Goal: Task Accomplishment & Management: Manage account settings

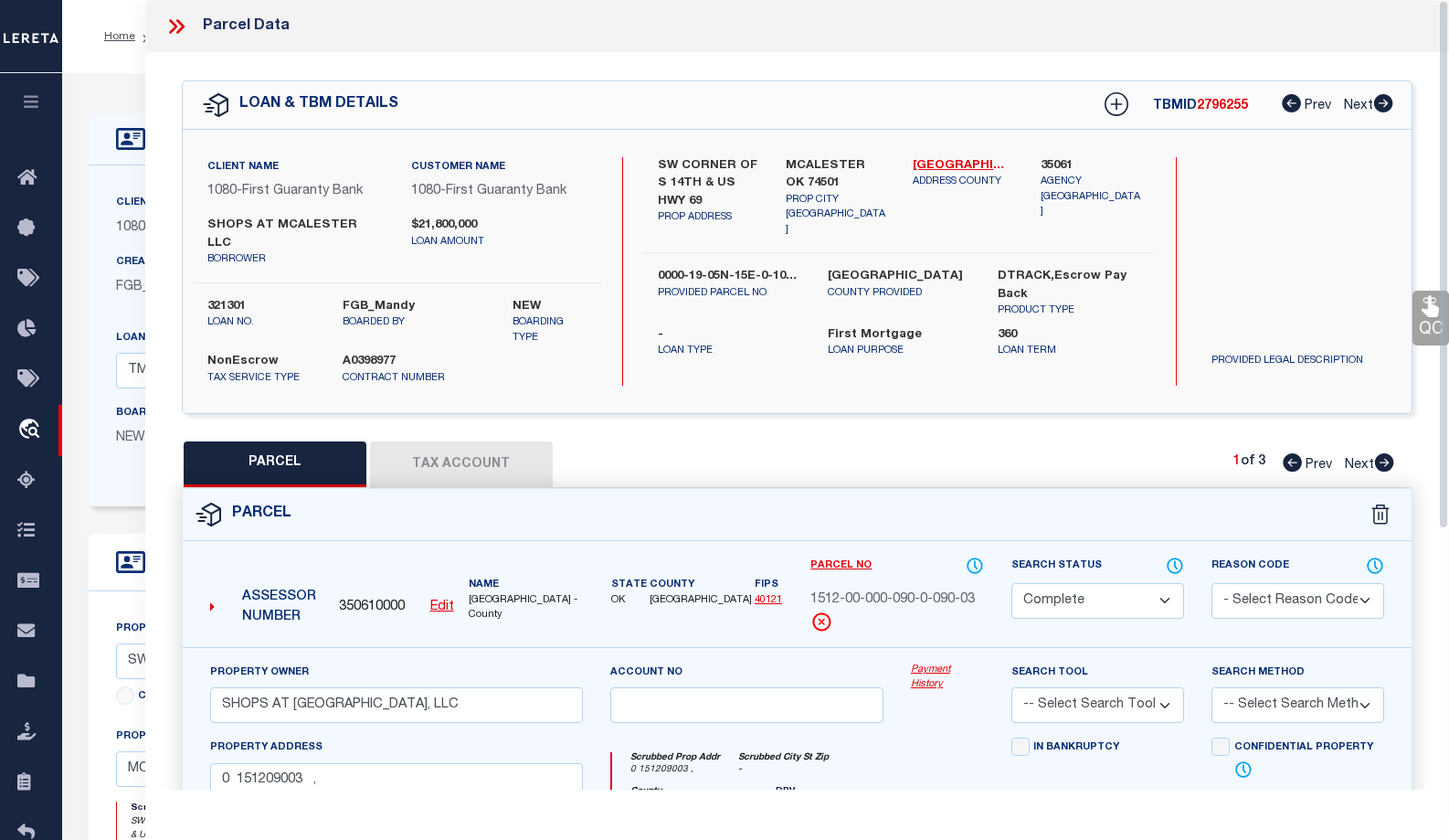
select select "CP"
select select "7089"
select select "2525"
select select "10"
select select "NonEscrow"
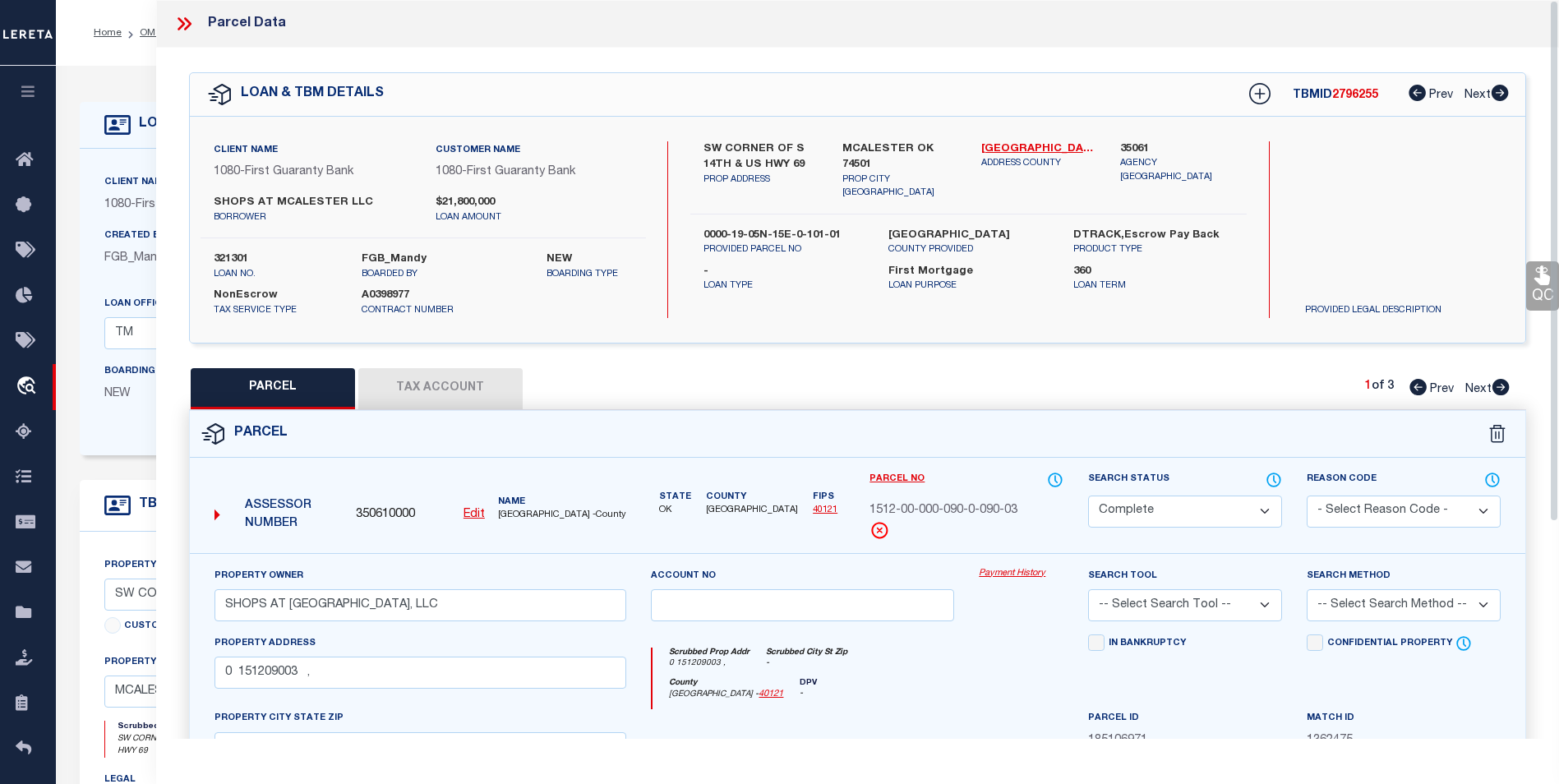
click at [190, 26] on icon at bounding box center [184, 23] width 22 height 22
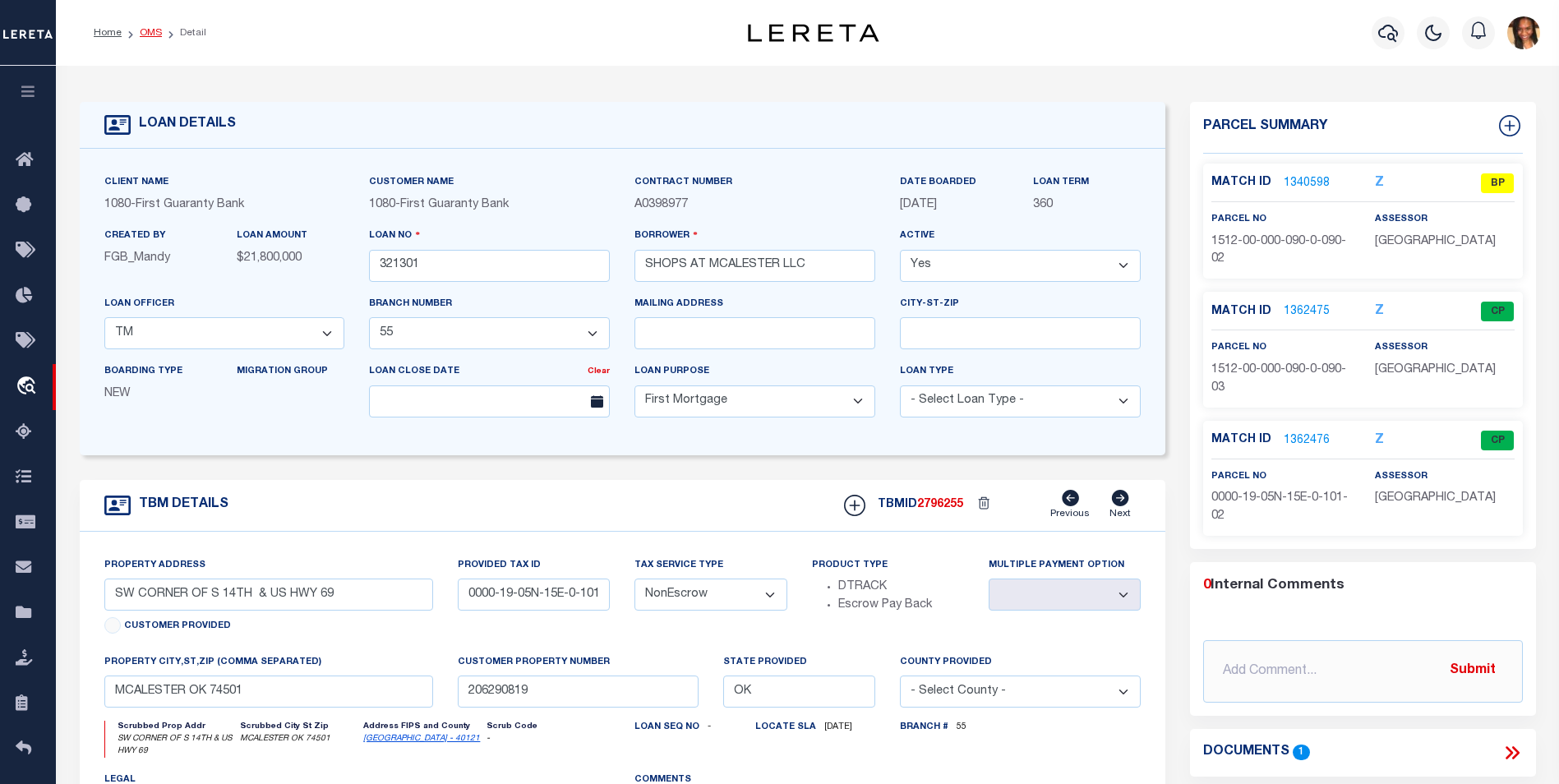
click at [155, 28] on link "OMS" at bounding box center [151, 32] width 22 height 9
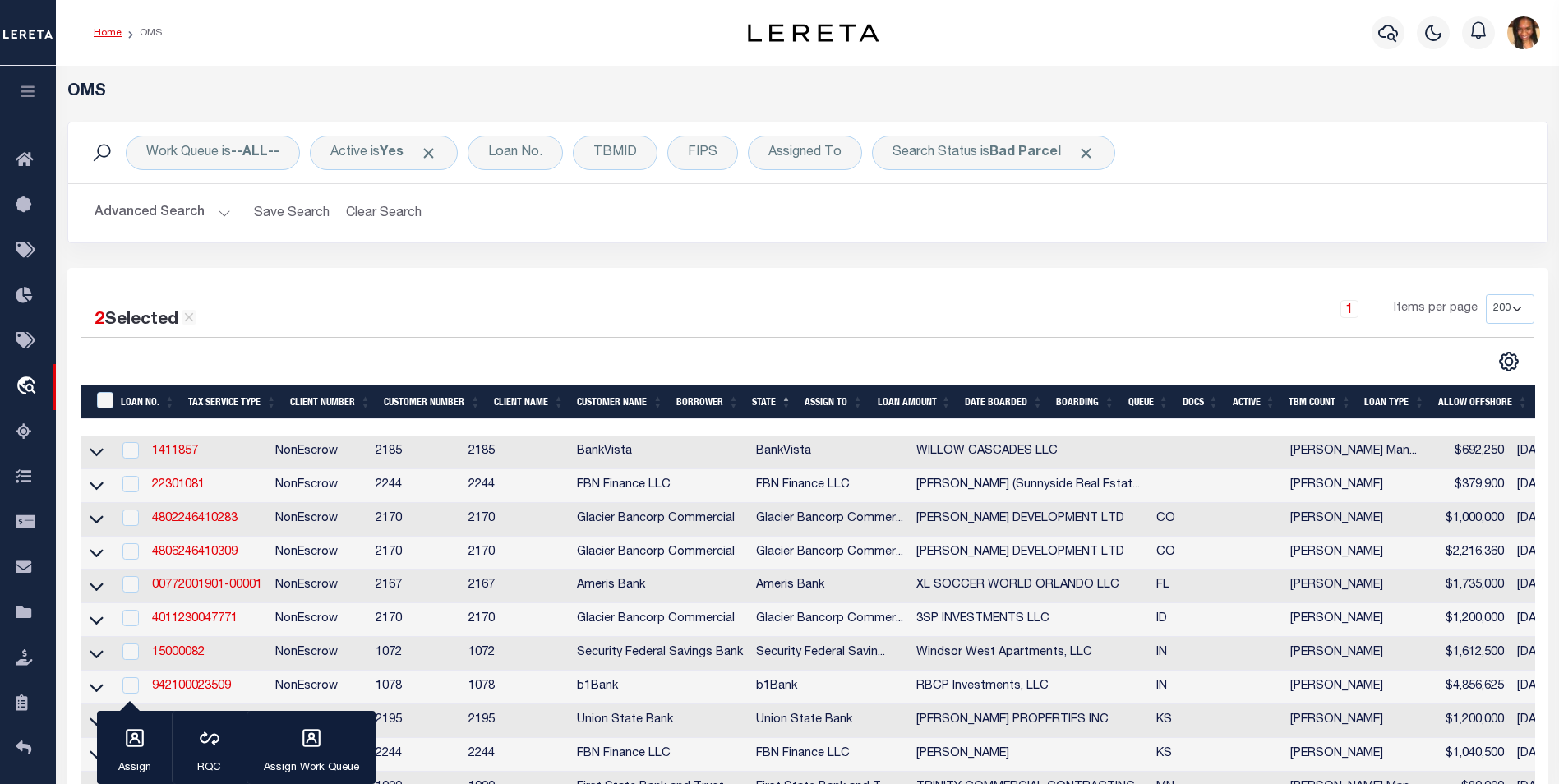
click at [96, 32] on link "Home" at bounding box center [107, 32] width 28 height 9
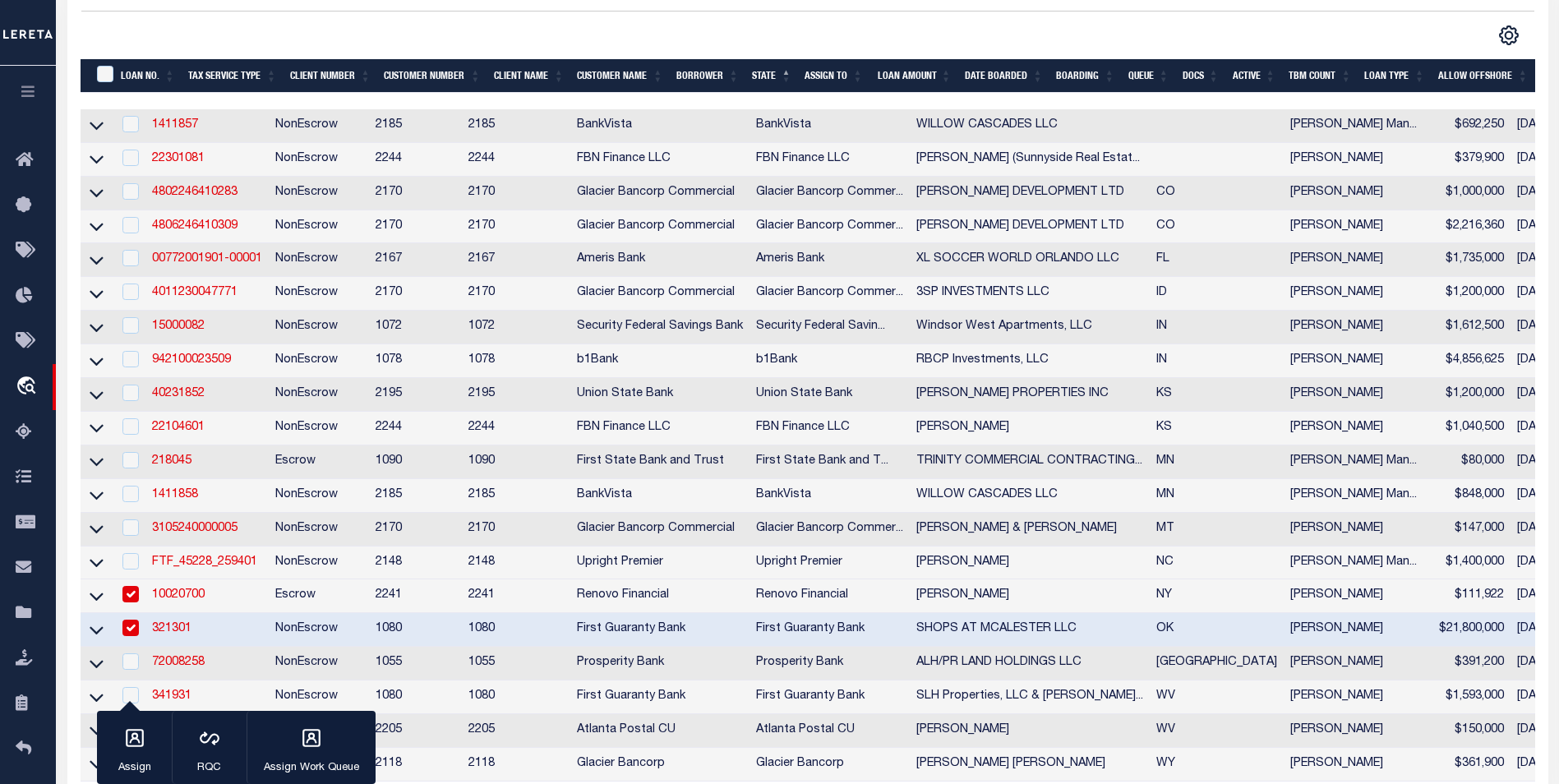
scroll to position [329, 0]
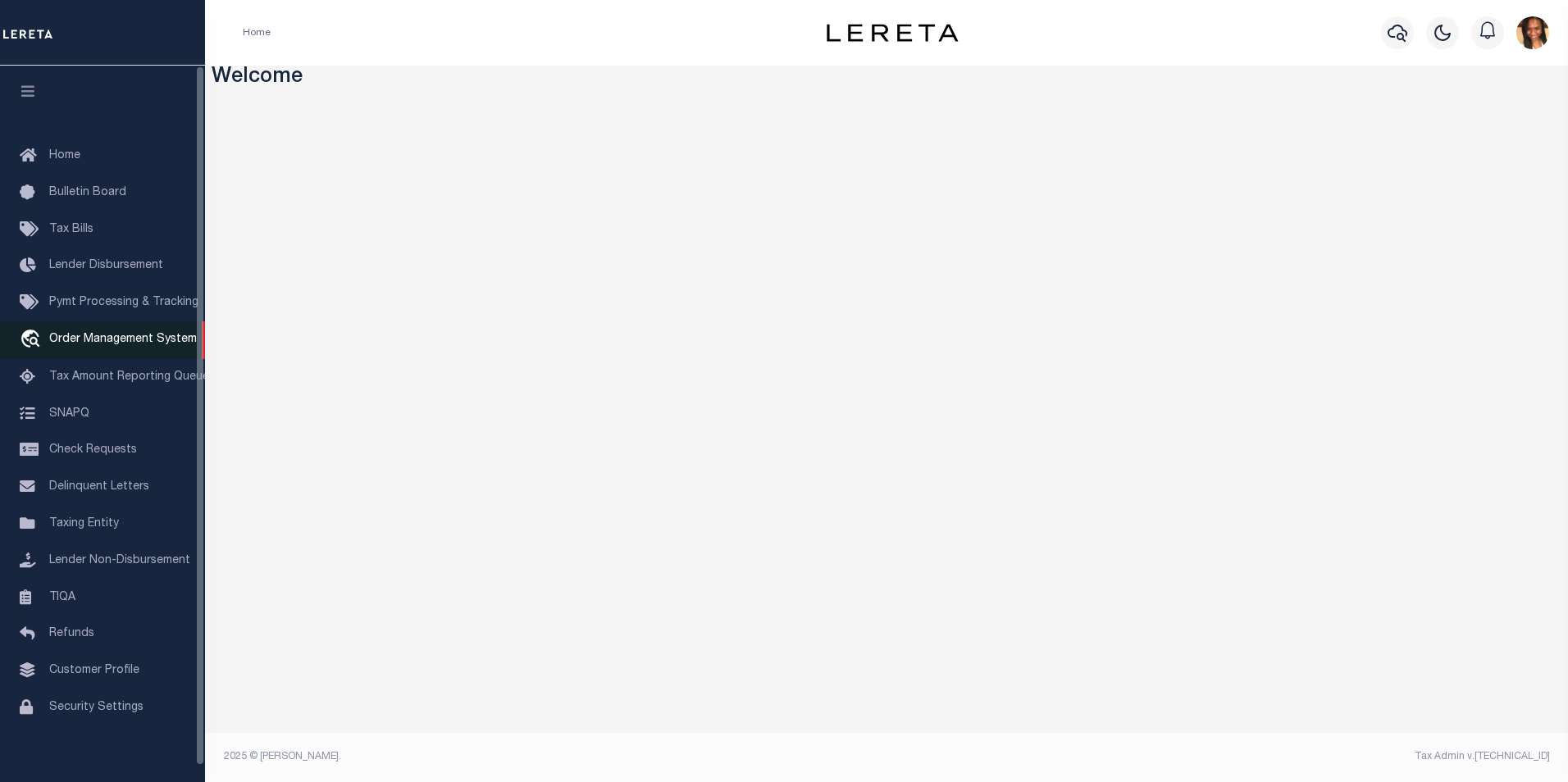
click at [113, 344] on span "Order Management System" at bounding box center [122, 338] width 147 height 11
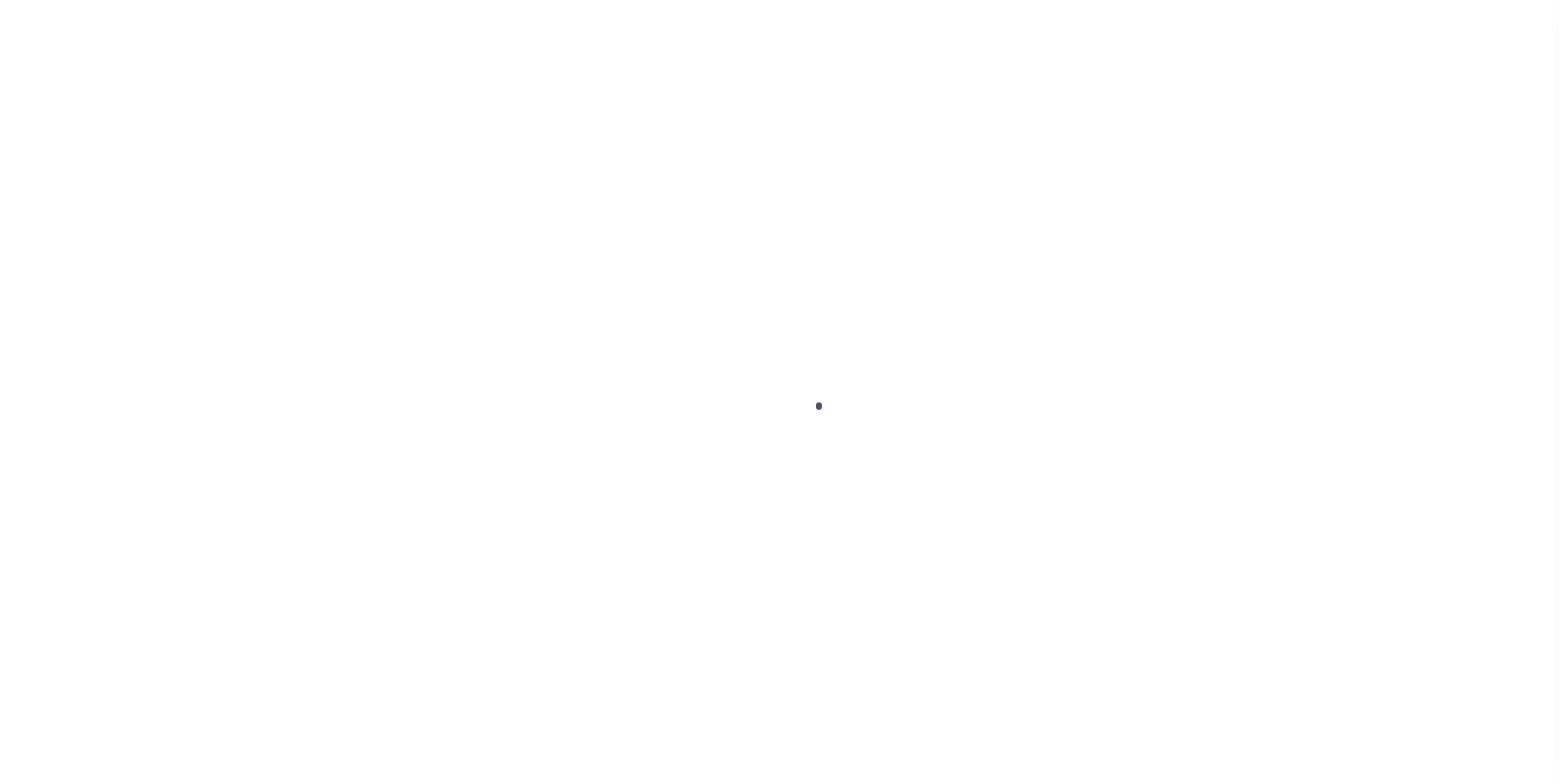
scroll to position [16, 0]
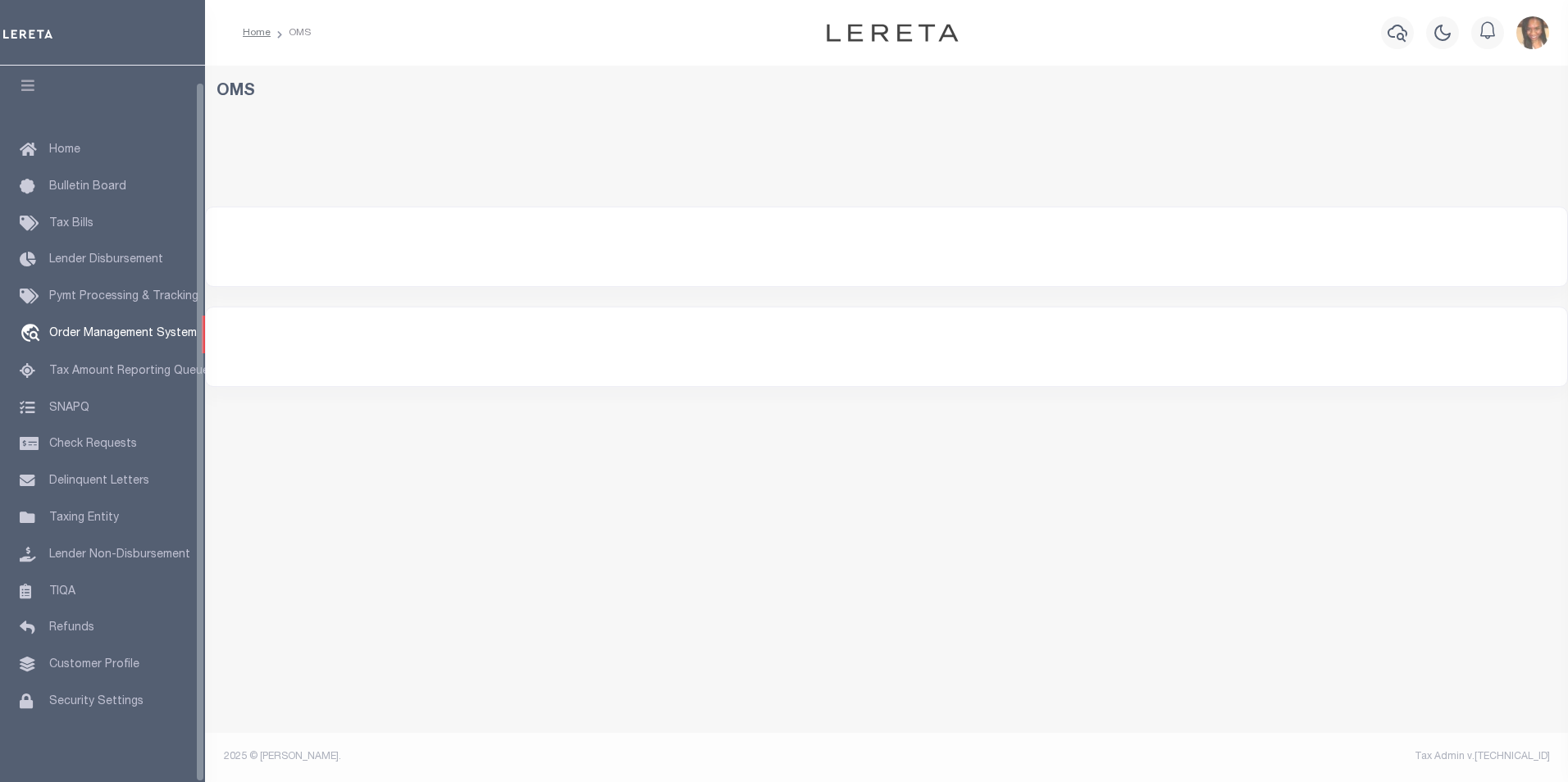
select select "200"
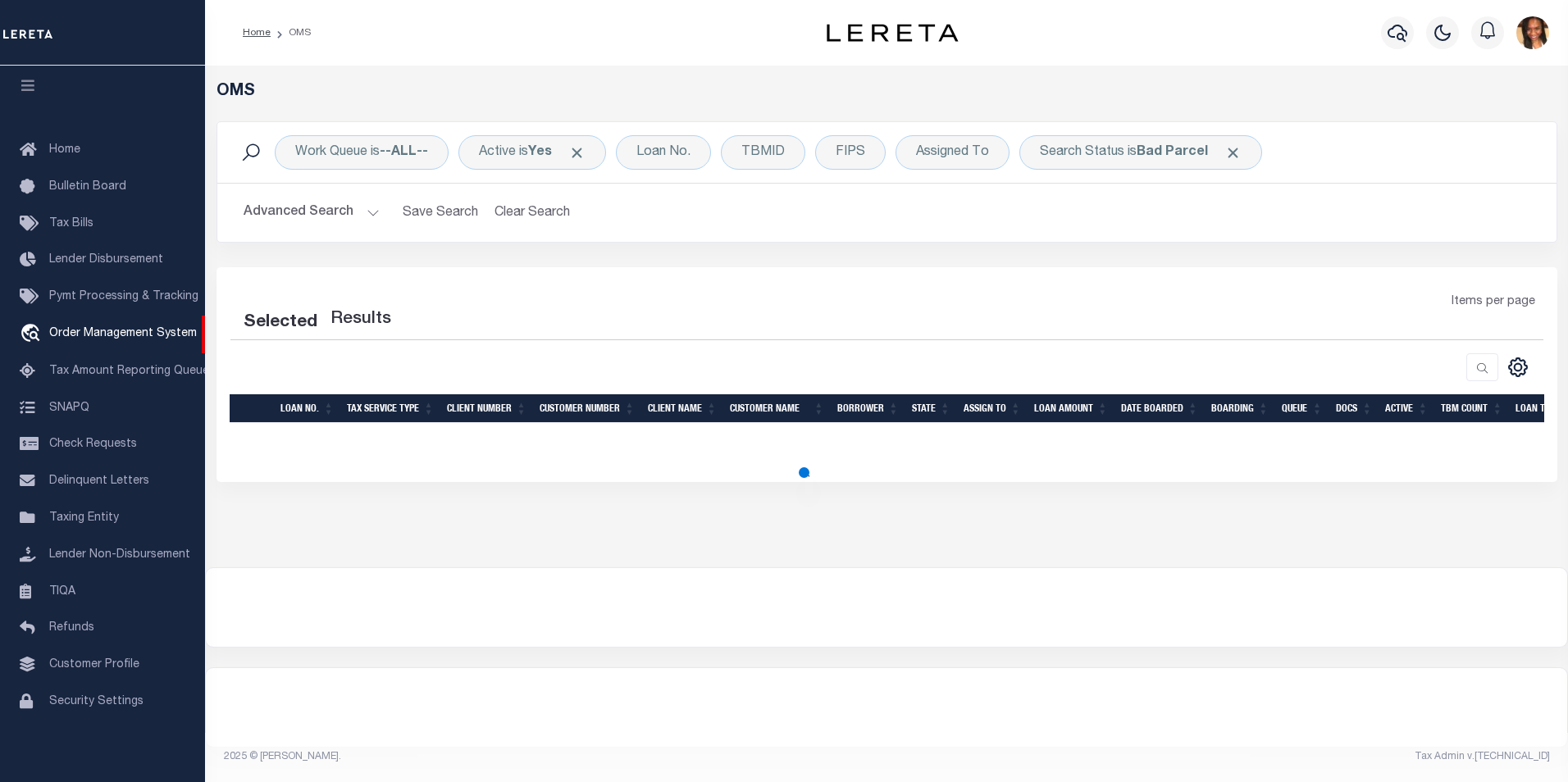
select select "200"
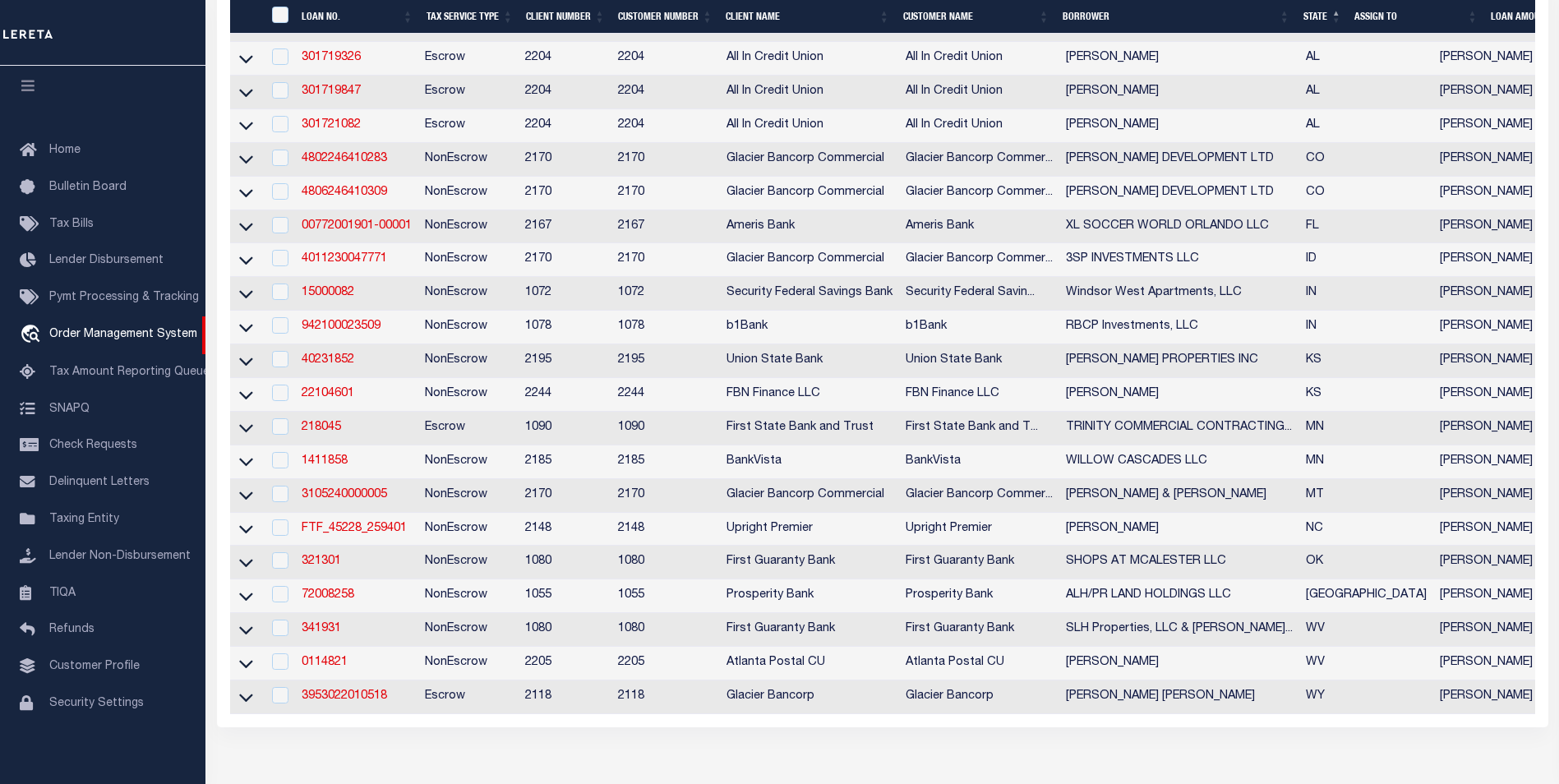
scroll to position [331, 0]
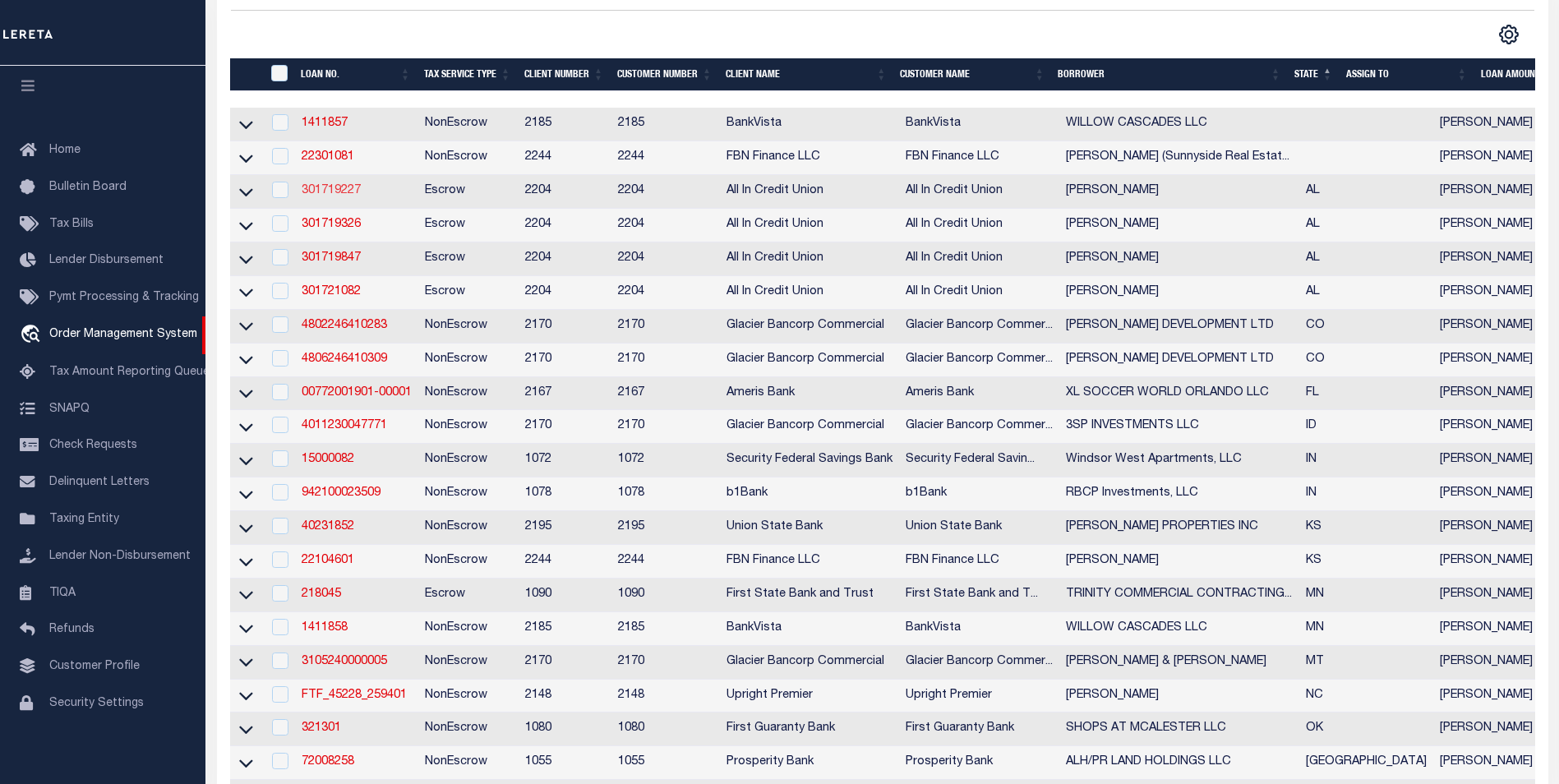
click at [356, 194] on link "301719227" at bounding box center [331, 190] width 60 height 11
type input "301719227"
type input "Daniel LaSota"
select select
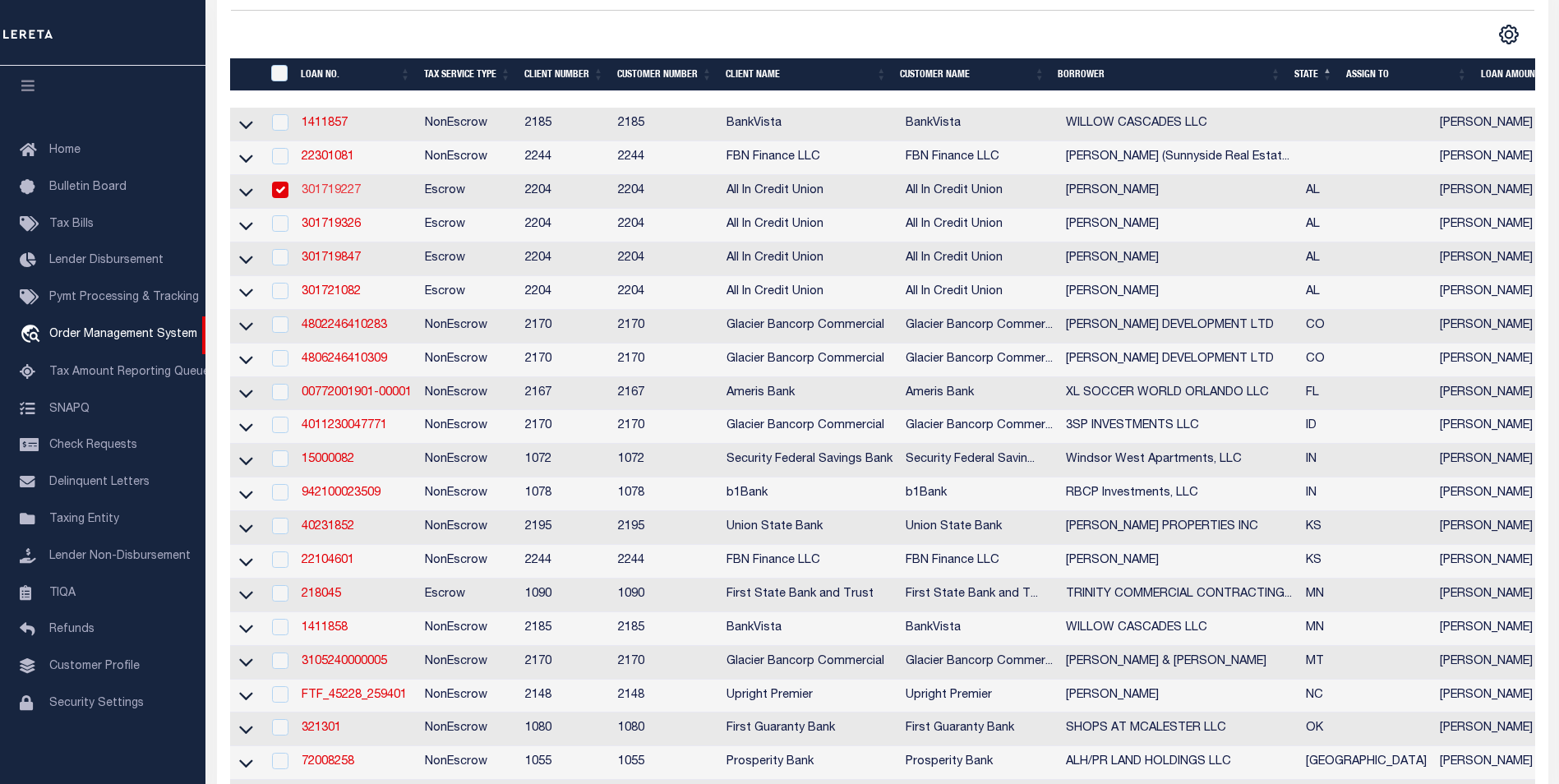
select select "Escrow"
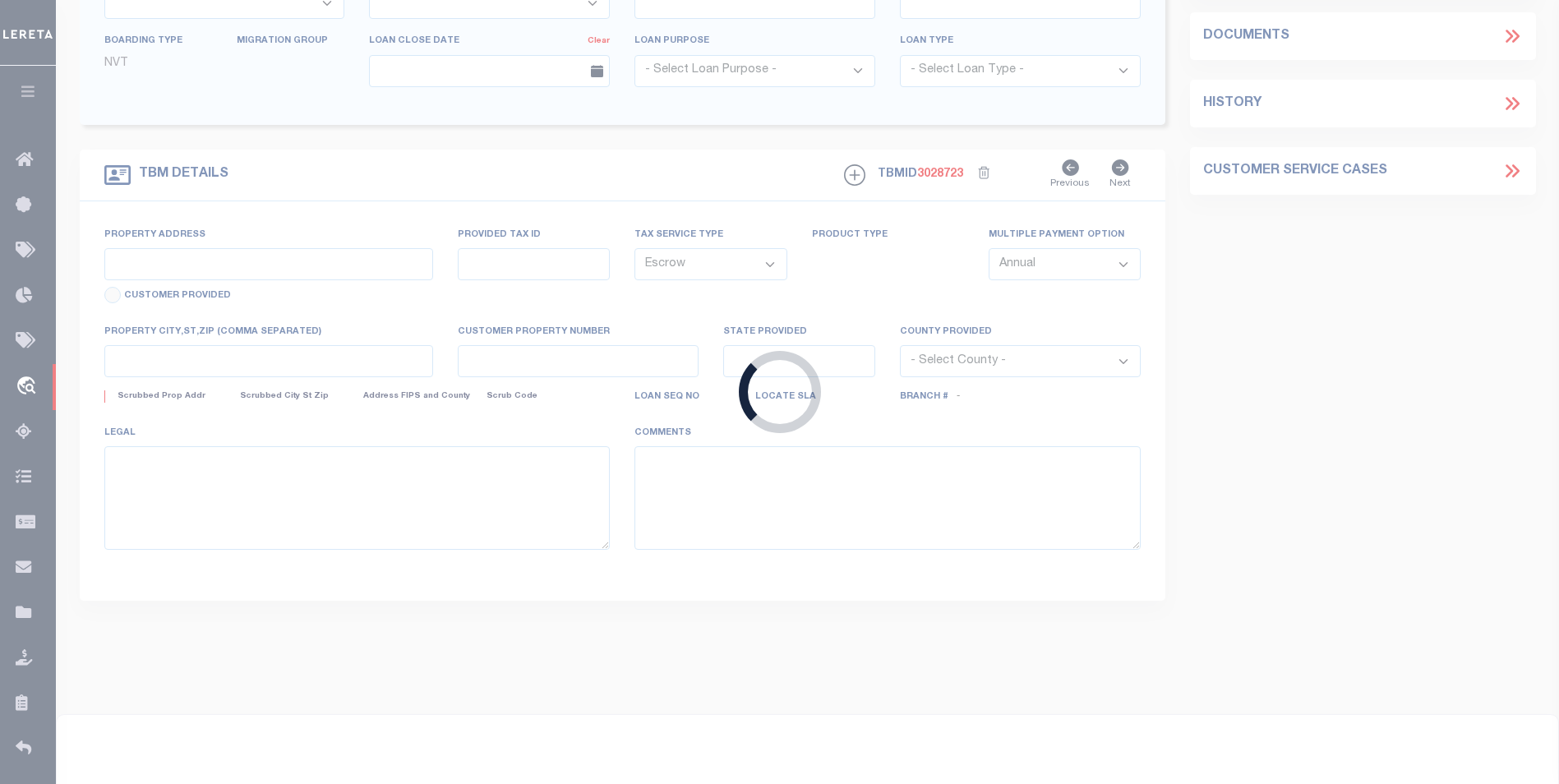
type input "258 Edith Way"
type input "1305223000001.053"
select select
type input "Daleville AL 36322"
type input "AL"
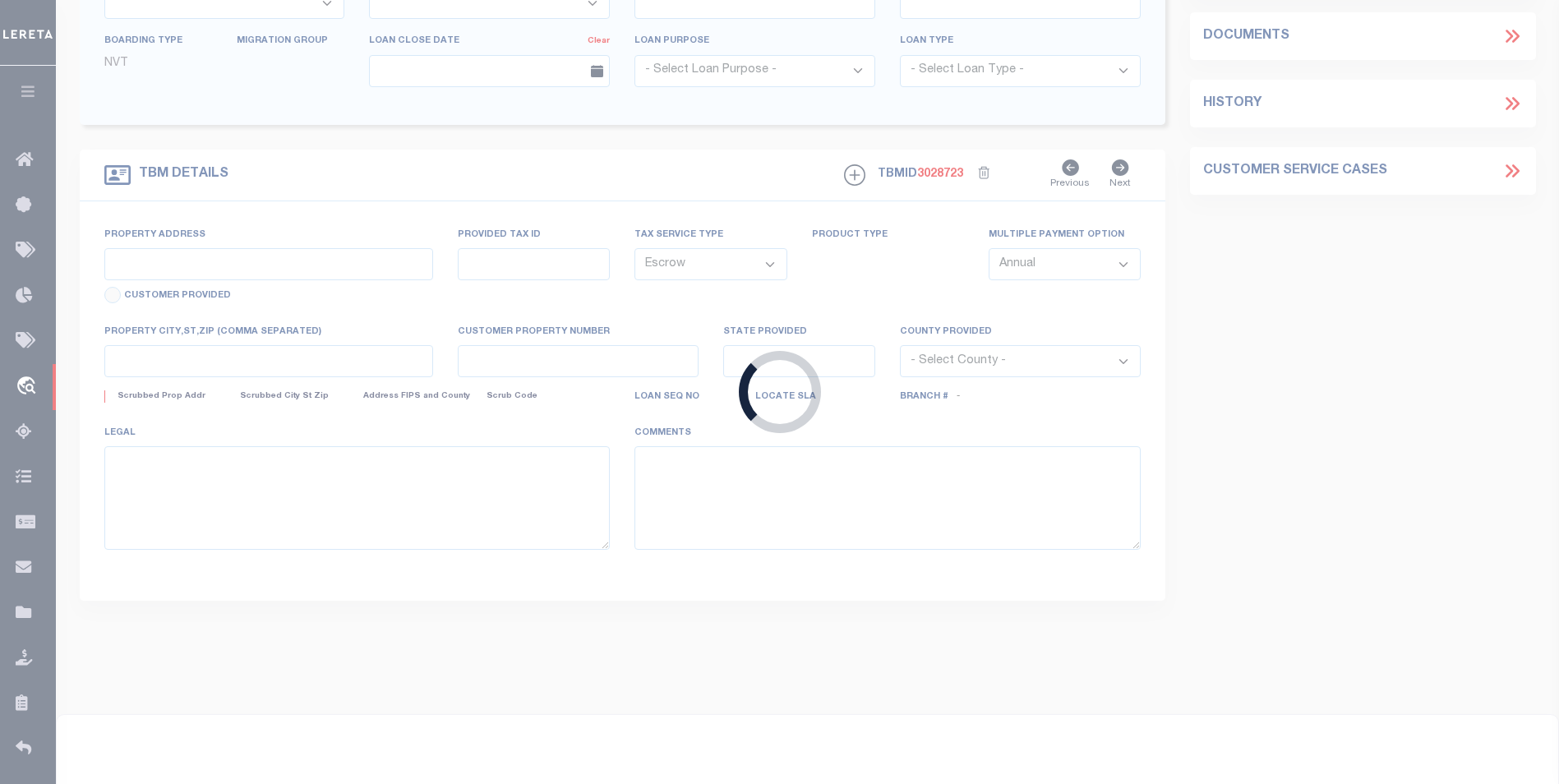
select select
type textarea "Liability subject to parcel provided"
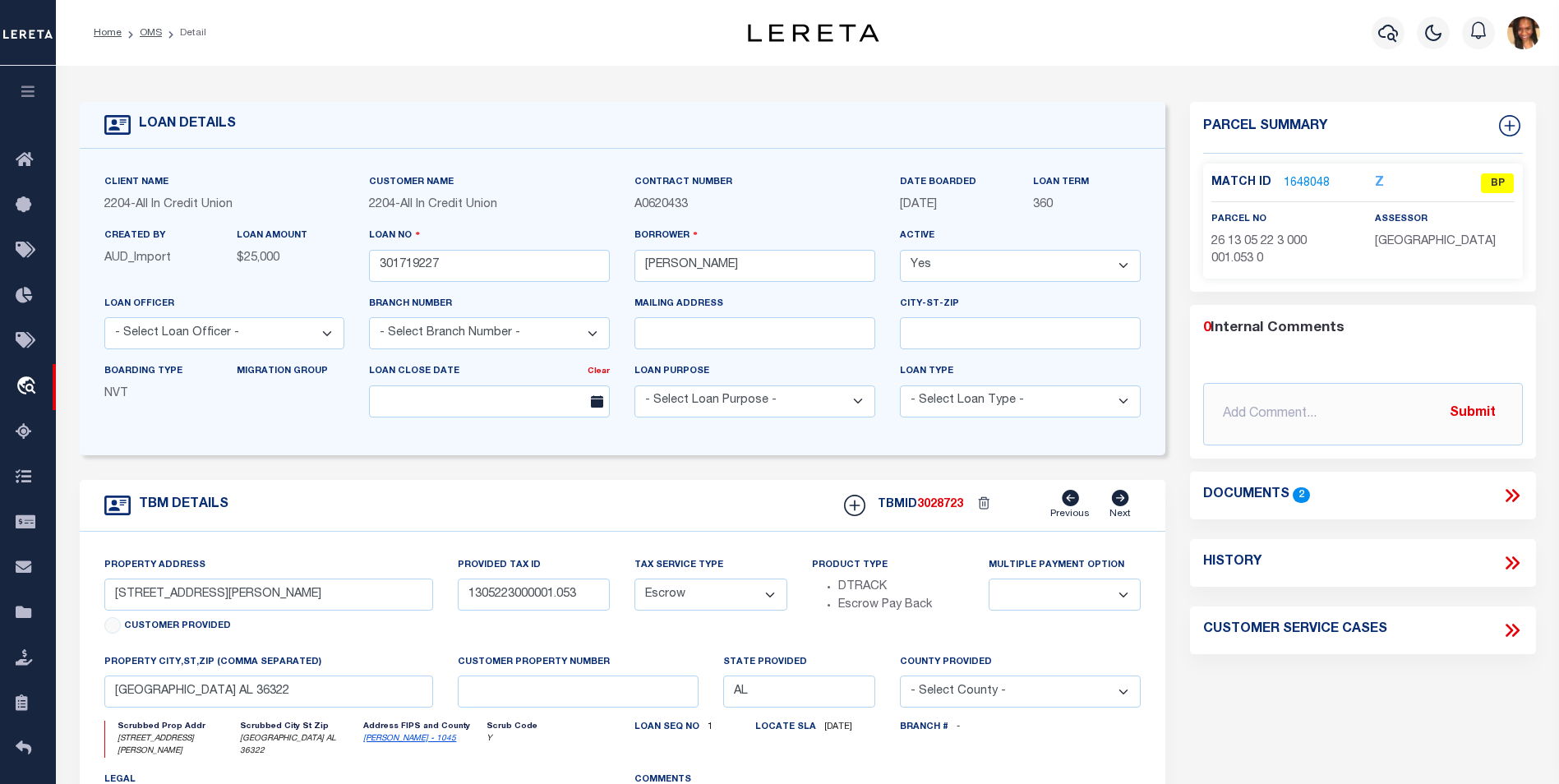
click at [1293, 180] on link "1648048" at bounding box center [1307, 184] width 46 height 17
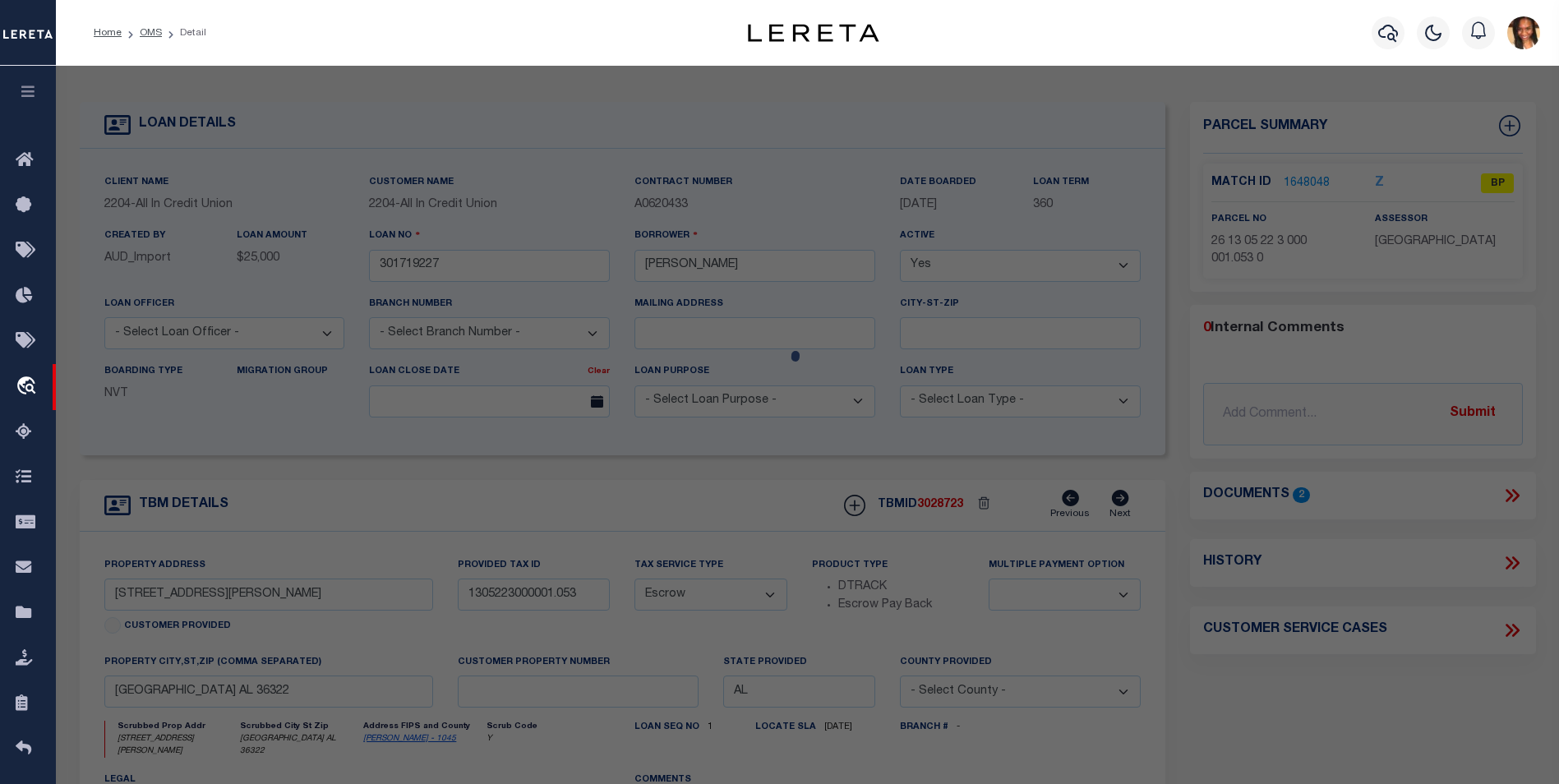
checkbox input "false"
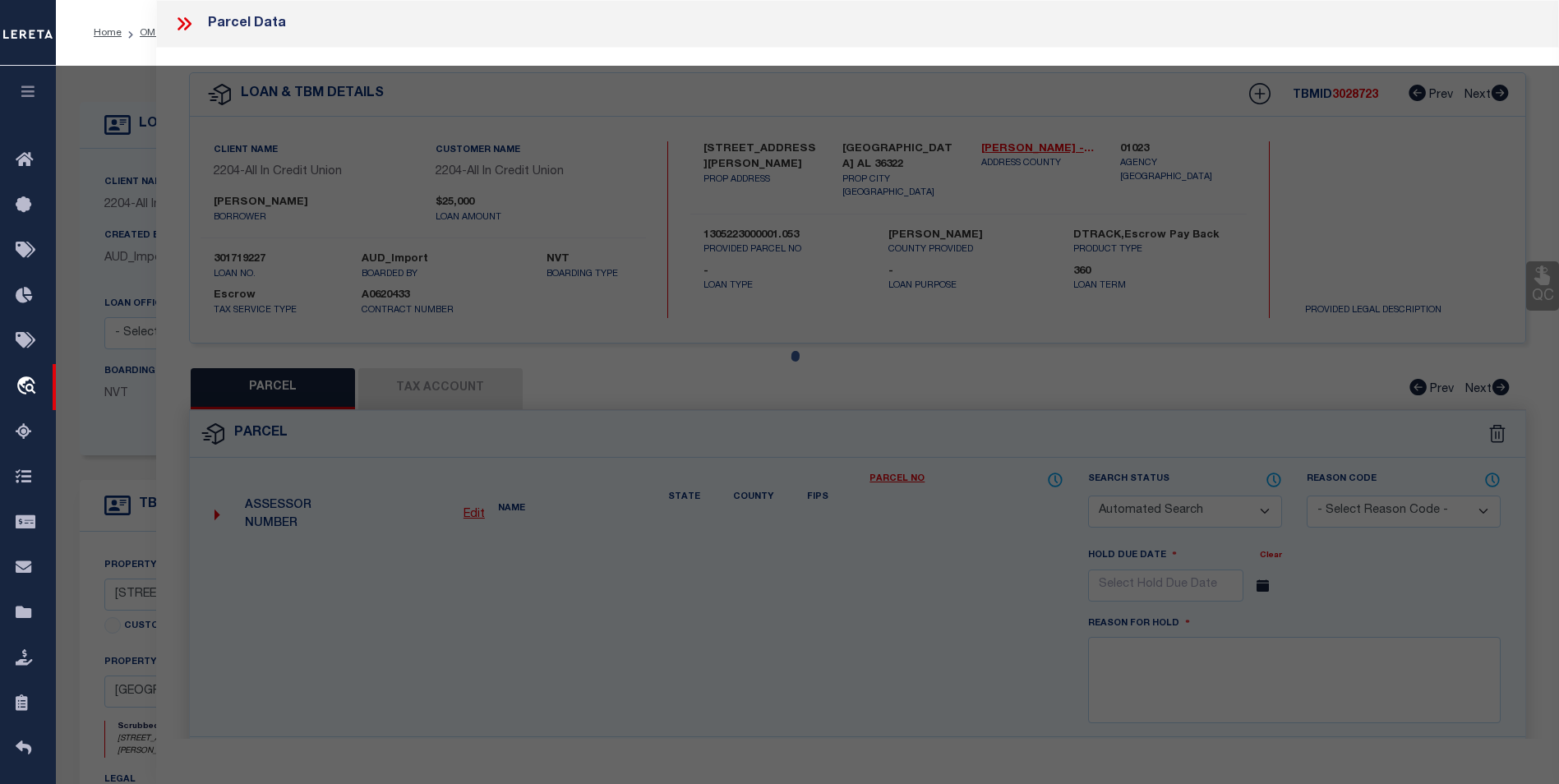
select select "BP"
checkbox input "false"
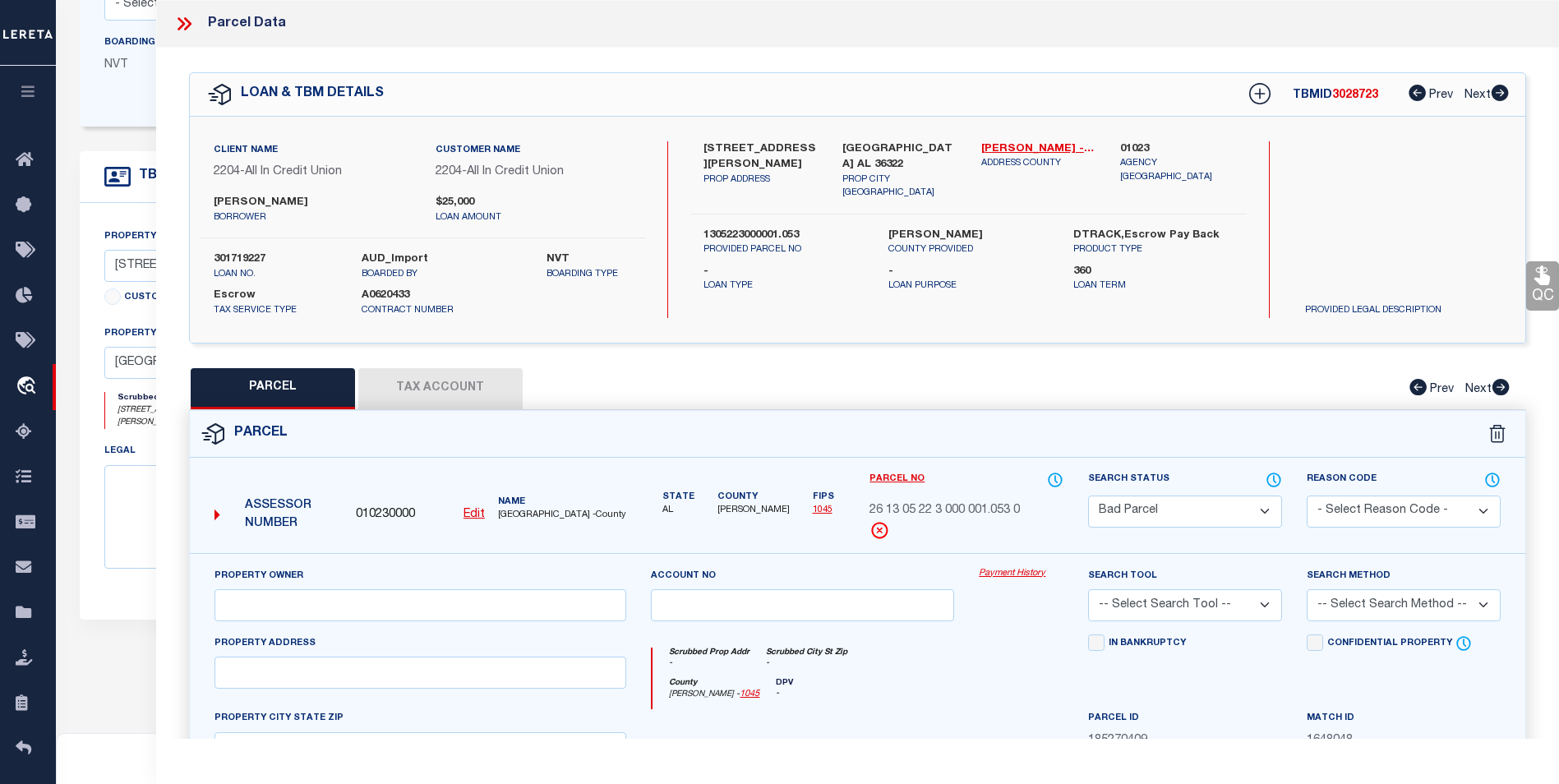
click at [409, 382] on button "Tax Account" at bounding box center [440, 389] width 164 height 41
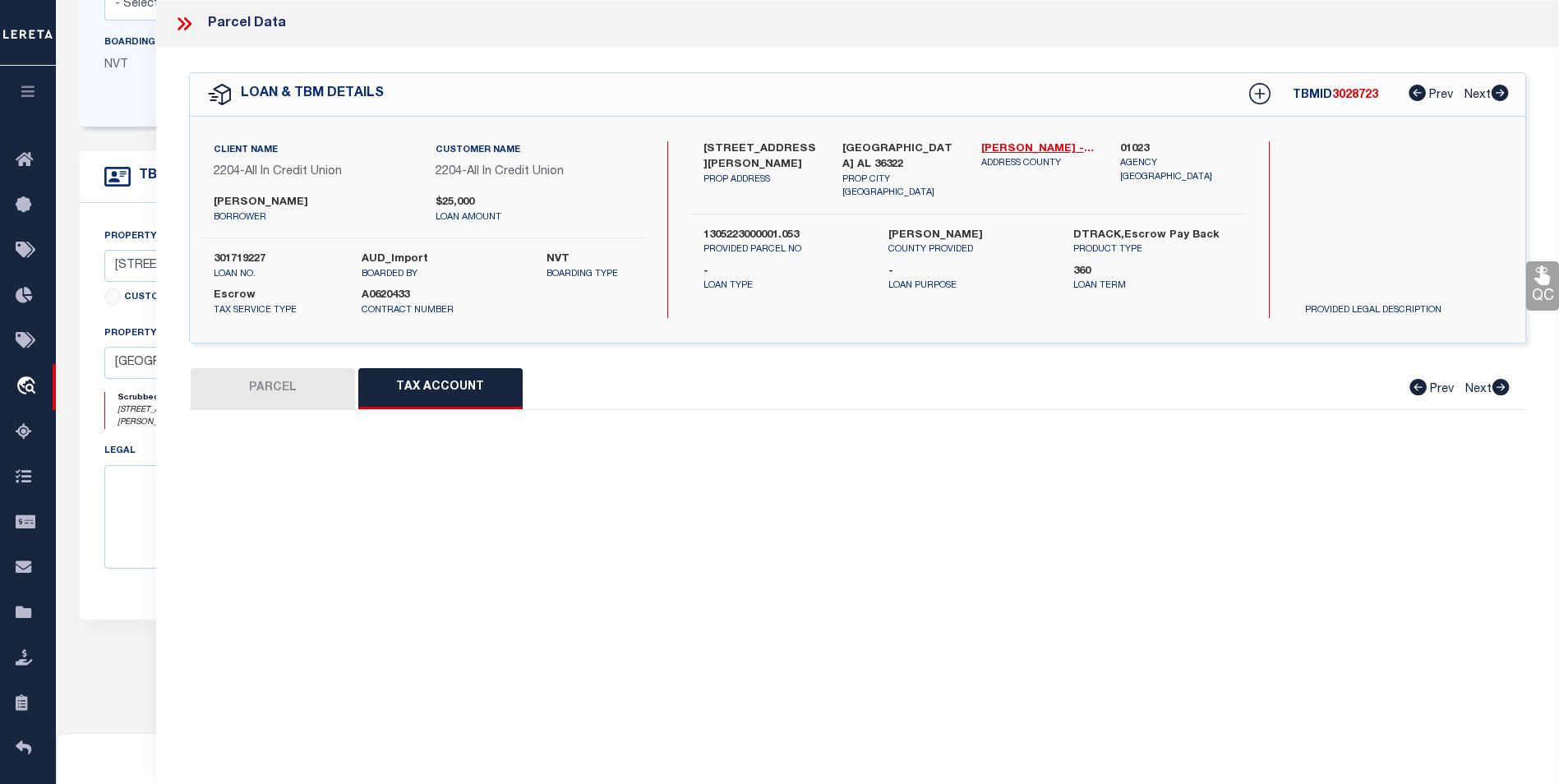
select select "100"
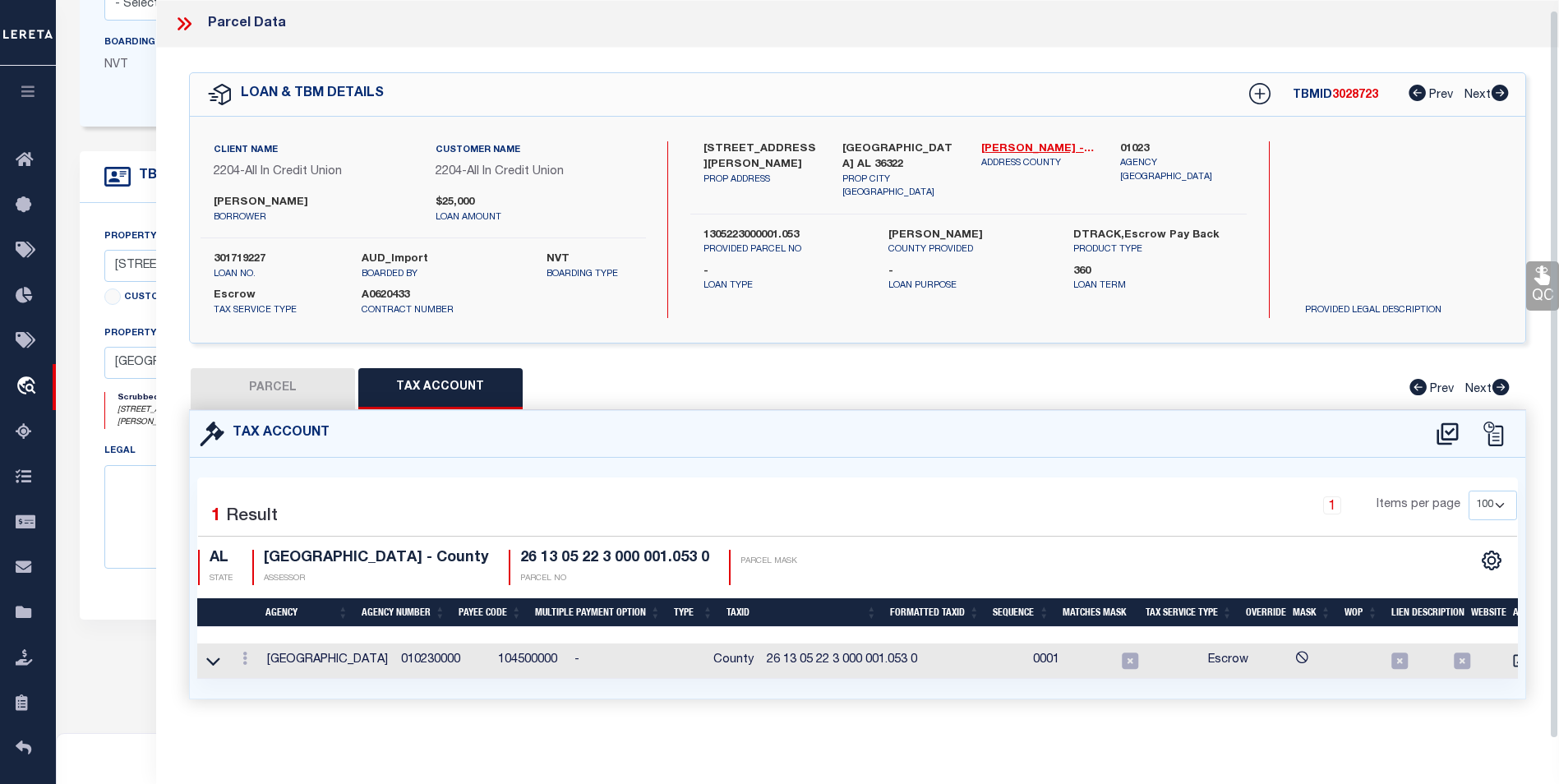
scroll to position [9, 0]
click at [248, 654] on link at bounding box center [244, 661] width 18 height 13
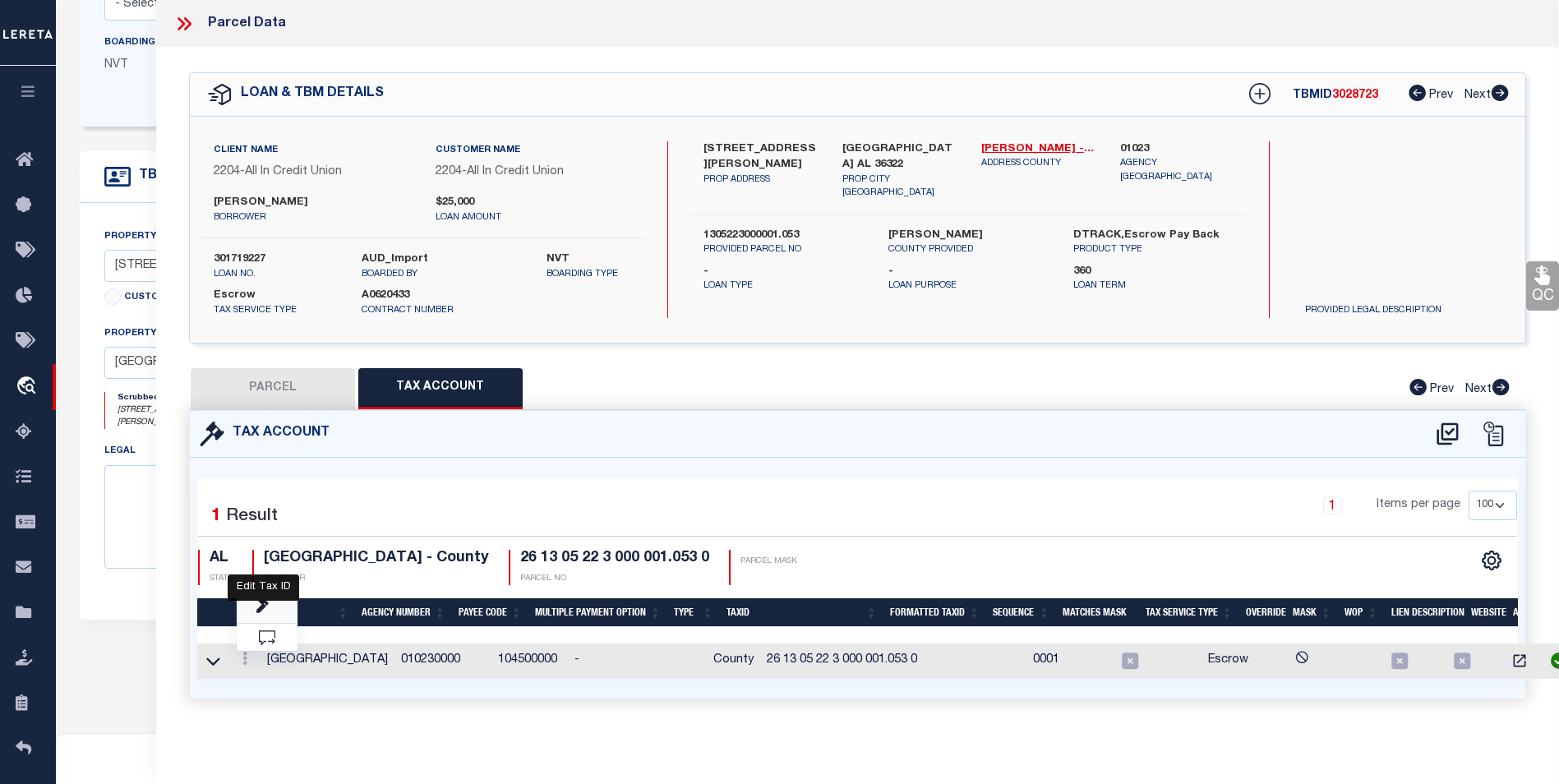
click at [263, 604] on icon "" at bounding box center [263, 608] width 12 height 12
type input "26 13 05 22 3 000 001.053 0"
type textarea "$$$$$$$$$$$$$$$$#"
checkbox input "true"
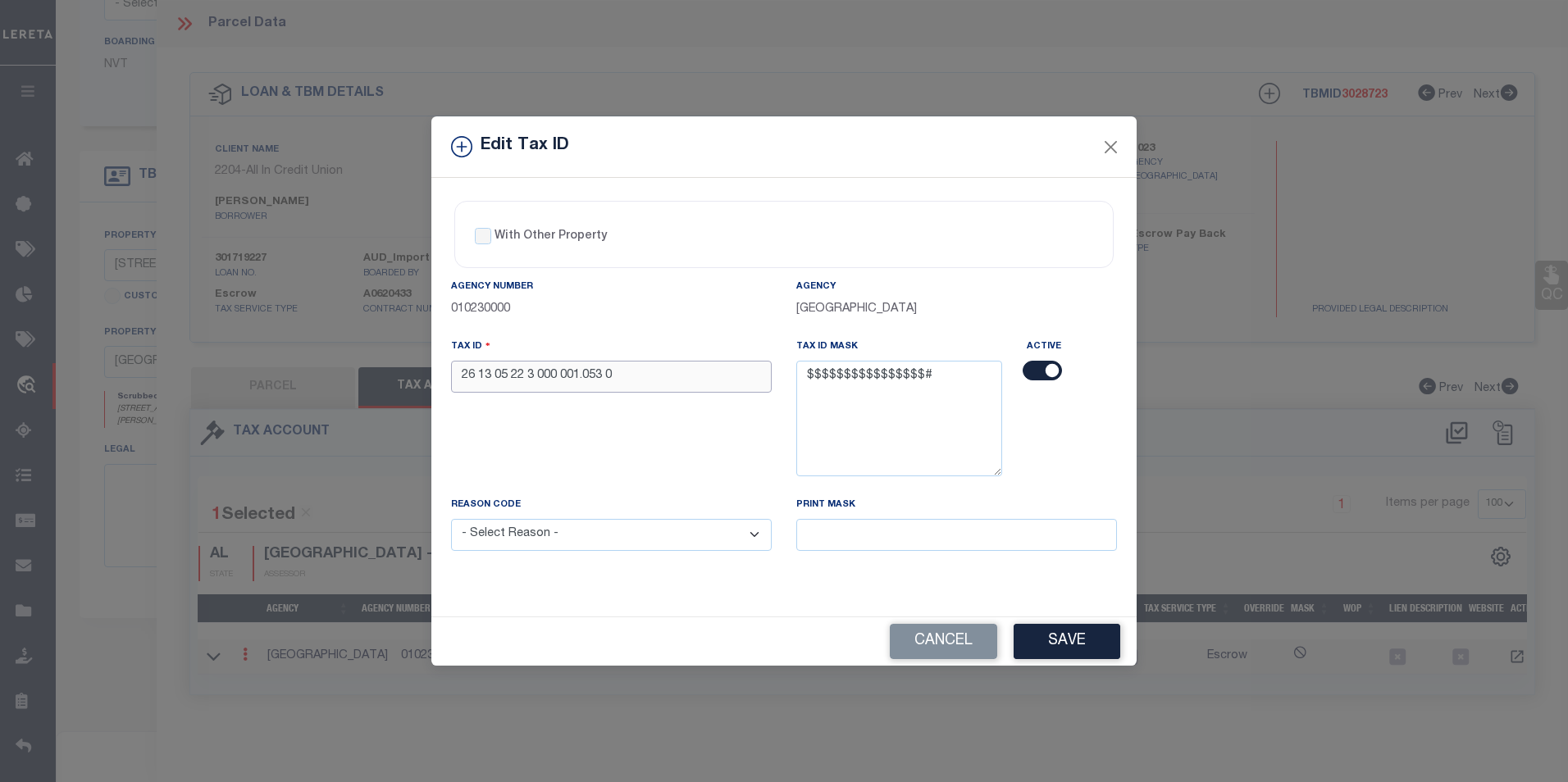
click at [482, 375] on input "26 13 05 22 3 000 001.053 0" at bounding box center [611, 376] width 320 height 32
click at [477, 365] on input "13 05 22 3 000 001.053 0" at bounding box center [611, 376] width 320 height 32
click at [488, 382] on input "1305 22 3 000 001.053 0" at bounding box center [611, 376] width 320 height 32
click at [489, 380] on input "1305 22 3 000 001.053 0" at bounding box center [611, 376] width 320 height 32
click at [491, 375] on input "1305 22 3 000 001.053 0" at bounding box center [611, 376] width 320 height 32
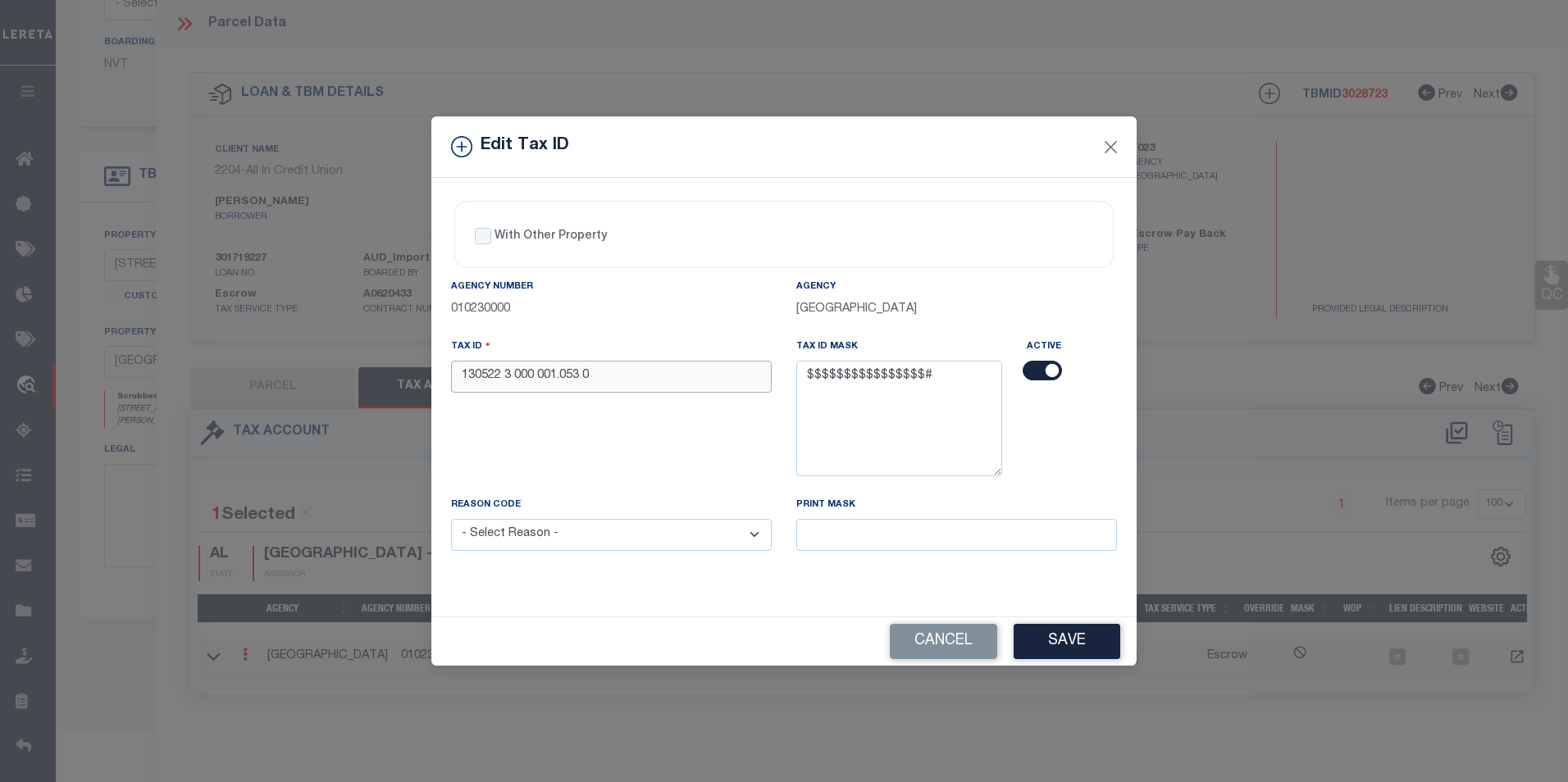
click at [505, 382] on input "130522 3 000 001.053 0" at bounding box center [611, 376] width 320 height 32
click at [512, 376] on input "1305223 000 001.053 0" at bounding box center [611, 376] width 320 height 32
click at [534, 375] on input "1305223000 001.053 0" at bounding box center [611, 376] width 320 height 32
click at [552, 377] on input "1305223000001.053 0" at bounding box center [611, 376] width 320 height 32
click at [569, 377] on input "1305223000001053 0" at bounding box center [611, 376] width 320 height 32
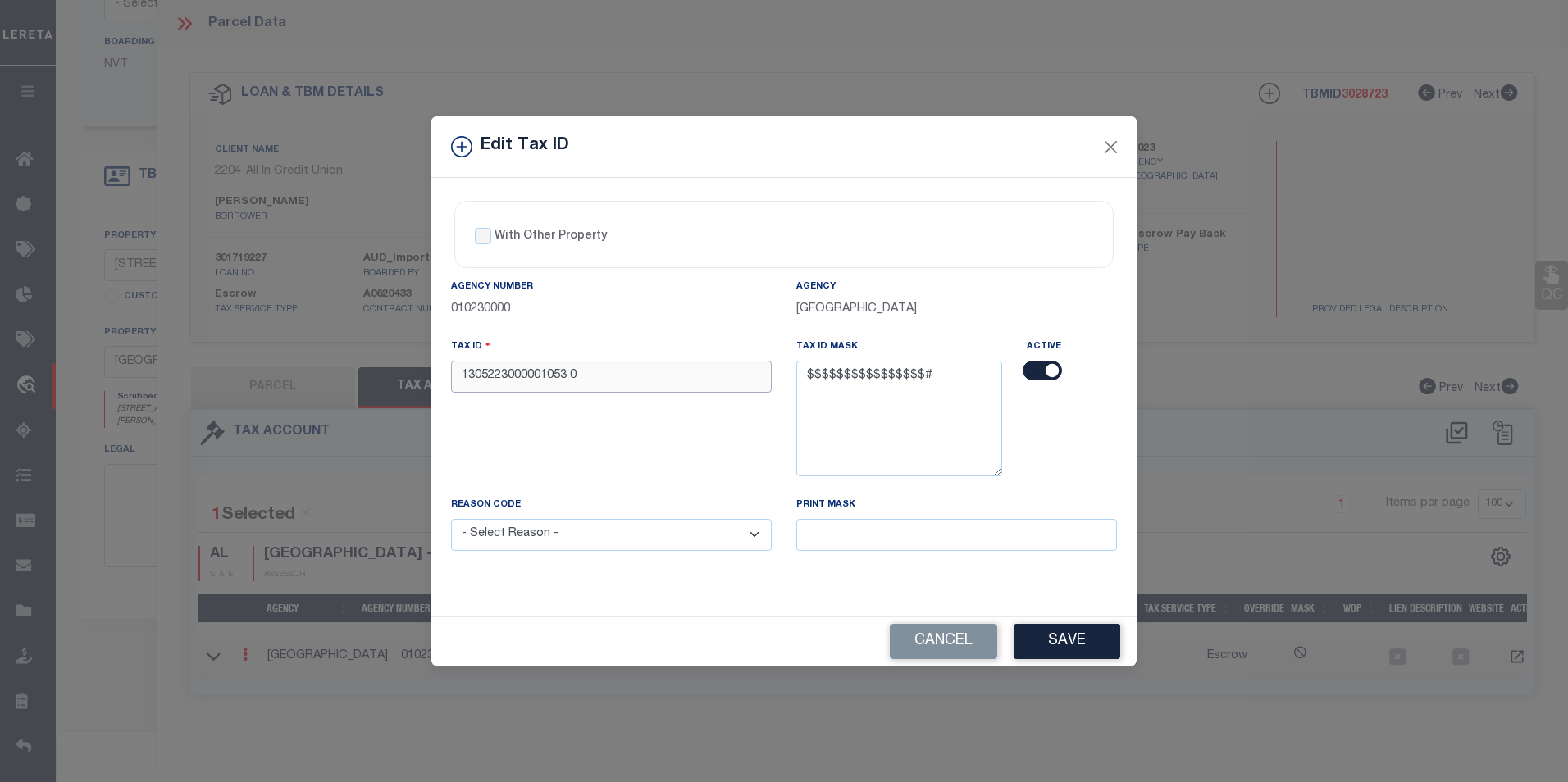
click at [576, 377] on input "1305223000001053 0" at bounding box center [611, 376] width 320 height 32
type input "1305223000001053"
click at [625, 535] on select "- Select Reason - 099 - Other (Provide additional detail) ACT - Agency Changed …" at bounding box center [611, 534] width 320 height 32
select select "ACT"
click at [451, 519] on select "- Select Reason - 099 - Other (Provide additional detail) ACT - Agency Changed …" at bounding box center [611, 534] width 320 height 32
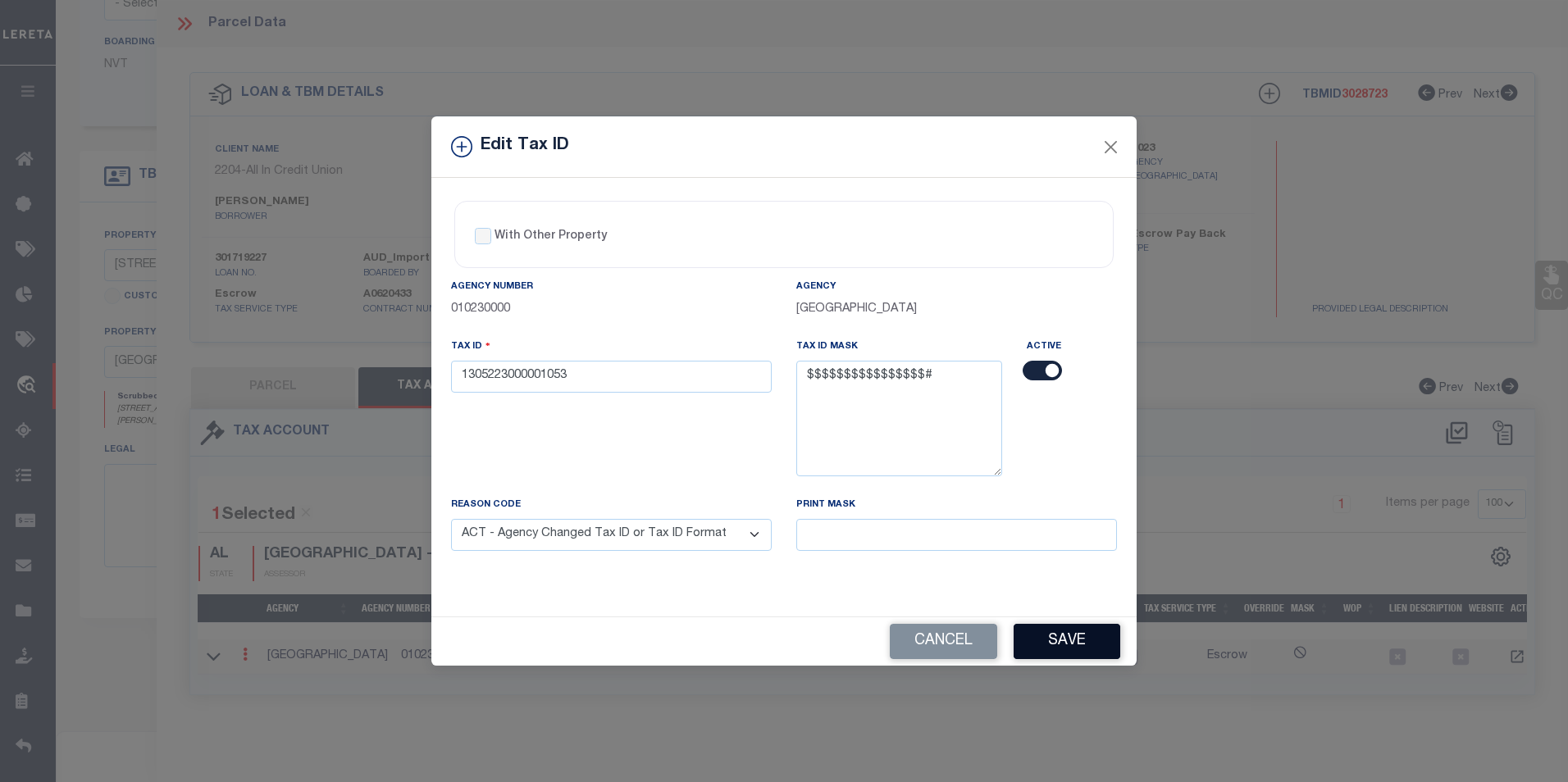
click at [1111, 640] on button "Save" at bounding box center [1067, 641] width 107 height 35
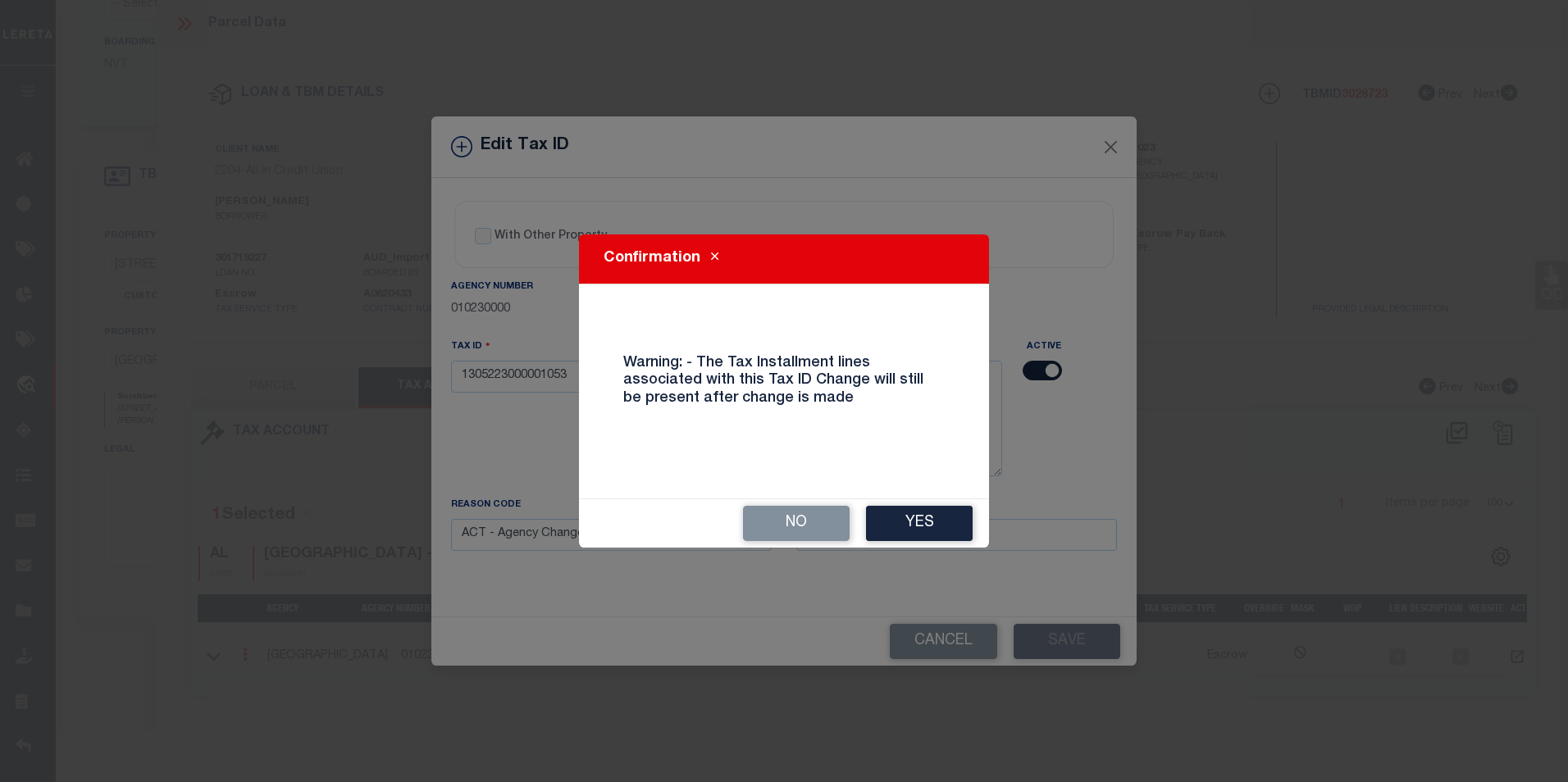
click at [949, 545] on div "No Yes" at bounding box center [784, 524] width 410 height 48
click at [947, 535] on button "Yes" at bounding box center [919, 523] width 107 height 35
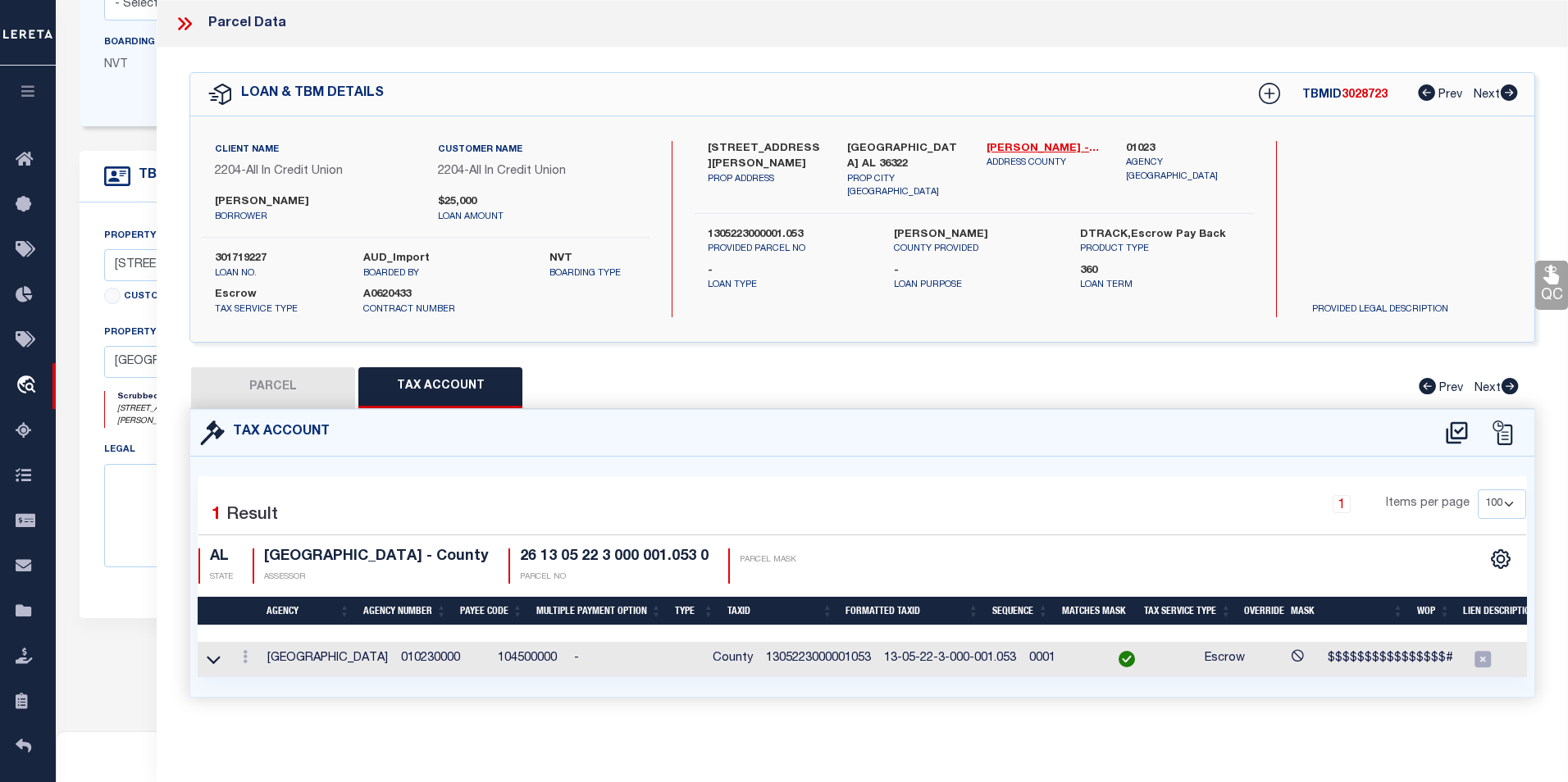
select select
click at [266, 382] on button "PARCEL" at bounding box center [272, 388] width 164 height 41
select select "AS"
checkbox input "false"
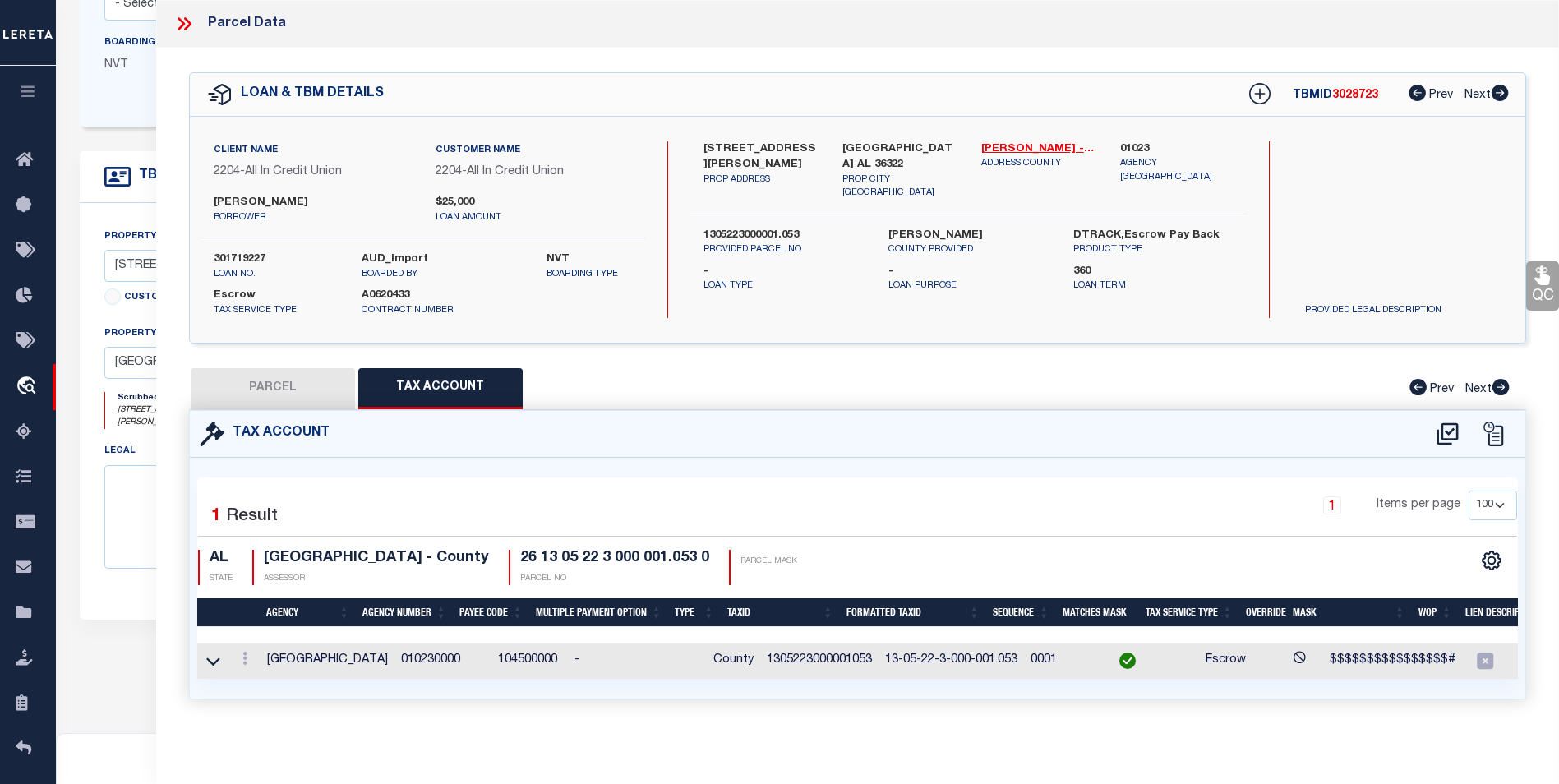
checkbox input "false"
select select "BP"
checkbox input "false"
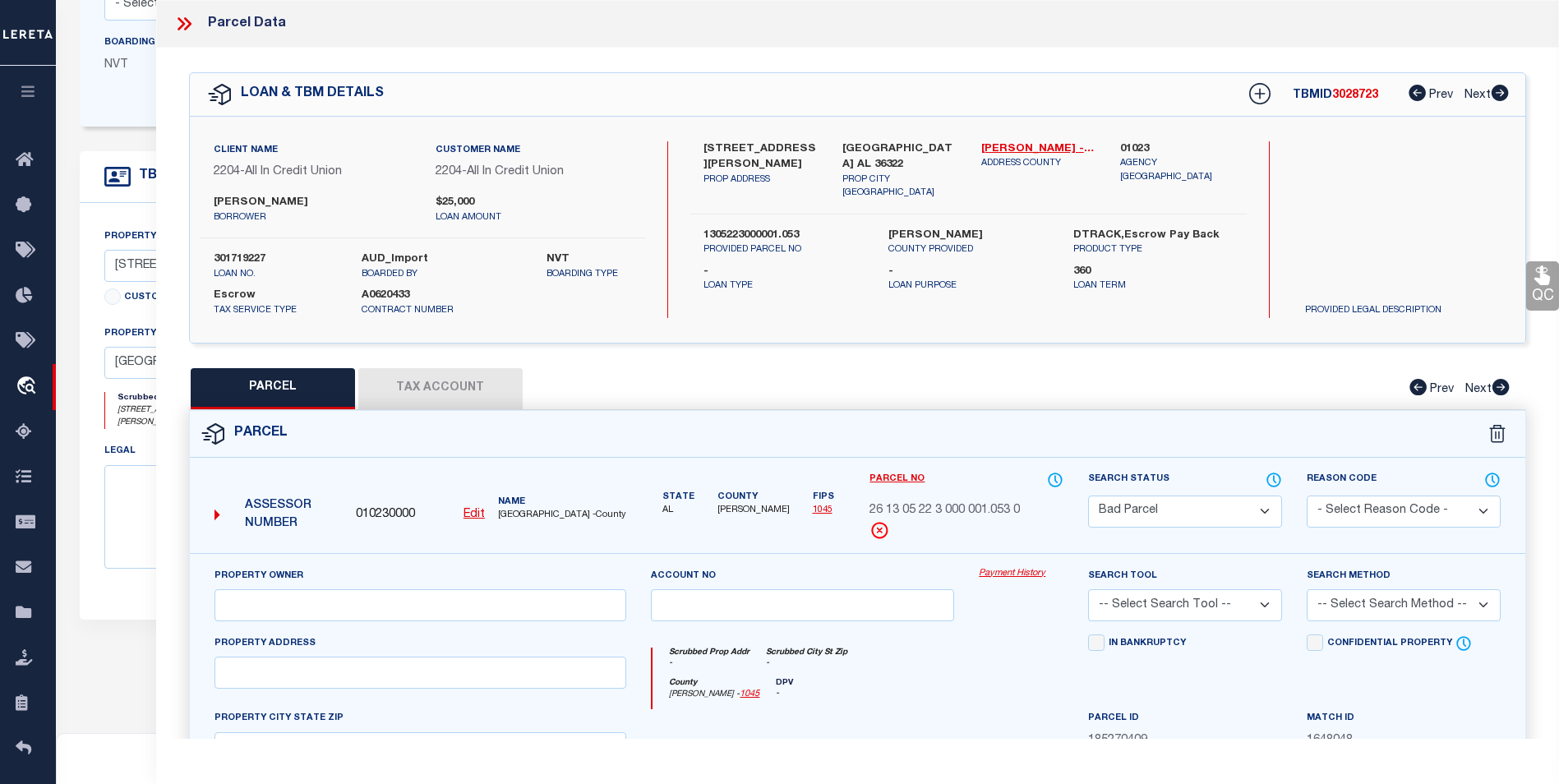
click at [1198, 519] on select "Automated Search Bad Parcel Complete Duplicate Parcel High Dollar Reporting In …" at bounding box center [1185, 511] width 194 height 32
select select "PC"
click at [1088, 496] on select "Automated Search Bad Parcel Complete Duplicate Parcel High Dollar Reporting In …" at bounding box center [1185, 511] width 194 height 32
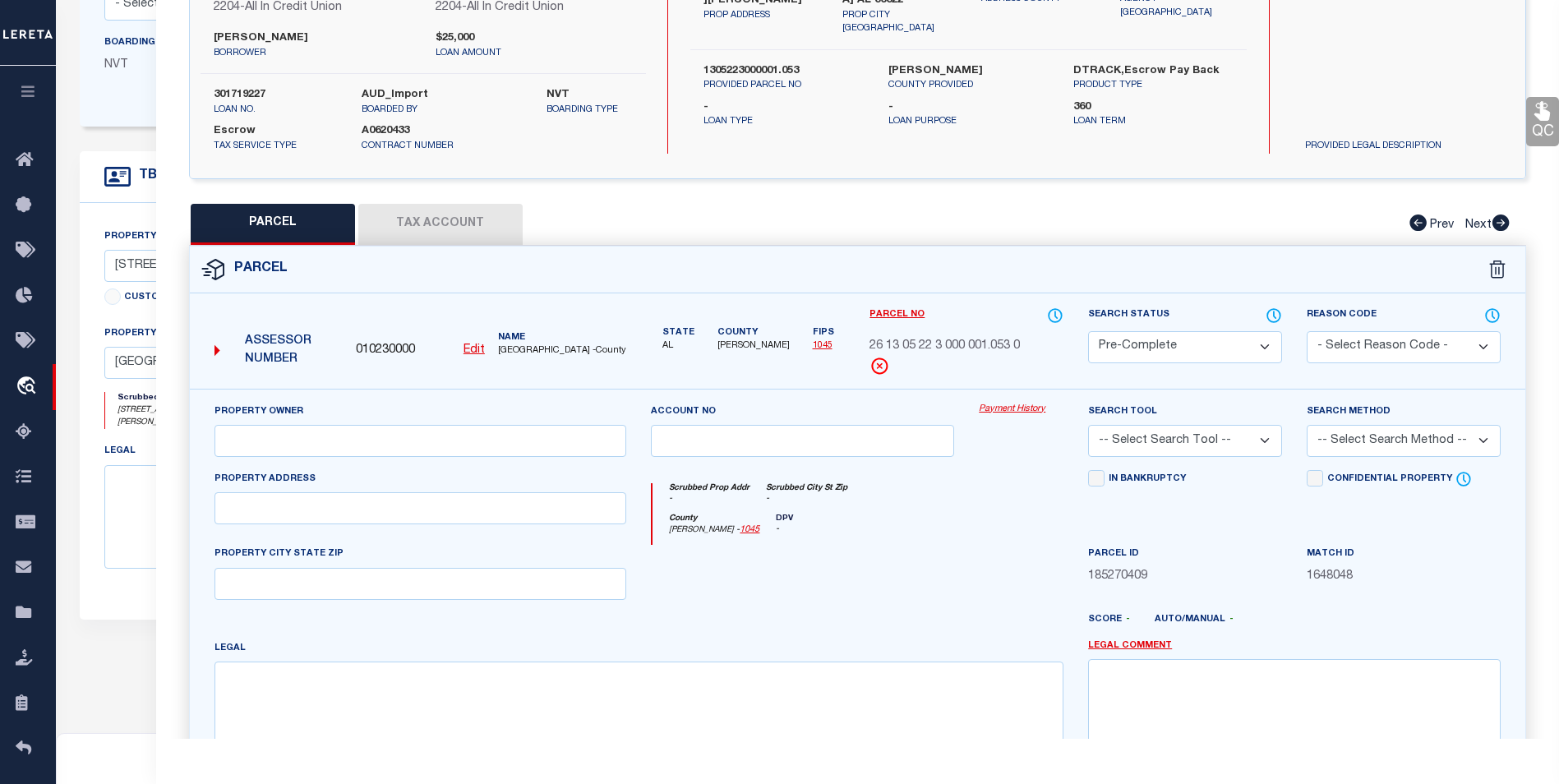
click at [1338, 352] on select "- Select Reason Code - 099 - Other (Provide additional detail) ACT - Agency Cha…" at bounding box center [1404, 347] width 194 height 32
select select "ACT"
click at [1307, 332] on select "- Select Reason Code - 099 - Other (Provide additional detail) ACT - Agency Cha…" at bounding box center [1404, 347] width 194 height 32
click at [1379, 343] on select "- Select Reason Code - 099 - Other (Provide additional detail) ACT - Agency Cha…" at bounding box center [1404, 347] width 194 height 32
select select
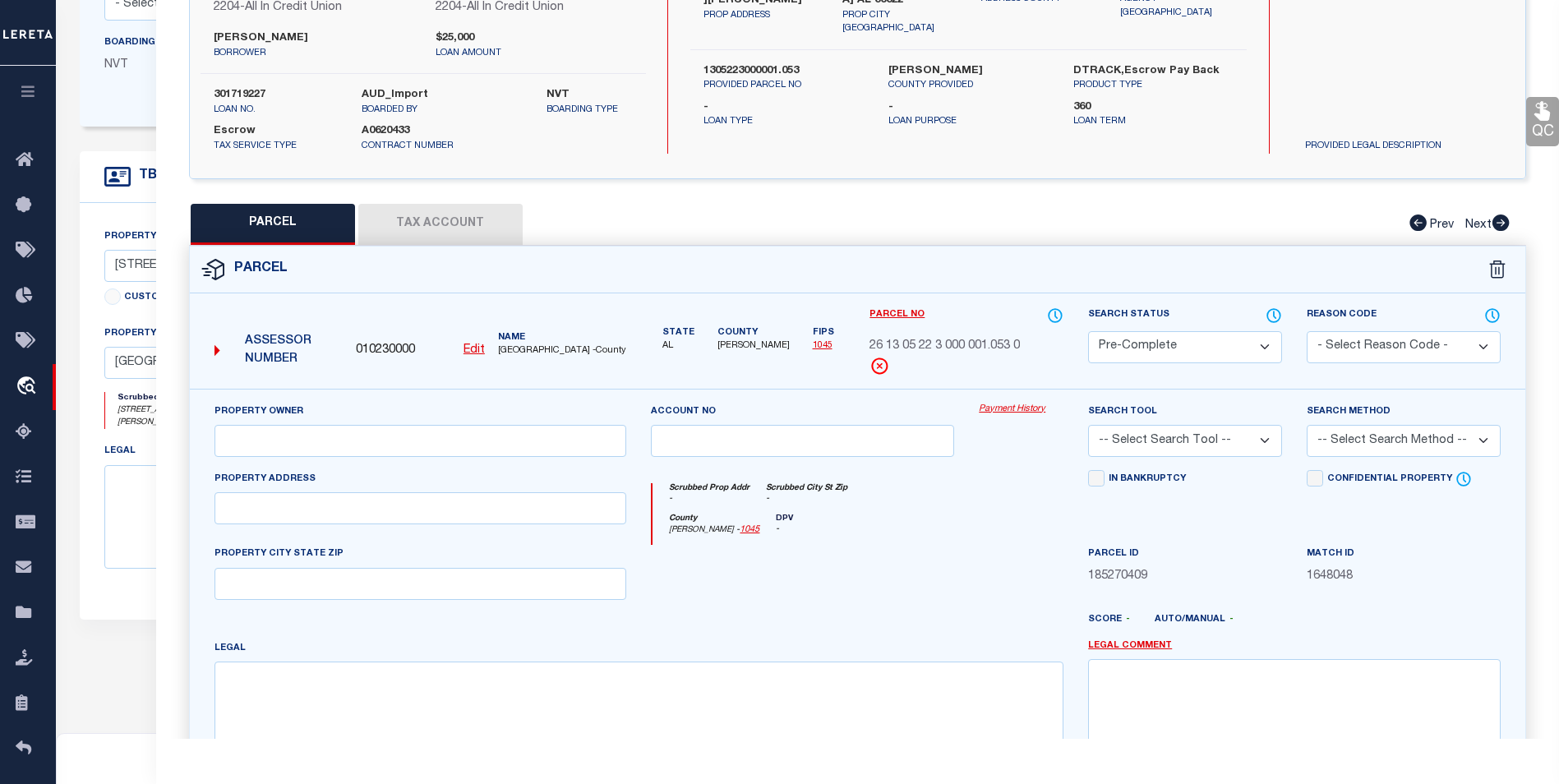
click at [1307, 332] on select "- Select Reason Code - 099 - Other (Provide additional detail) ACT - Agency Cha…" at bounding box center [1404, 347] width 194 height 32
click at [1169, 460] on div "Search Tool -- Select Search Tool -- 3rd Party Website Agency File Agency Websi…" at bounding box center [1185, 436] width 219 height 67
click at [1177, 446] on select "-- Select Search Tool -- 3rd Party Website Agency File Agency Website ATLS CNV-…" at bounding box center [1185, 440] width 194 height 32
select select "AGF"
click at [1088, 425] on select "-- Select Search Tool -- 3rd Party Website Agency File Agency Website ATLS CNV-…" at bounding box center [1185, 440] width 194 height 32
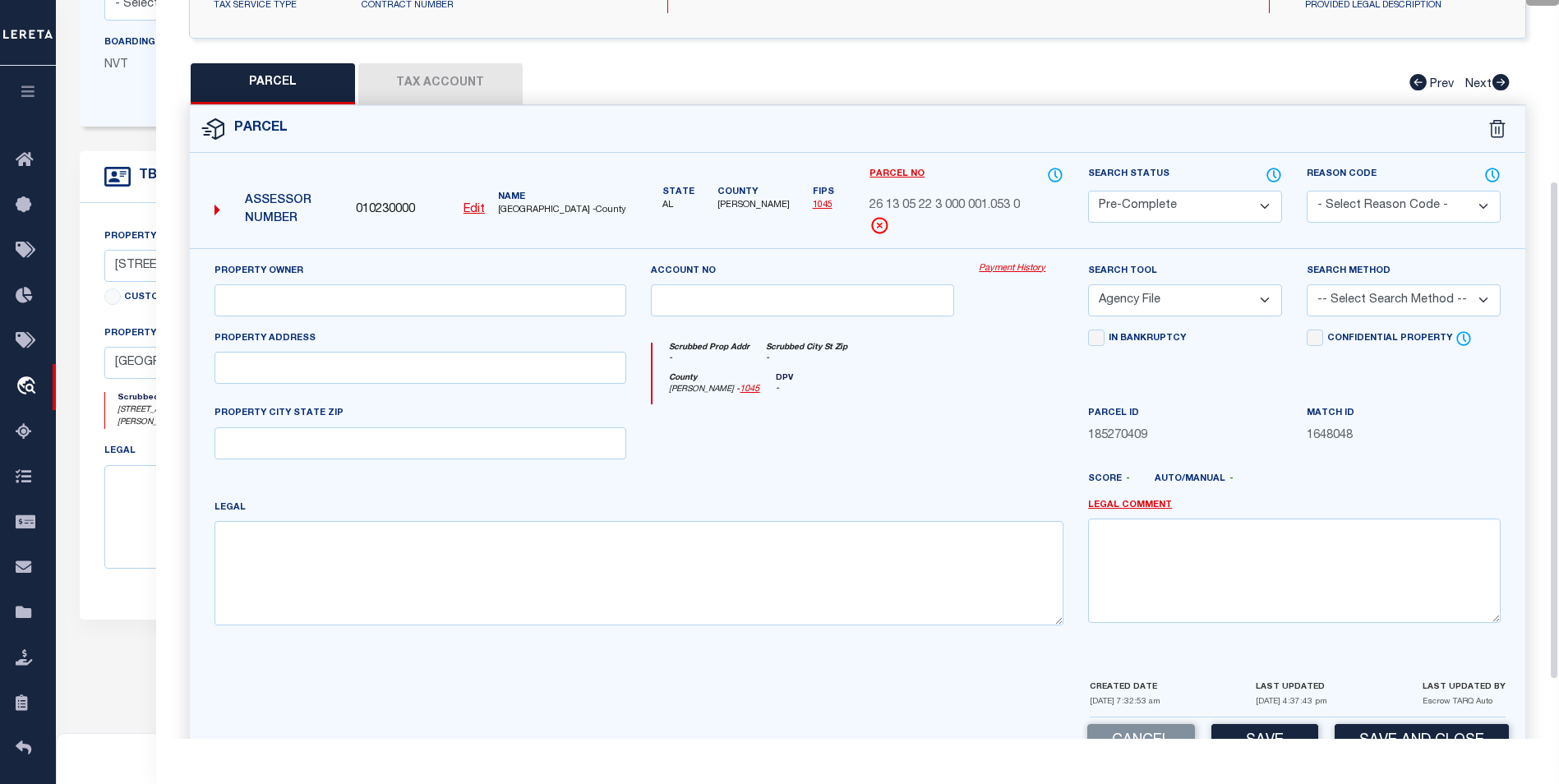
scroll to position [354, 0]
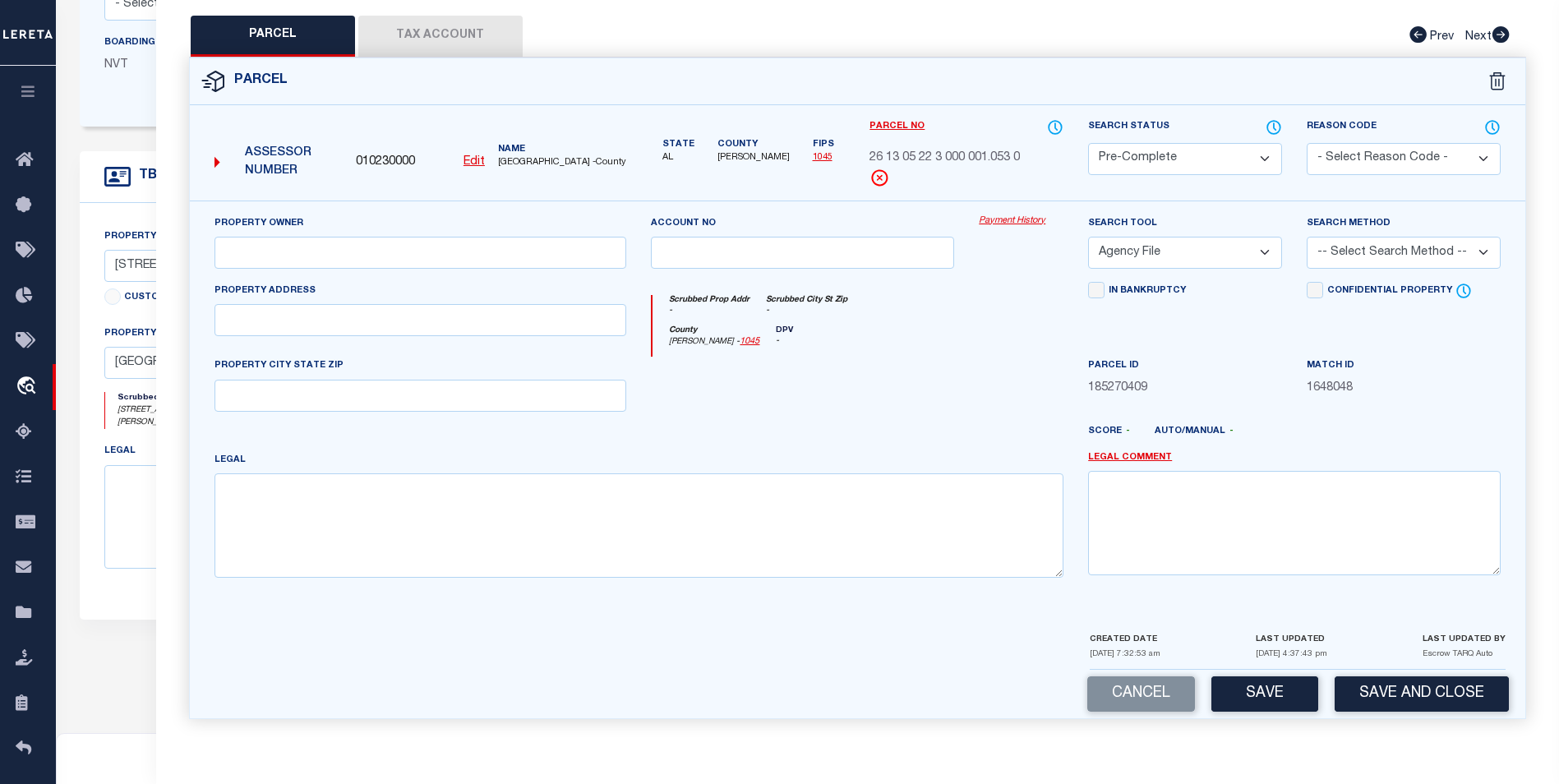
click at [1350, 254] on select "-- Select Search Method -- Property Address Legal Liability Info Provided" at bounding box center [1404, 252] width 194 height 32
select select "ADD"
click at [1307, 237] on select "-- Select Search Method -- Property Address Legal Liability Info Provided" at bounding box center [1404, 252] width 194 height 32
click at [1273, 693] on button "Save" at bounding box center [1265, 693] width 107 height 35
select select "AS"
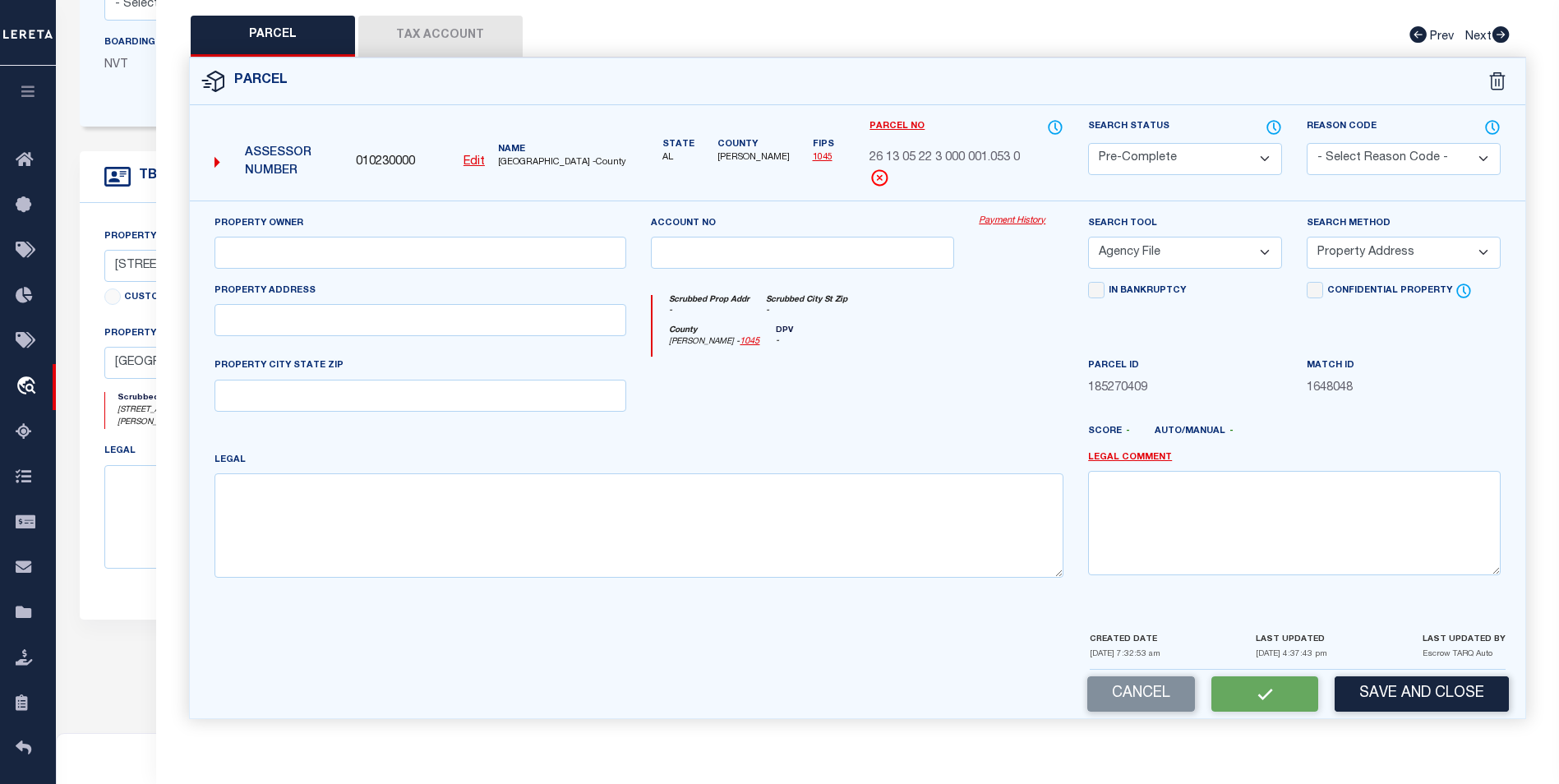
select select
checkbox input "false"
select select "PC"
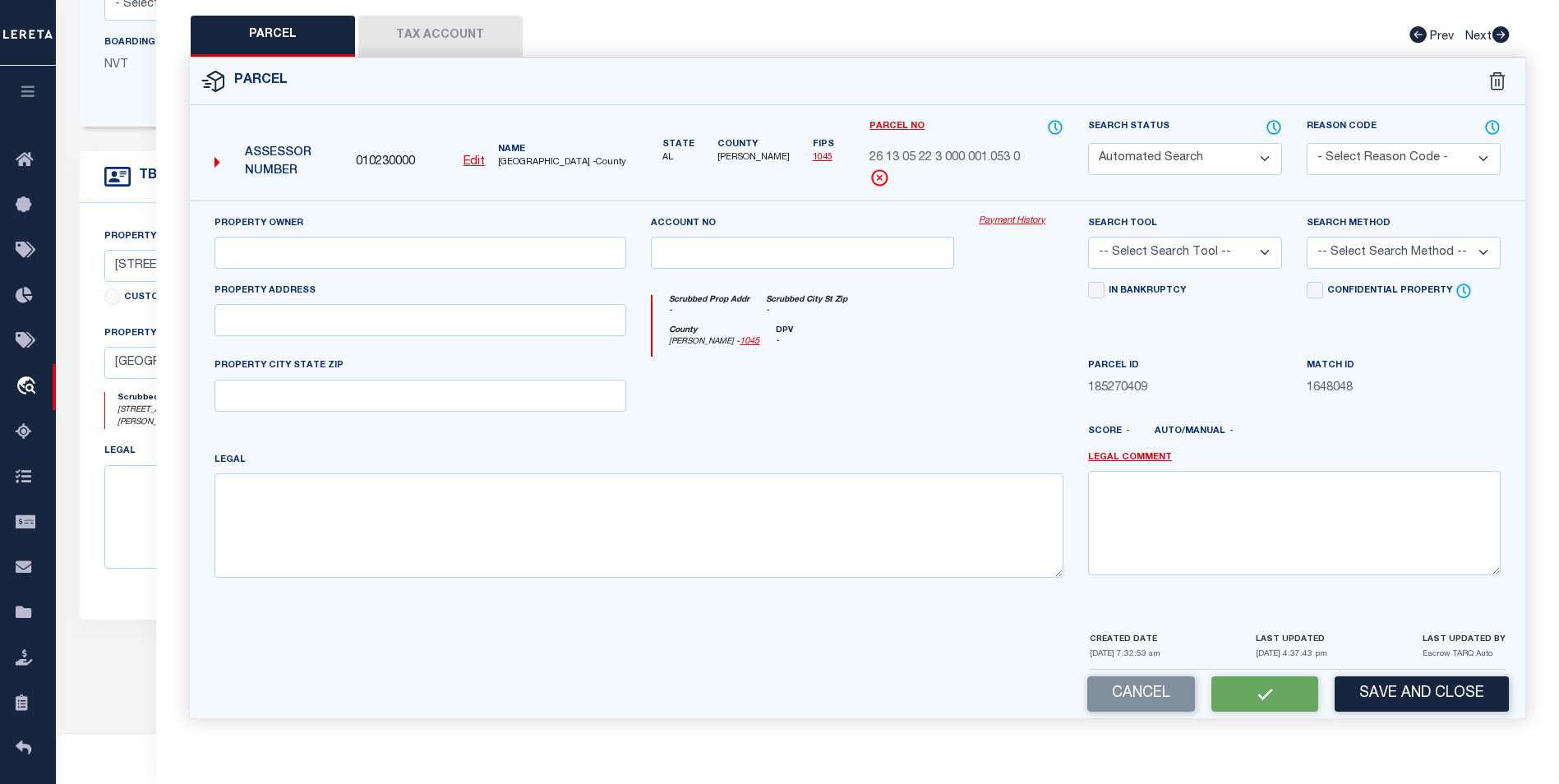
select select "AGF"
select select "ADD"
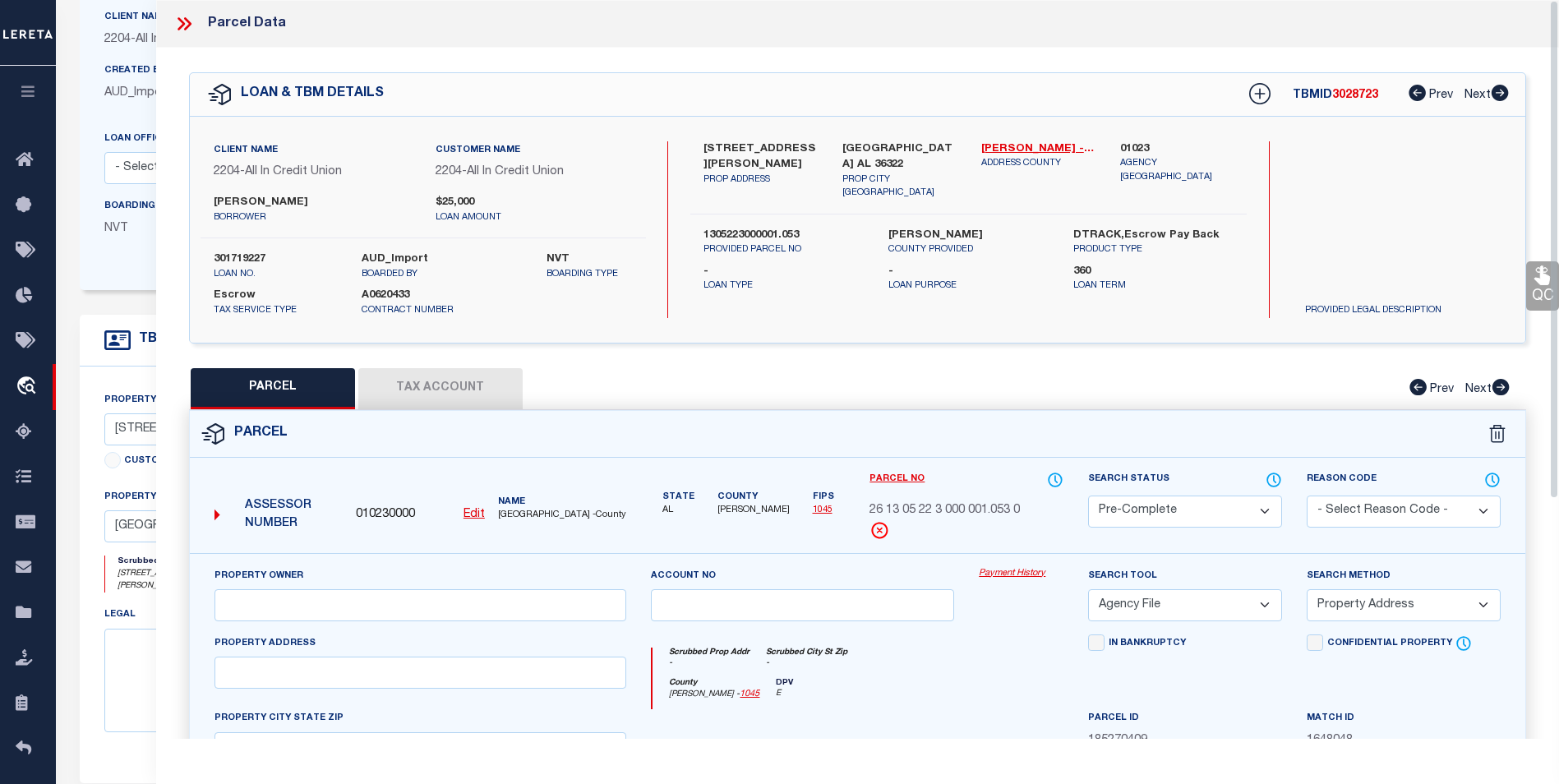
scroll to position [164, 0]
click at [181, 23] on icon at bounding box center [184, 23] width 22 height 22
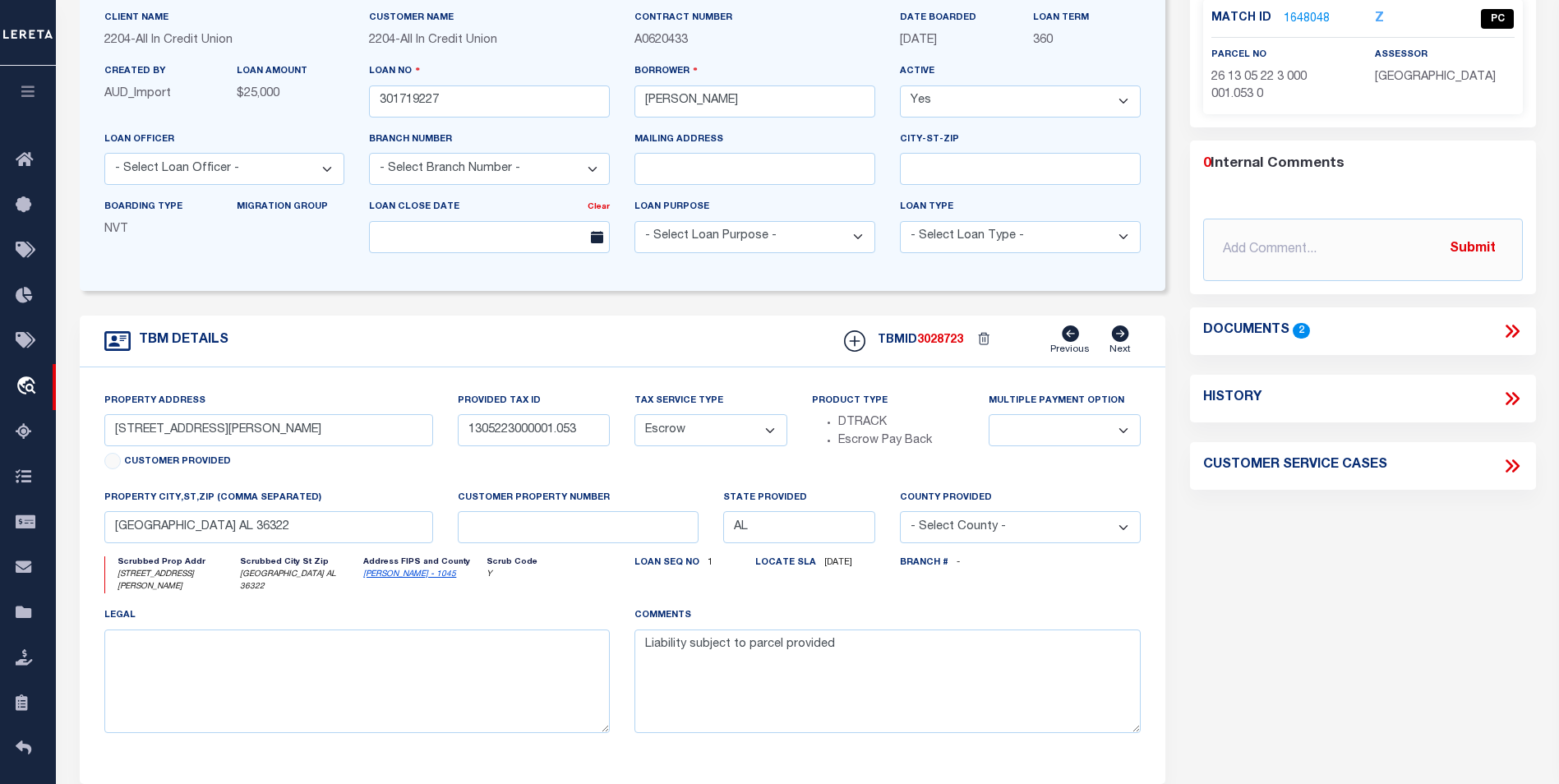
scroll to position [0, 0]
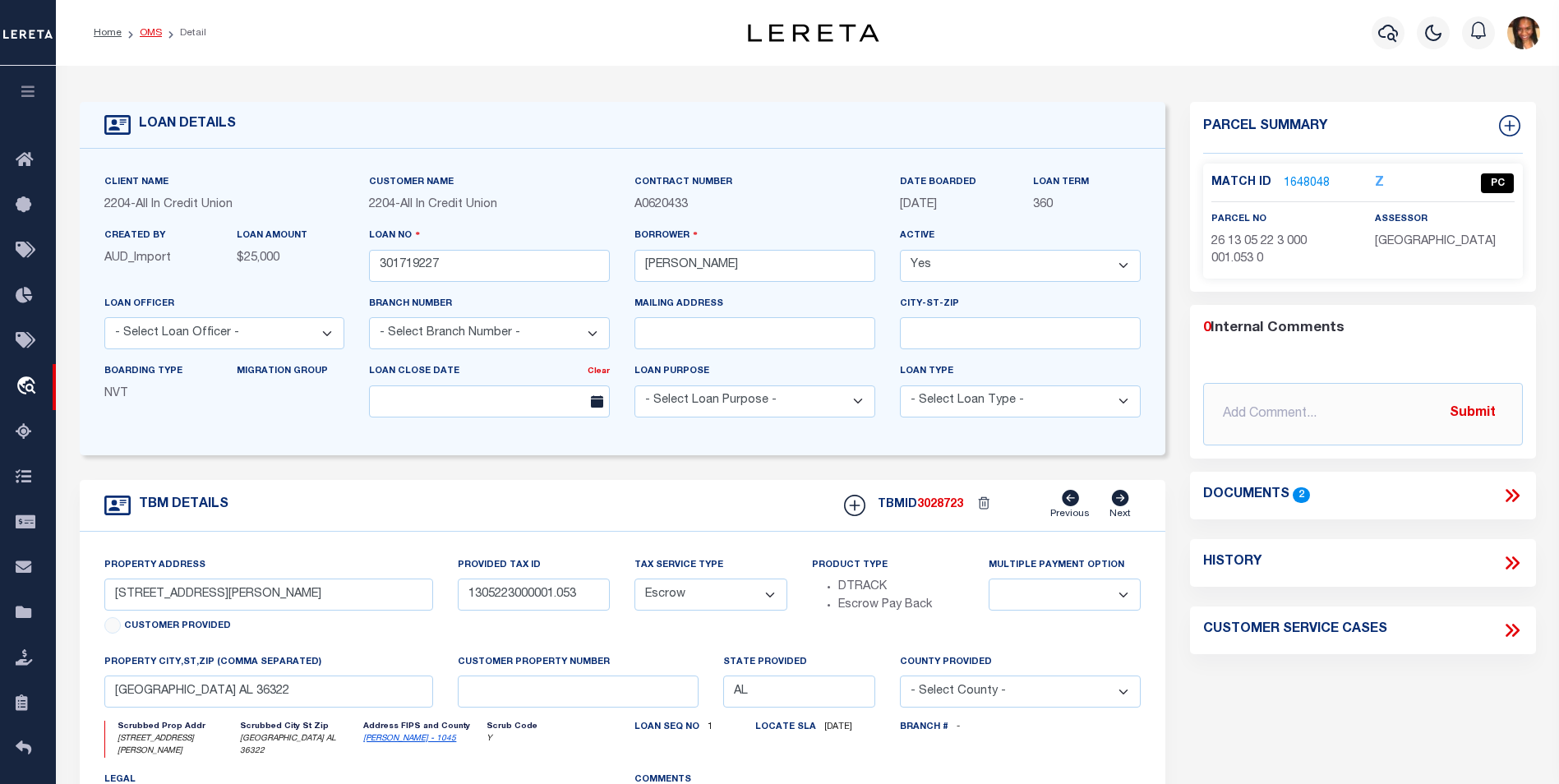
click at [148, 34] on link "OMS" at bounding box center [151, 32] width 22 height 9
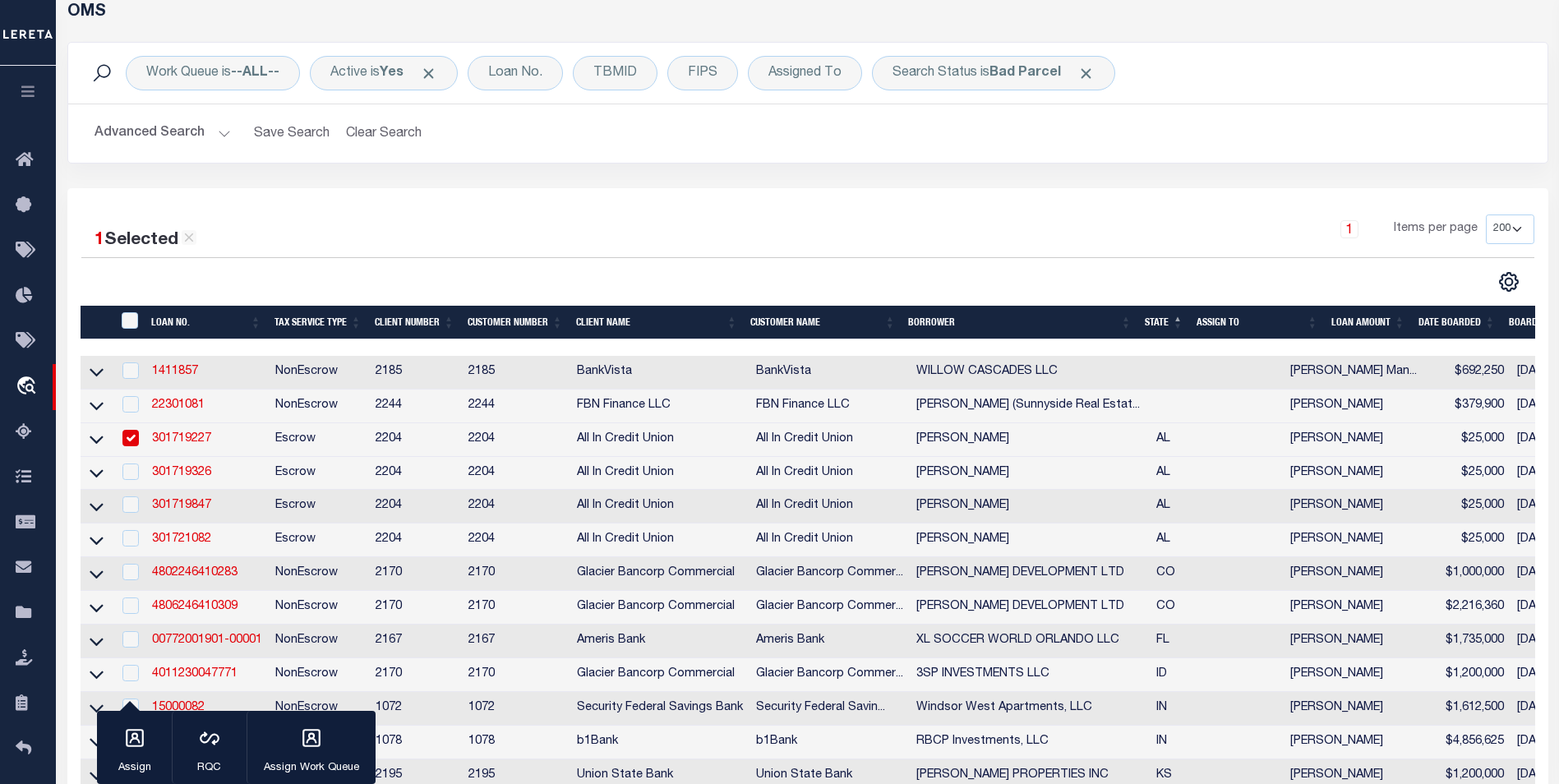
scroll to position [82, 0]
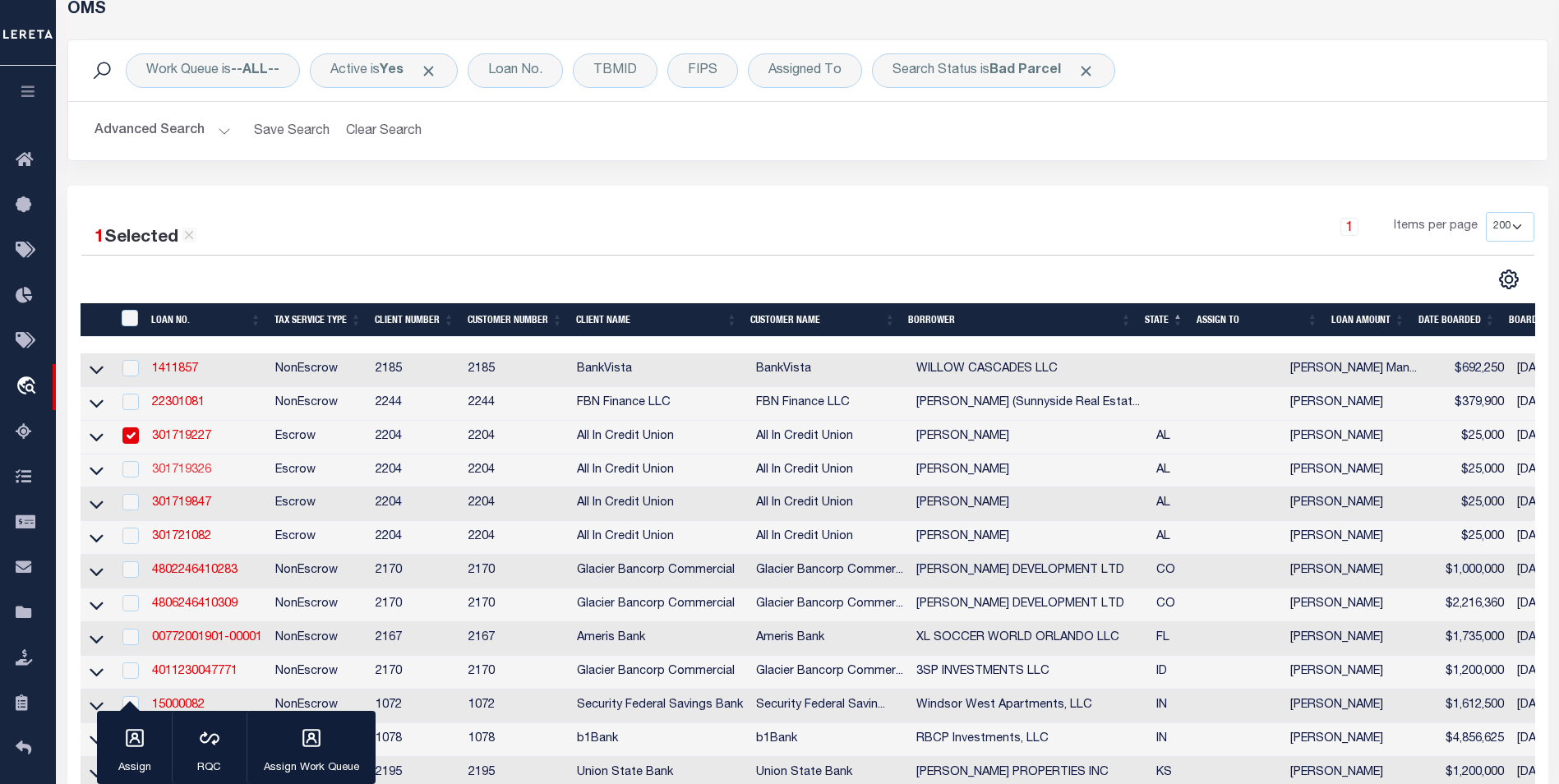
click at [202, 472] on link "301719326" at bounding box center [181, 470] width 60 height 11
type input "301719326"
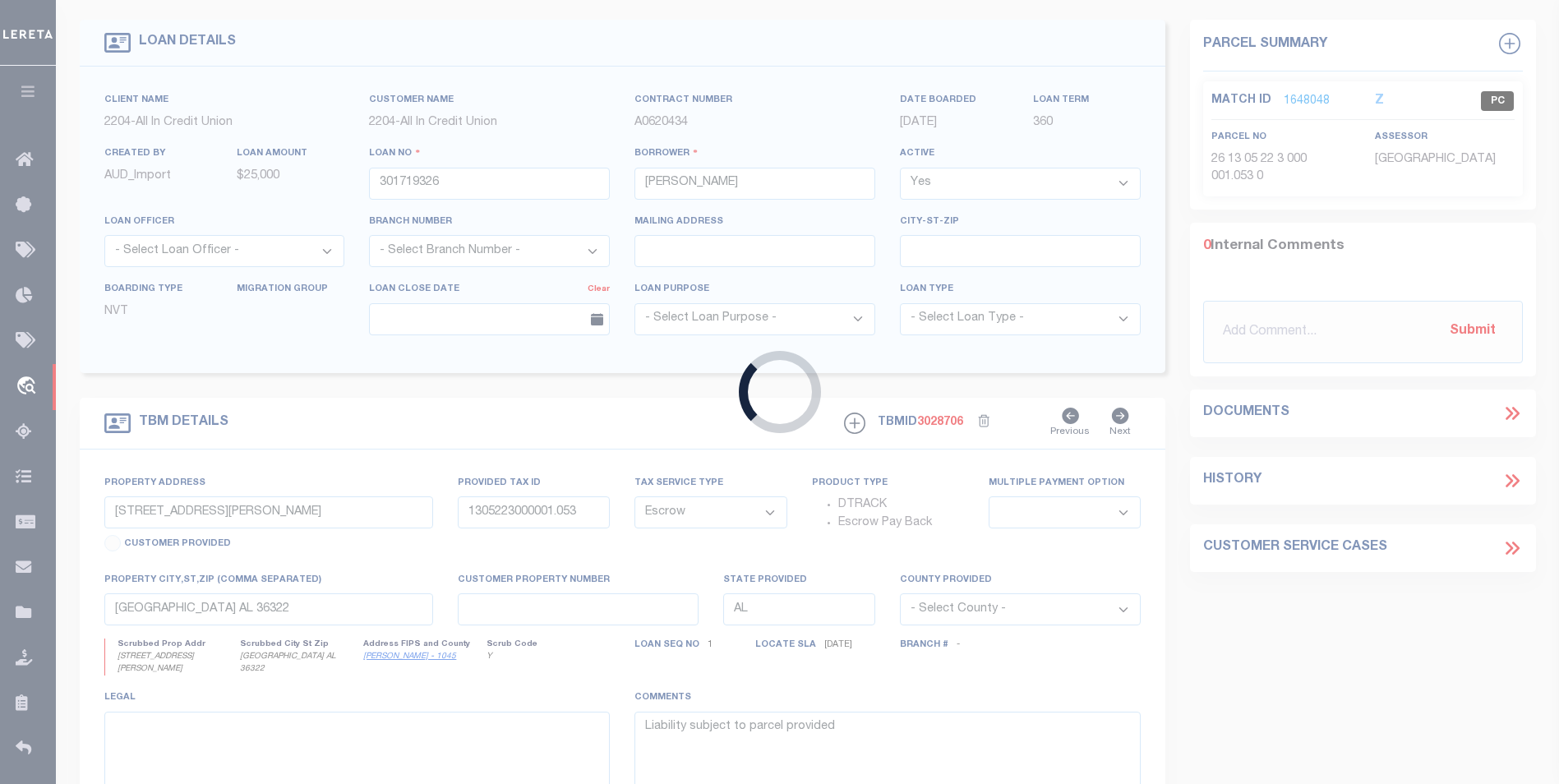
type input "260 Edith Way"
type input "1305223000001.054"
select select
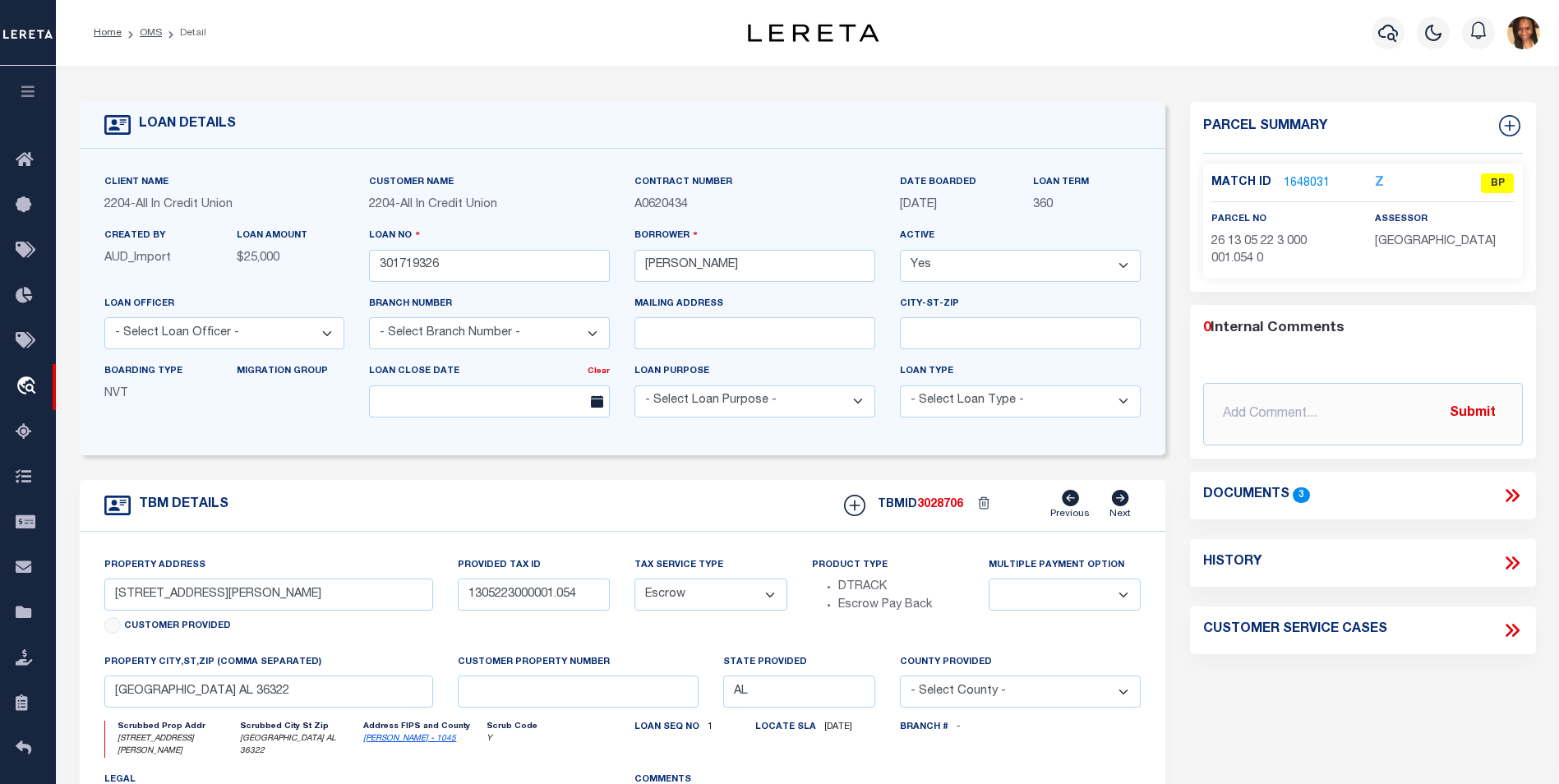
click at [1296, 175] on link "1648031" at bounding box center [1307, 184] width 46 height 17
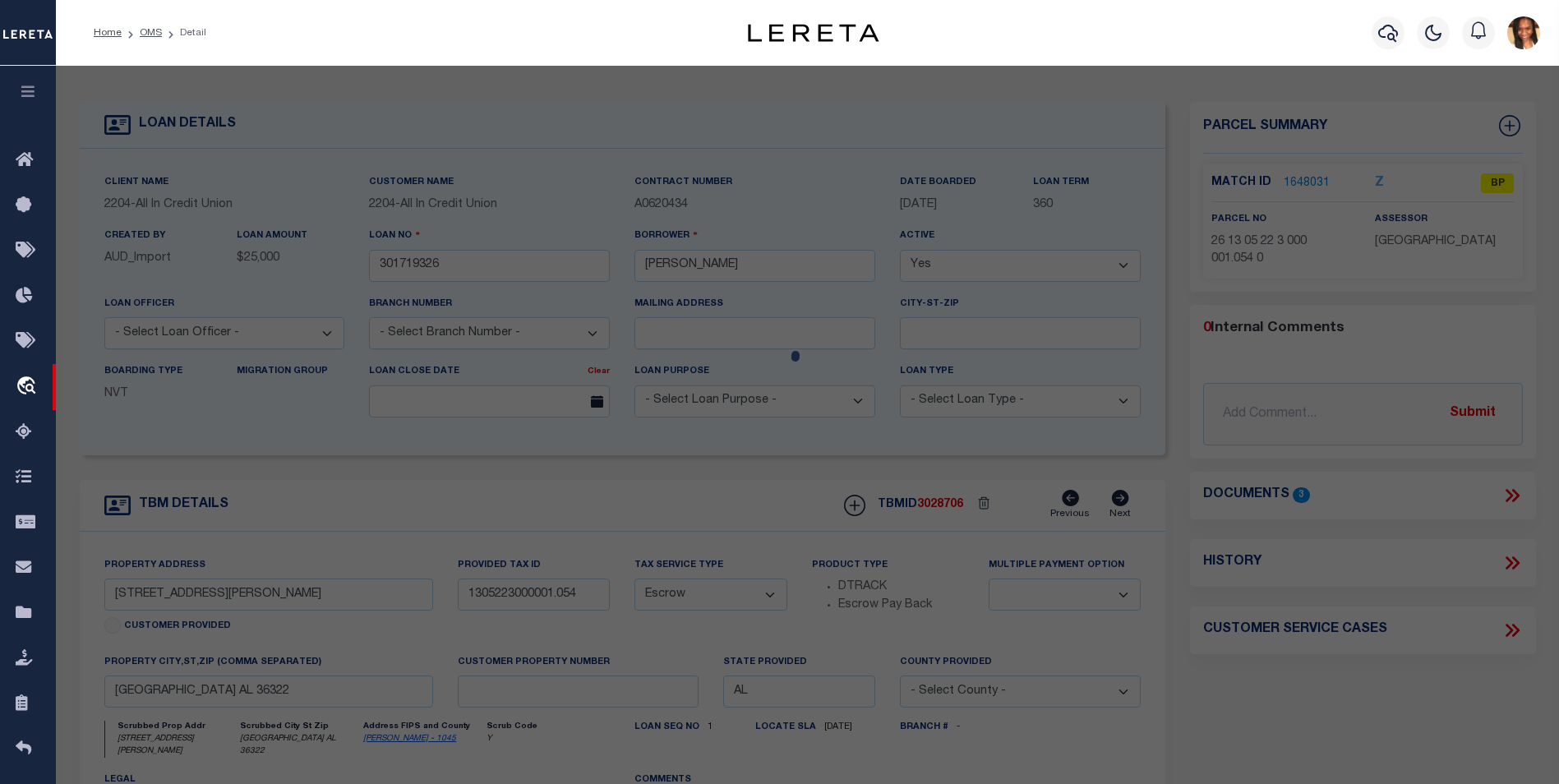
select select "AS"
select select
checkbox input "false"
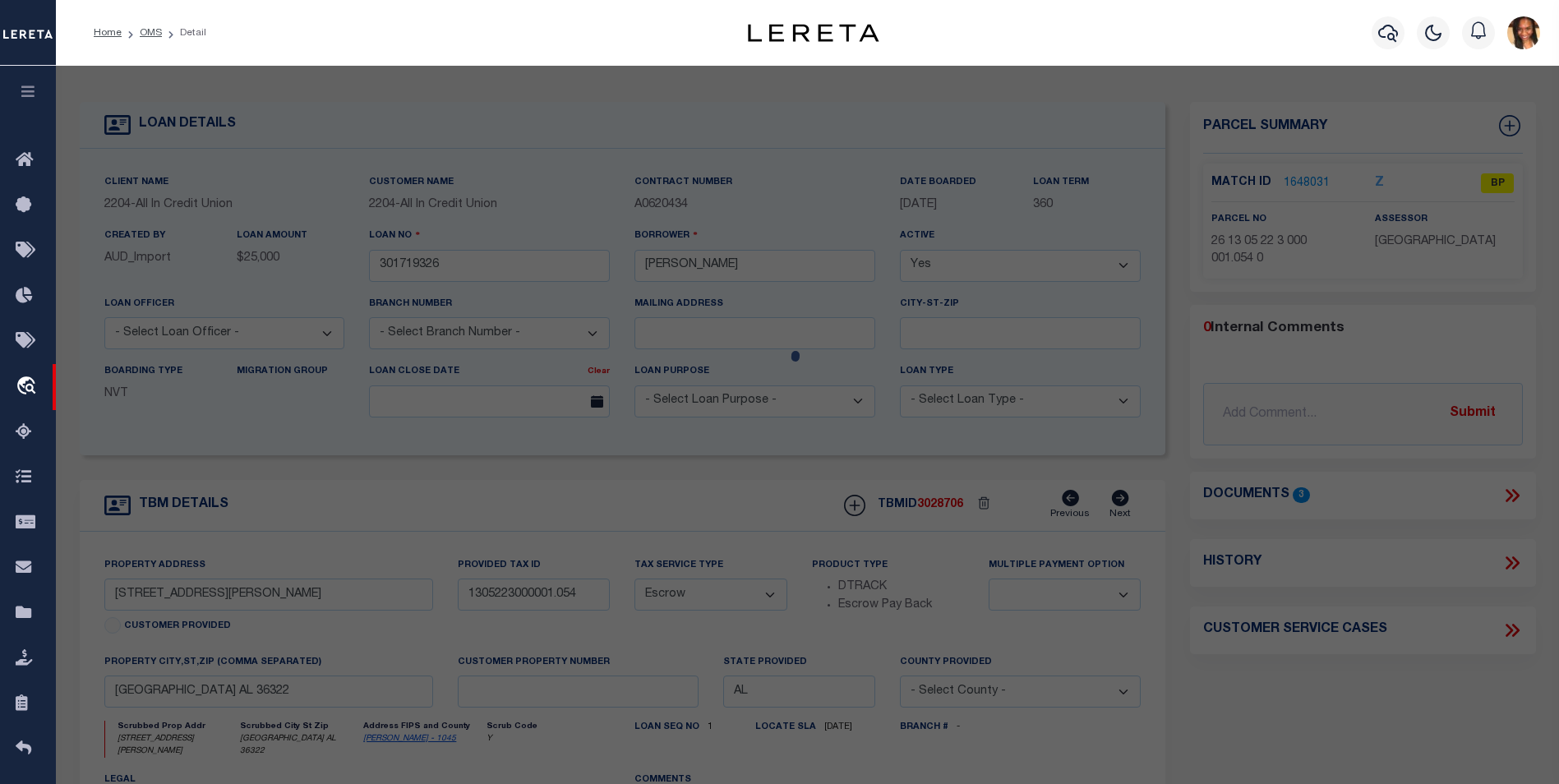
select select "BP"
checkbox input "false"
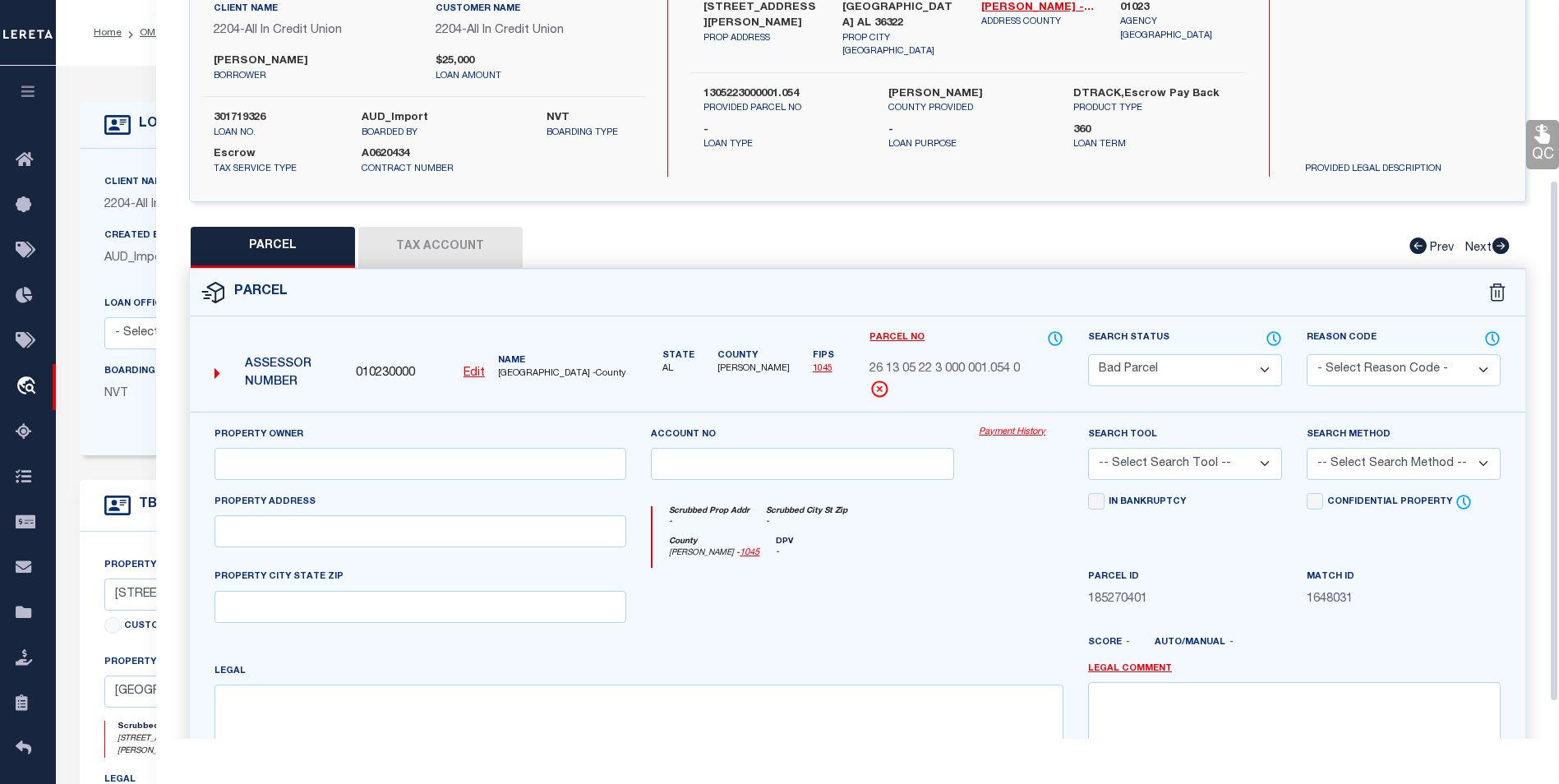
scroll to position [60, 0]
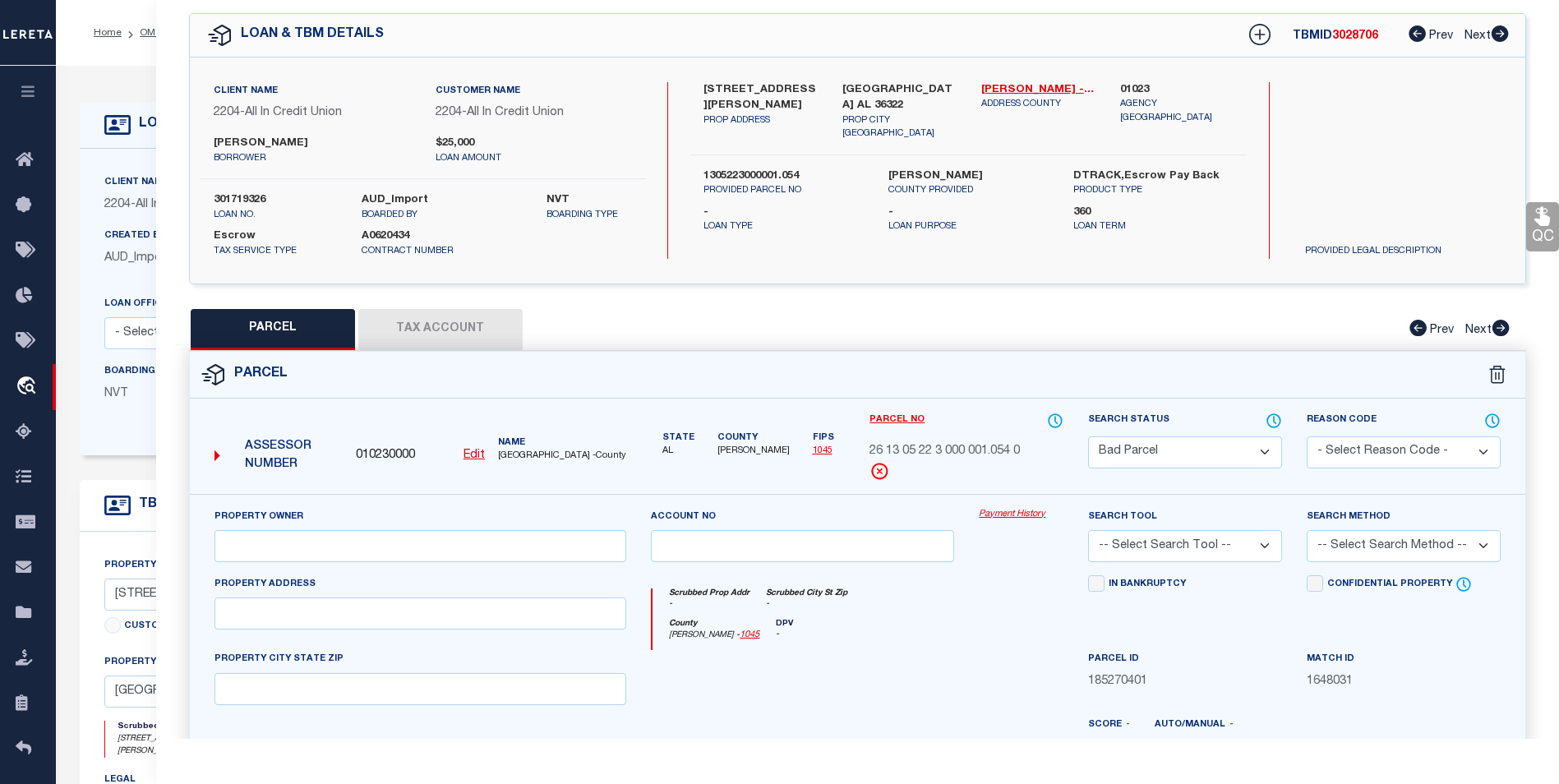
click at [480, 312] on button "Tax Account" at bounding box center [440, 330] width 164 height 41
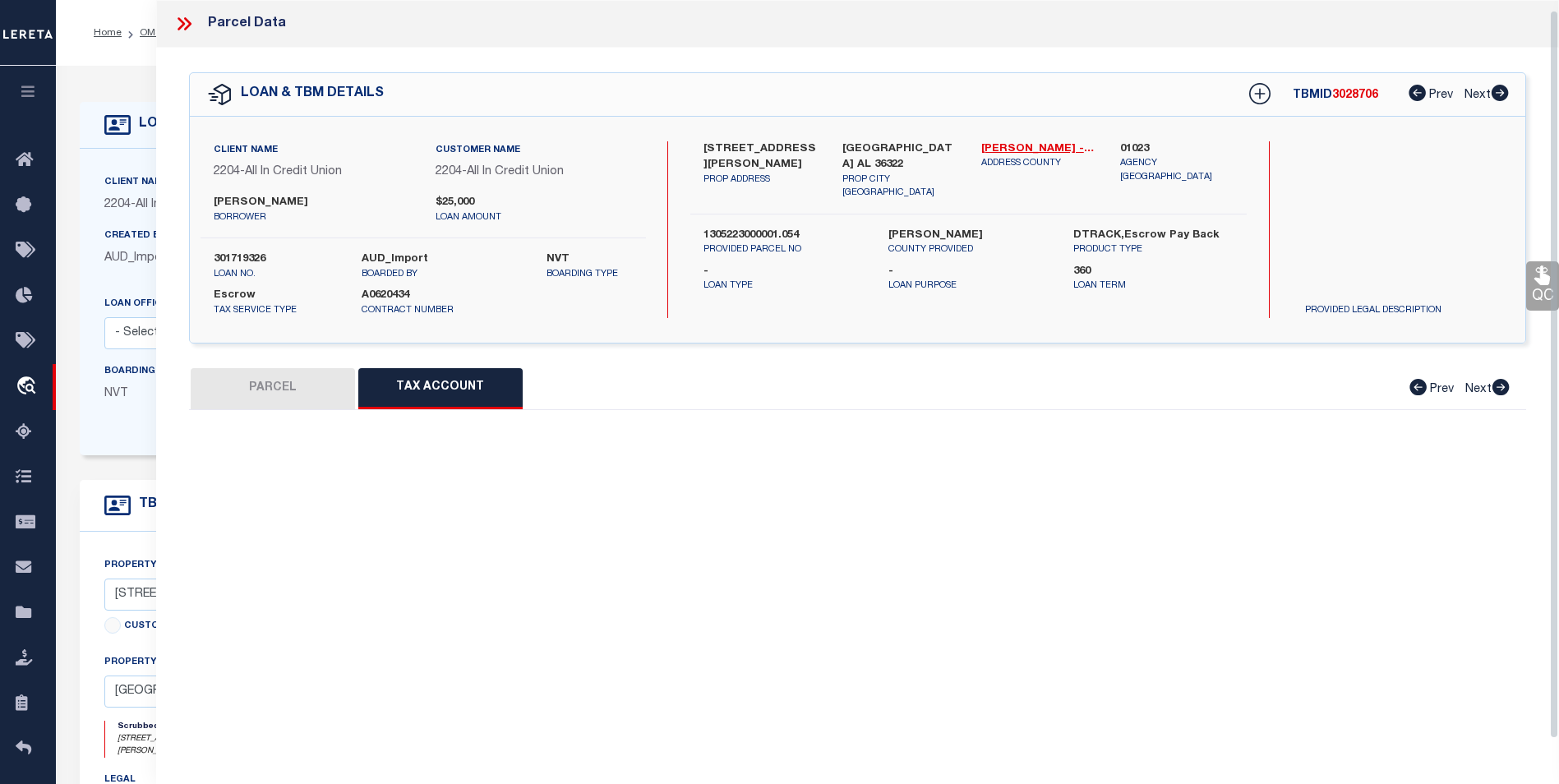
scroll to position [0, 0]
select select "100"
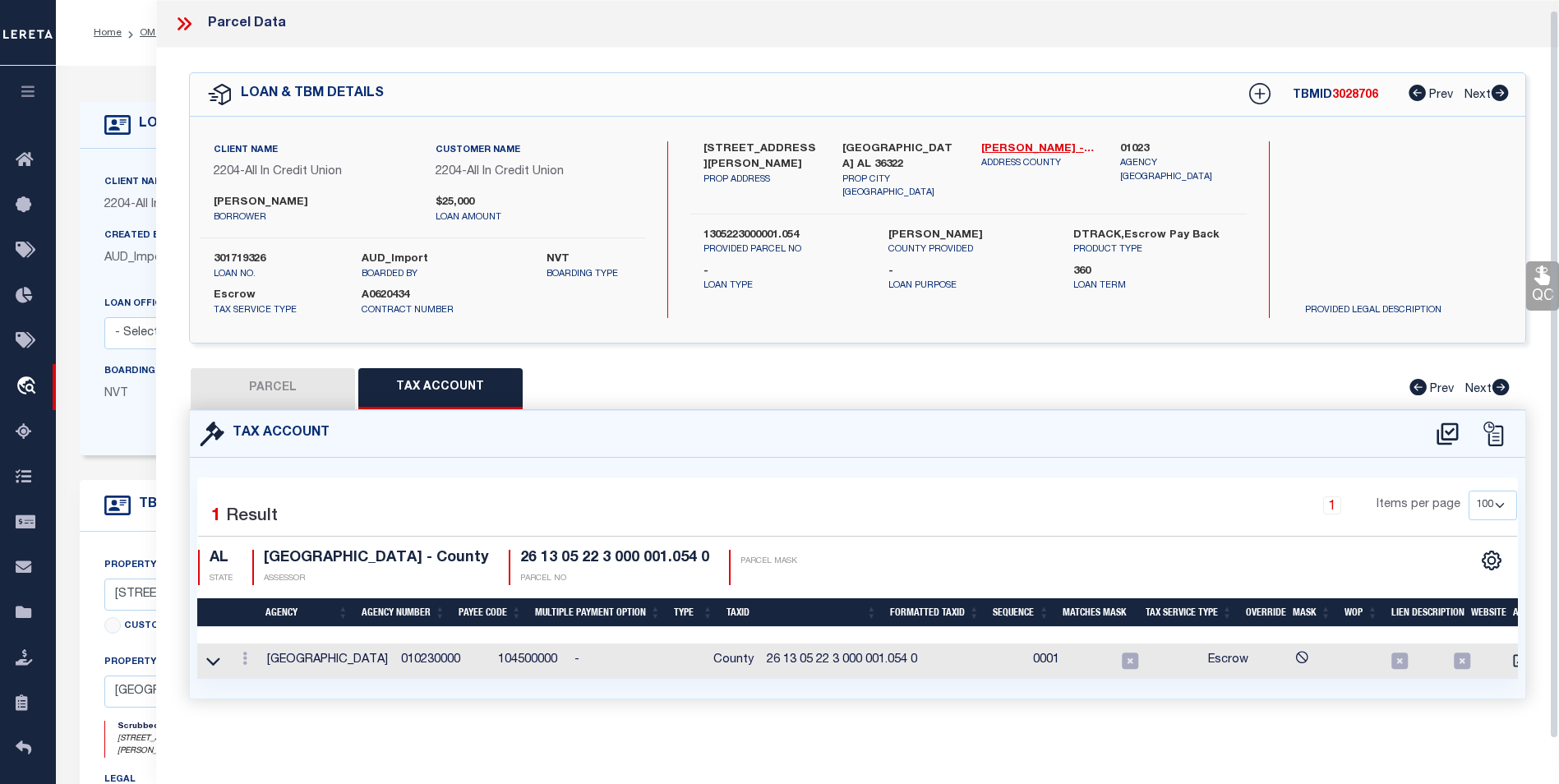
scroll to position [9, 0]
click at [245, 652] on icon at bounding box center [245, 658] width 5 height 13
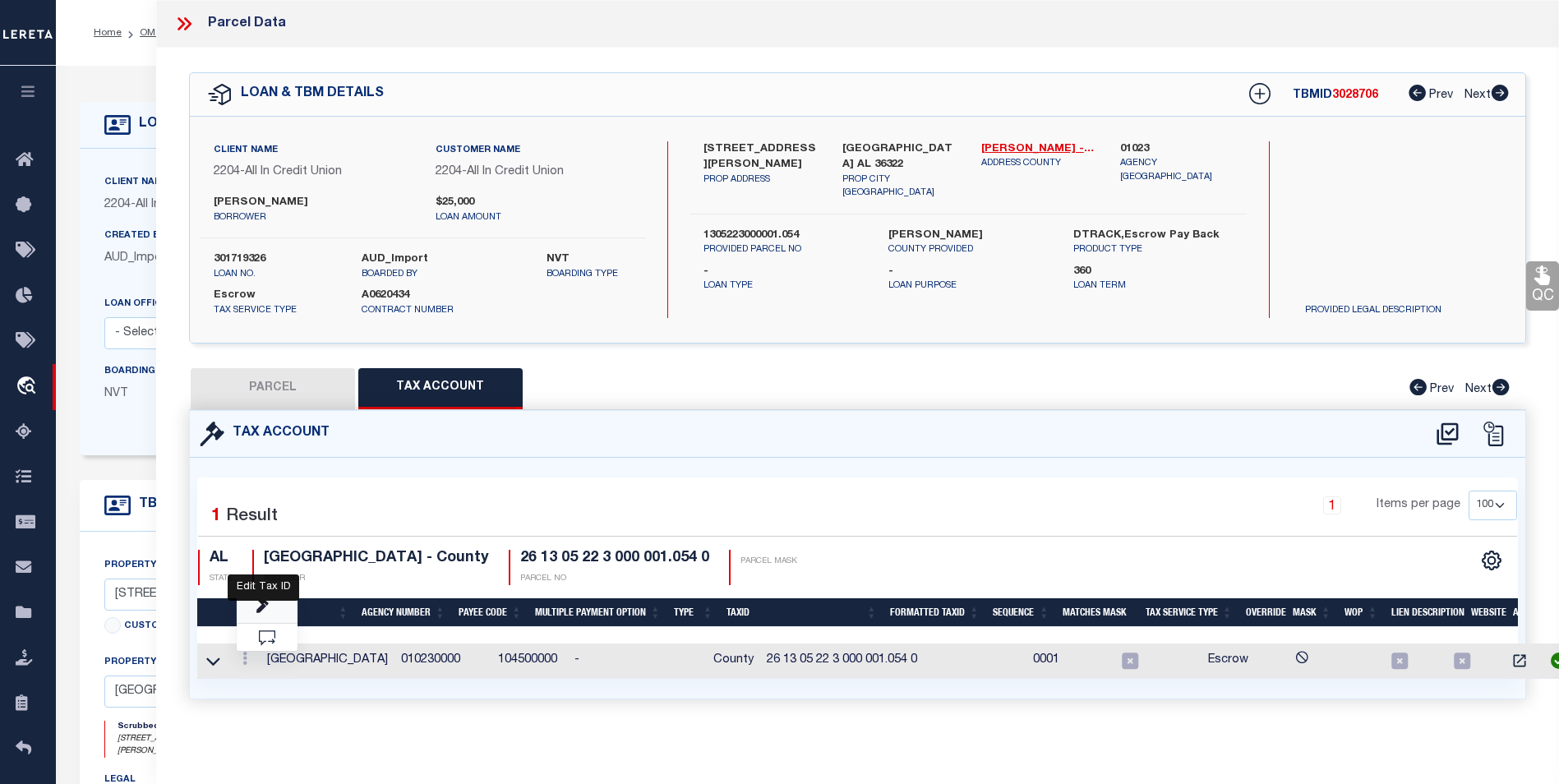
click at [264, 607] on icon "" at bounding box center [263, 608] width 12 height 12
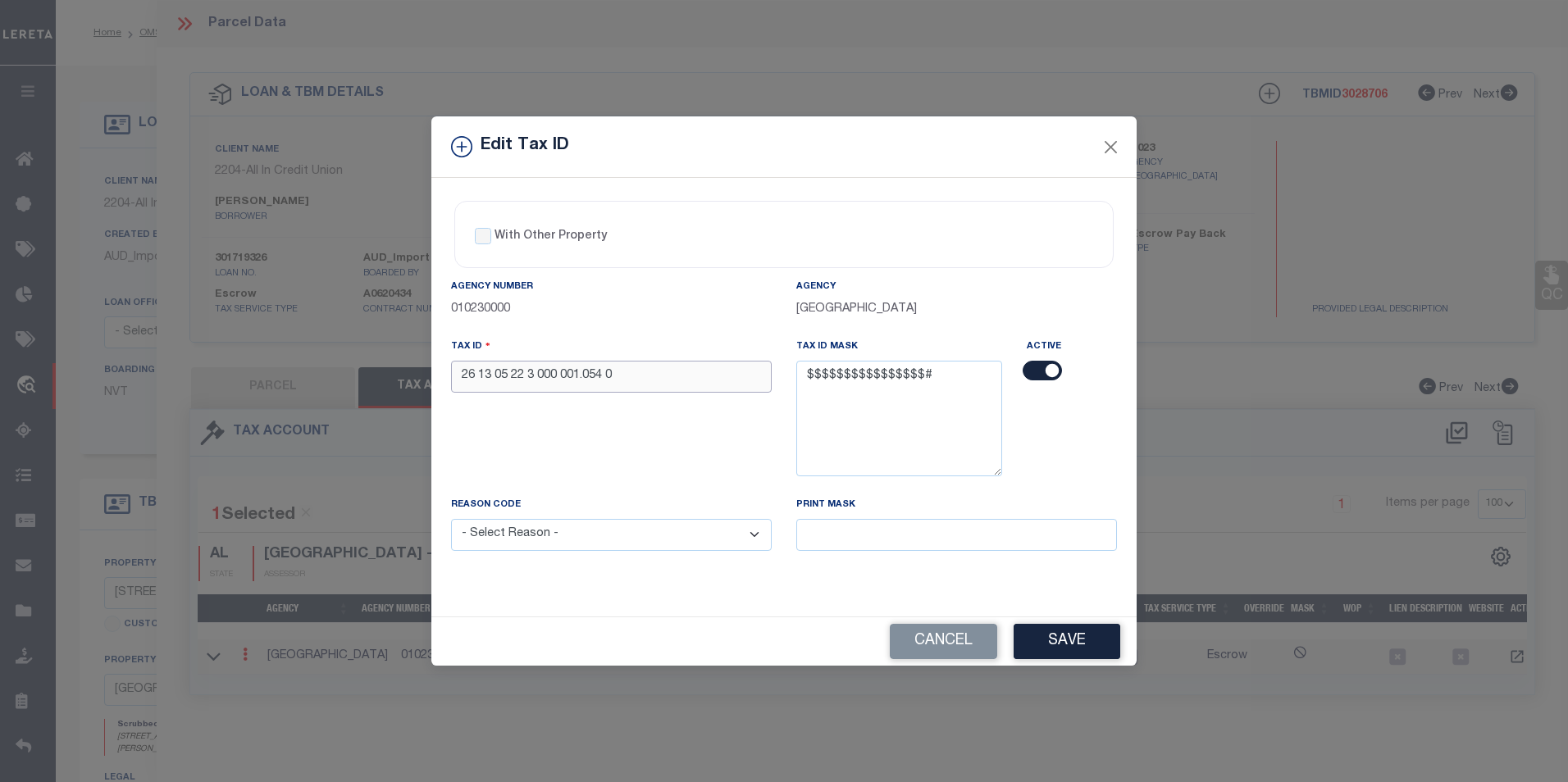
click at [483, 374] on input "26 13 05 22 3 000 001.054 0" at bounding box center [611, 376] width 320 height 32
click at [479, 372] on input "26 13 05 22 3 000 001.054 0" at bounding box center [611, 376] width 320 height 32
click at [482, 380] on input "13 05 22 3 000 001.054 0" at bounding box center [611, 376] width 320 height 32
click at [492, 374] on input "1305 22 3 000 001.054 0" at bounding box center [611, 376] width 320 height 32
click at [505, 376] on input "130522 3 000 001.054 0" at bounding box center [611, 376] width 320 height 32
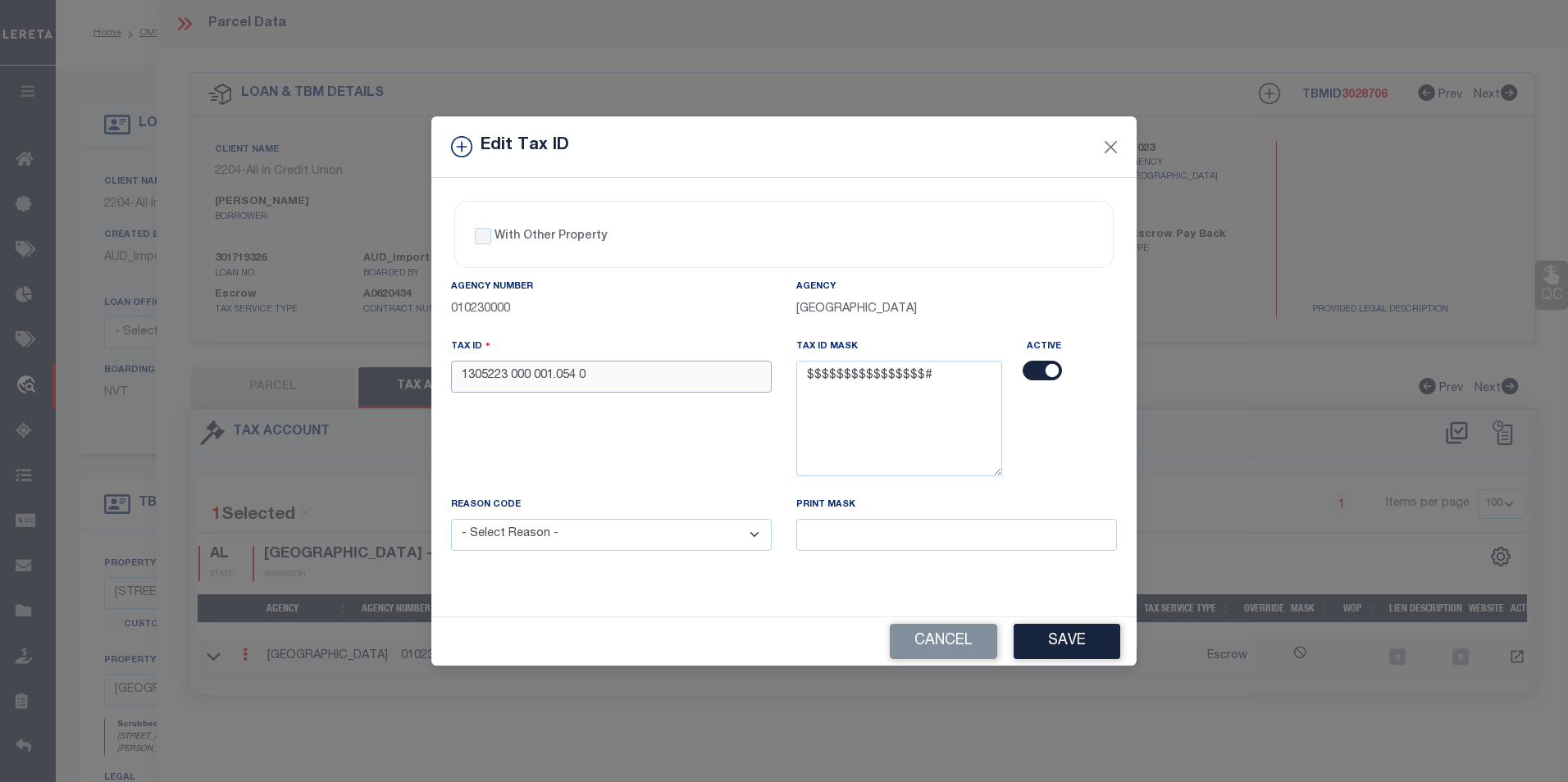
click at [512, 374] on input "1305223 000 001.054 0" at bounding box center [611, 376] width 320 height 32
click at [532, 375] on input "1305223000 001.054 0" at bounding box center [611, 376] width 320 height 32
click at [552, 375] on input "1305223000001.054 0" at bounding box center [611, 376] width 320 height 32
click at [582, 371] on input "1305223000001054 0" at bounding box center [611, 376] width 320 height 32
type input "1305223000001054"
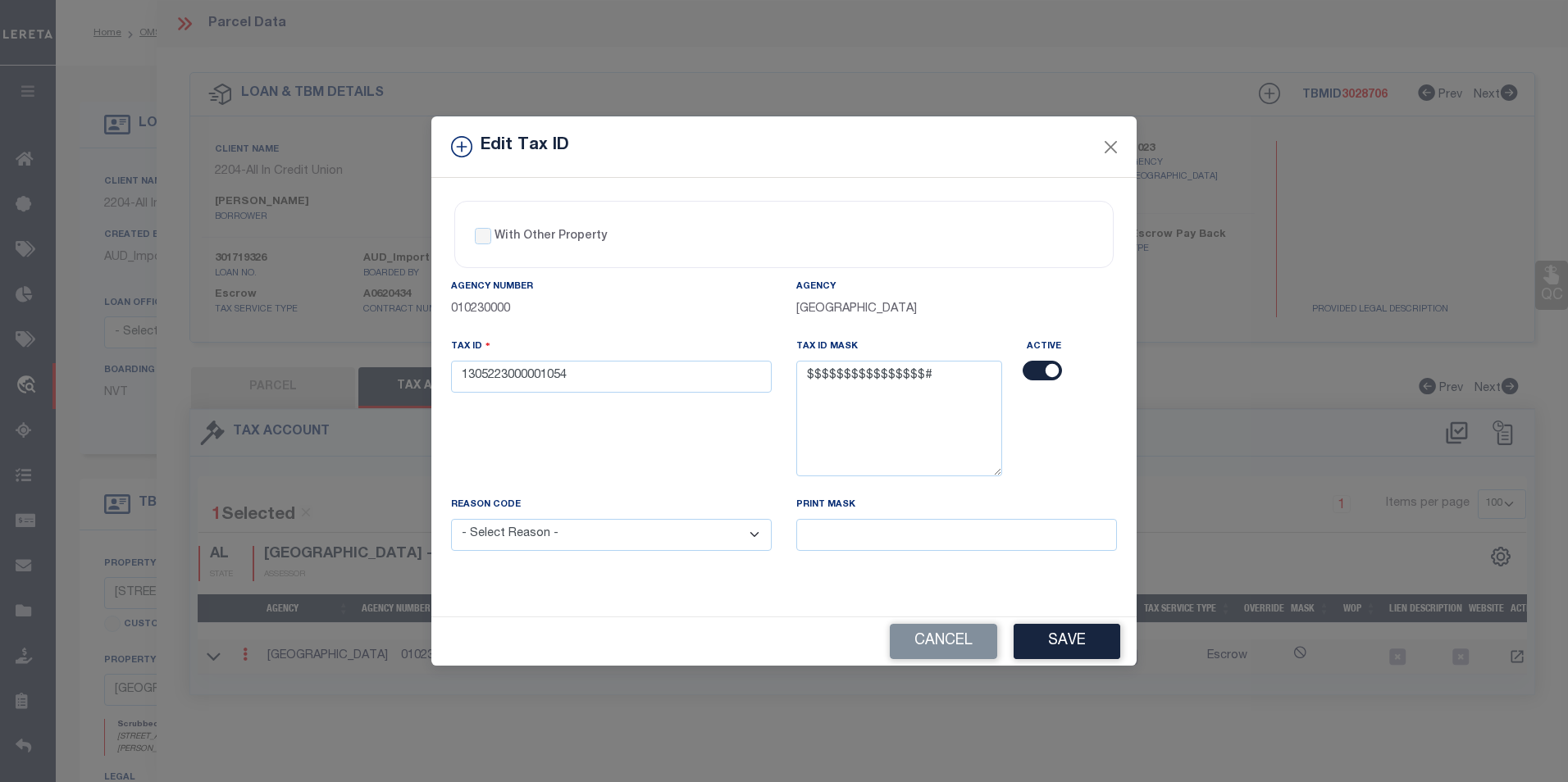
click at [659, 531] on select "- Select Reason - 099 - Other (Provide additional detail) ACT - Agency Changed …" at bounding box center [611, 534] width 320 height 32
click at [451, 519] on select "- Select Reason - 099 - Other (Provide additional detail) ACT - Agency Changed …" at bounding box center [611, 534] width 320 height 32
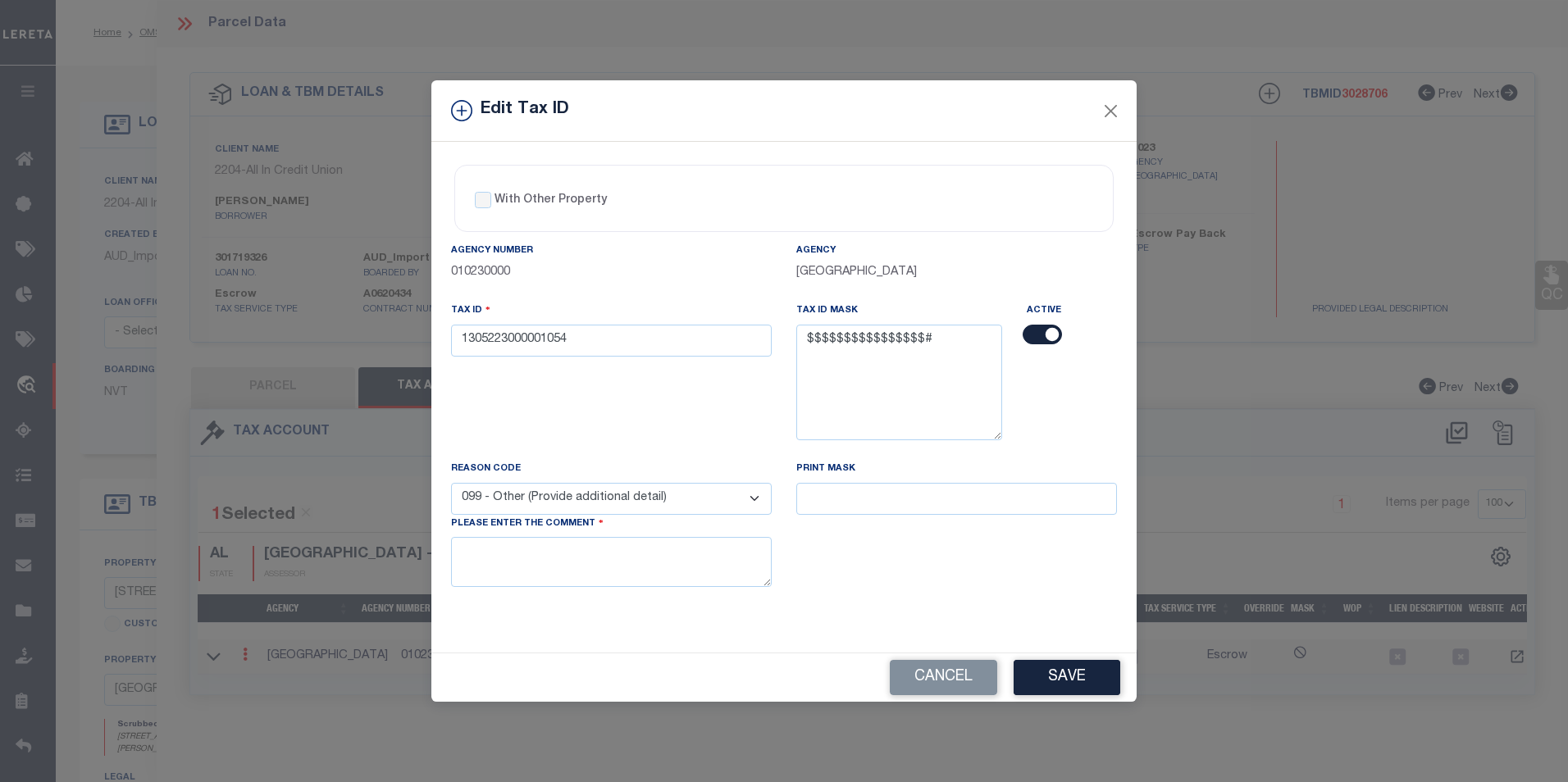
click at [679, 495] on select "- Select Reason - 099 - Other (Provide additional detail) ACT - Agency Changed …" at bounding box center [611, 499] width 320 height 32
click at [451, 483] on select "- Select Reason - 099 - Other (Provide additional detail) ACT - Agency Changed …" at bounding box center [611, 499] width 320 height 32
click at [685, 510] on select "- Select Reason - 099 - Other (Provide additional detail) ACT - Agency Changed …" at bounding box center [611, 499] width 320 height 32
select select "ACT"
click at [451, 483] on select "- Select Reason - 099 - Other (Provide additional detail) ACT - Agency Changed …" at bounding box center [611, 499] width 320 height 32
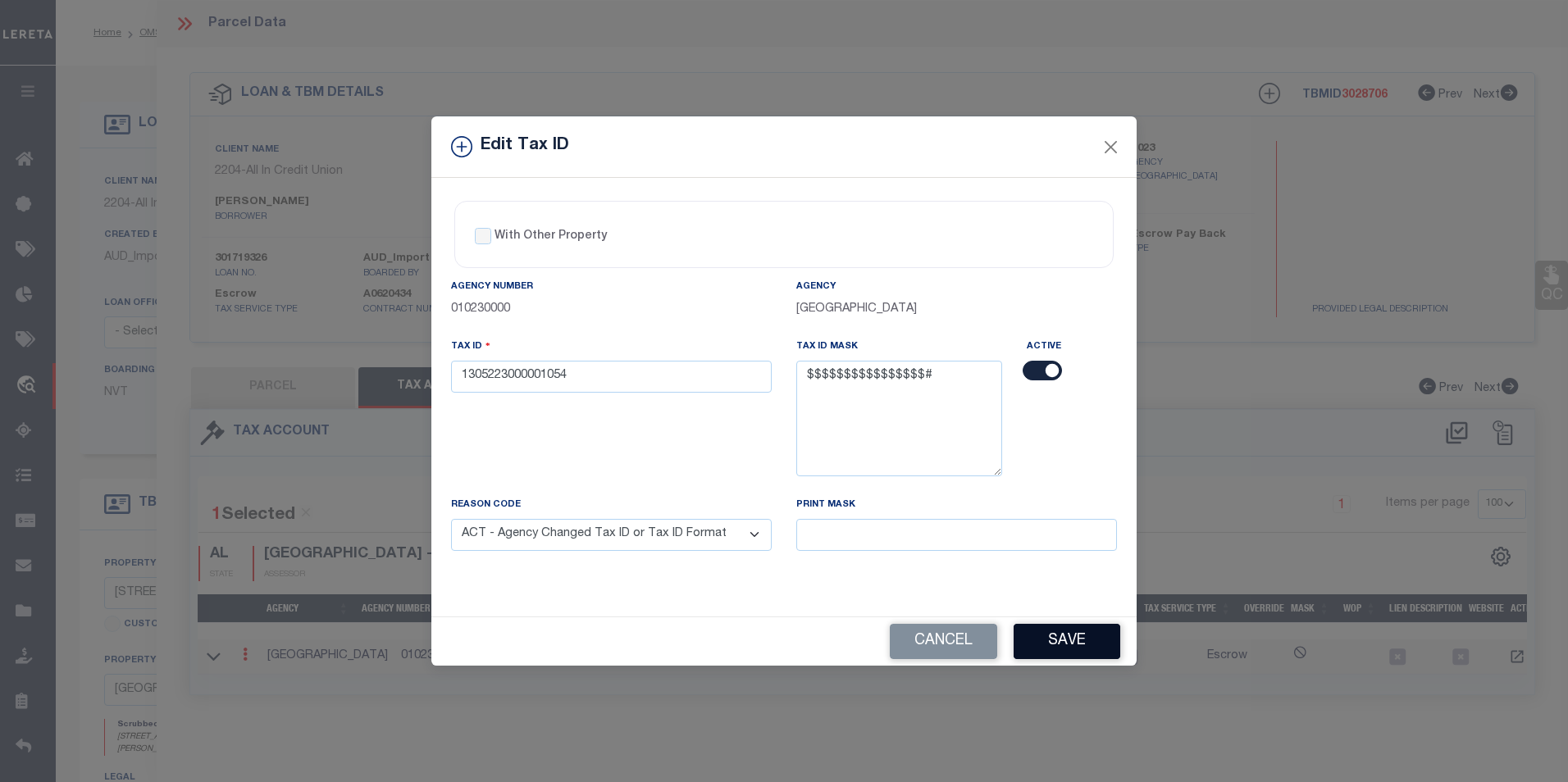
click at [1055, 630] on button "Save" at bounding box center [1067, 641] width 107 height 35
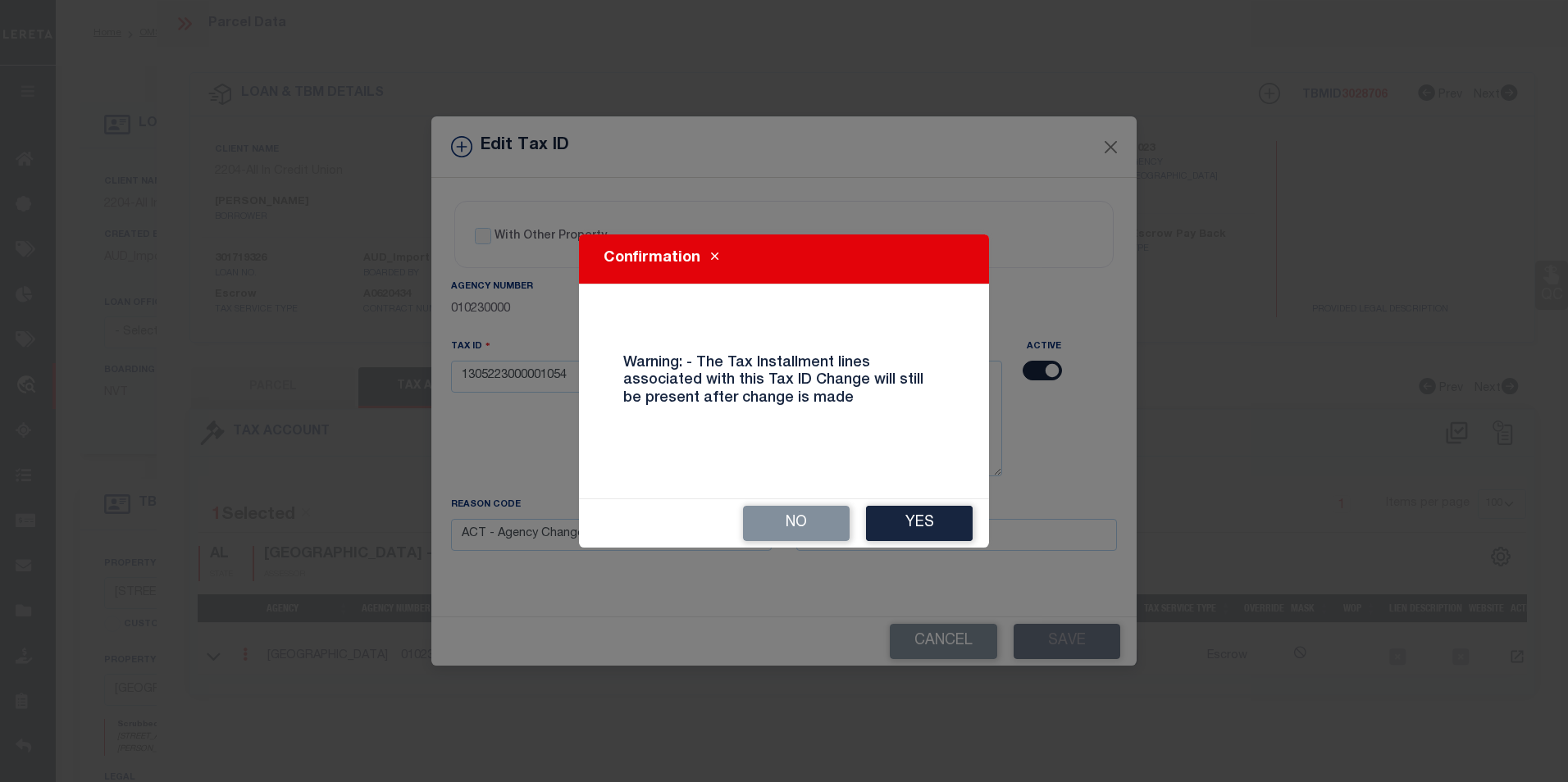
click at [961, 517] on button "Yes" at bounding box center [919, 523] width 107 height 35
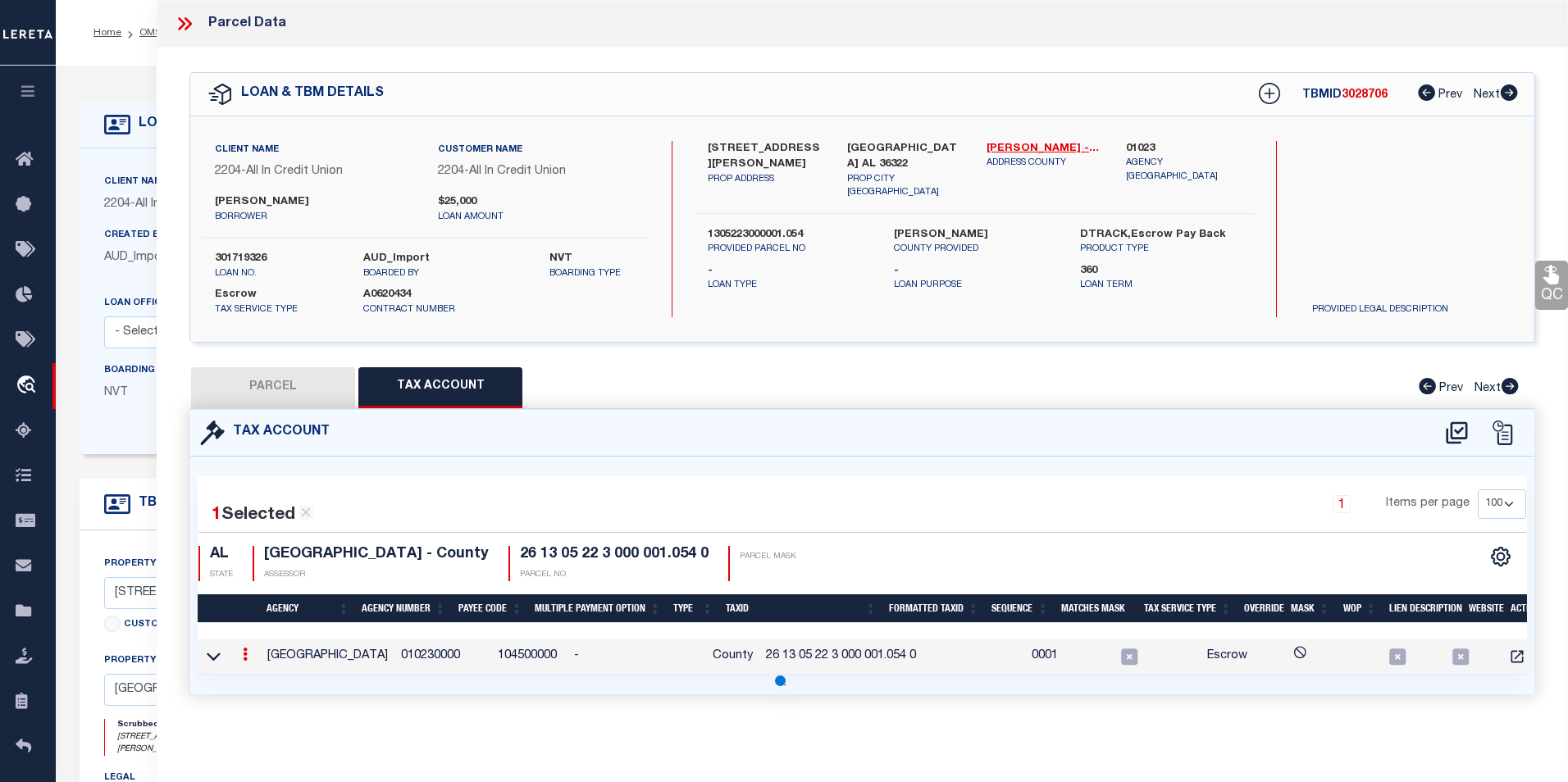
select select
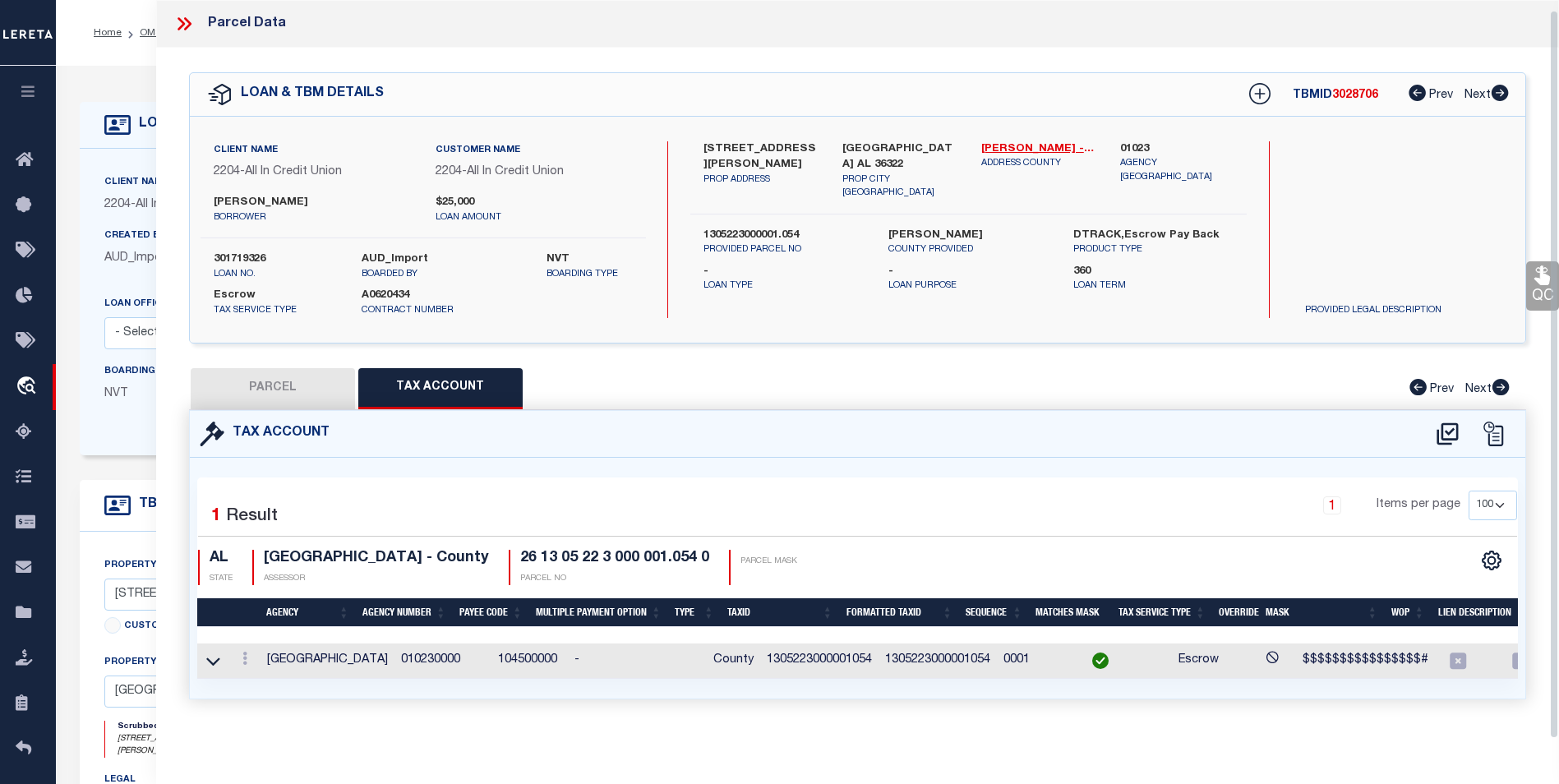
scroll to position [9, 0]
click at [237, 654] on link at bounding box center [244, 661] width 18 height 13
click at [242, 654] on link at bounding box center [244, 661] width 18 height 13
click at [256, 612] on th "" at bounding box center [244, 612] width 31 height 28
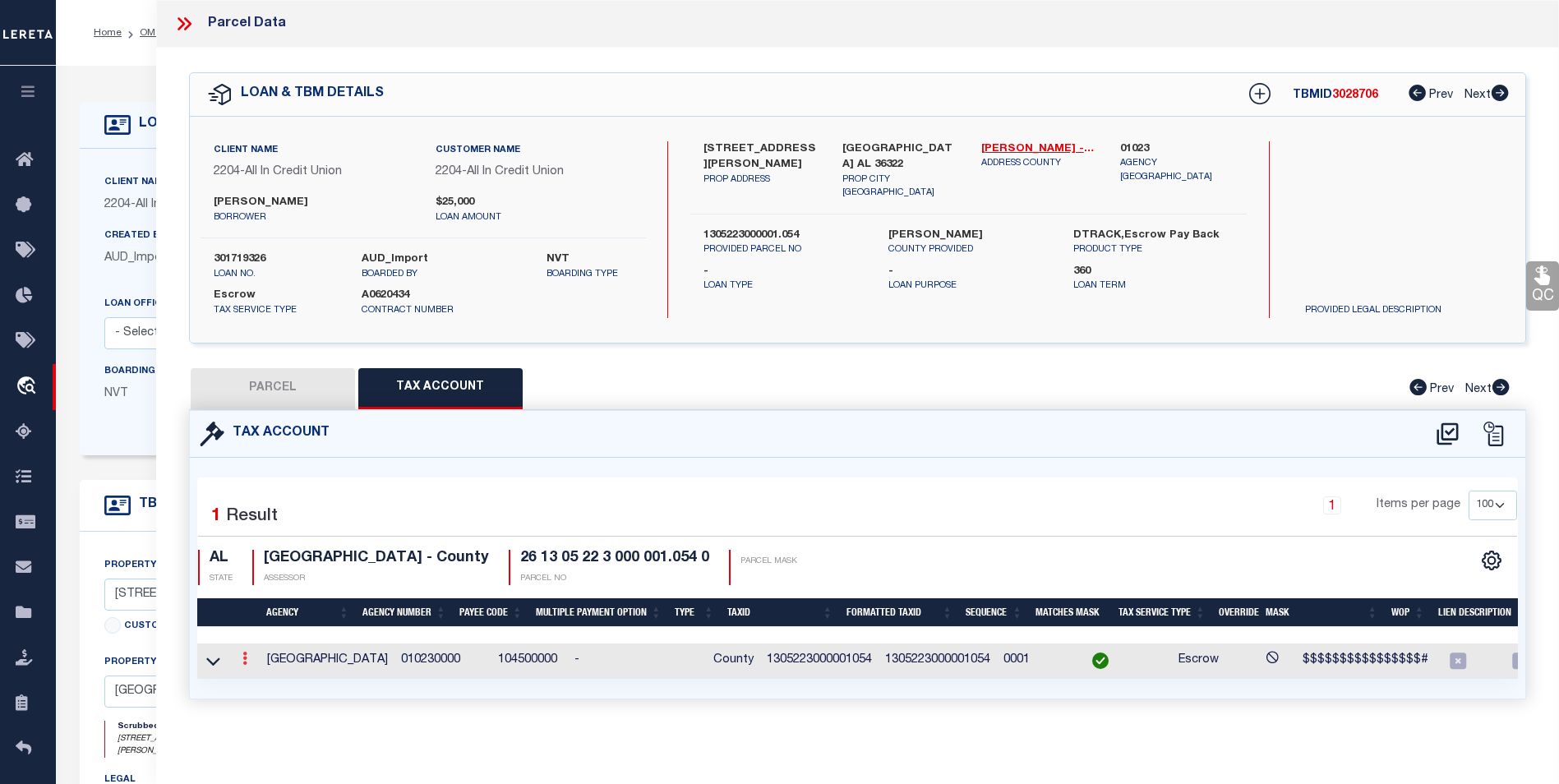
click at [240, 663] on link at bounding box center [244, 661] width 18 height 13
click at [268, 674] on link at bounding box center [267, 685] width 60 height 27
type input "1305223000001054"
select select "ACT"
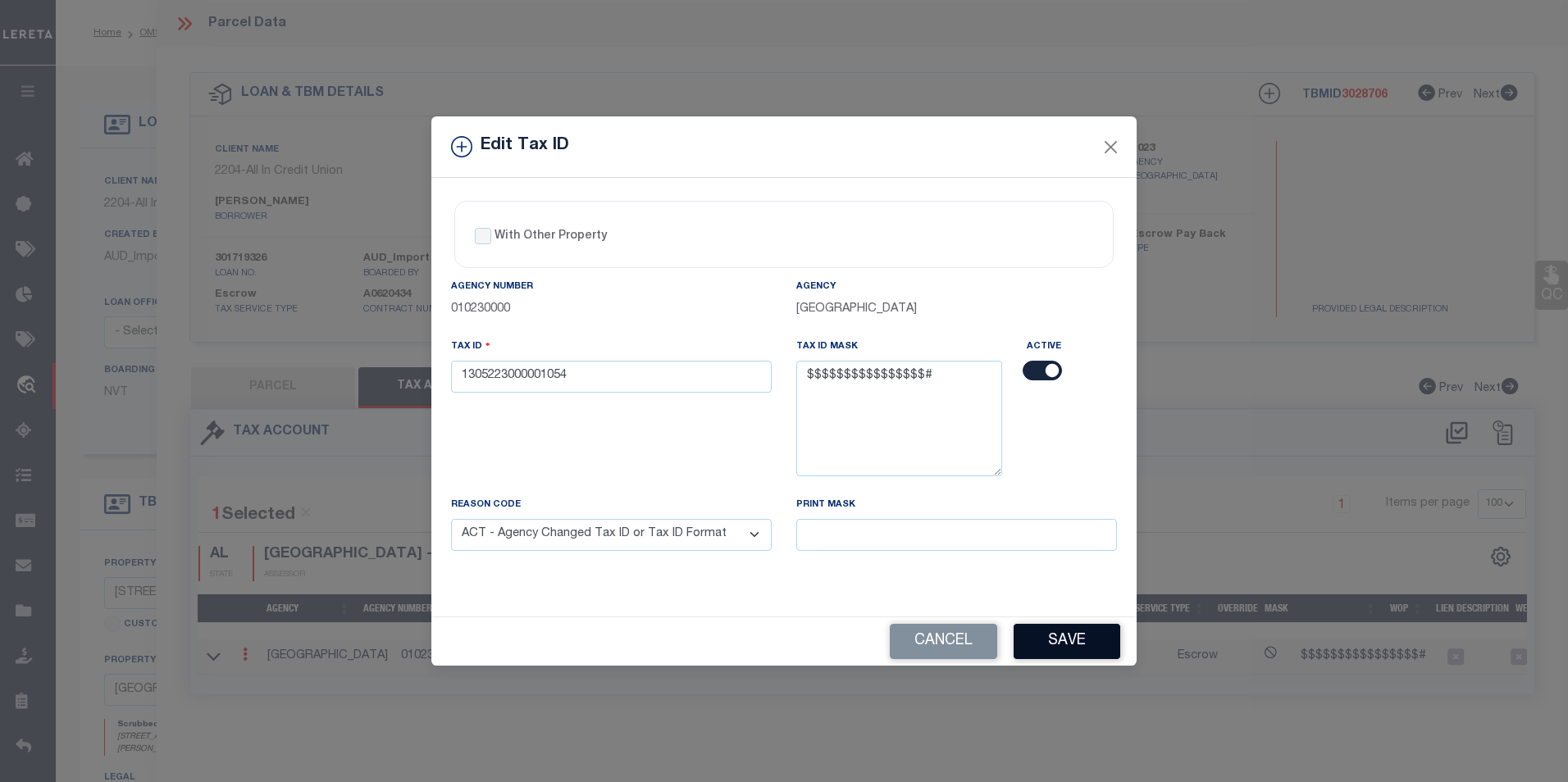
click at [1054, 644] on button "Save" at bounding box center [1067, 641] width 107 height 35
select select
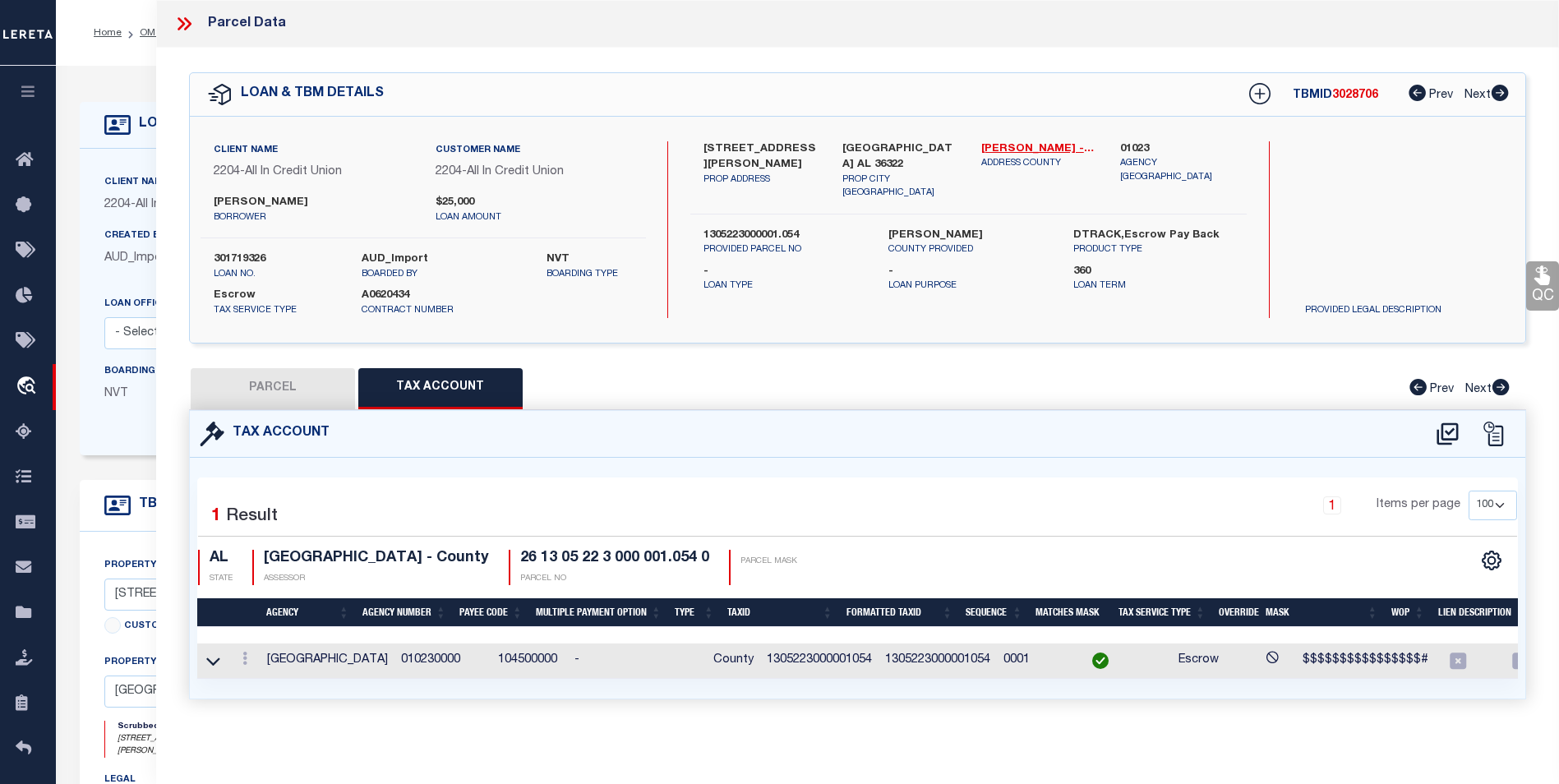
click at [295, 376] on button "PARCEL" at bounding box center [273, 389] width 164 height 41
select select "AS"
checkbox input "false"
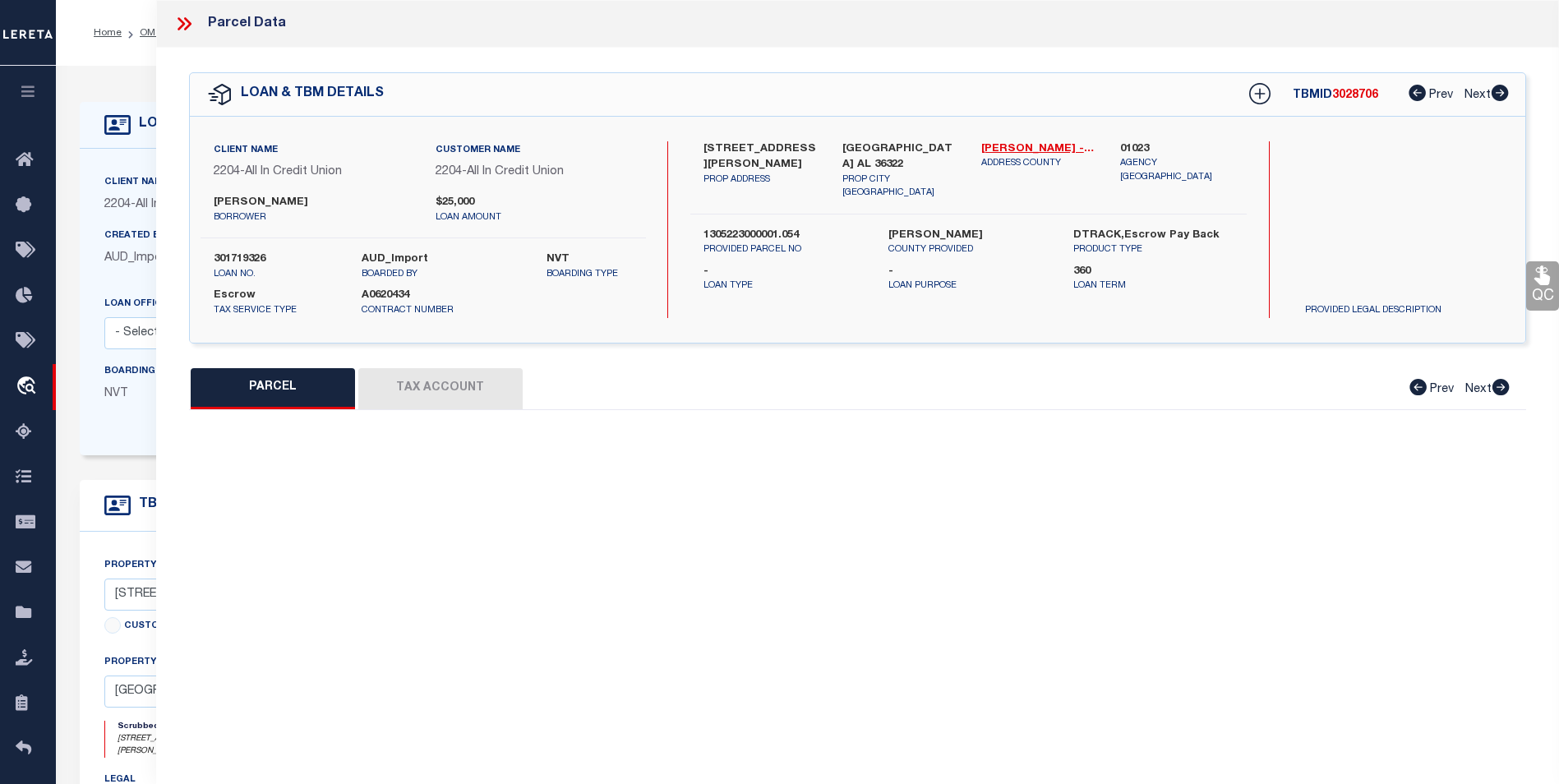
select select "BP"
checkbox input "false"
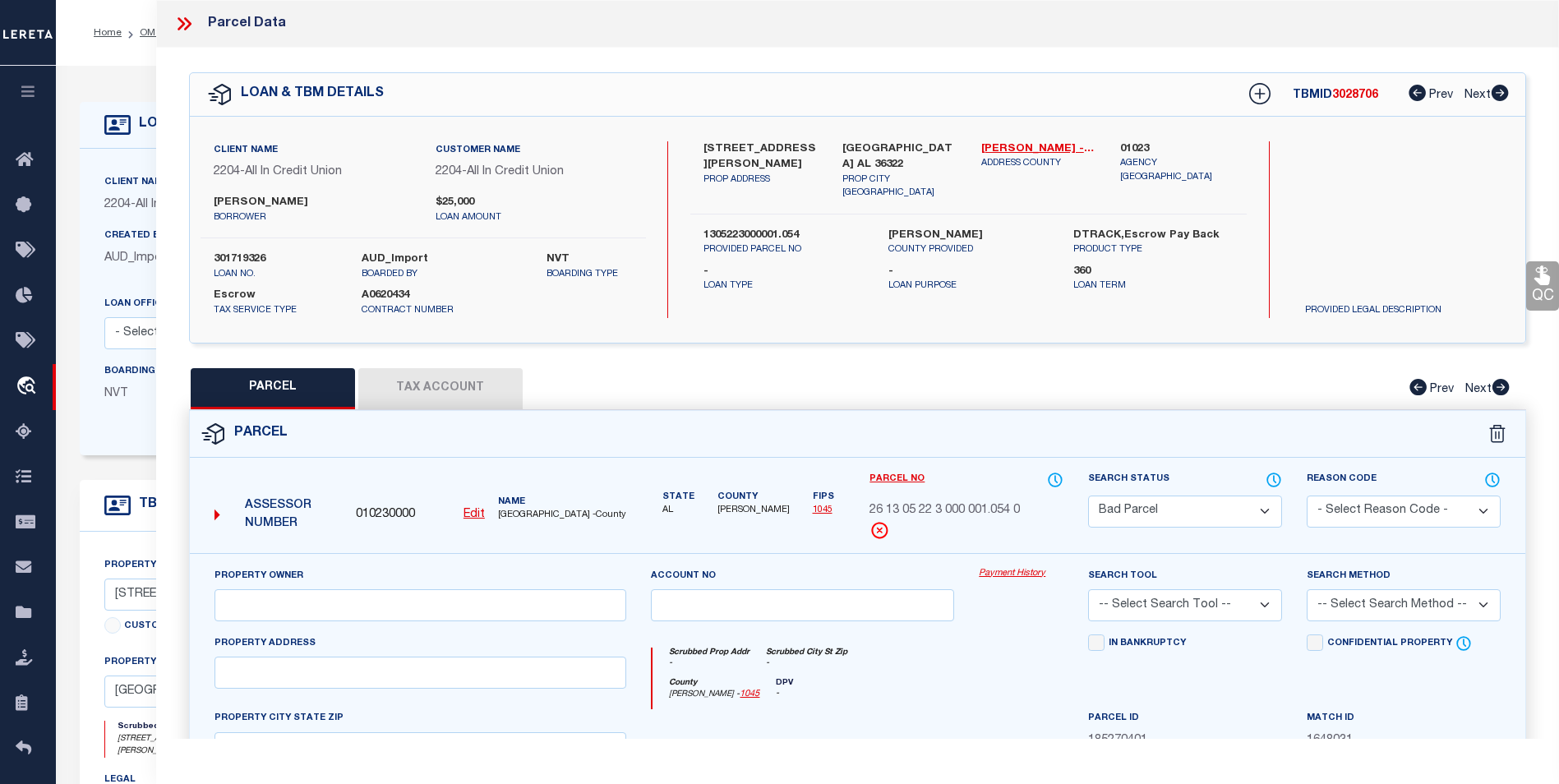
click at [504, 371] on button "Tax Account" at bounding box center [440, 389] width 164 height 41
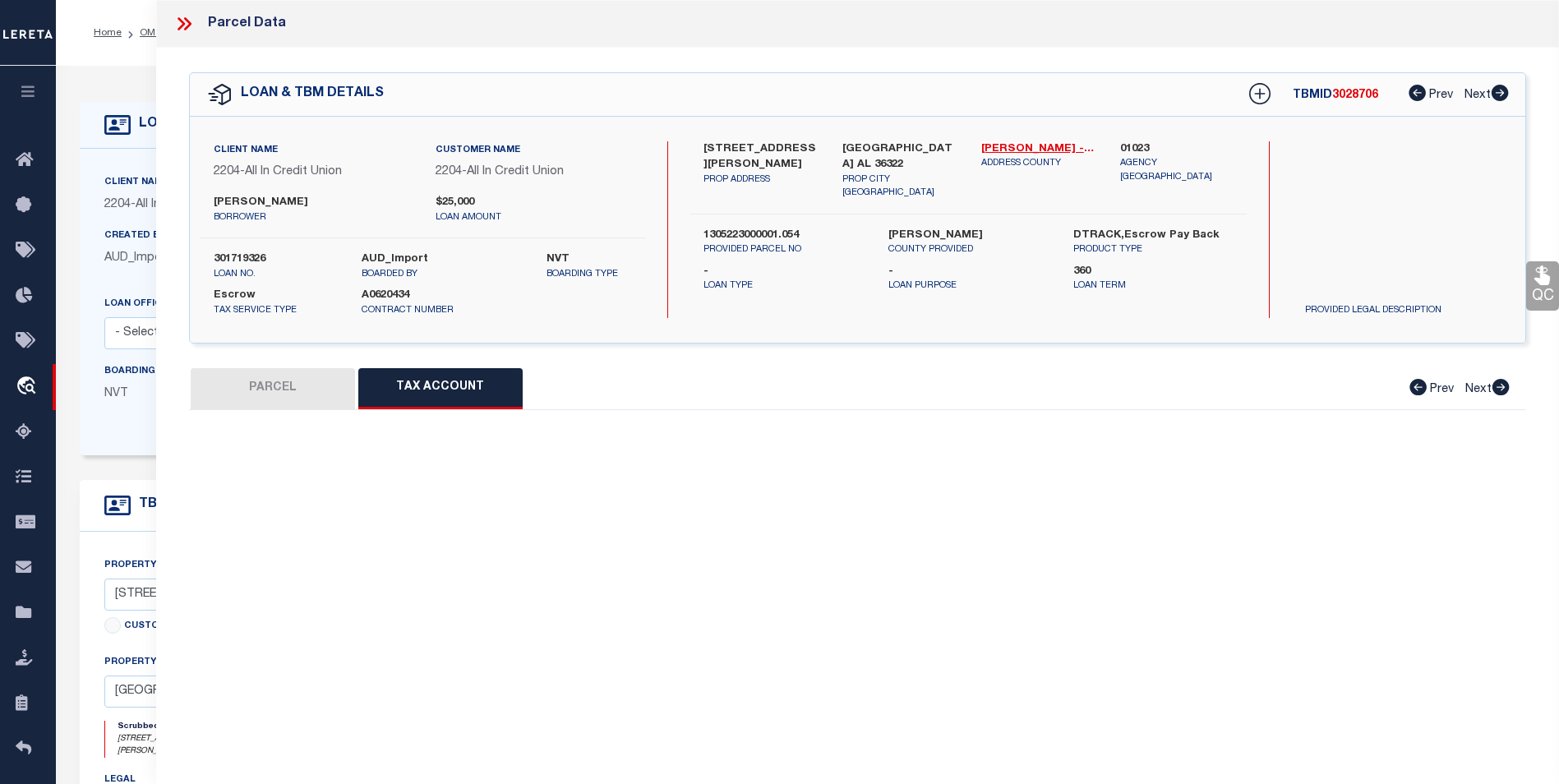
select select "100"
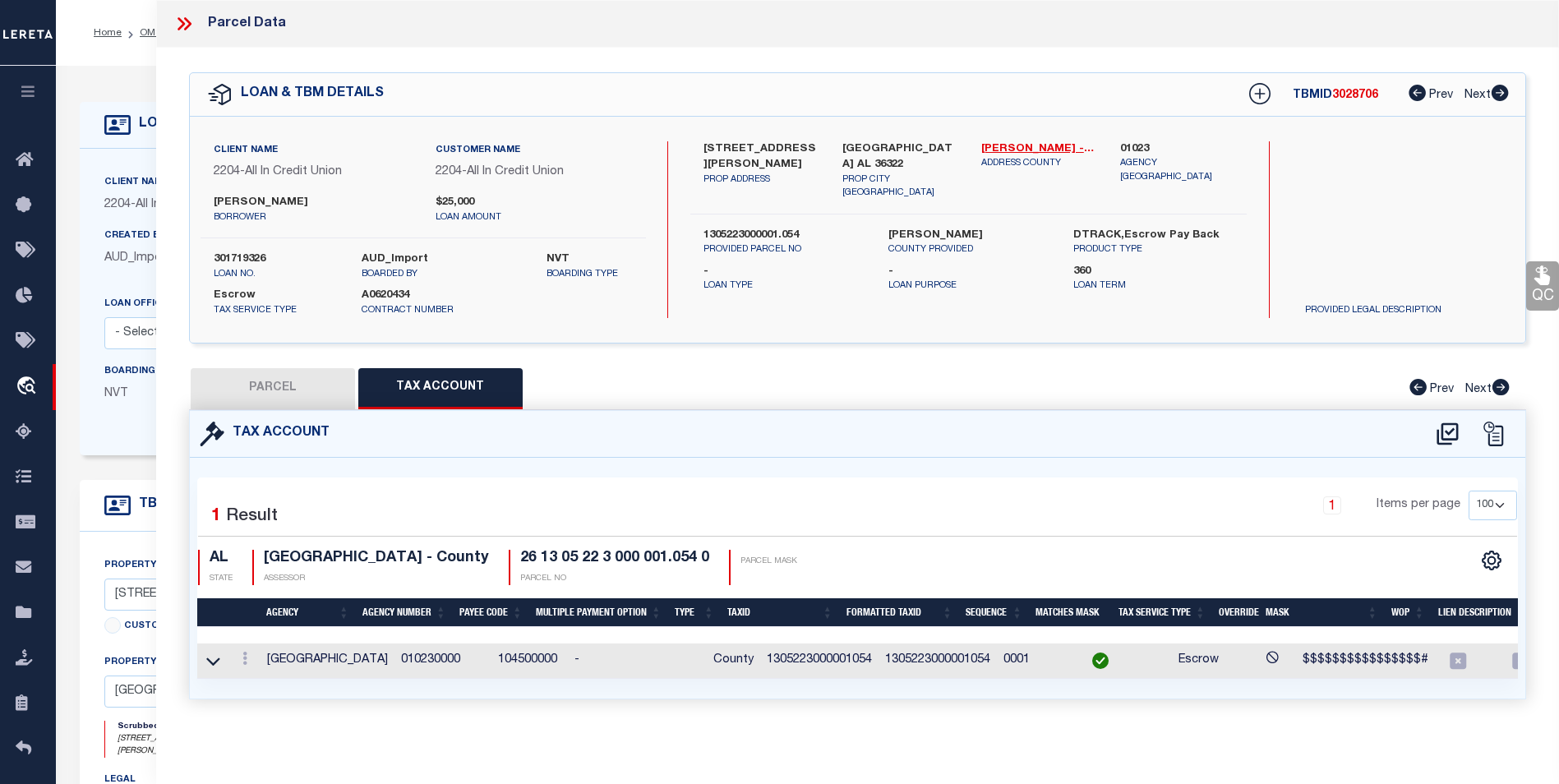
click at [297, 372] on button "PARCEL" at bounding box center [273, 389] width 164 height 41
select select "AS"
checkbox input "false"
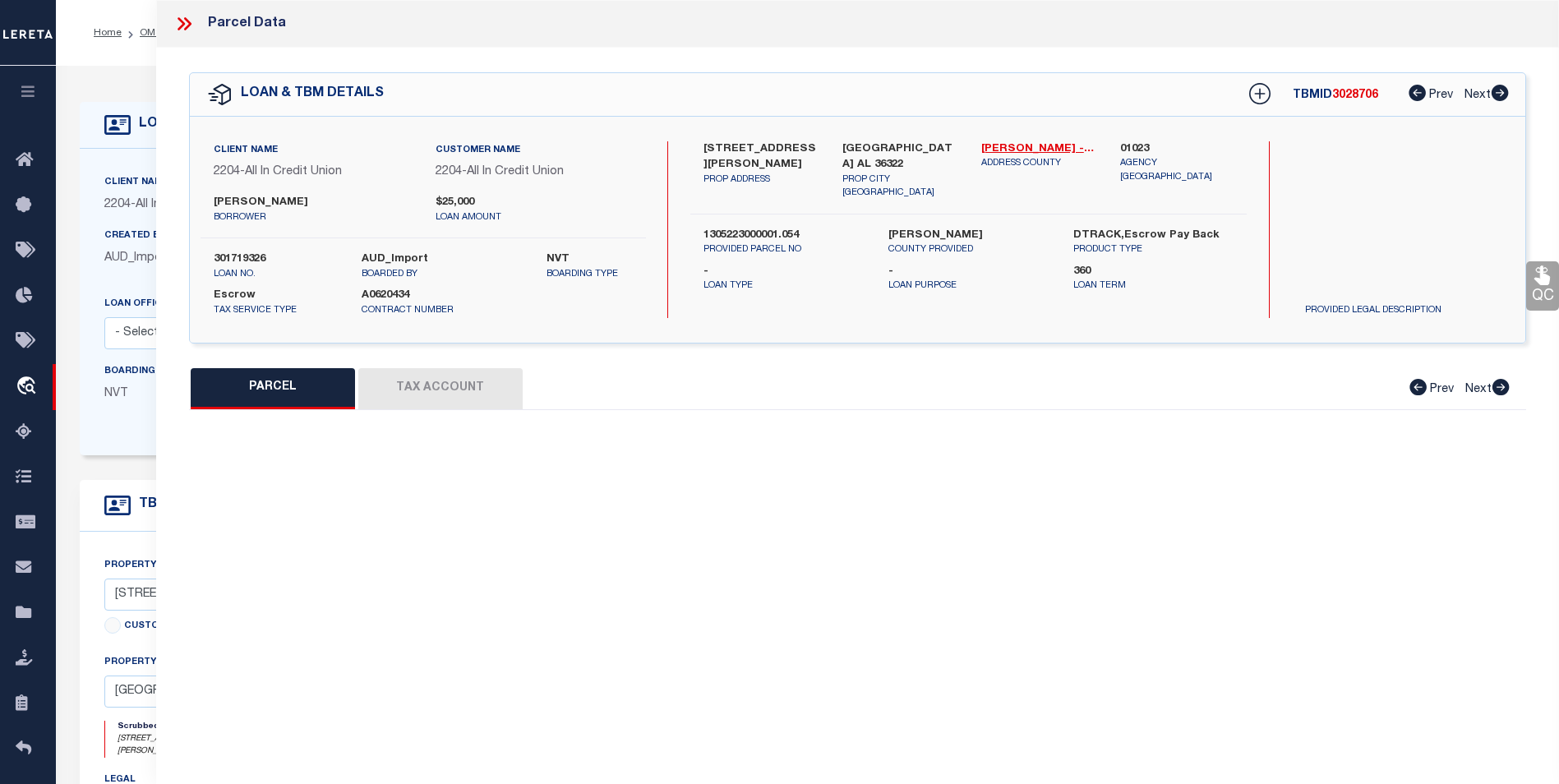
select select "BP"
checkbox input "false"
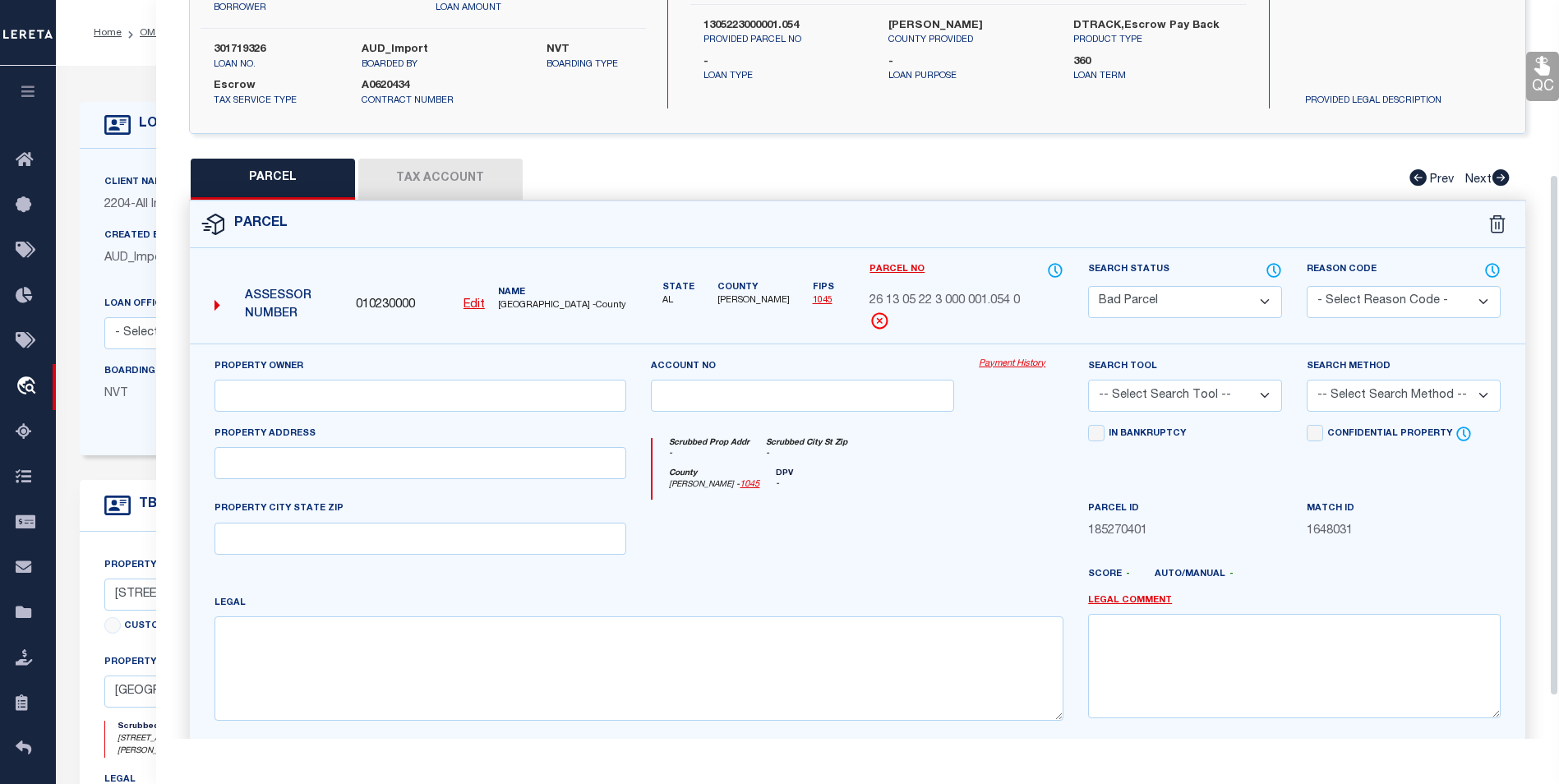
scroll to position [247, 0]
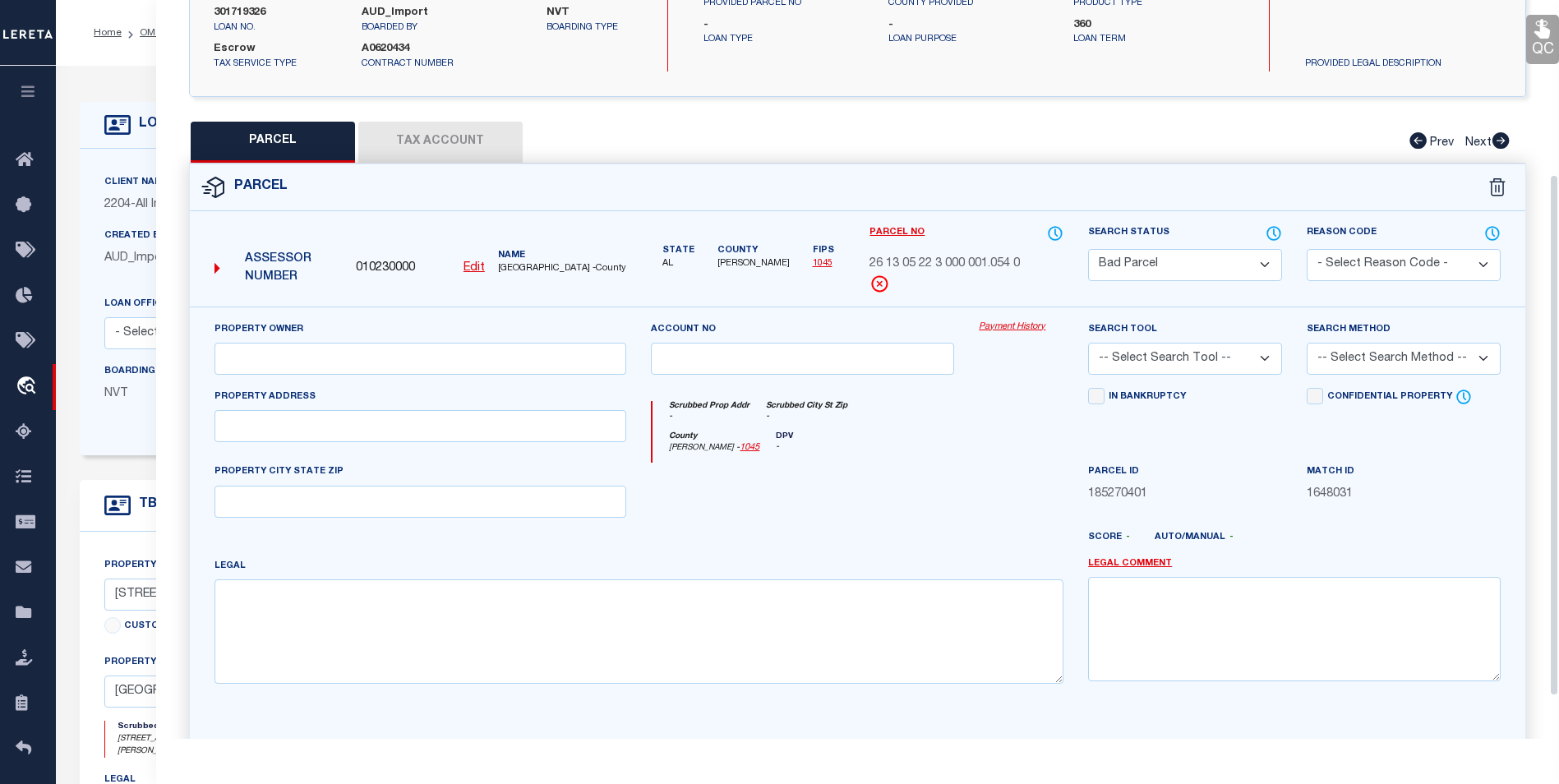
click at [1136, 241] on div "Search Status Automated Search Bad Parcel Complete Duplicate Parcel High Dollar…" at bounding box center [1185, 253] width 194 height 57
click at [1130, 261] on select "Automated Search Bad Parcel Complete Duplicate Parcel High Dollar Reporting In …" at bounding box center [1185, 264] width 194 height 32
select select "PC"
click at [1088, 249] on select "Automated Search Bad Parcel Complete Duplicate Parcel High Dollar Reporting In …" at bounding box center [1185, 264] width 194 height 32
click at [1196, 358] on select "-- Select Search Tool -- 3rd Party Website Agency File Agency Website ATLS CNV-…" at bounding box center [1185, 358] width 194 height 32
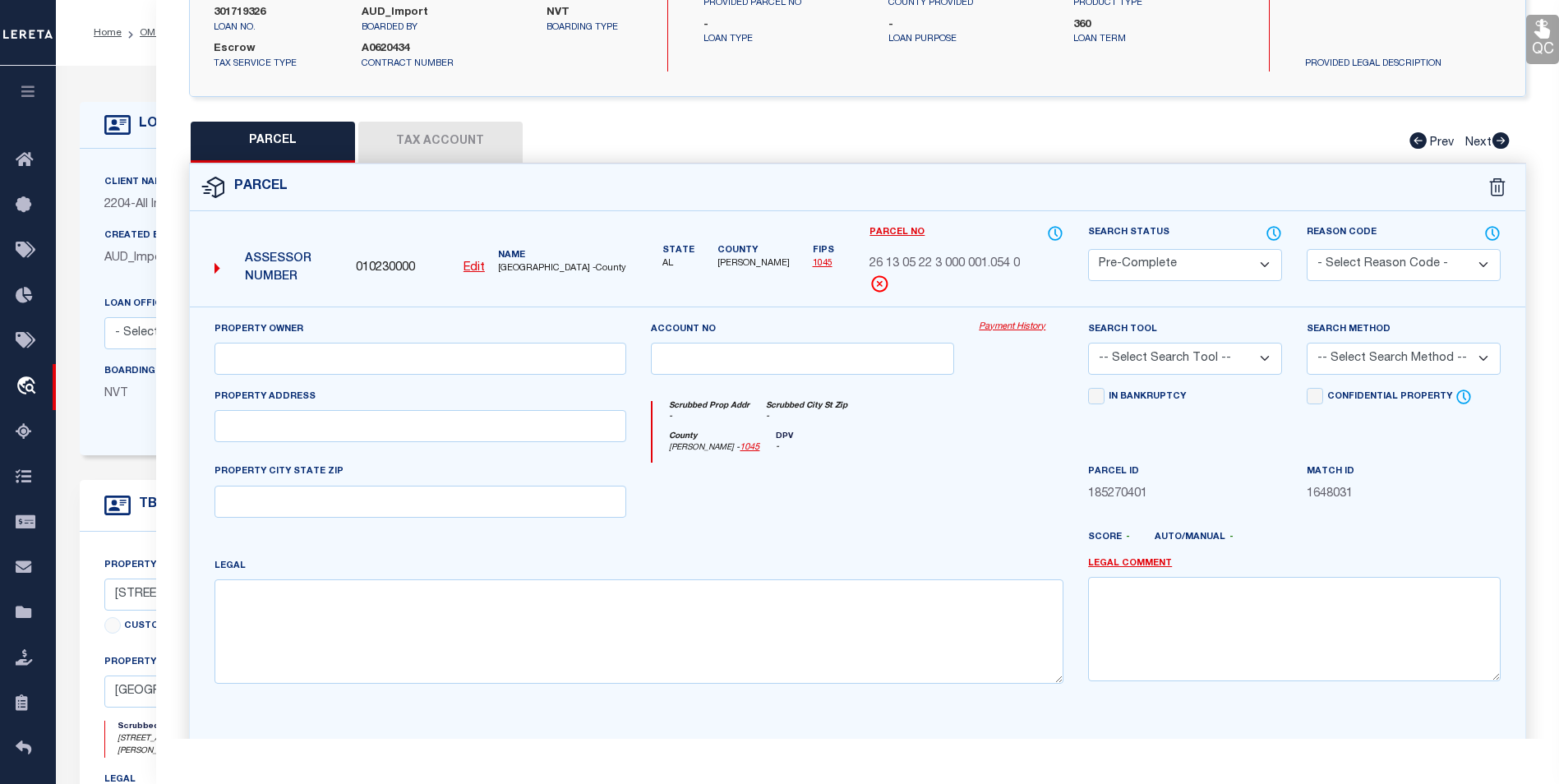
select select "AGF"
click at [1088, 343] on select "-- Select Search Tool -- 3rd Party Website Agency File Agency Website ATLS CNV-…" at bounding box center [1185, 358] width 194 height 32
click at [1309, 364] on select "-- Select Search Method -- Property Address Legal Liability Info Provided" at bounding box center [1404, 358] width 194 height 32
click at [1307, 343] on select "-- Select Search Method -- Property Address Legal Liability Info Provided" at bounding box center [1404, 358] width 194 height 32
click at [1347, 367] on select "-- Select Search Method -- Property Address Legal Liability Info Provided" at bounding box center [1404, 358] width 194 height 32
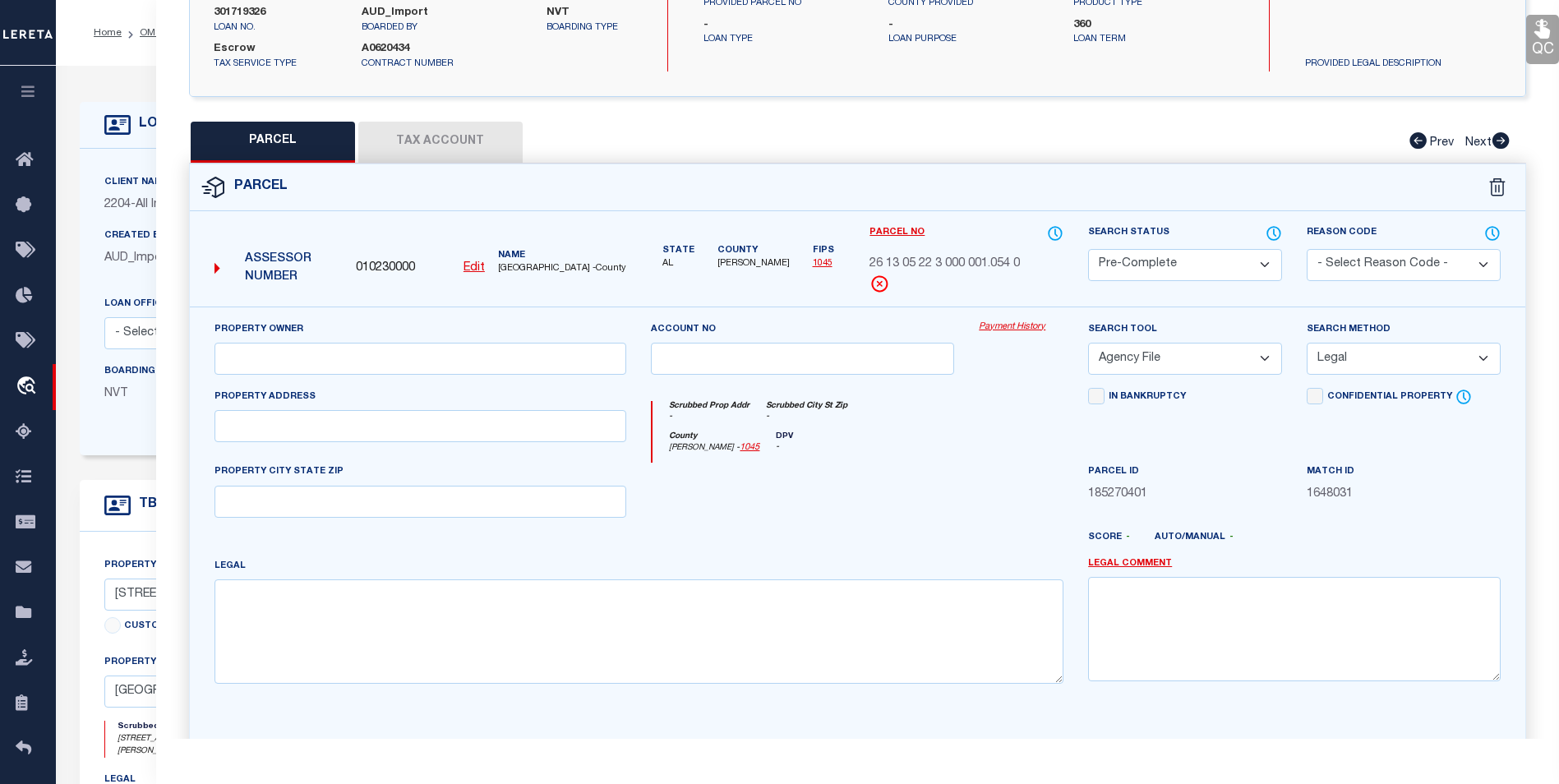
select select "ADD"
click at [1307, 343] on select "-- Select Search Method -- Property Address Legal Liability Info Provided" at bounding box center [1404, 358] width 194 height 32
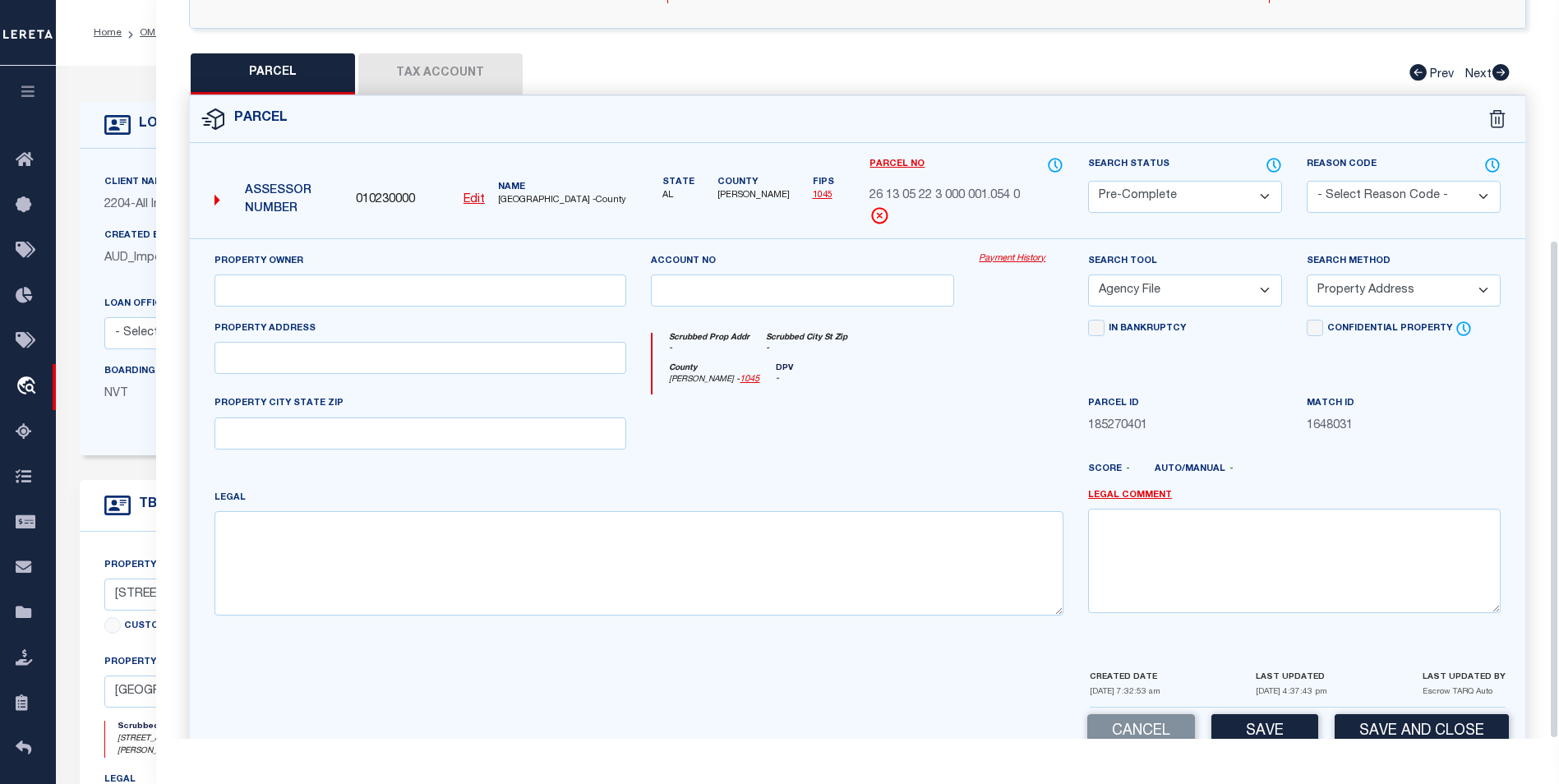
scroll to position [354, 0]
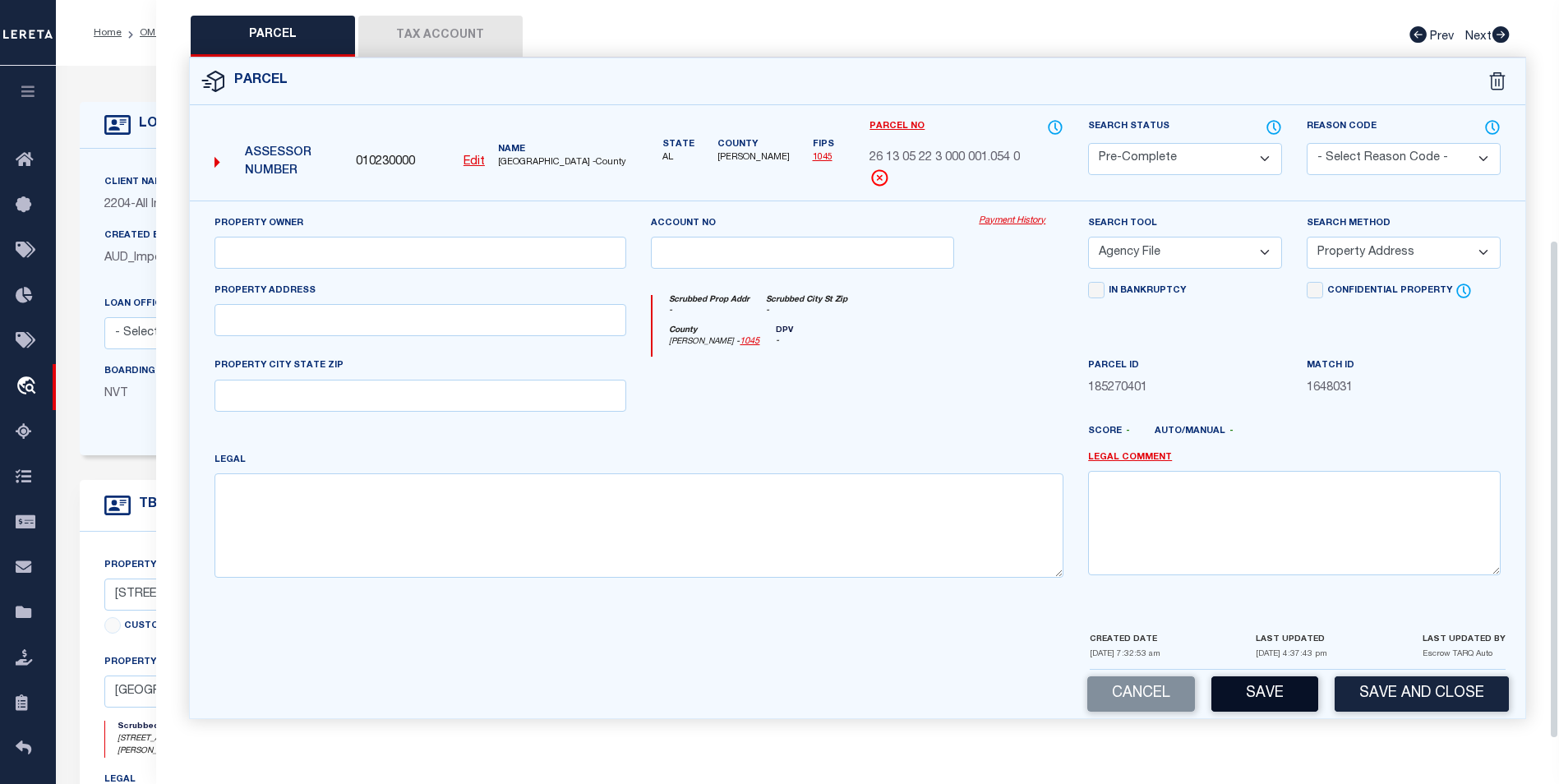
click at [1258, 706] on button "Save" at bounding box center [1265, 693] width 107 height 35
select select "AS"
select select
checkbox input "false"
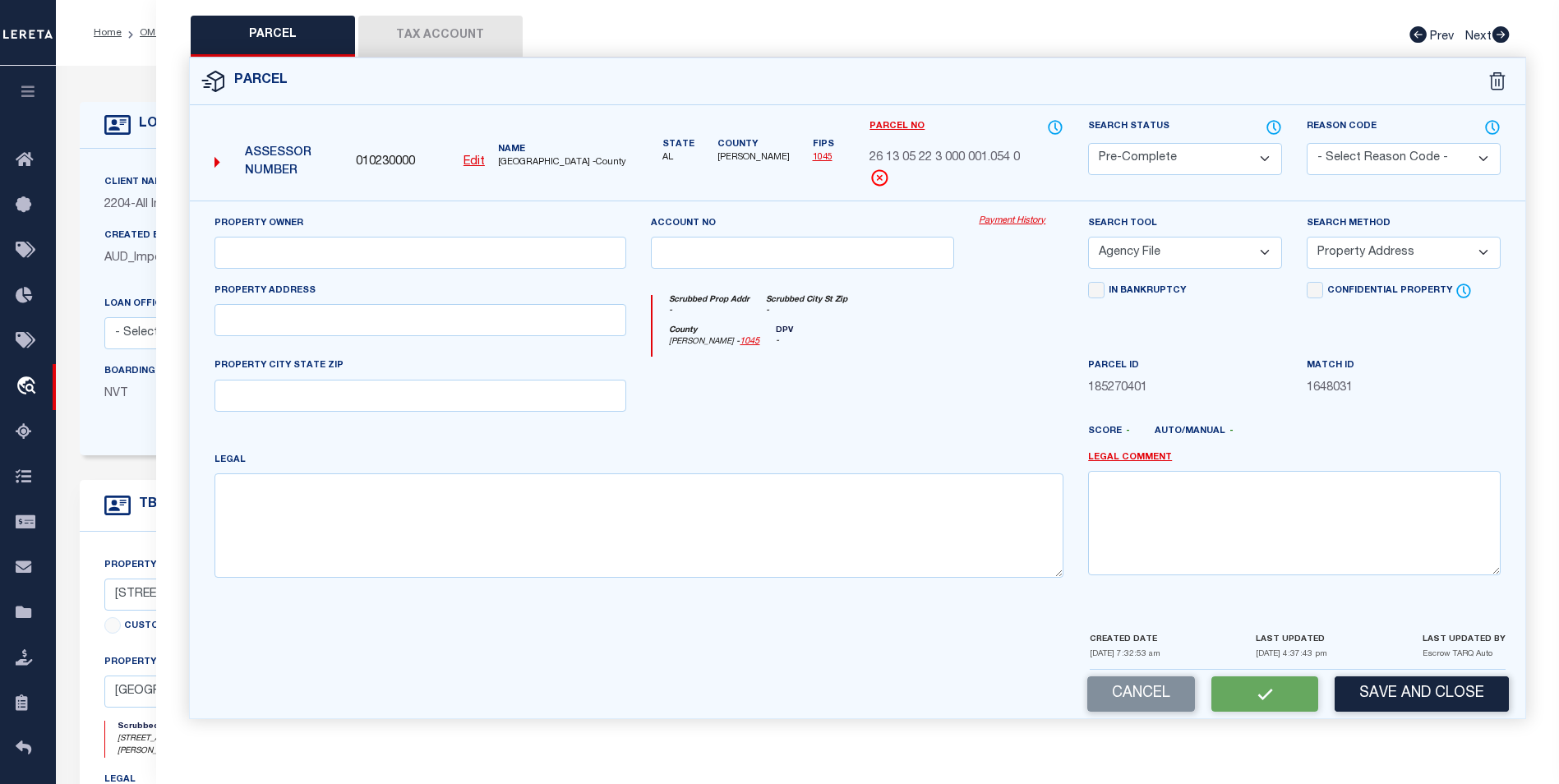
checkbox input "false"
select select "PC"
select select "AGF"
select select "ADD"
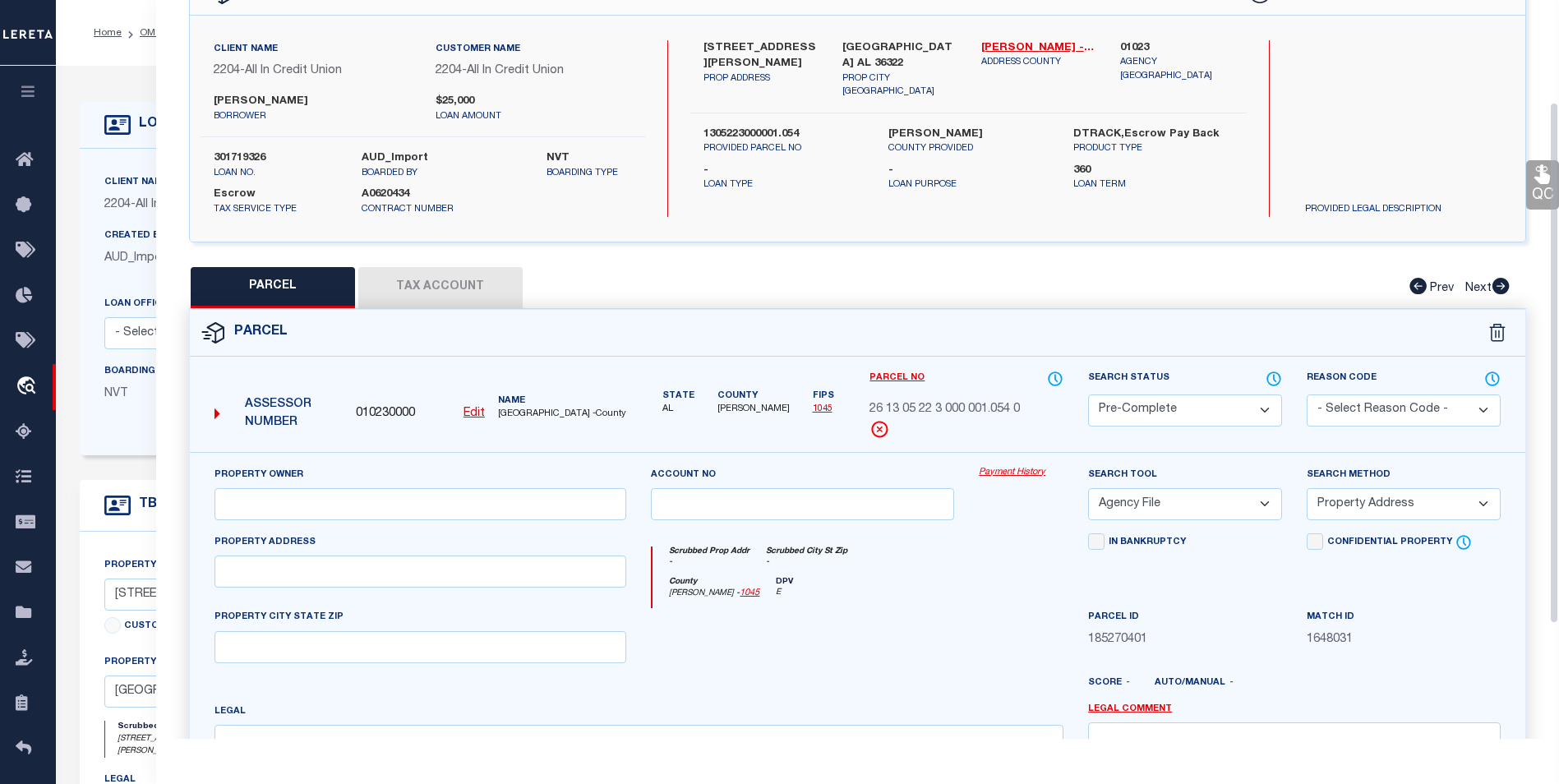
scroll to position [0, 0]
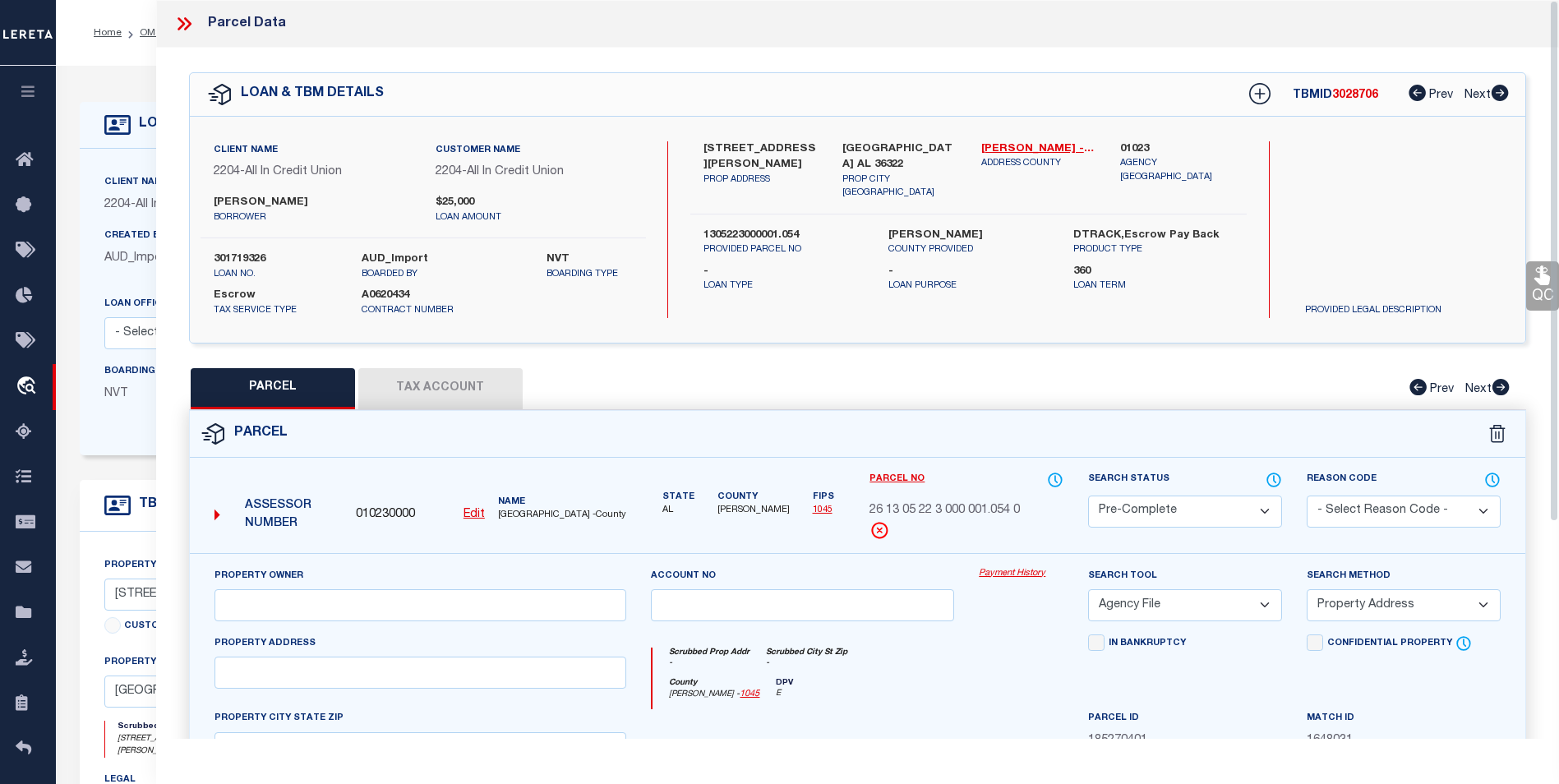
click at [192, 27] on icon at bounding box center [184, 23] width 22 height 22
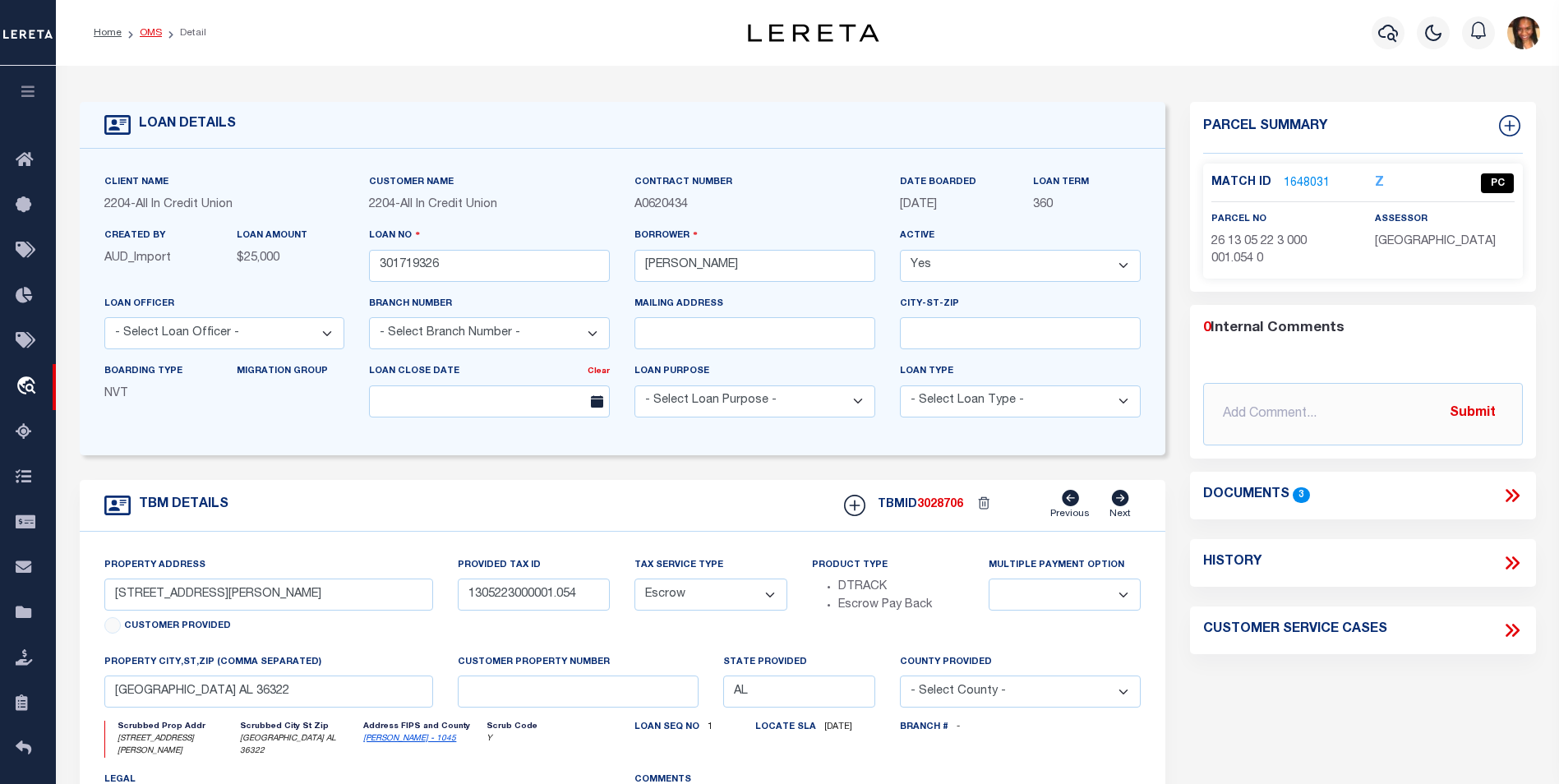
click at [145, 34] on link "OMS" at bounding box center [151, 32] width 22 height 9
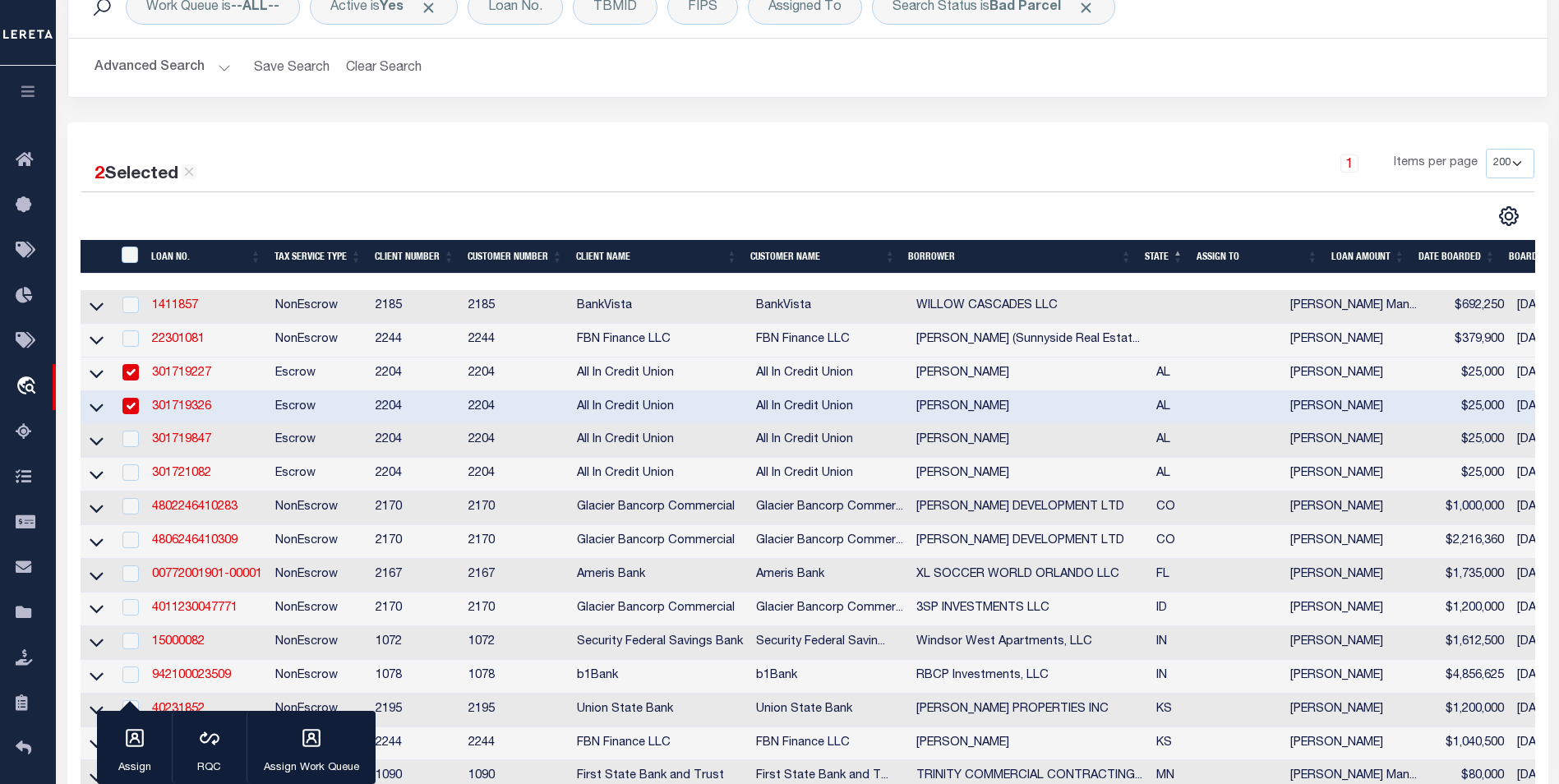
scroll to position [164, 0]
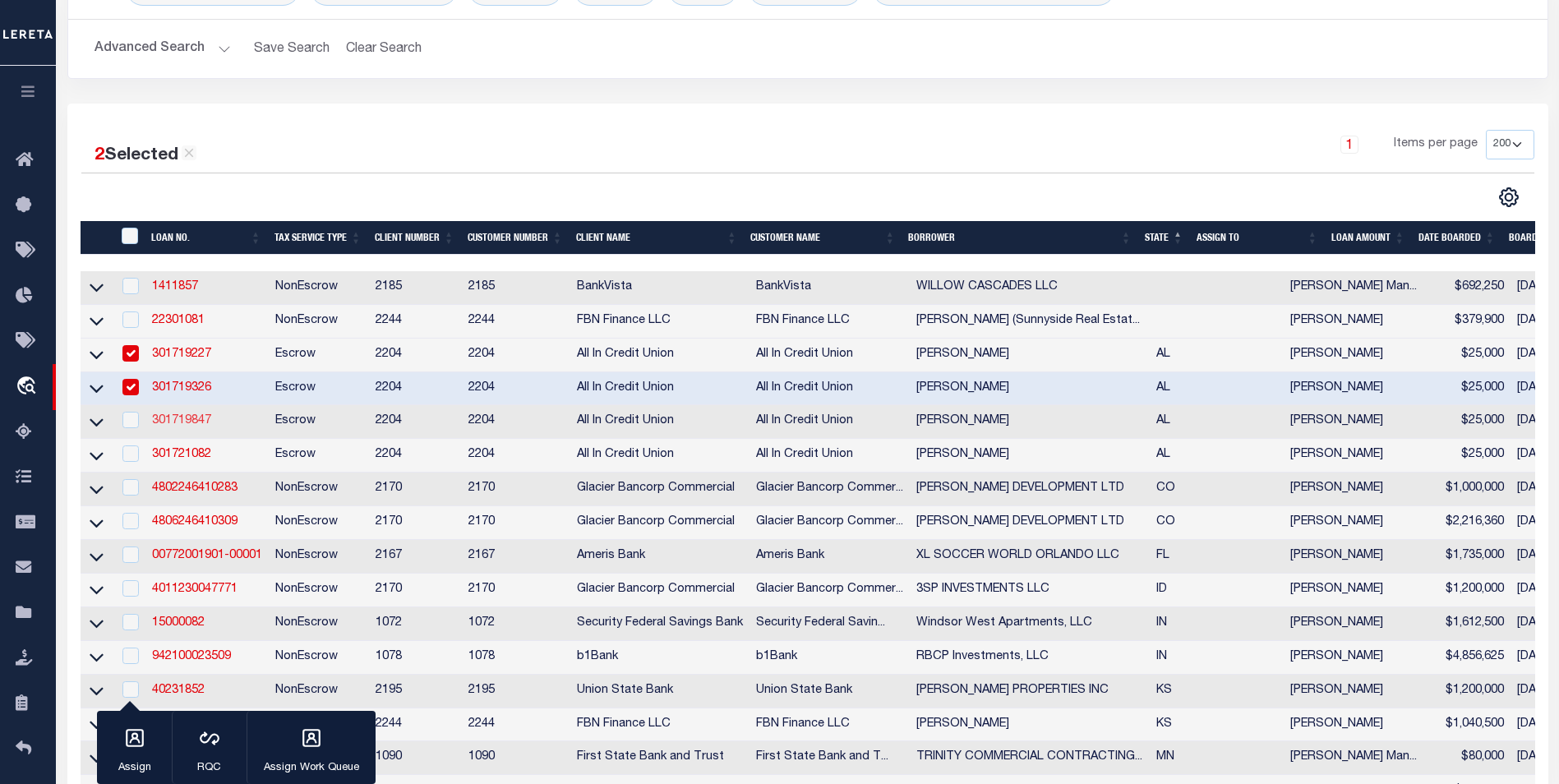
click at [192, 424] on link "301719847" at bounding box center [181, 420] width 60 height 11
type input "301719847"
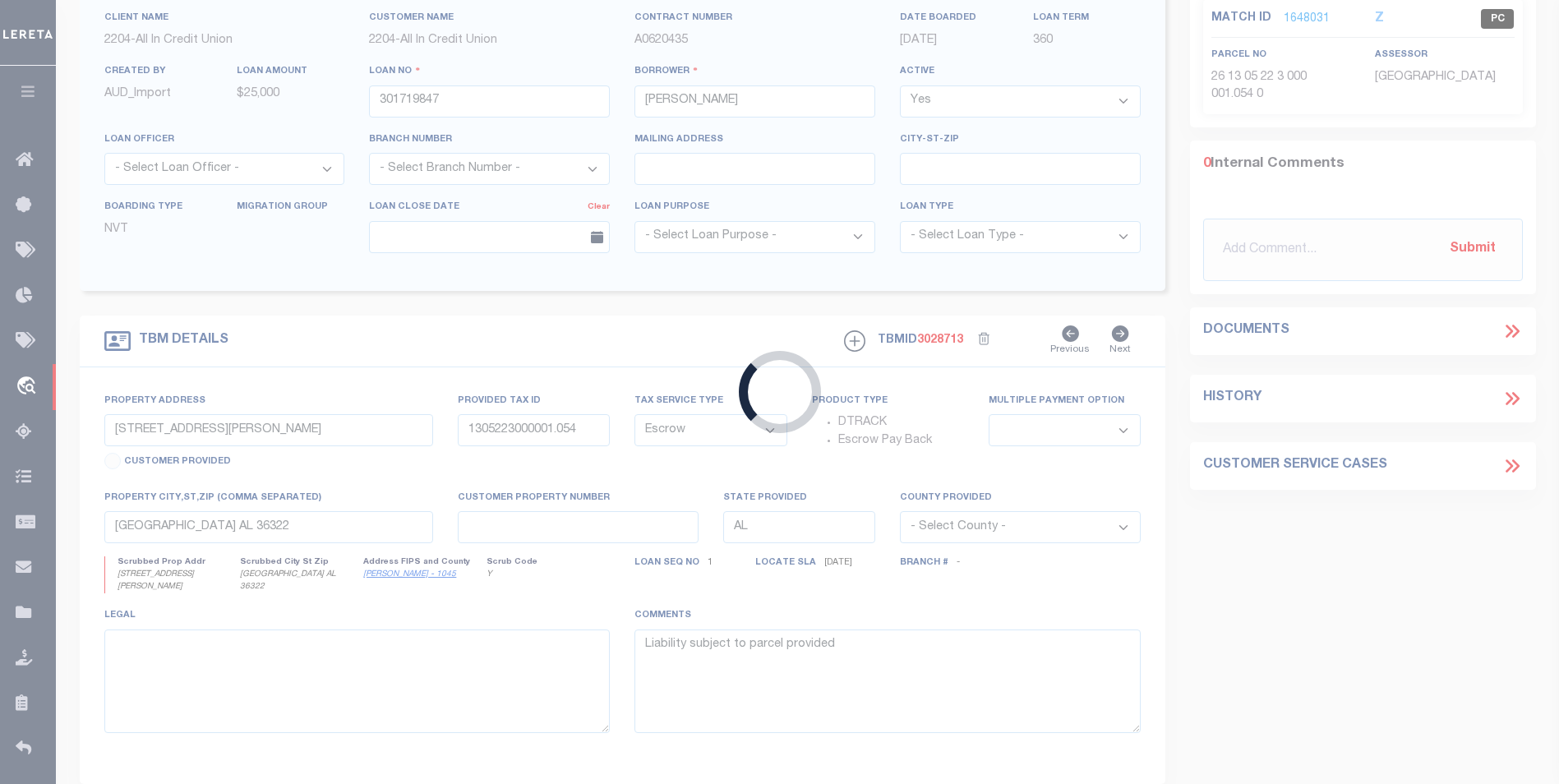
type input "262 Edith Way"
type input "1305223000001055"
select select
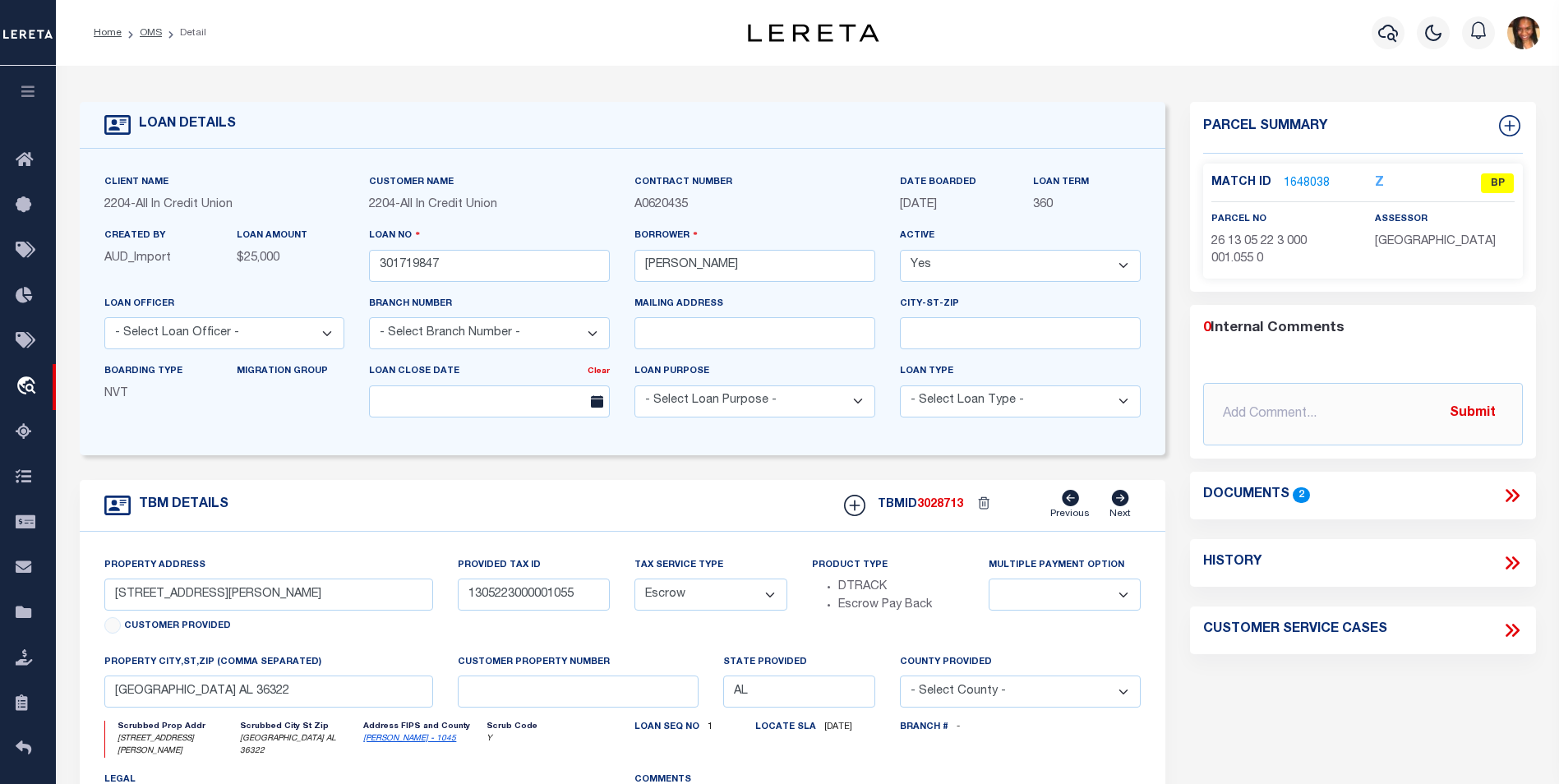
click at [1302, 175] on link "1648038" at bounding box center [1307, 184] width 46 height 17
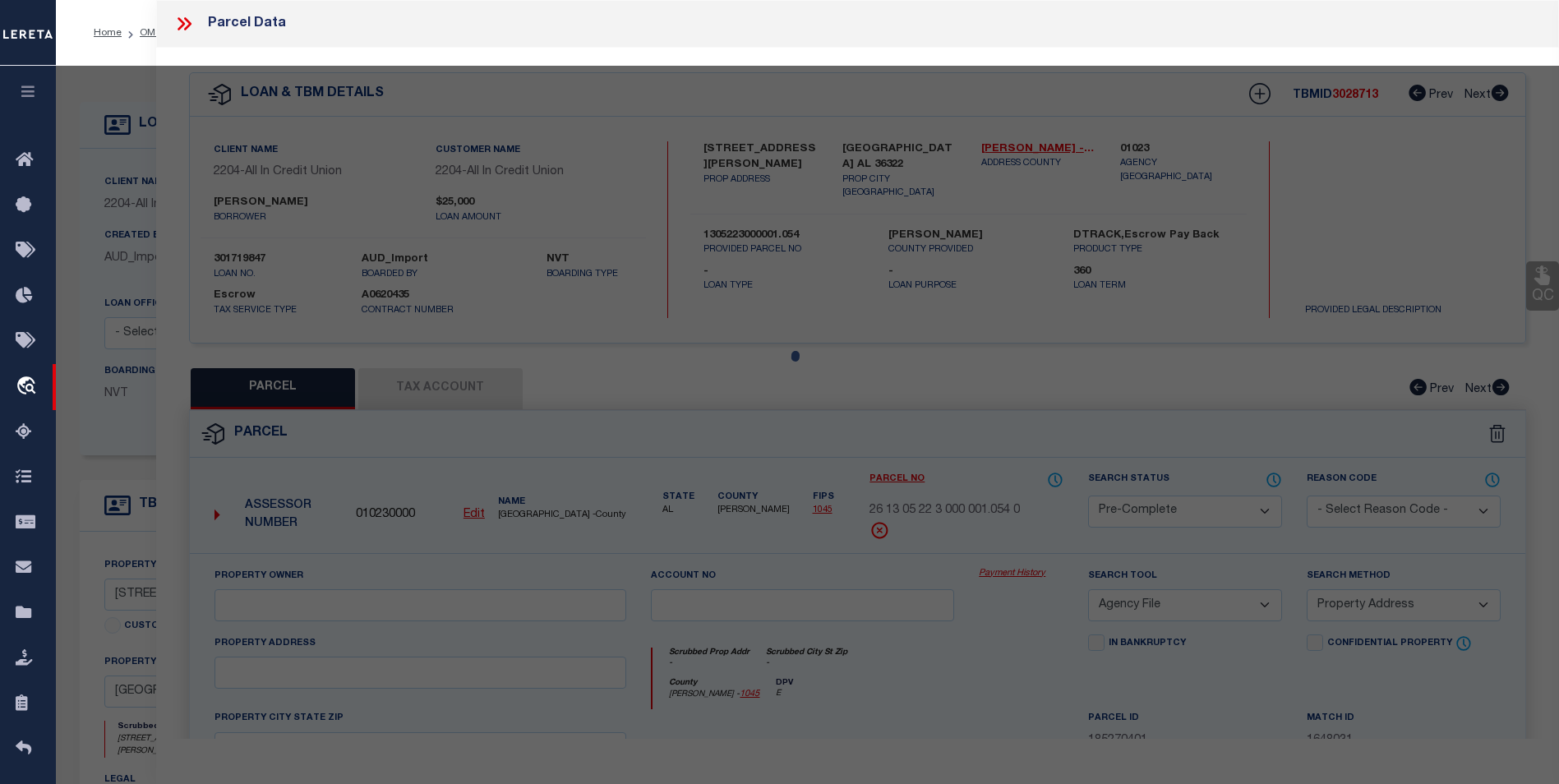
select select "AS"
select select
checkbox input "false"
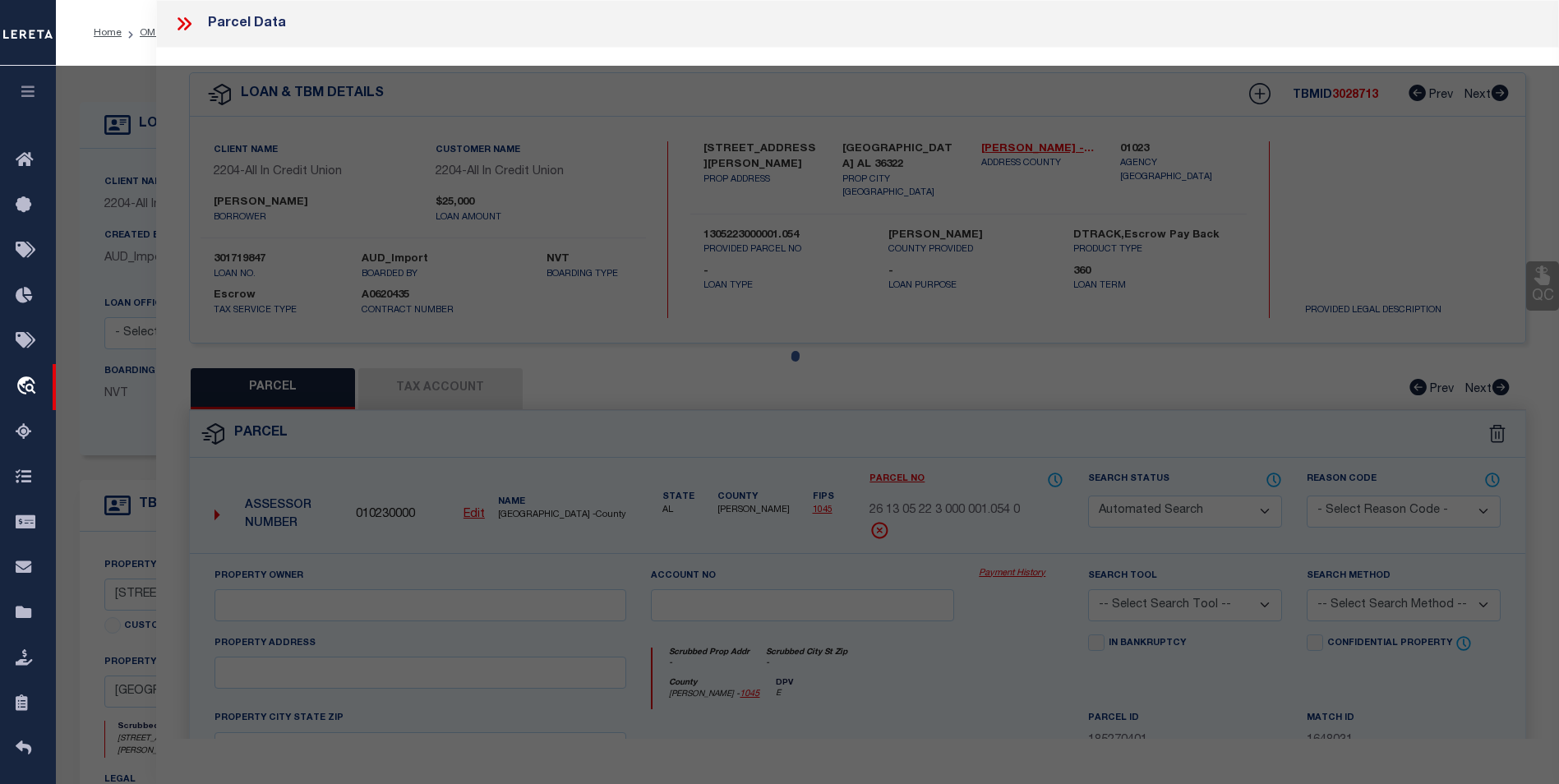
select select "BP"
checkbox input "false"
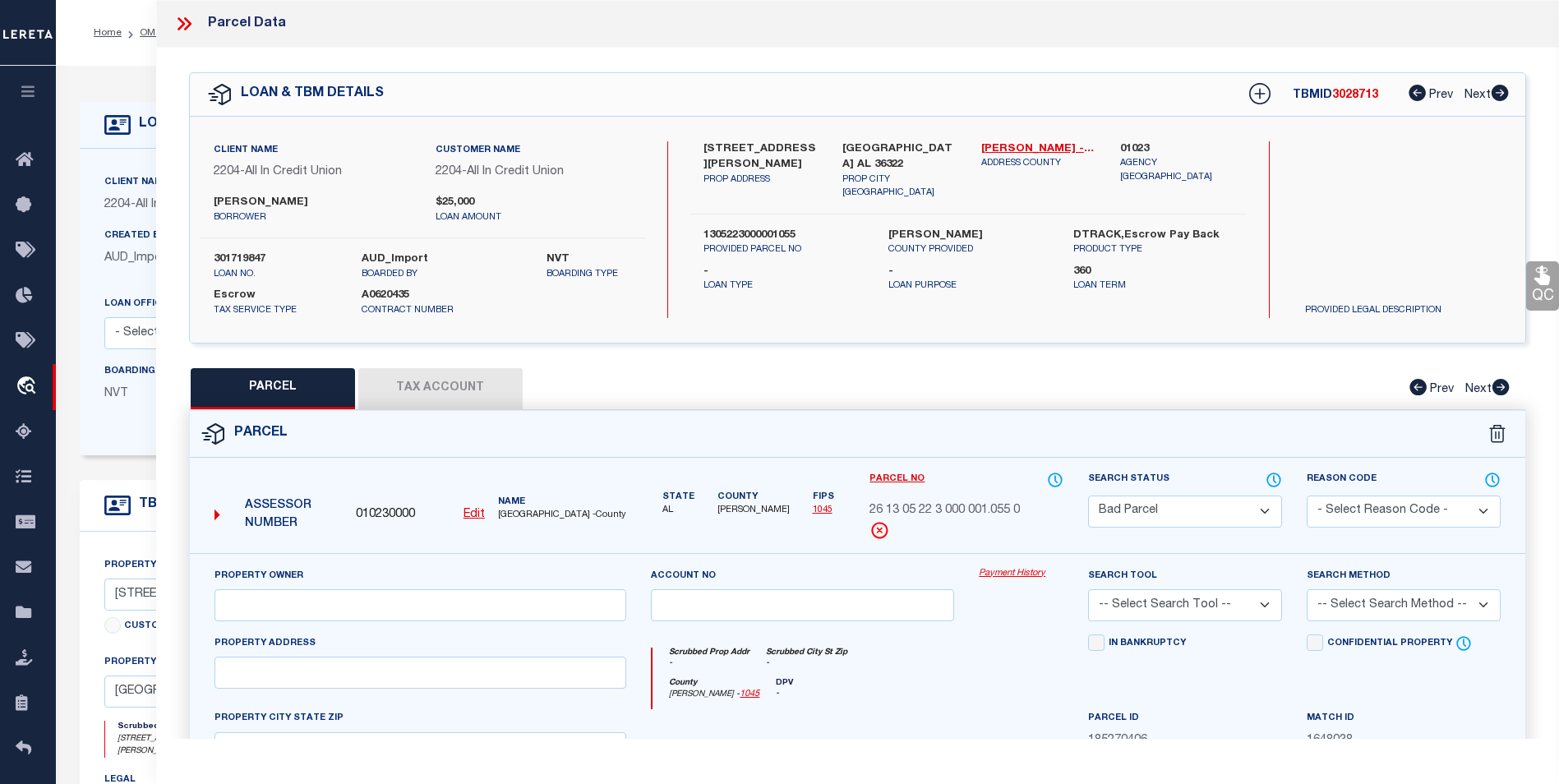
click at [450, 392] on button "Tax Account" at bounding box center [440, 389] width 164 height 41
select select "100"
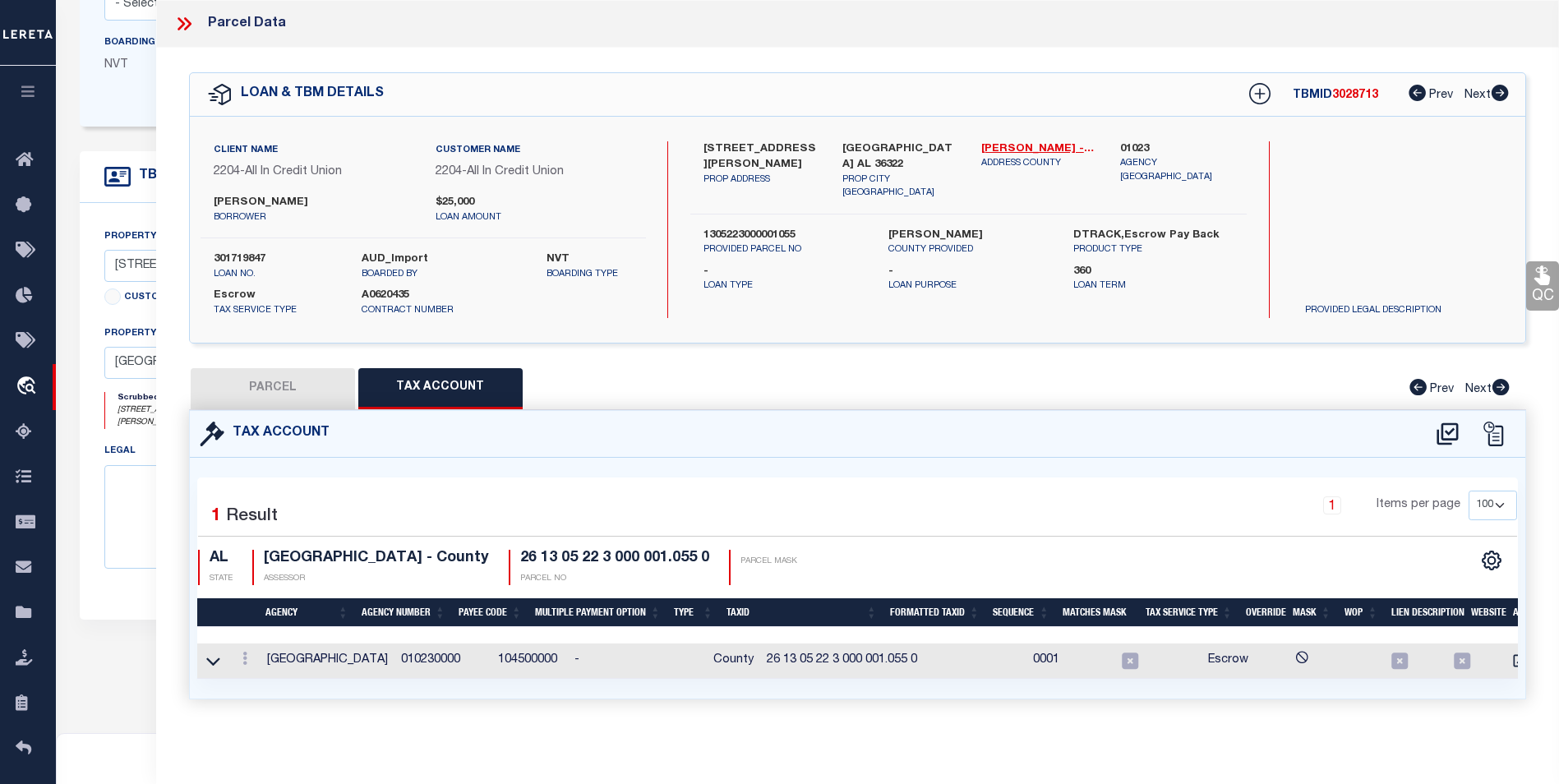
scroll to position [9, 0]
click at [244, 654] on icon at bounding box center [245, 658] width 5 height 13
click at [253, 606] on link at bounding box center [267, 609] width 60 height 27
type input "26 13 05 22 3 000 001.055 0"
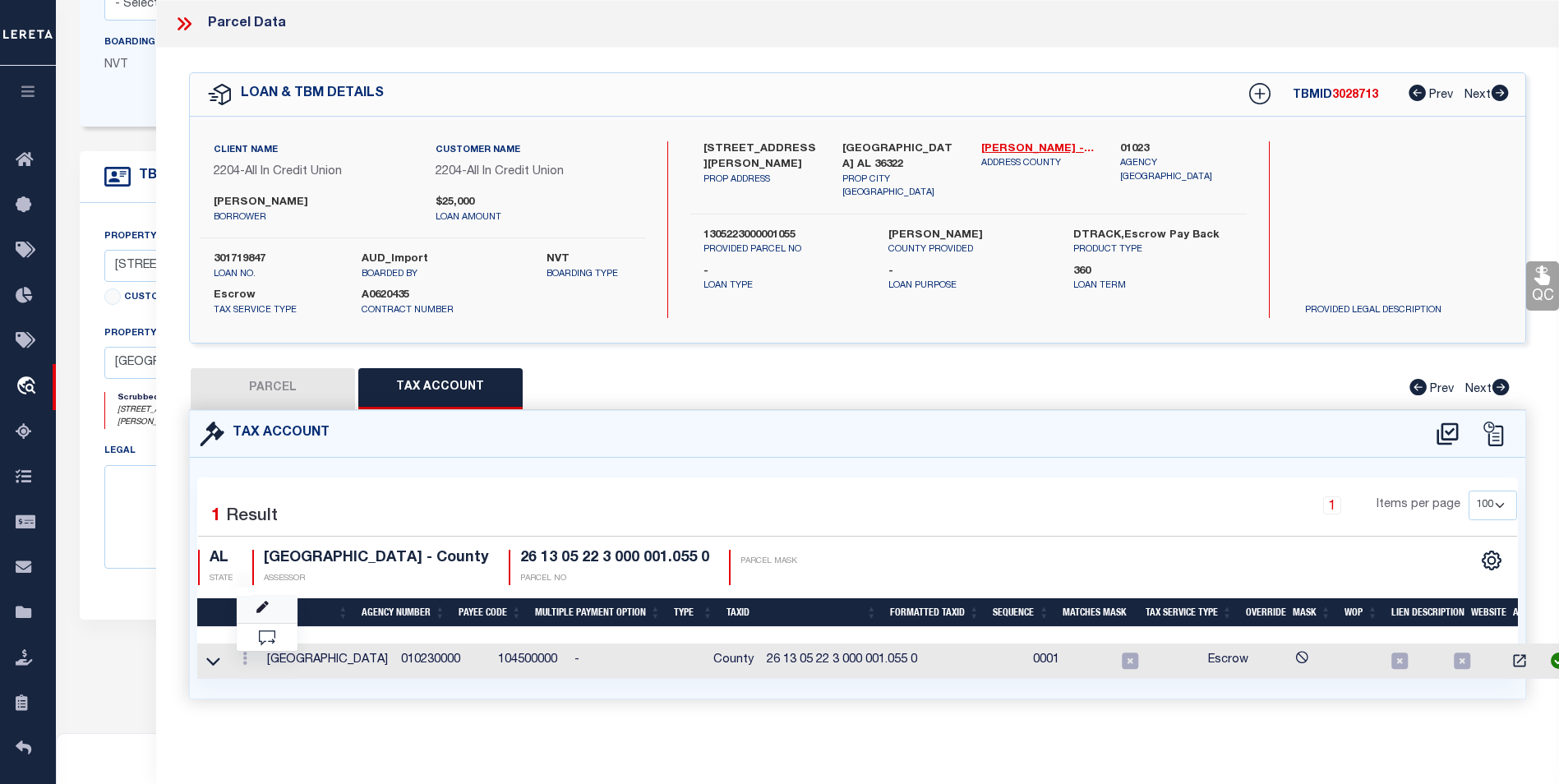
select select
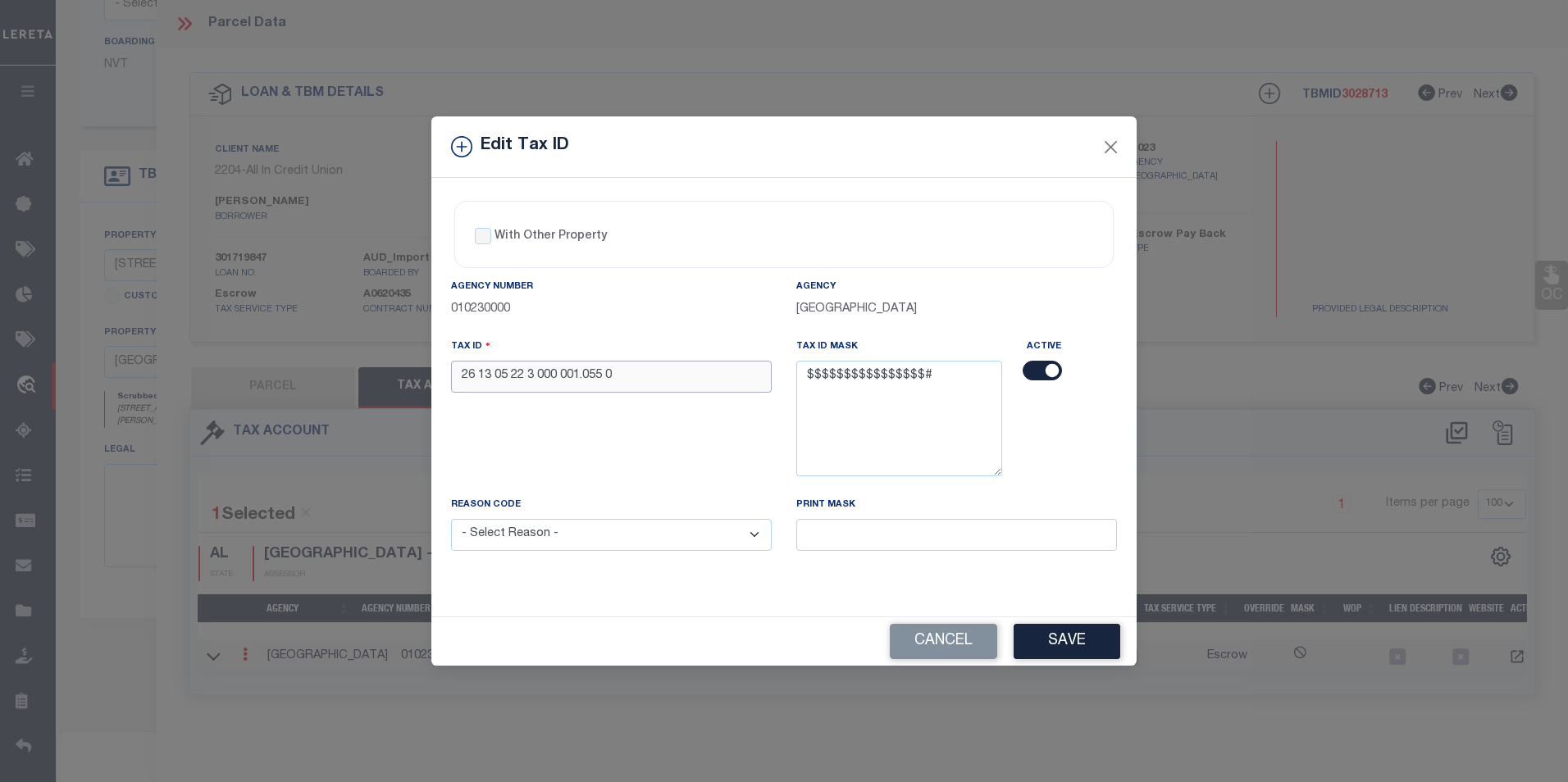
click at [481, 377] on input "26 13 05 22 3 000 001.055 0" at bounding box center [611, 376] width 320 height 32
click at [483, 380] on input "26 13 05 22 3 000 001.055 0" at bounding box center [611, 376] width 320 height 32
click at [476, 375] on input "26 13 05 22 3 000 001.055 0" at bounding box center [611, 376] width 320 height 32
click at [481, 375] on input "26 13 05 22 3 000 001.055 0" at bounding box center [611, 376] width 320 height 32
click at [481, 375] on input "13 05 22 3 000 001.055 0" at bounding box center [611, 376] width 320 height 32
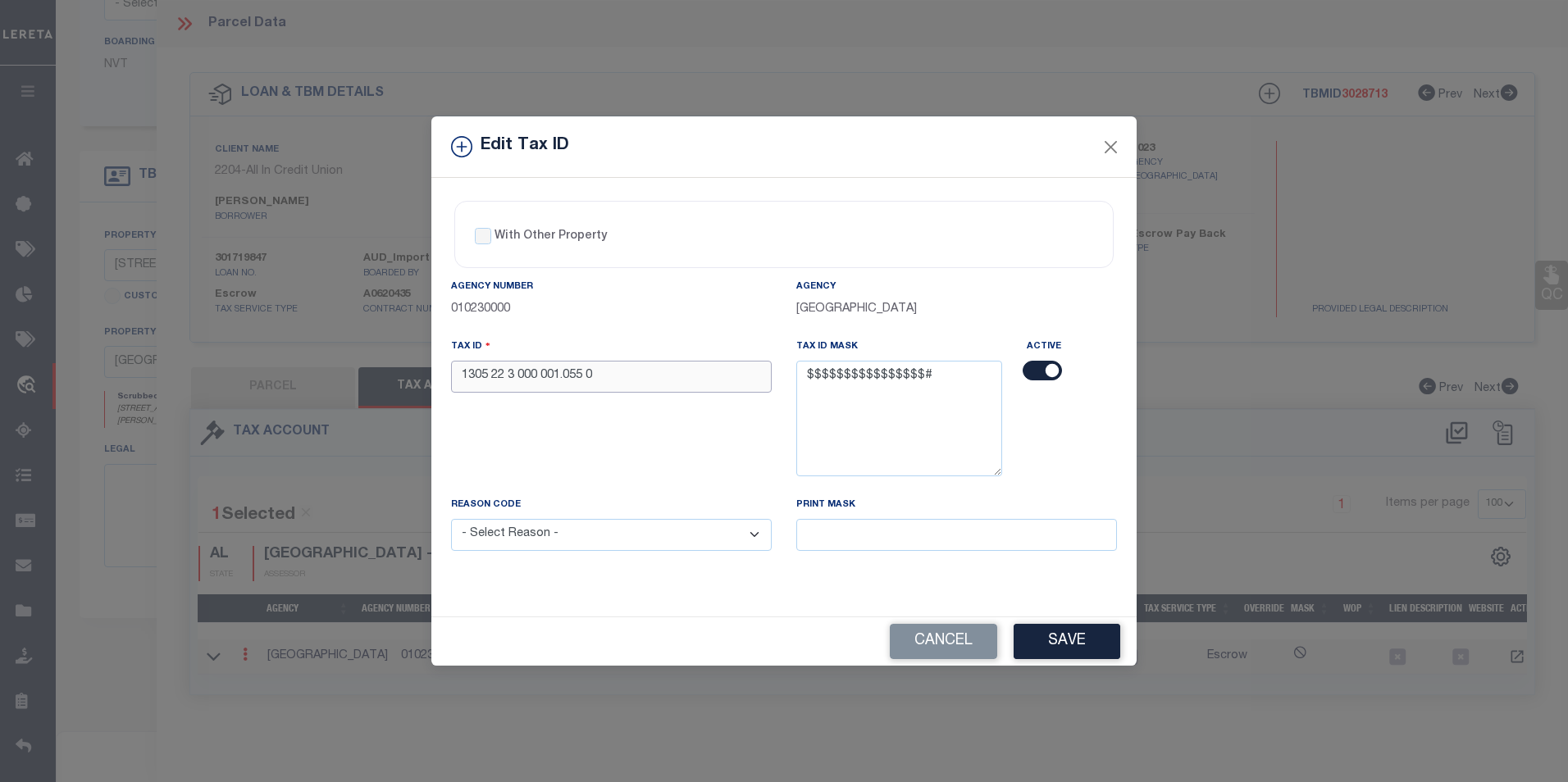
click at [491, 372] on input "1305 22 3 000 001.055 0" at bounding box center [611, 376] width 320 height 32
click at [504, 375] on input "130522 3 000 001.055 0" at bounding box center [611, 376] width 320 height 32
click at [512, 374] on input "1305223 000 001.055 0" at bounding box center [611, 376] width 320 height 32
click at [533, 376] on input "1305223000 001.055 0" at bounding box center [611, 376] width 320 height 32
click at [552, 374] on input "1305223000001.055 0" at bounding box center [611, 376] width 320 height 32
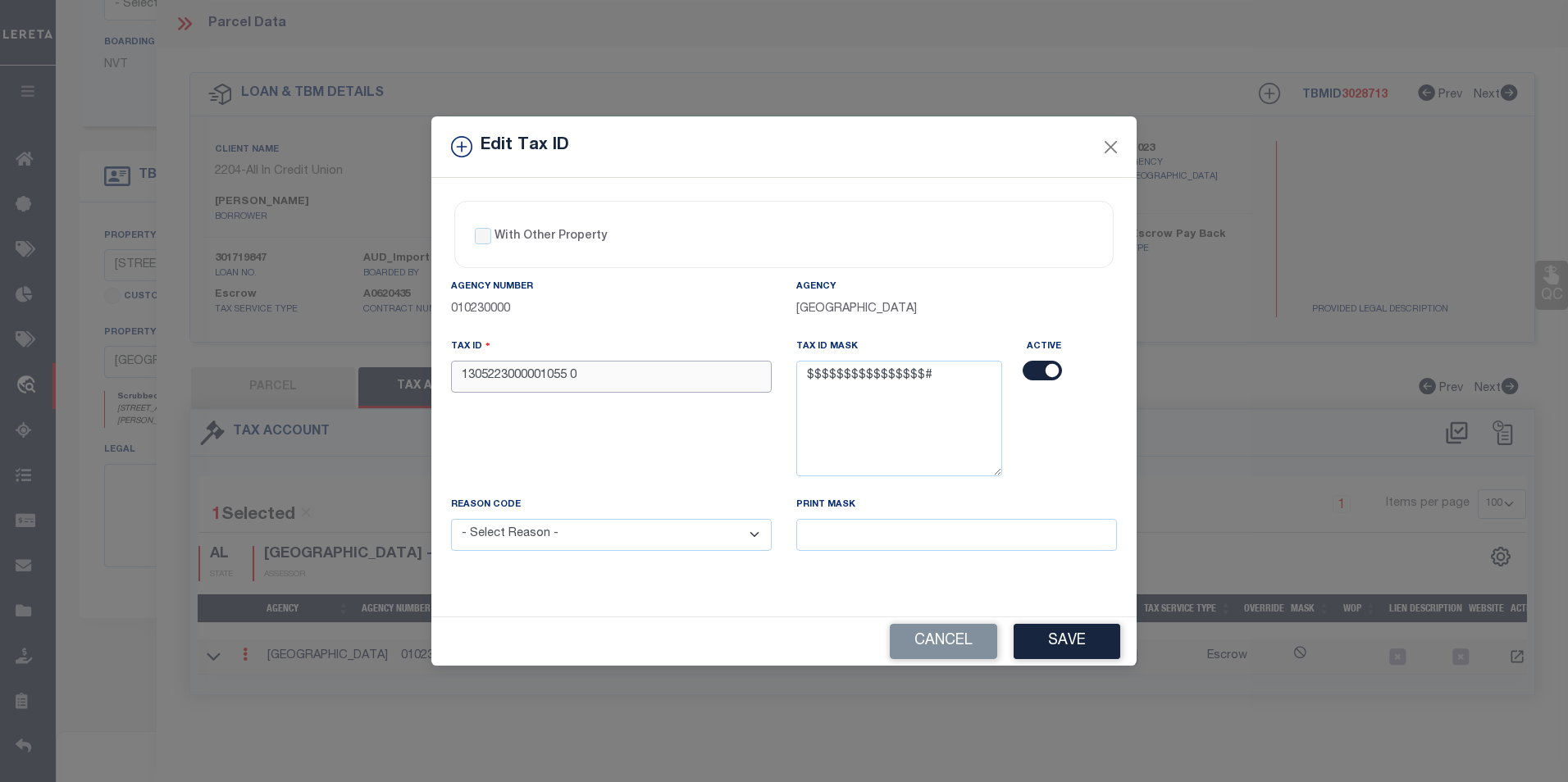
click at [582, 374] on input "1305223000001055 0" at bounding box center [611, 376] width 320 height 32
type input "1305223000001055"
click at [596, 544] on select "- Select Reason - 099 - Other (Provide additional detail) ACT - Agency Changed …" at bounding box center [611, 534] width 320 height 32
select select "ACT"
click at [451, 519] on select "- Select Reason - 099 - Other (Provide additional detail) ACT - Agency Changed …" at bounding box center [611, 534] width 320 height 32
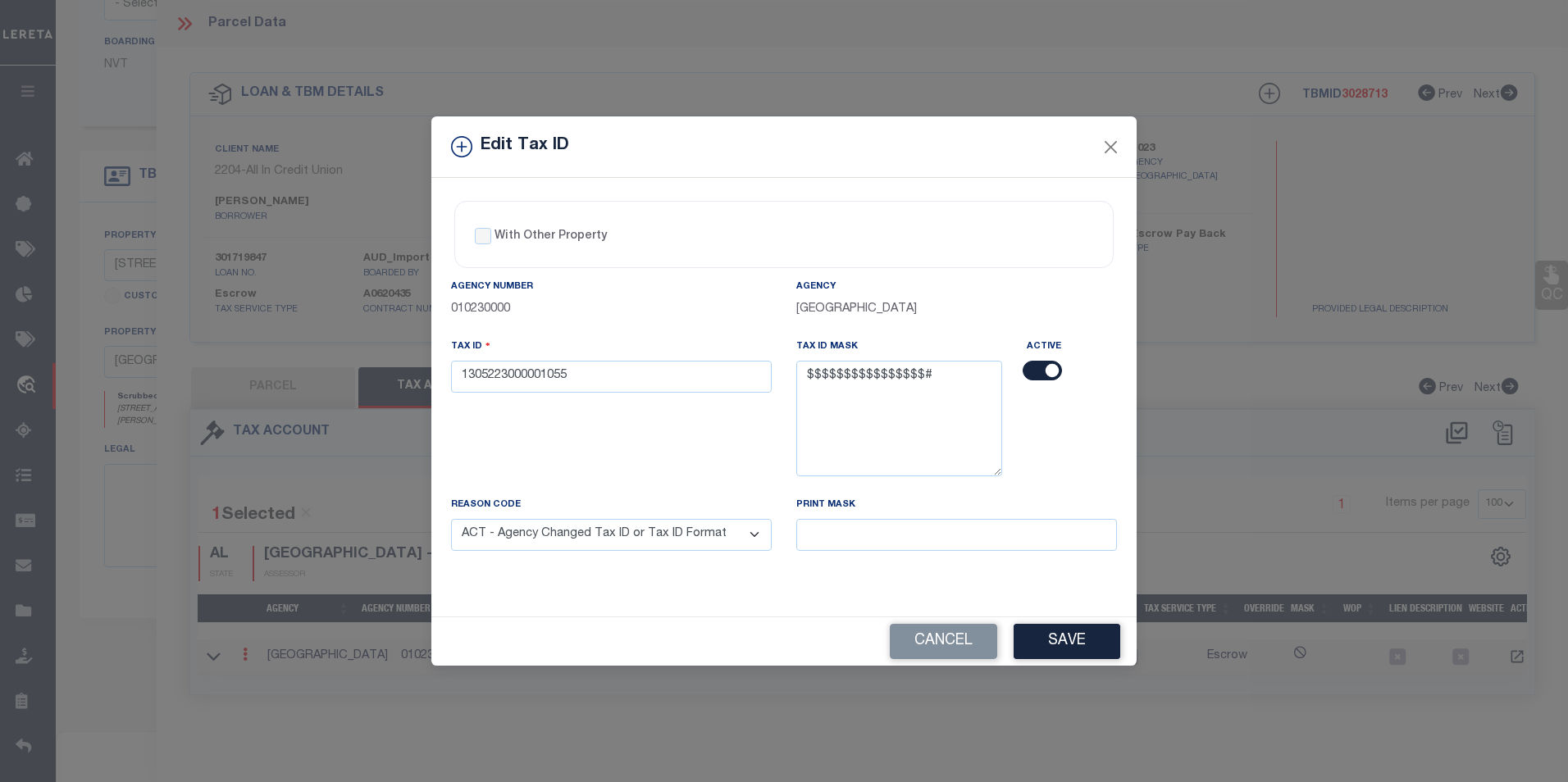
drag, startPoint x: 1046, startPoint y: 642, endPoint x: 994, endPoint y: 601, distance: 66.2
click at [1049, 638] on button "Save" at bounding box center [1067, 641] width 107 height 35
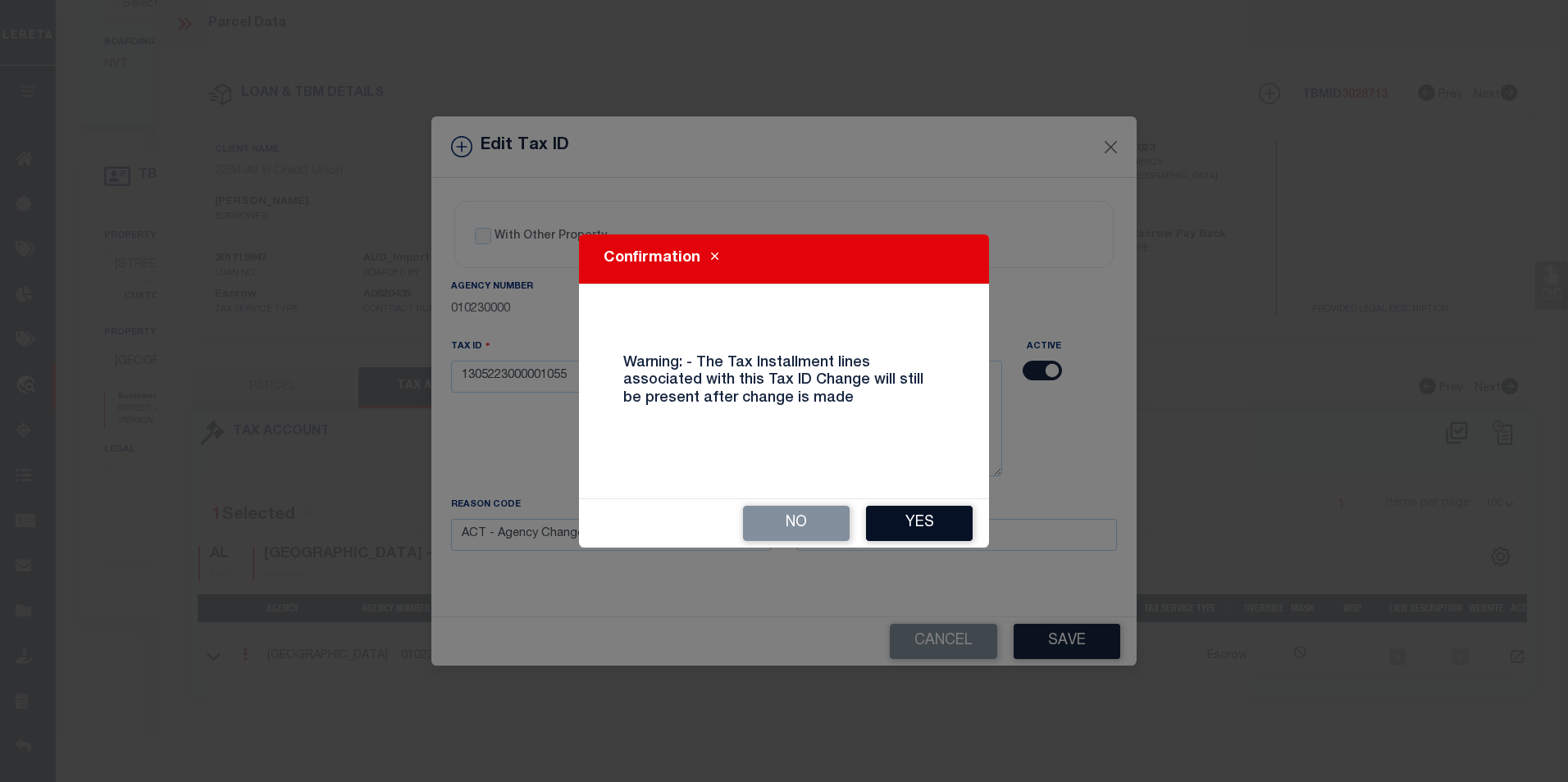
click at [934, 518] on button "Yes" at bounding box center [919, 523] width 107 height 35
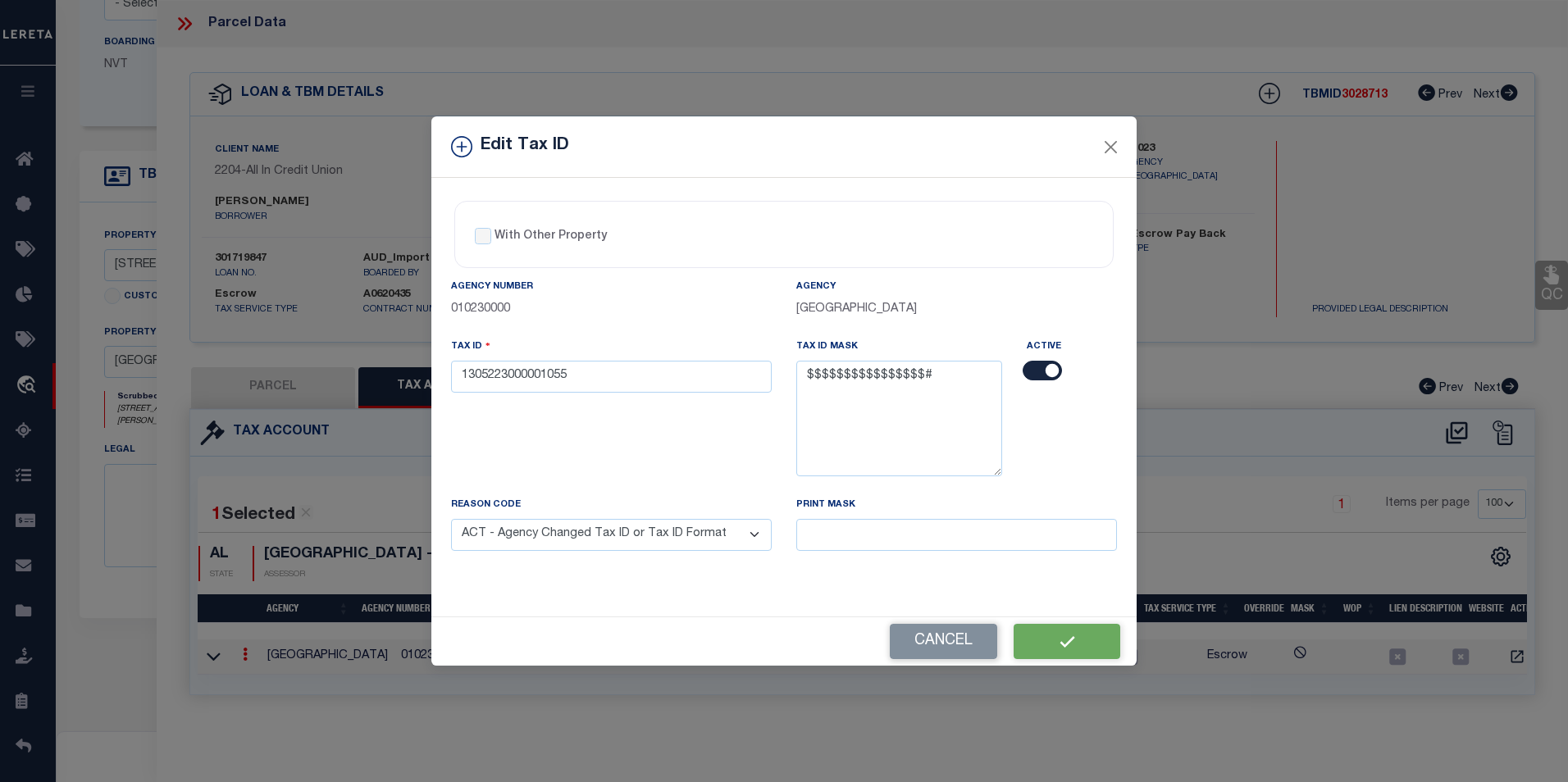
select select
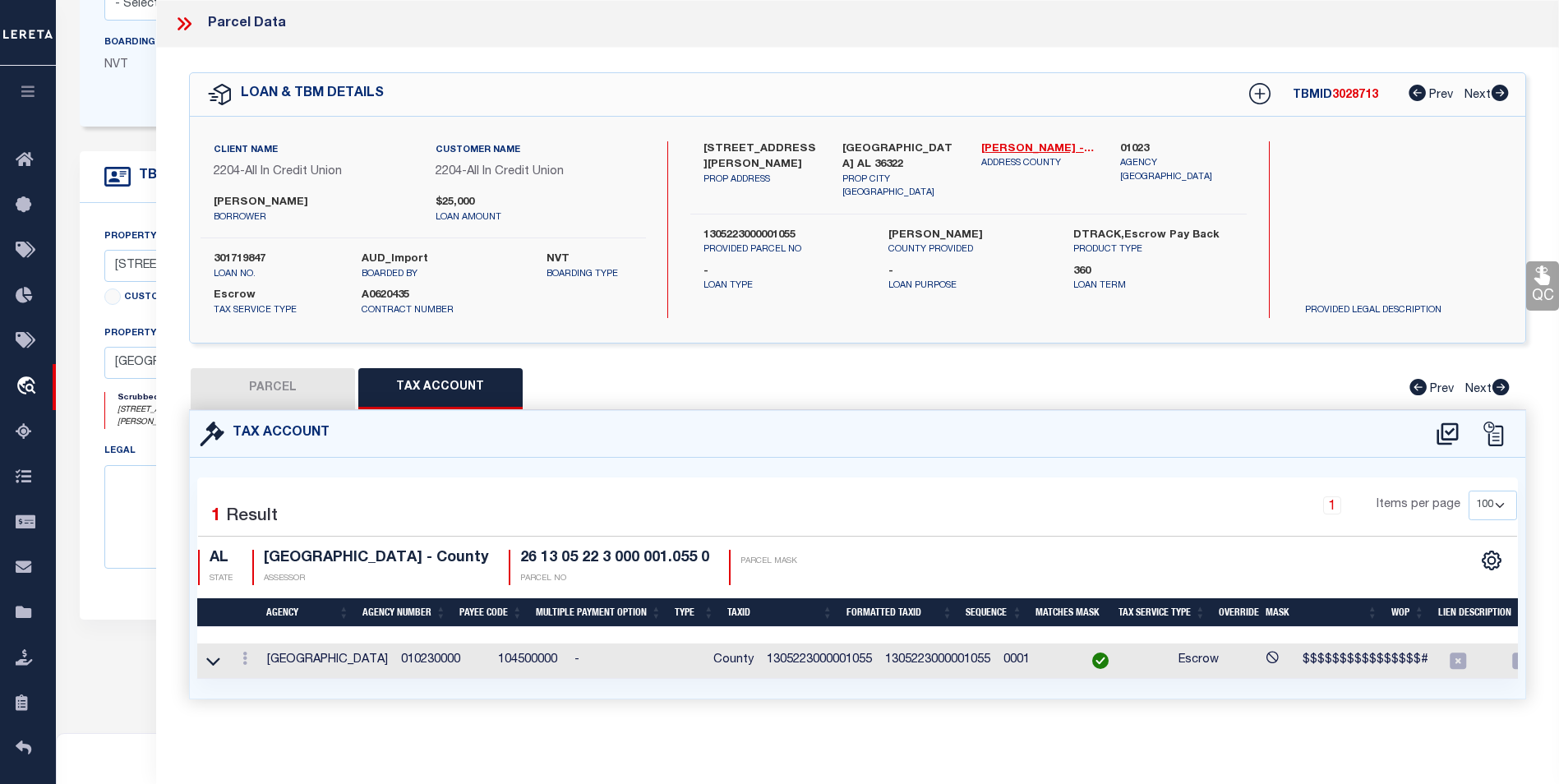
click at [254, 378] on button "PARCEL" at bounding box center [273, 389] width 164 height 41
select select "AS"
checkbox input "false"
select select "BP"
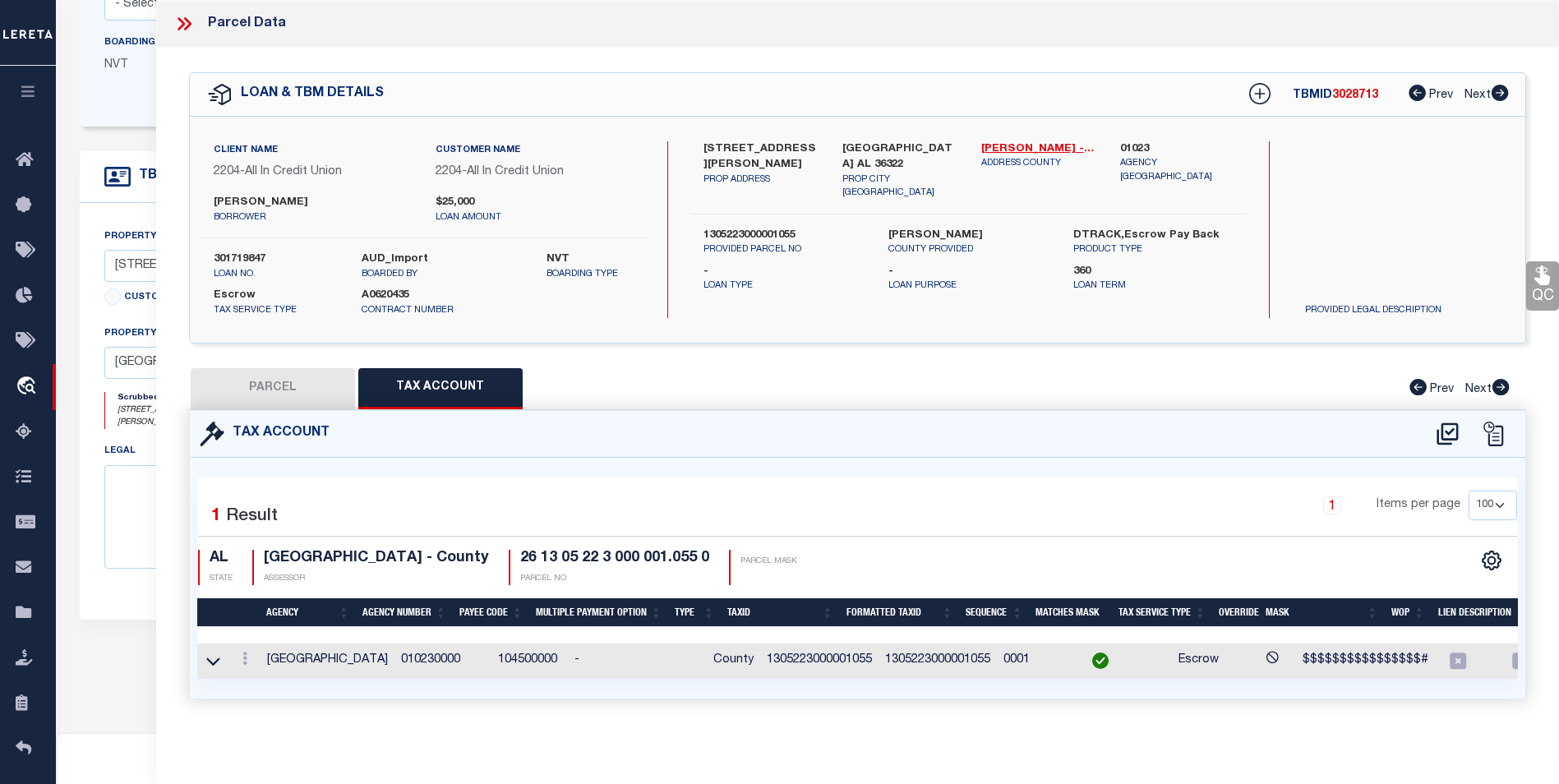
checkbox input "false"
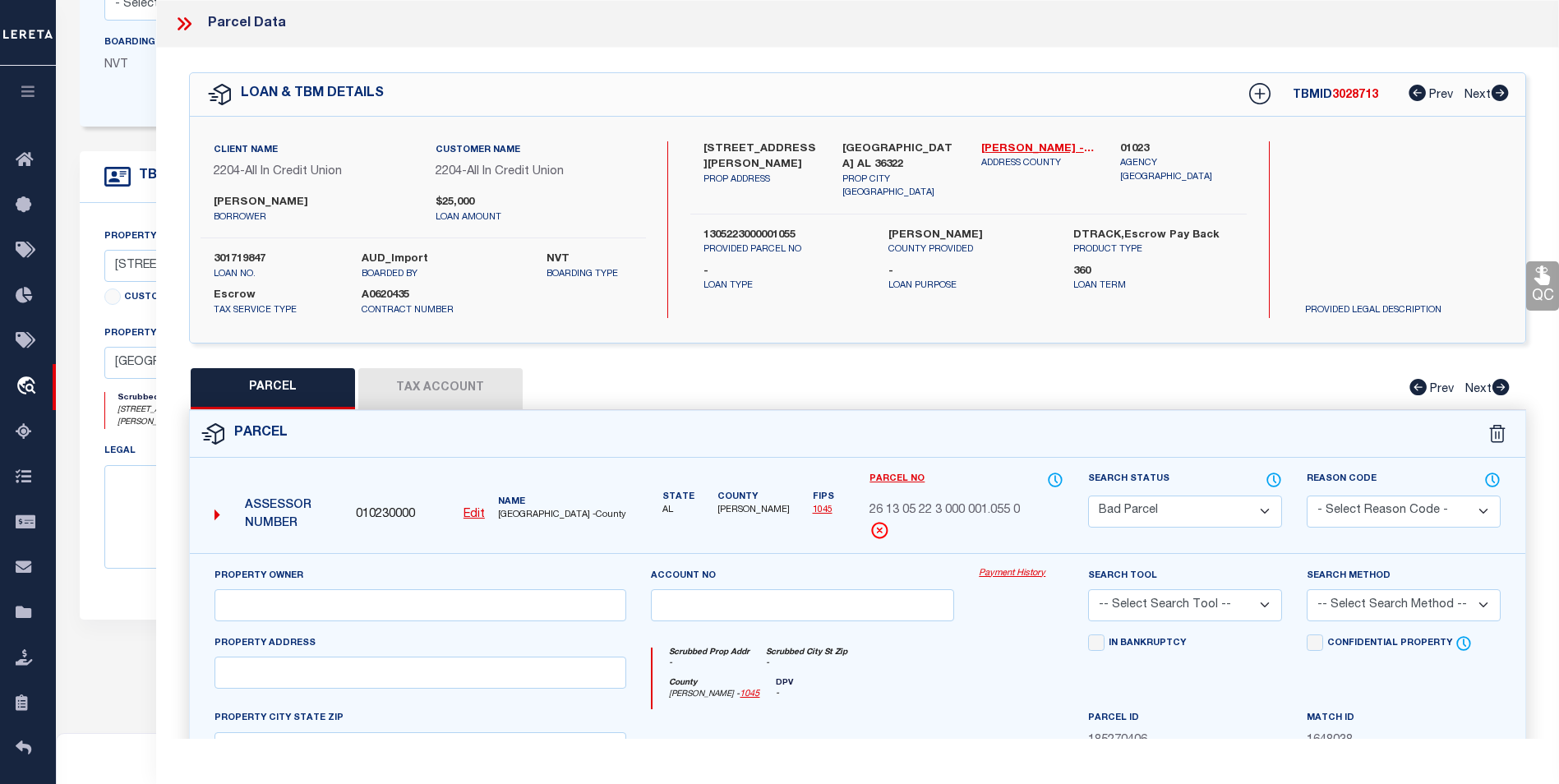
click at [1138, 503] on select "Automated Search Bad Parcel Complete Duplicate Parcel High Dollar Reporting In …" at bounding box center [1185, 511] width 194 height 32
select select "PC"
click at [1088, 496] on select "Automated Search Bad Parcel Complete Duplicate Parcel High Dollar Reporting In …" at bounding box center [1185, 511] width 194 height 32
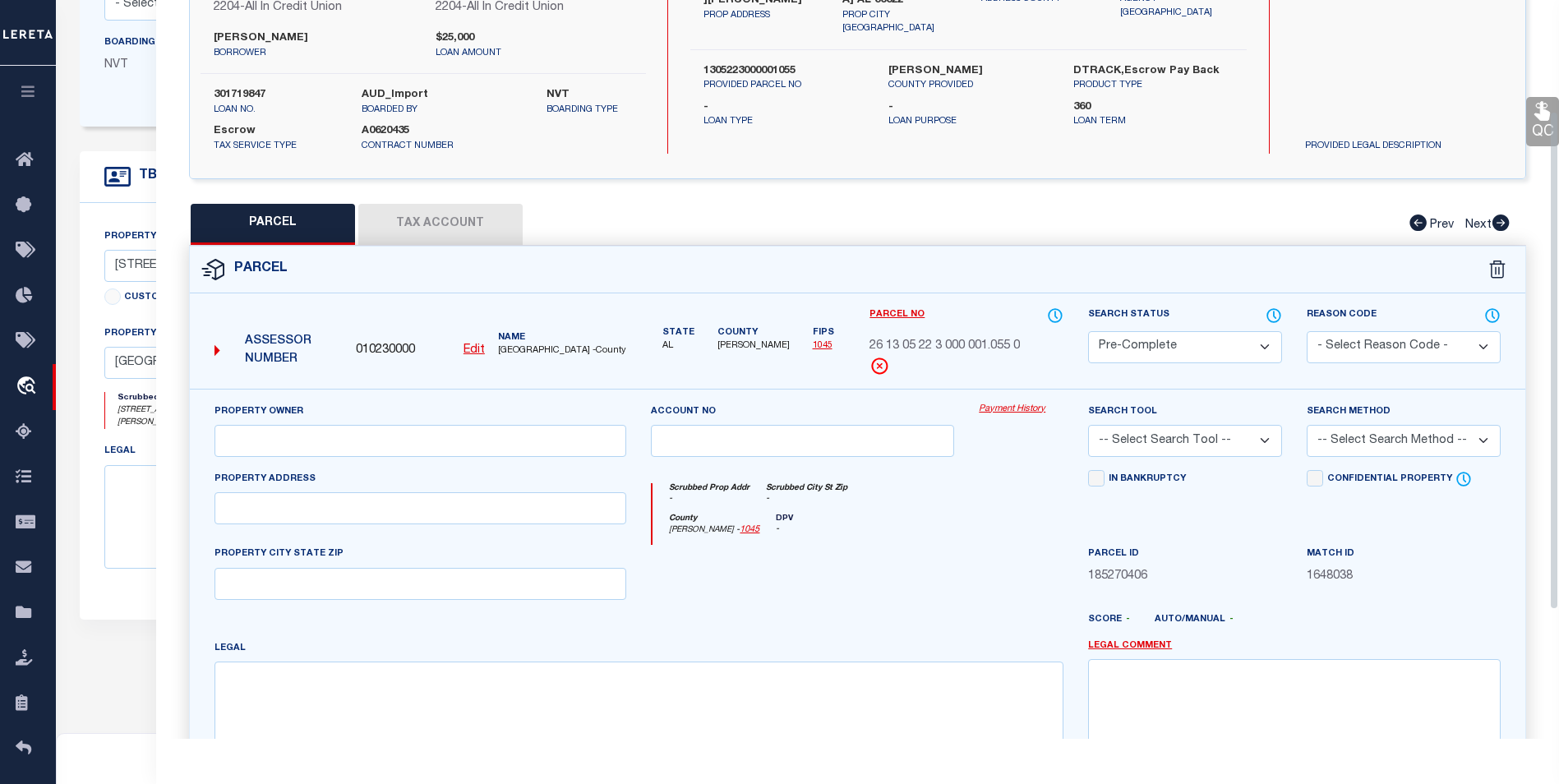
click at [1216, 436] on select "-- Select Search Tool -- 3rd Party Website Agency File Agency Website ATLS CNV-…" at bounding box center [1185, 440] width 194 height 32
select select "AGF"
click at [1088, 425] on select "-- Select Search Tool -- 3rd Party Website Agency File Agency Website ATLS CNV-…" at bounding box center [1185, 440] width 194 height 32
click at [1391, 420] on div "Search Method -- Select Search Method -- Property Address Legal Liability Info …" at bounding box center [1404, 429] width 194 height 54
click at [1386, 430] on select "-- Select Search Method -- Property Address Legal Liability Info Provided" at bounding box center [1404, 440] width 194 height 32
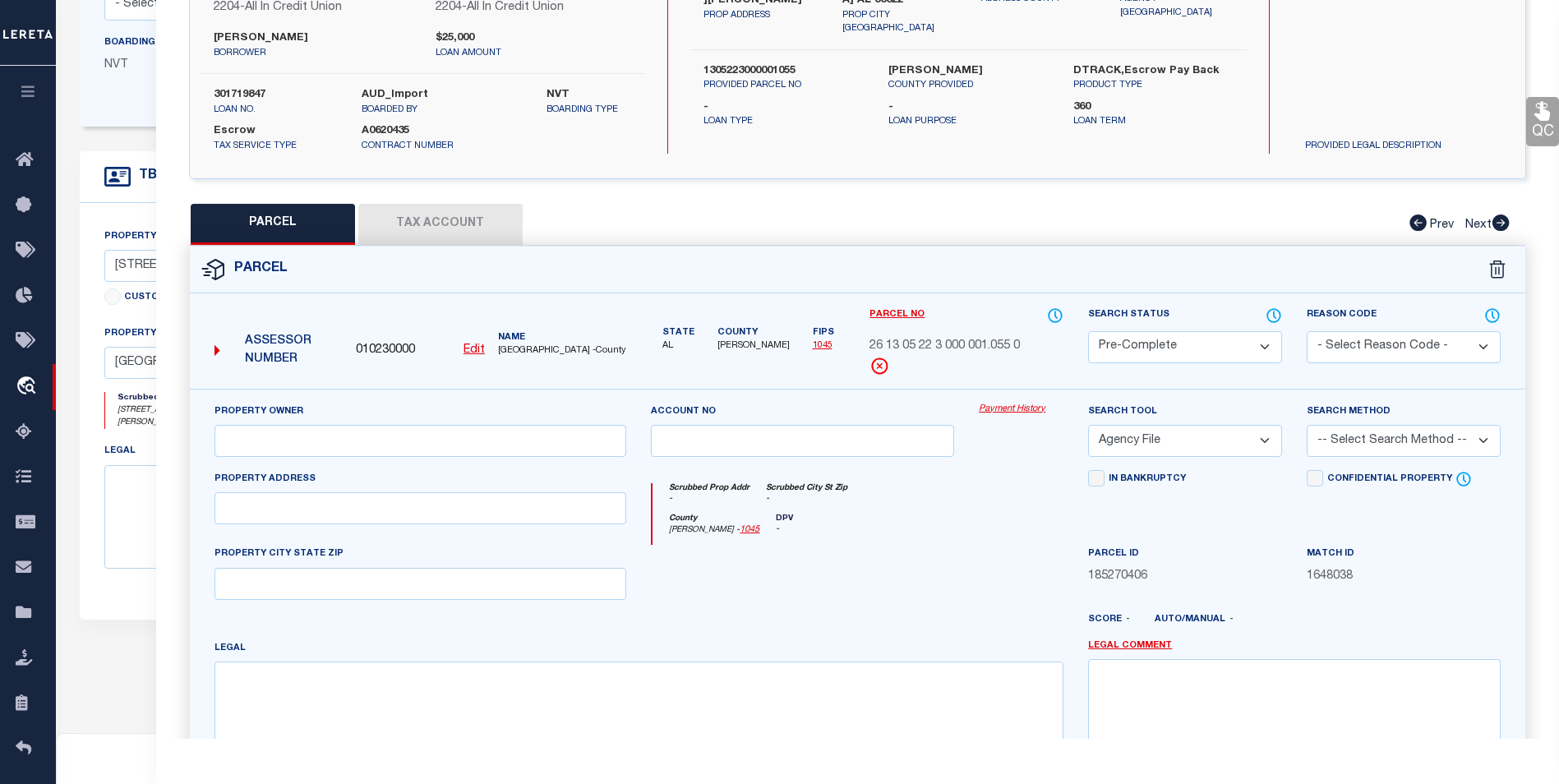
select select "ADD"
click at [1307, 425] on select "-- Select Search Method -- Property Address Legal Liability Info Provided" at bounding box center [1404, 440] width 194 height 32
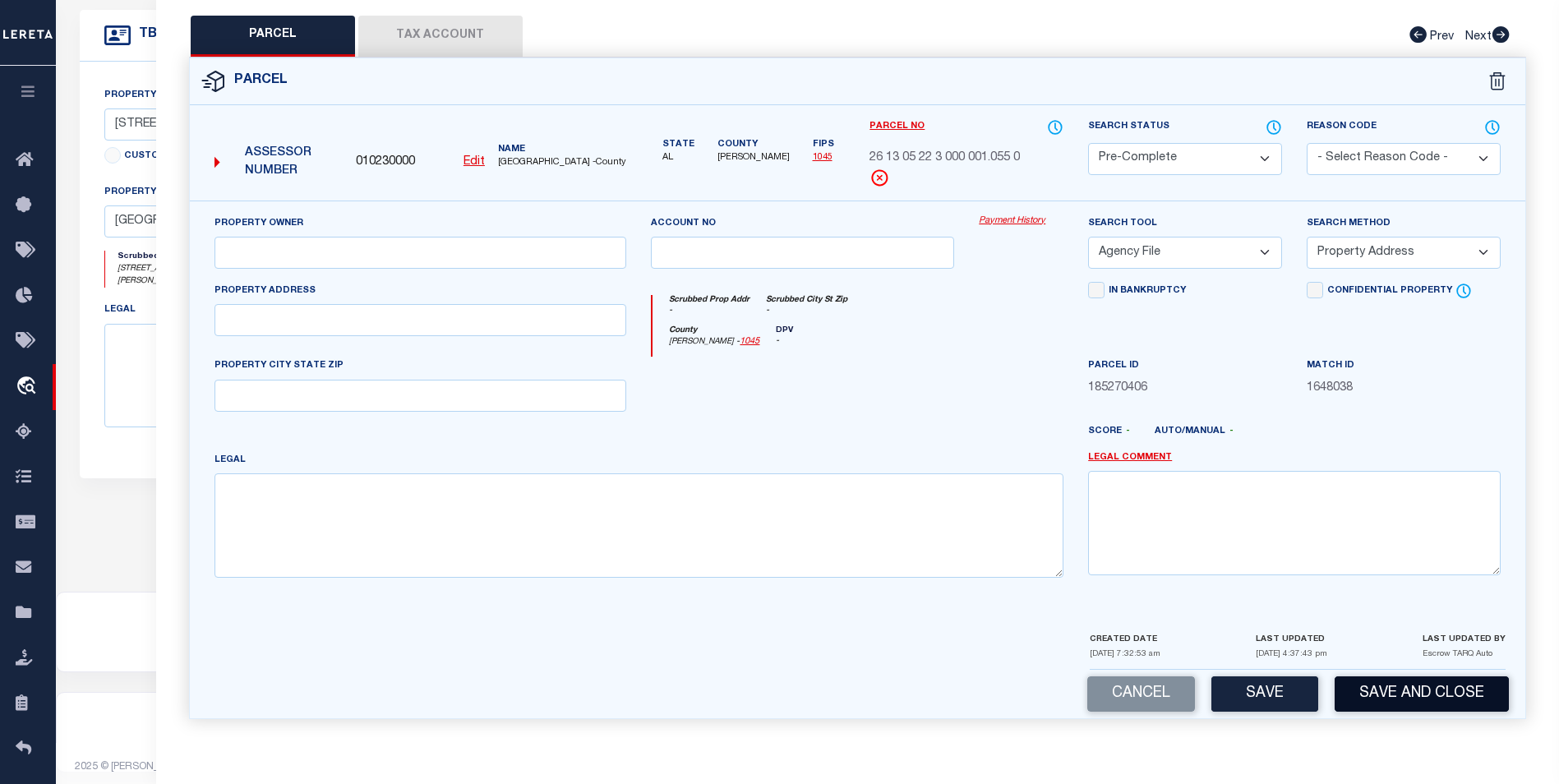
scroll to position [472, 0]
click at [1289, 689] on button "Save" at bounding box center [1265, 693] width 107 height 35
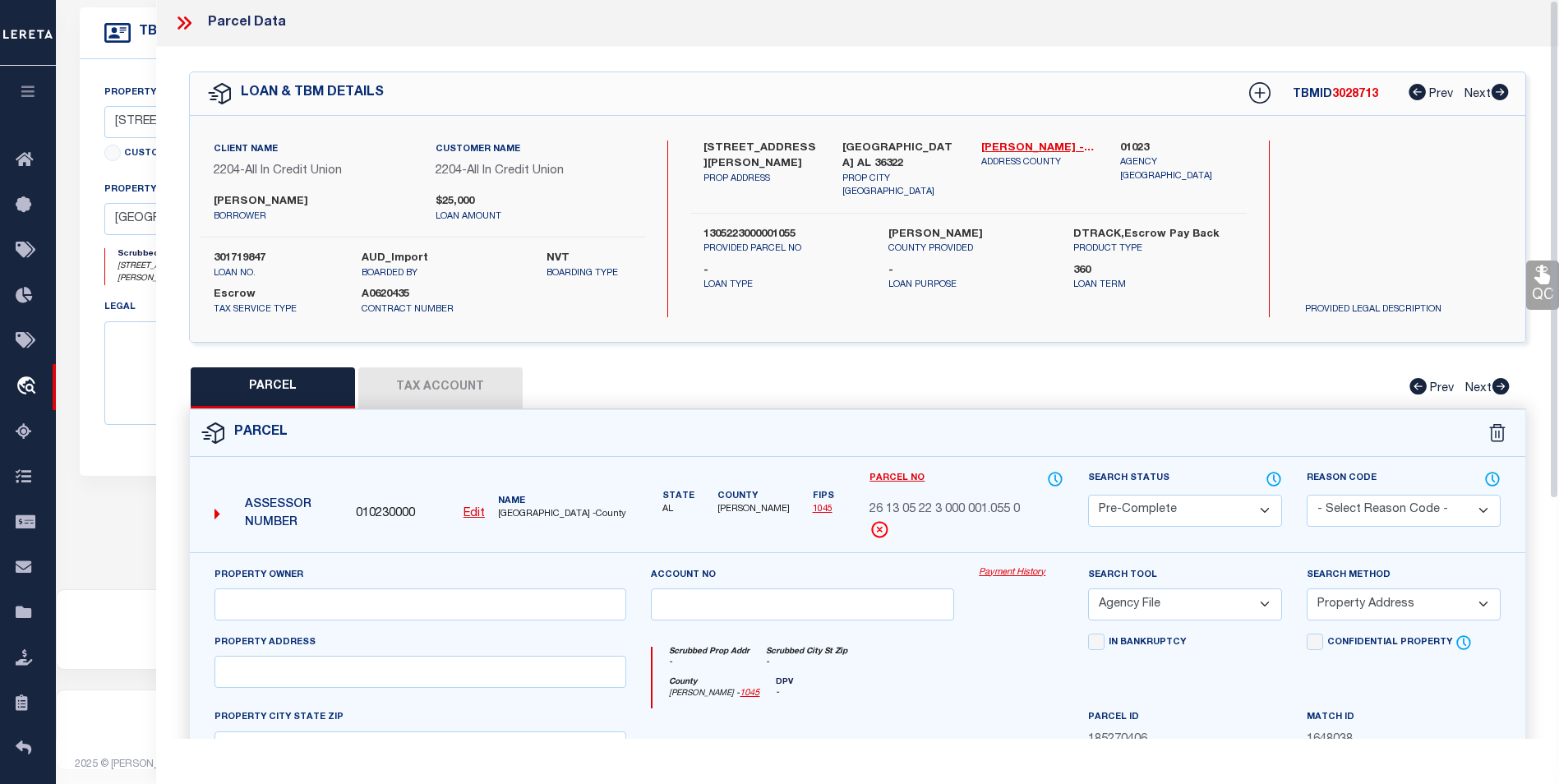
scroll to position [0, 0]
select select "AS"
select select
checkbox input "false"
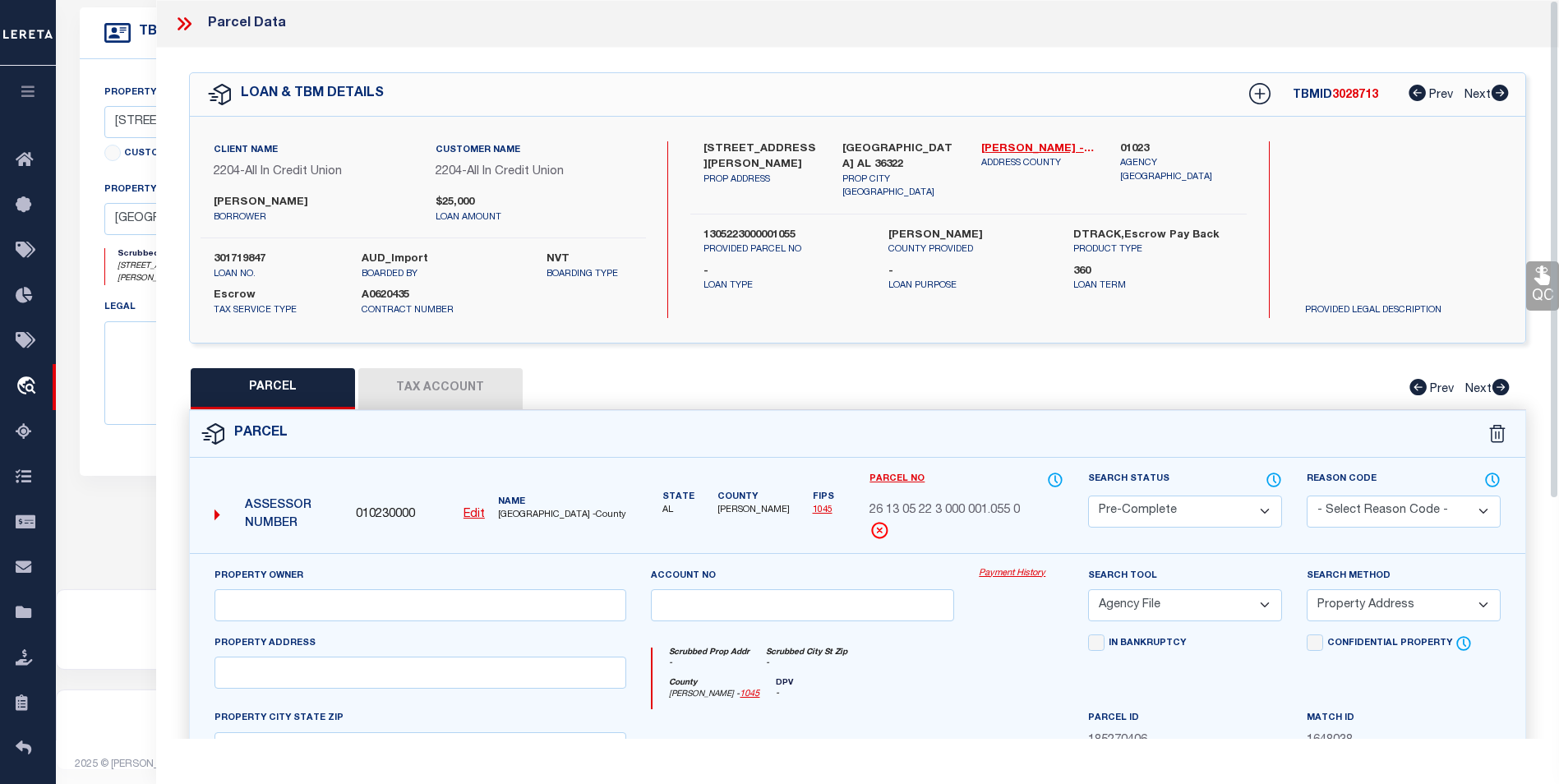
checkbox input "false"
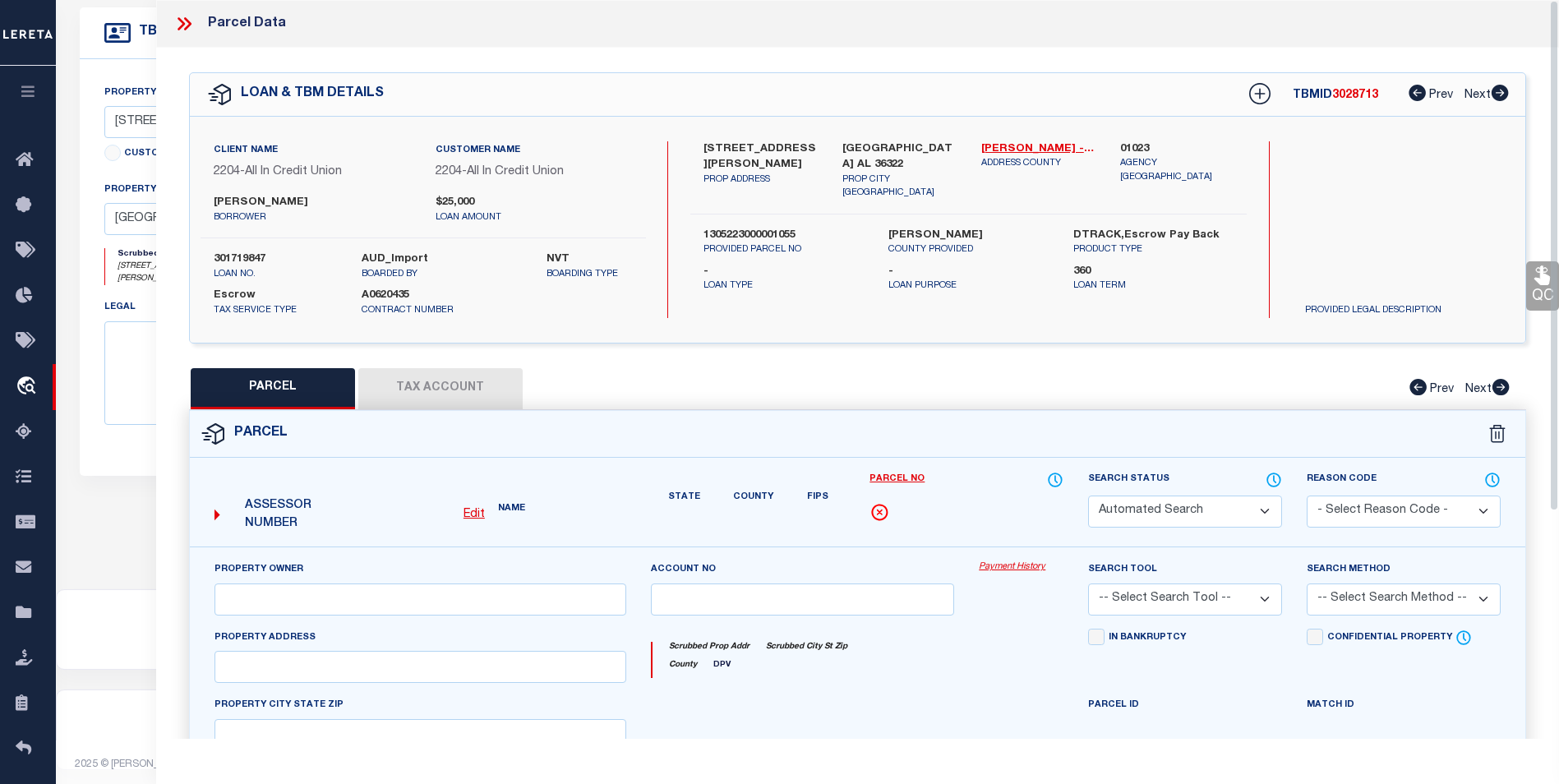
select select "PC"
select select "AGF"
select select "ADD"
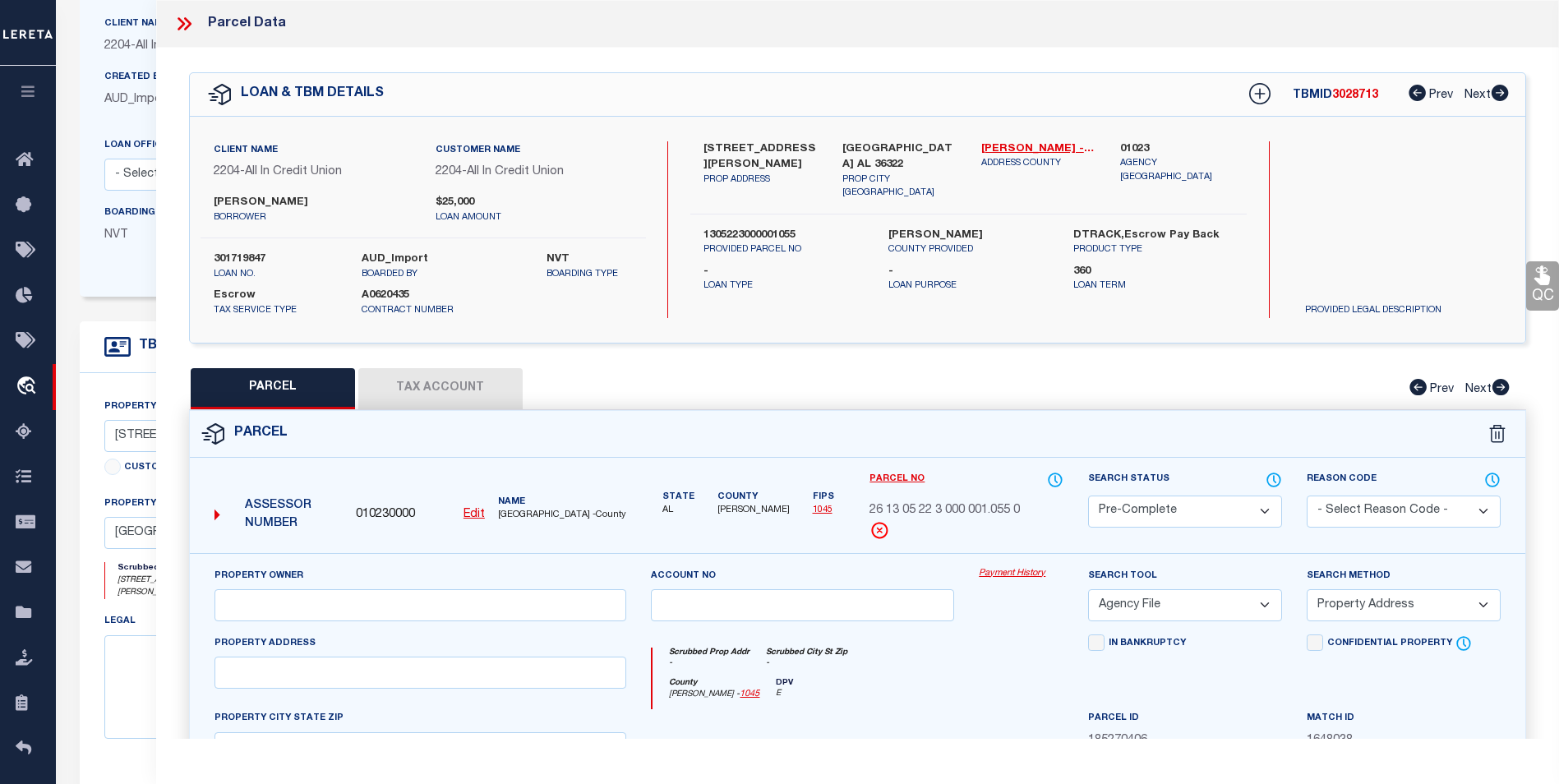
scroll to position [144, 0]
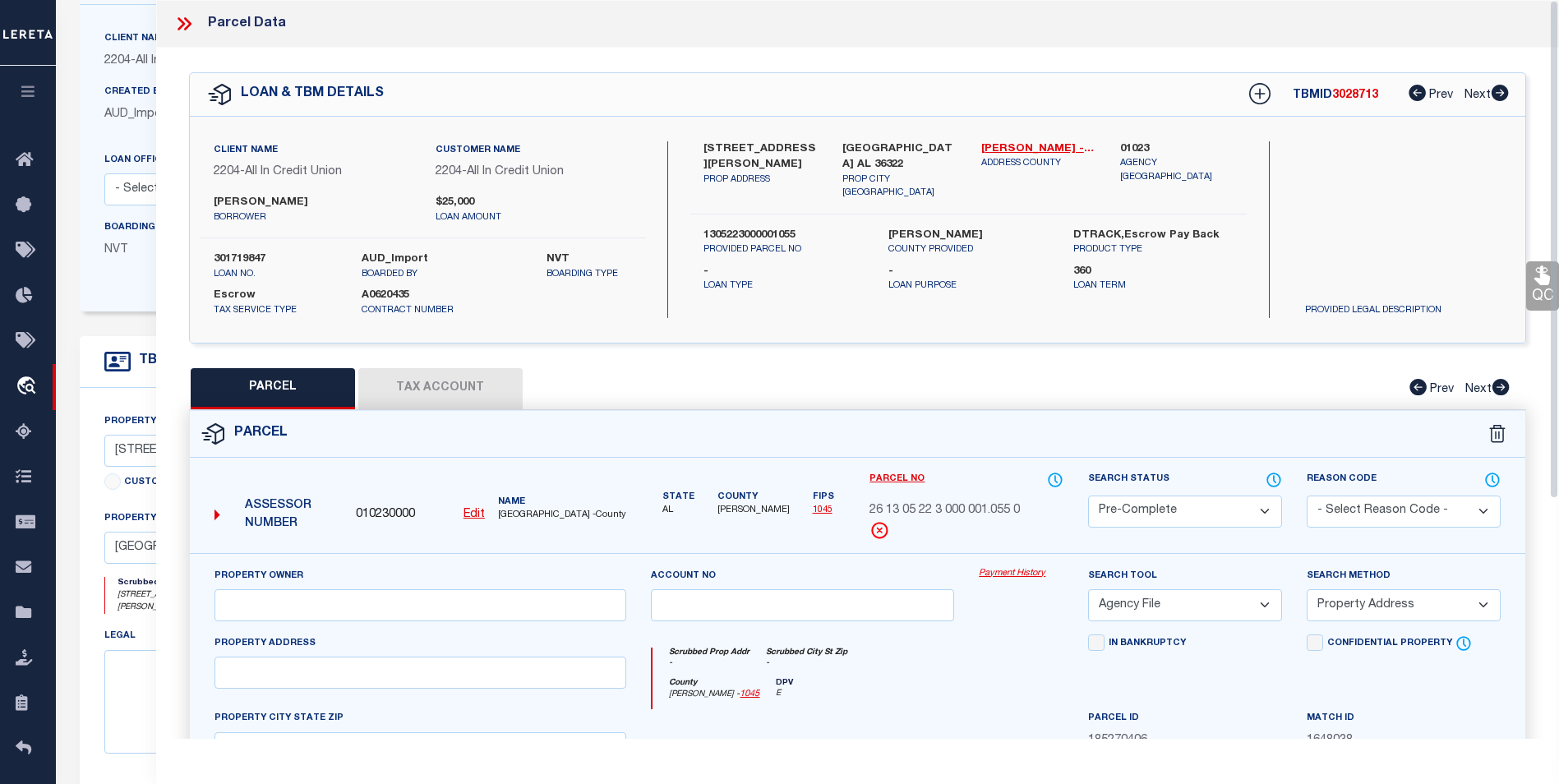
click at [176, 25] on icon at bounding box center [184, 23] width 22 height 22
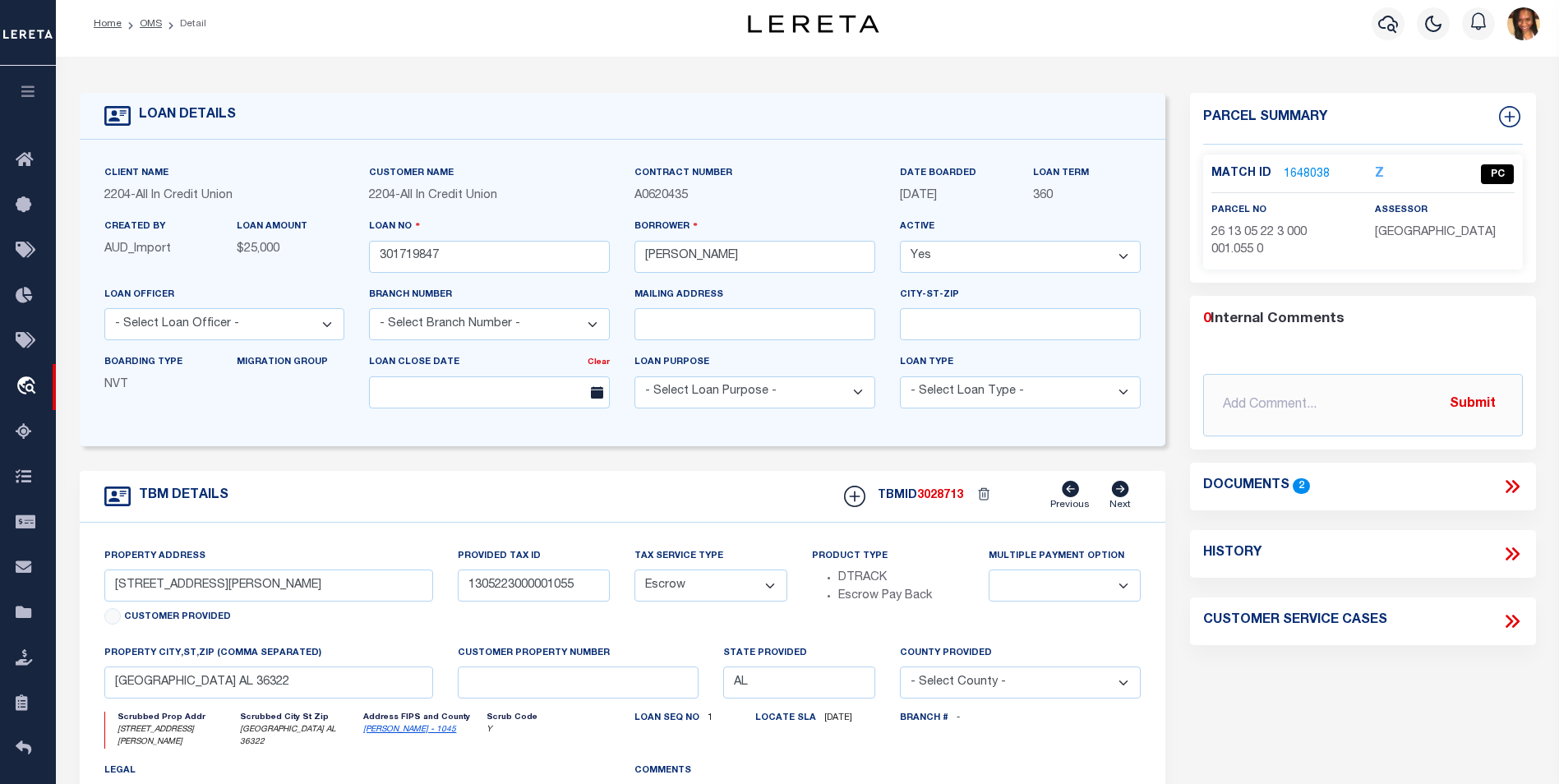
scroll to position [0, 0]
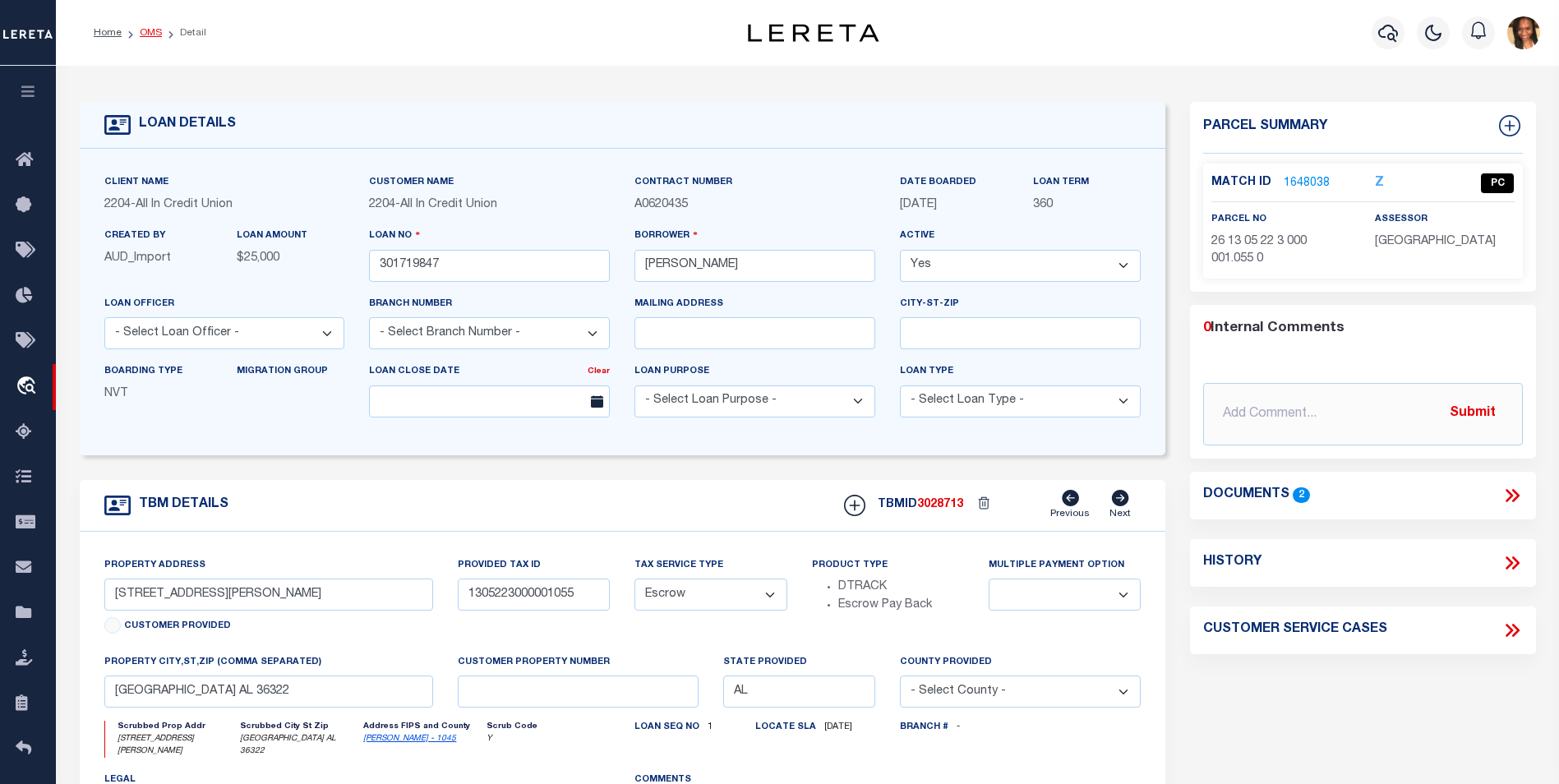
click at [148, 28] on link "OMS" at bounding box center [151, 32] width 22 height 9
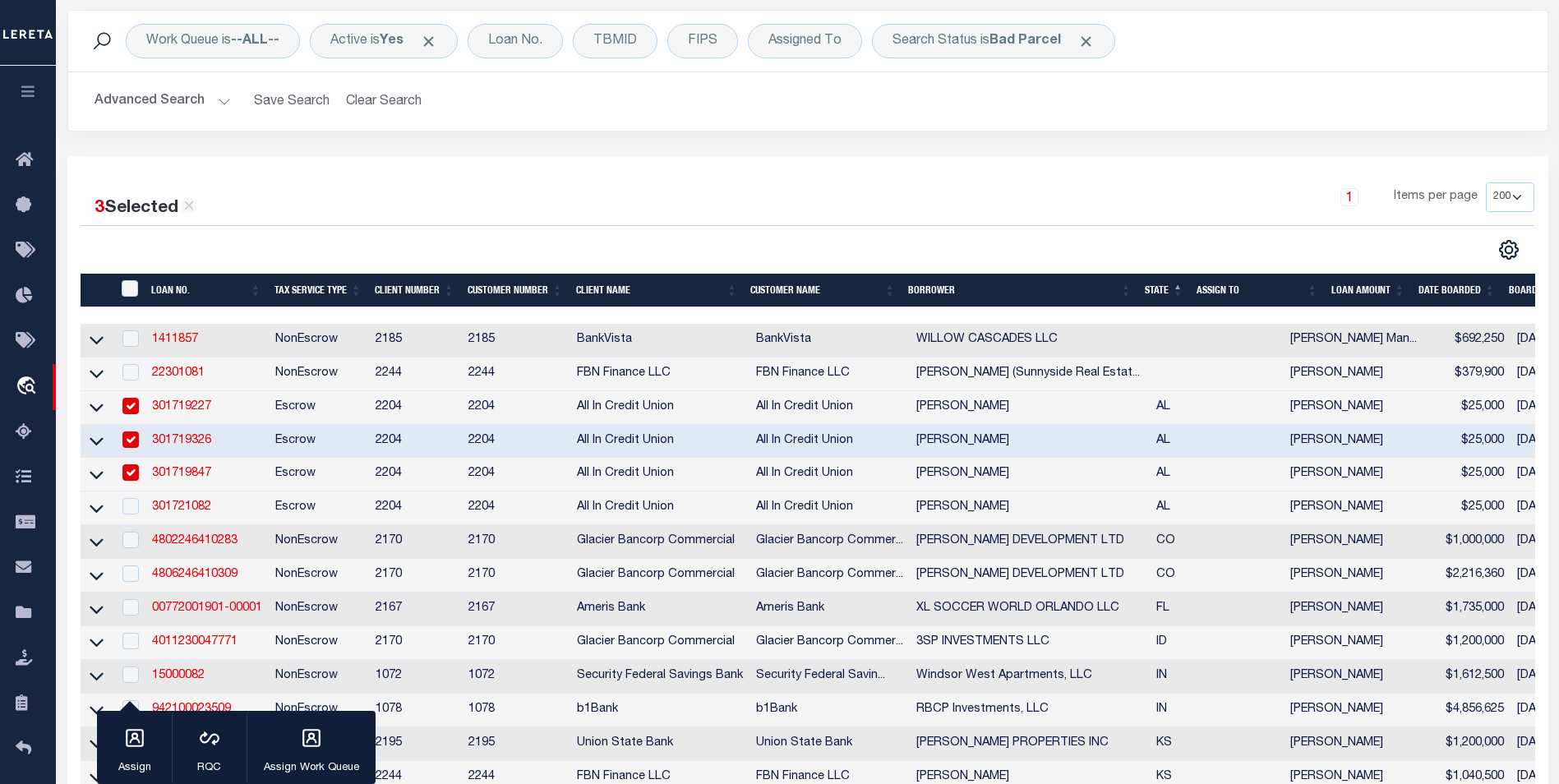
scroll to position [164, 0]
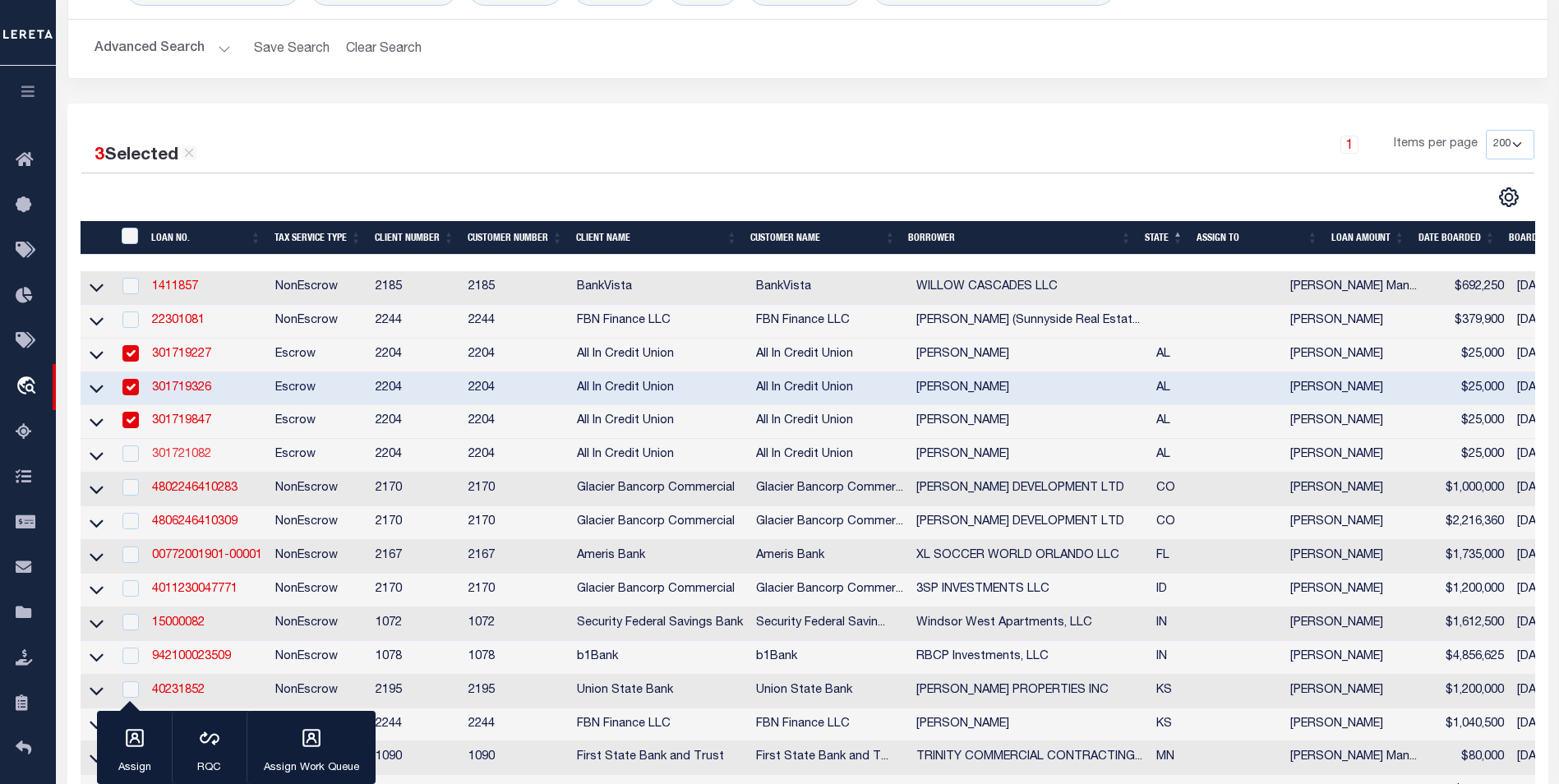
click at [189, 460] on link "301721082" at bounding box center [181, 454] width 60 height 11
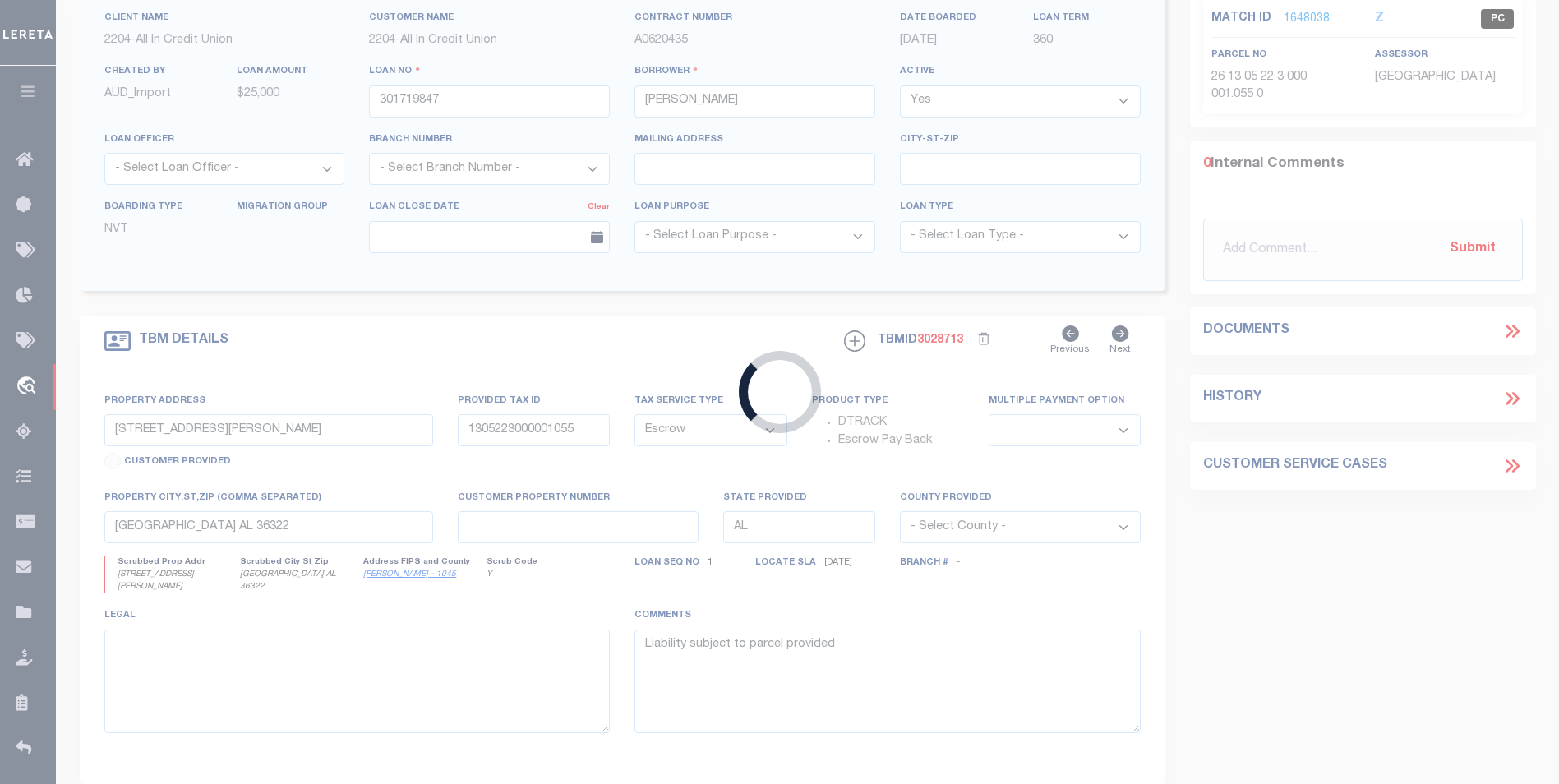
type input "301721082"
type input "Bartly Caldwell"
type input "141 Valley View Drive"
type input "1303084000002010"
select select
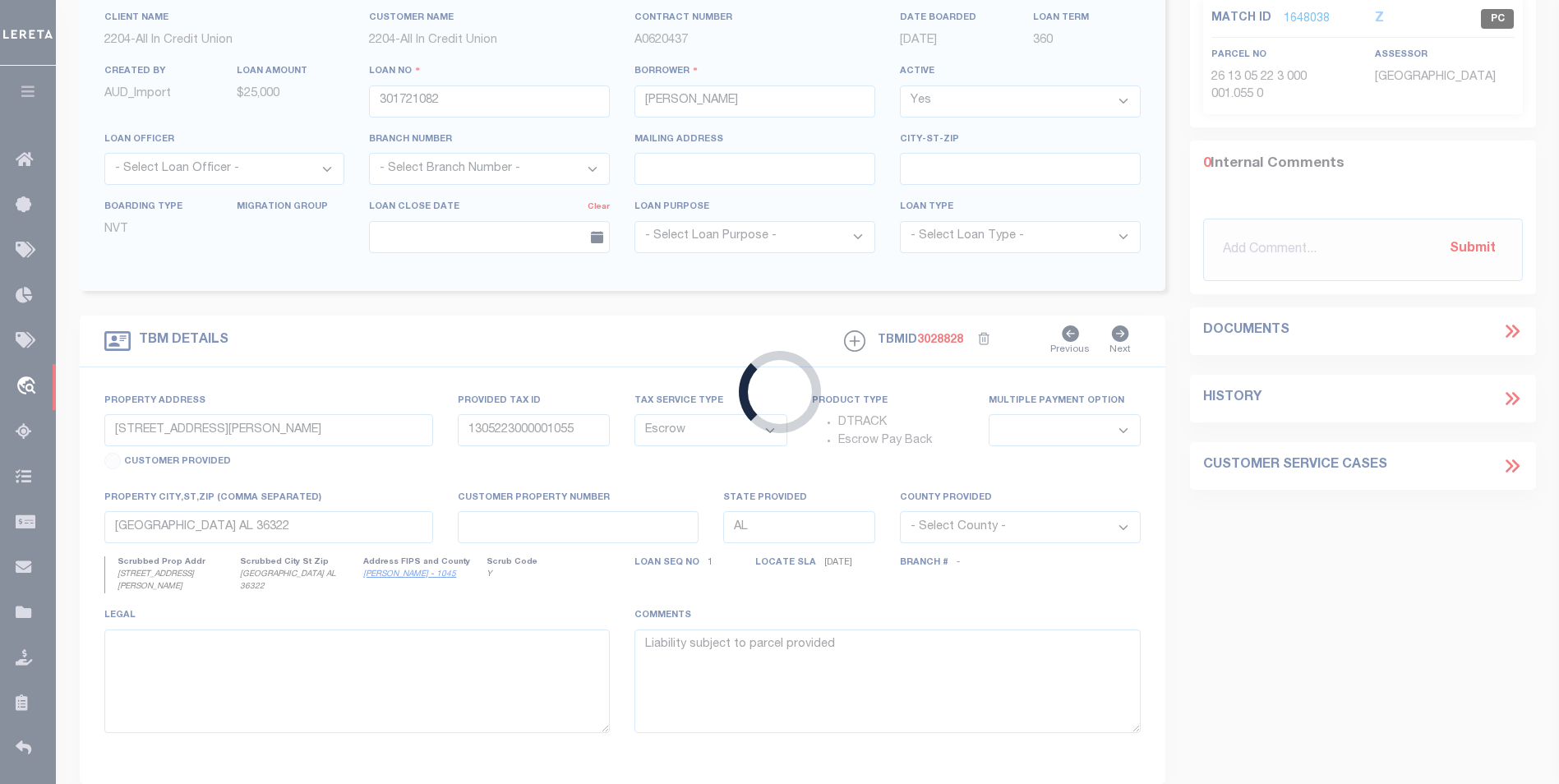
type input "Enterprise AL 36330"
select select
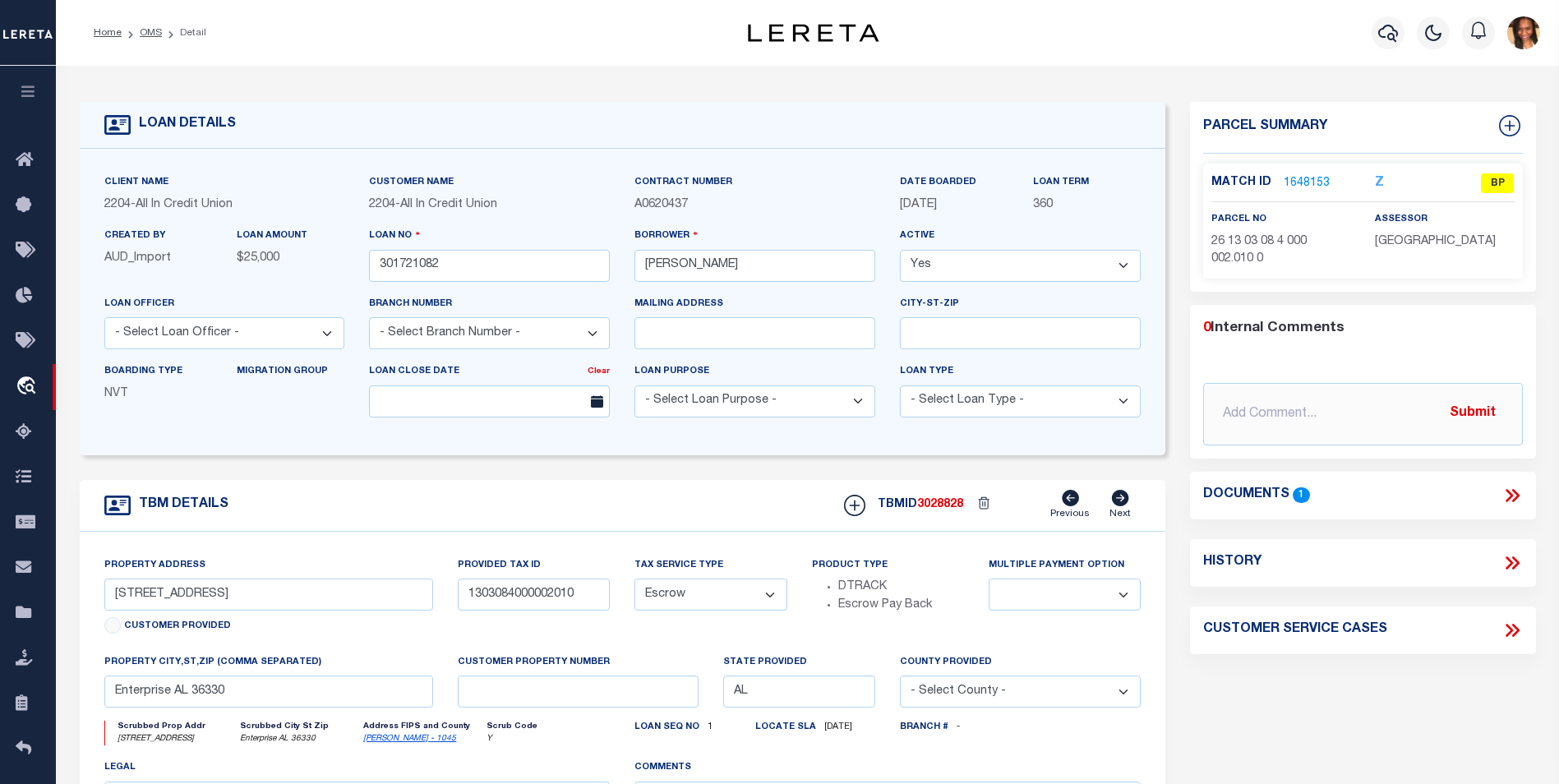
click at [1316, 187] on link "1648153" at bounding box center [1307, 184] width 46 height 17
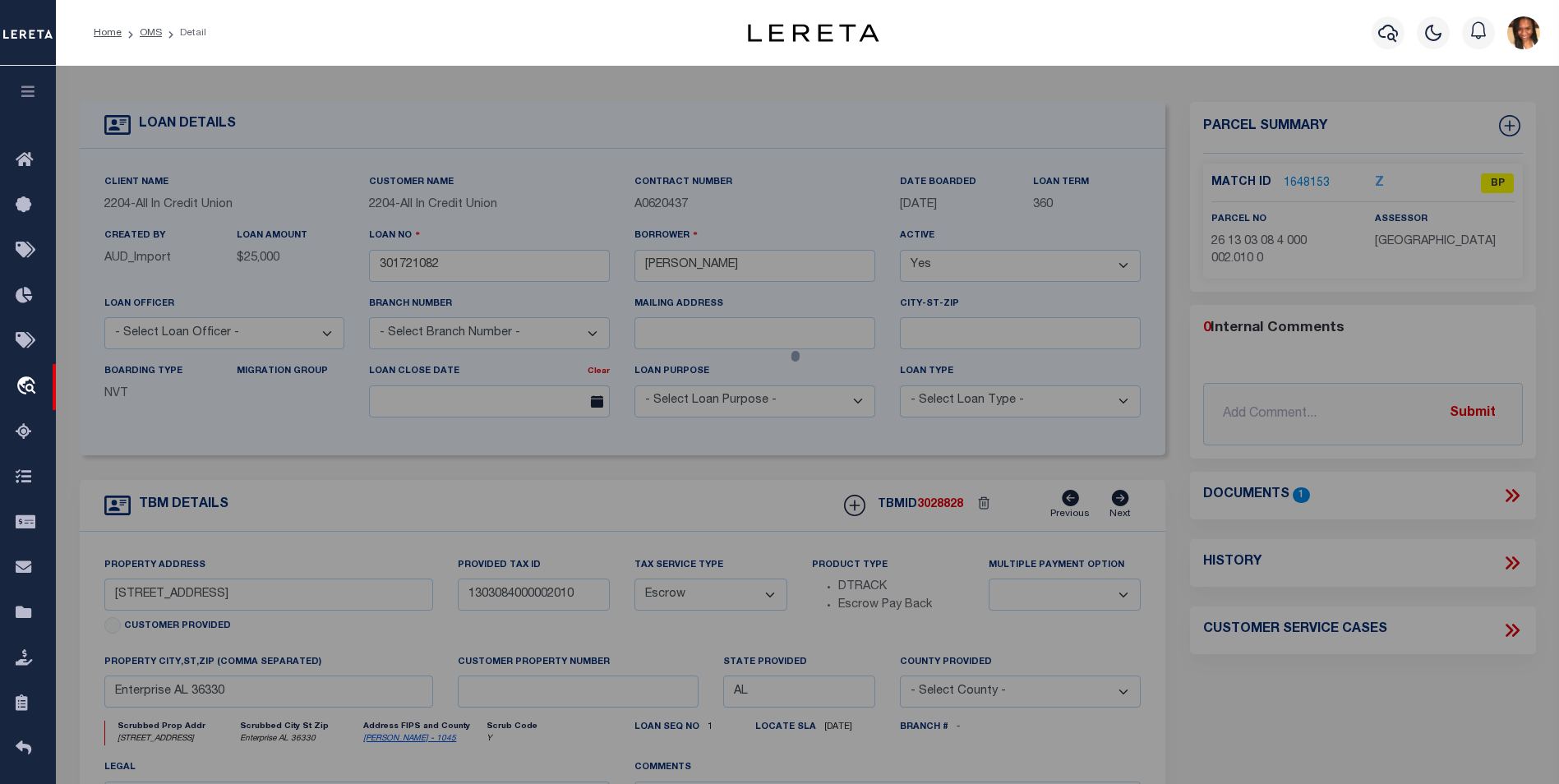
select select "AS"
select select
checkbox input "false"
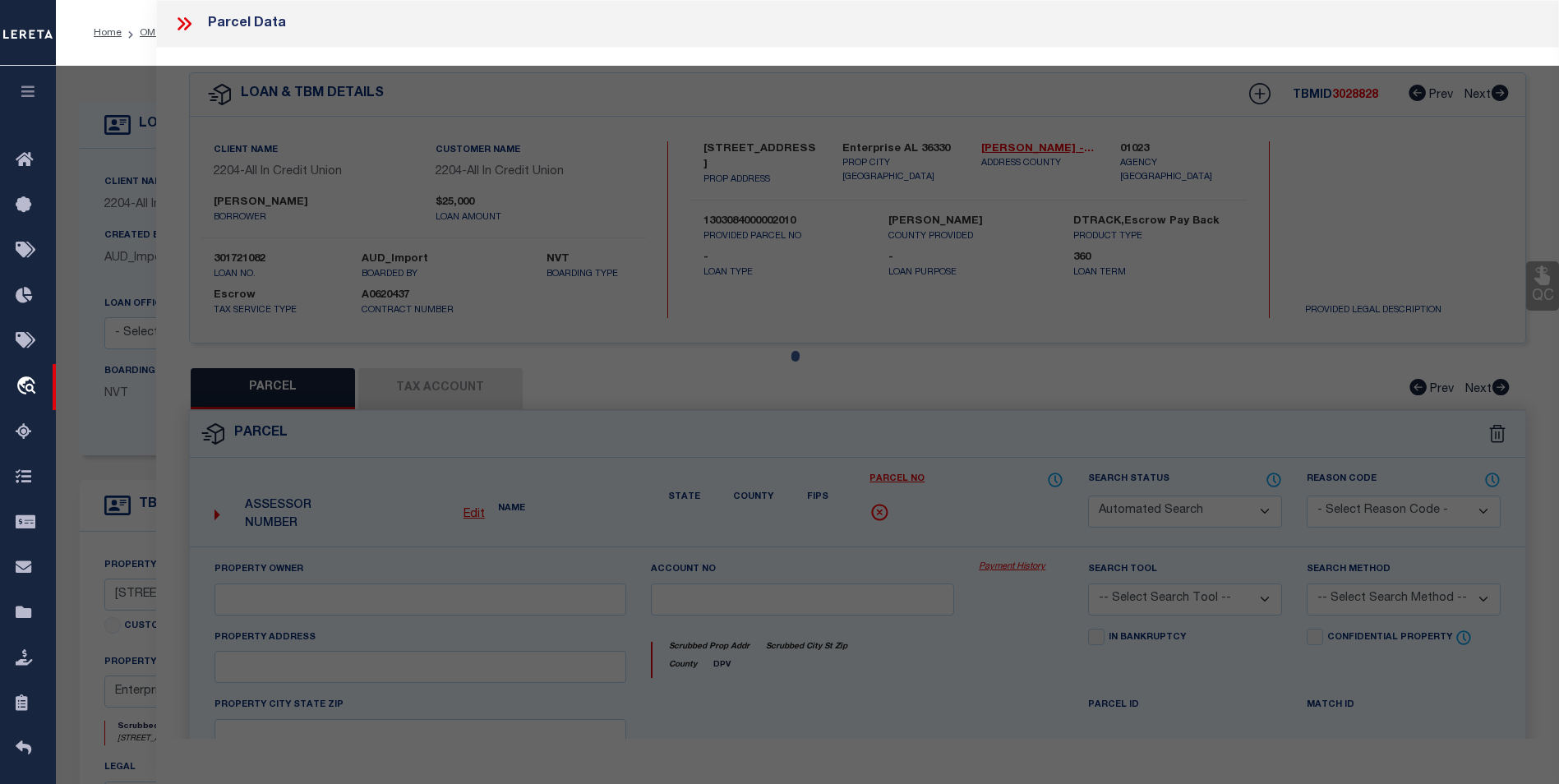
select select "BP"
checkbox input "false"
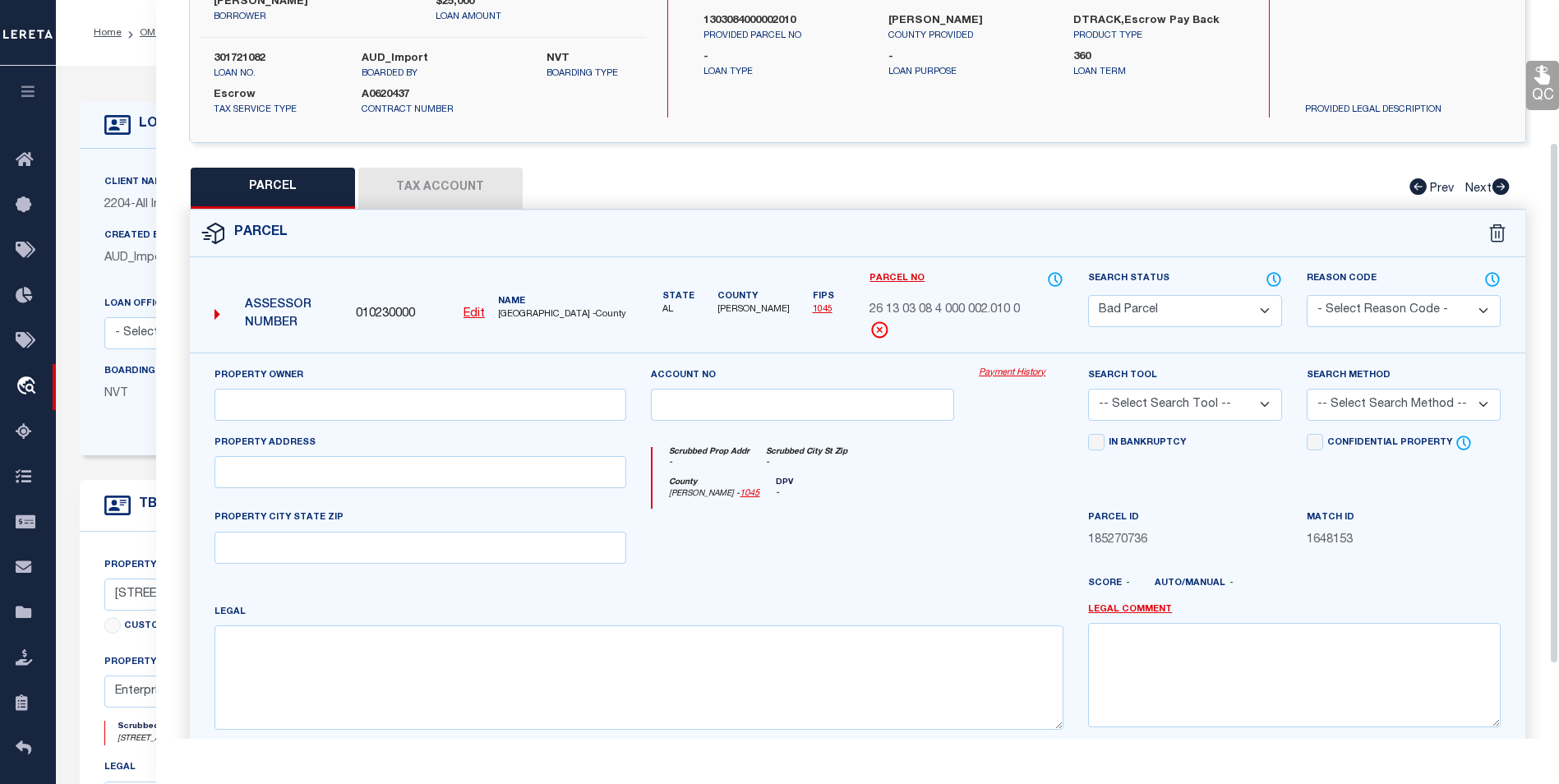
scroll to position [247, 0]
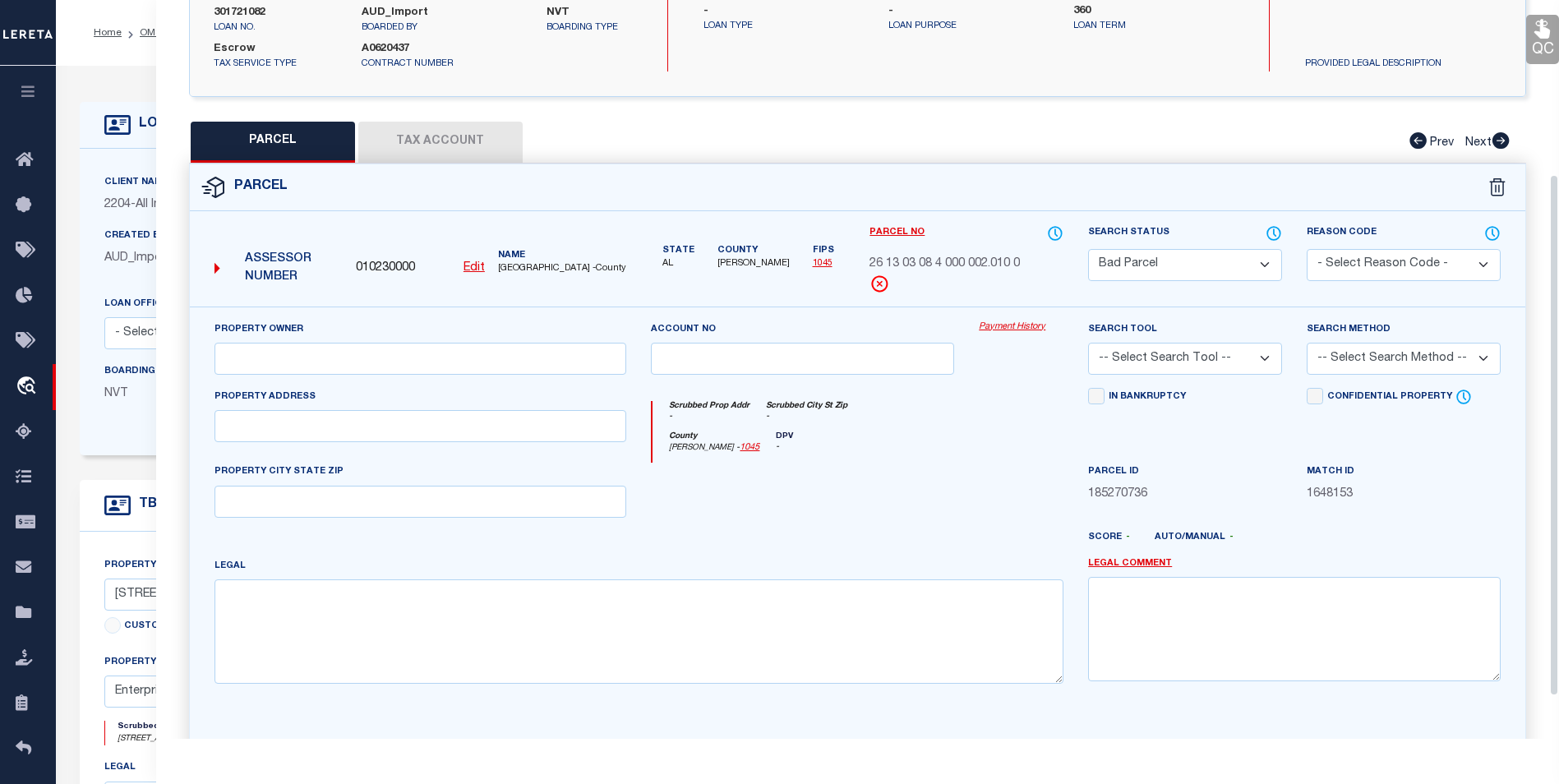
click at [1178, 269] on select "Automated Search Bad Parcel Complete Duplicate Parcel High Dollar Reporting In …" at bounding box center [1185, 264] width 194 height 32
click at [896, 307] on div "Property Owner Account no Payment History Search Tool -- Select Search Tool -- …" at bounding box center [858, 522] width 1336 height 430
click at [462, 143] on button "Tax Account" at bounding box center [440, 142] width 164 height 41
select select "100"
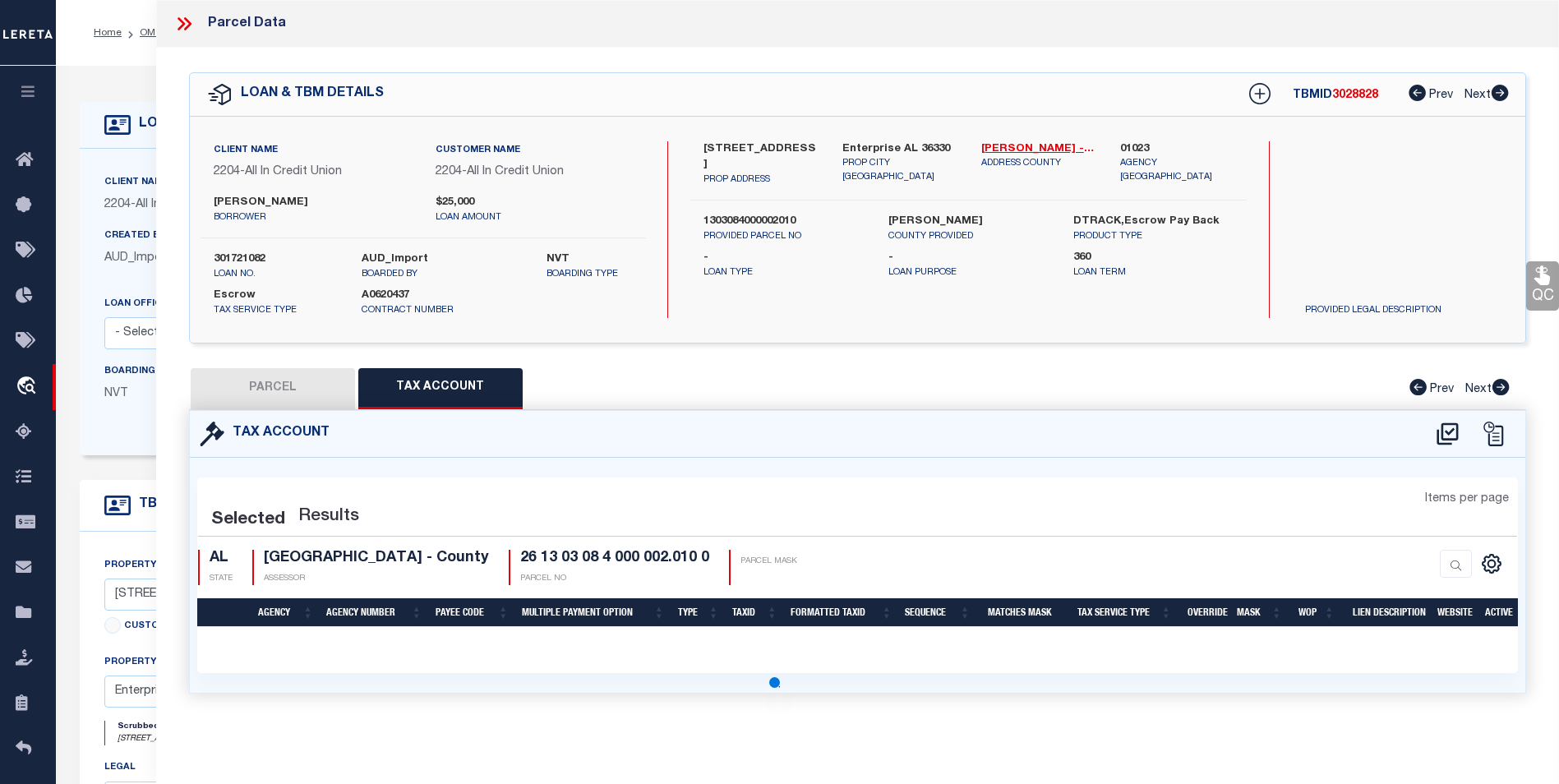
scroll to position [0, 0]
select select "100"
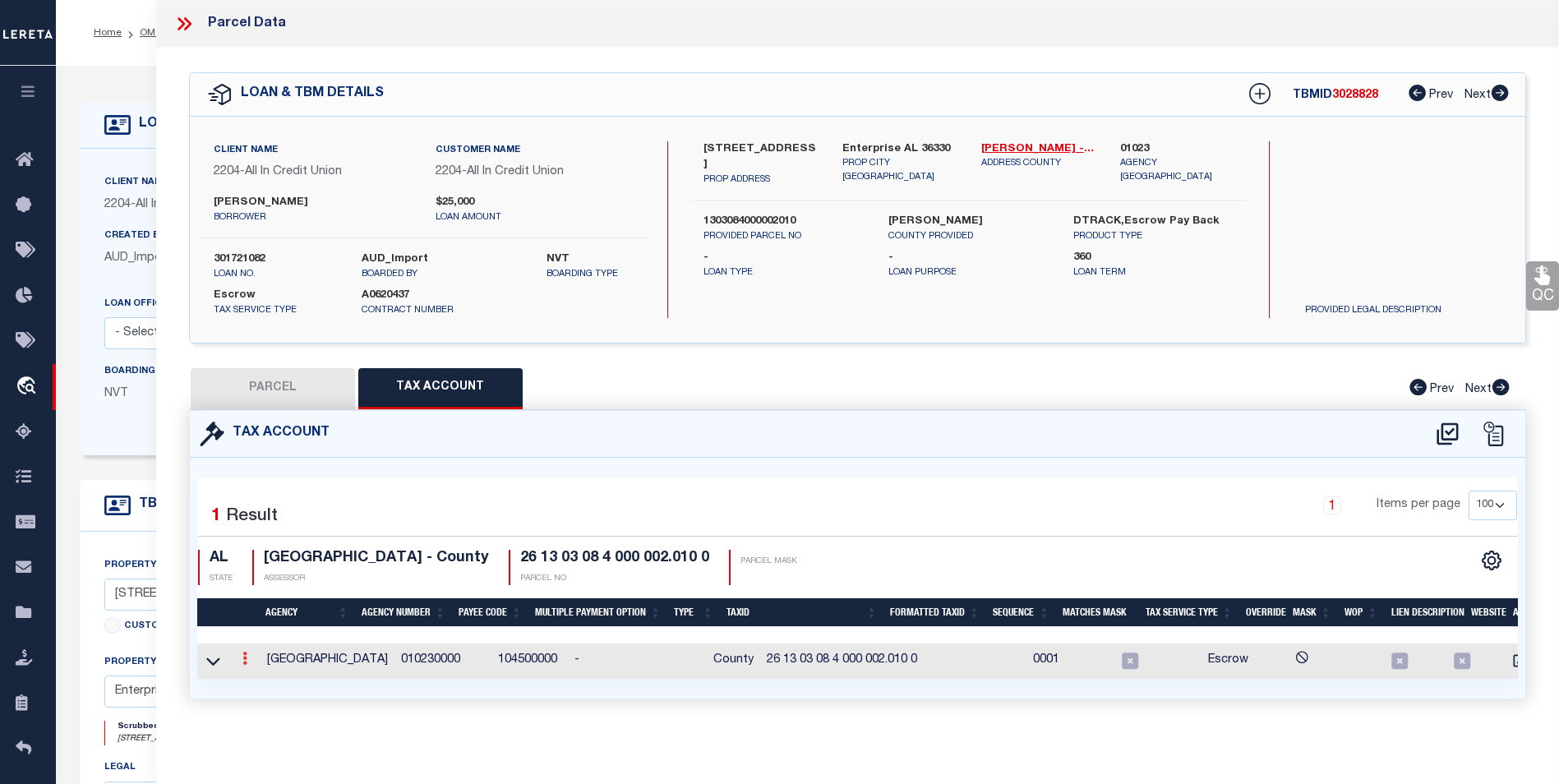
click at [241, 656] on link at bounding box center [244, 661] width 18 height 13
click at [264, 688] on icon "" at bounding box center [263, 683] width 12 height 12
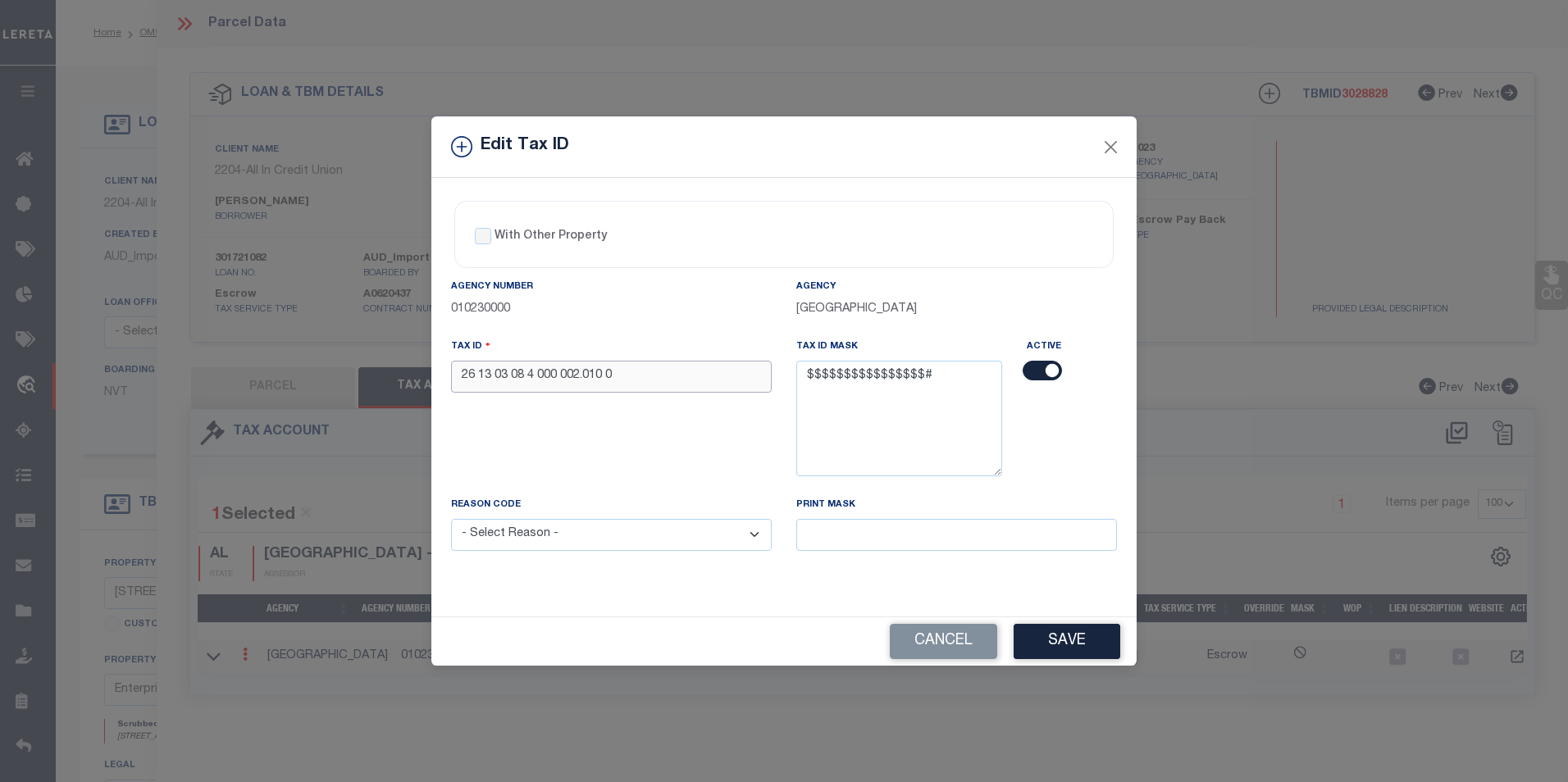
click at [484, 375] on input "26 13 03 08 4 000 002.010 0" at bounding box center [611, 376] width 320 height 32
click at [482, 377] on input "26 13 03 08 4 000 002.010 0" at bounding box center [611, 376] width 320 height 32
click at [482, 374] on input "26 13 03 08 4 000 002.010 0" at bounding box center [611, 376] width 320 height 32
click at [484, 375] on input "13 03 08 4 000 002.010 0" at bounding box center [611, 376] width 320 height 32
click at [480, 378] on input "13 03 08 4 000 002.010 0" at bounding box center [611, 376] width 320 height 32
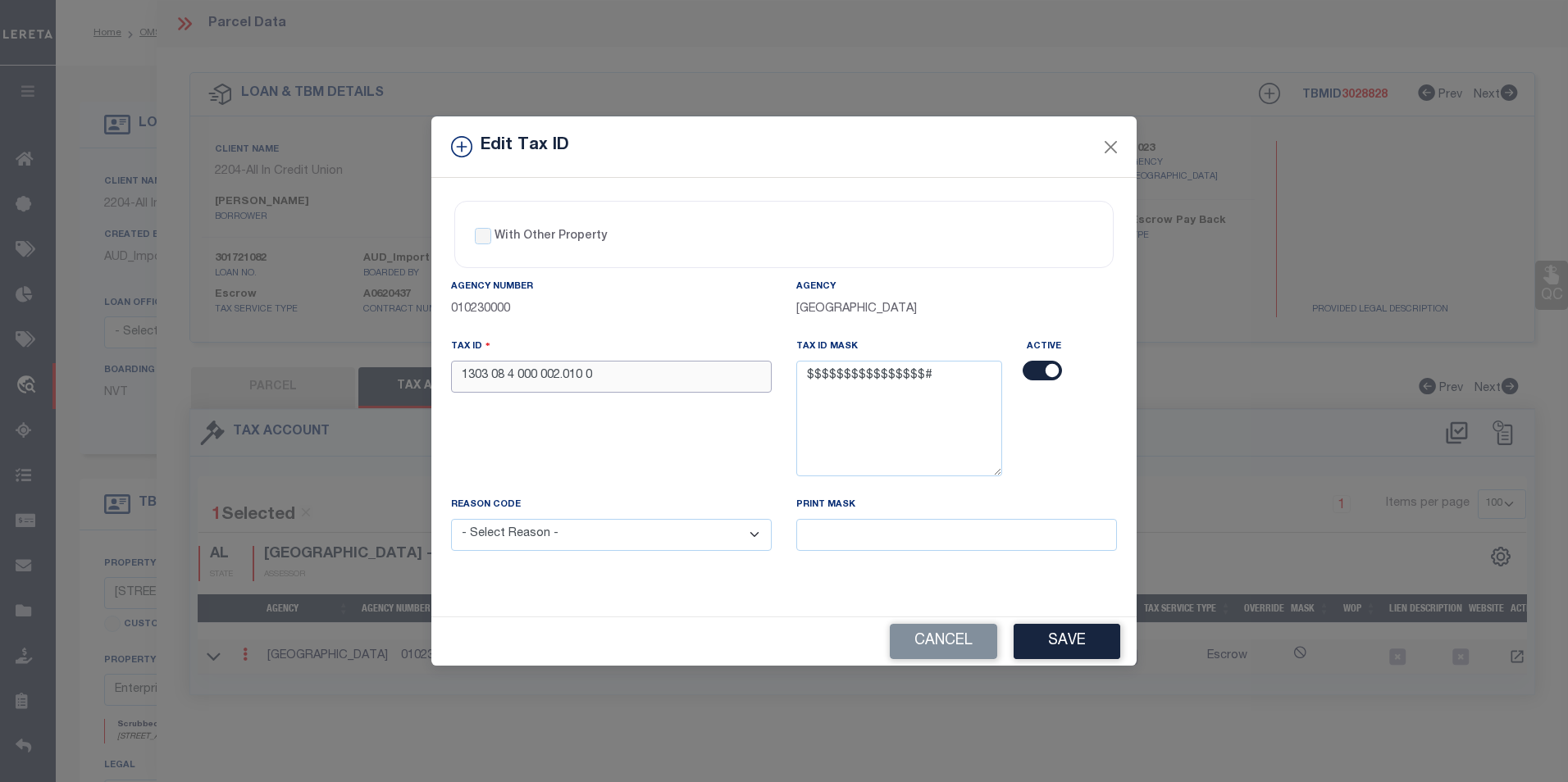
click at [495, 376] on input "1303 08 4 000 002.010 0" at bounding box center [611, 376] width 320 height 32
click at [505, 377] on input "130308 4 000 002.010 0" at bounding box center [611, 376] width 320 height 32
click at [513, 373] on input "1303084 000 002.010 0" at bounding box center [611, 376] width 320 height 32
click at [532, 374] on input "1303084000 002.010 0" at bounding box center [611, 376] width 320 height 32
click at [552, 376] on input "1303084000002.010 0" at bounding box center [611, 376] width 320 height 32
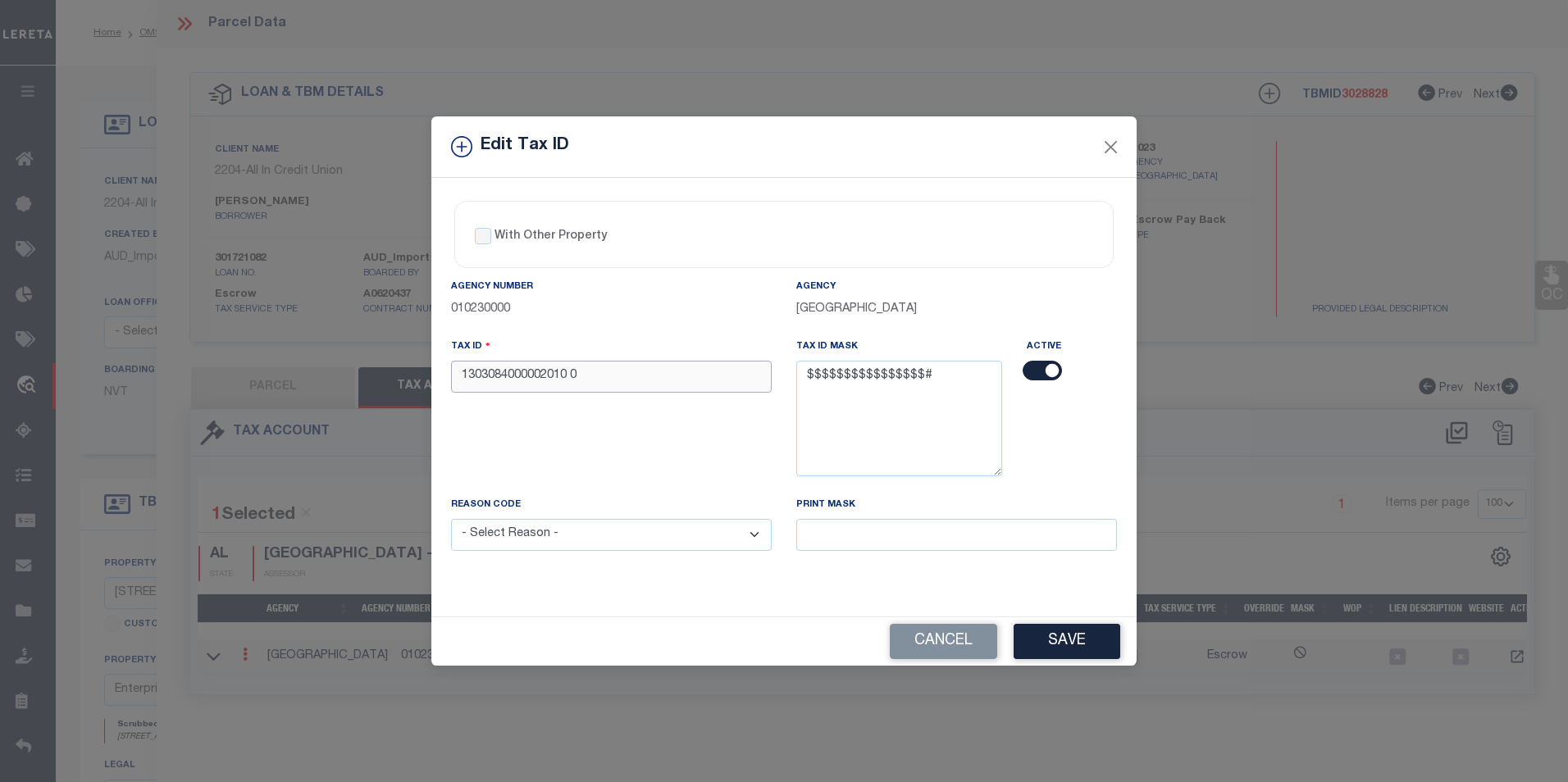
click at [569, 370] on input "1303084000002010 0" at bounding box center [611, 376] width 320 height 32
click at [573, 377] on input "1303084000002010 0" at bounding box center [611, 376] width 320 height 32
click at [578, 378] on input "1303084000002010 0" at bounding box center [611, 376] width 320 height 32
type input "1303084000002010"
click at [546, 528] on select "- Select Reason - 099 - Other (Provide additional detail) ACT - Agency Changed …" at bounding box center [611, 534] width 320 height 32
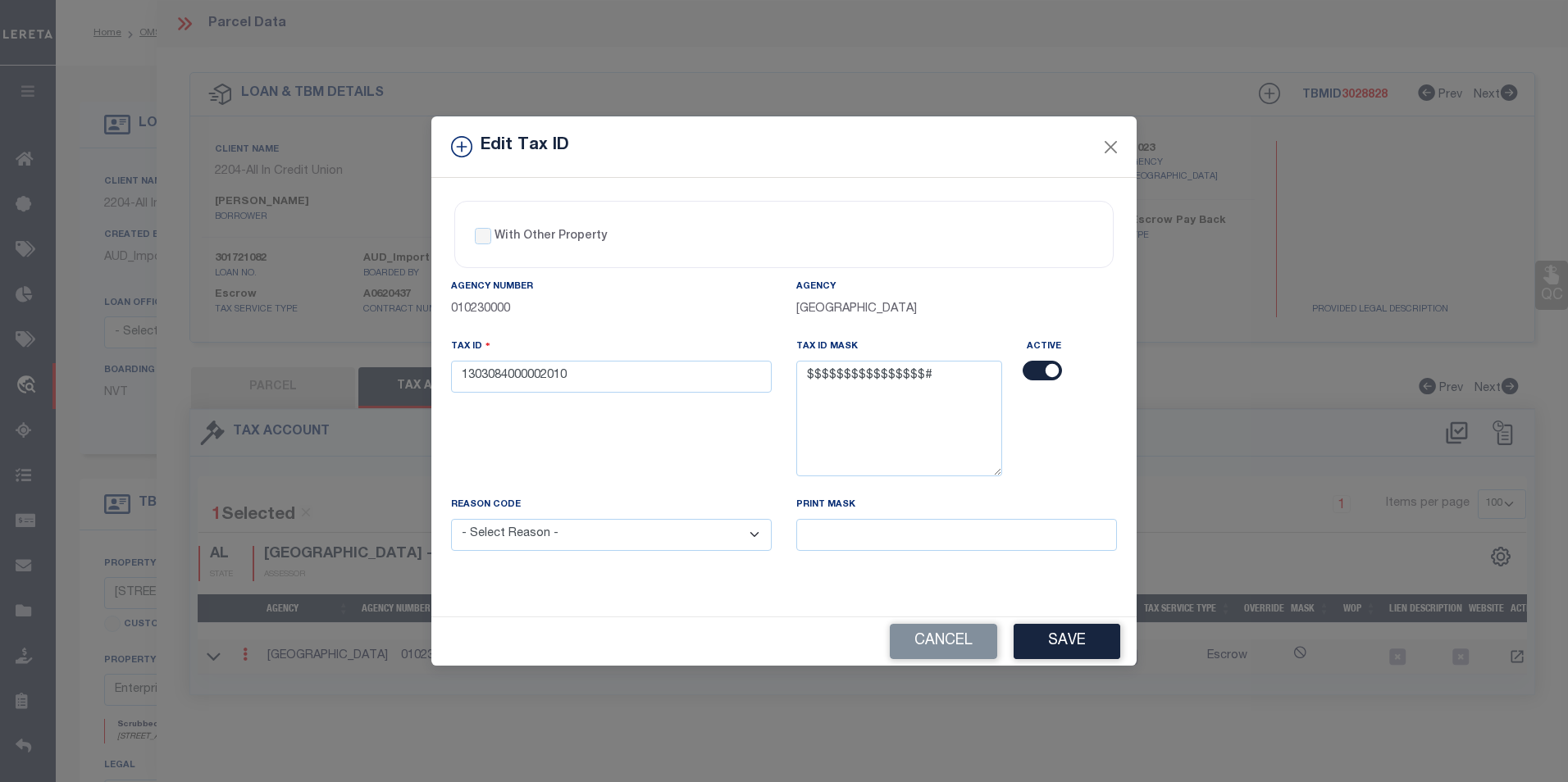
select select "ACT"
click at [451, 519] on select "- Select Reason - 099 - Other (Provide additional detail) ACT - Agency Changed …" at bounding box center [611, 534] width 320 height 32
click at [1080, 641] on button "Save" at bounding box center [1067, 641] width 107 height 35
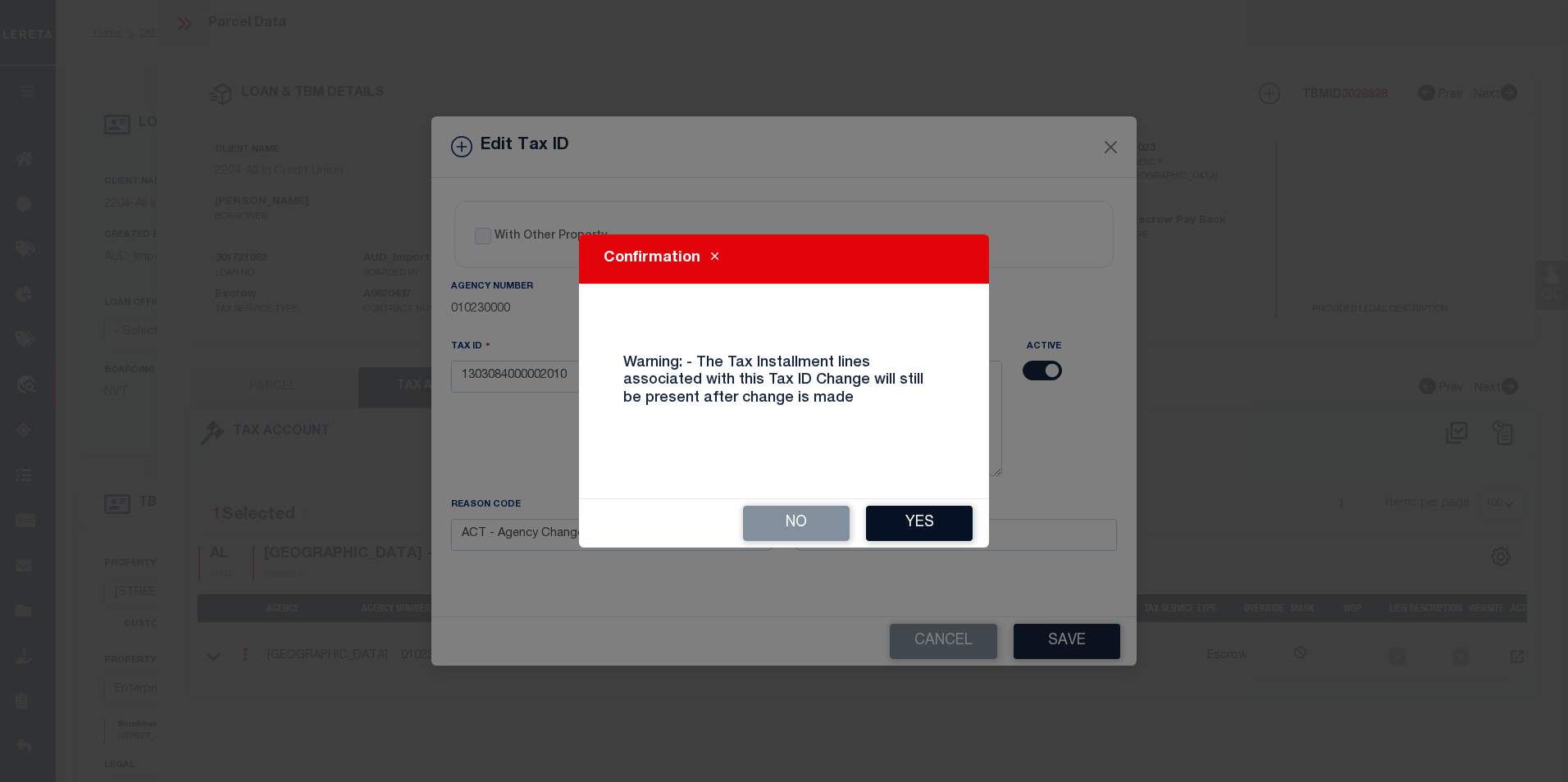
click at [908, 530] on button "Yes" at bounding box center [919, 523] width 107 height 35
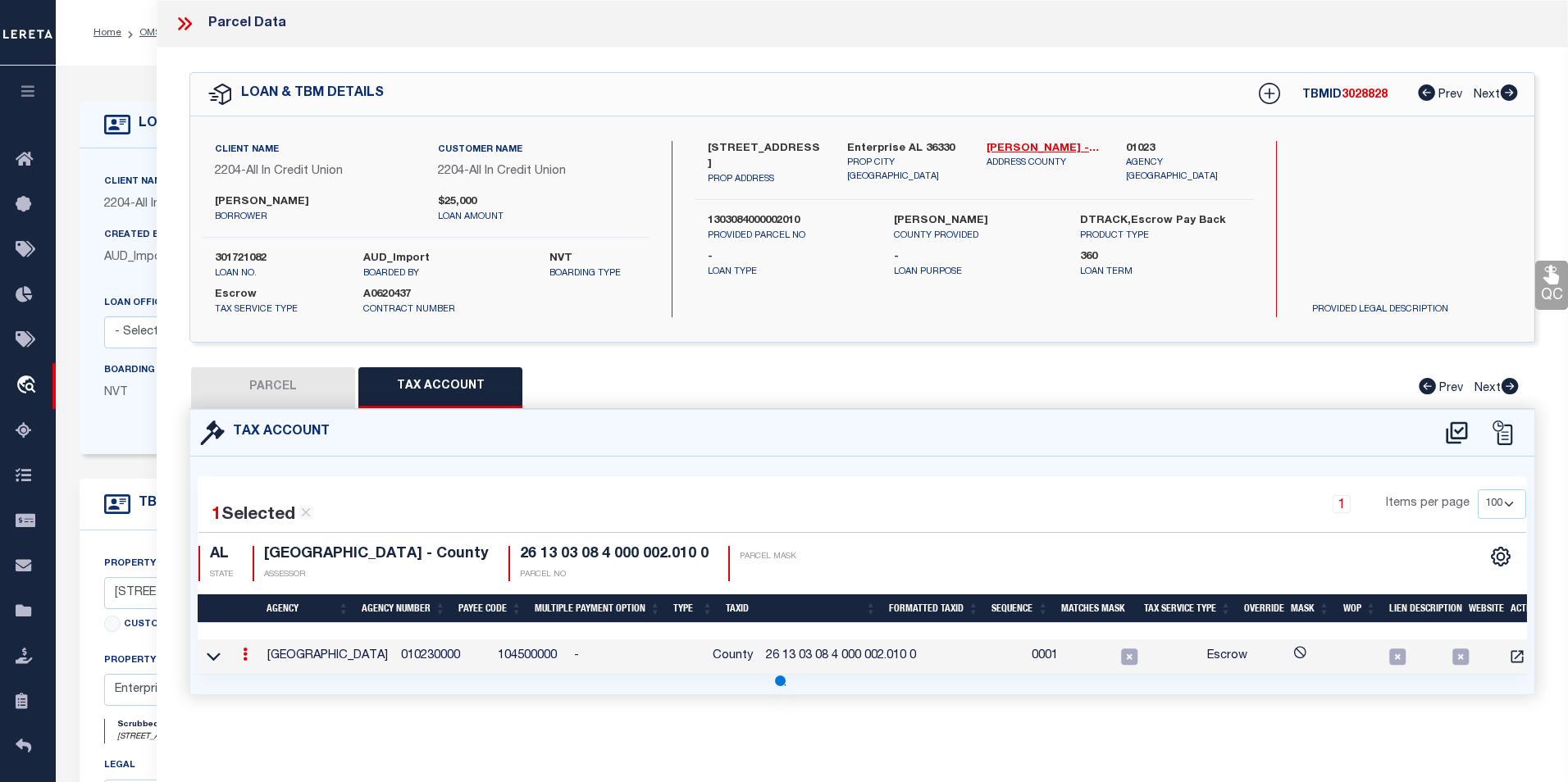
select select
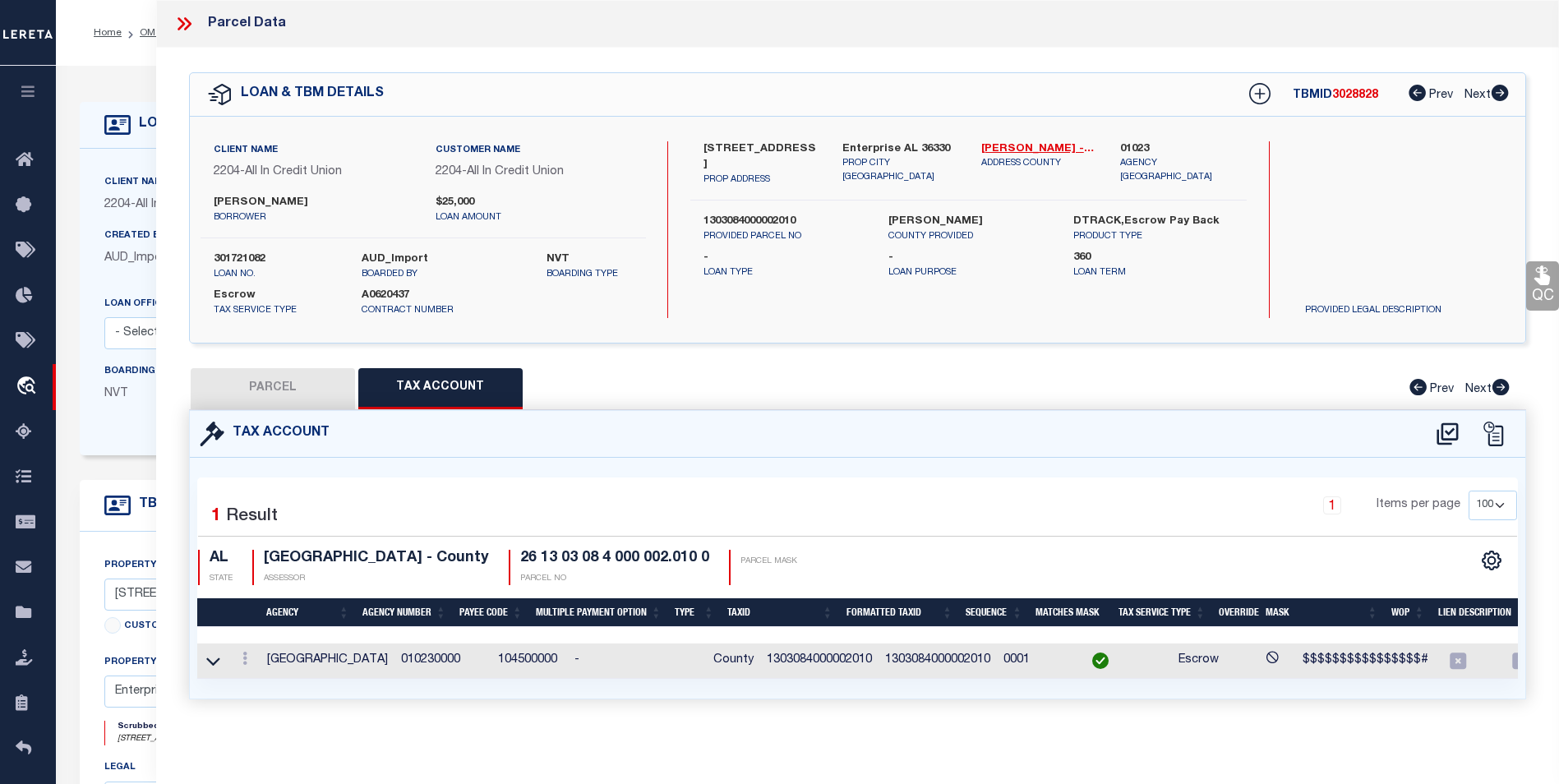
click at [257, 379] on button "PARCEL" at bounding box center [273, 389] width 164 height 41
select select "AS"
checkbox input "false"
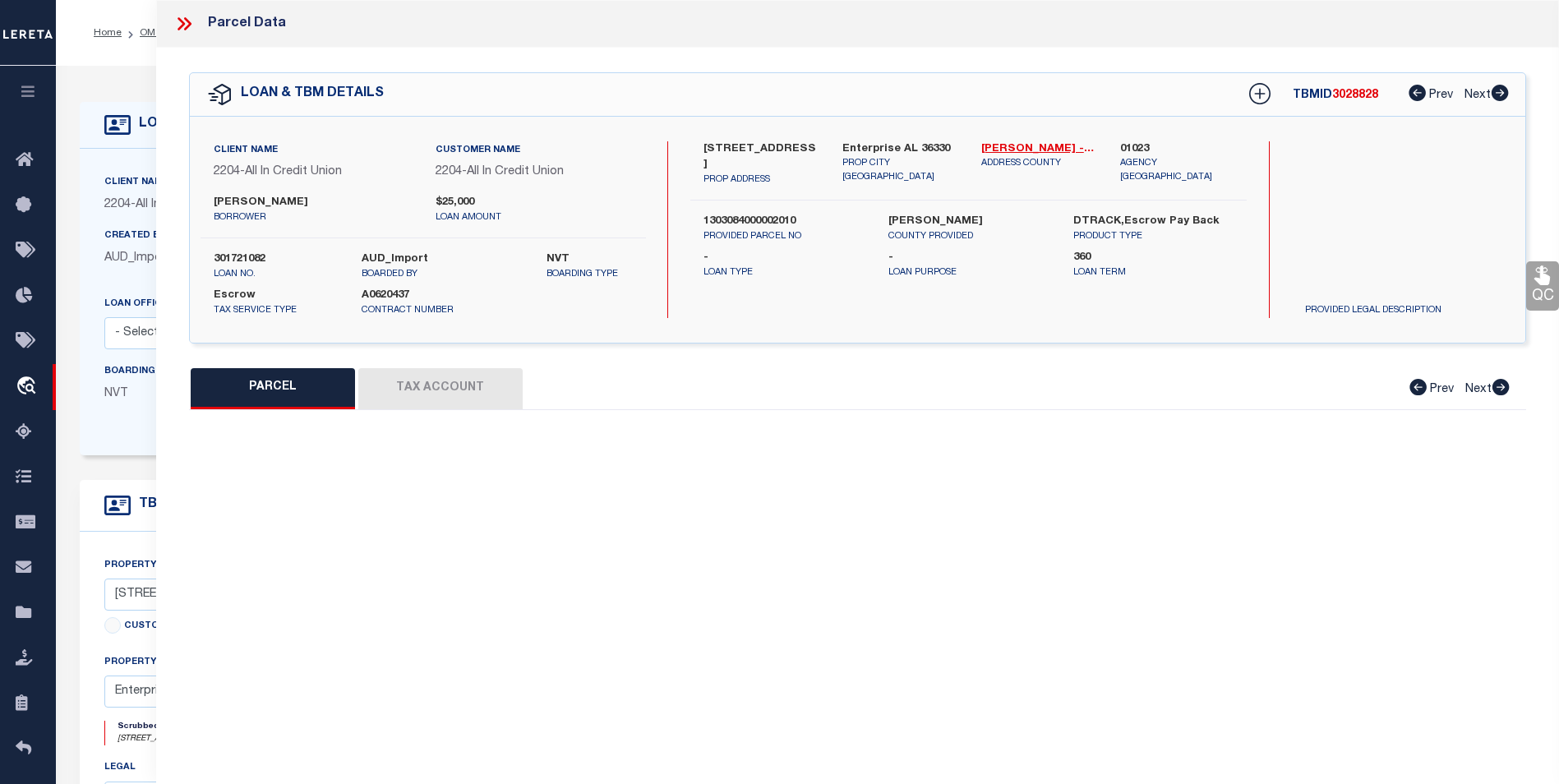
select select "BP"
checkbox input "false"
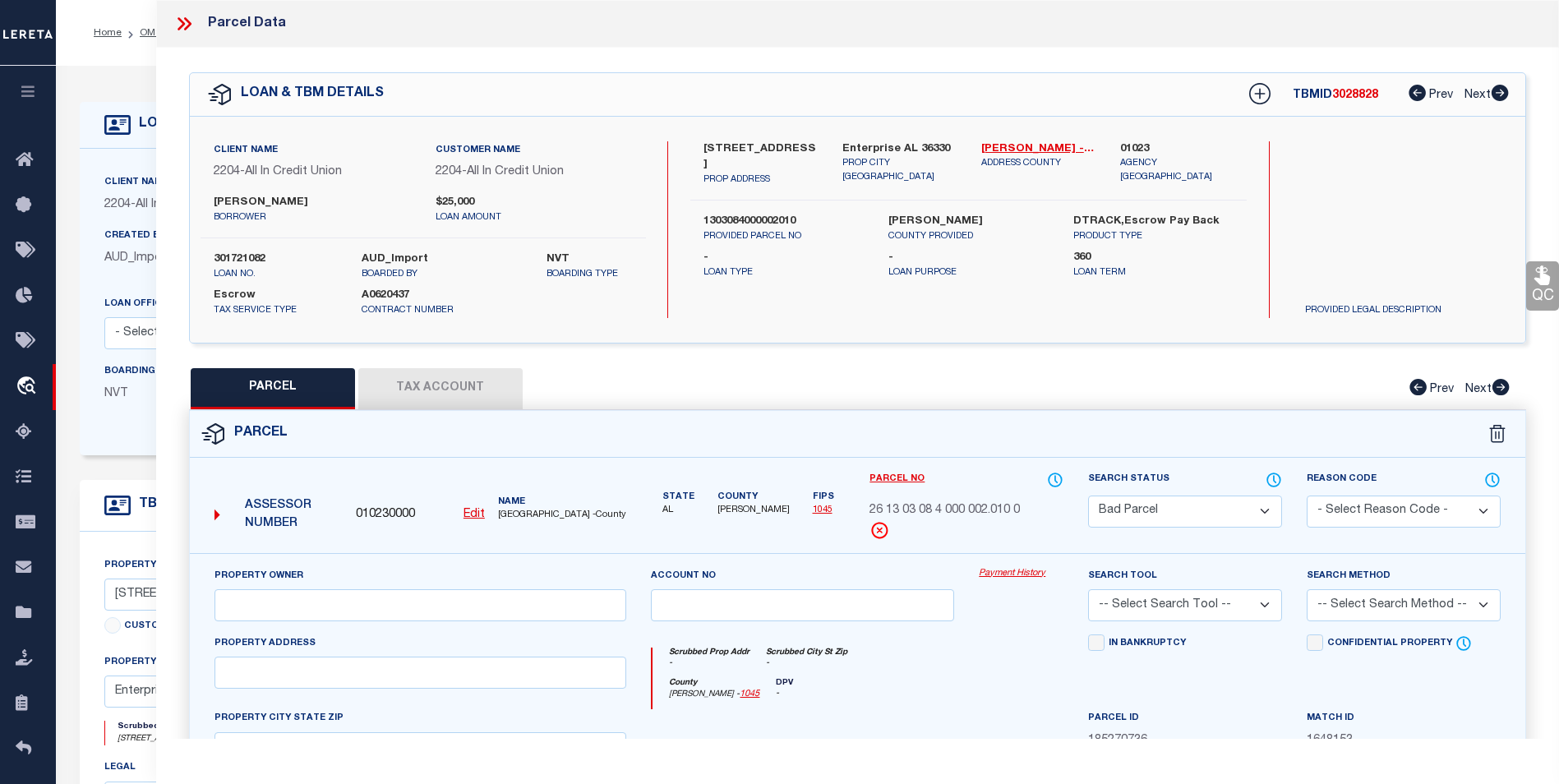
click at [407, 400] on button "Tax Account" at bounding box center [440, 389] width 164 height 41
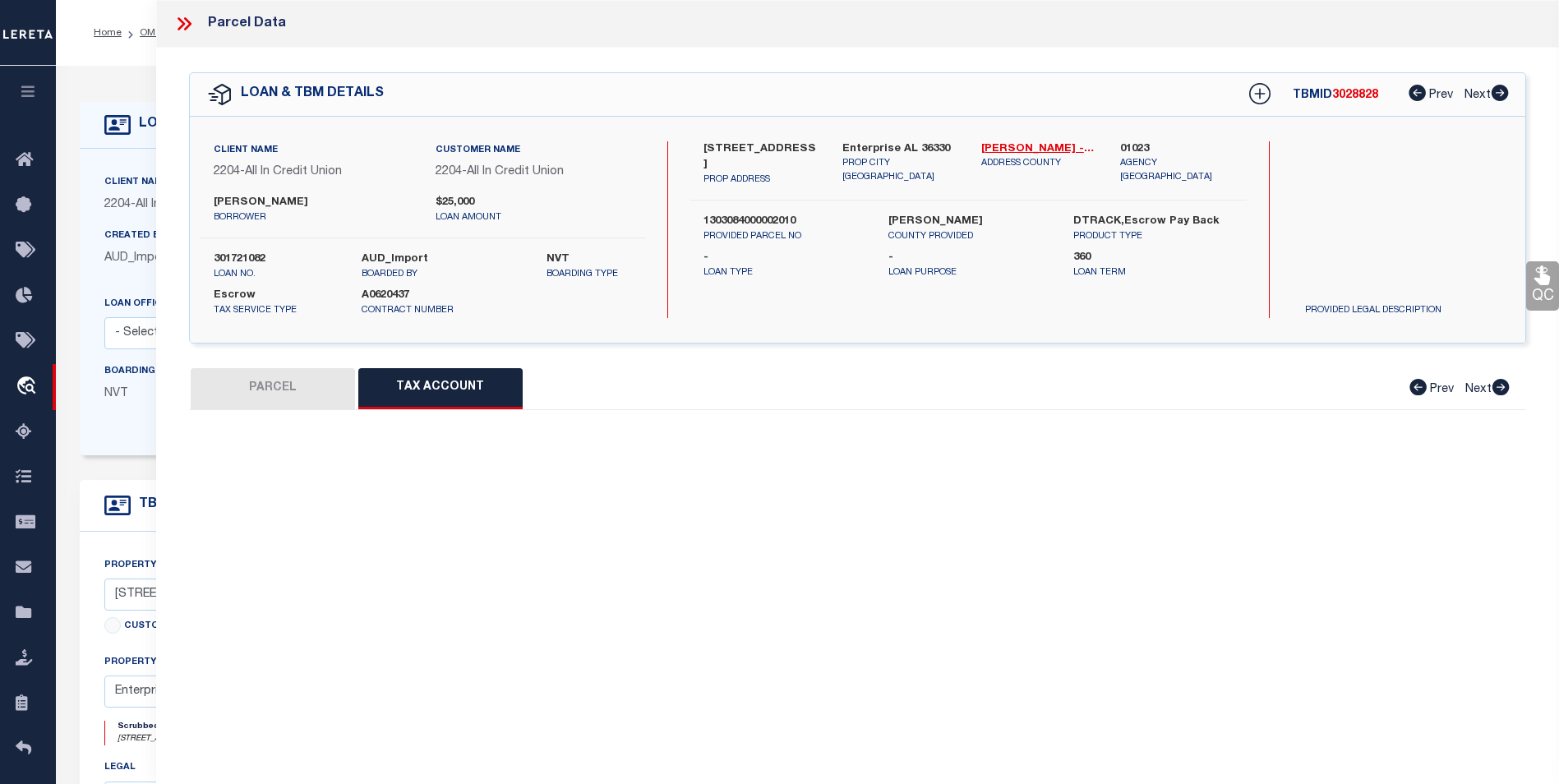
select select "100"
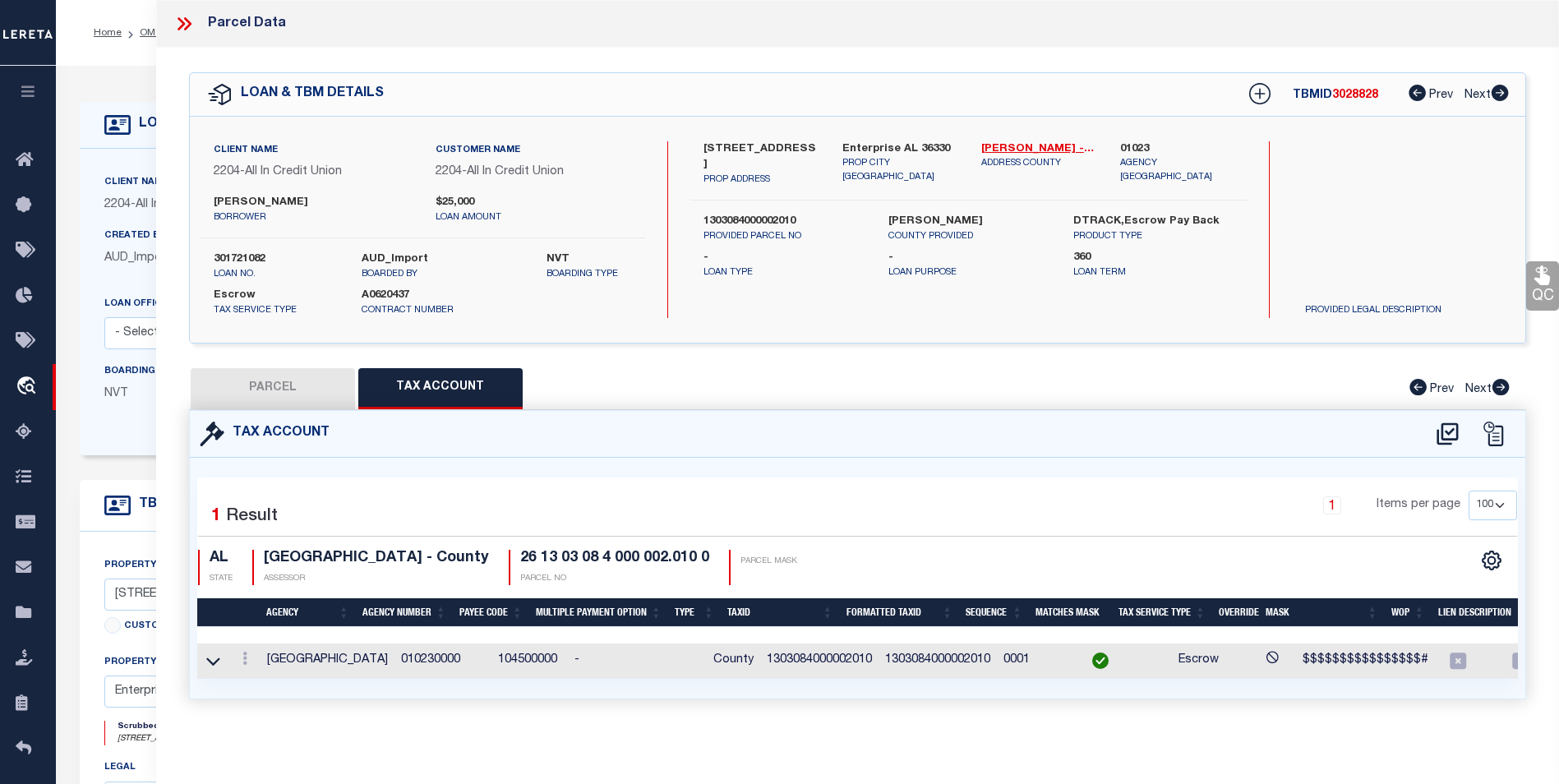
click at [262, 397] on button "PARCEL" at bounding box center [273, 389] width 164 height 41
select select "AS"
checkbox input "false"
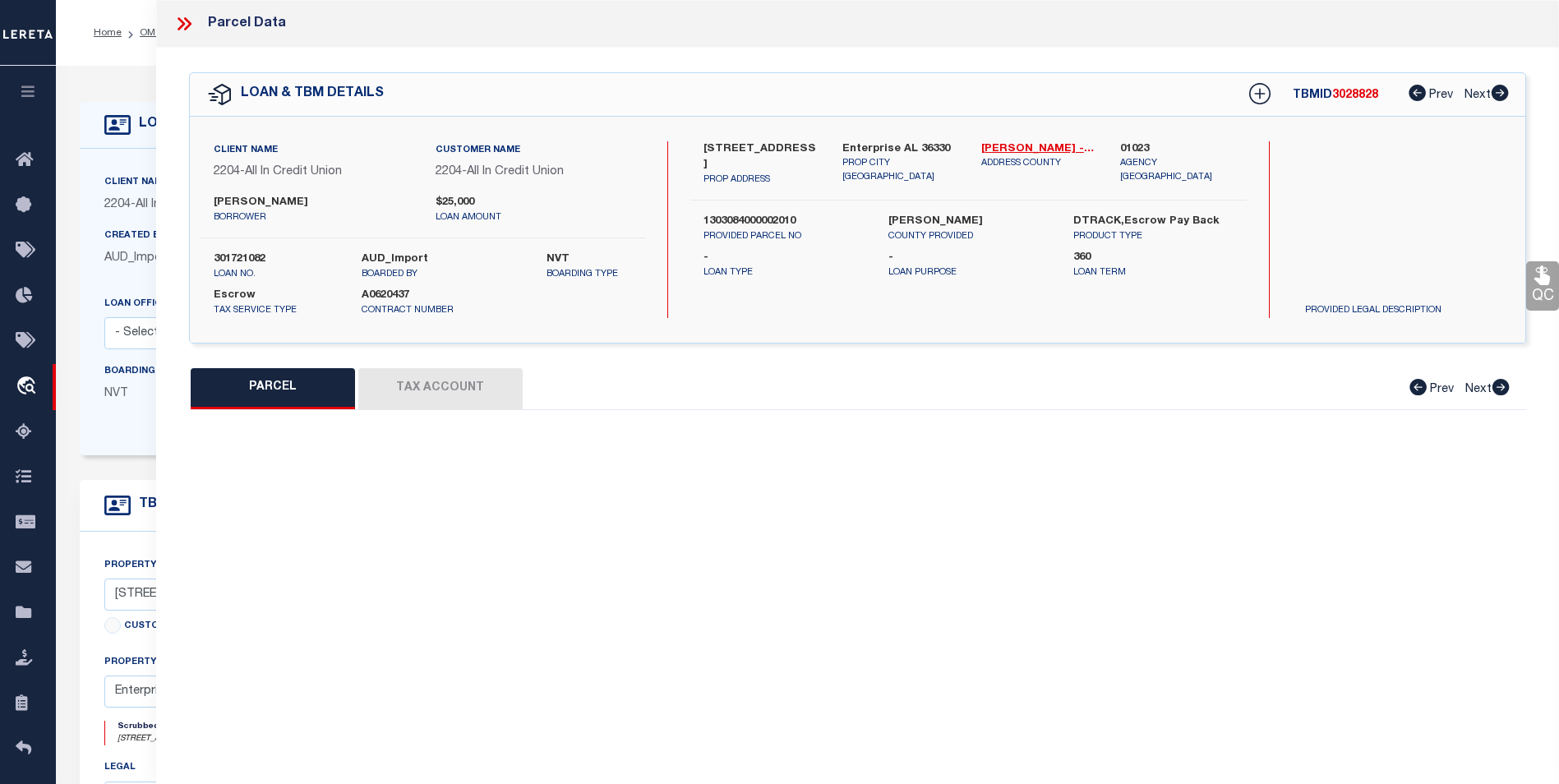
select select "BP"
checkbox input "false"
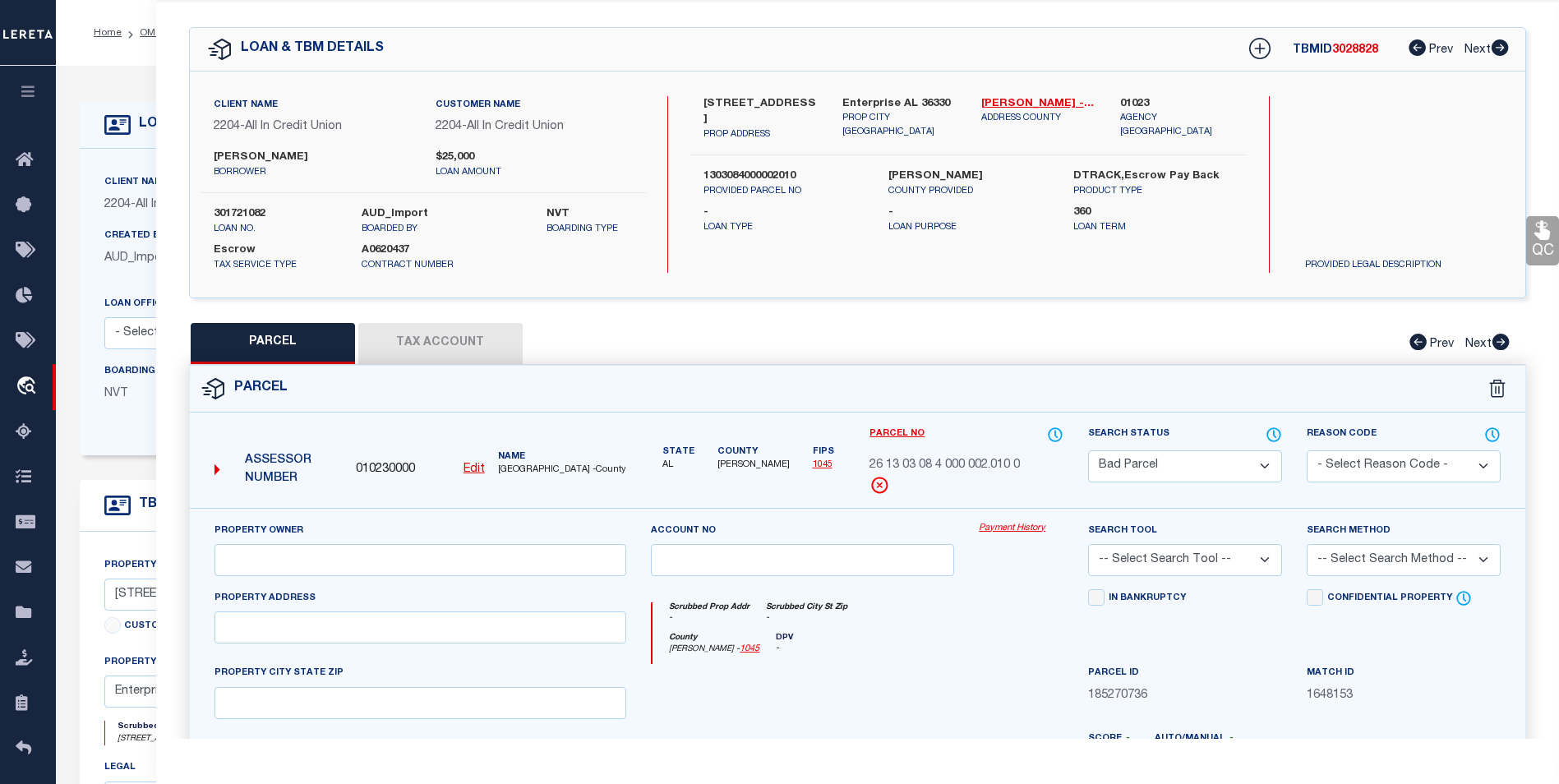
scroll to position [306, 0]
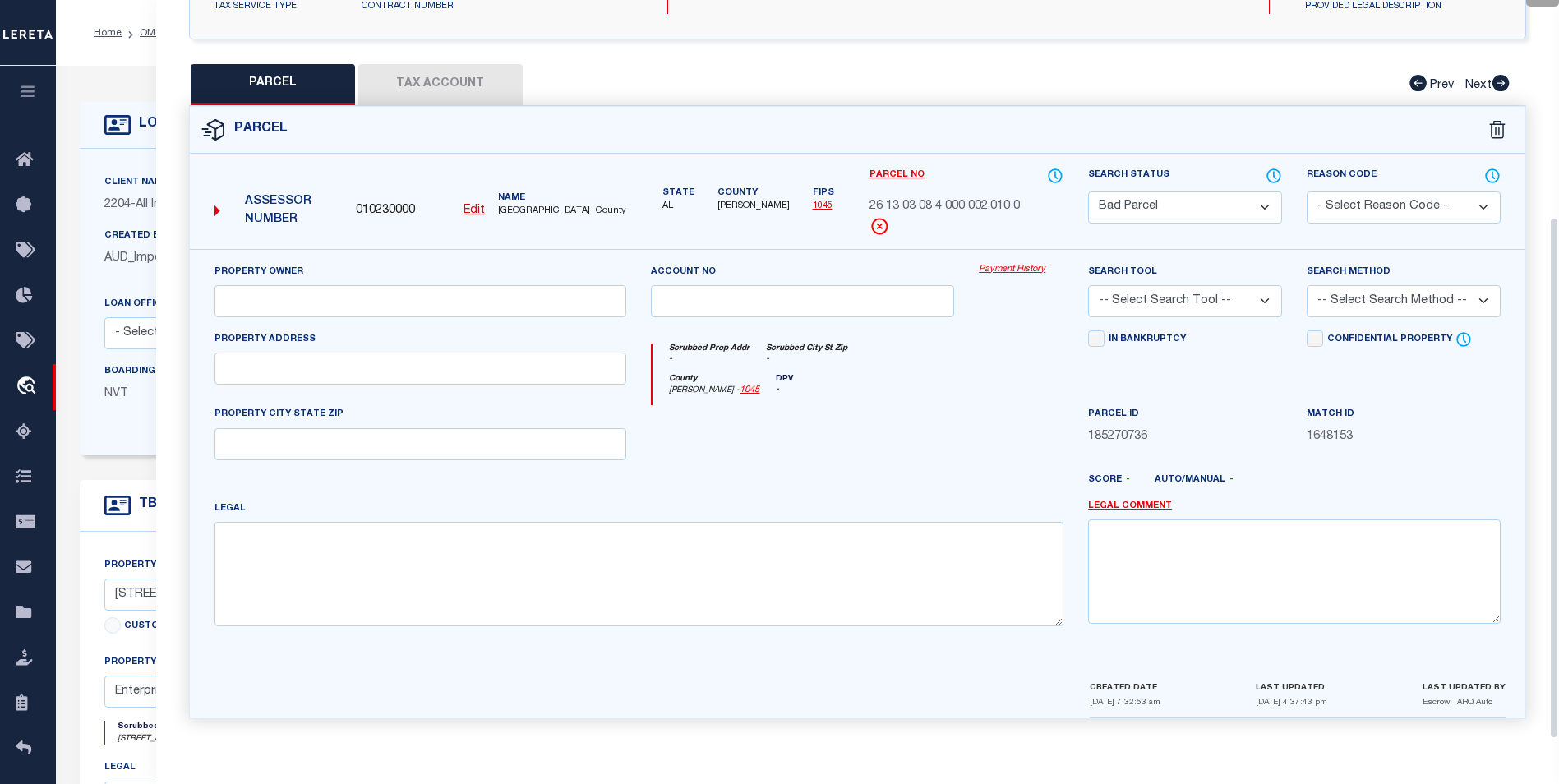
click at [1195, 199] on select "Automated Search Bad Parcel Complete Duplicate Parcel High Dollar Reporting In …" at bounding box center [1185, 207] width 194 height 32
select select "PC"
click at [1088, 192] on select "Automated Search Bad Parcel Complete Duplicate Parcel High Dollar Reporting In …" at bounding box center [1185, 207] width 194 height 32
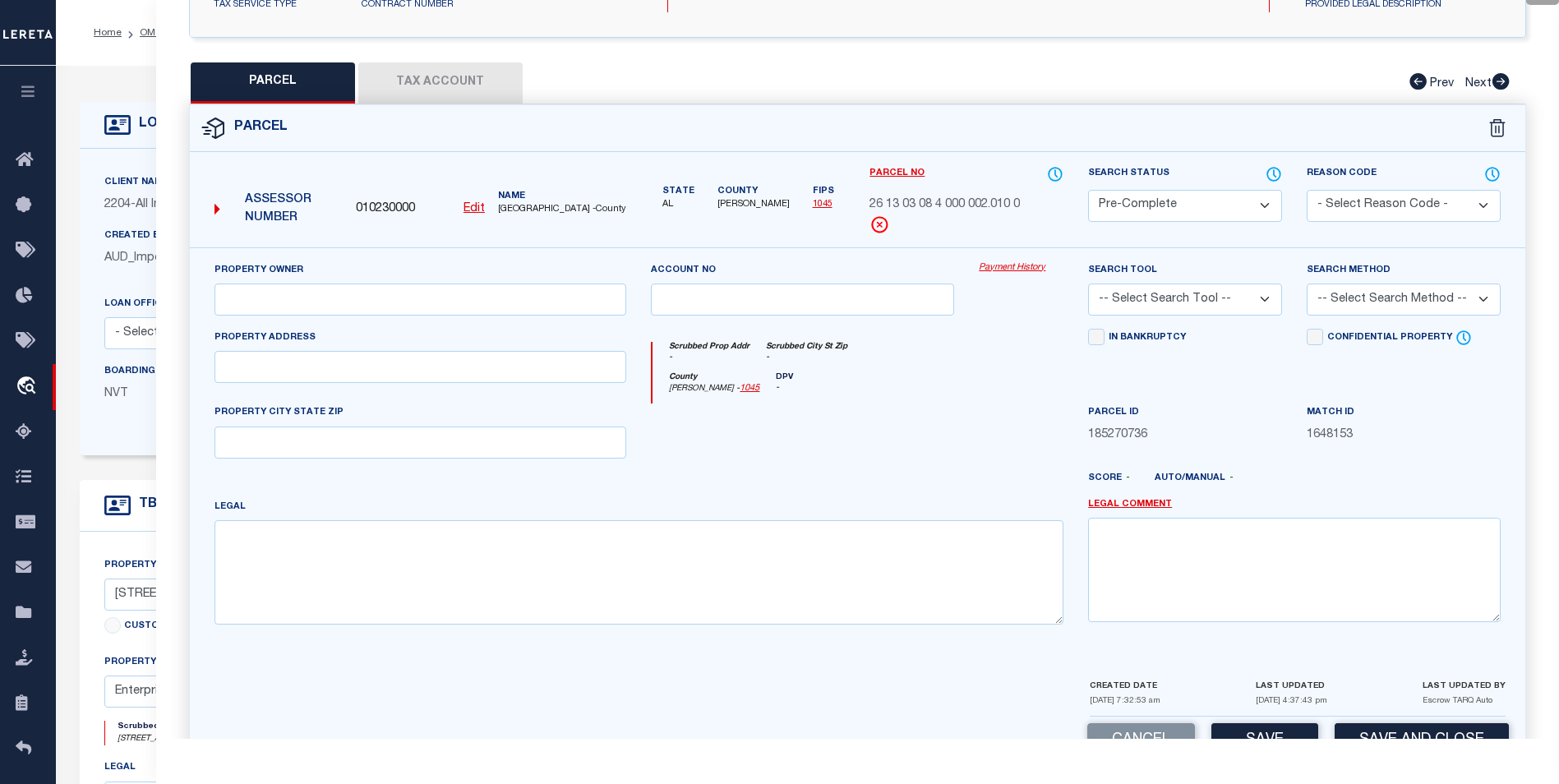
click at [1374, 212] on select "- Select Reason Code - 099 - Other (Provide additional detail) ACT - Agency Cha…" at bounding box center [1404, 205] width 194 height 32
select select "ACT"
click at [1307, 190] on select "- Select Reason Code - 099 - Other (Provide additional detail) ACT - Agency Cha…" at bounding box center [1404, 205] width 194 height 32
click at [1238, 729] on button "Save" at bounding box center [1265, 741] width 107 height 35
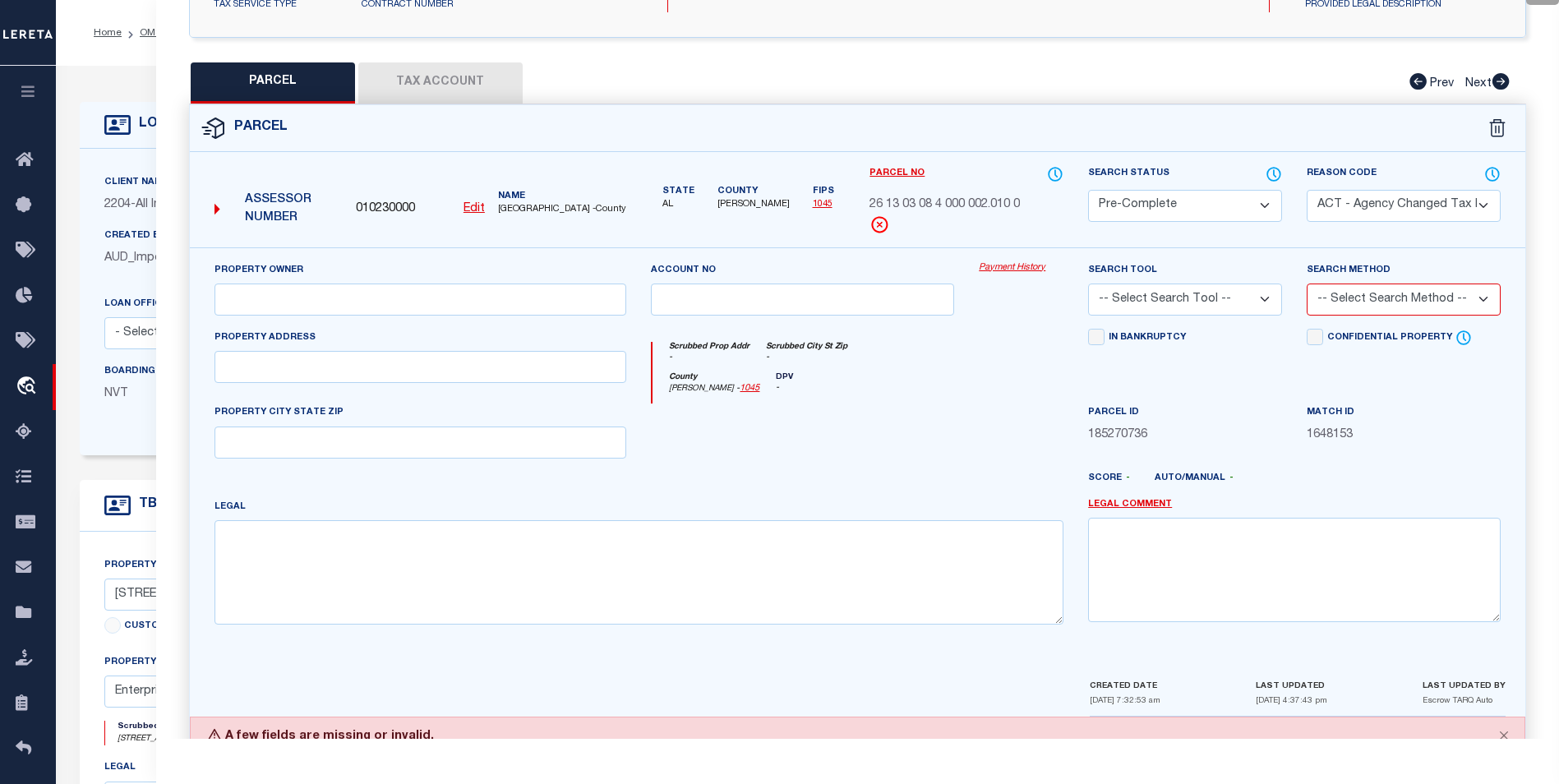
click at [1210, 296] on select "-- Select Search Tool -- 3rd Party Website Agency File Agency Website ATLS CNV-…" at bounding box center [1185, 299] width 194 height 32
select select "AGF"
click at [1088, 283] on select "-- Select Search Tool -- 3rd Party Website Agency File Agency Website ATLS CNV-…" at bounding box center [1185, 299] width 194 height 32
click at [1391, 293] on select "-- Select Search Method -- Property Address Legal Liability Info Provided" at bounding box center [1404, 299] width 194 height 32
select select "ADD"
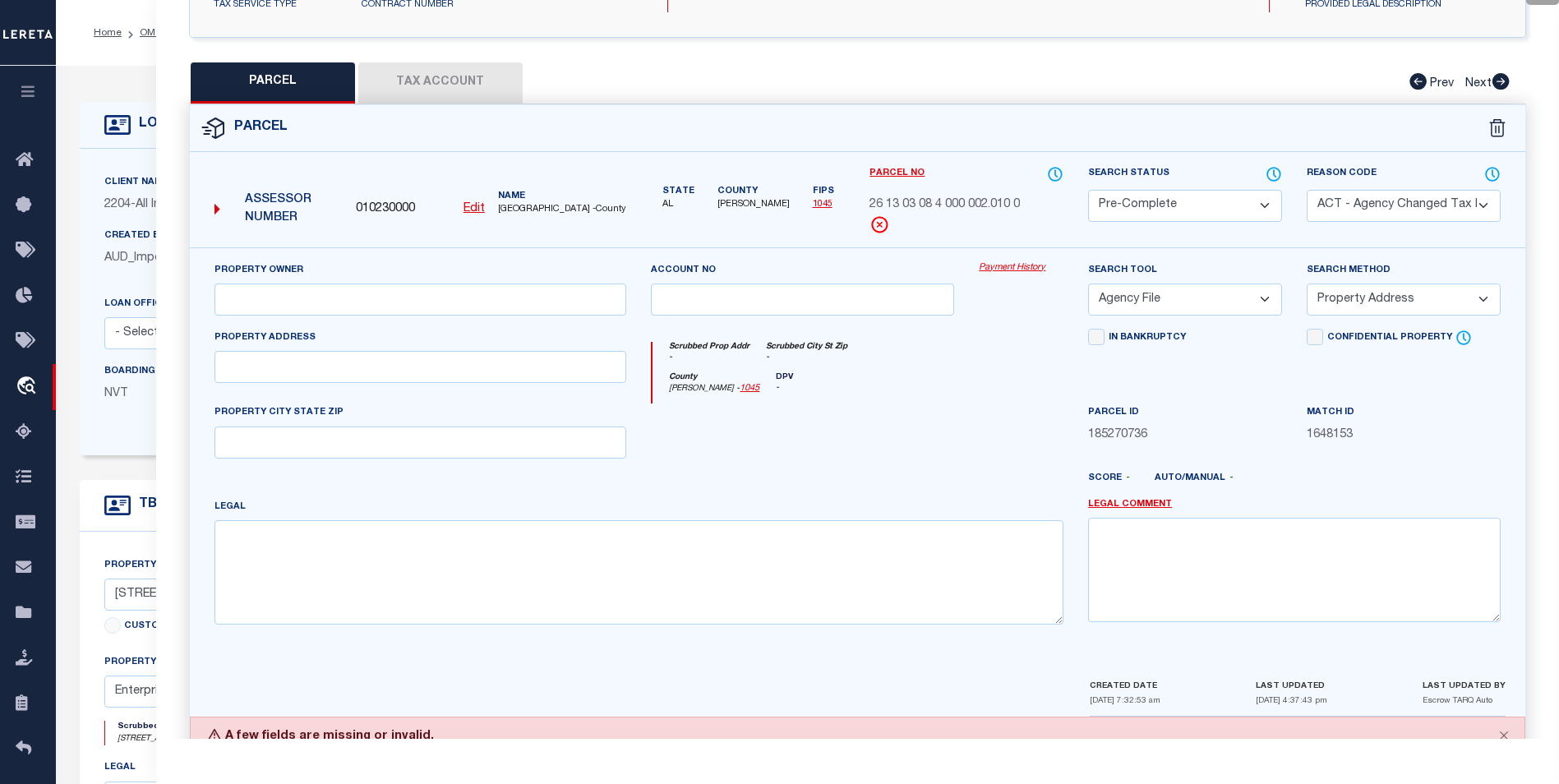
click at [1307, 283] on select "-- Select Search Method -- Property Address Legal Liability Info Provided" at bounding box center [1404, 299] width 194 height 32
click at [1404, 191] on select "- Select Reason Code - 099 - Other (Provide additional detail) ACT - Agency Cha…" at bounding box center [1404, 205] width 194 height 32
select select
click at [1307, 190] on select "- Select Reason Code - 099 - Other (Provide additional detail) ACT - Agency Cha…" at bounding box center [1404, 205] width 194 height 32
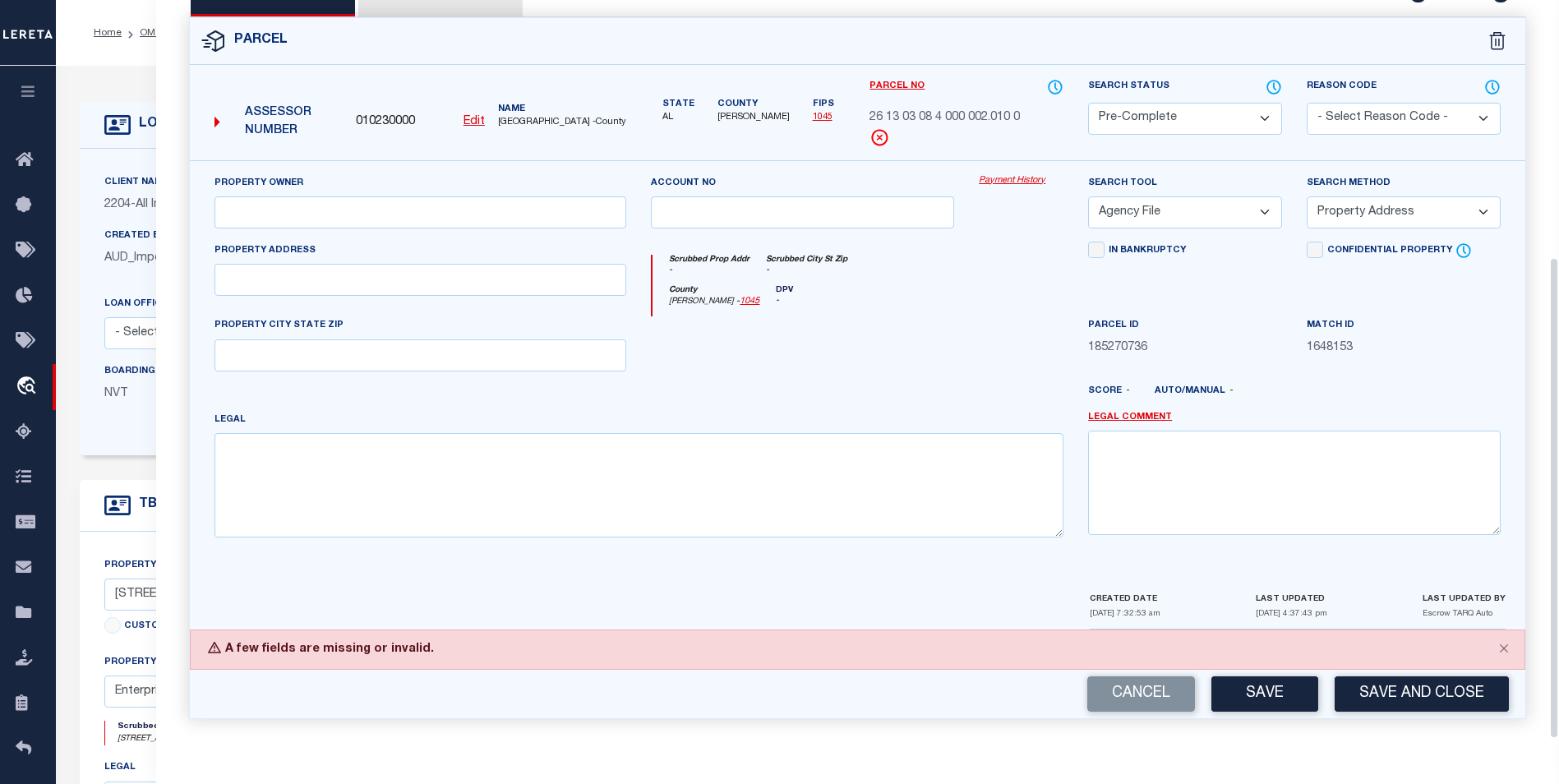
click at [1286, 689] on button "Save" at bounding box center [1265, 693] width 107 height 35
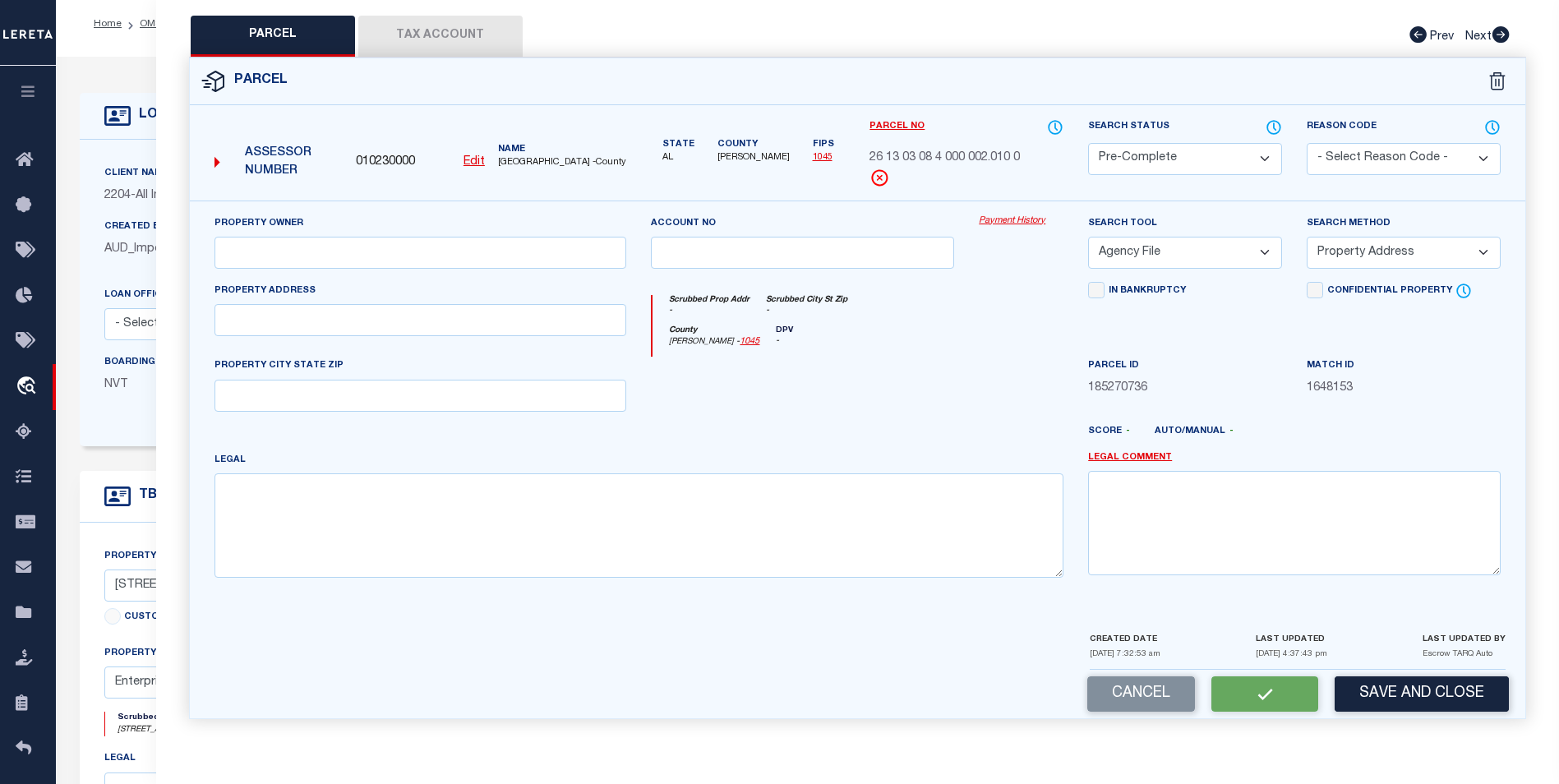
scroll to position [0, 0]
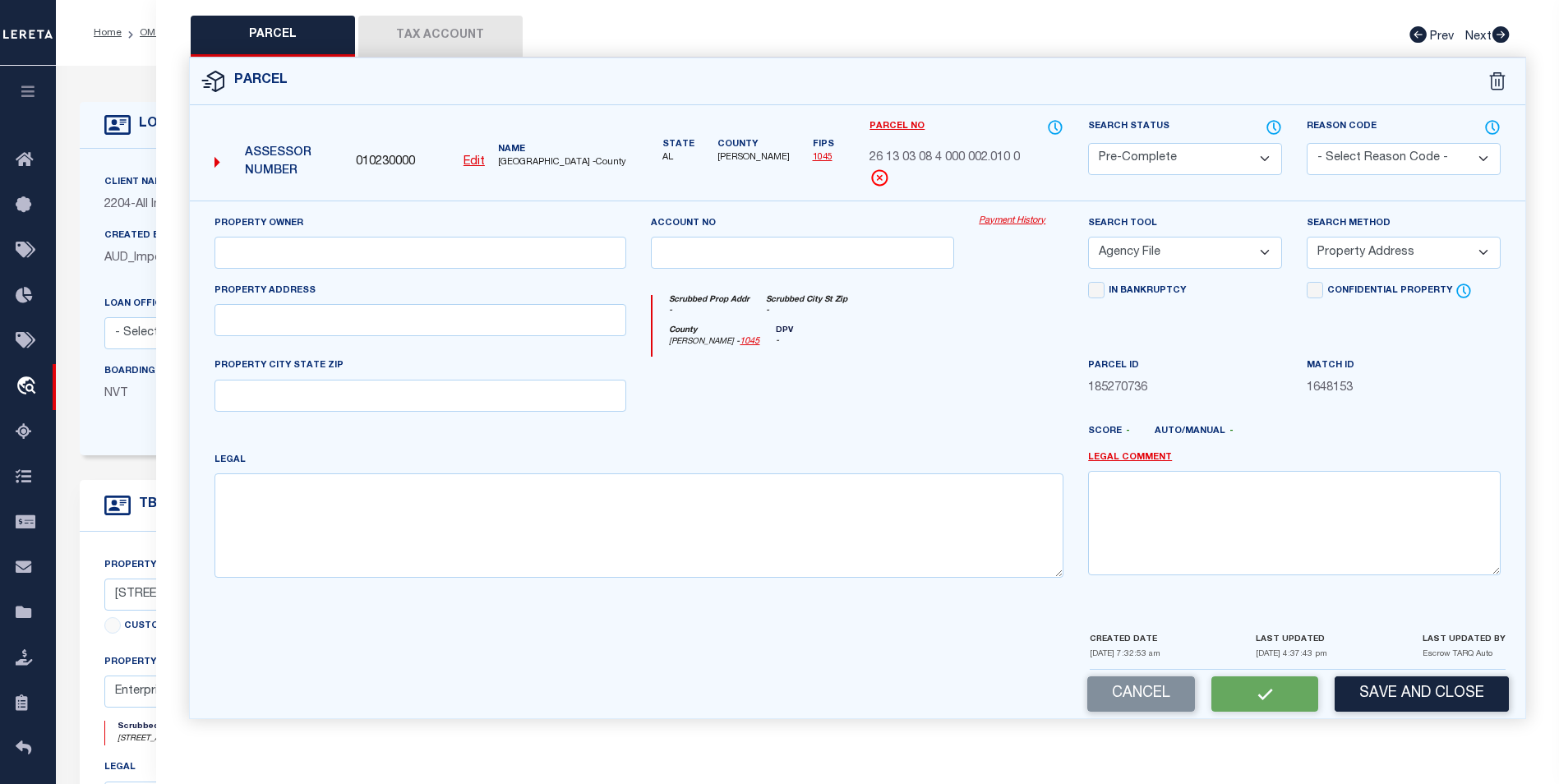
select select "AS"
select select
checkbox input "false"
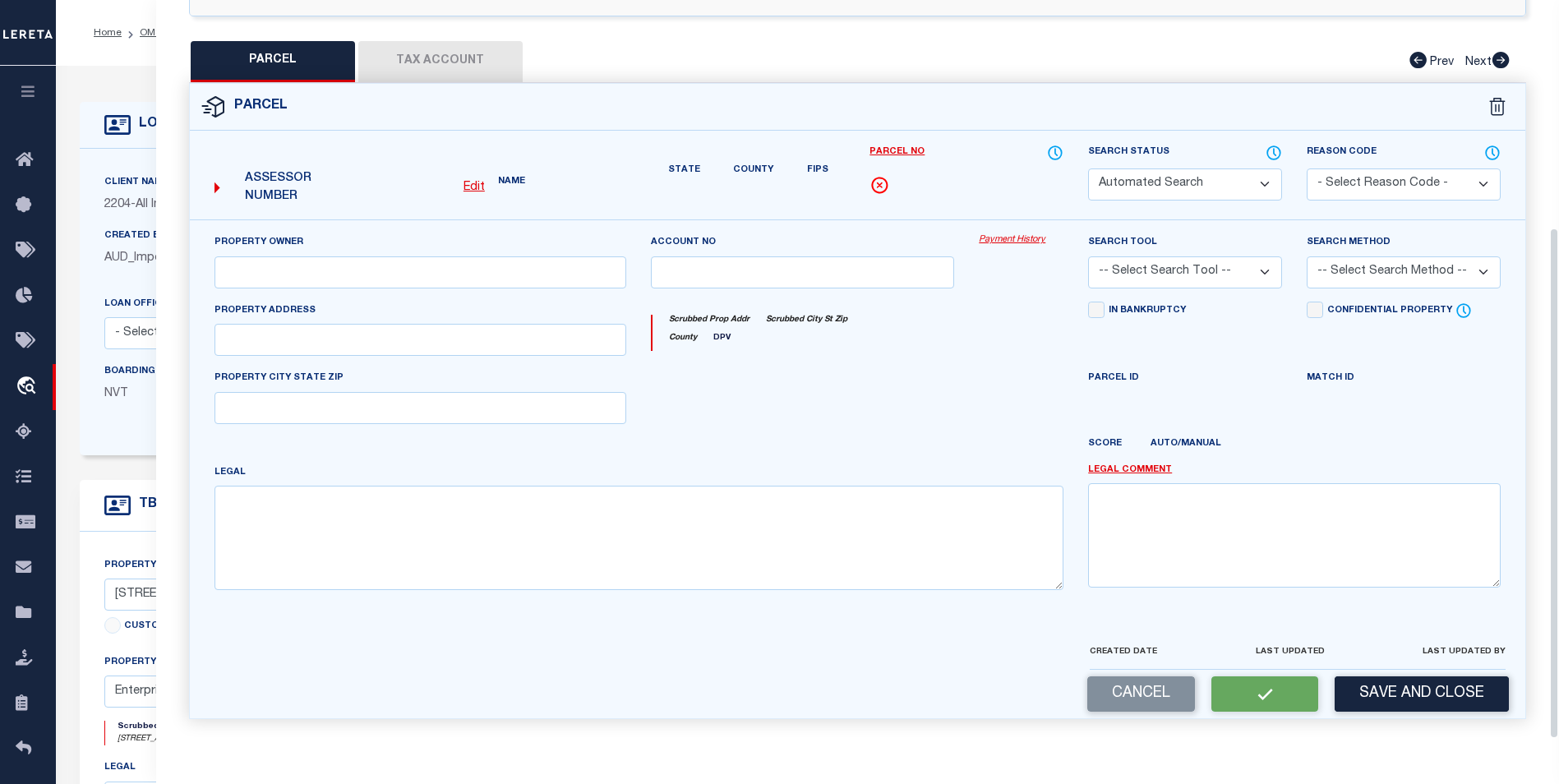
select select "PC"
select select "AGF"
select select "ADD"
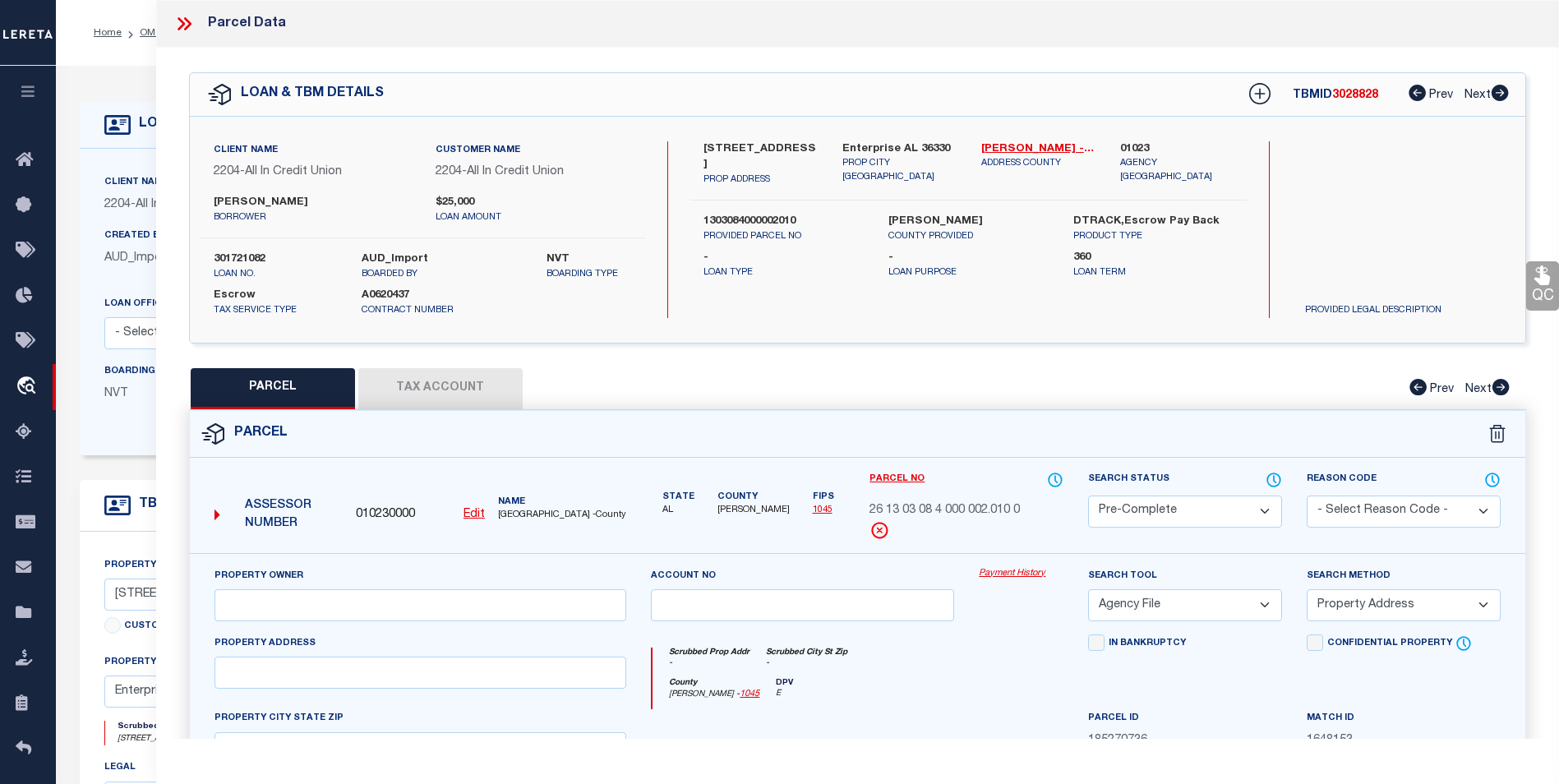
click at [189, 25] on icon at bounding box center [187, 23] width 8 height 13
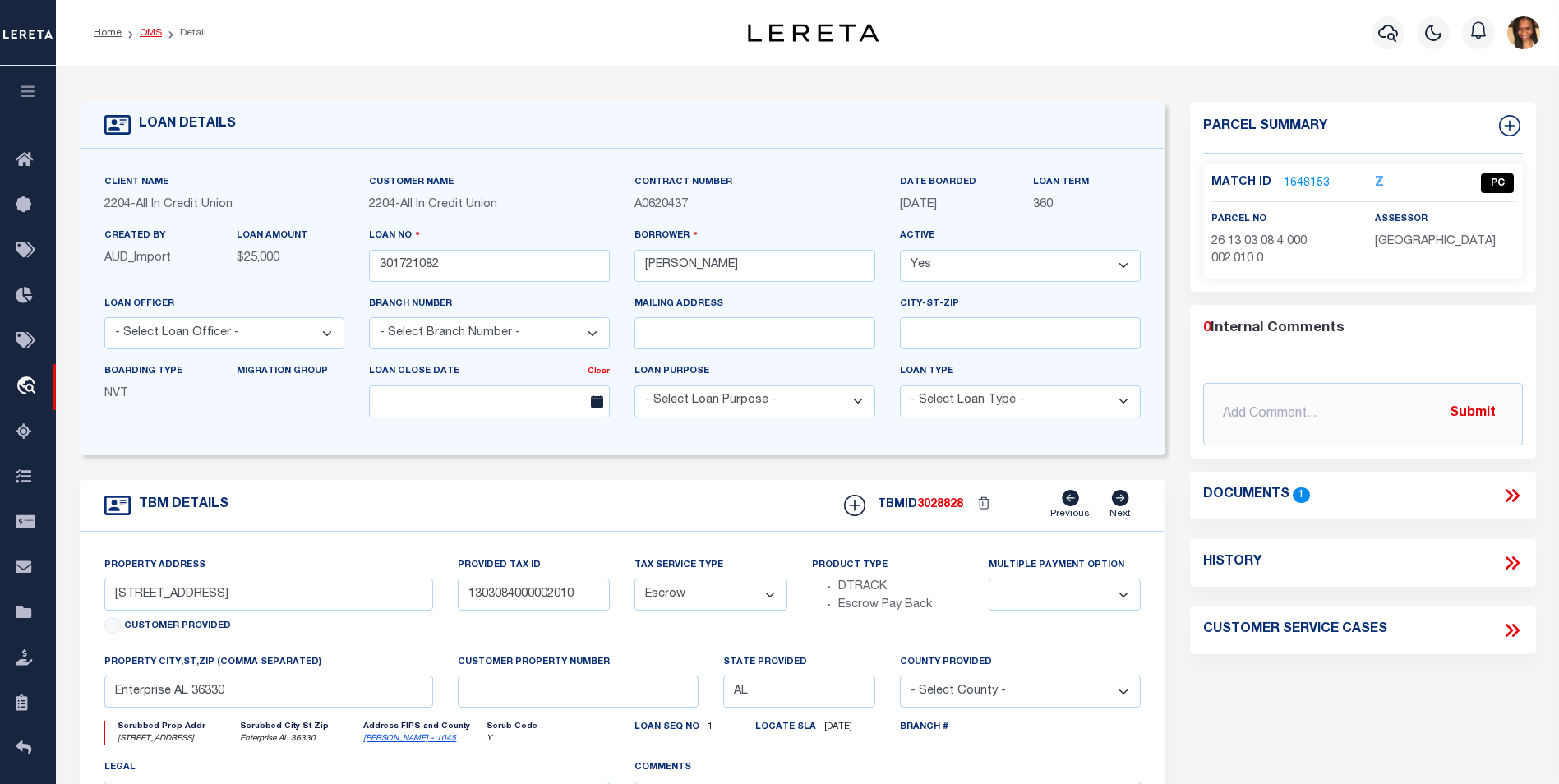
click at [149, 28] on link "OMS" at bounding box center [151, 32] width 22 height 9
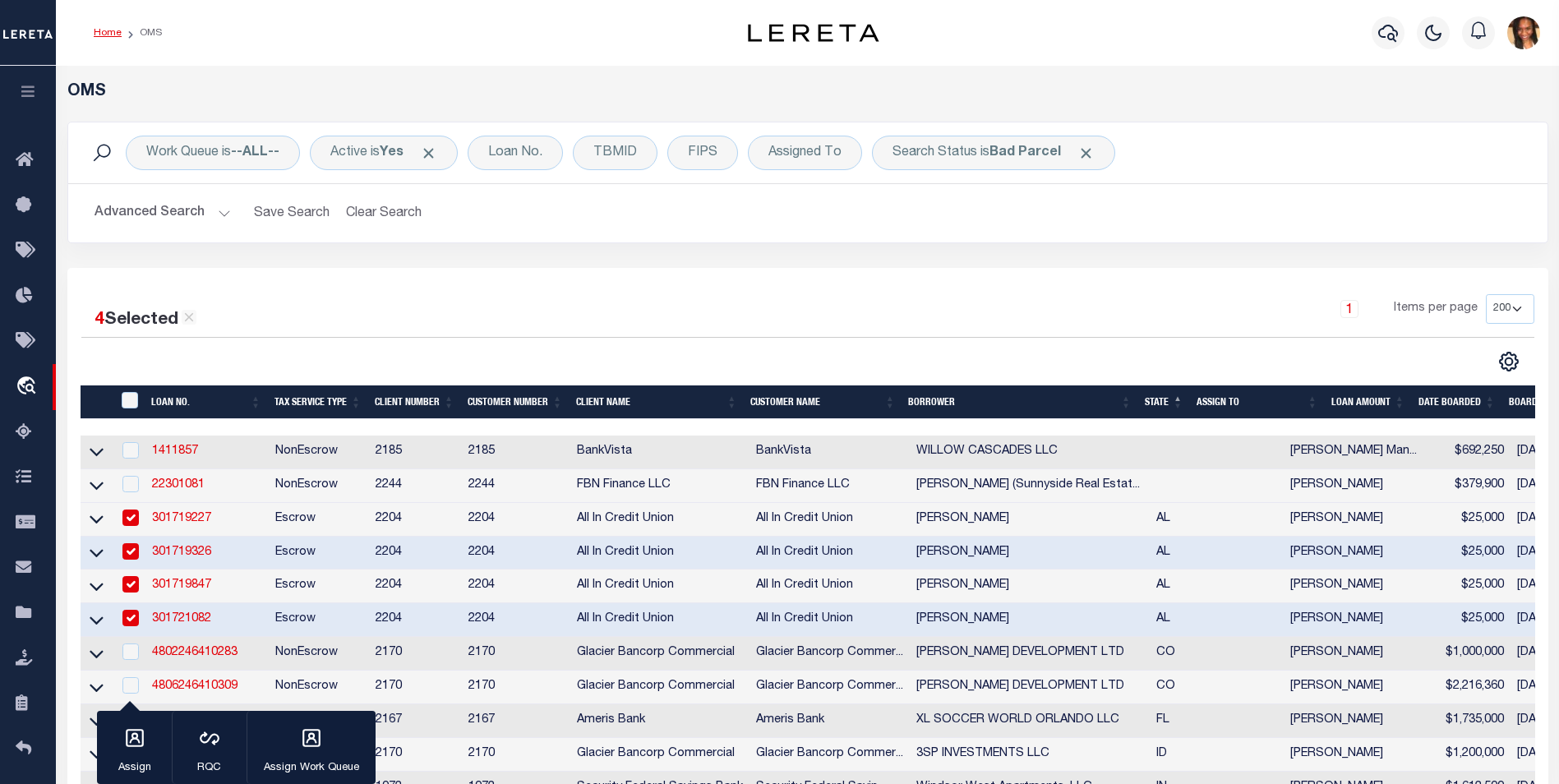
click at [105, 31] on link "Home" at bounding box center [107, 32] width 28 height 9
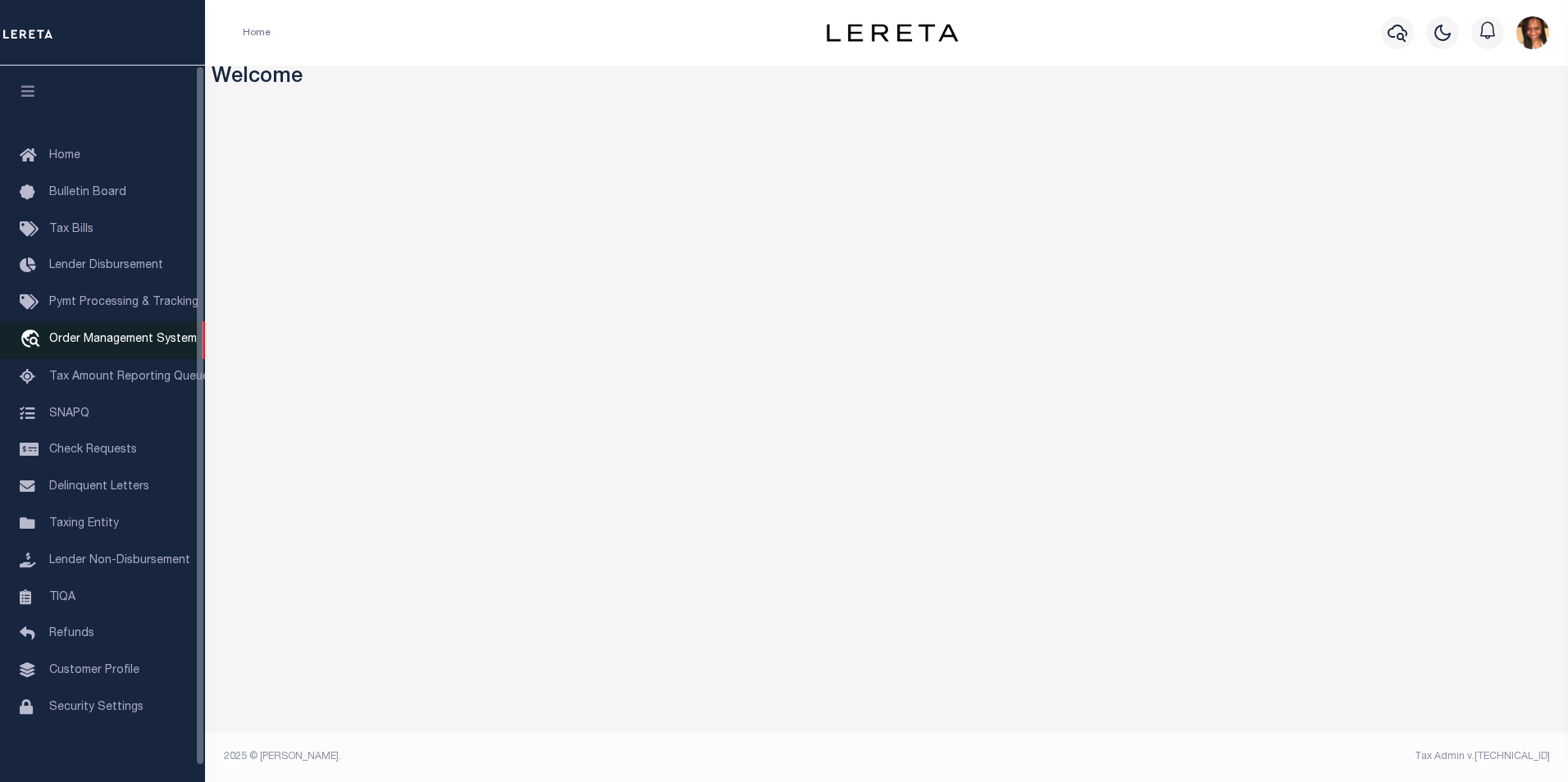
click at [124, 345] on span "Order Management System" at bounding box center [122, 338] width 147 height 11
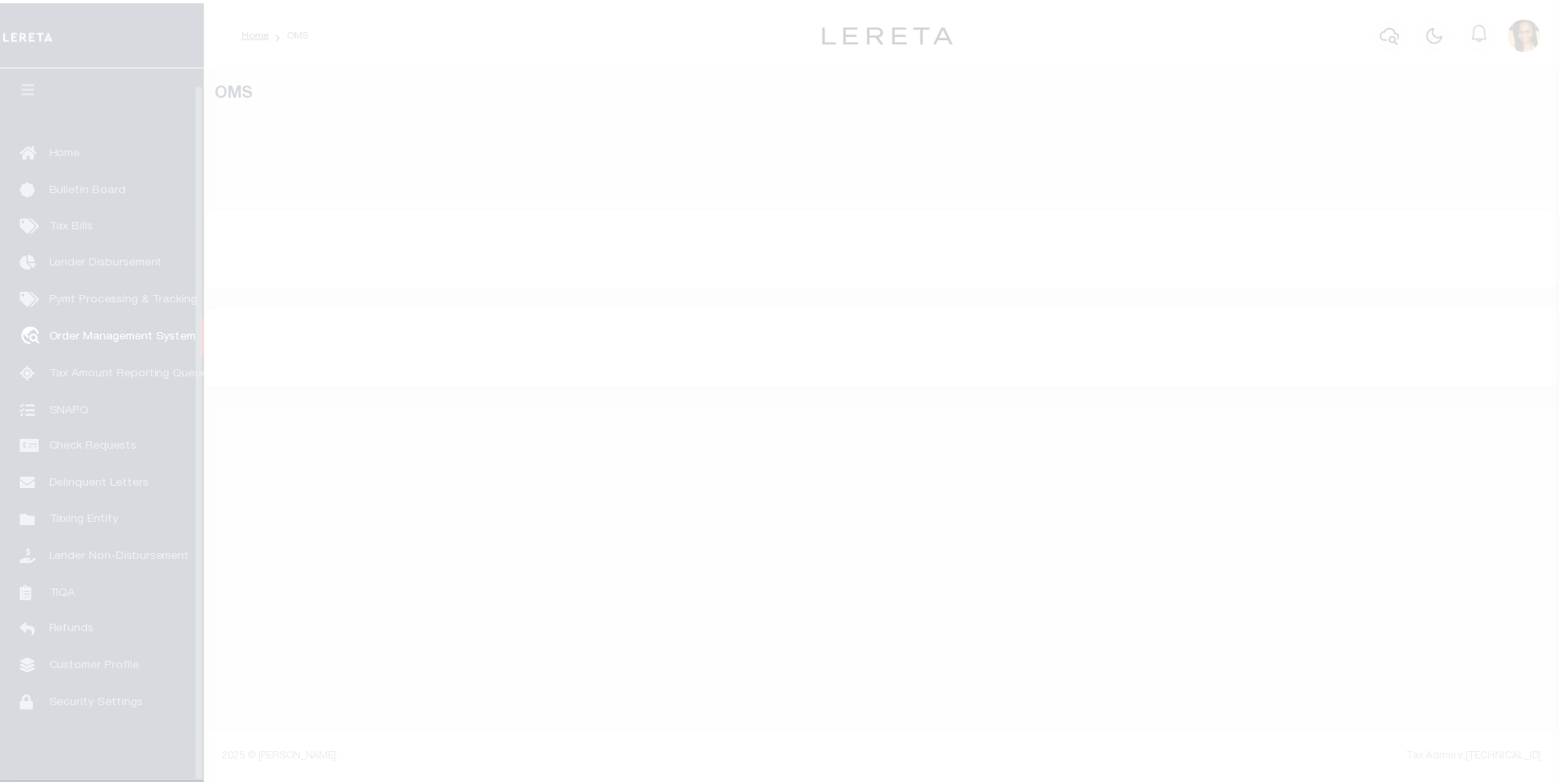
scroll to position [16, 0]
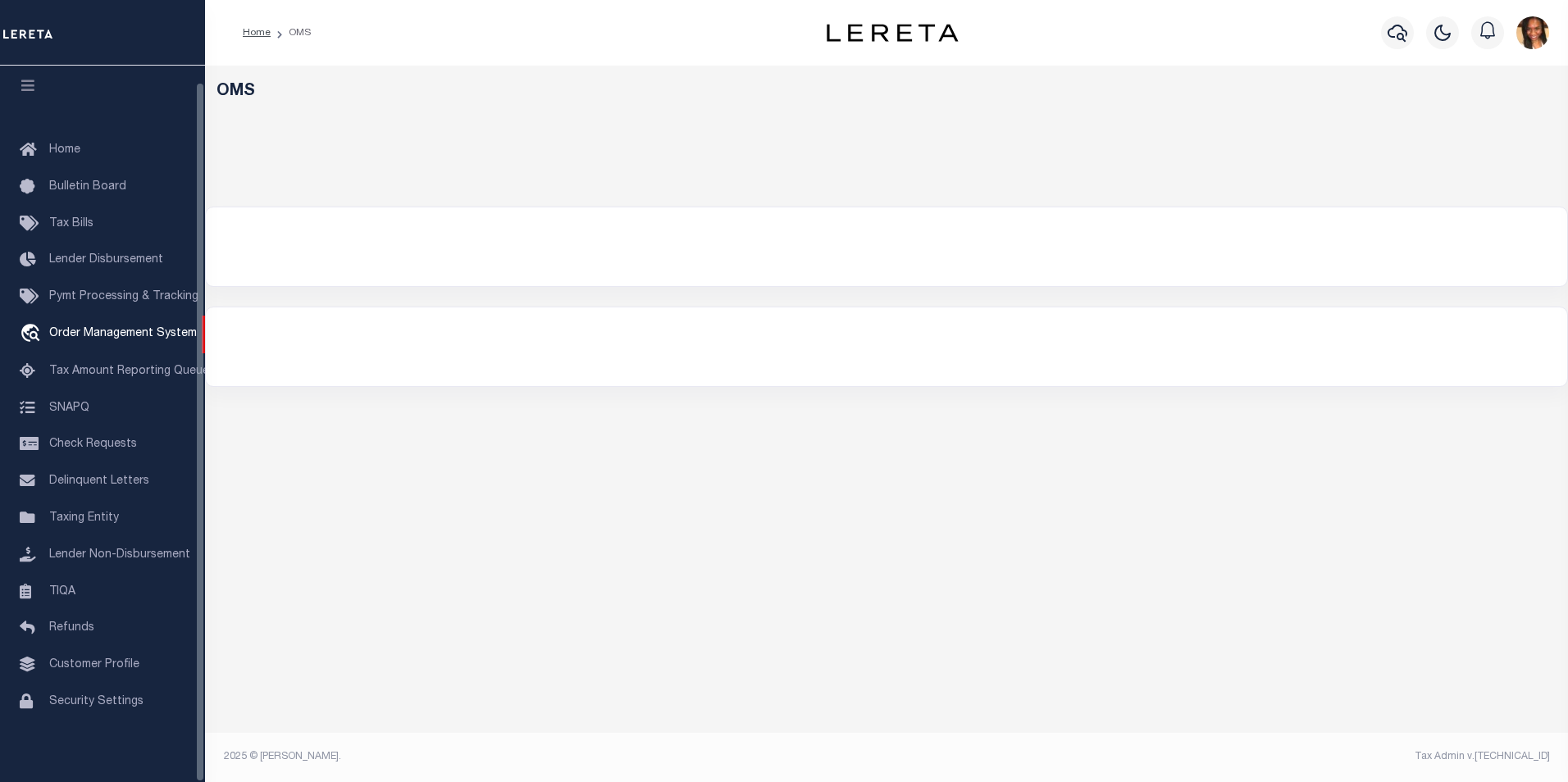
select select "200"
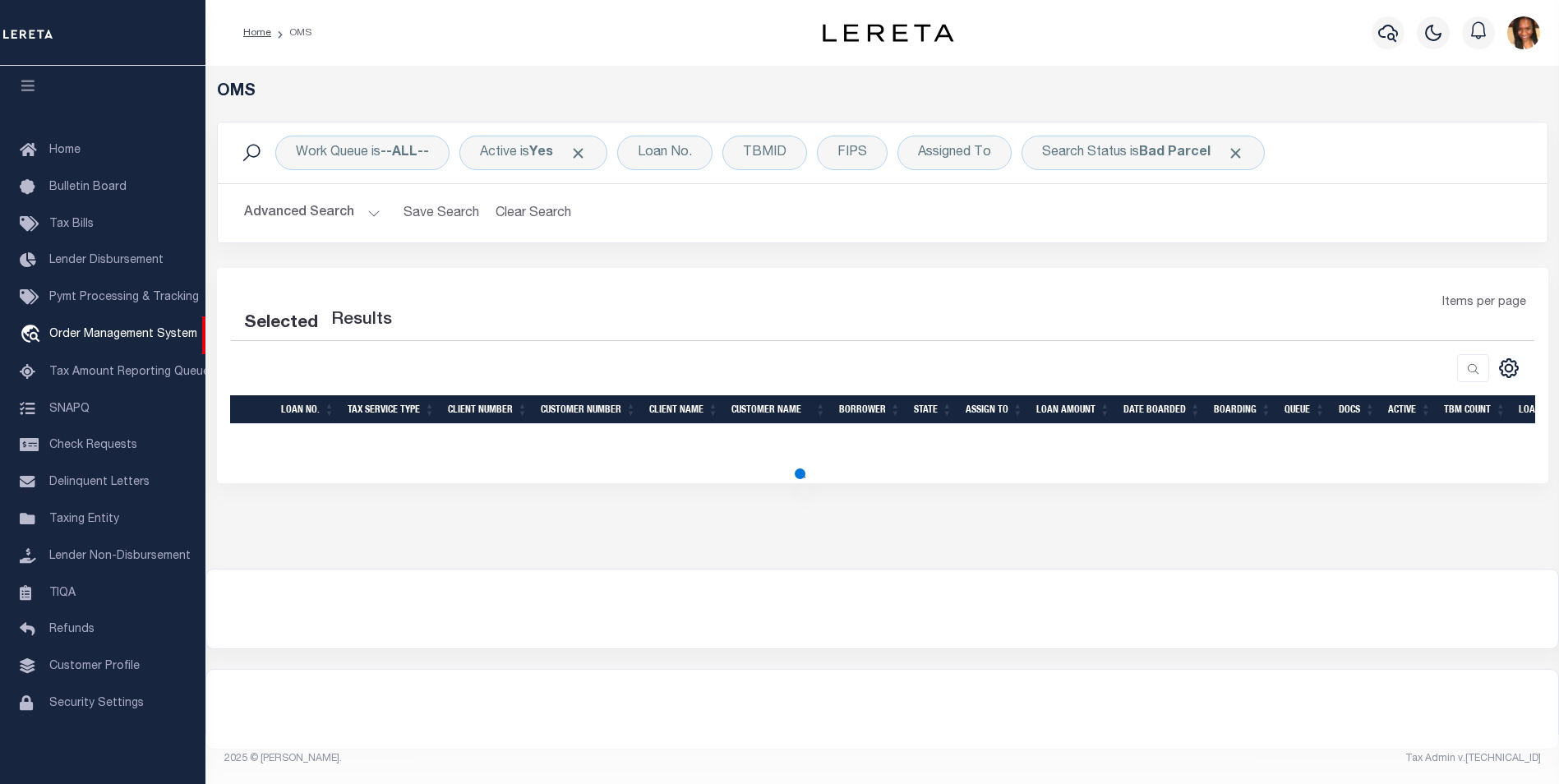
select select "200"
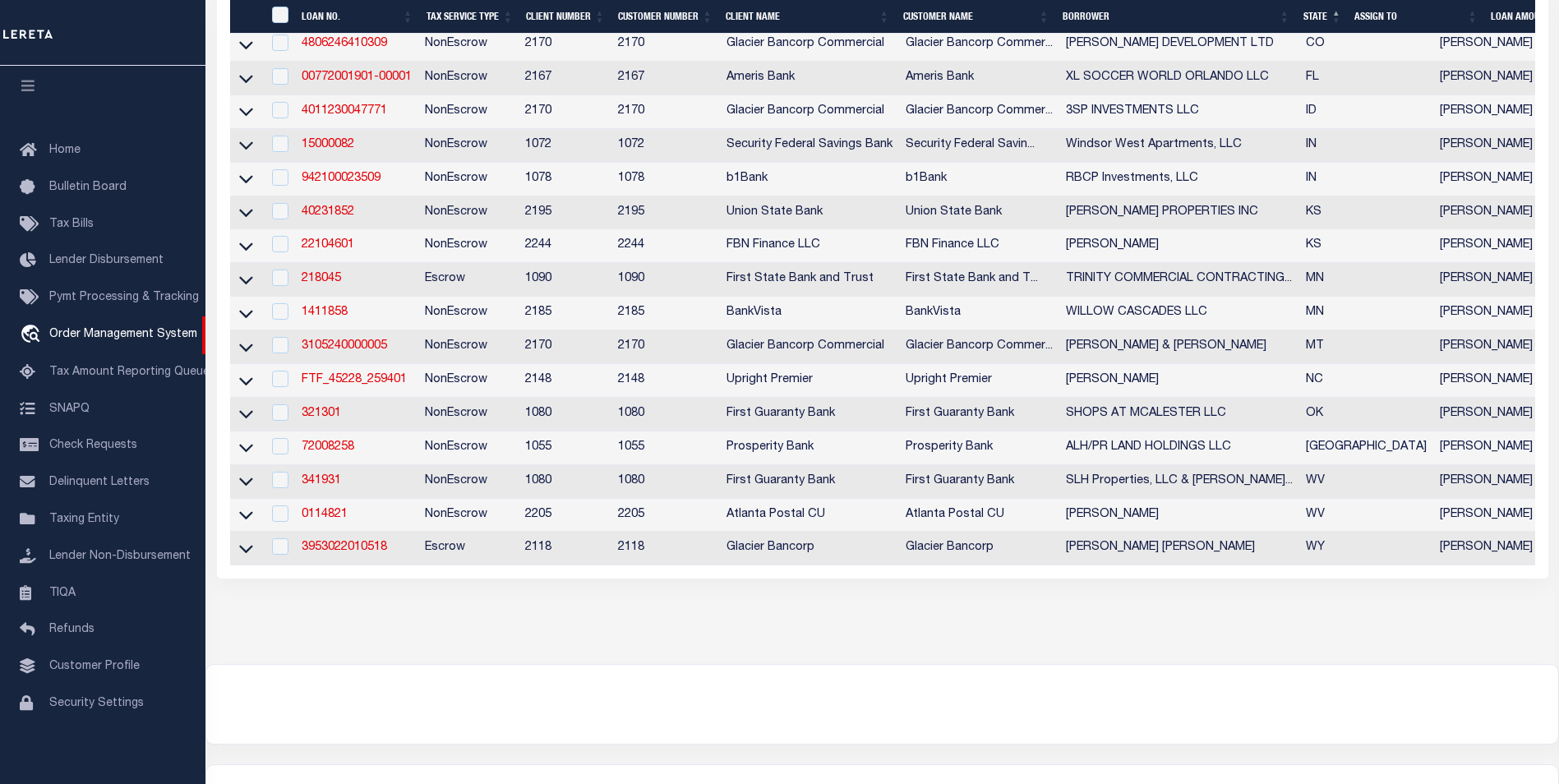
scroll to position [493, 0]
click at [349, 250] on link "22104601" at bounding box center [327, 246] width 53 height 11
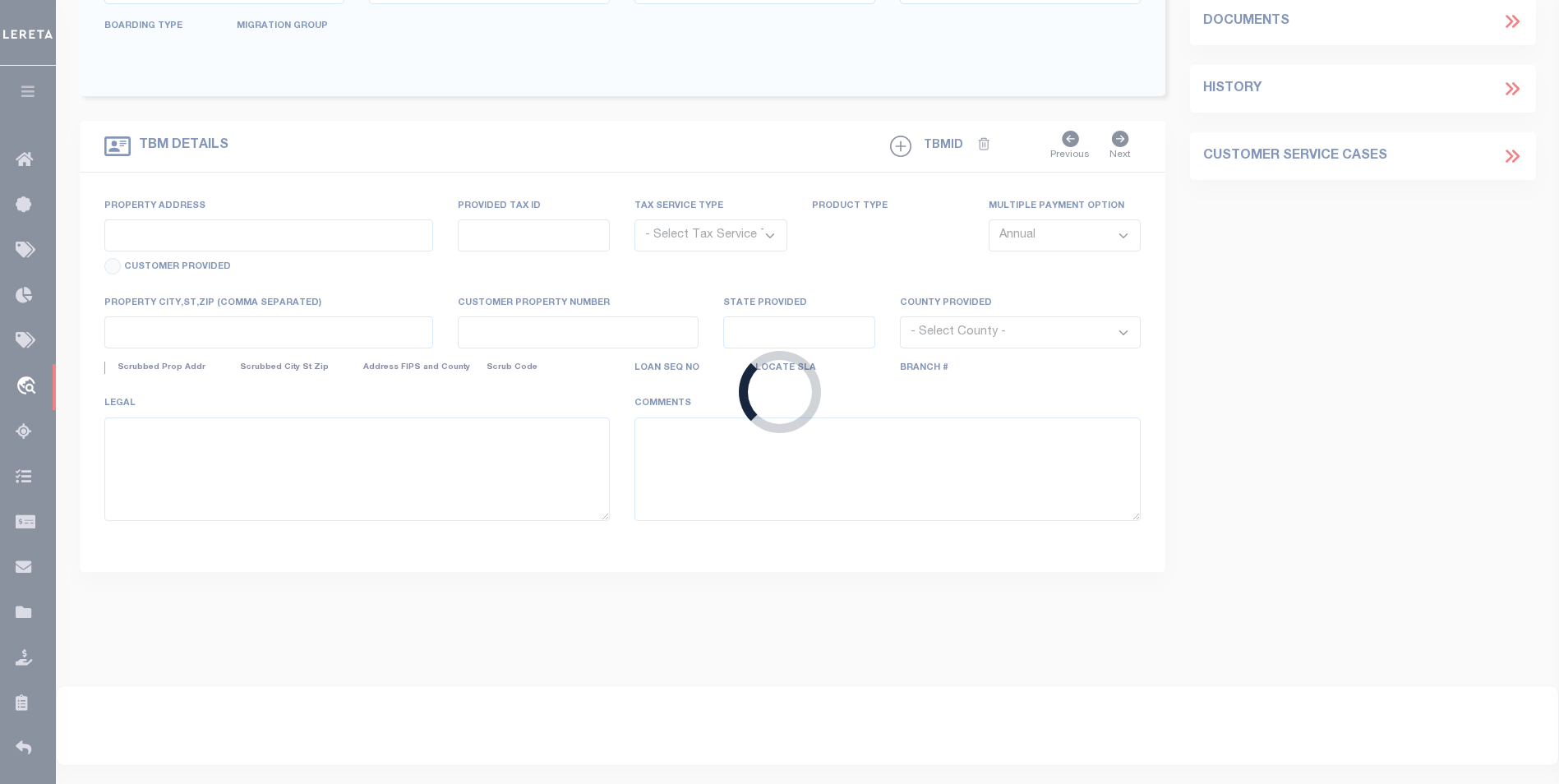
type input "22104601"
type input "Scott H Wedman"
select select
select select "NonEscrow"
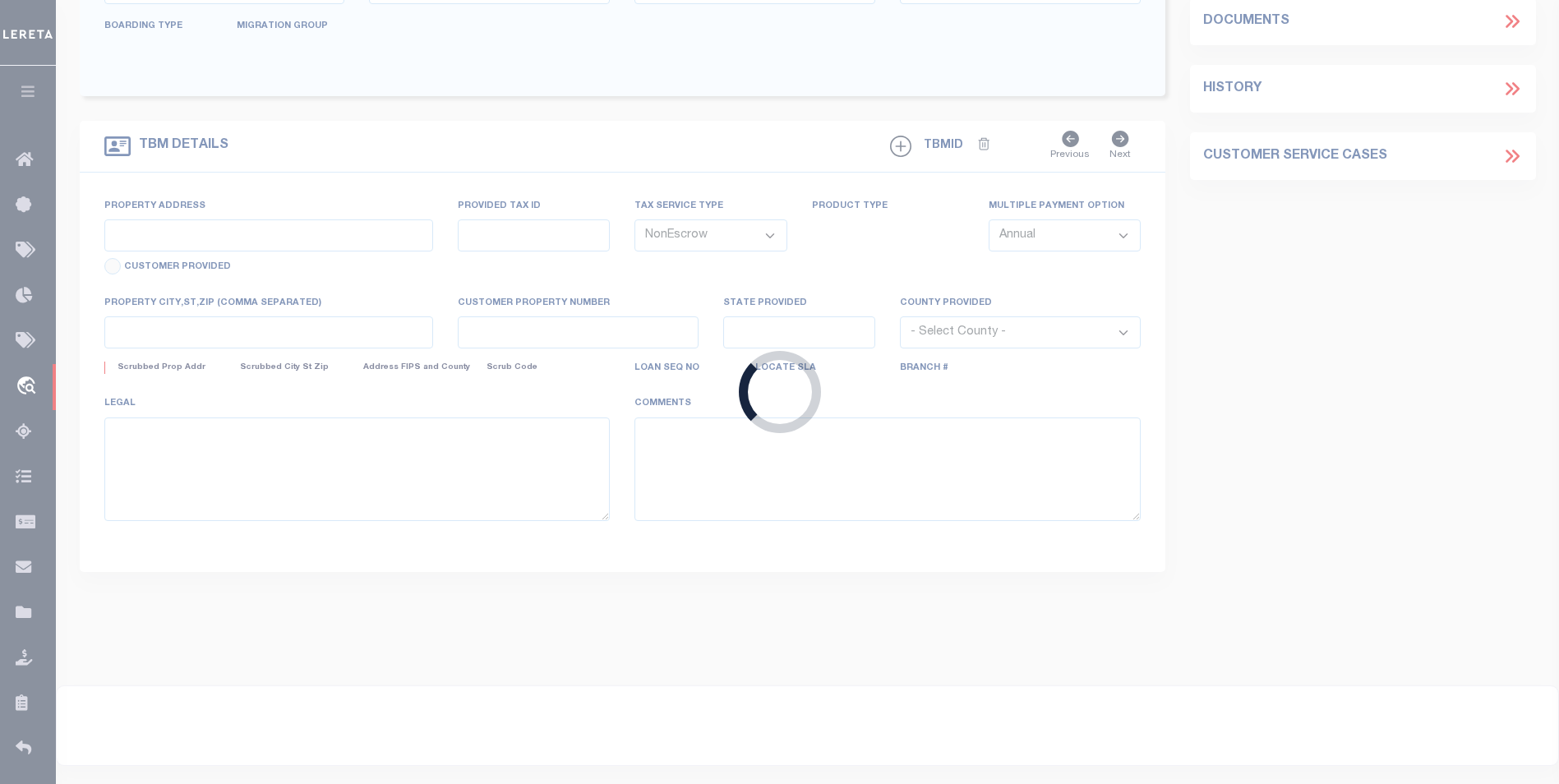
type input "23918 332nd Rd"
type input "05675"
type input "Maple City, KS 67102"
type input "FBN"
type input "KS"
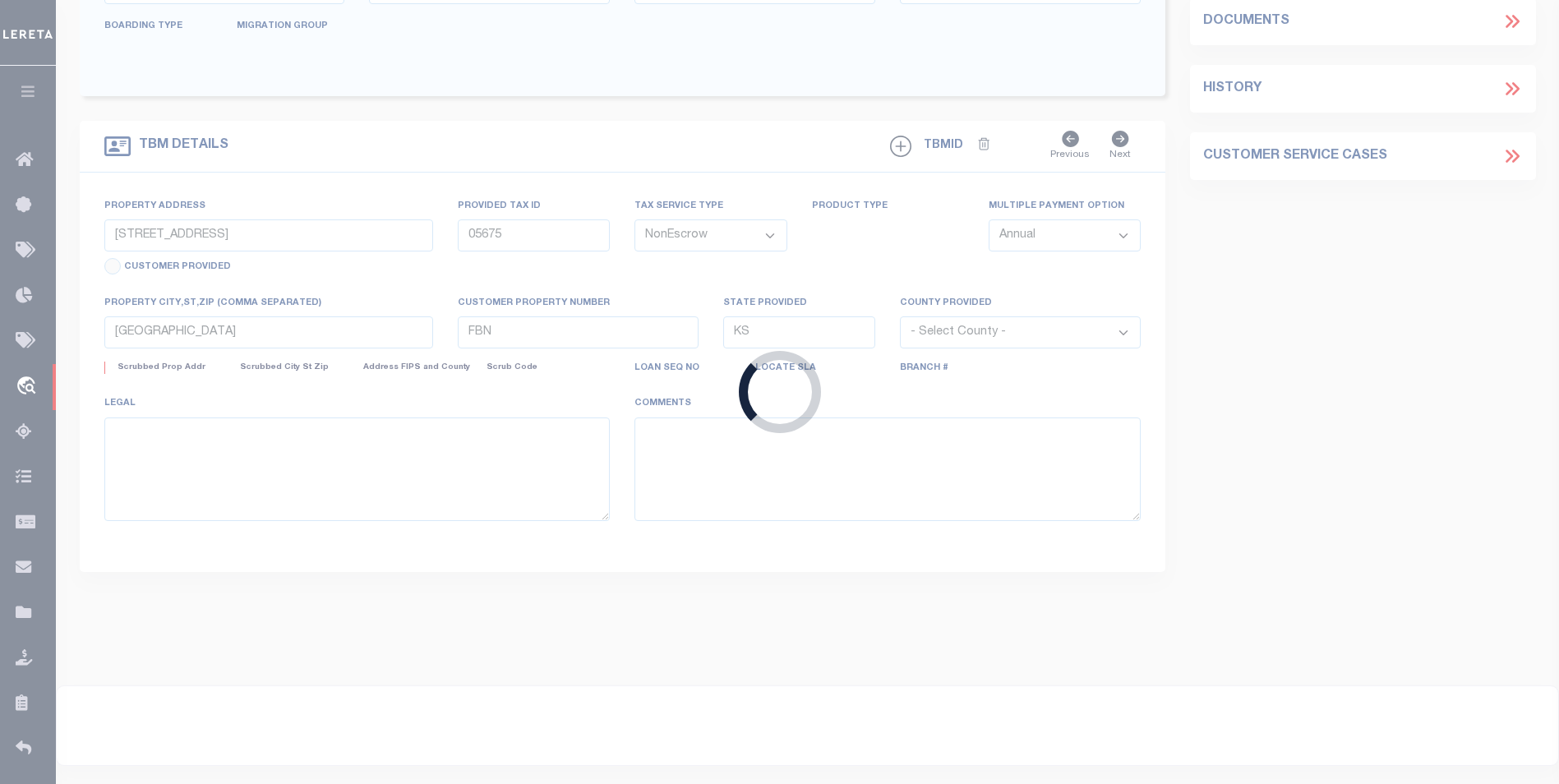
select select
select select "14078"
select select "5510"
select select "2"
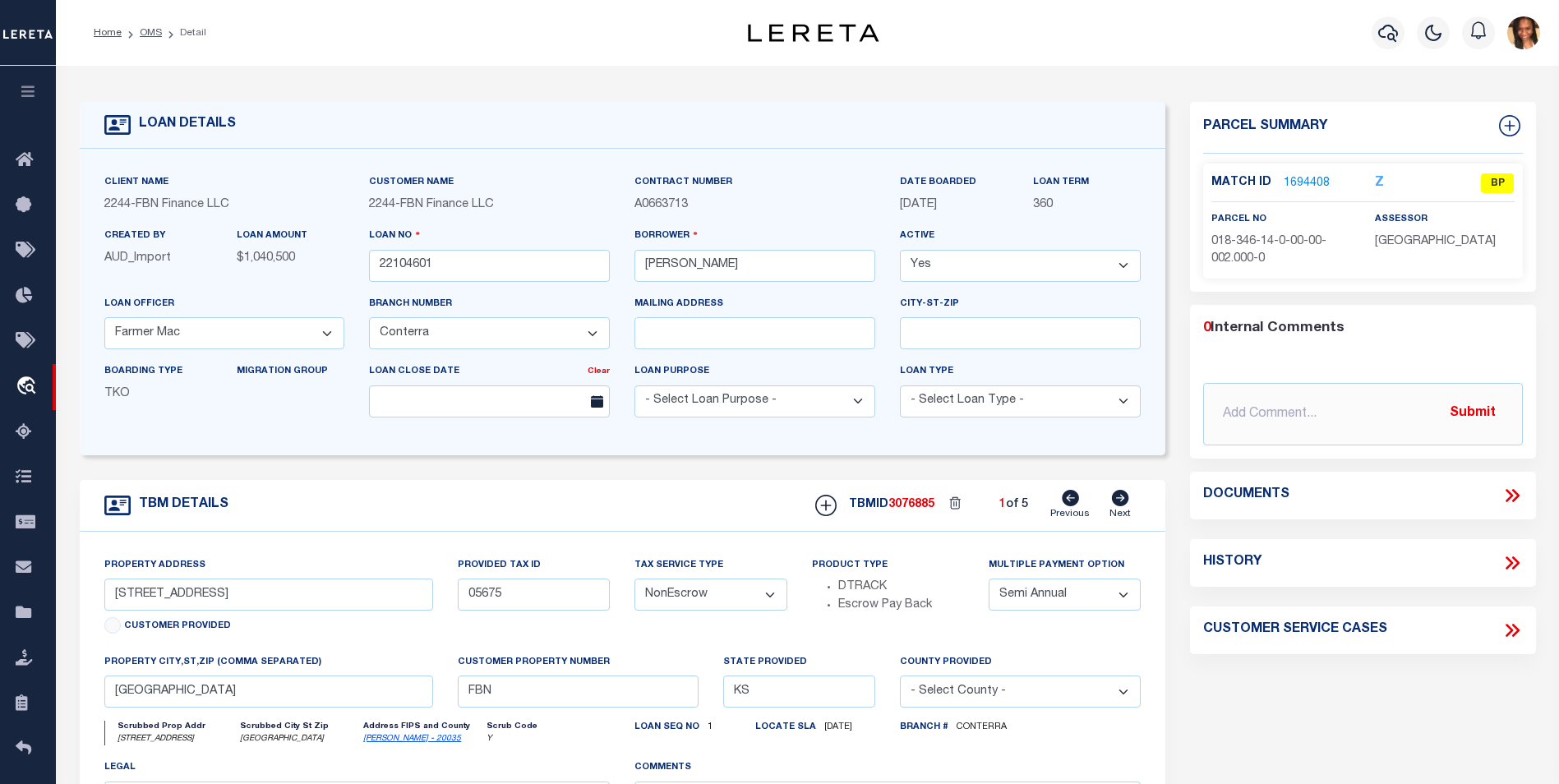
click at [1299, 180] on link "1694408" at bounding box center [1307, 184] width 46 height 17
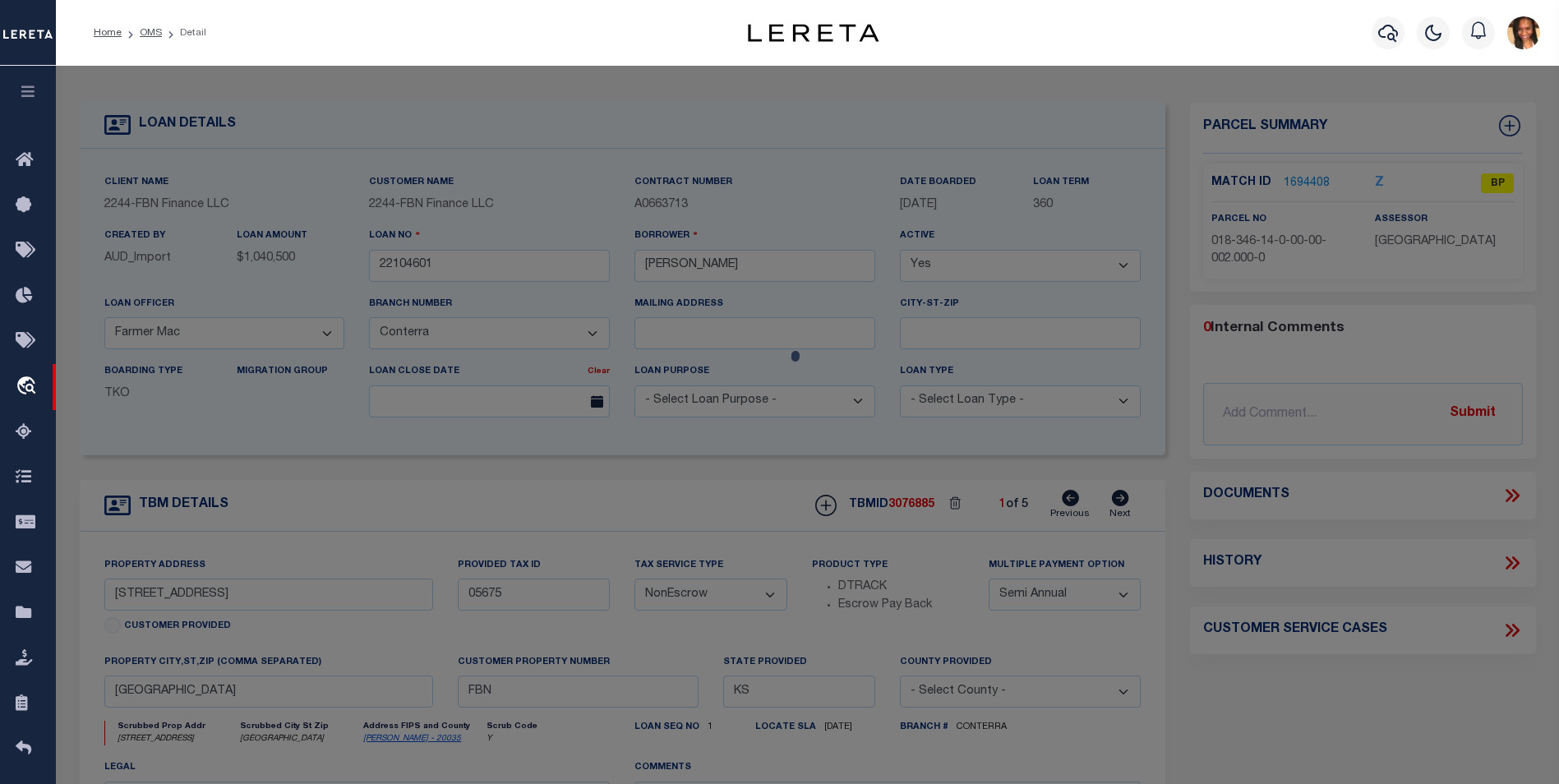
checkbox input "false"
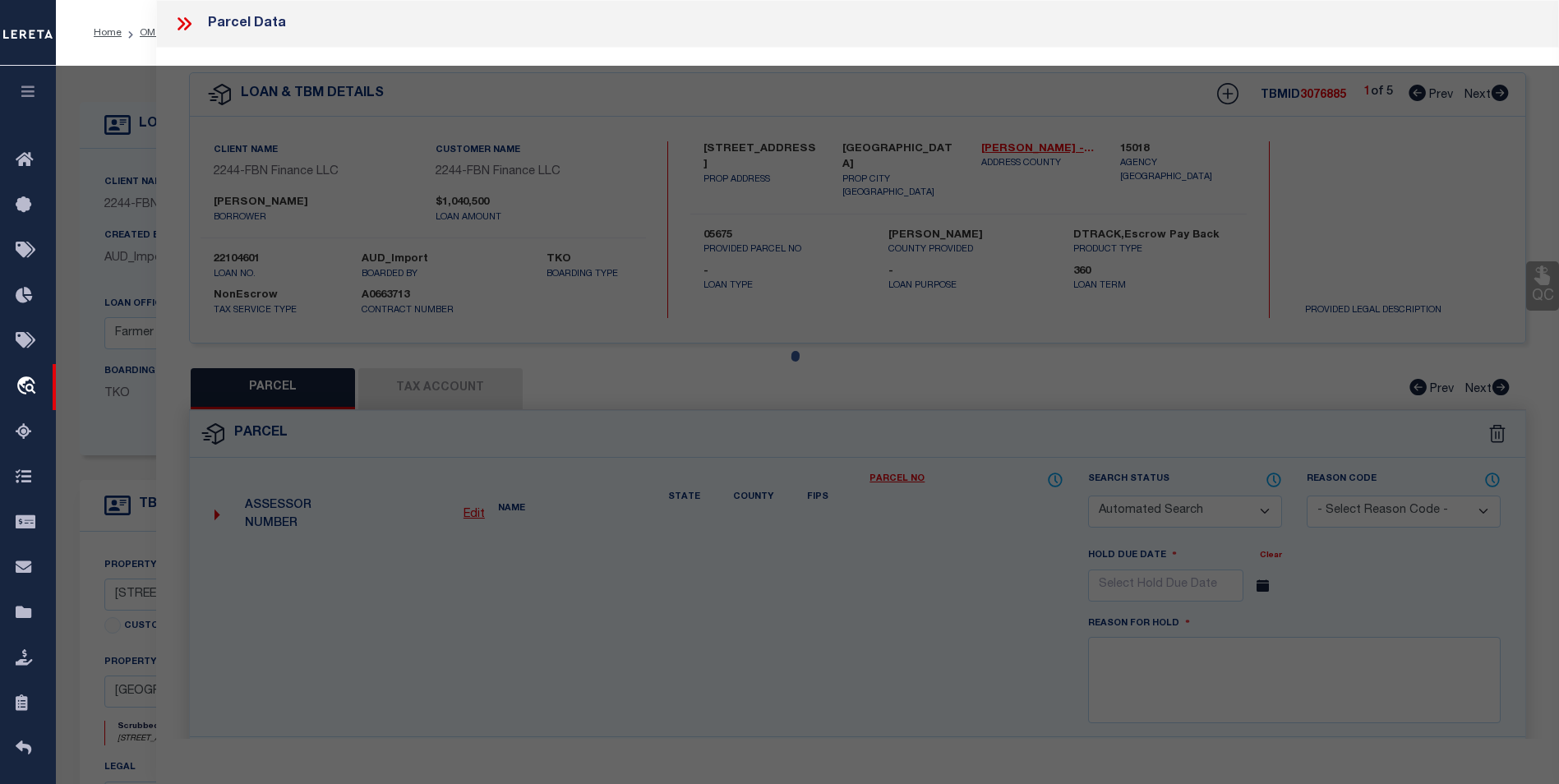
select select "BP"
type input "WEDMAN,SCOTT H"
type input "108-05675"
select select
type input "23918 332nd Rd"
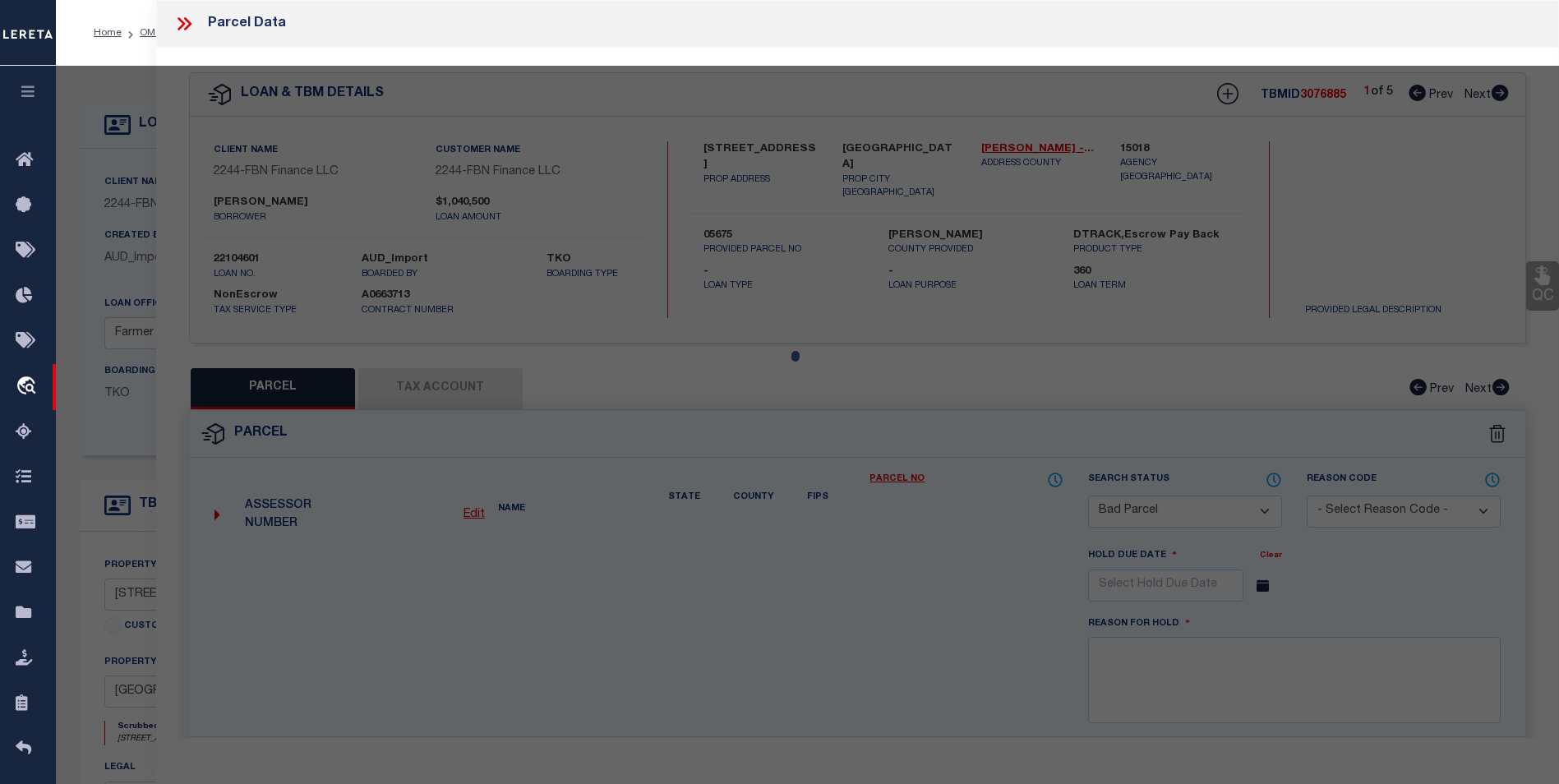
checkbox input "false"
type input "MAPLE CITY KS 67102"
type textarea "S14, T35, R06, ACRES 349.01, LTS 2-4,NW1/4SE1/4 & N1/2SW1/4 & NW1/4,LESS ROW"
type textarea "Tax id, address and legal does not match with website- BG"
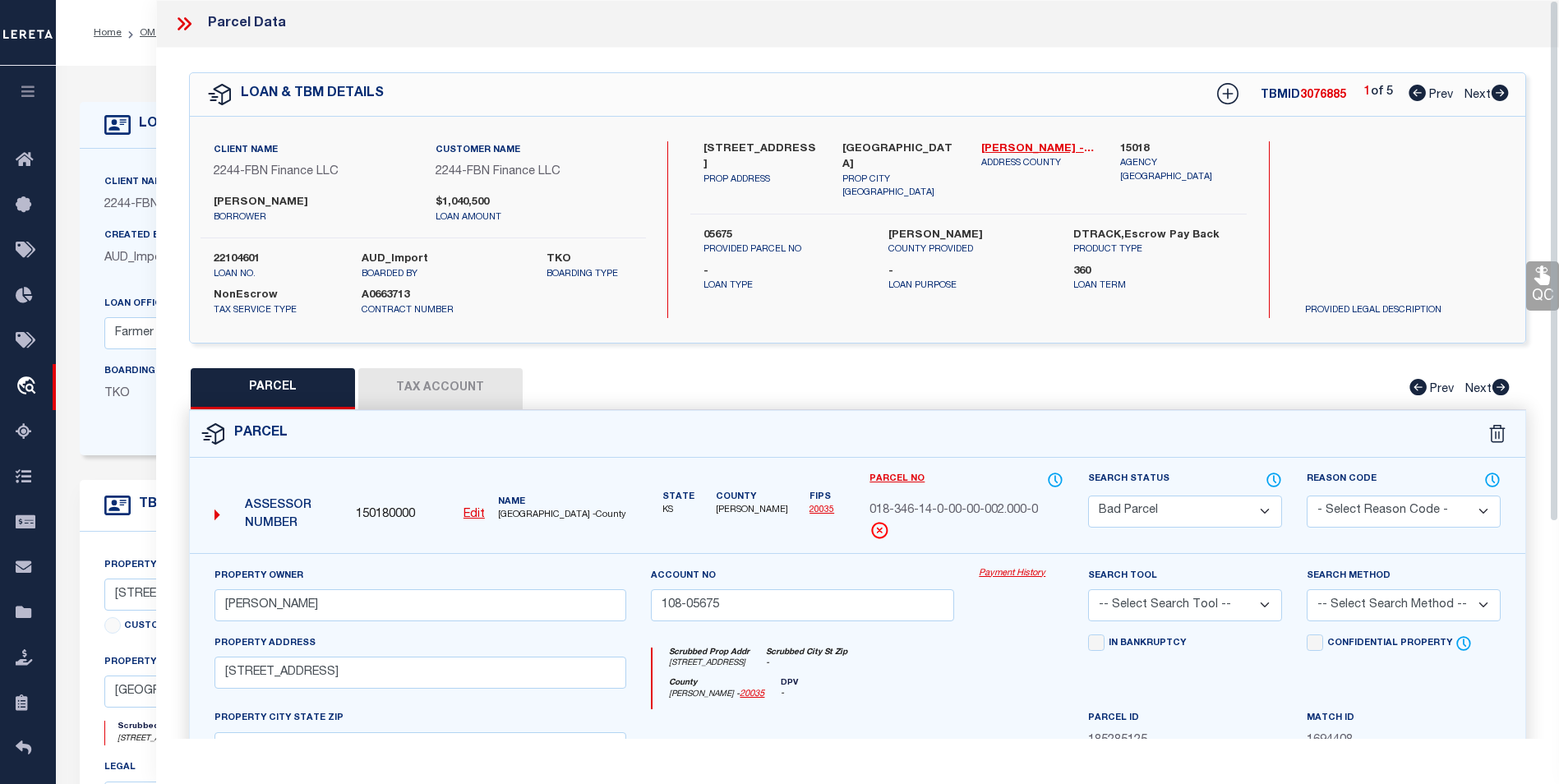
click at [182, 23] on icon at bounding box center [181, 23] width 8 height 13
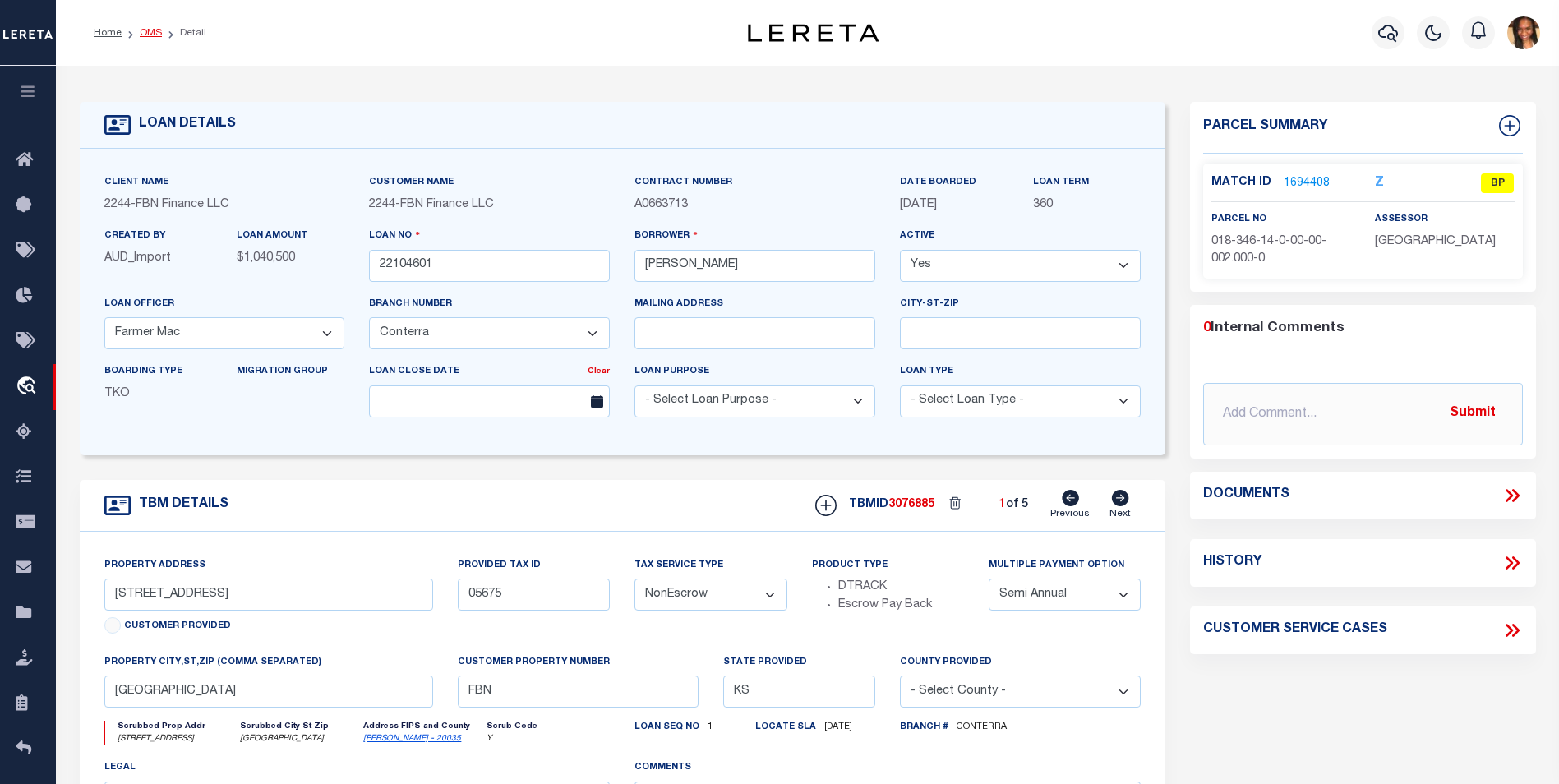
click at [150, 29] on link "OMS" at bounding box center [151, 32] width 22 height 9
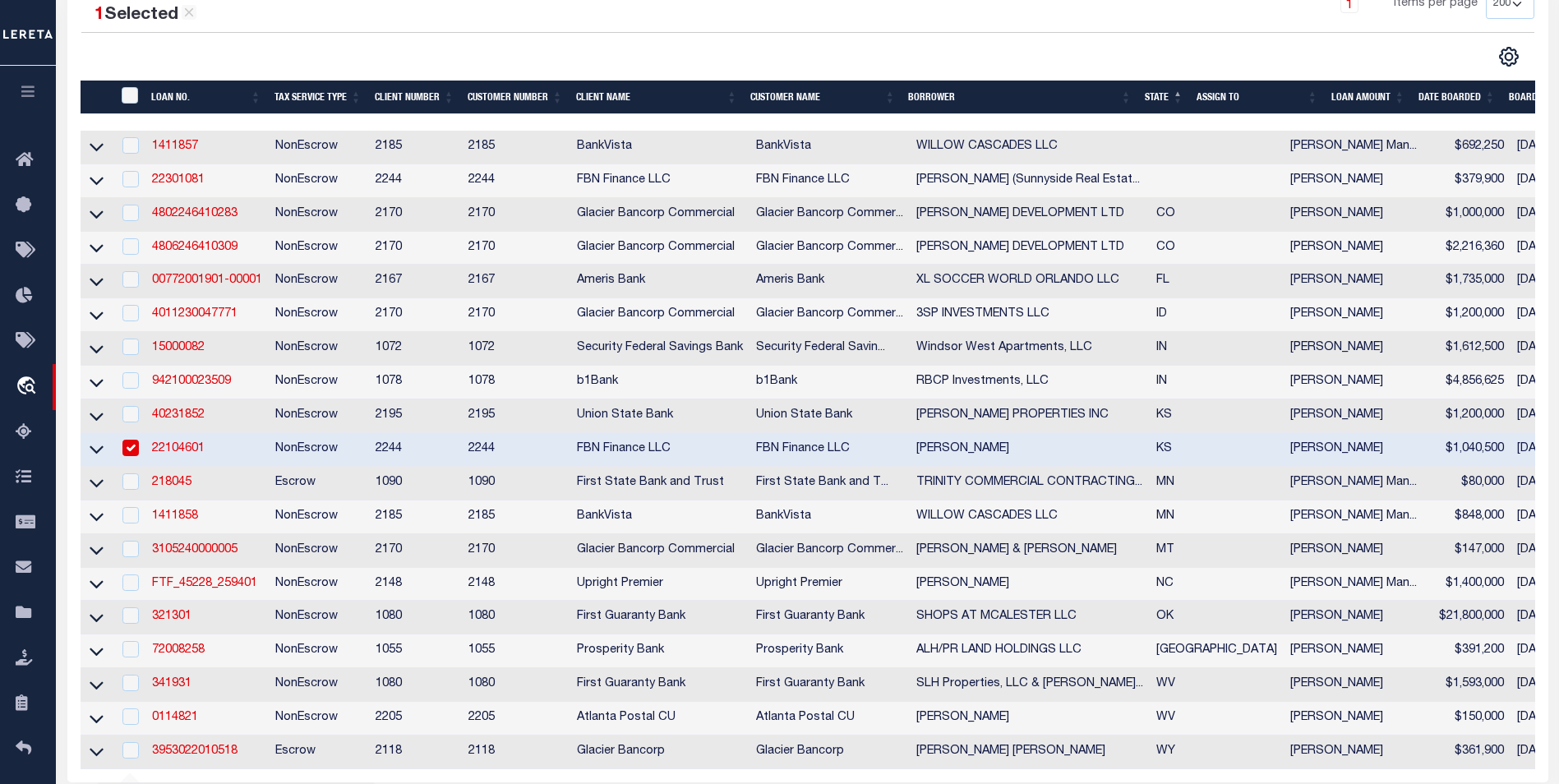
scroll to position [247, 0]
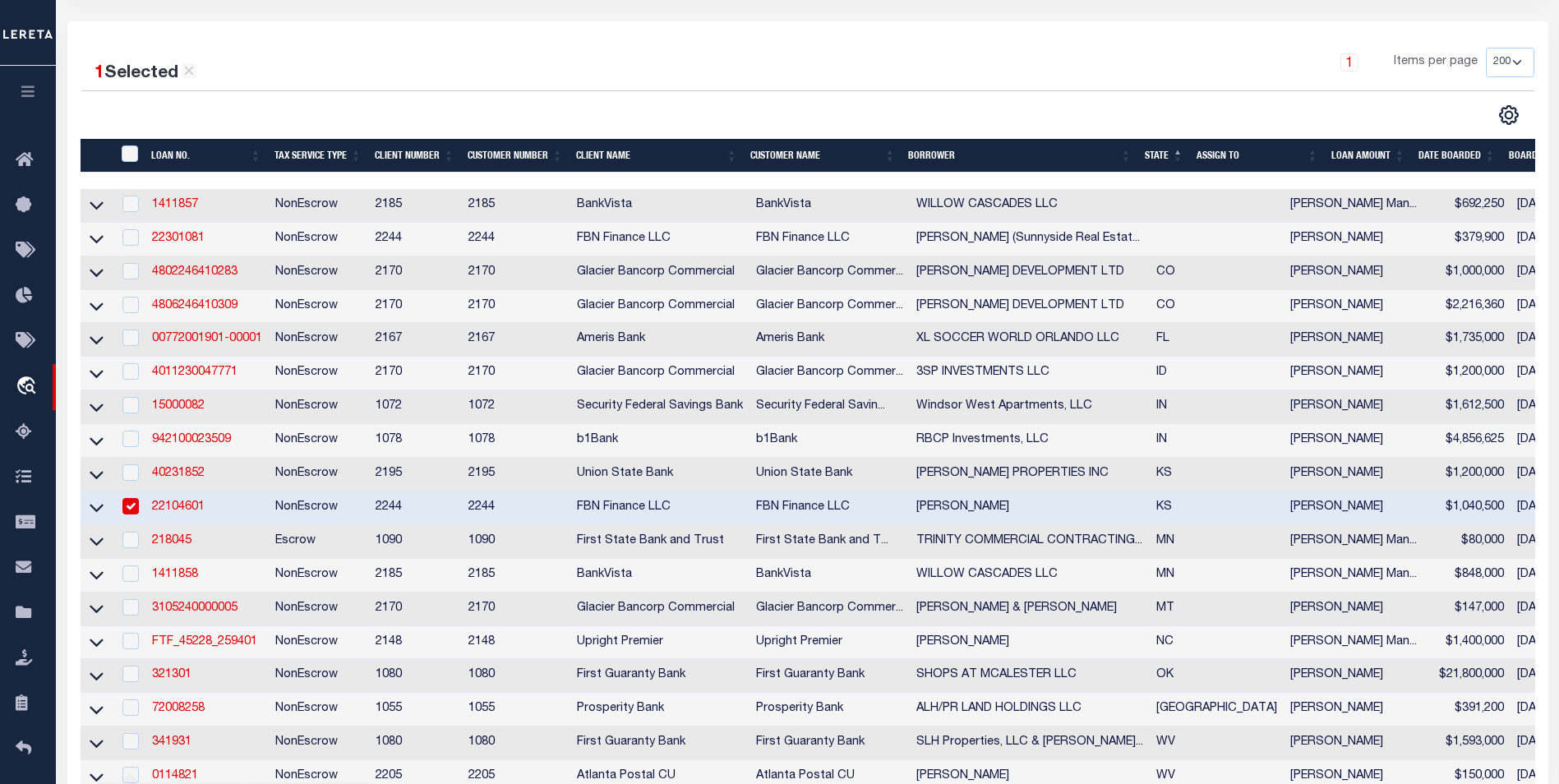
click at [136, 512] on input "checkbox" at bounding box center [130, 506] width 16 height 16
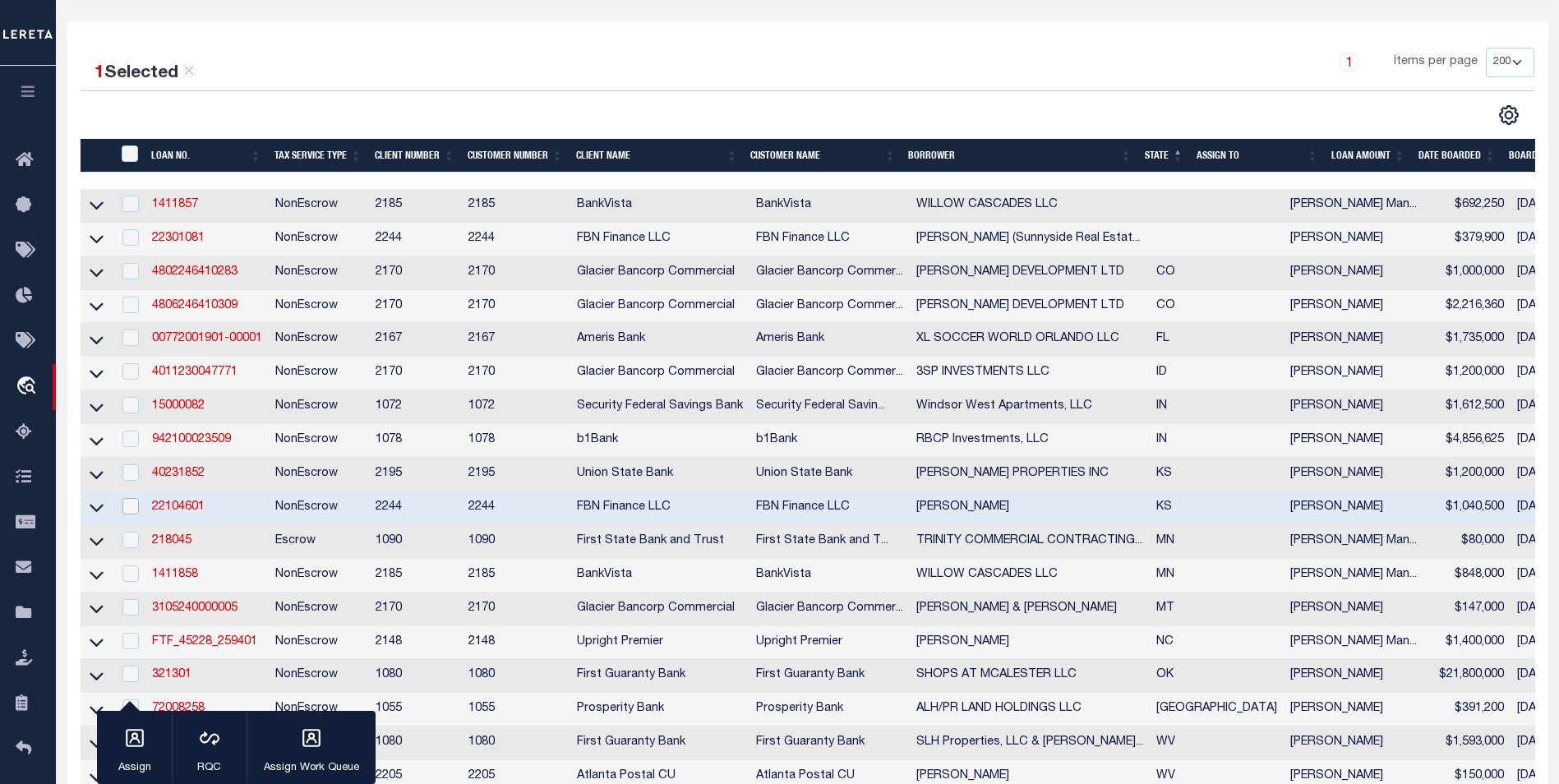
checkbox input "false"
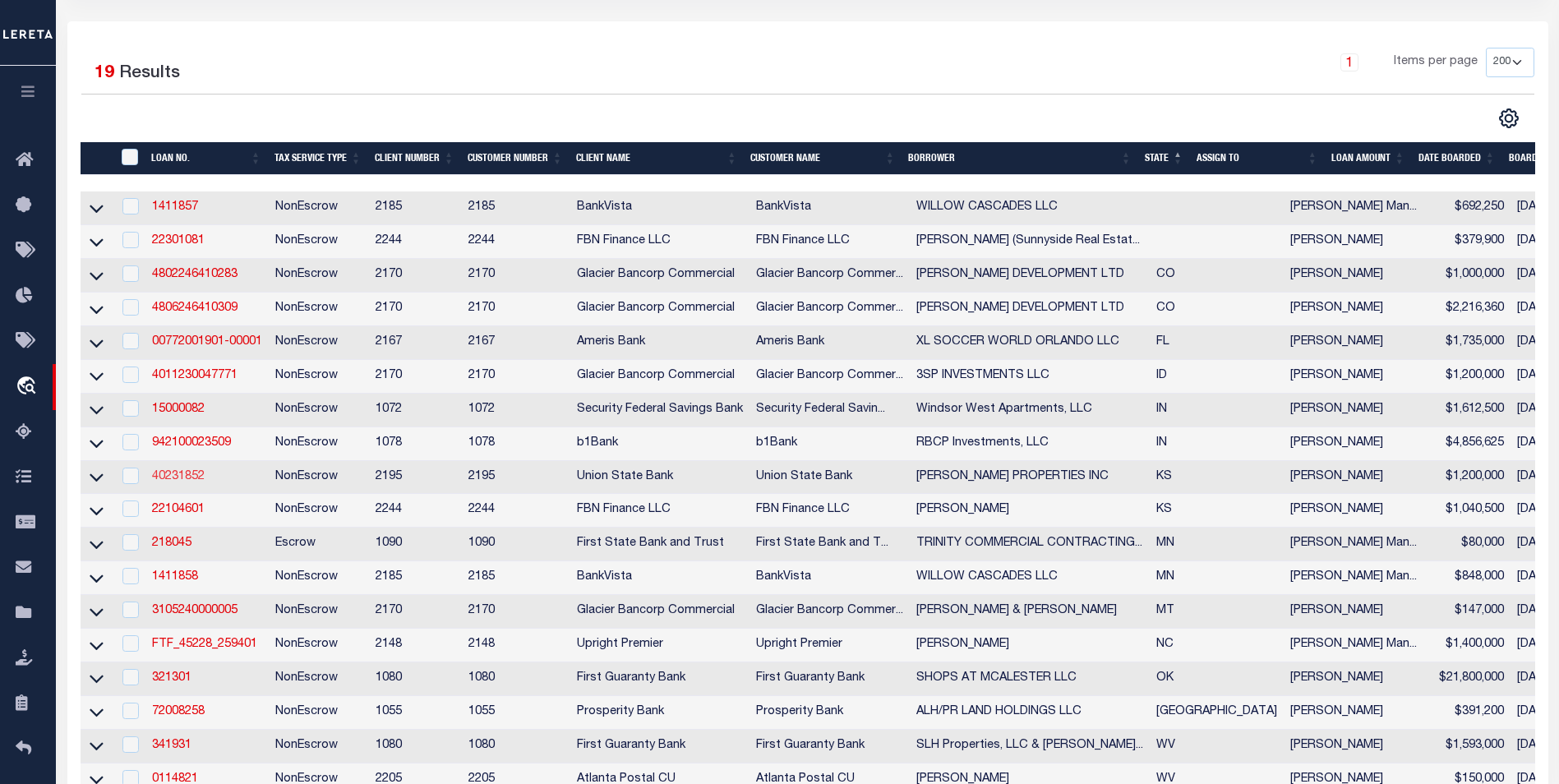
click at [187, 483] on link "40231852" at bounding box center [178, 476] width 53 height 11
type input "40231852"
type input "CLINT MILLER PROPERTIES INC"
select select
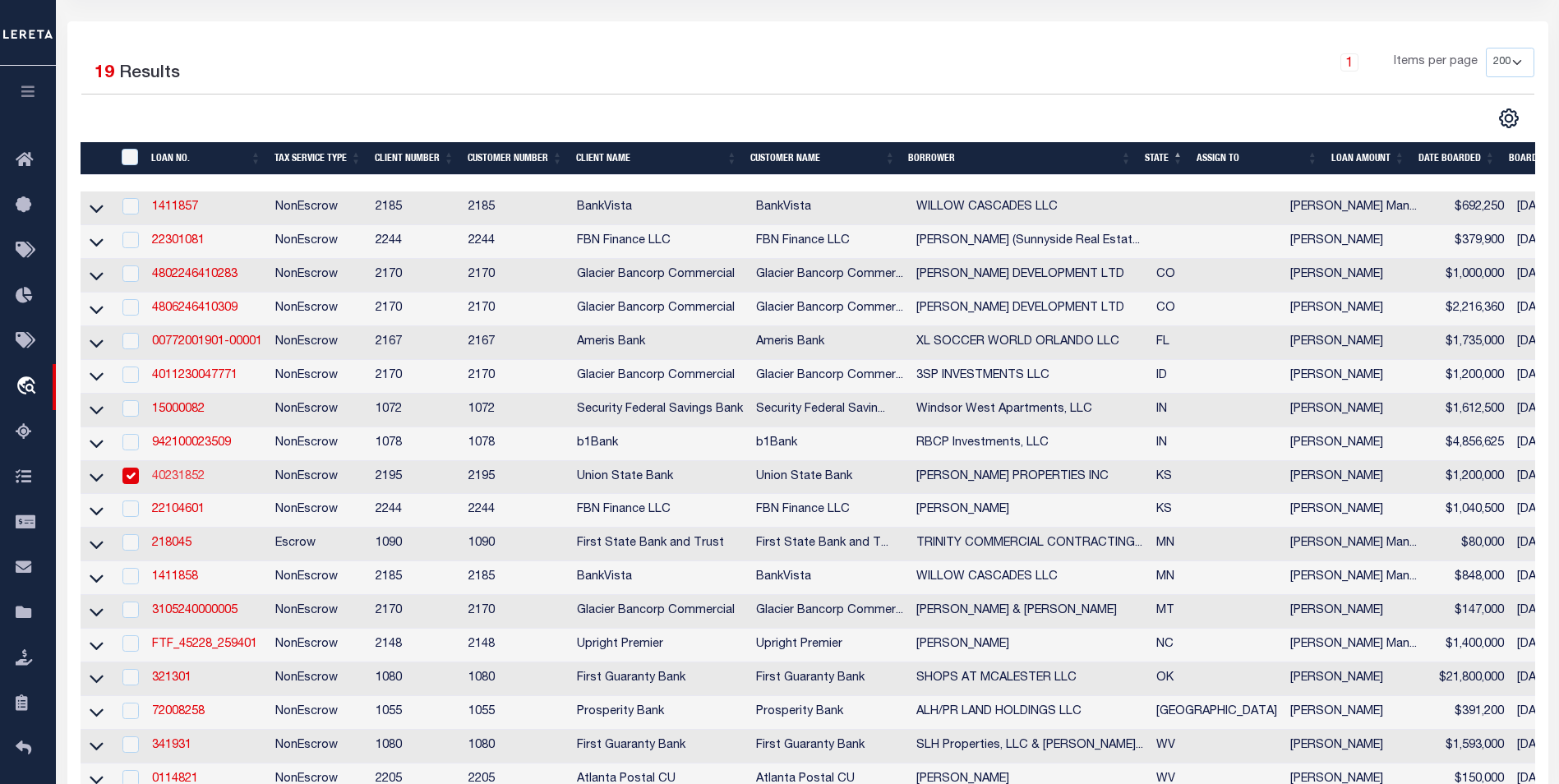
type input "1907 S HYDRAULIC ST"
type input "WICHITA, KS 67211-4557"
select select
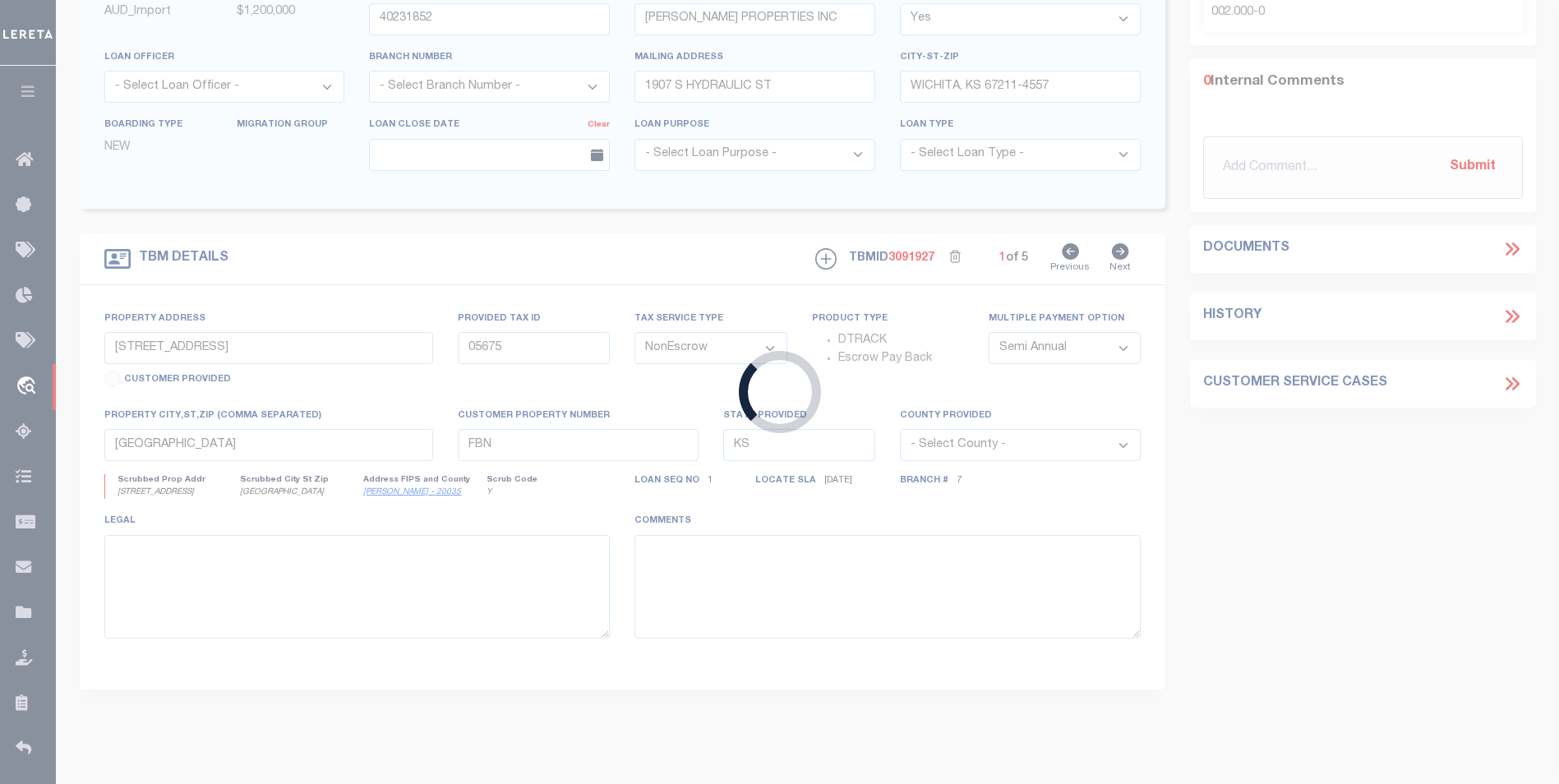
type input "119TH ST W AT W 37TH ST N"
type input "WICHITA, KS 67205"
type input "4350"
select select
select select "13031"
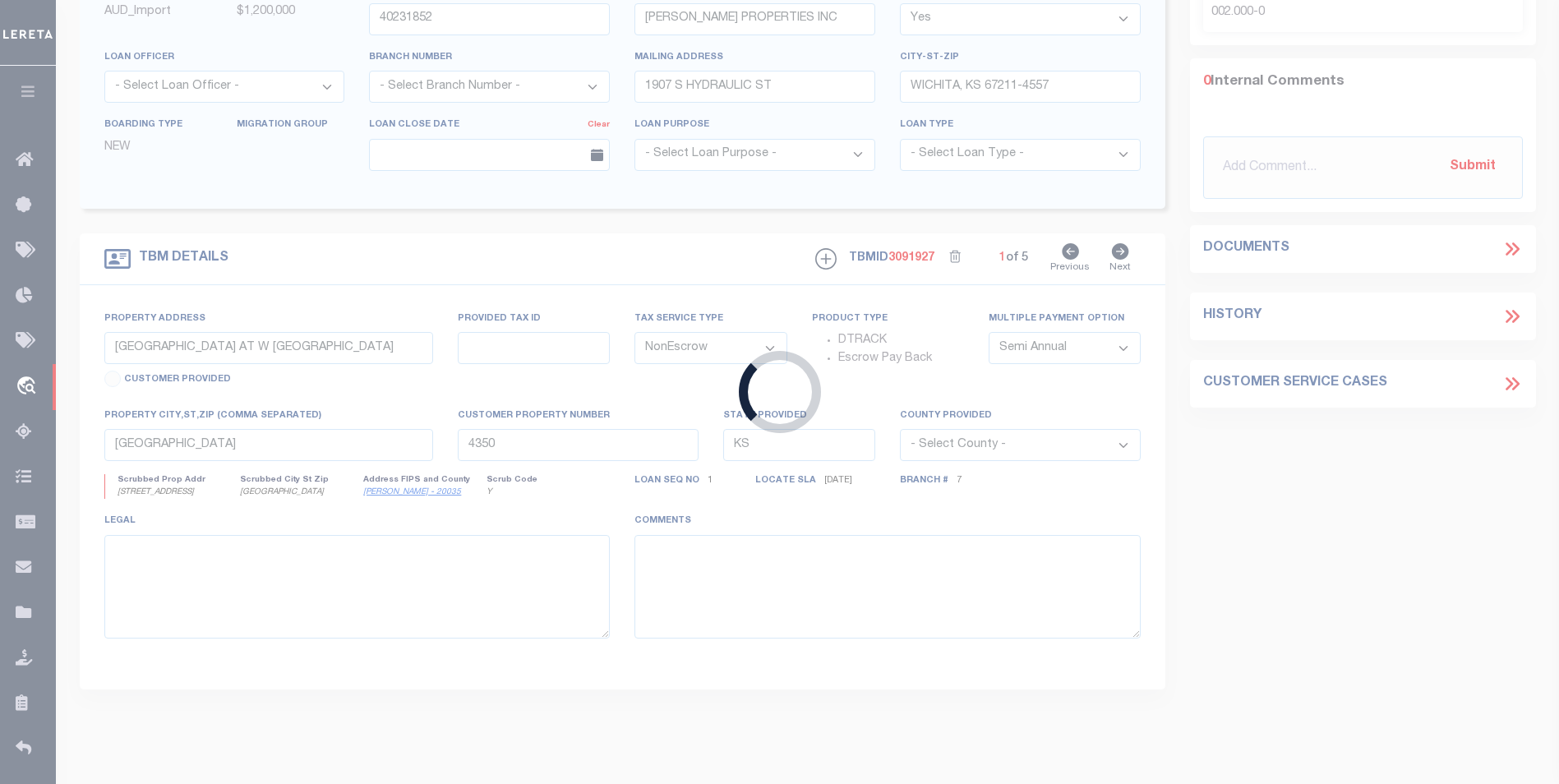
select select "4990"
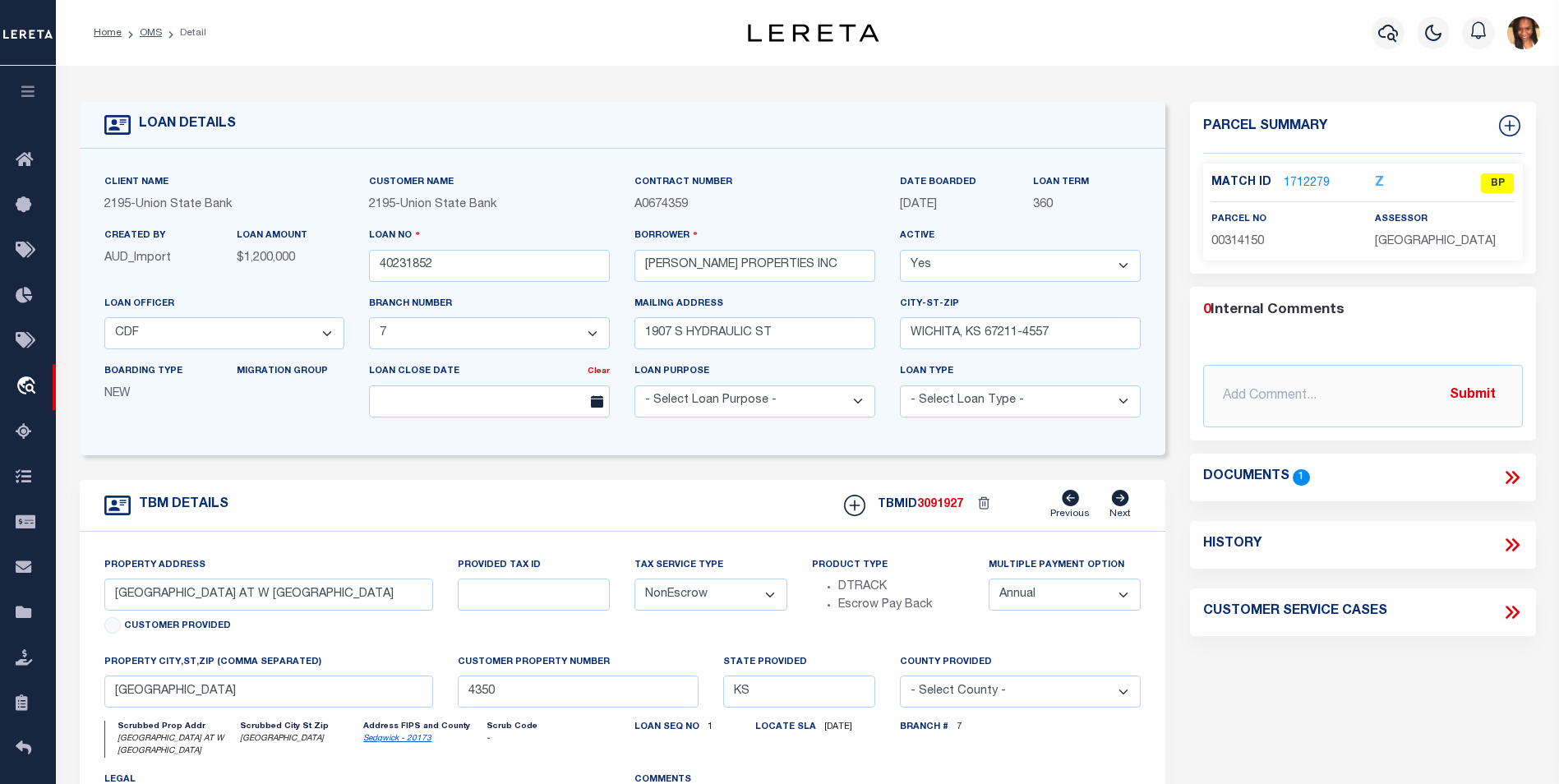
click at [1307, 179] on link "1712279" at bounding box center [1307, 184] width 46 height 17
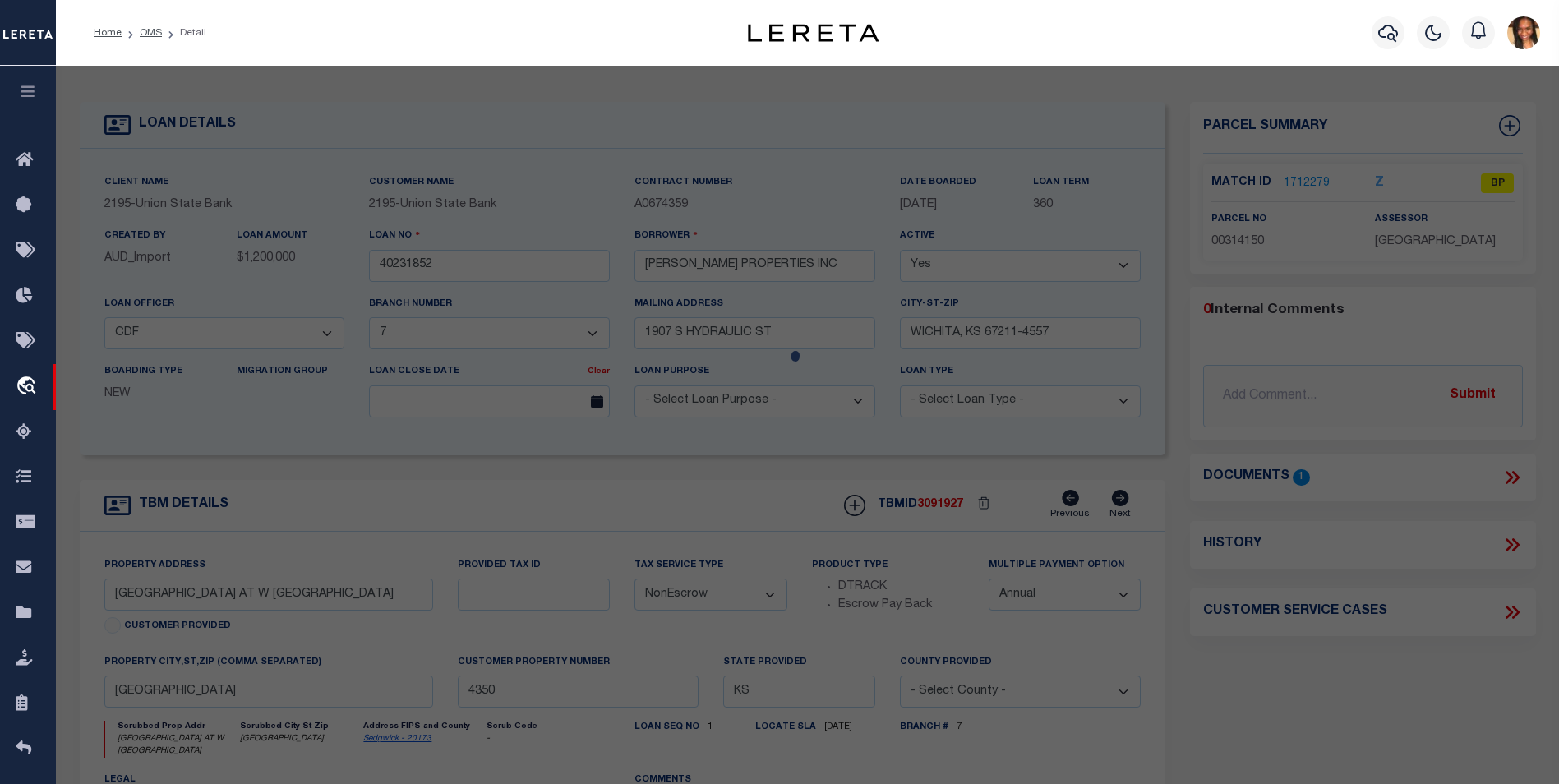
select select "AS"
checkbox input "false"
select select "BP"
type input "CLINT MILLER PROPERTIES INC"
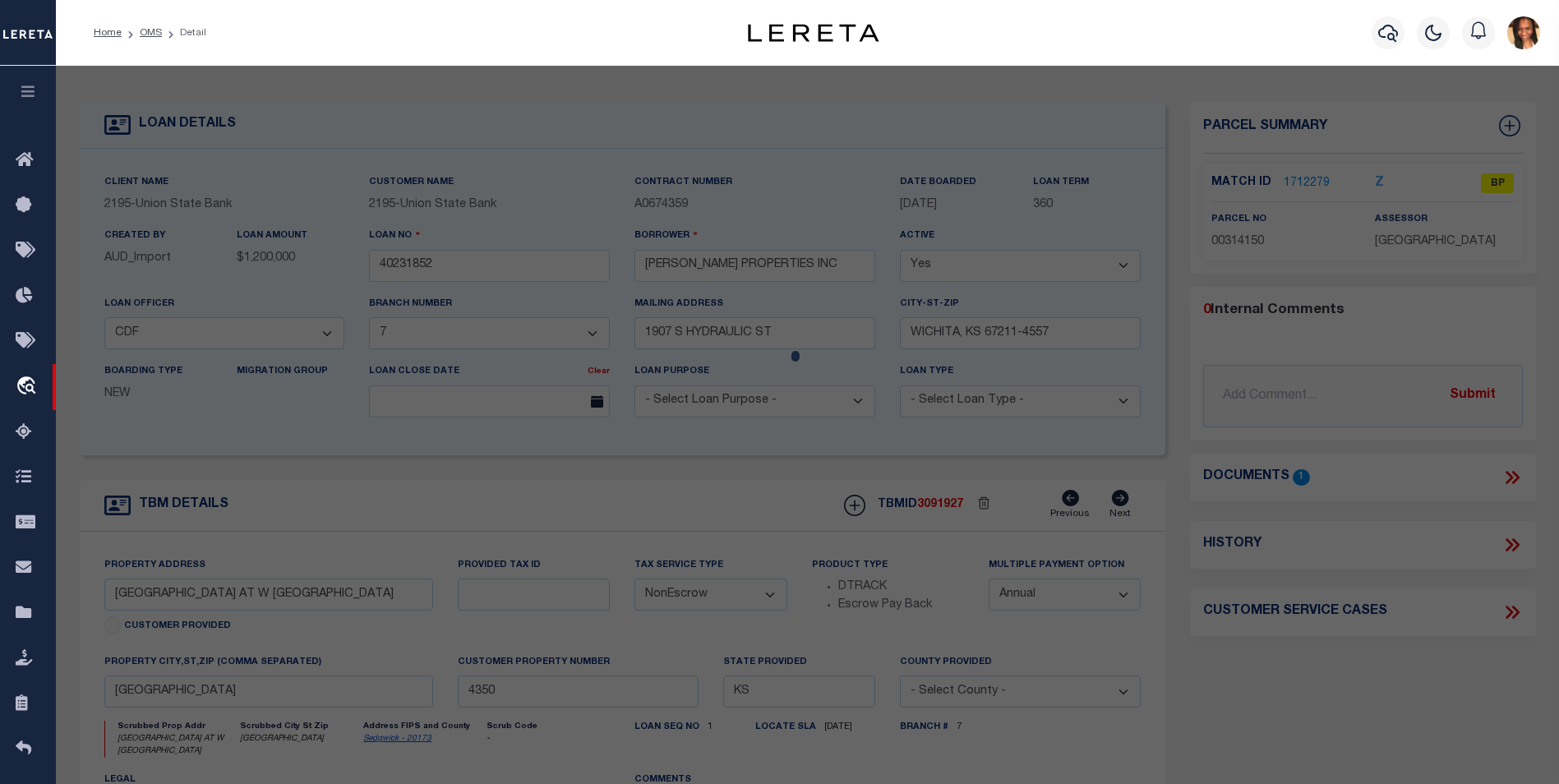
select select
checkbox input "false"
type textarea "S1/2 NE1/4 SEC 36-26-2W"
type textarea "As per TC Elizabeth parcel is inacive"
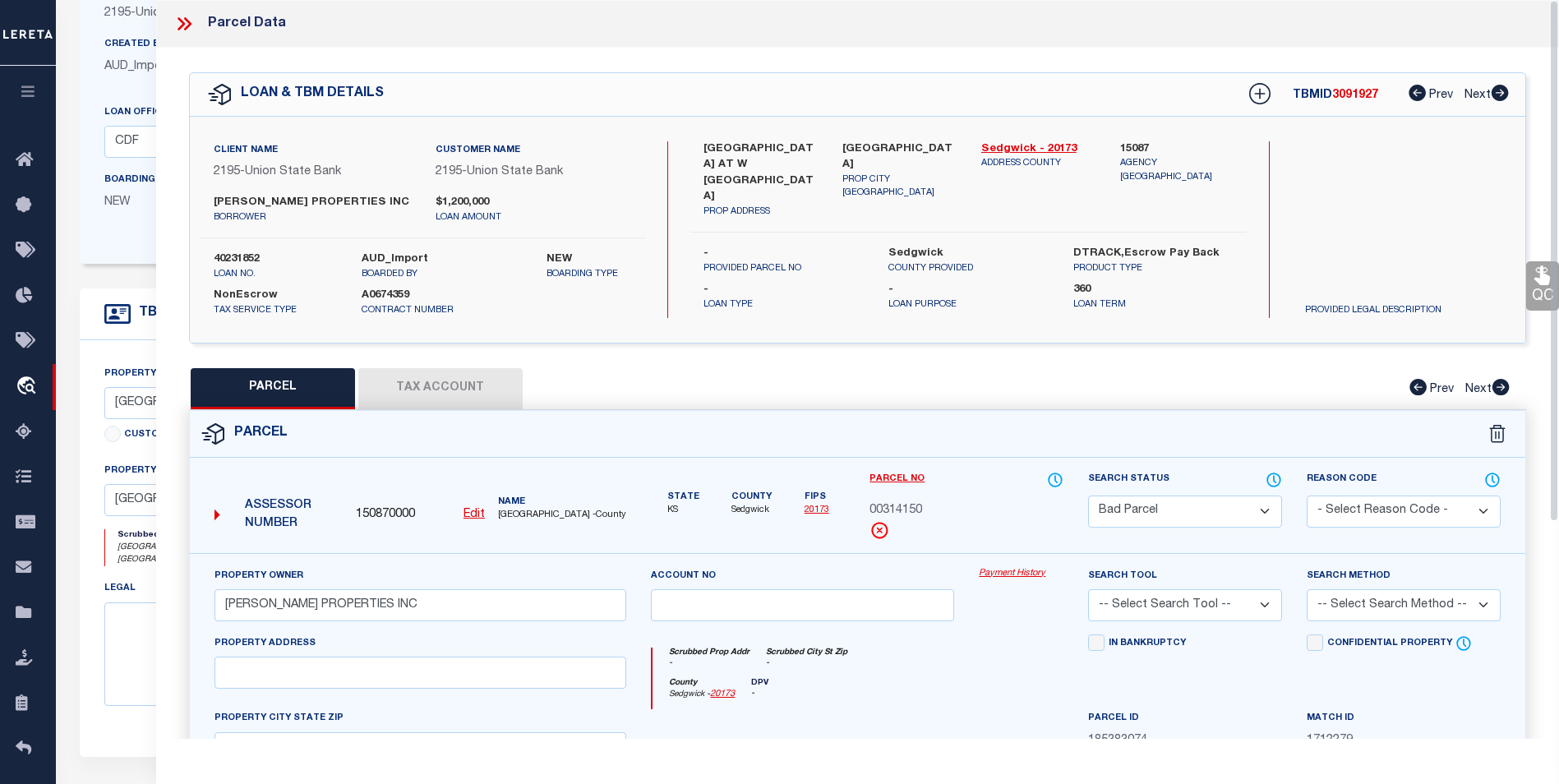
scroll to position [144, 0]
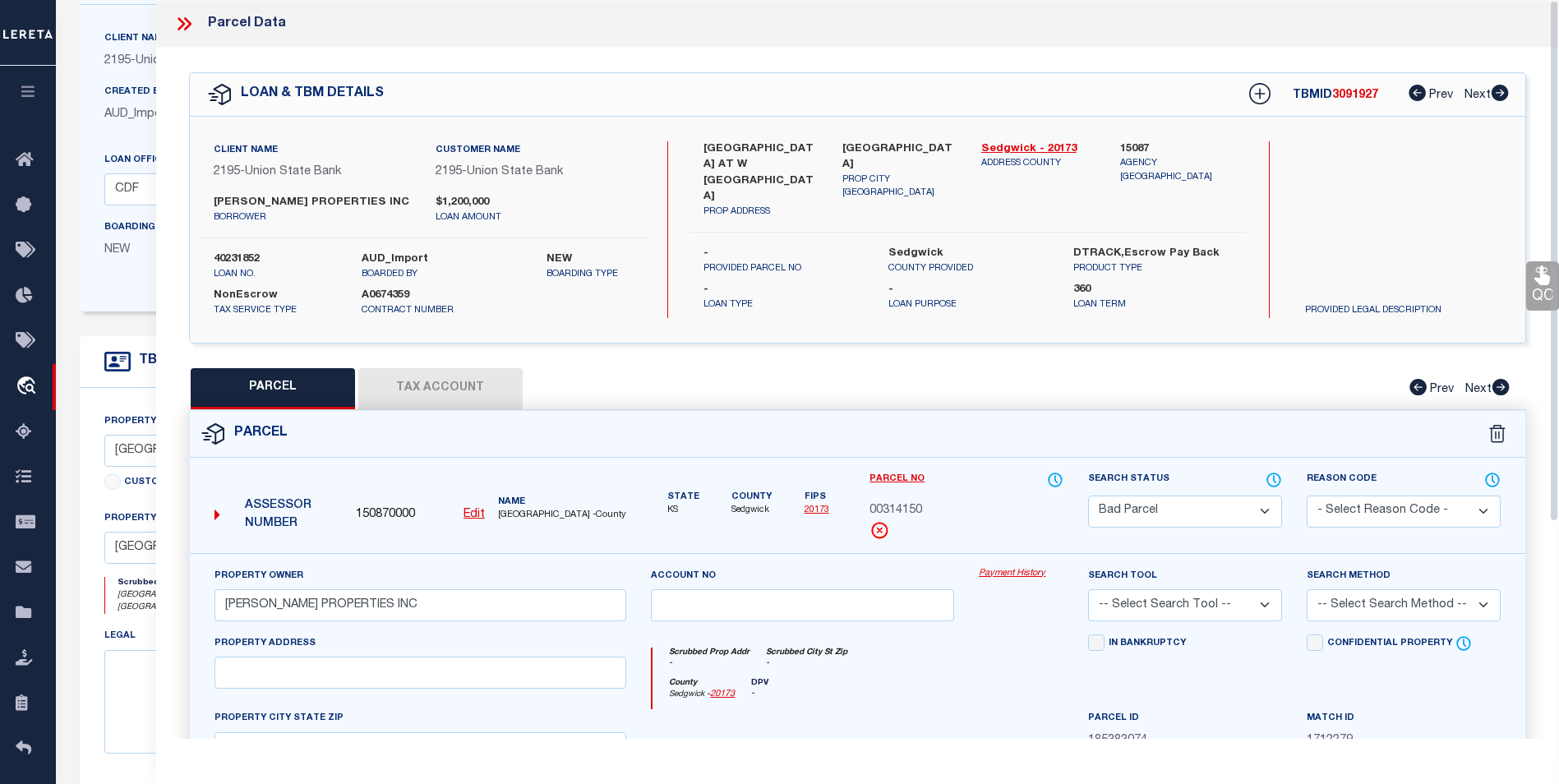
click at [176, 22] on icon at bounding box center [184, 23] width 22 height 22
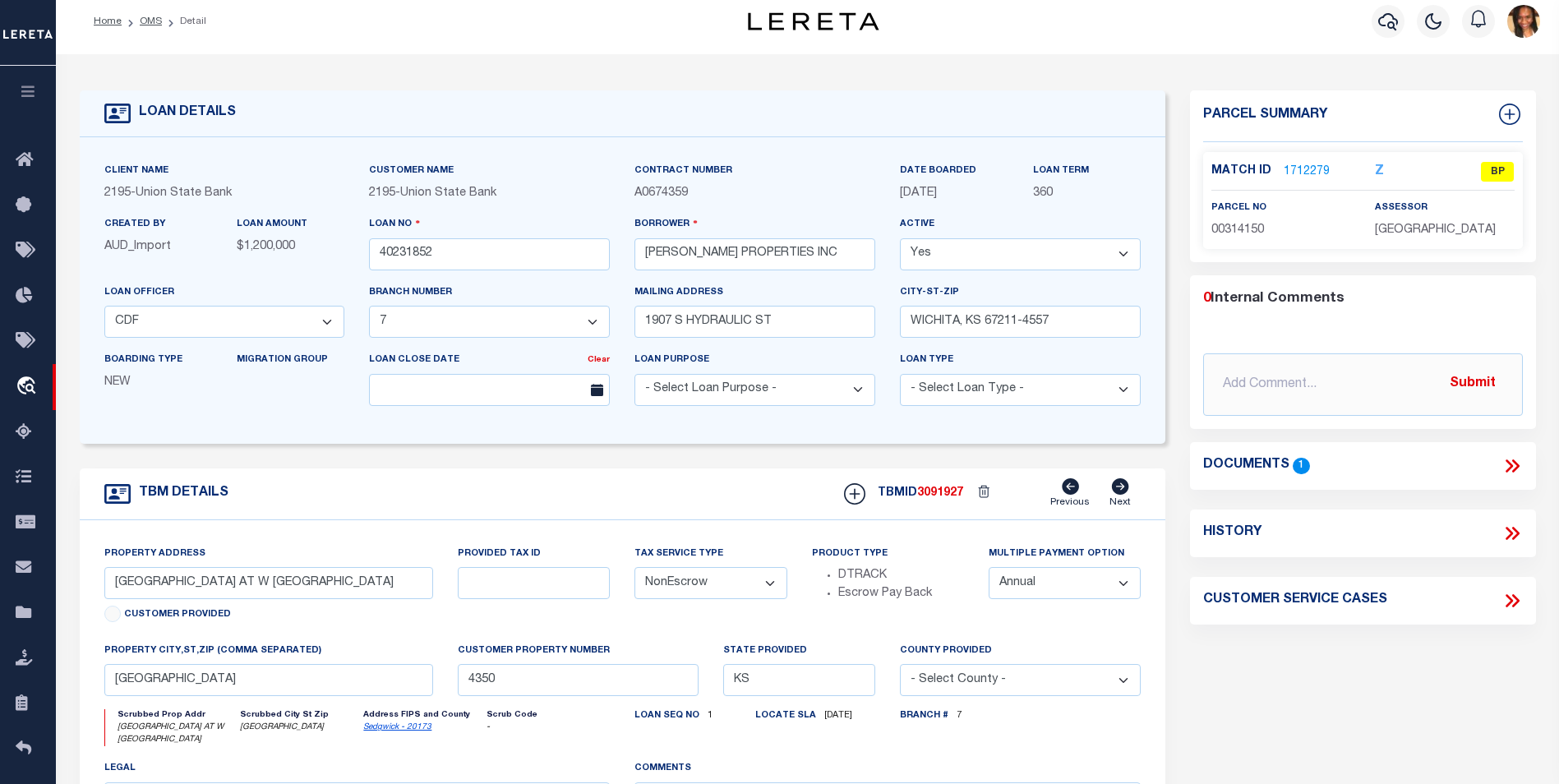
scroll to position [0, 0]
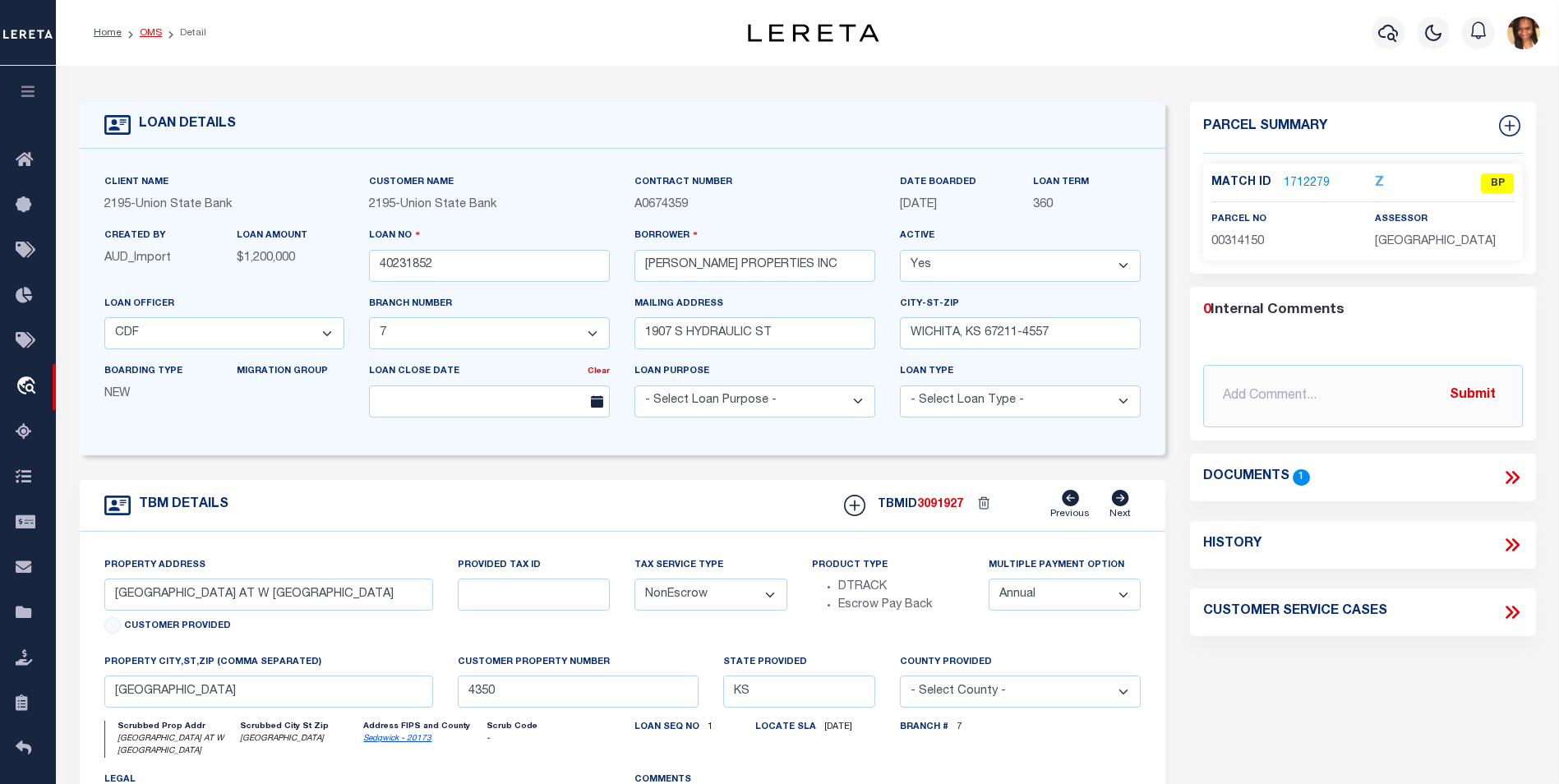
click at [151, 33] on link "OMS" at bounding box center [151, 32] width 22 height 9
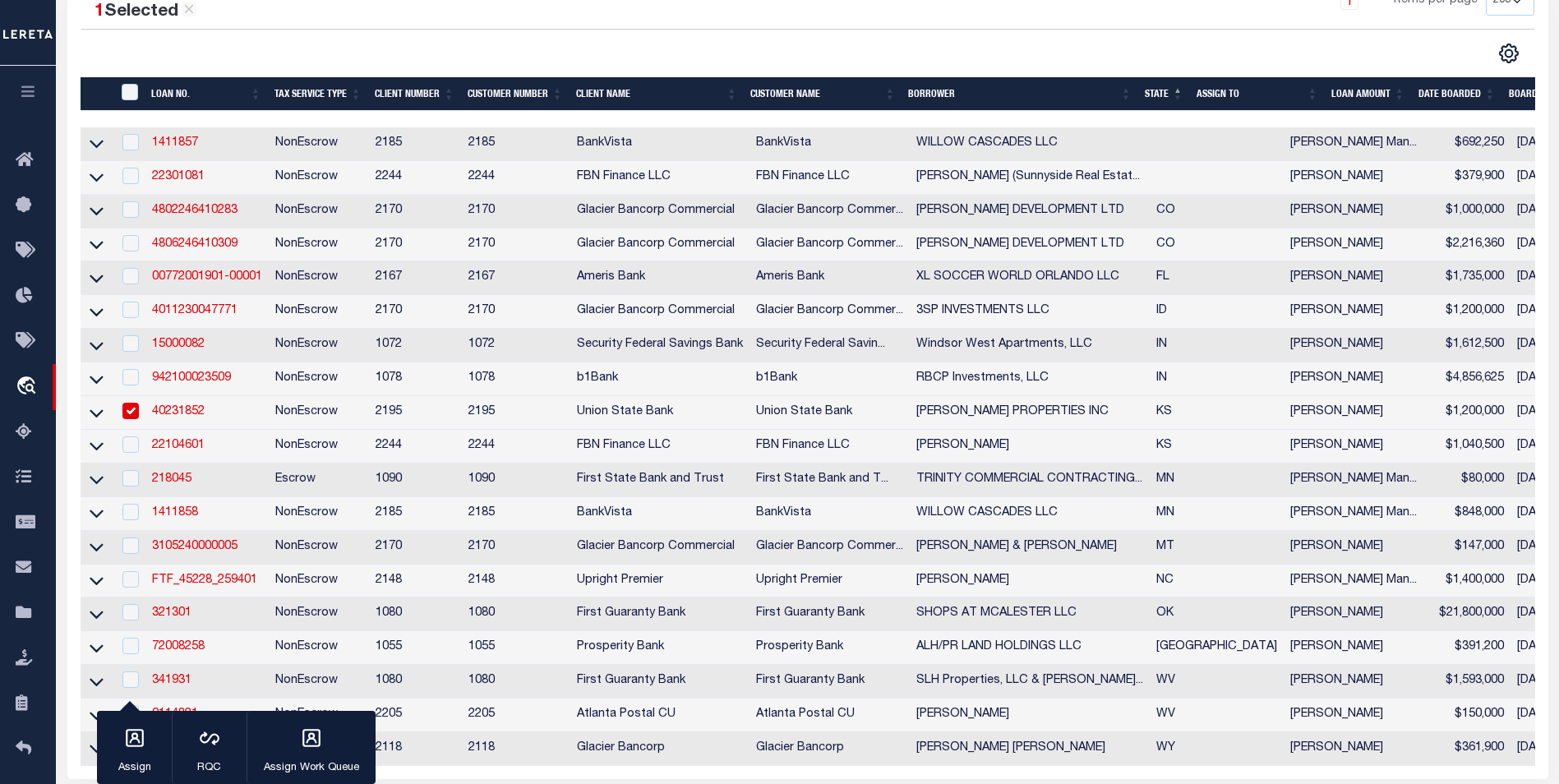
scroll to position [493, 0]
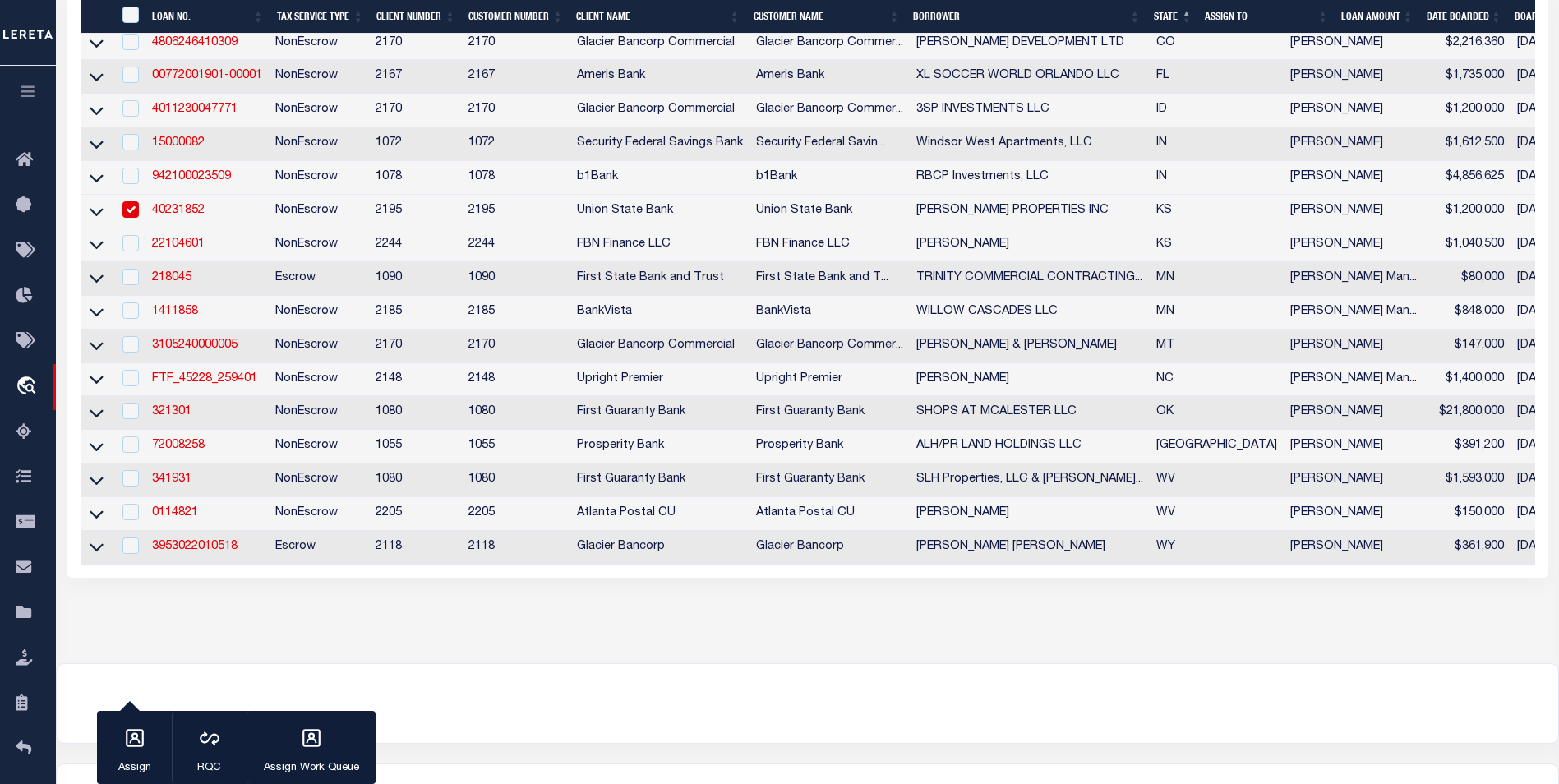
click at [131, 213] on input "checkbox" at bounding box center [130, 209] width 16 height 16
checkbox input "false"
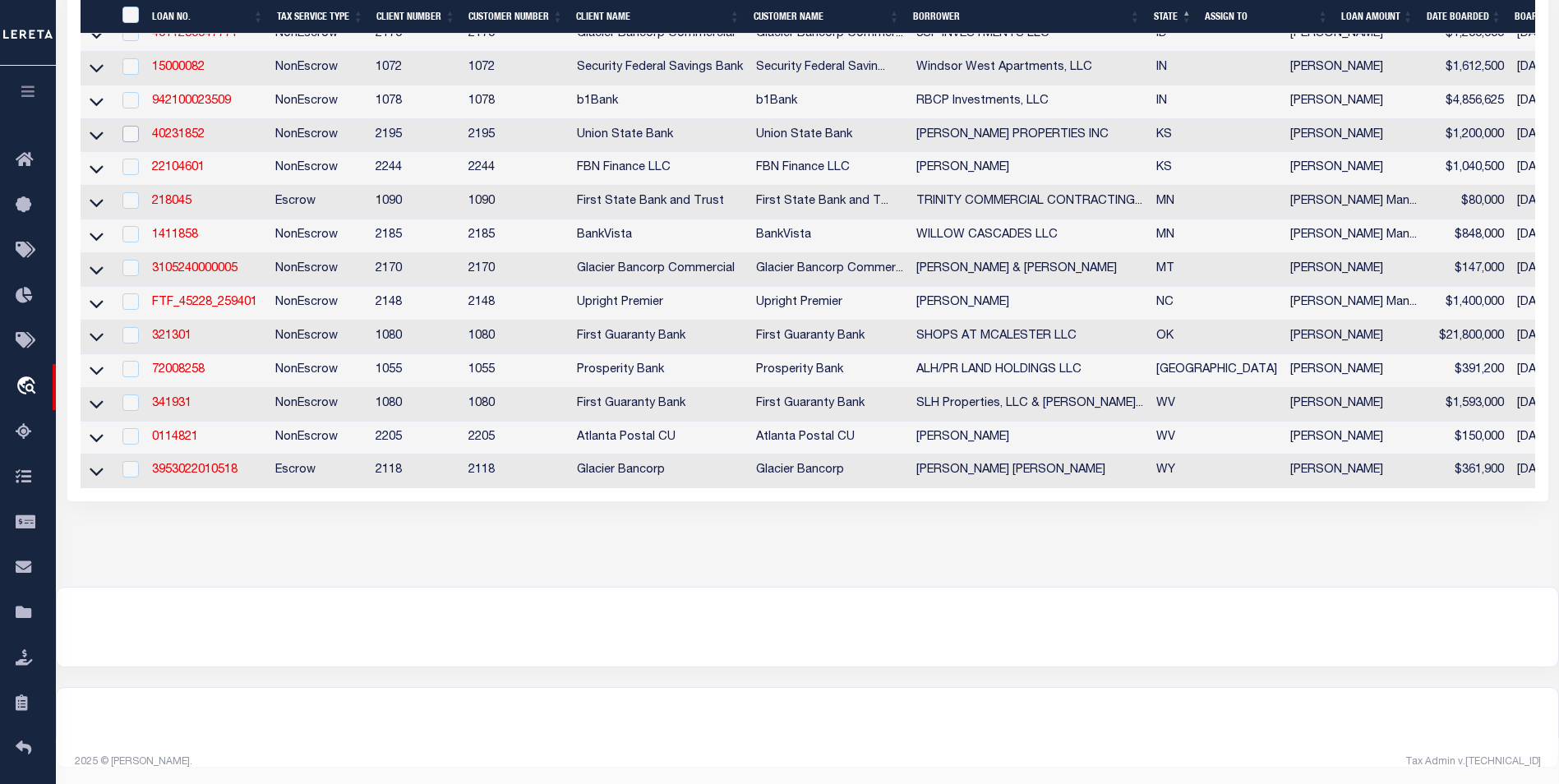
scroll to position [575, 0]
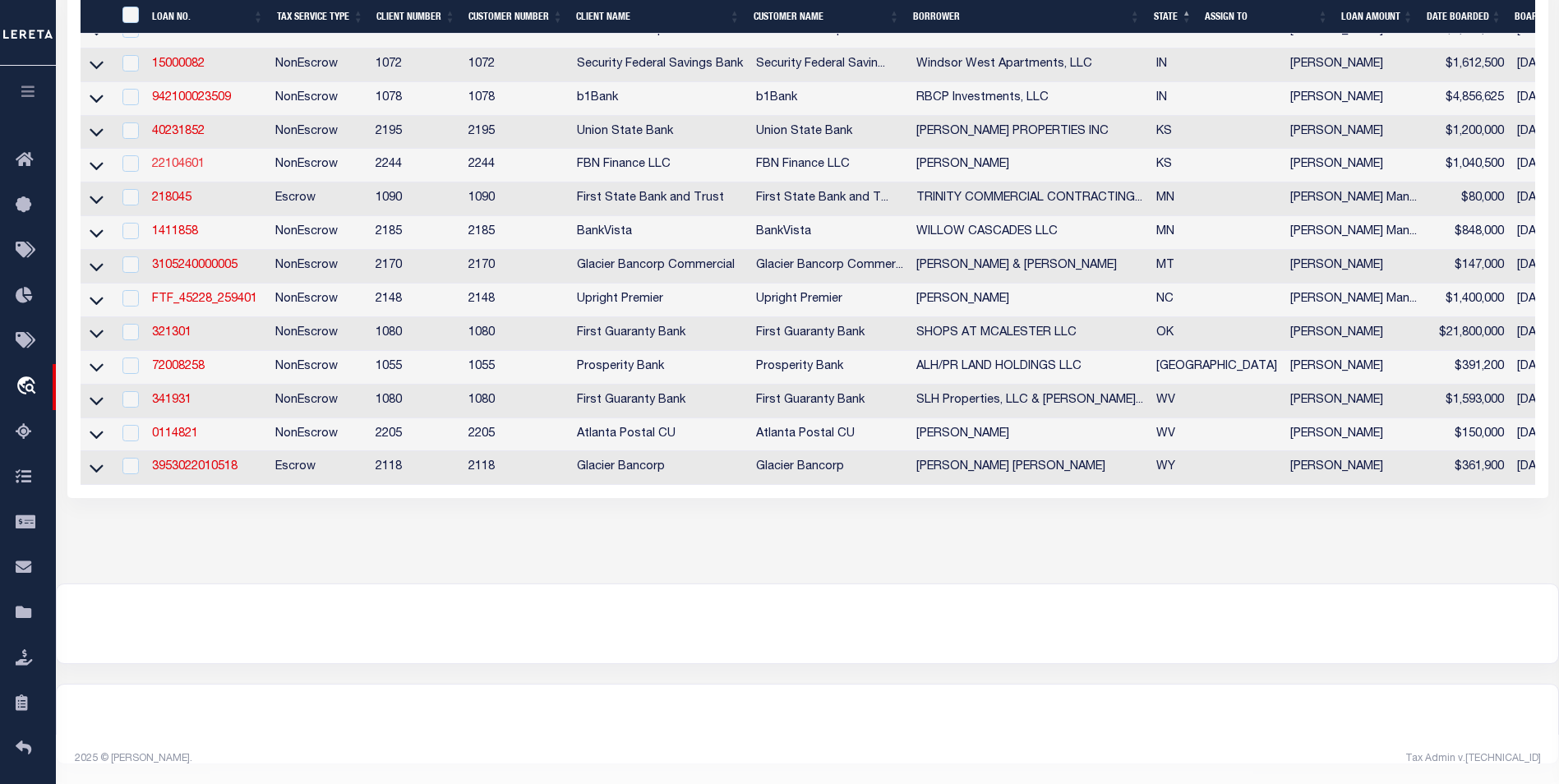
click at [181, 169] on link "22104601" at bounding box center [178, 164] width 53 height 11
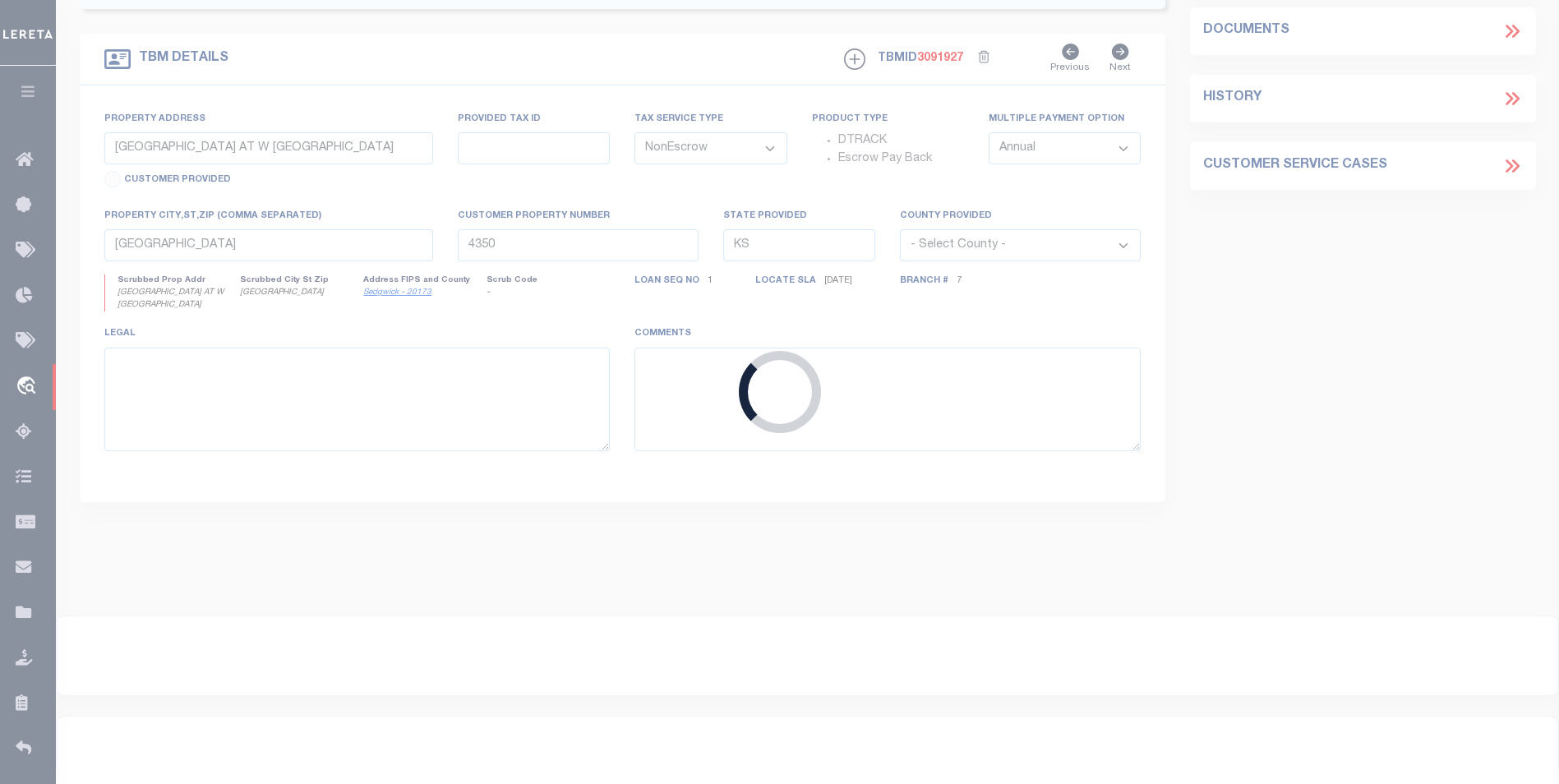
type input "22104601"
type input "[PERSON_NAME]"
select select
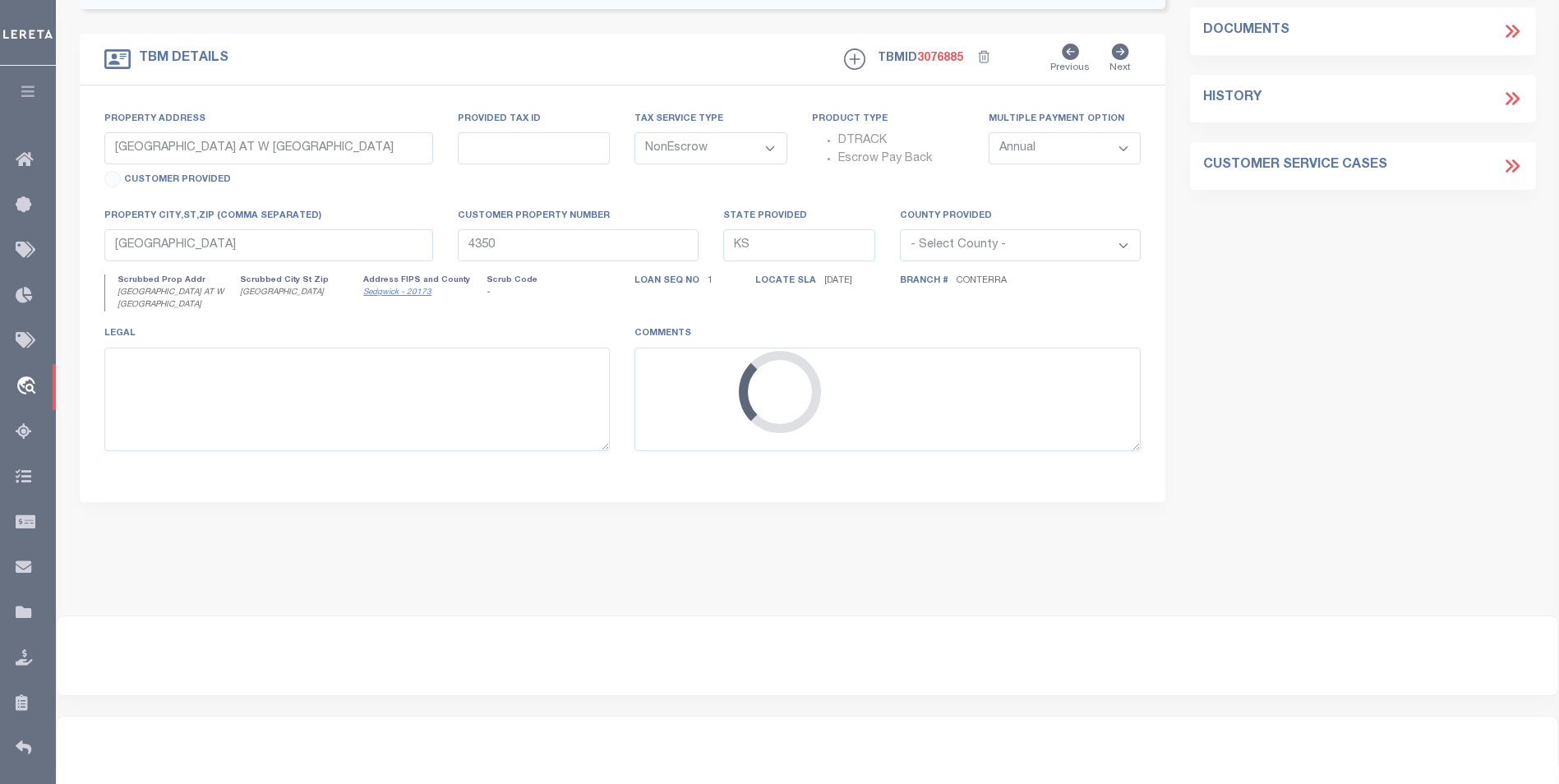
select select "14078"
type input "23918 332nd Rd"
type input "05675"
type input "Maple City, KS 67102"
type input "FBN"
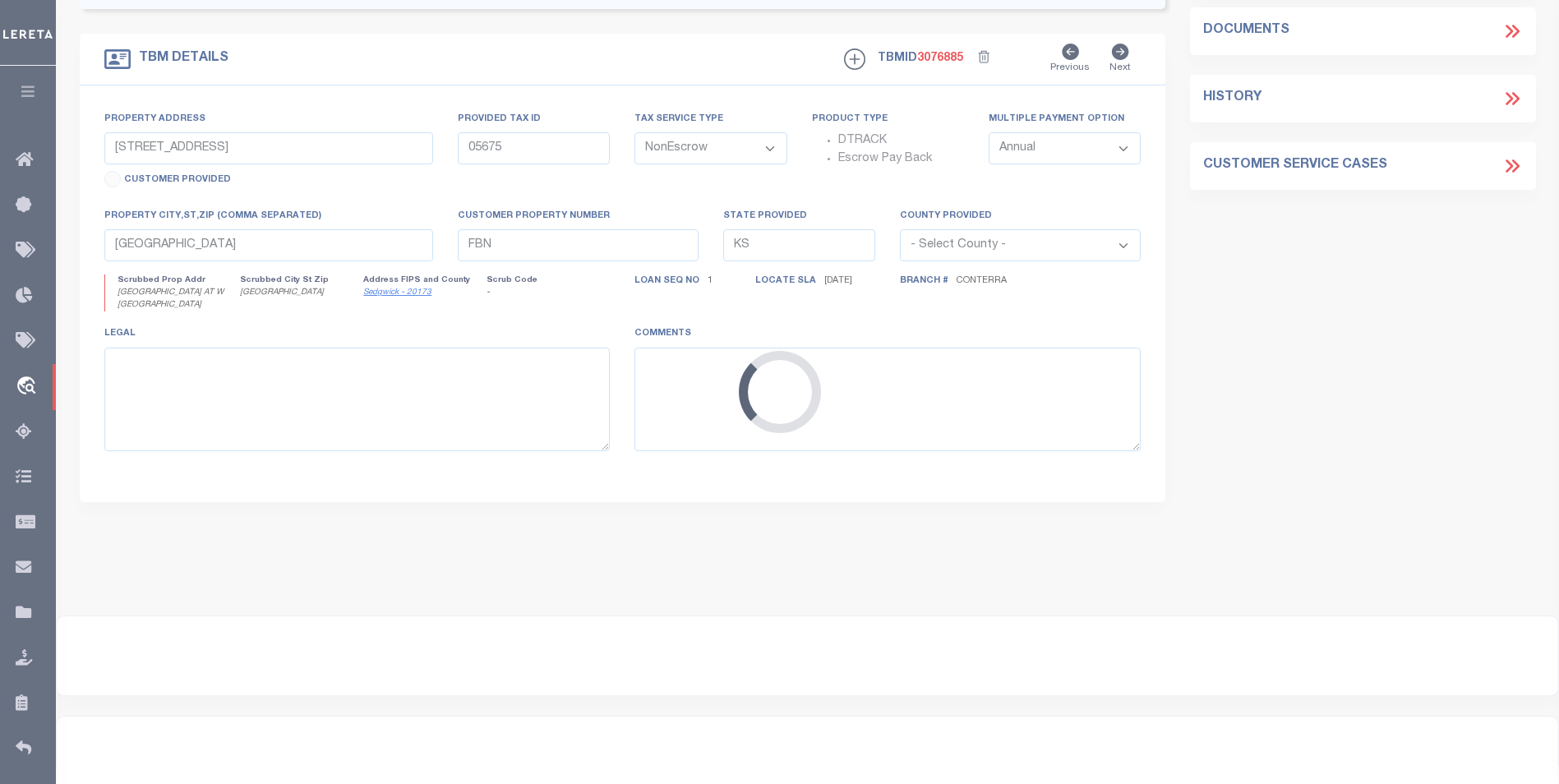
select select
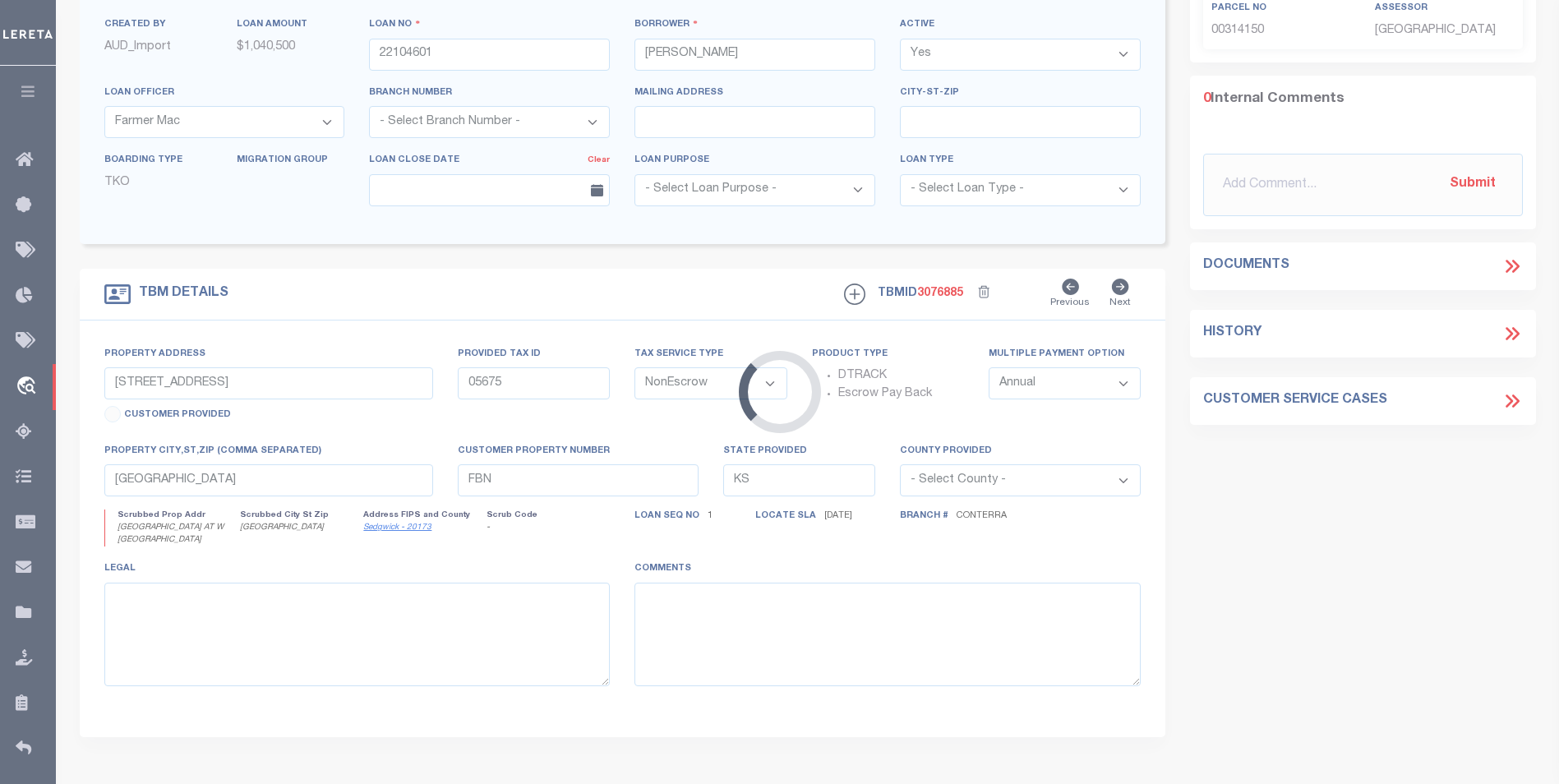
select select "5510"
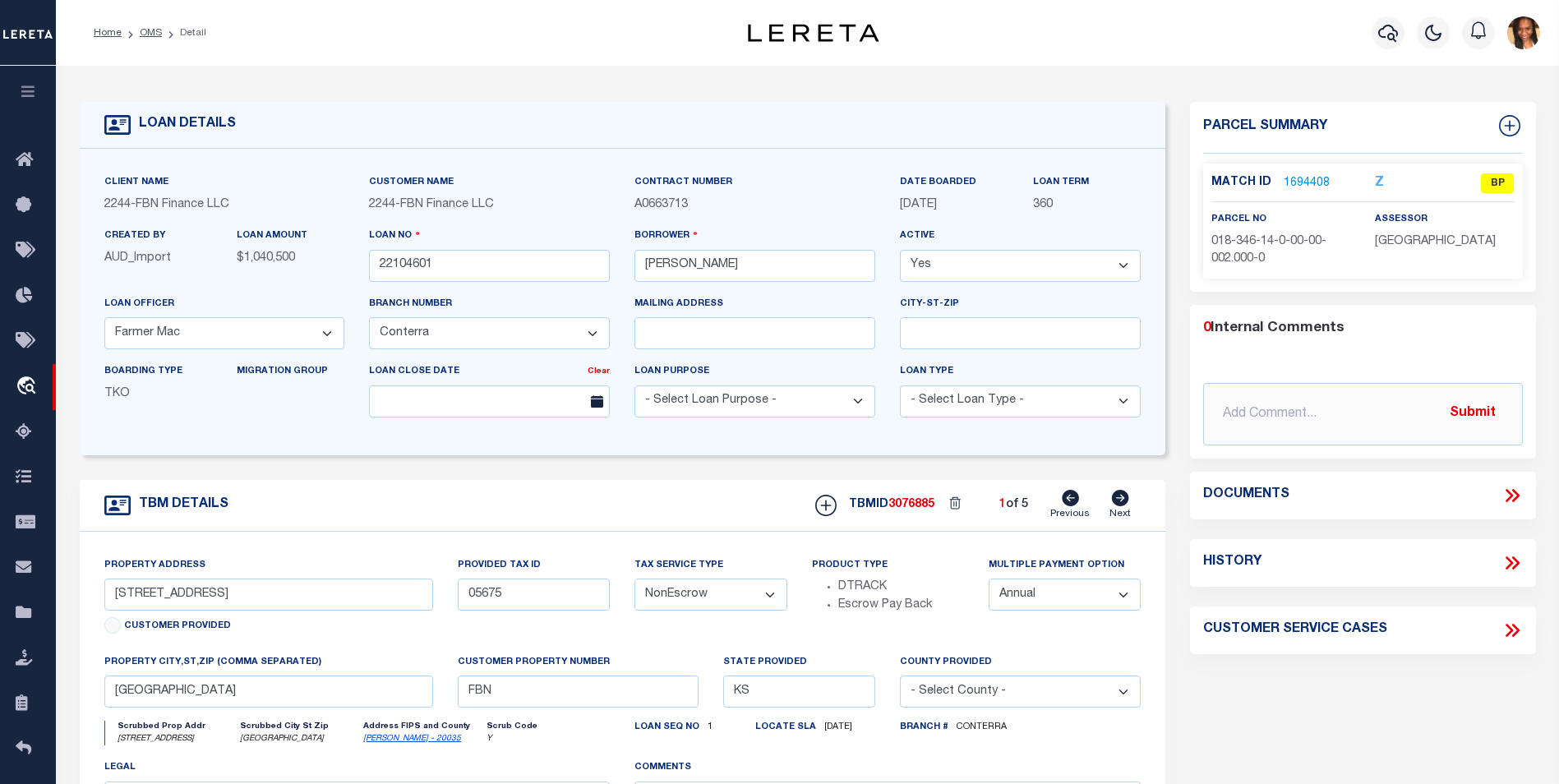
click at [1305, 180] on link "1694408" at bounding box center [1307, 184] width 46 height 17
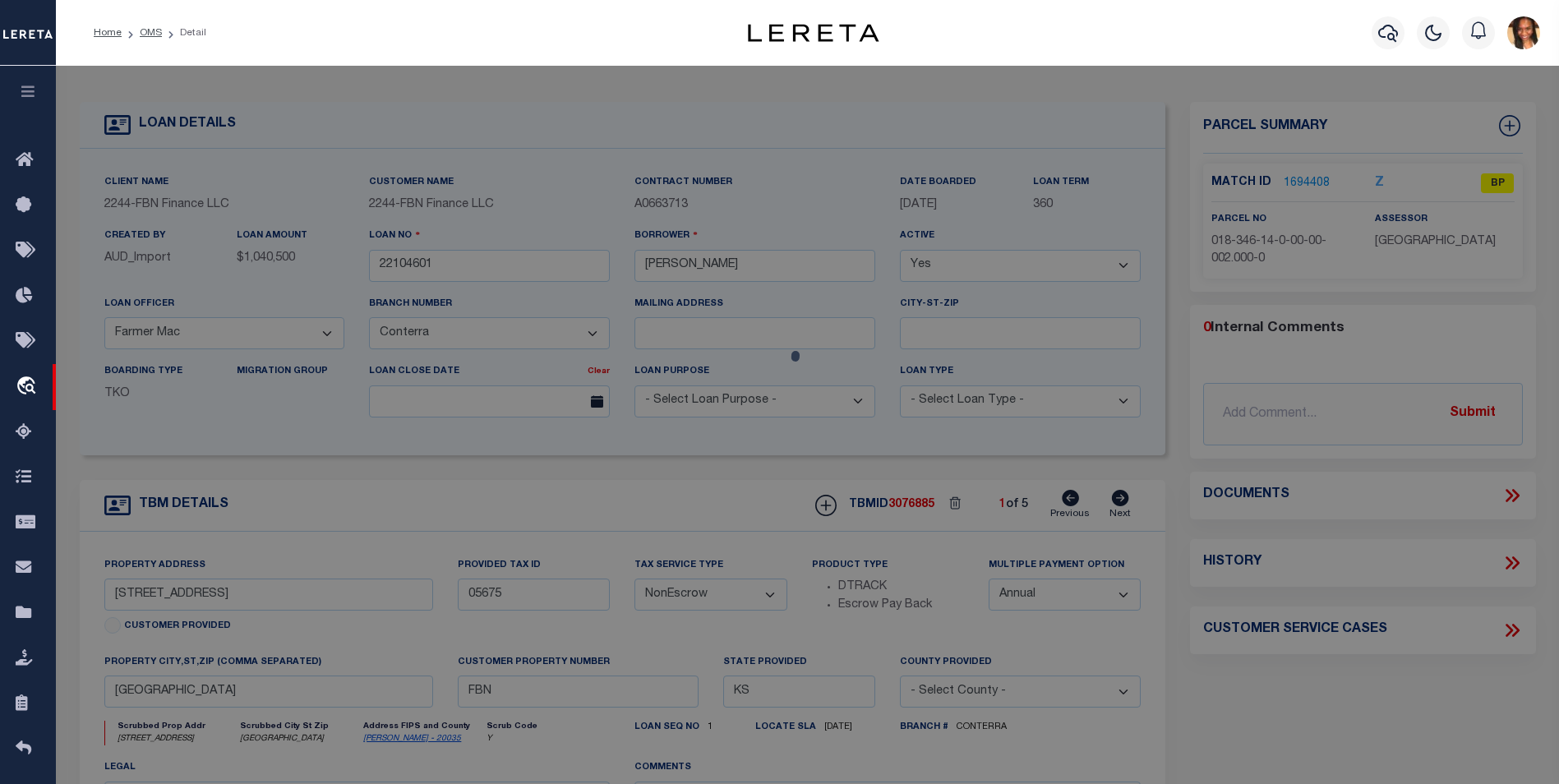
select select "AS"
checkbox input "false"
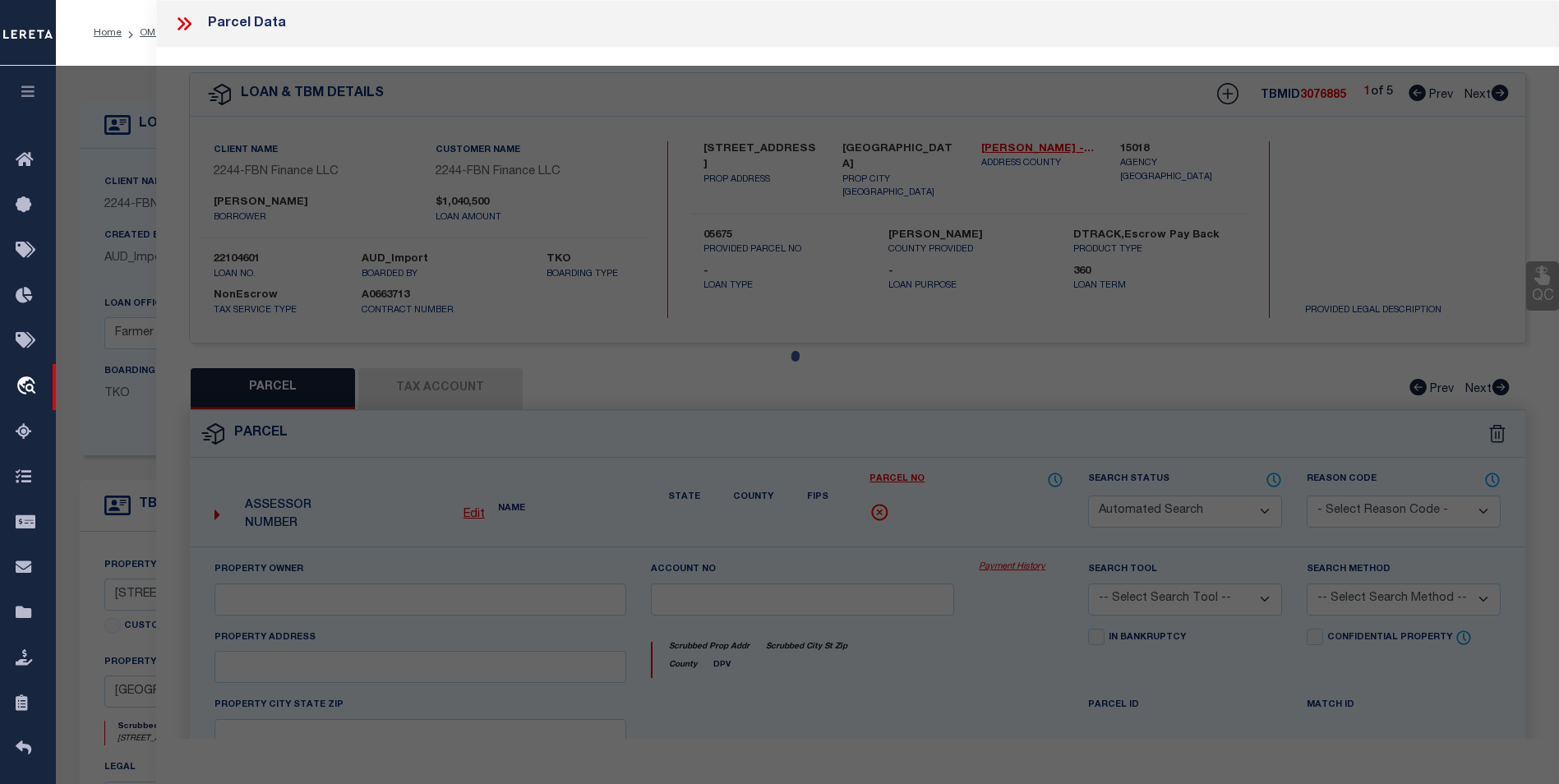
select select "BP"
type input "WEDMAN,SCOTT H"
type input "108-05675"
select select
type input "23918 332nd Rd"
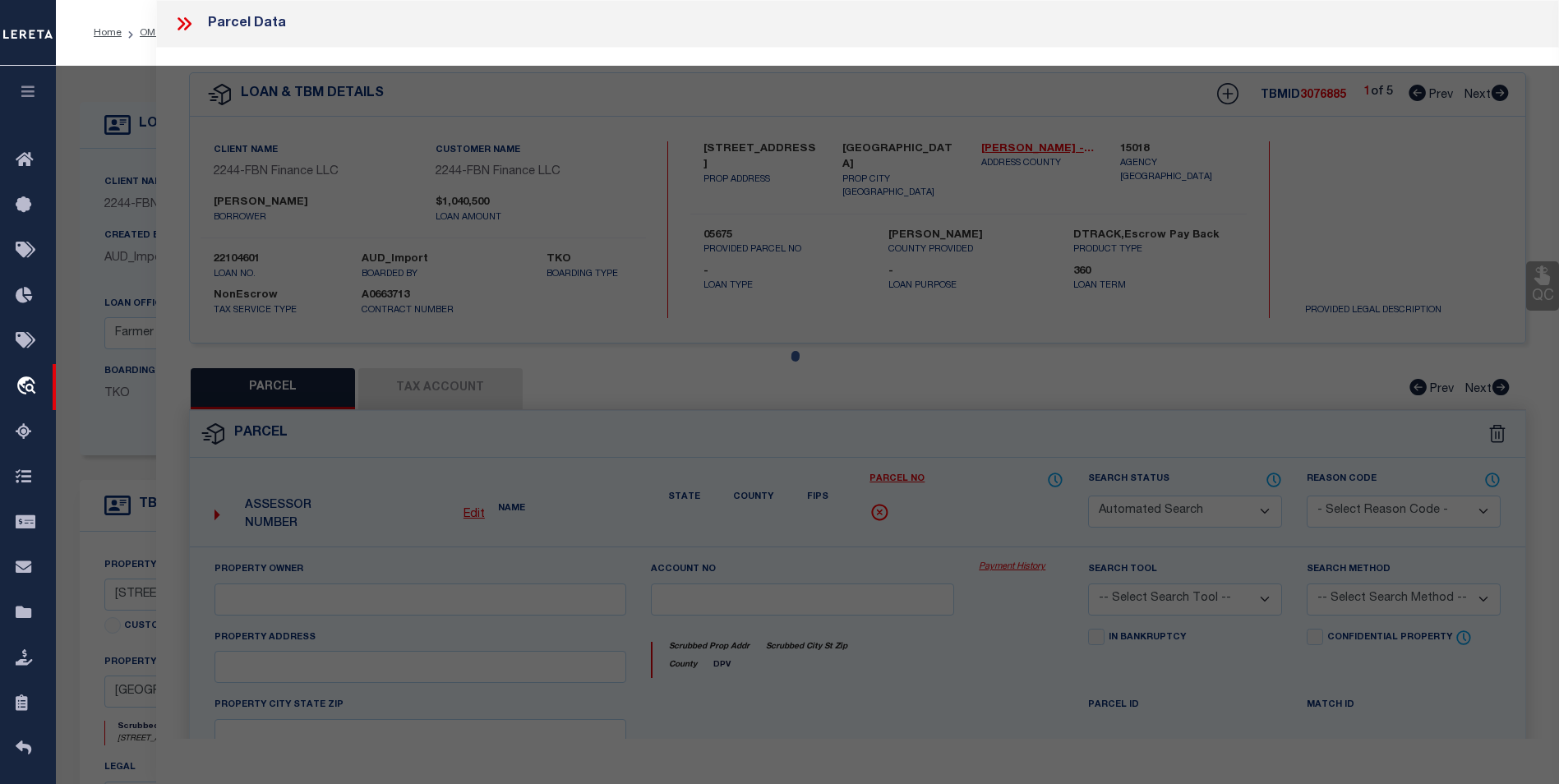
checkbox input "false"
type input "MAPLE CITY KS 67102"
type textarea "S14, T35, R06, ACRES 349.01, LTS 2-4,NW1/4SE1/4 & N1/2SW1/4 & NW1/4,LESS ROW"
type textarea "Tax id, address and legal does not match with website- BG"
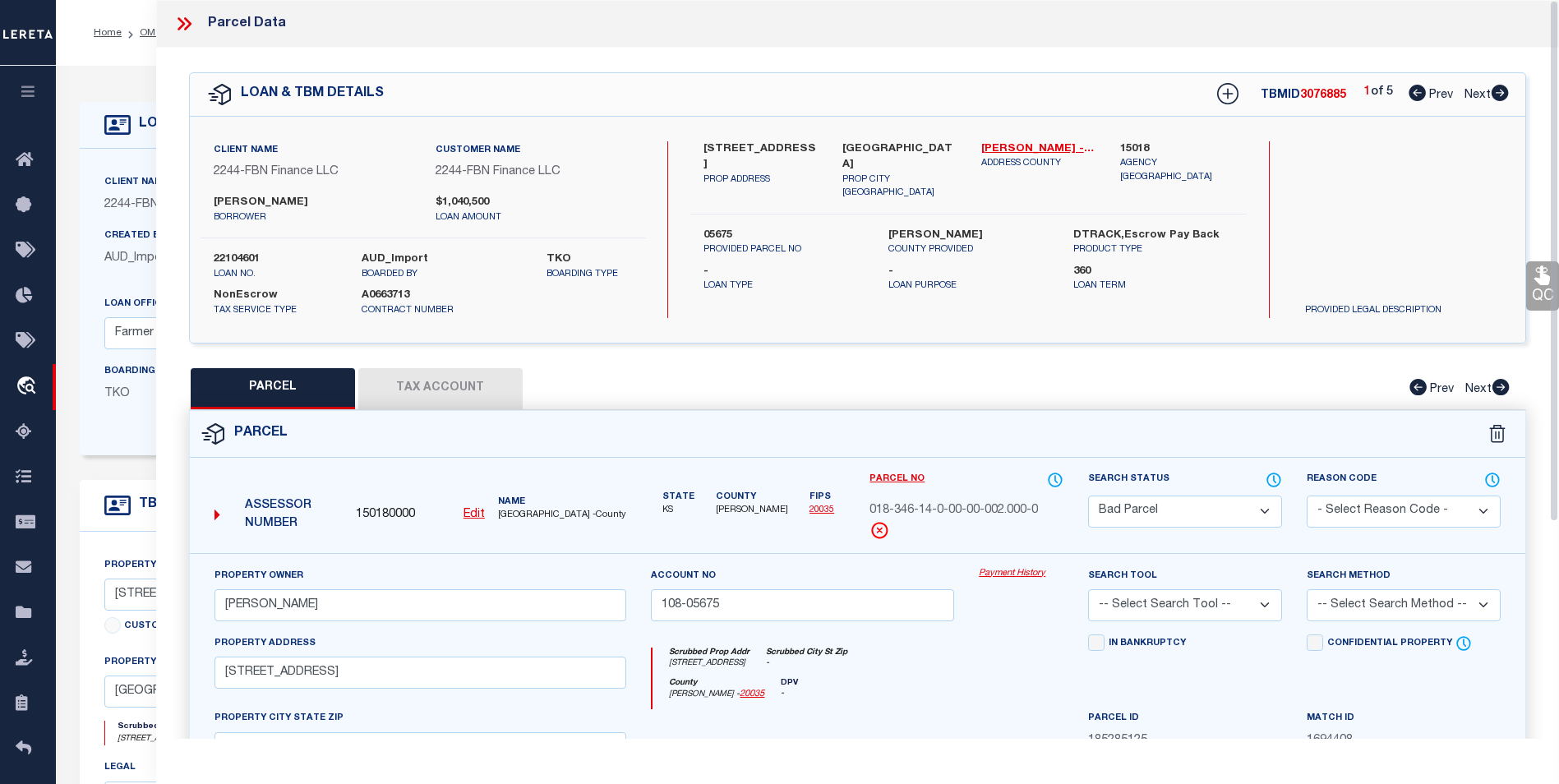
click at [187, 22] on icon at bounding box center [184, 23] width 22 height 22
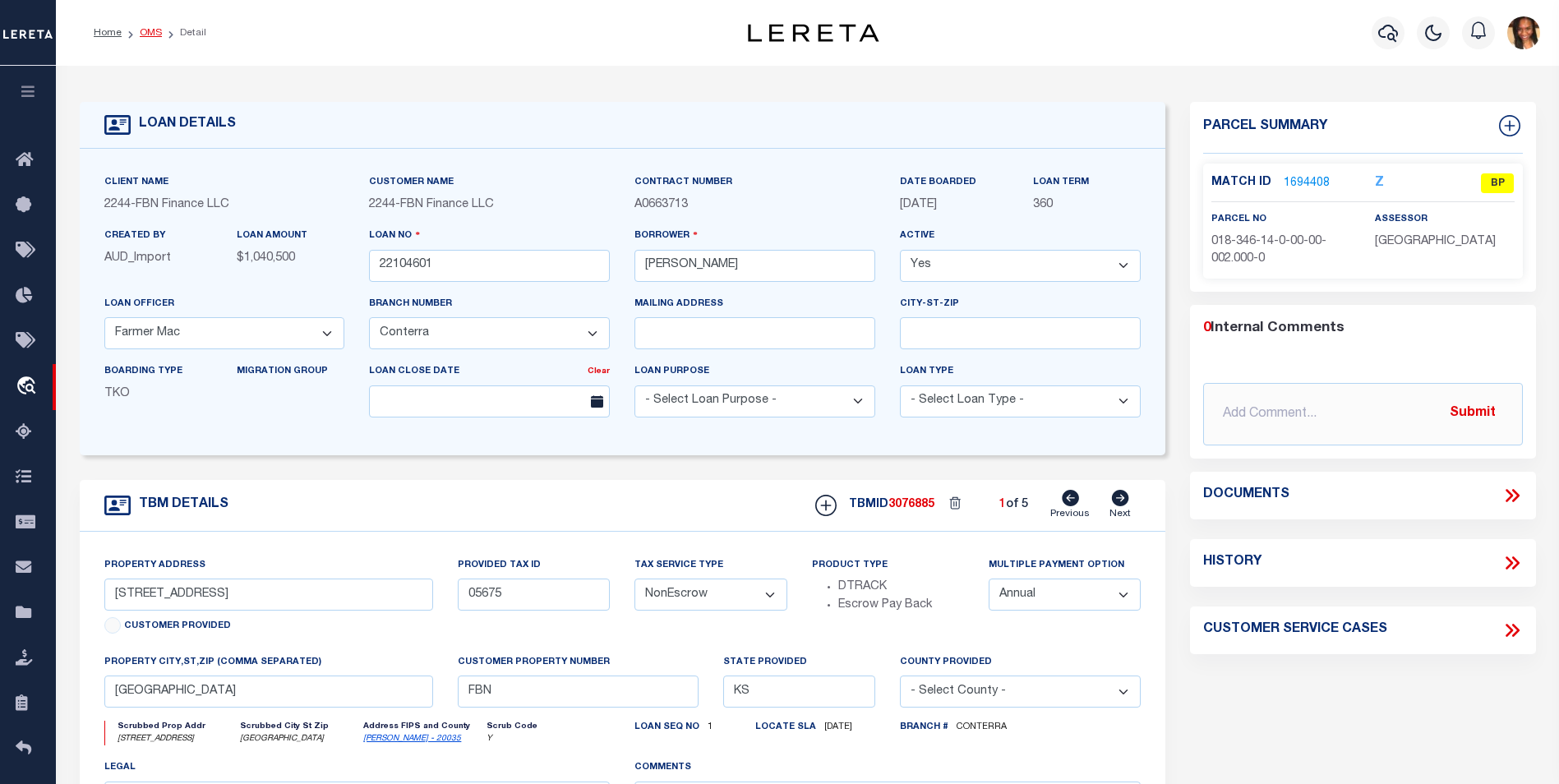
click at [151, 33] on link "OMS" at bounding box center [151, 32] width 22 height 9
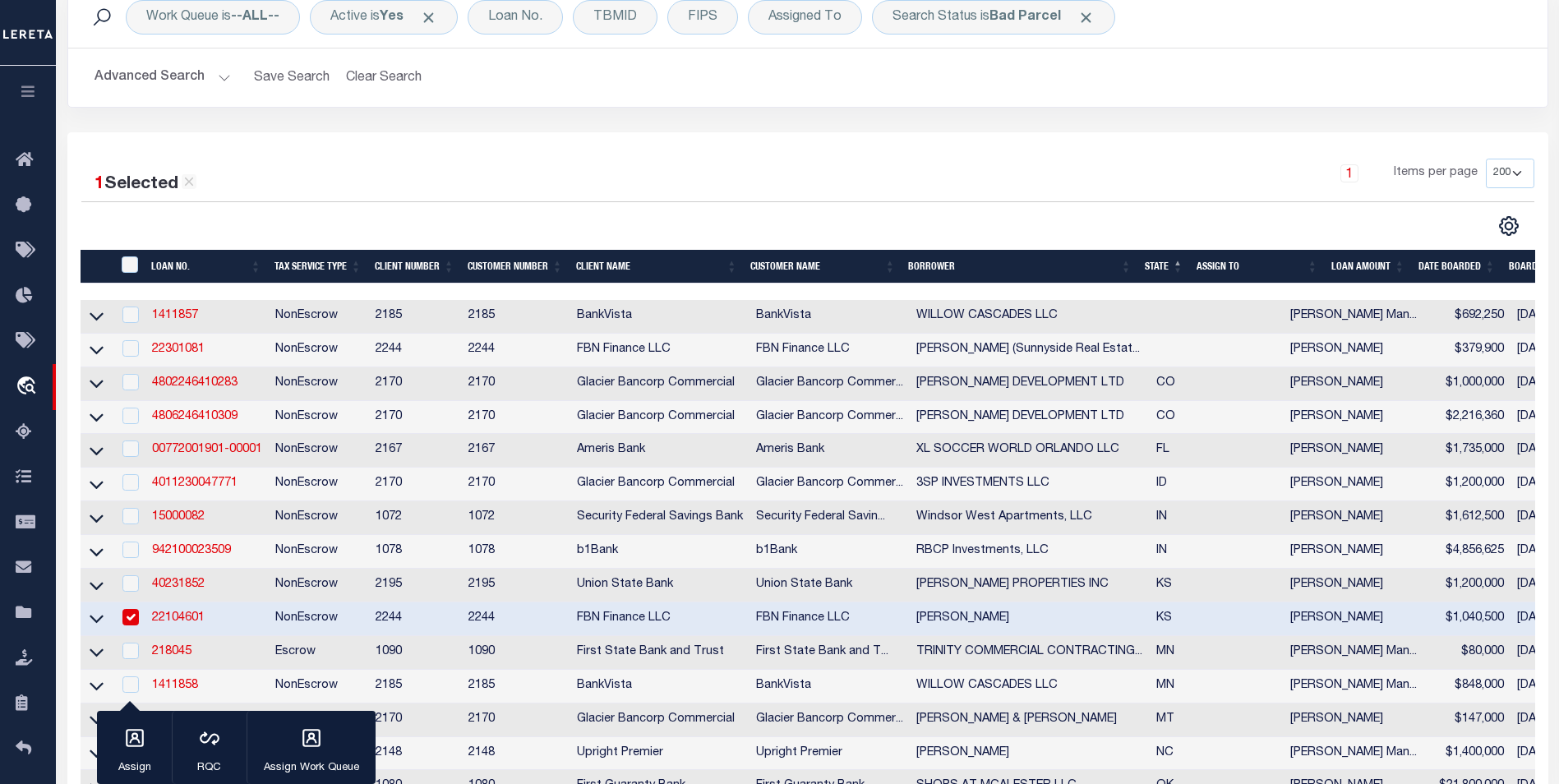
scroll to position [329, 0]
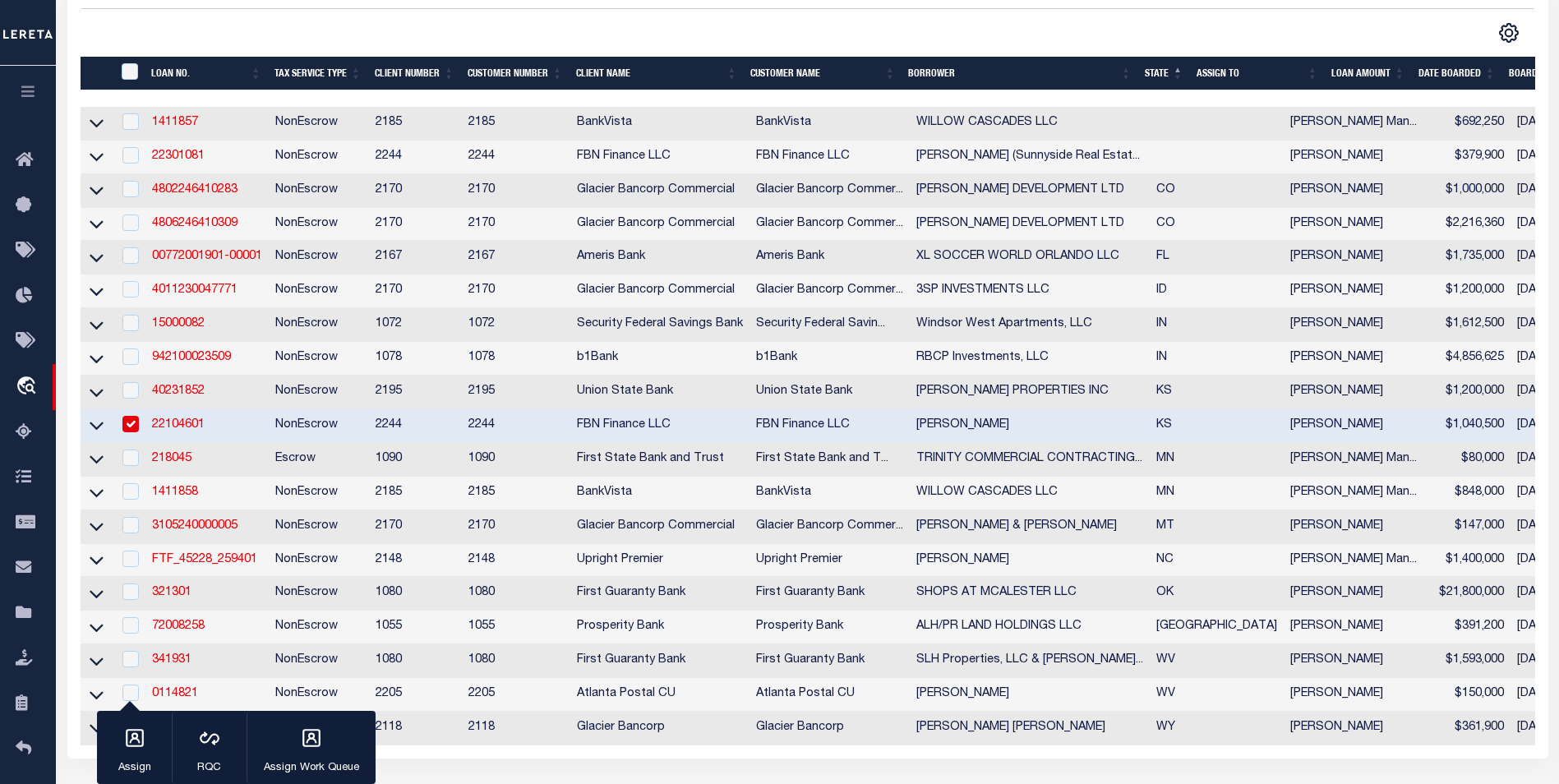
click at [135, 432] on input "checkbox" at bounding box center [130, 424] width 16 height 16
checkbox input "false"
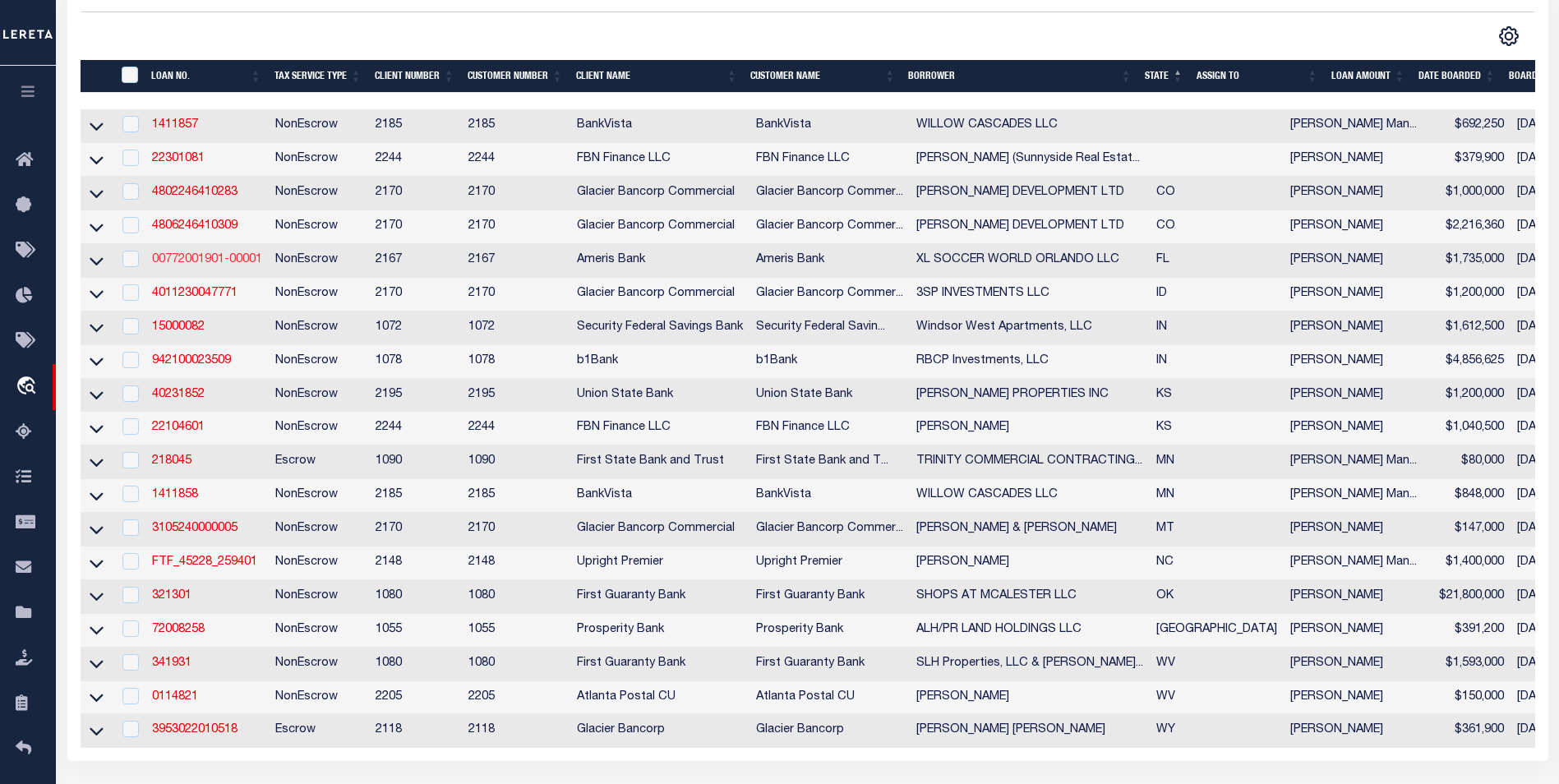
click at [212, 263] on link "00772001901-00001" at bounding box center [207, 259] width 111 height 11
type input "00772001901-00001"
type input "XL SOCCER WORLD ORLANDO LLC"
select select
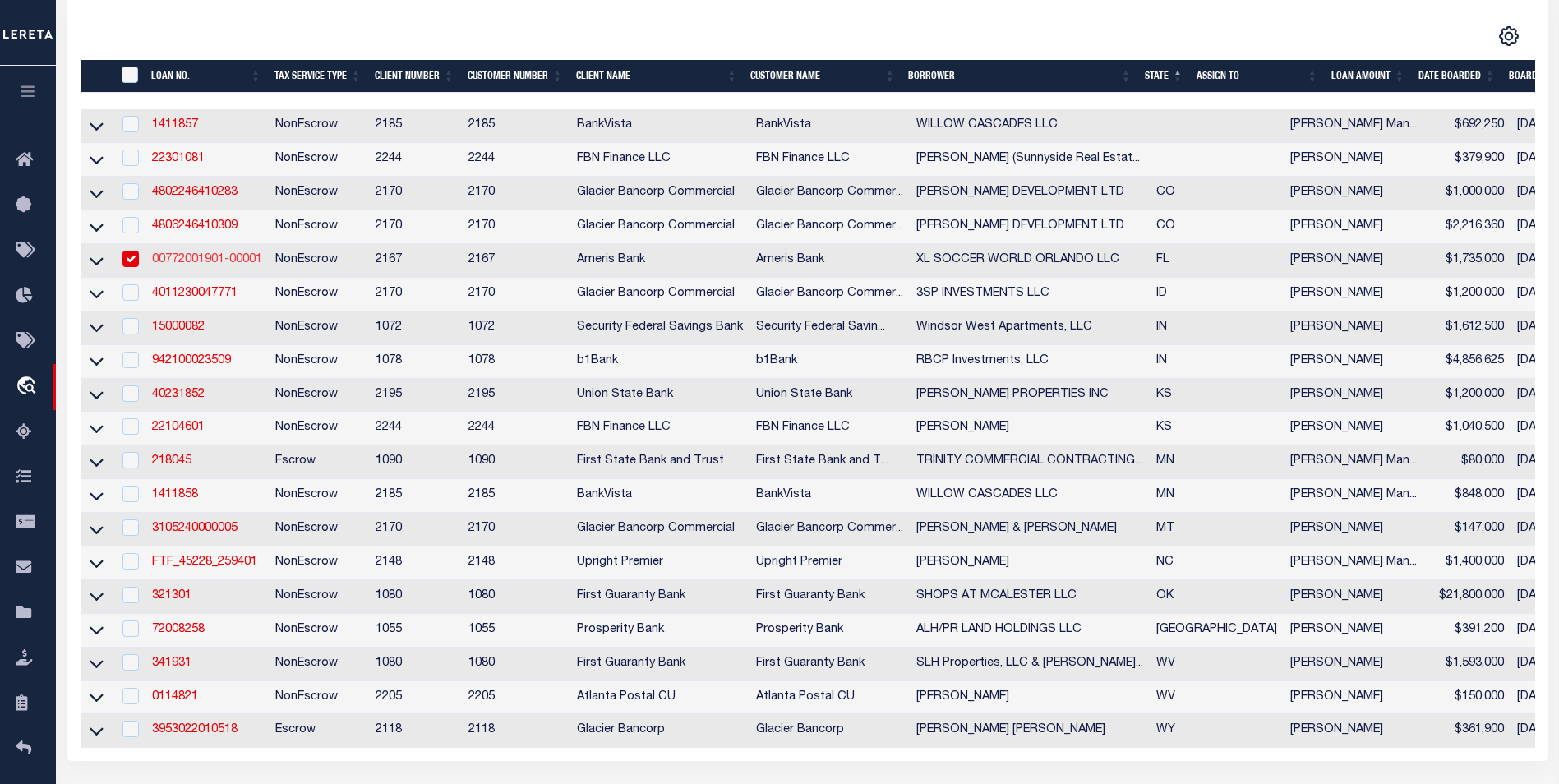
select select
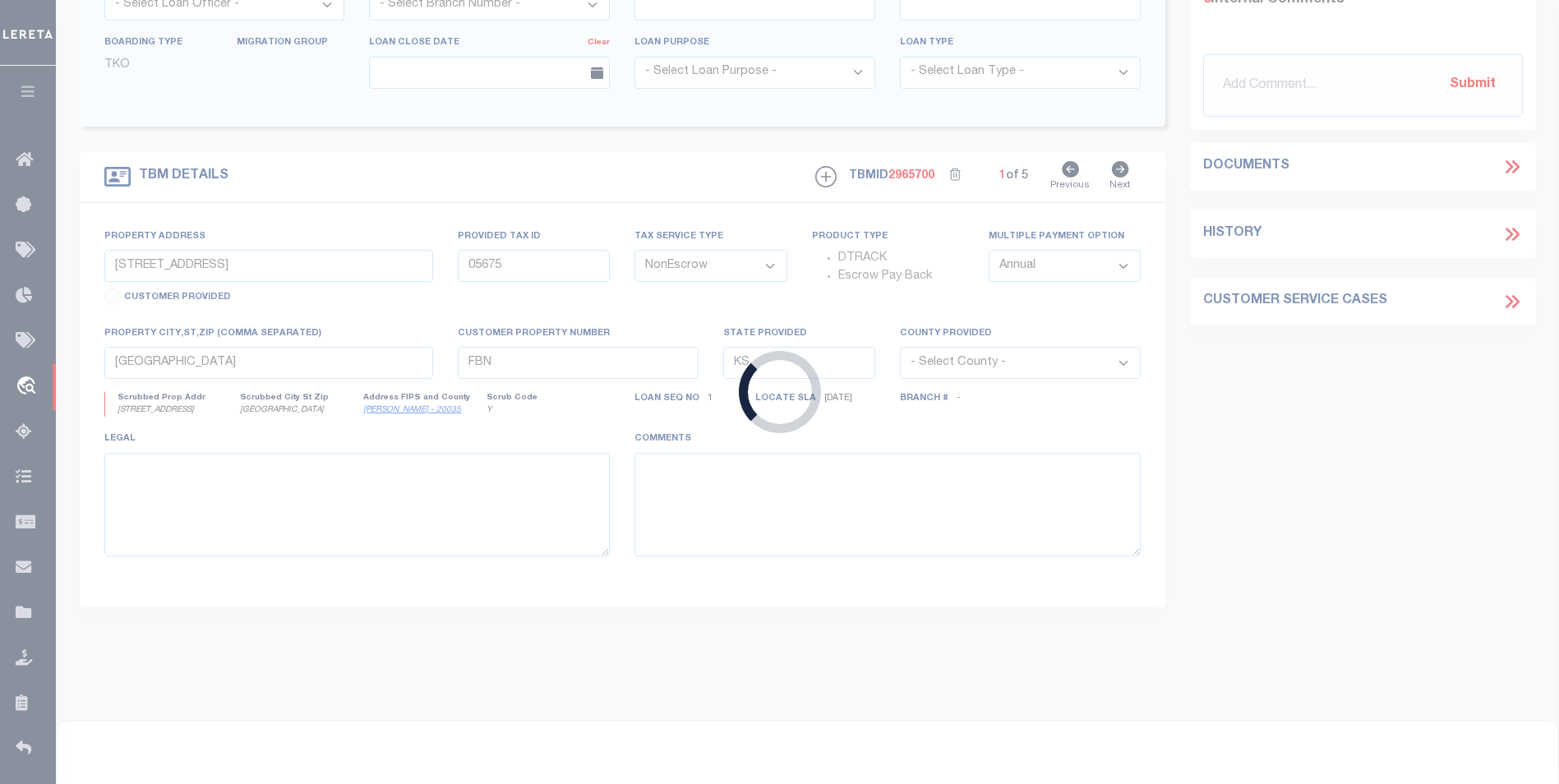
type input "2300 OAK LAKE BLVD"
select select
type input "Orlando FL 32804"
type input "Central Florida"
type input "FL"
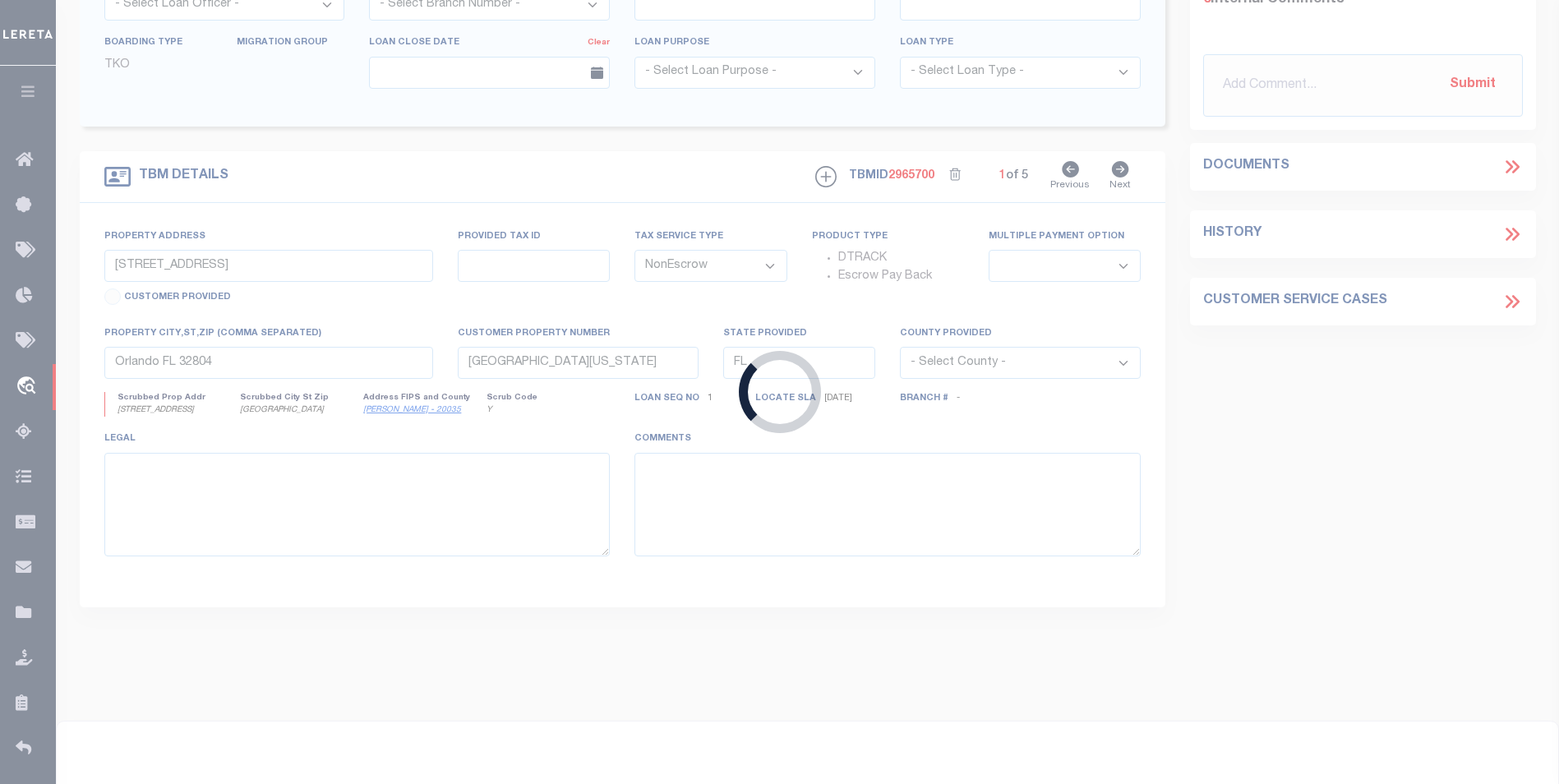
select select
type textarea "; COMMERCIAL RE (1ST) 2300 OAK LAKE BLVD"
type textarea "Liability Limited to the Situs or Suggested Parcel Provided"
select select "10893"
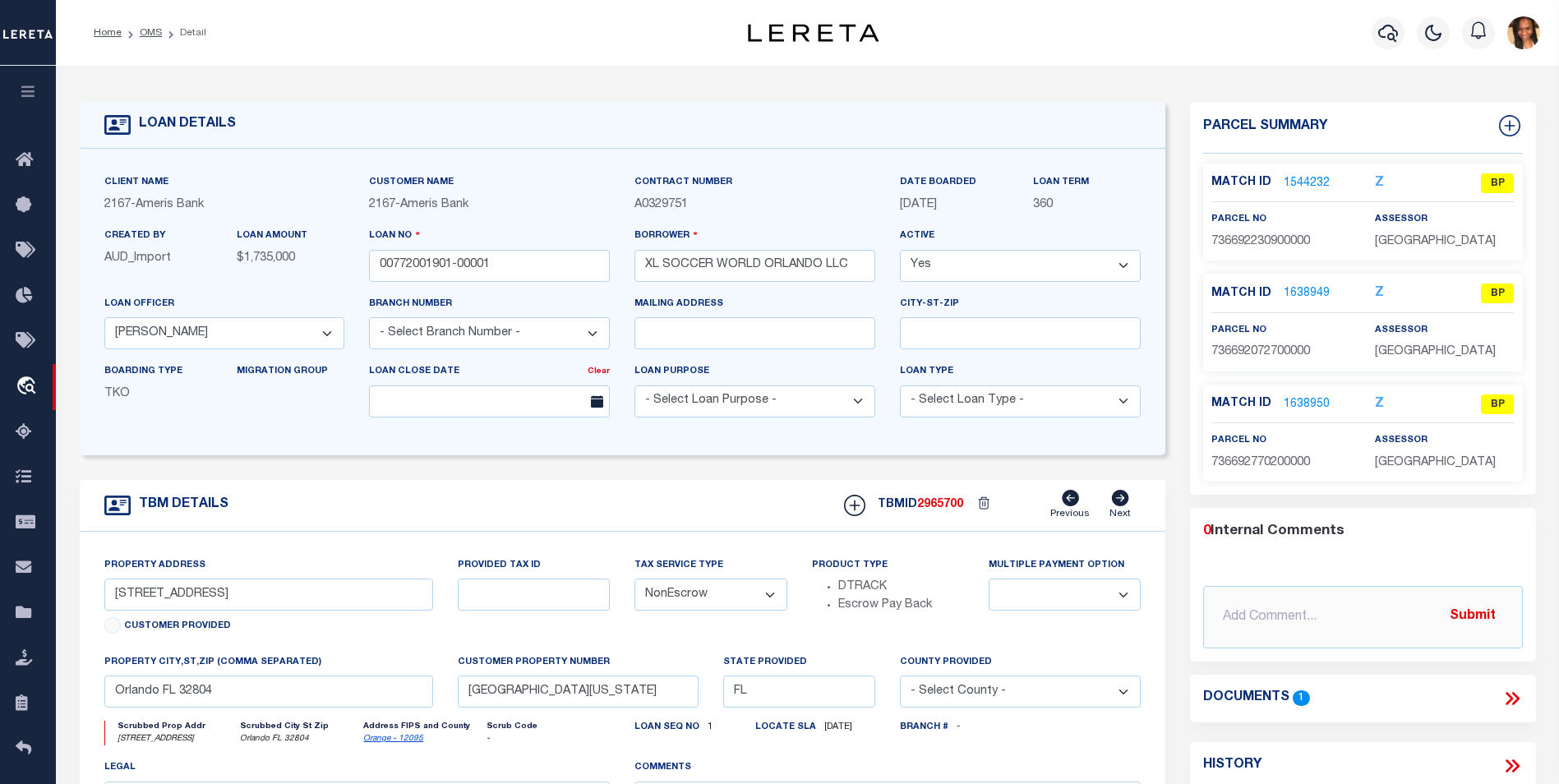
click at [1302, 181] on link "1544232" at bounding box center [1307, 184] width 46 height 17
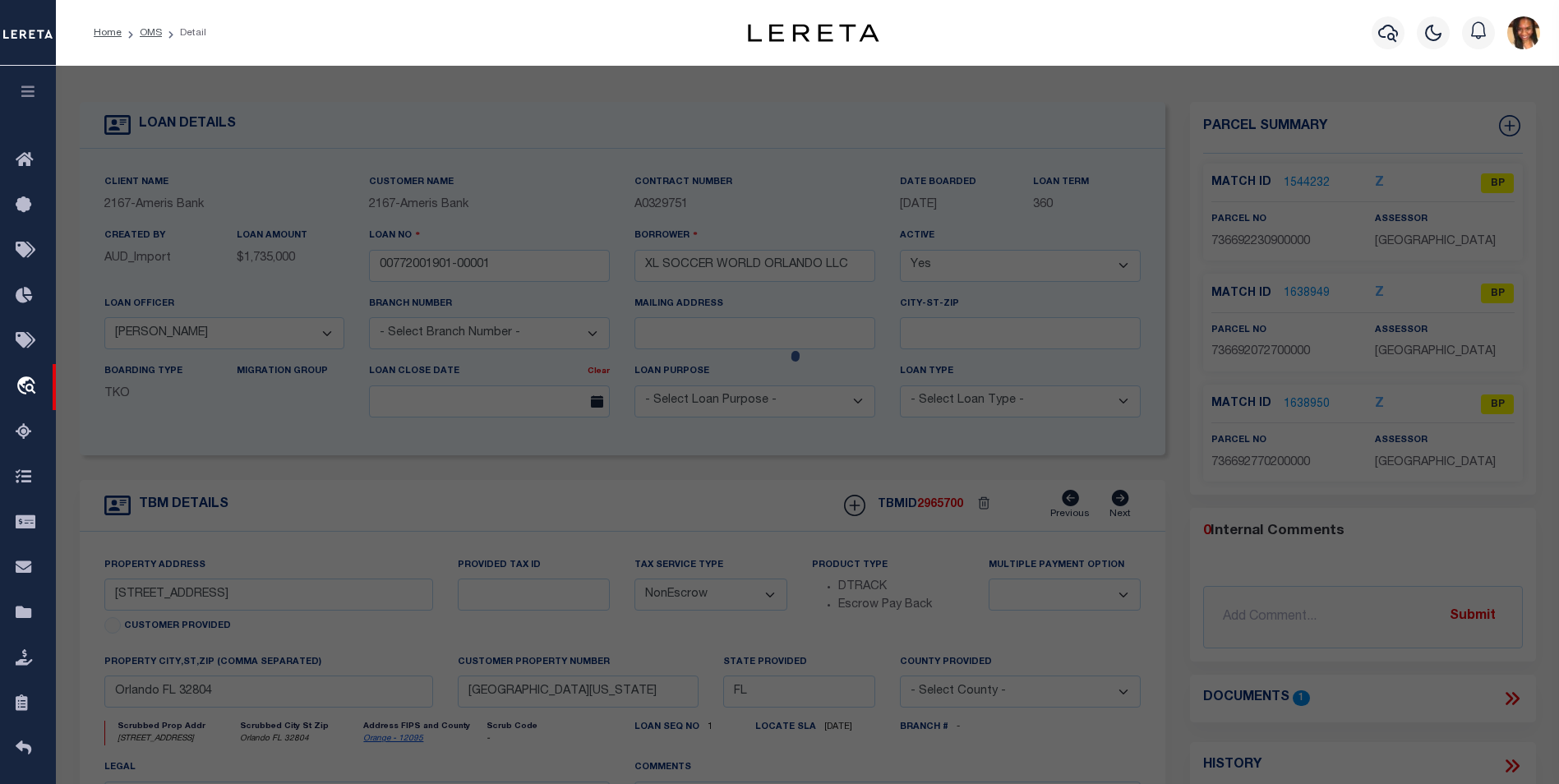
select select "AS"
checkbox input "false"
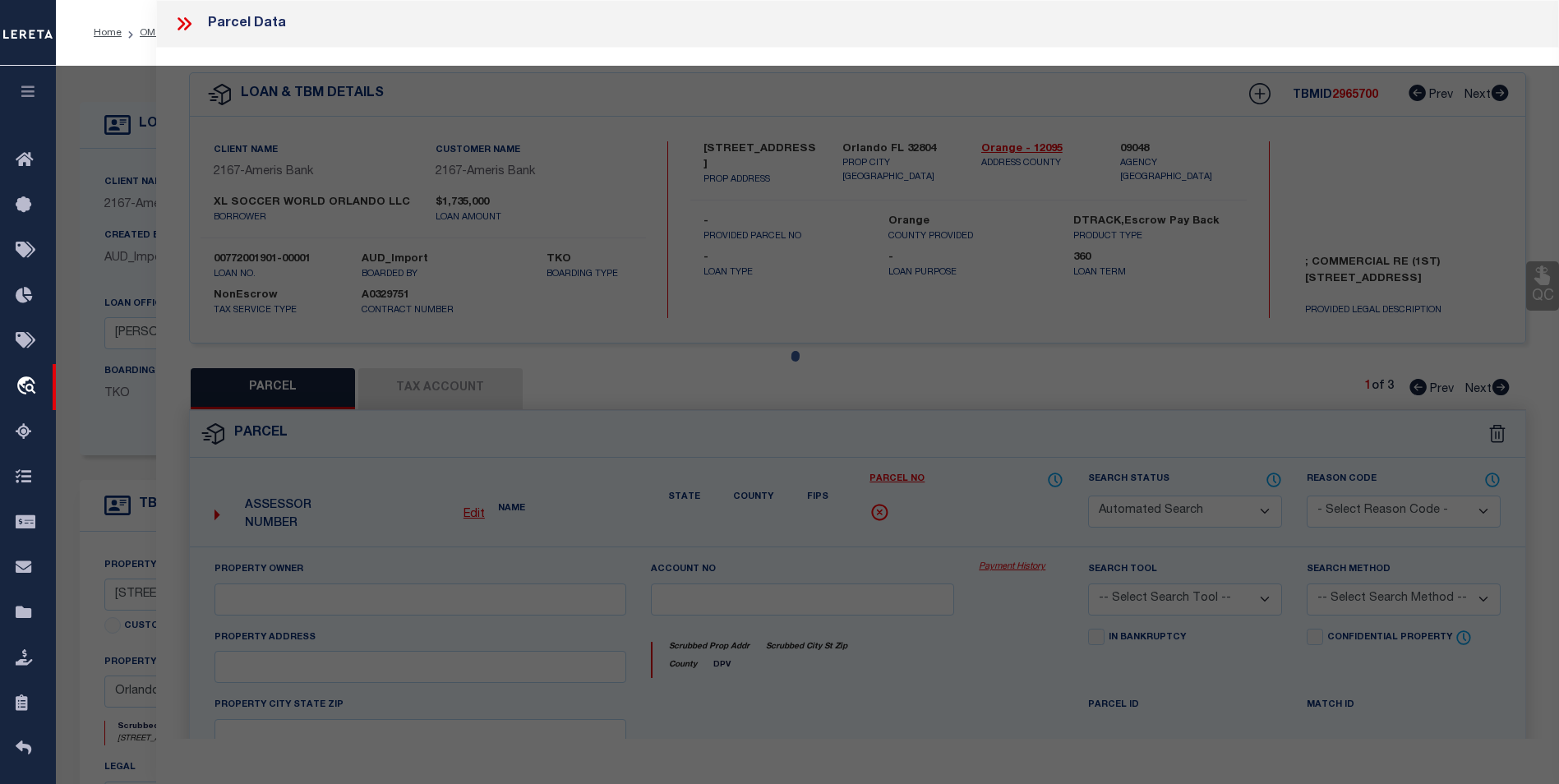
select select "BP"
type input "XL SOCCER WORLD ORLANDO LLC"
select select
type input "2300 OAK LAKE BOULEVARD"
checkbox input "false"
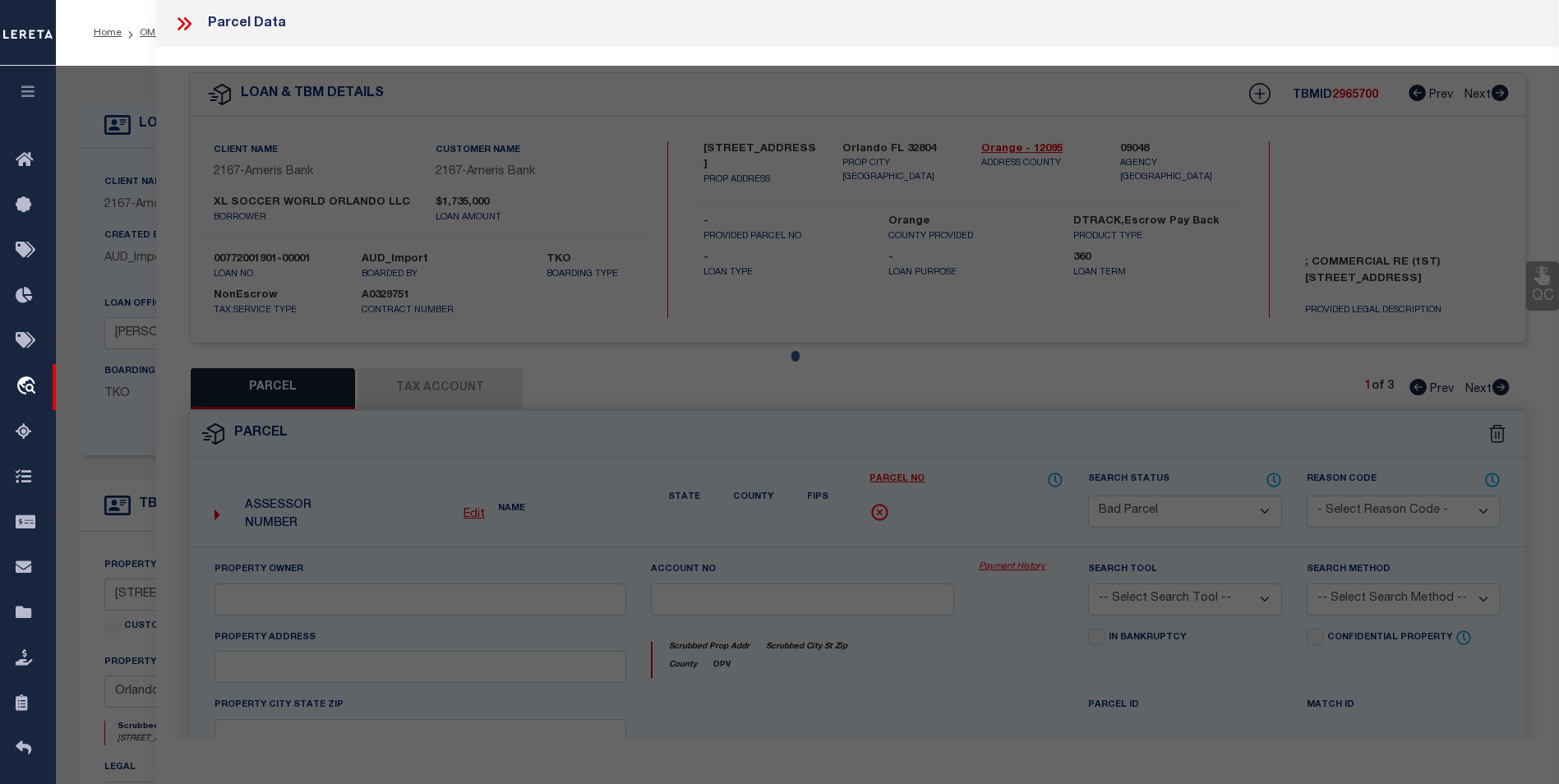
type input "MIDLOTHIAN VA 23112"
type textarea "OAK LAKE BLVD PARCEL A"
type textarea "Inactive Parcel"
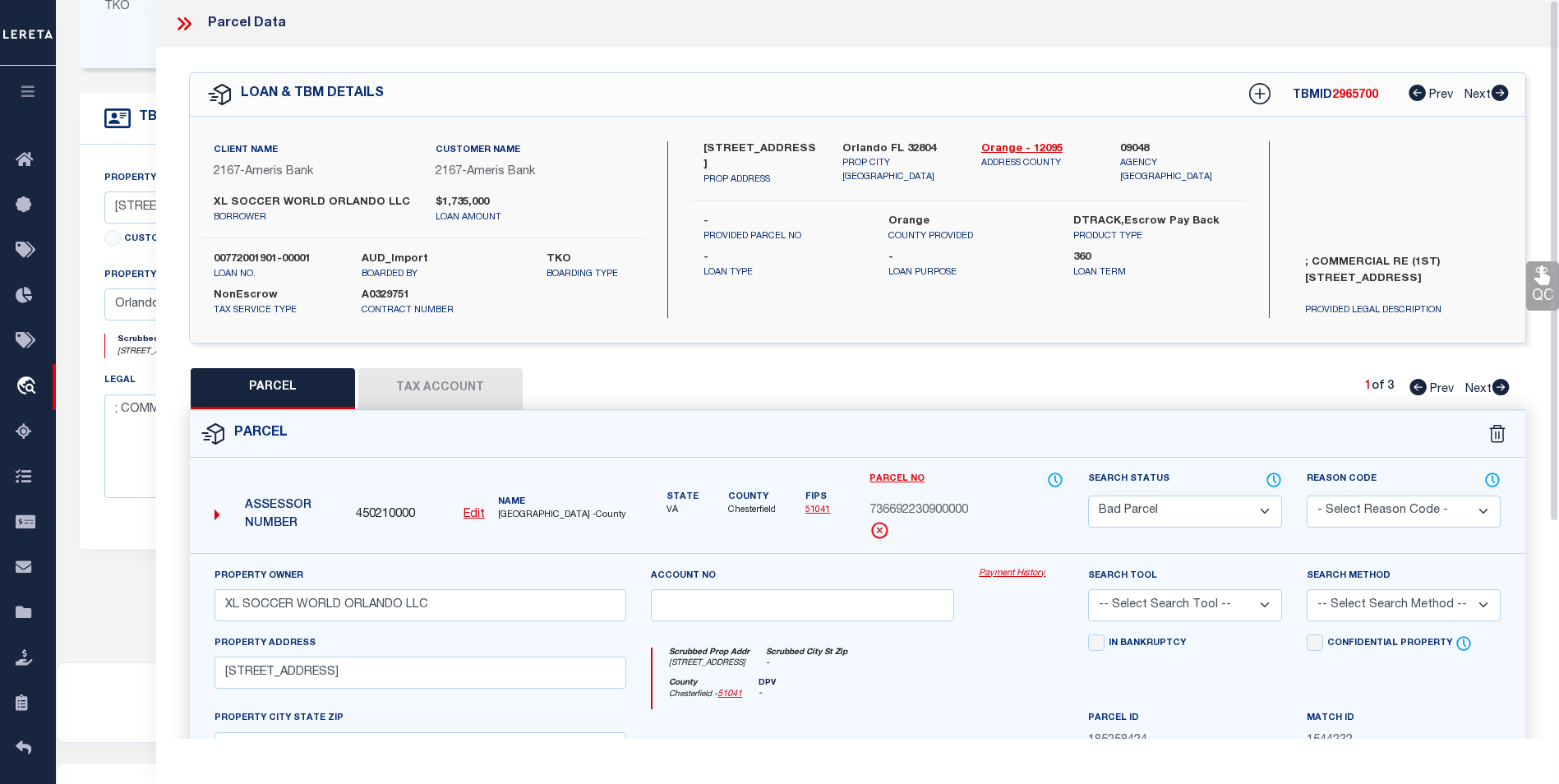
scroll to position [308, 0]
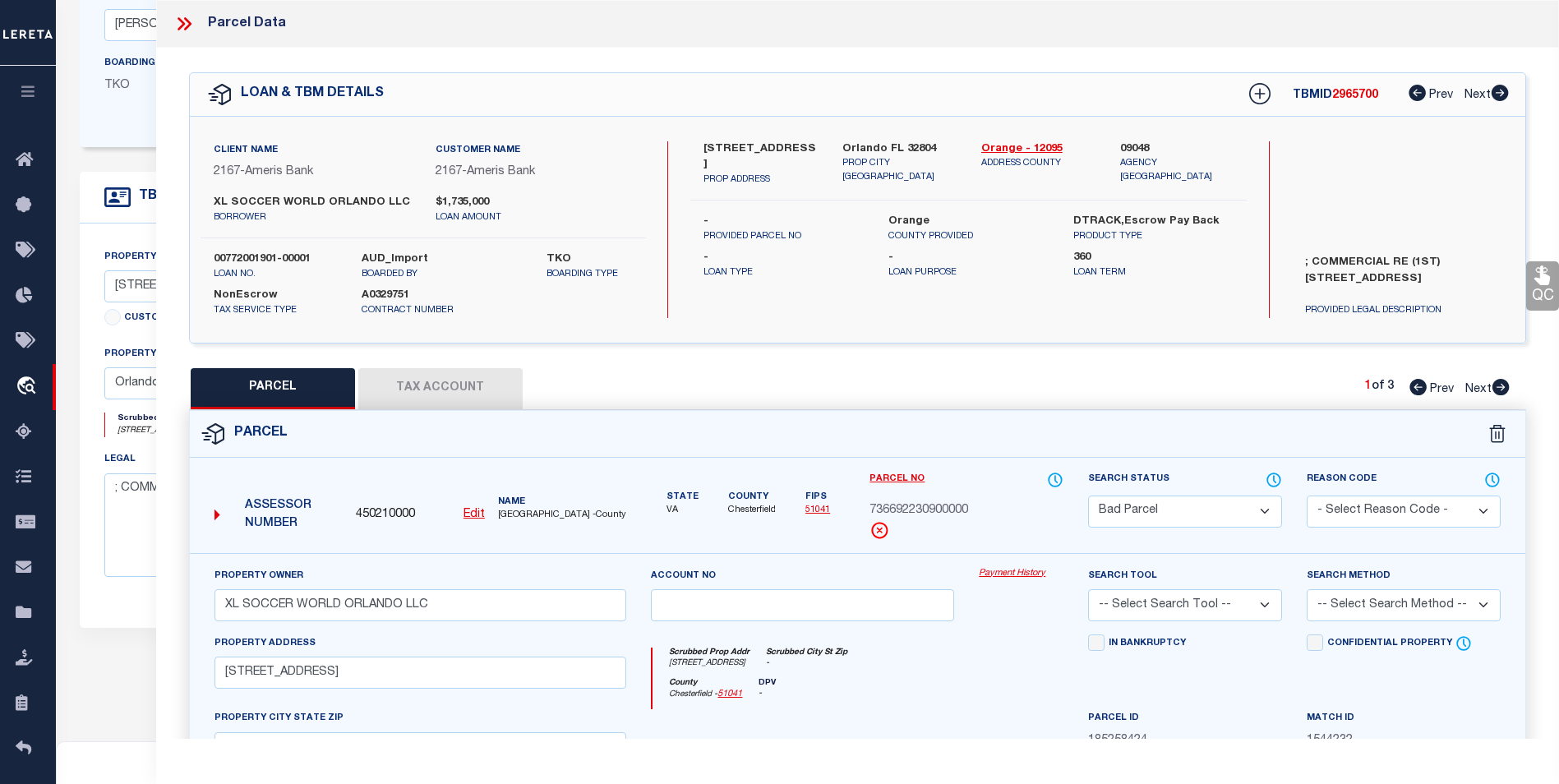
click at [1499, 391] on icon at bounding box center [1501, 387] width 17 height 16
select select "AS"
checkbox input "false"
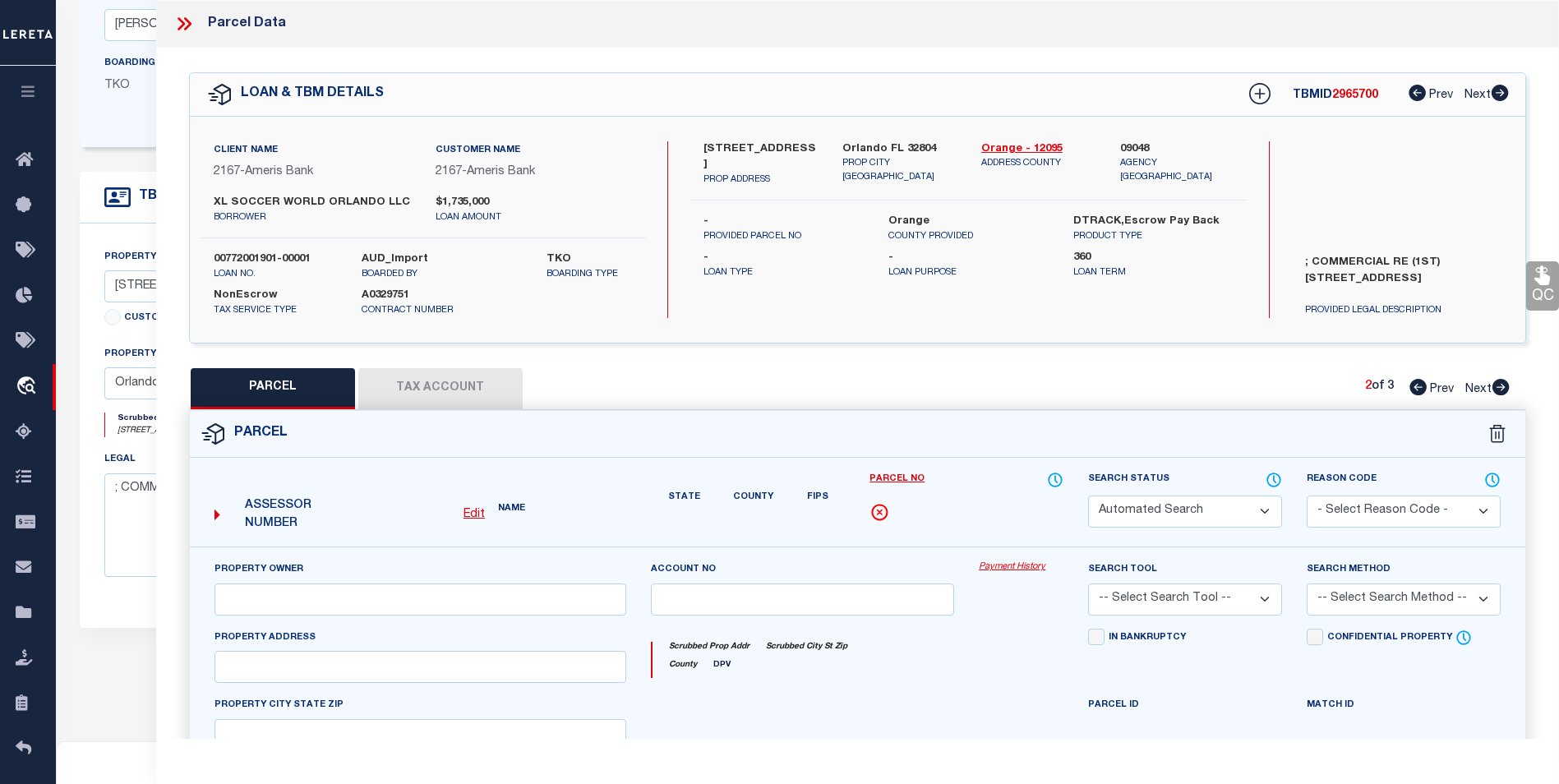
select select "BP"
type input "XL SOCCER WORLD ORLANDO LLC"
select select
type input "2302 OAK LAKE BOULEVARD"
checkbox input "false"
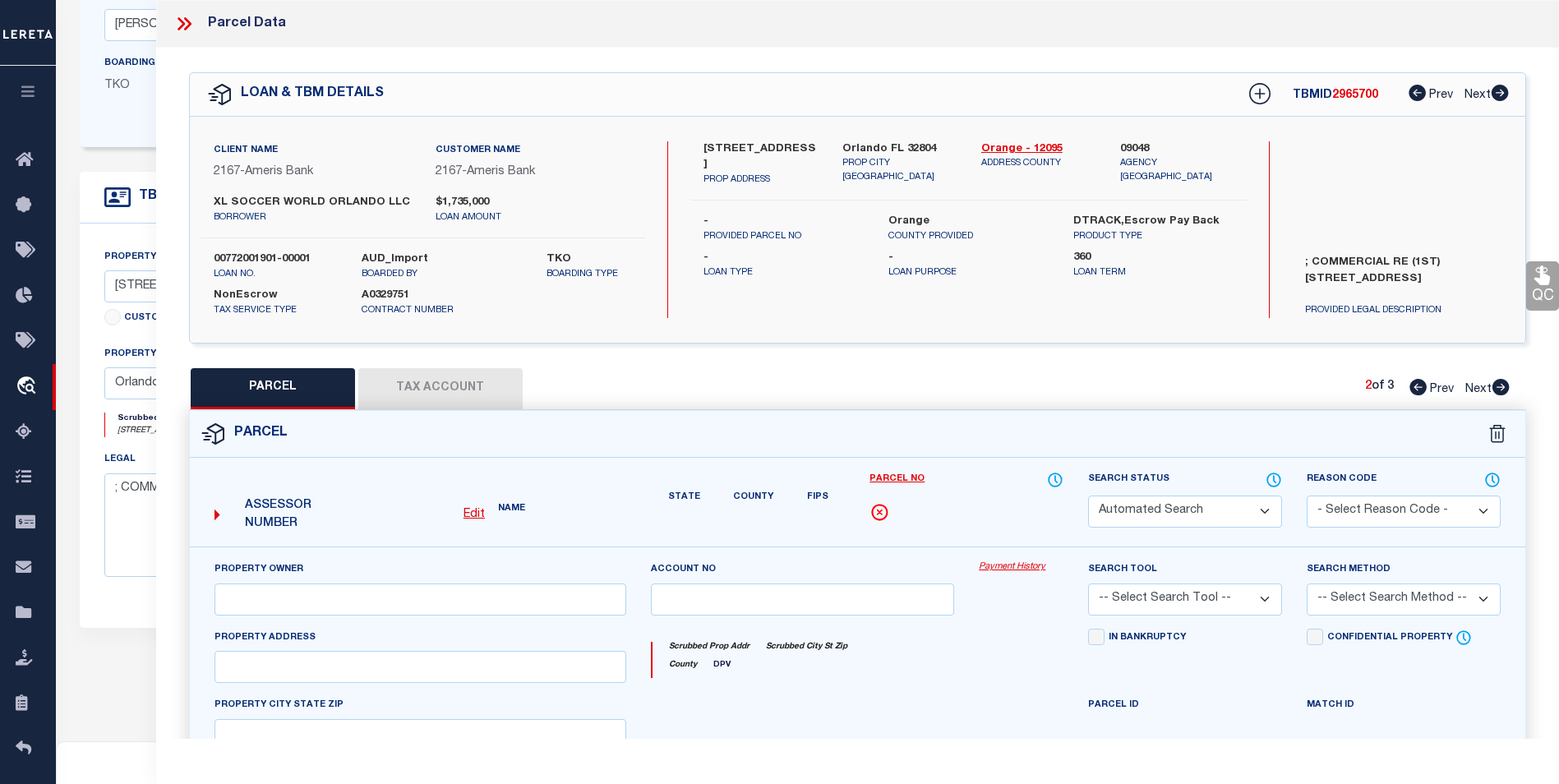
type input "VA"
type textarea "OAK LAKE BLVD PARCEL B"
type textarea "Inactive parcel"
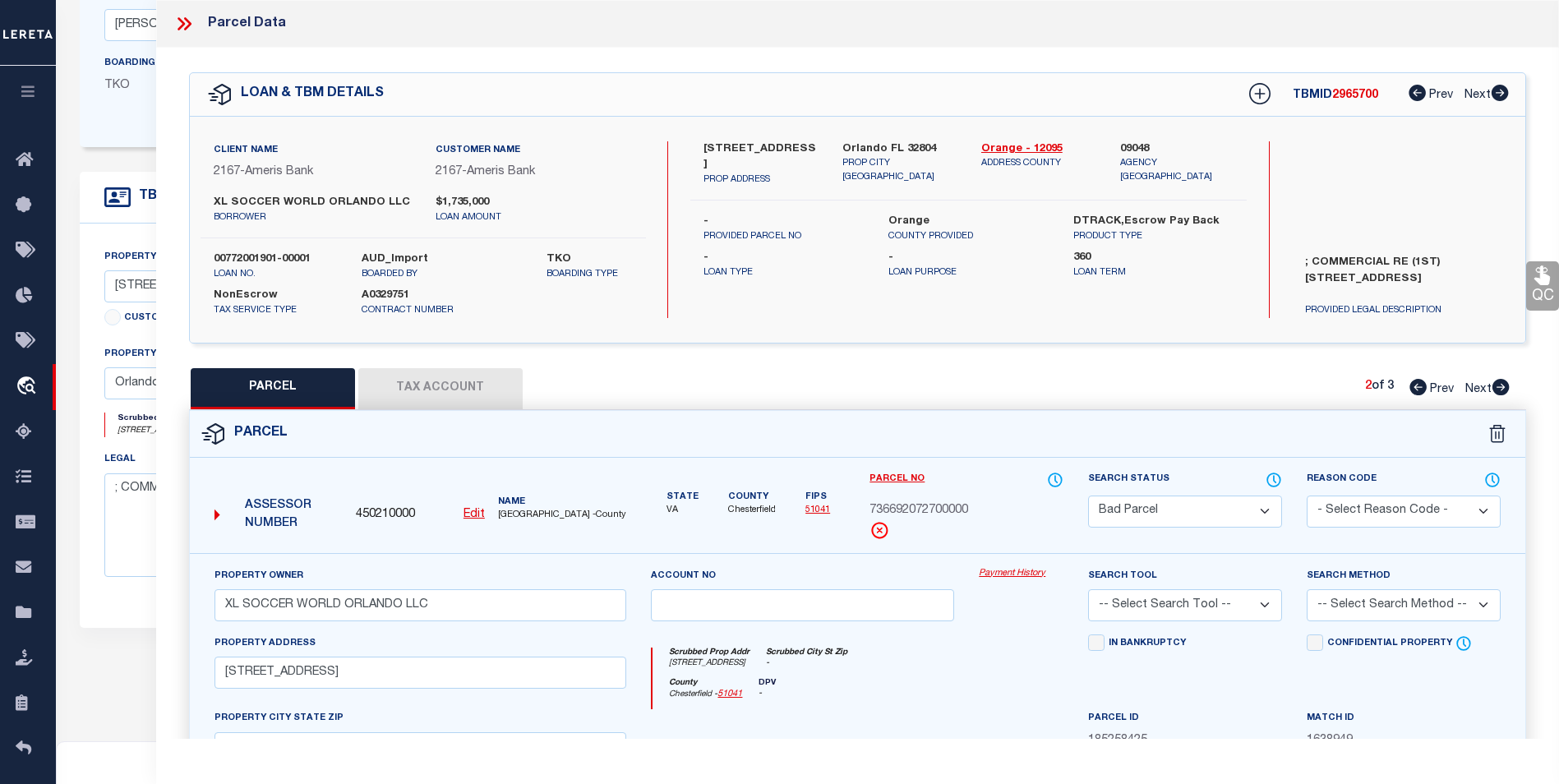
click at [1499, 391] on icon at bounding box center [1501, 387] width 17 height 16
select select "AS"
checkbox input "false"
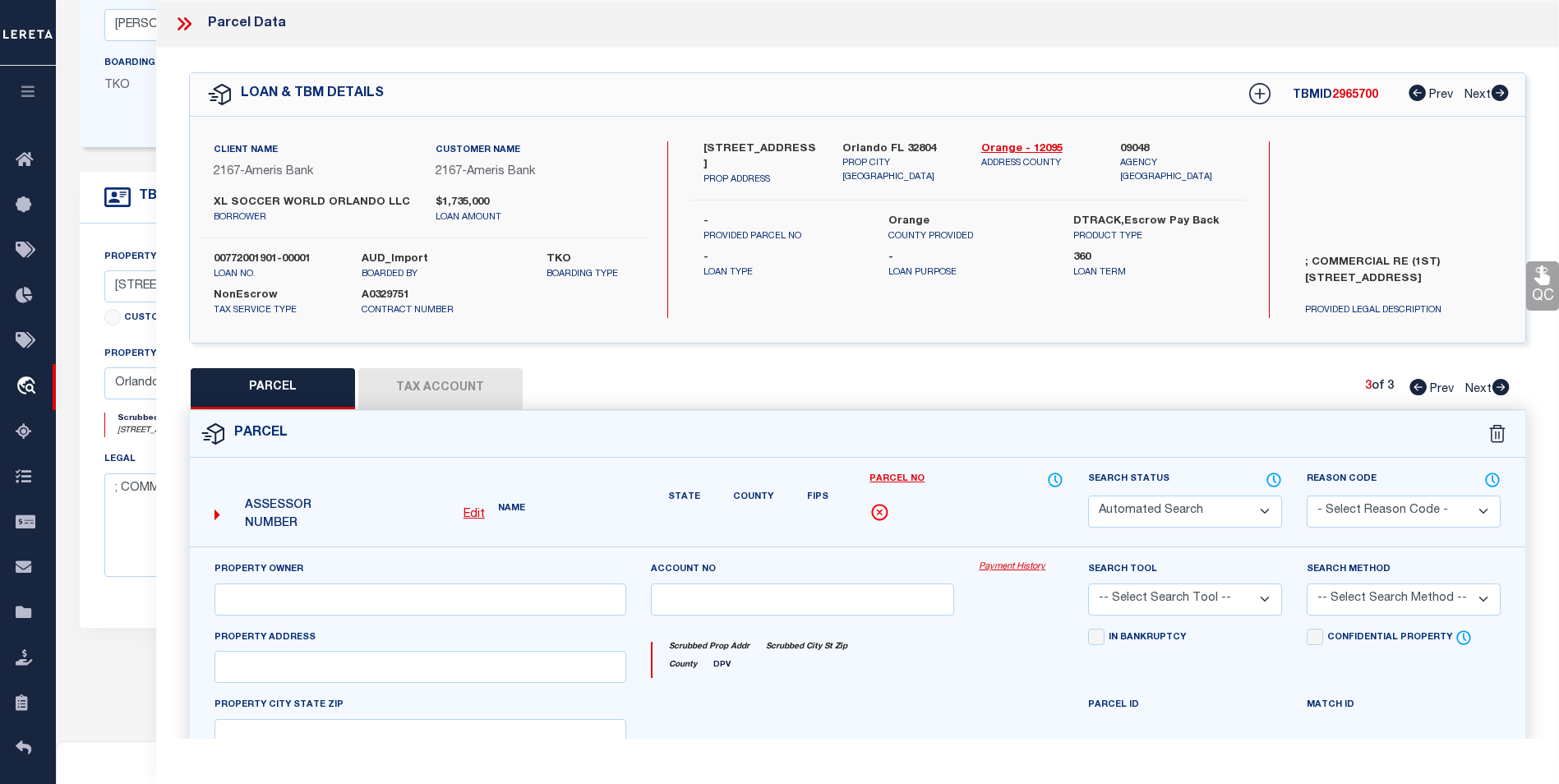
select select "BP"
type input "XL SOCCER WORLD ORLANDO LLC"
select select
type input "2250 OAK LAKE BOULEVARD"
checkbox input "false"
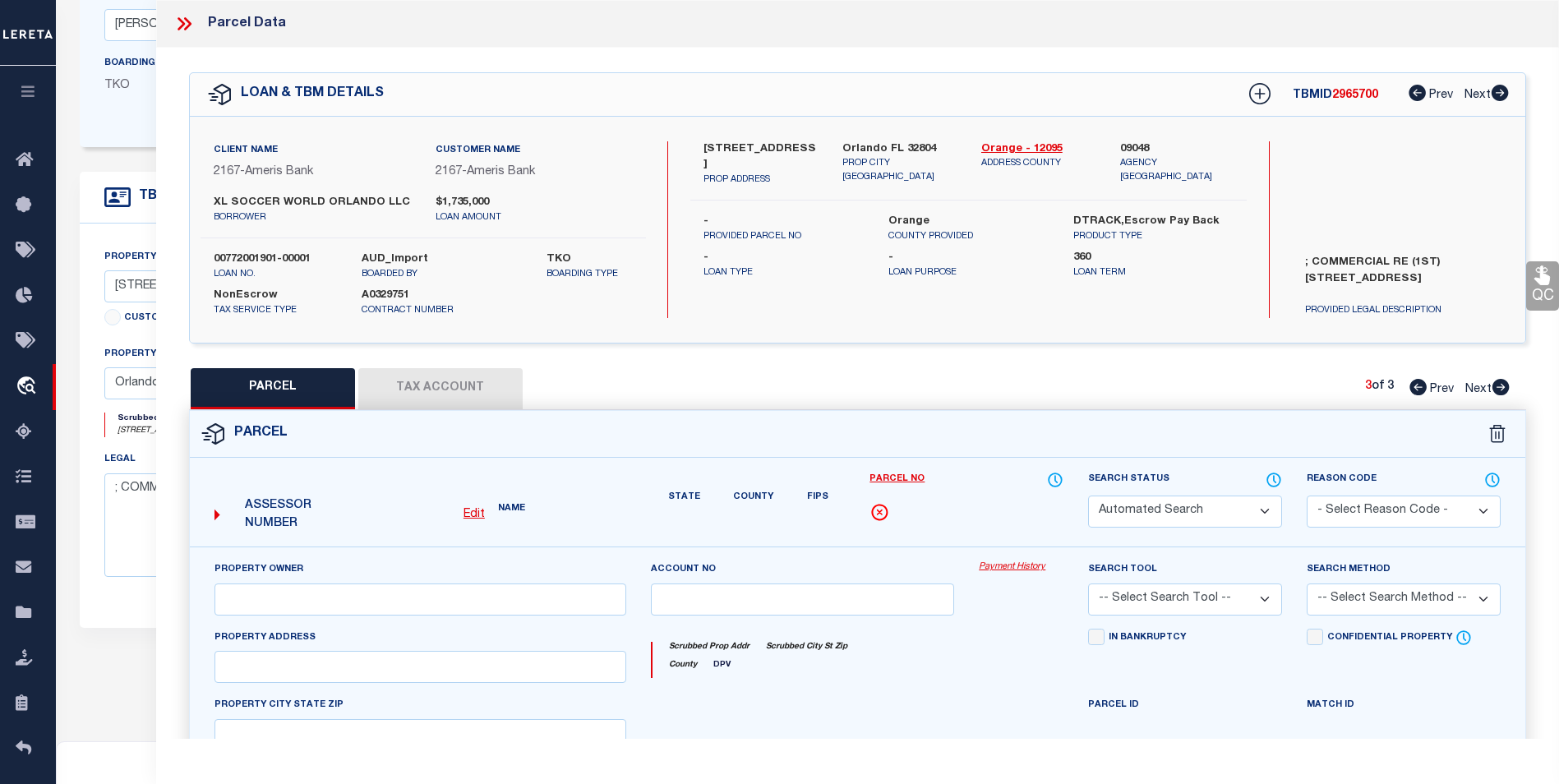
type input "VA"
type textarea "N/L OAKLAKE BLVD EAST PAR 1&2"
type textarea "Inactive Parcel"
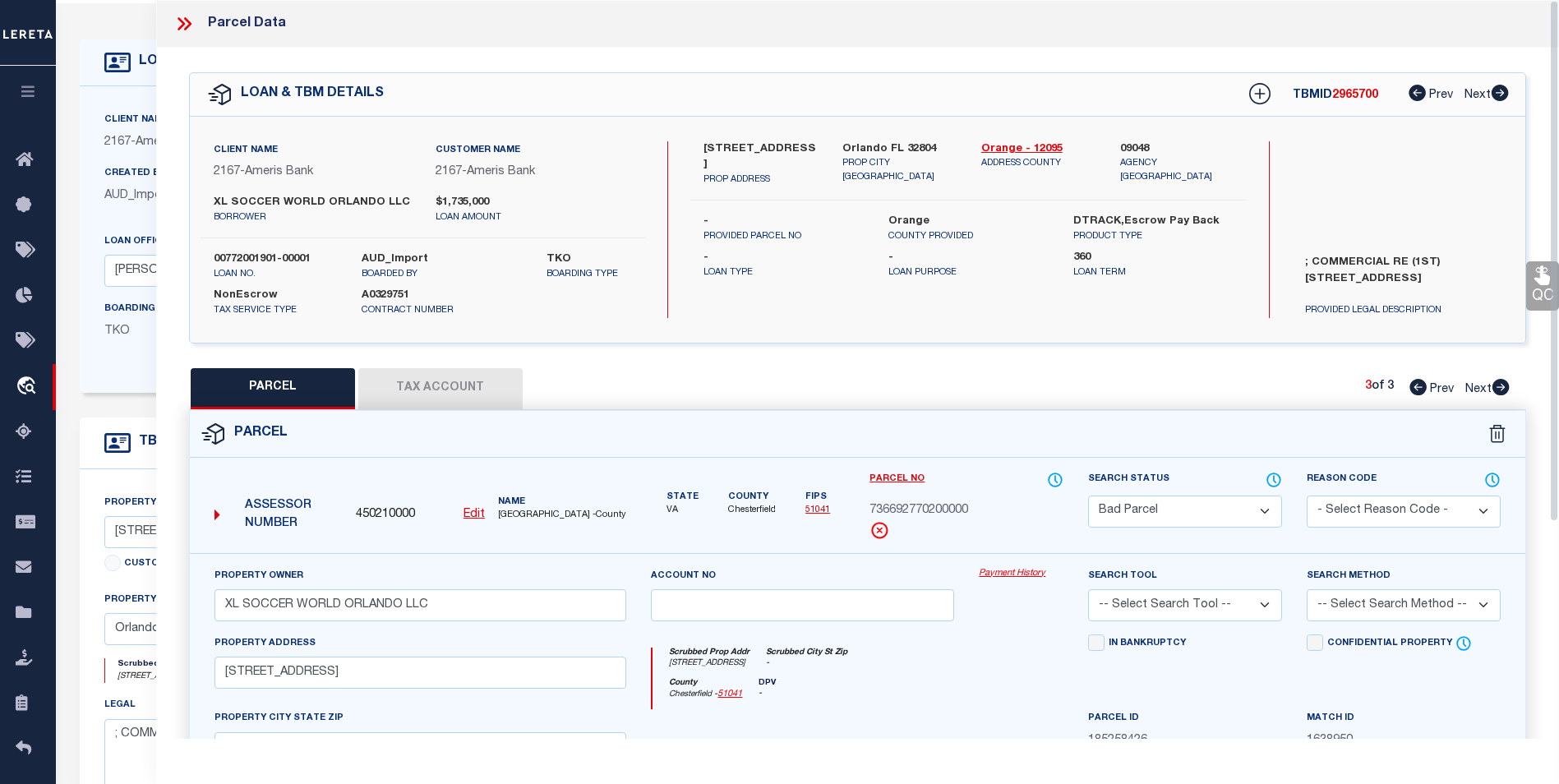
scroll to position [61, 0]
click at [181, 25] on icon at bounding box center [181, 23] width 8 height 13
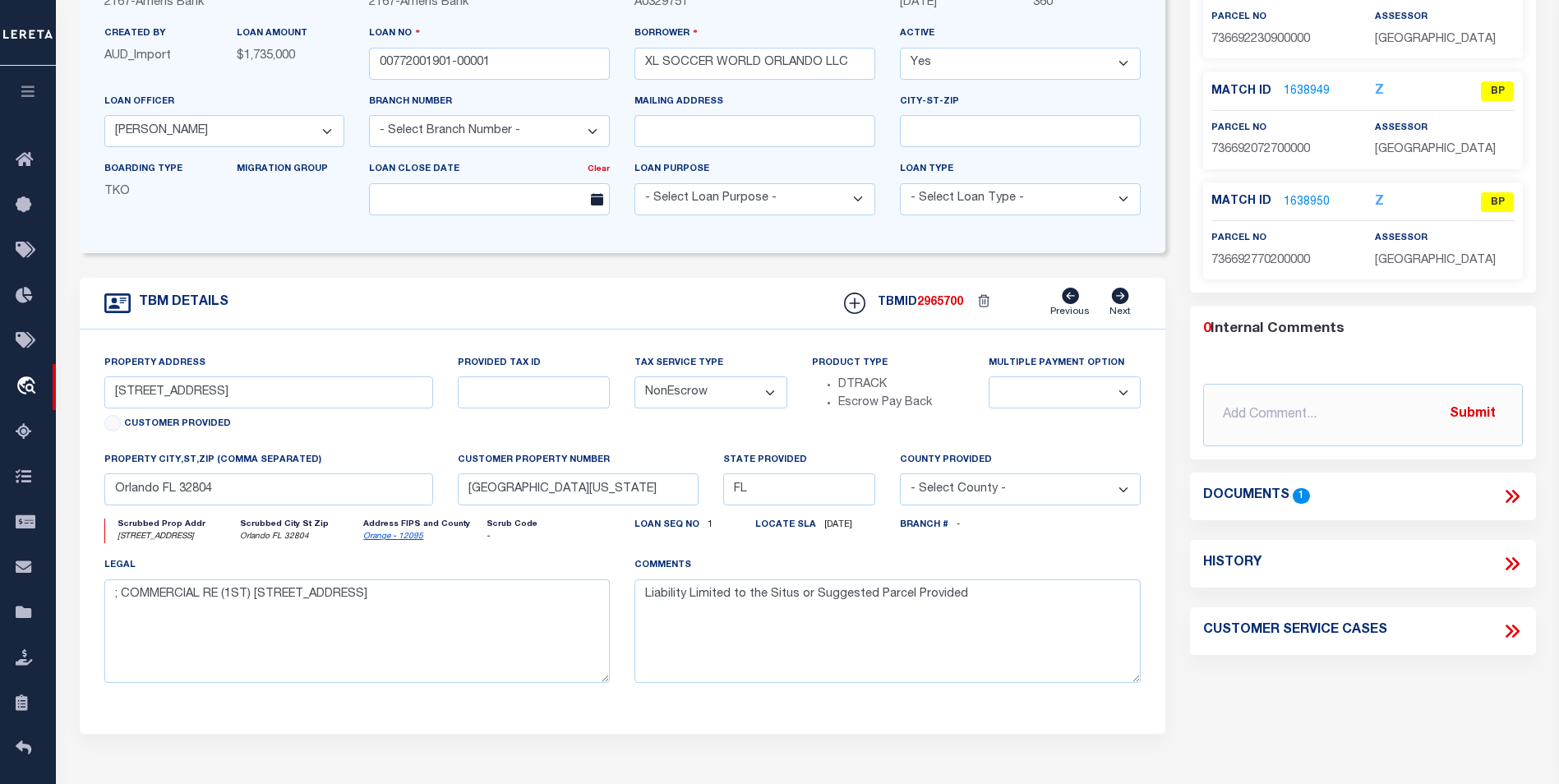
scroll to position [82, 0]
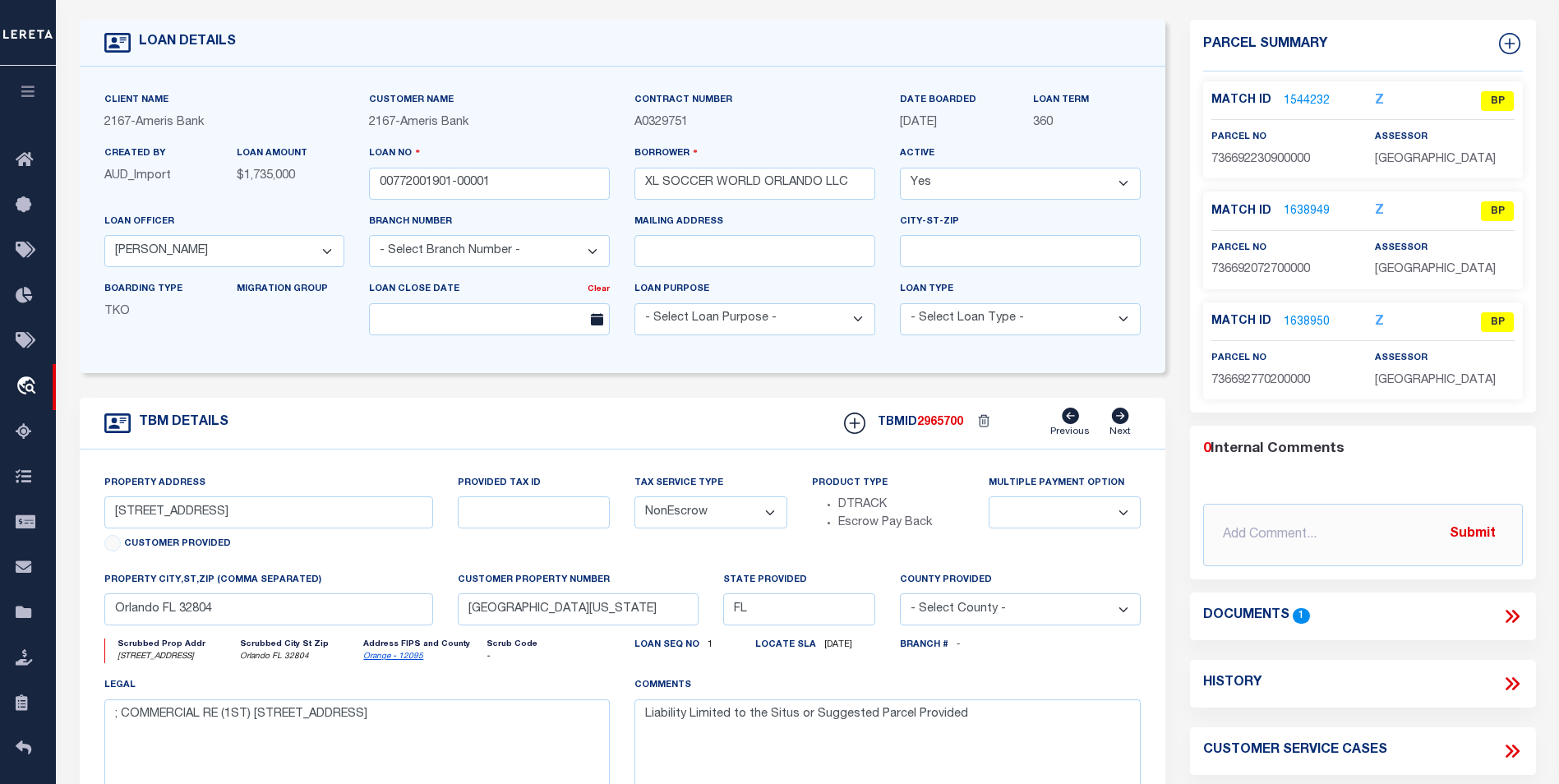
click at [1510, 627] on icon at bounding box center [1512, 616] width 22 height 22
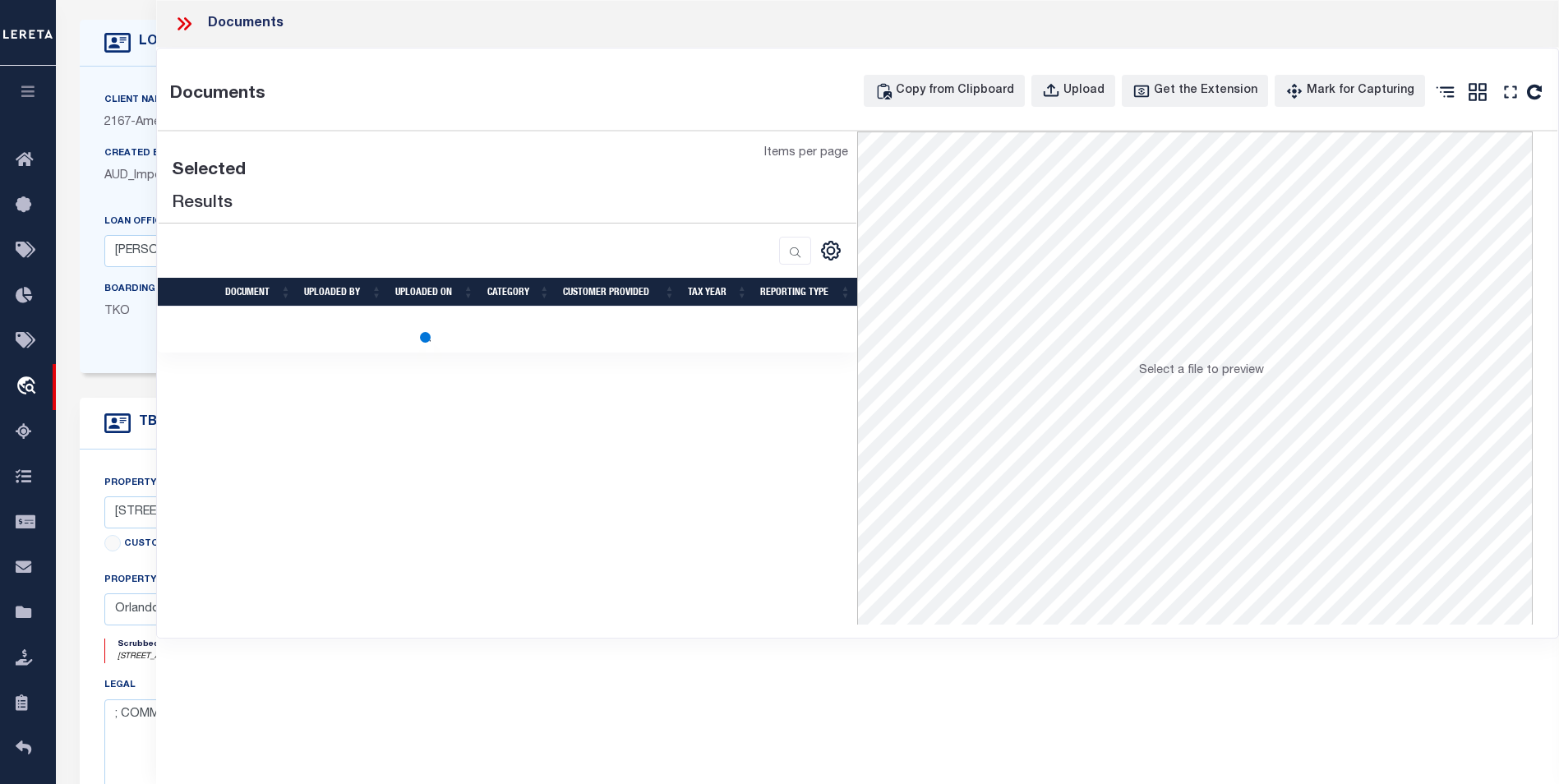
click at [186, 24] on icon at bounding box center [184, 23] width 22 height 22
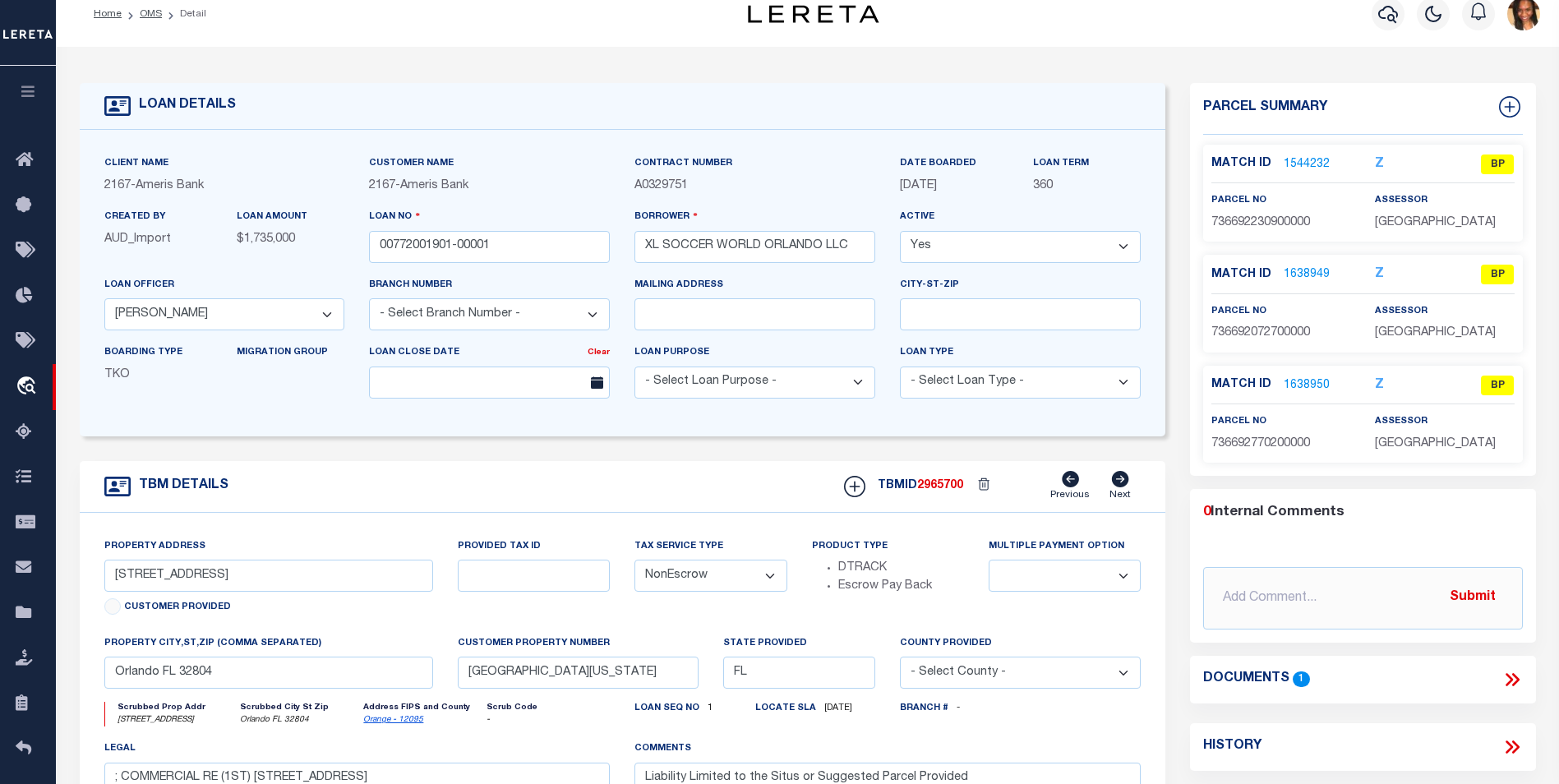
scroll to position [0, 0]
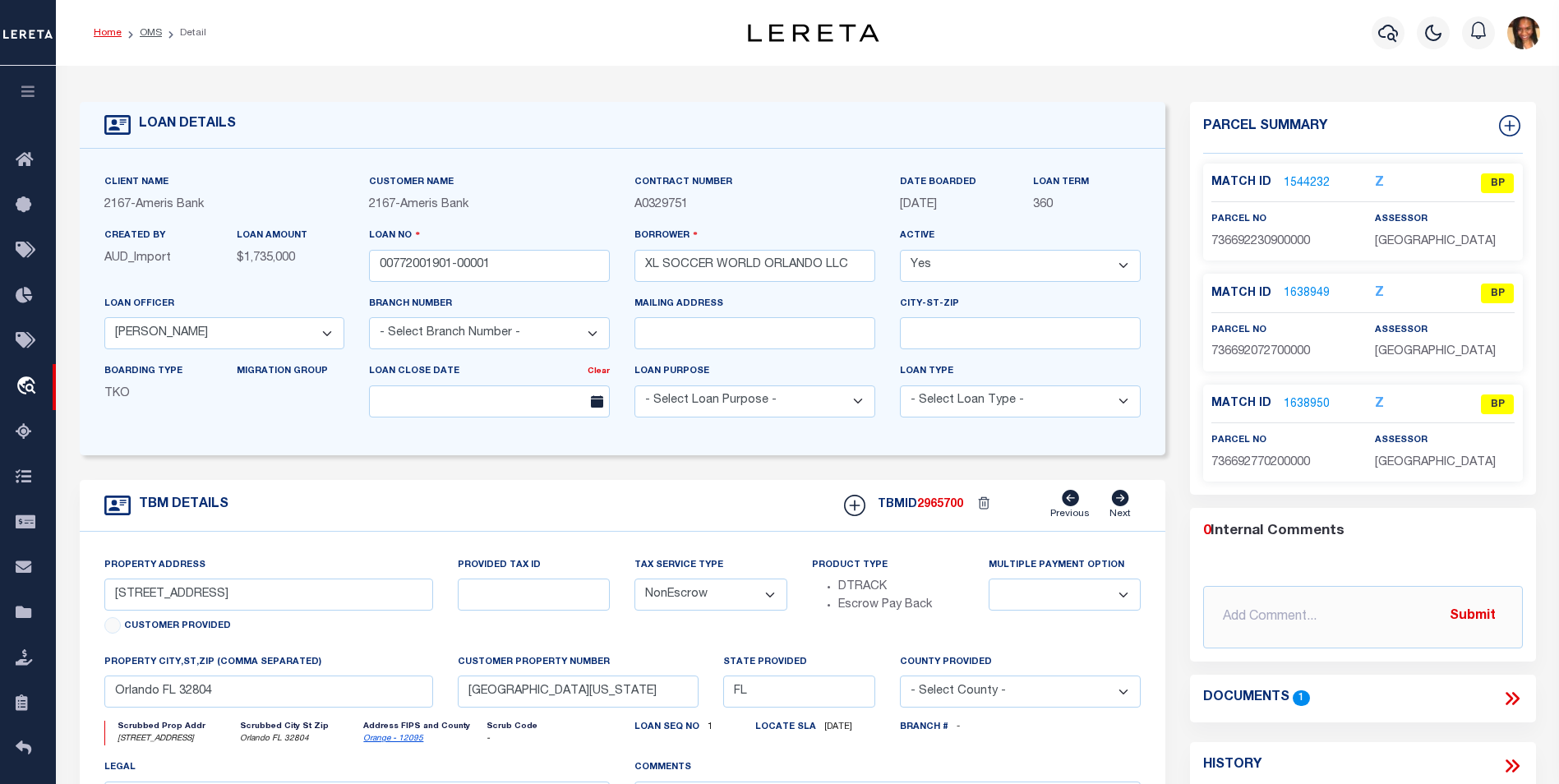
click at [103, 33] on link "Home" at bounding box center [107, 32] width 28 height 9
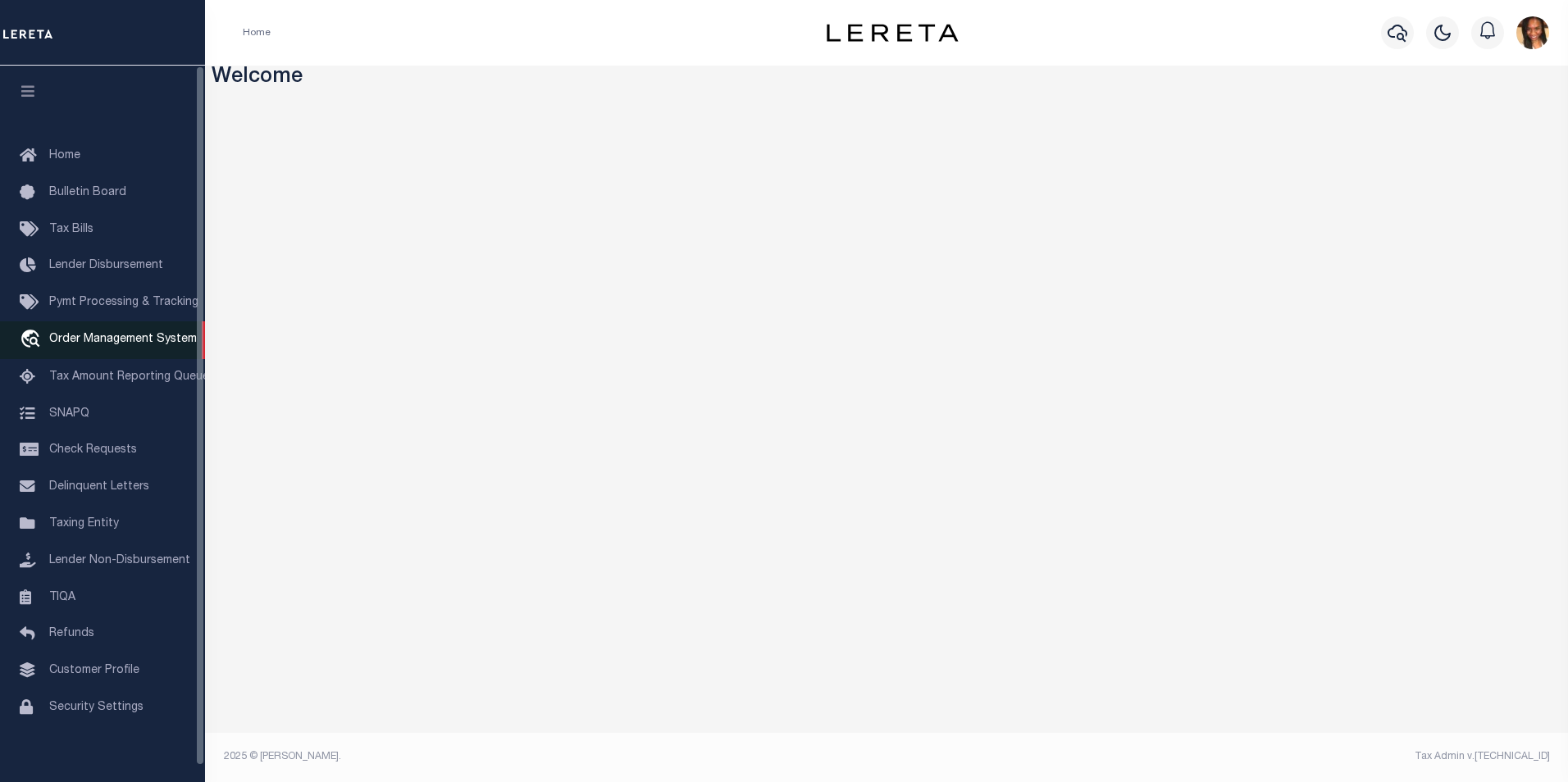
click at [96, 336] on span "Order Management System" at bounding box center [122, 338] width 147 height 11
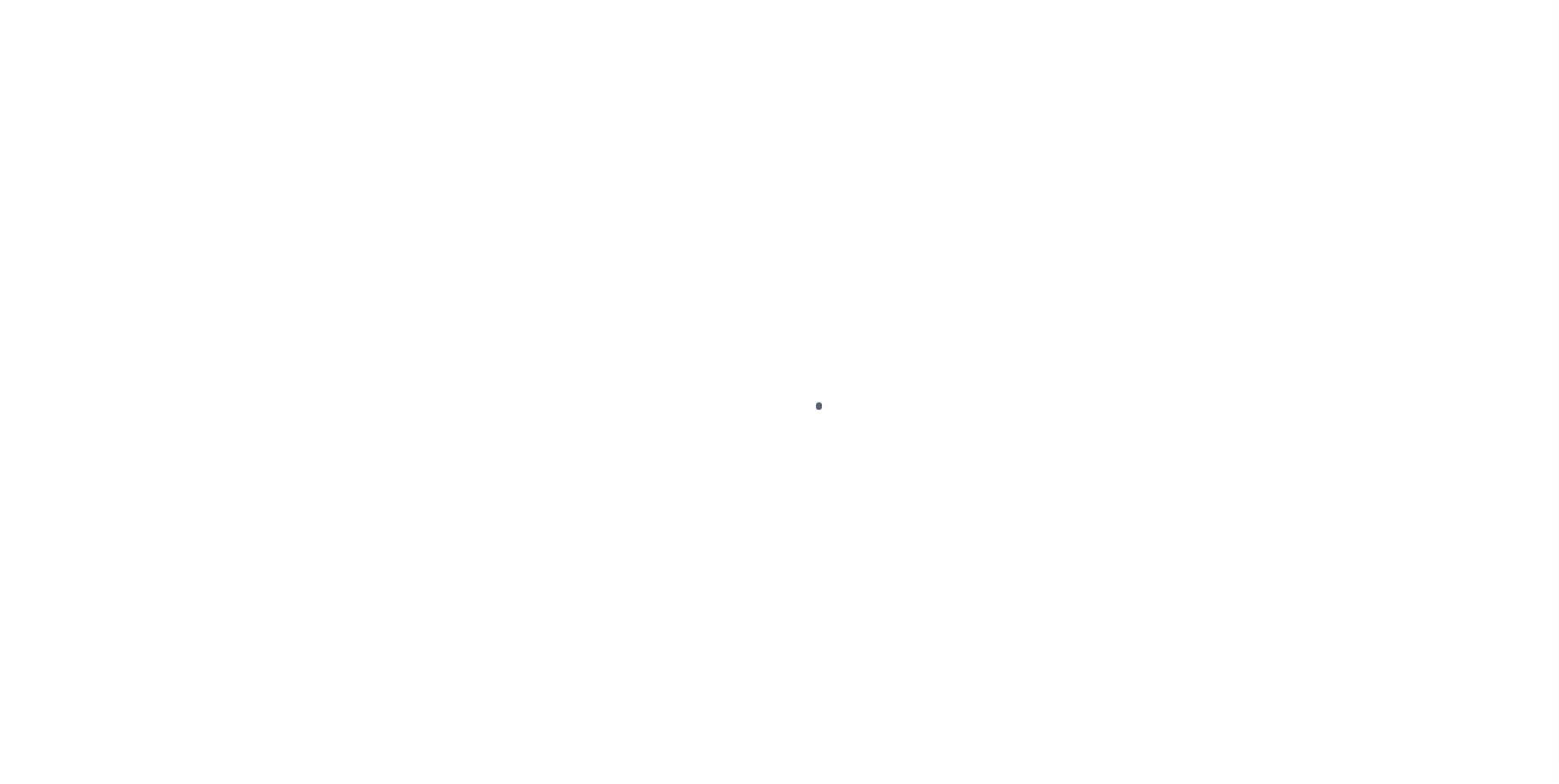
scroll to position [16, 0]
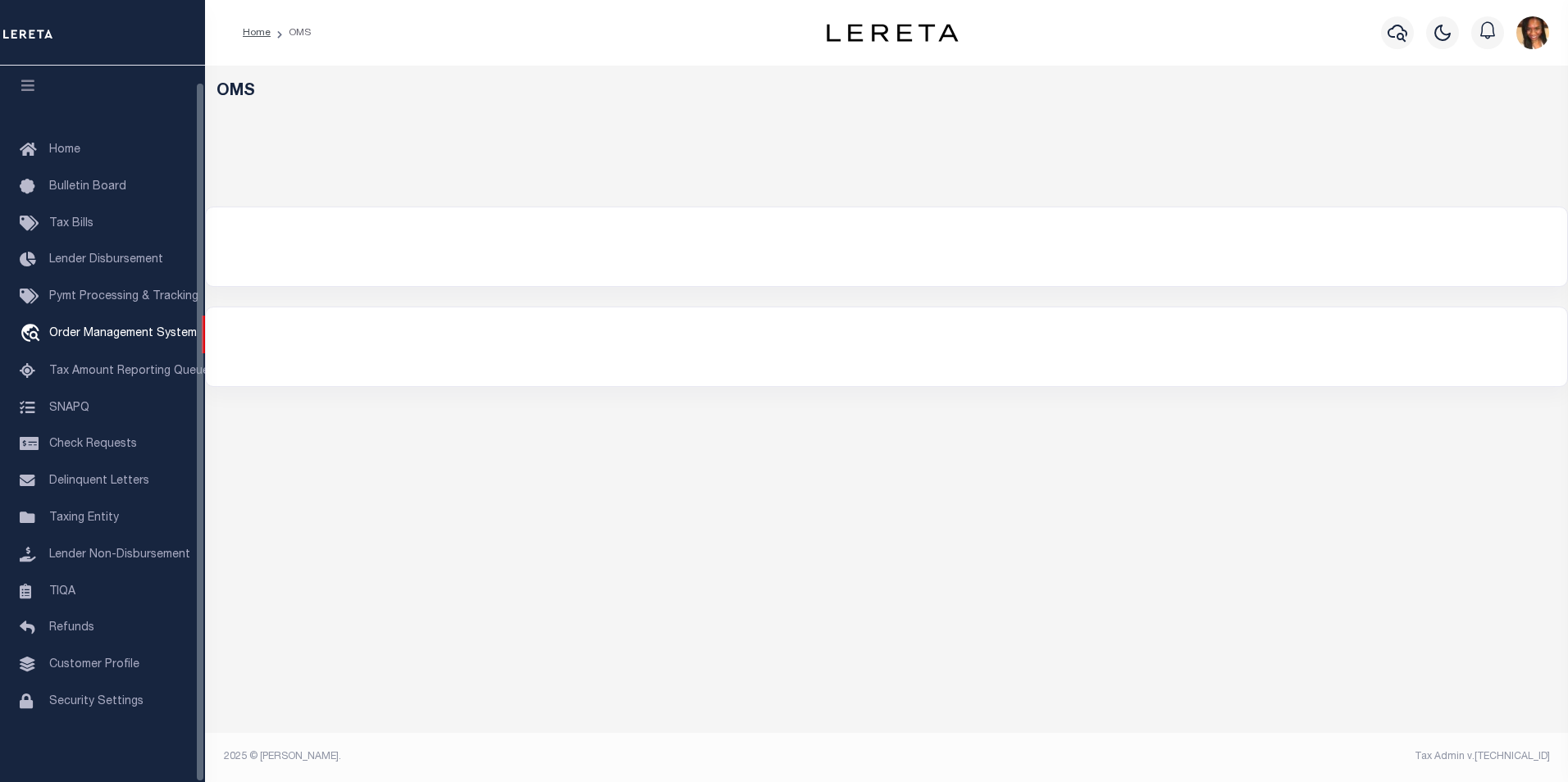
select select "200"
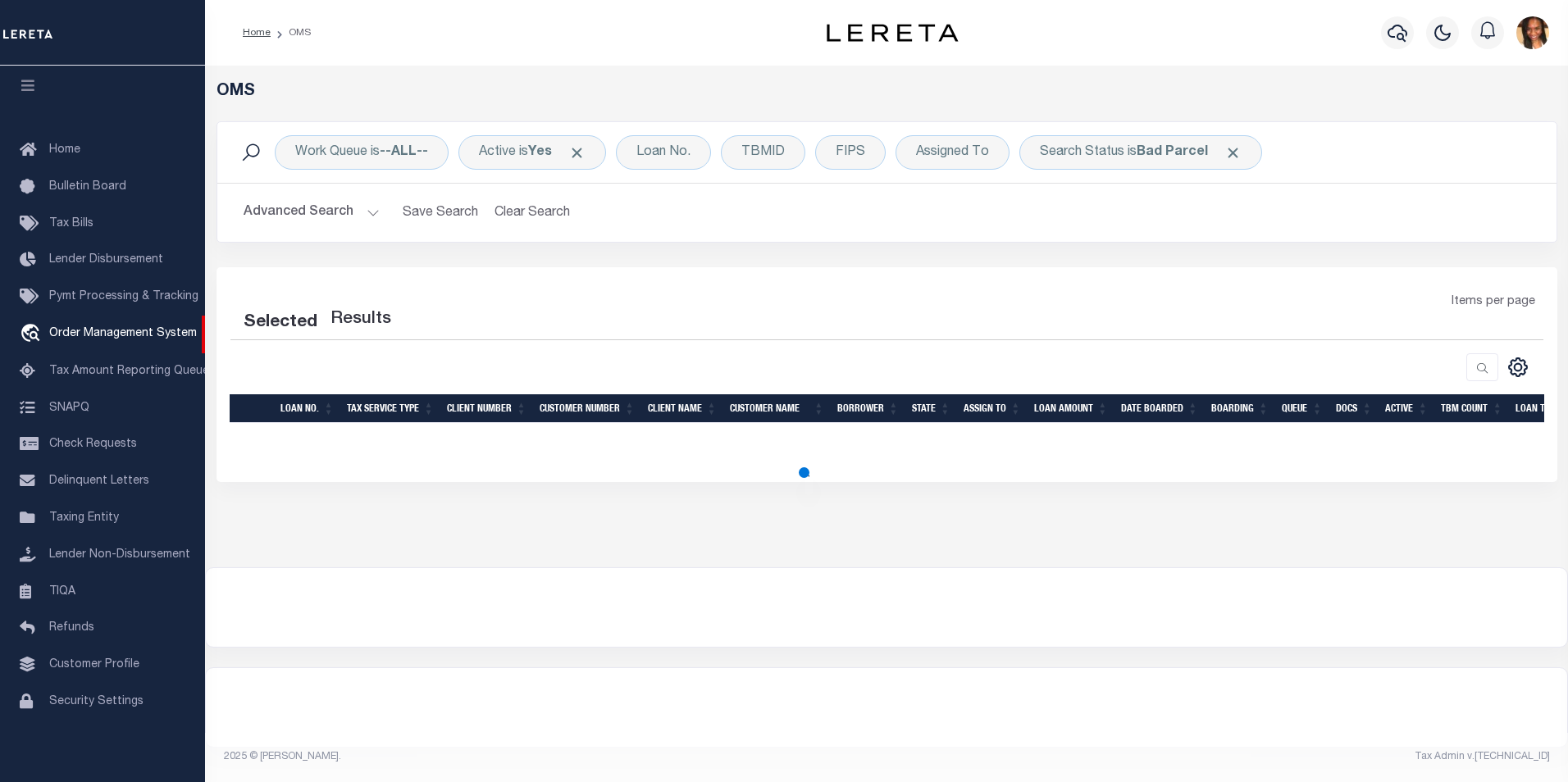
select select "200"
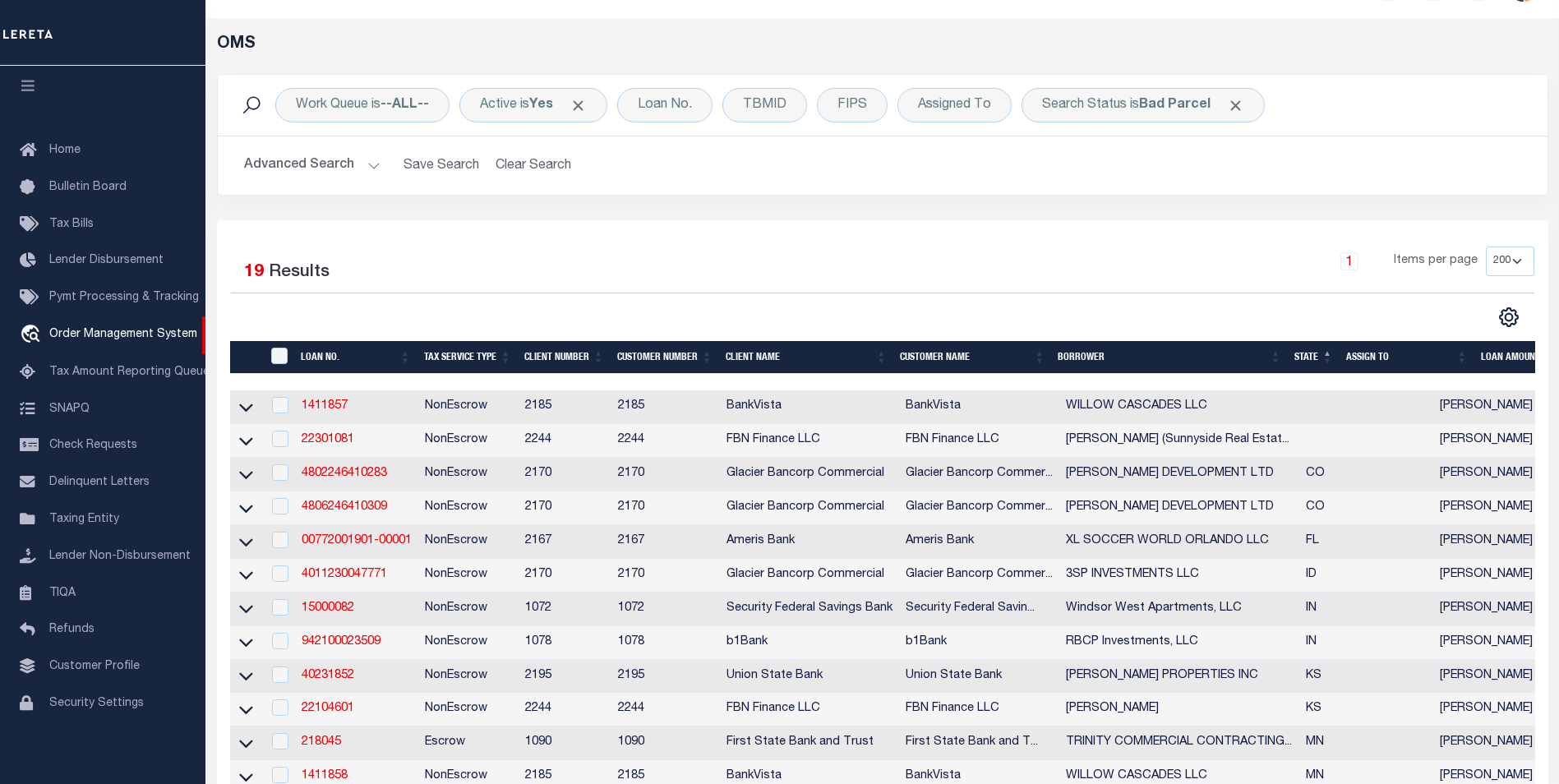
scroll to position [0, 0]
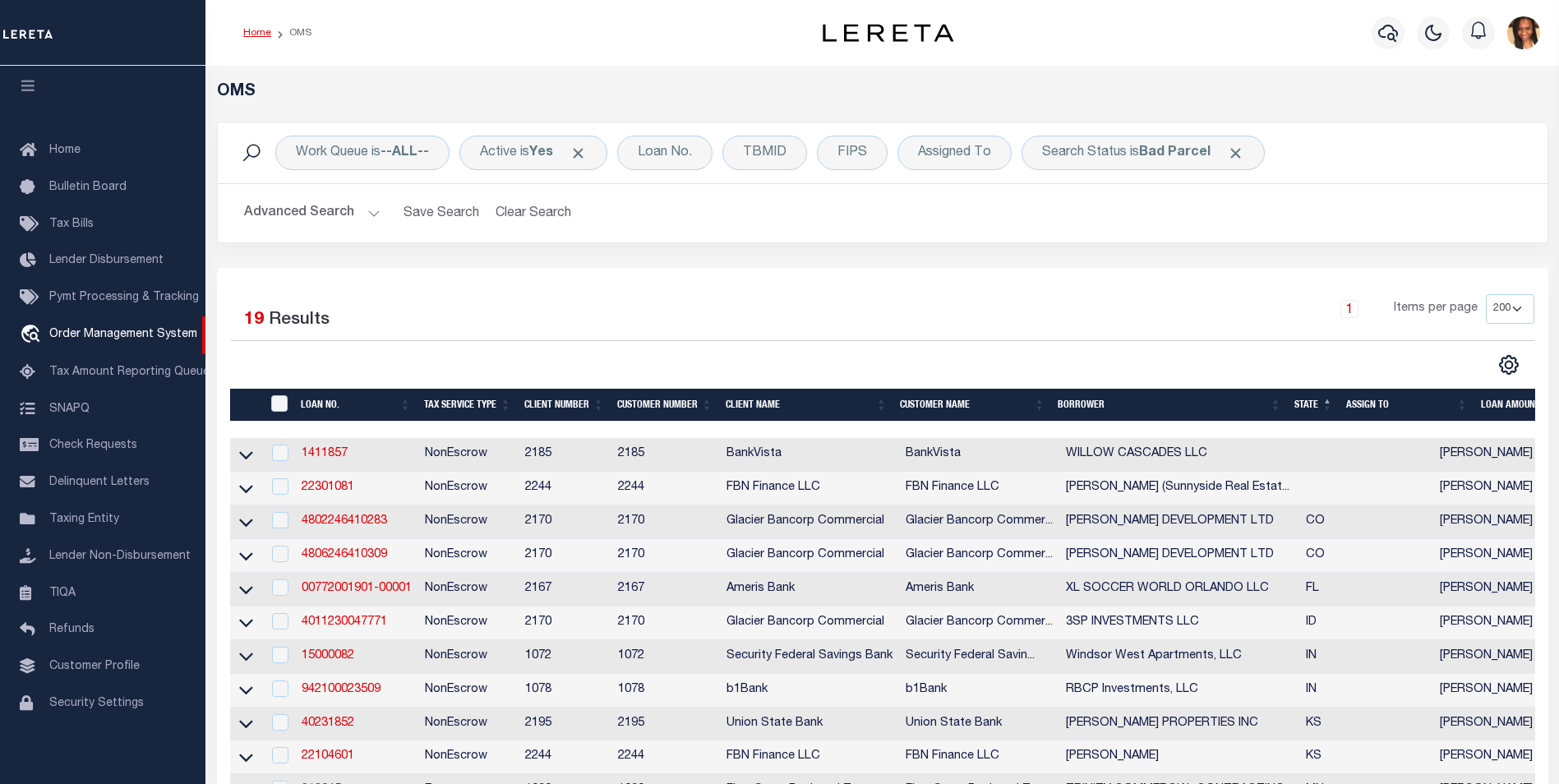
click at [244, 36] on link "Home" at bounding box center [257, 32] width 28 height 9
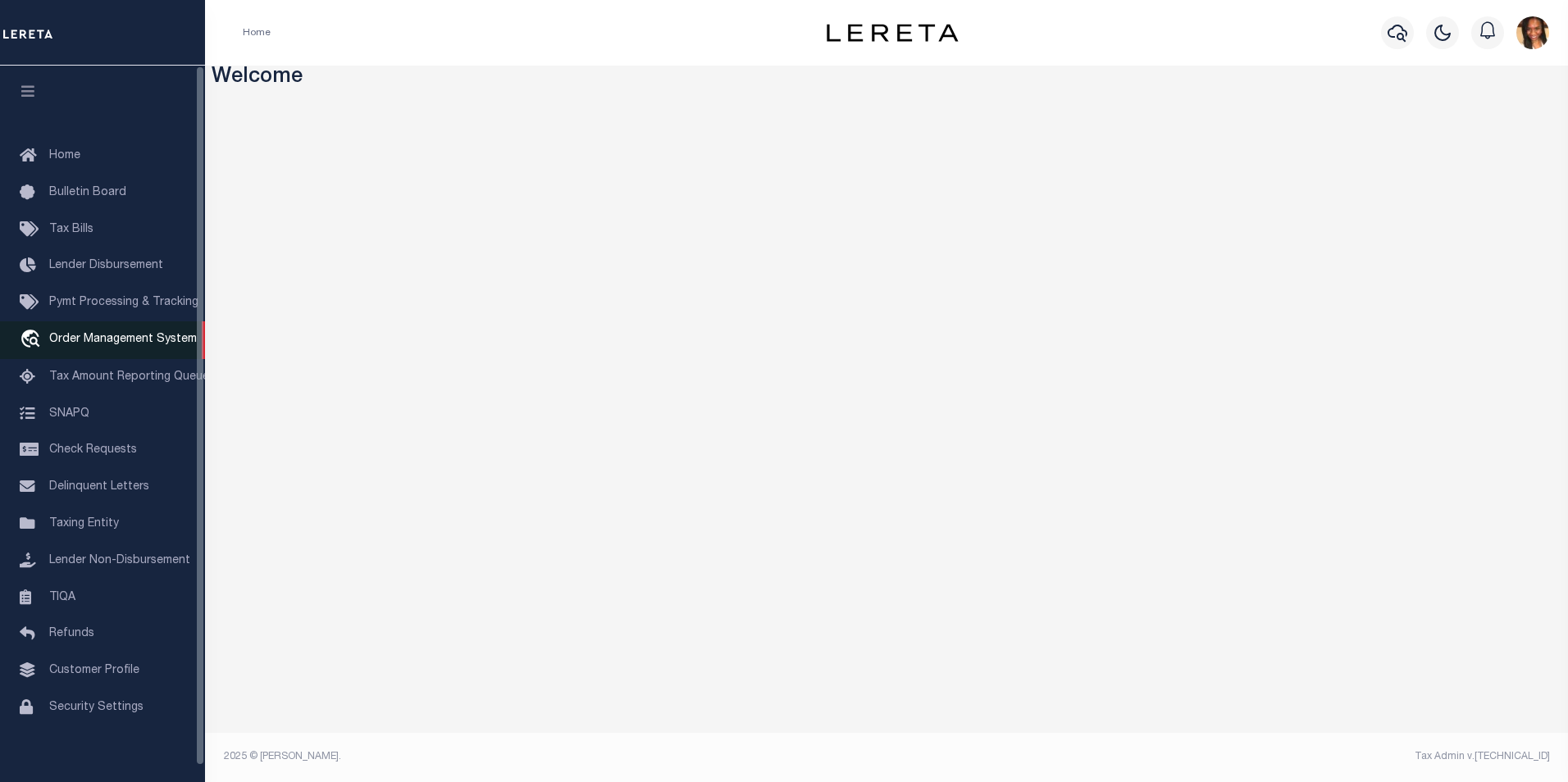
click at [83, 344] on span "Order Management System" at bounding box center [122, 338] width 147 height 11
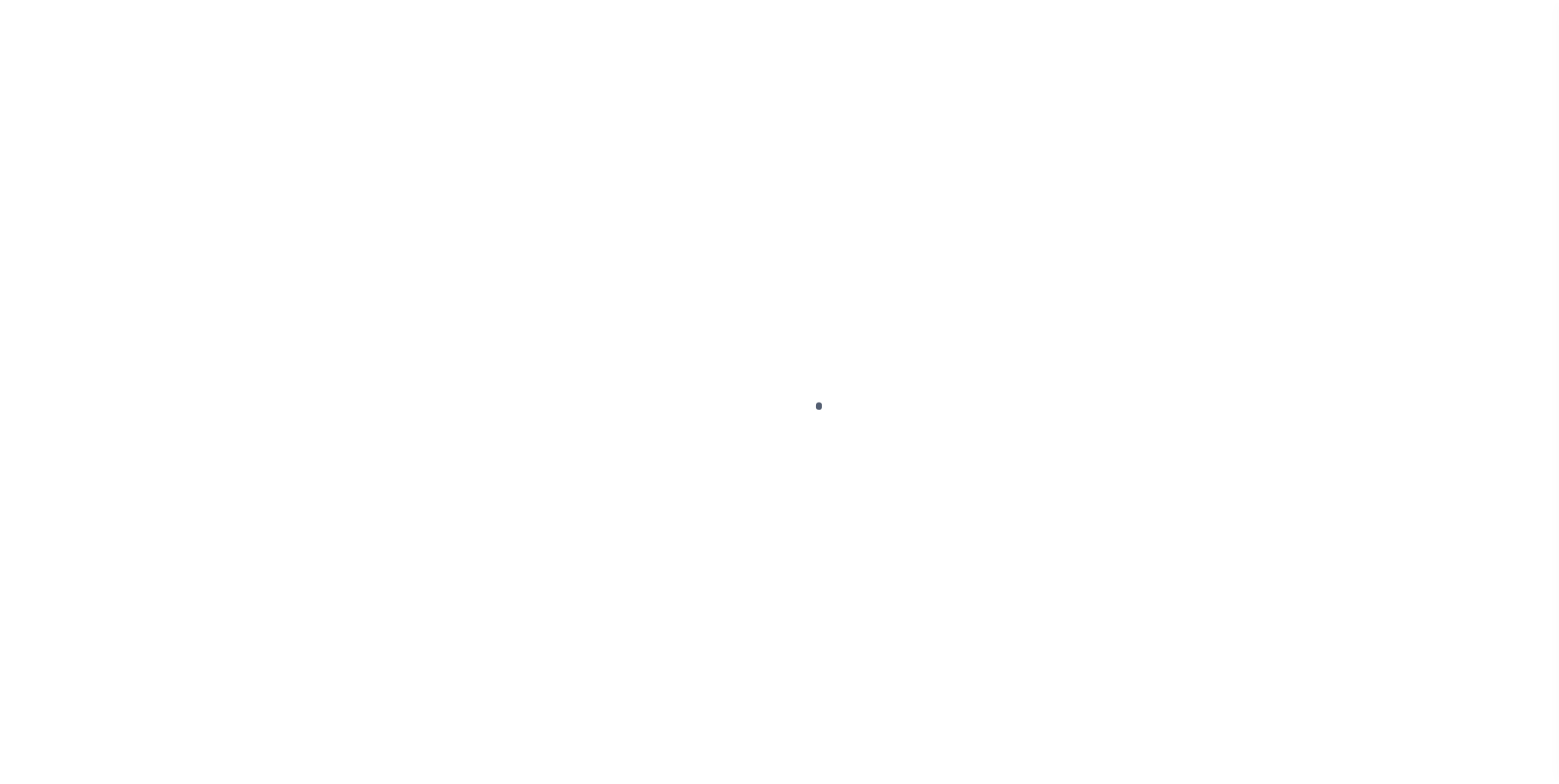
scroll to position [16, 0]
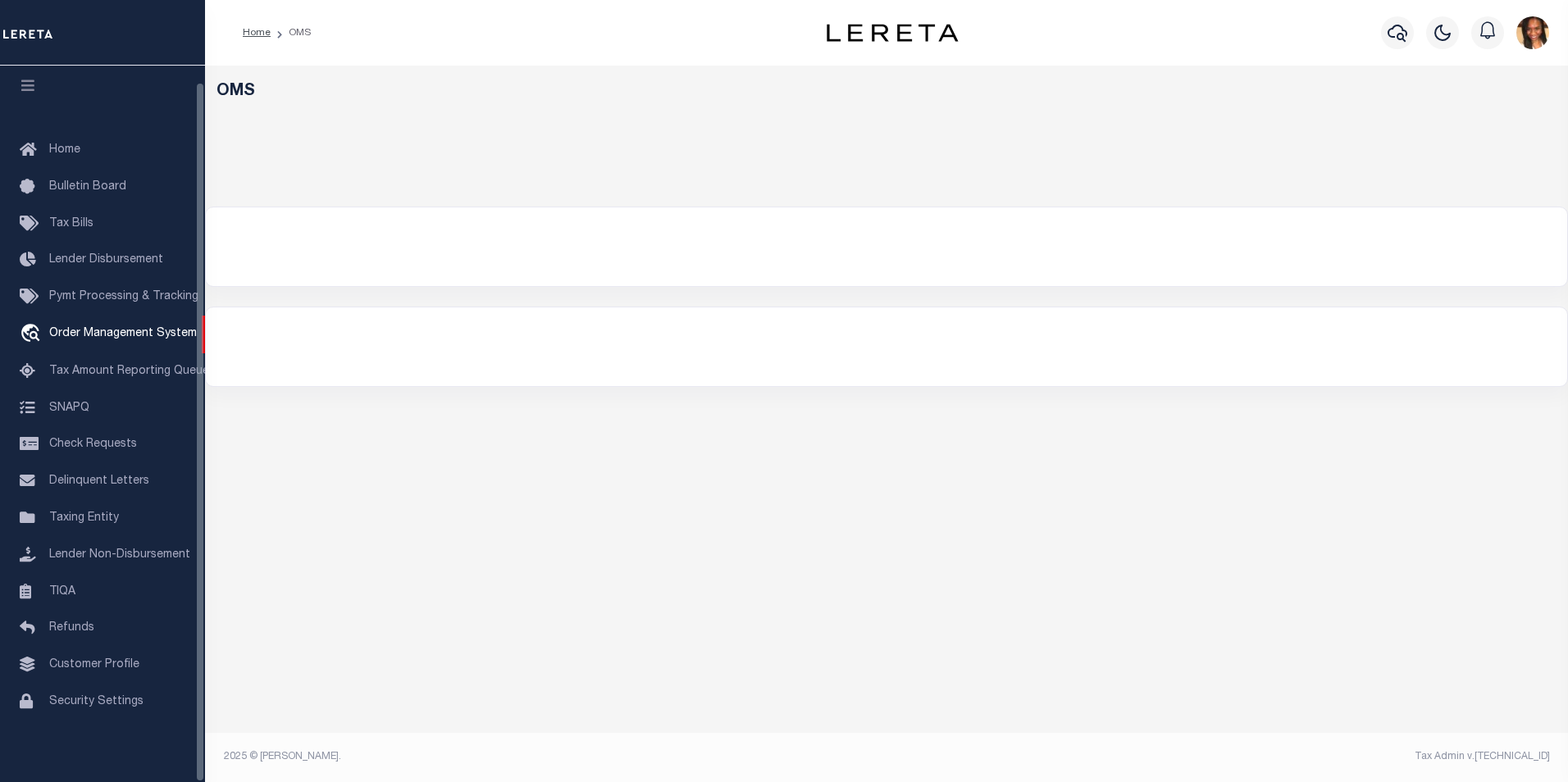
select select "200"
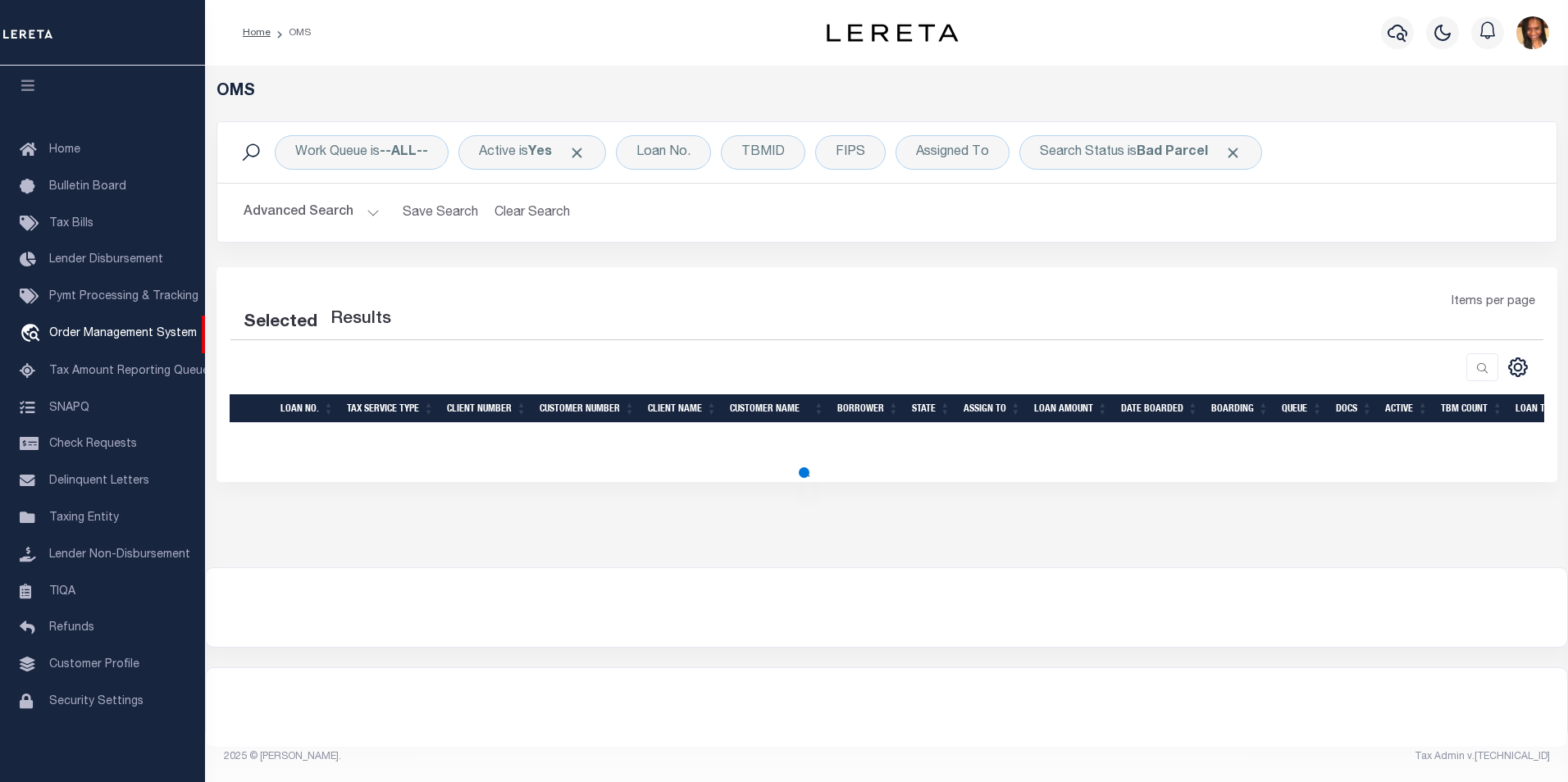
select select "200"
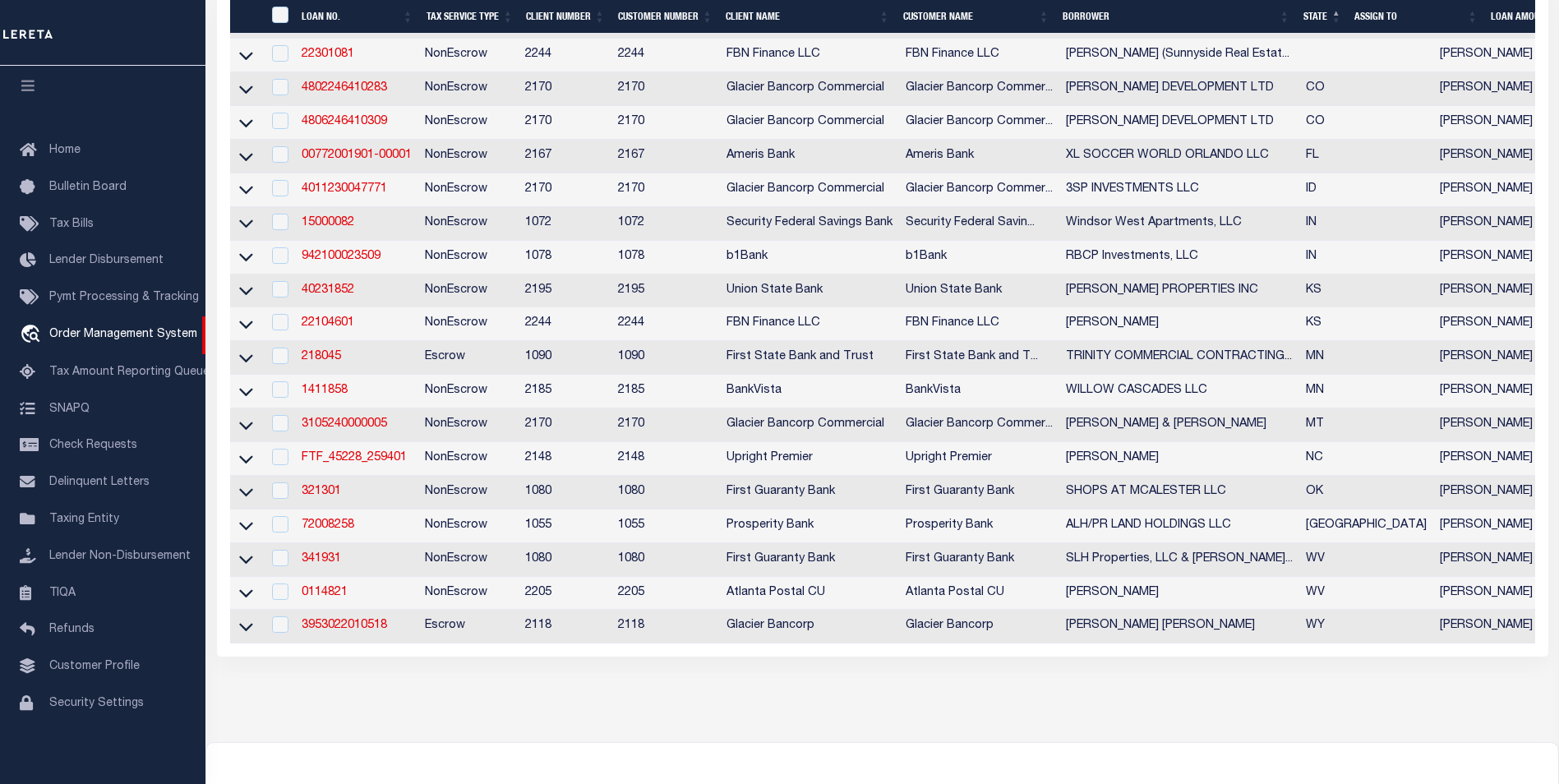
scroll to position [604, 0]
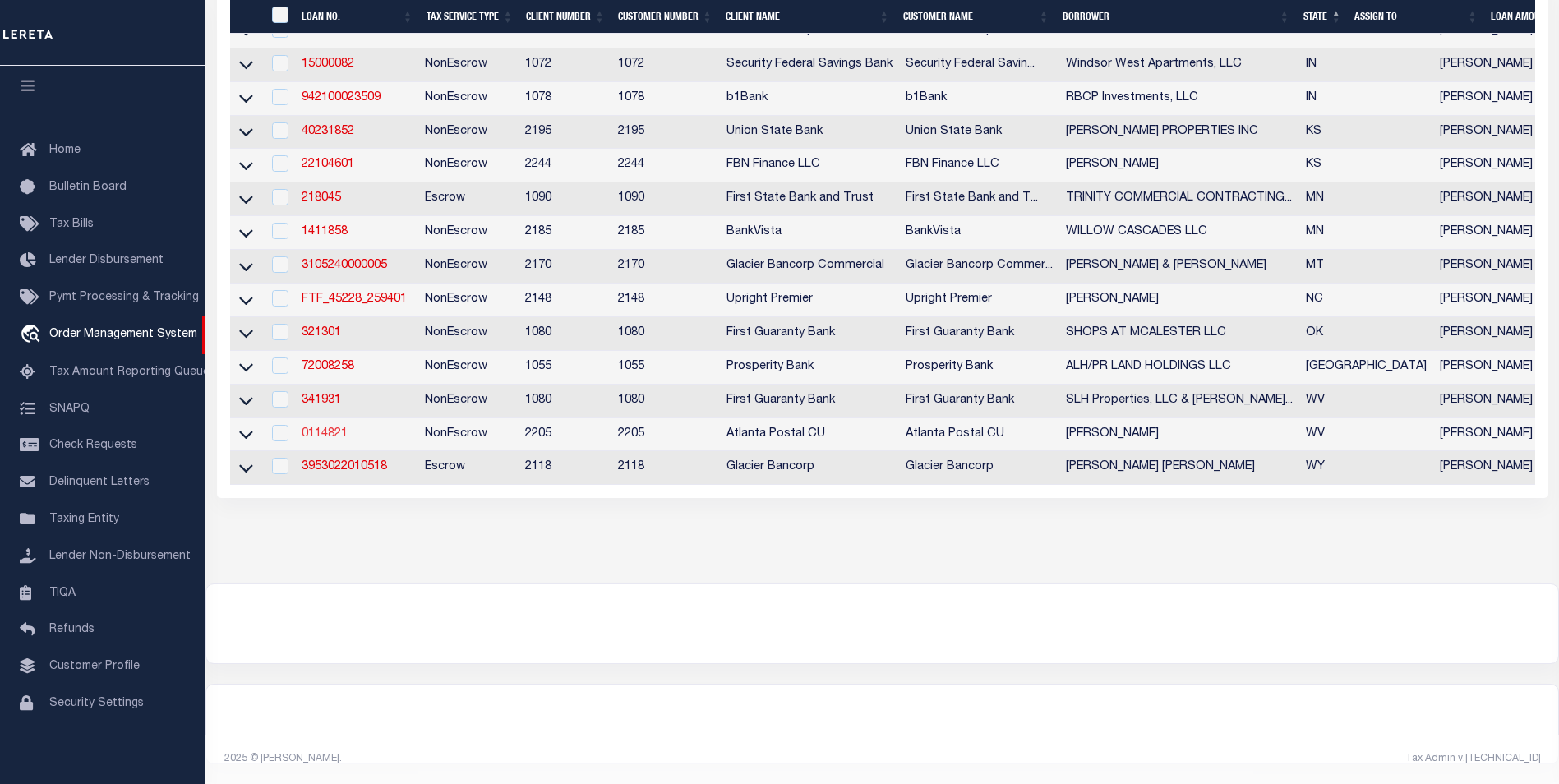
click at [323, 428] on link "0114821" at bounding box center [324, 433] width 46 height 11
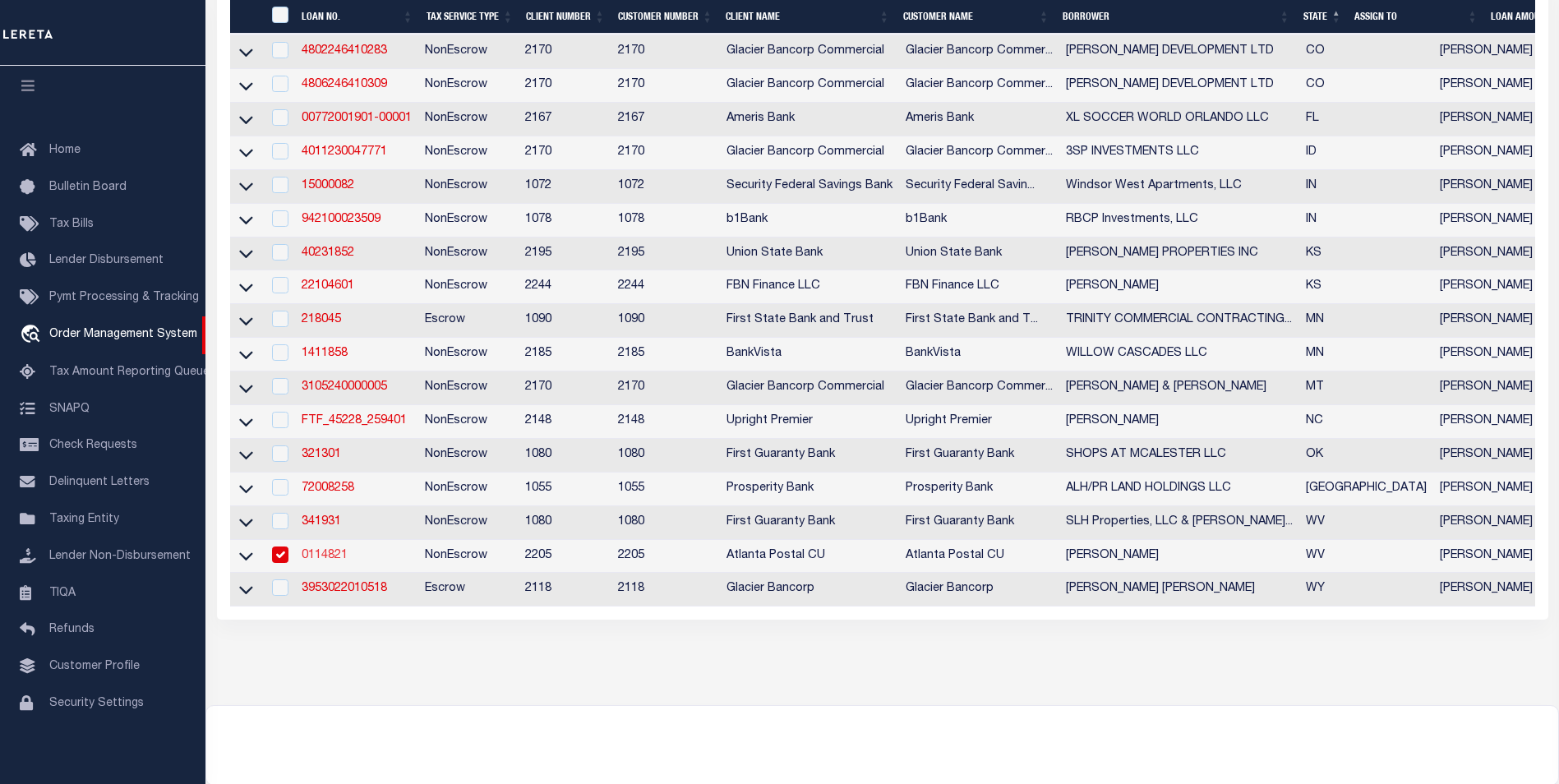
type input "0114821"
type input "[PERSON_NAME]"
select select
select select "NonEscrow"
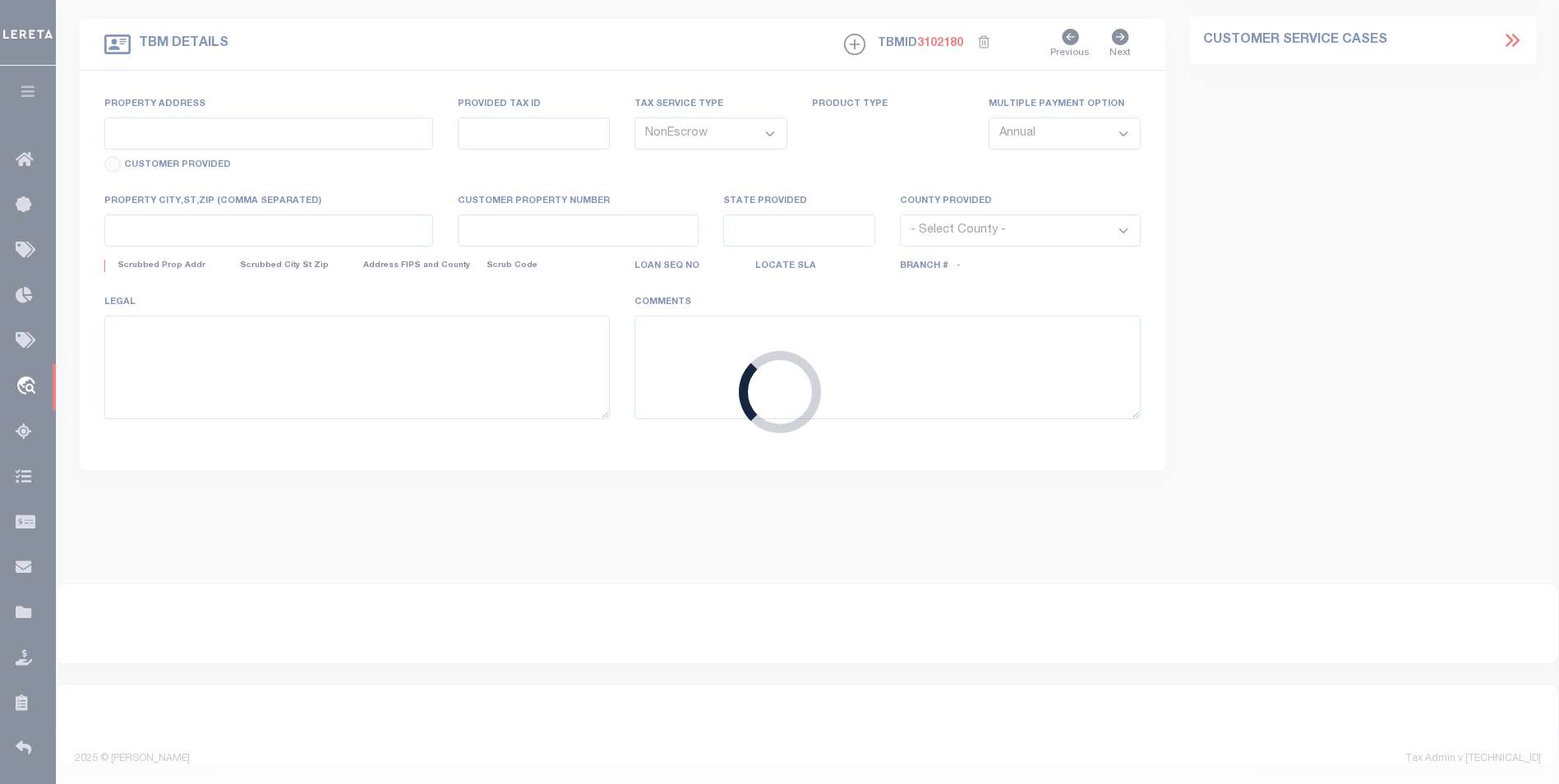
type input "HC 59 BOX 500 ([STREET_ADDRESS]"
type input "03 00300390000"
type input "CABINS WV 26855"
type input "WV"
select select
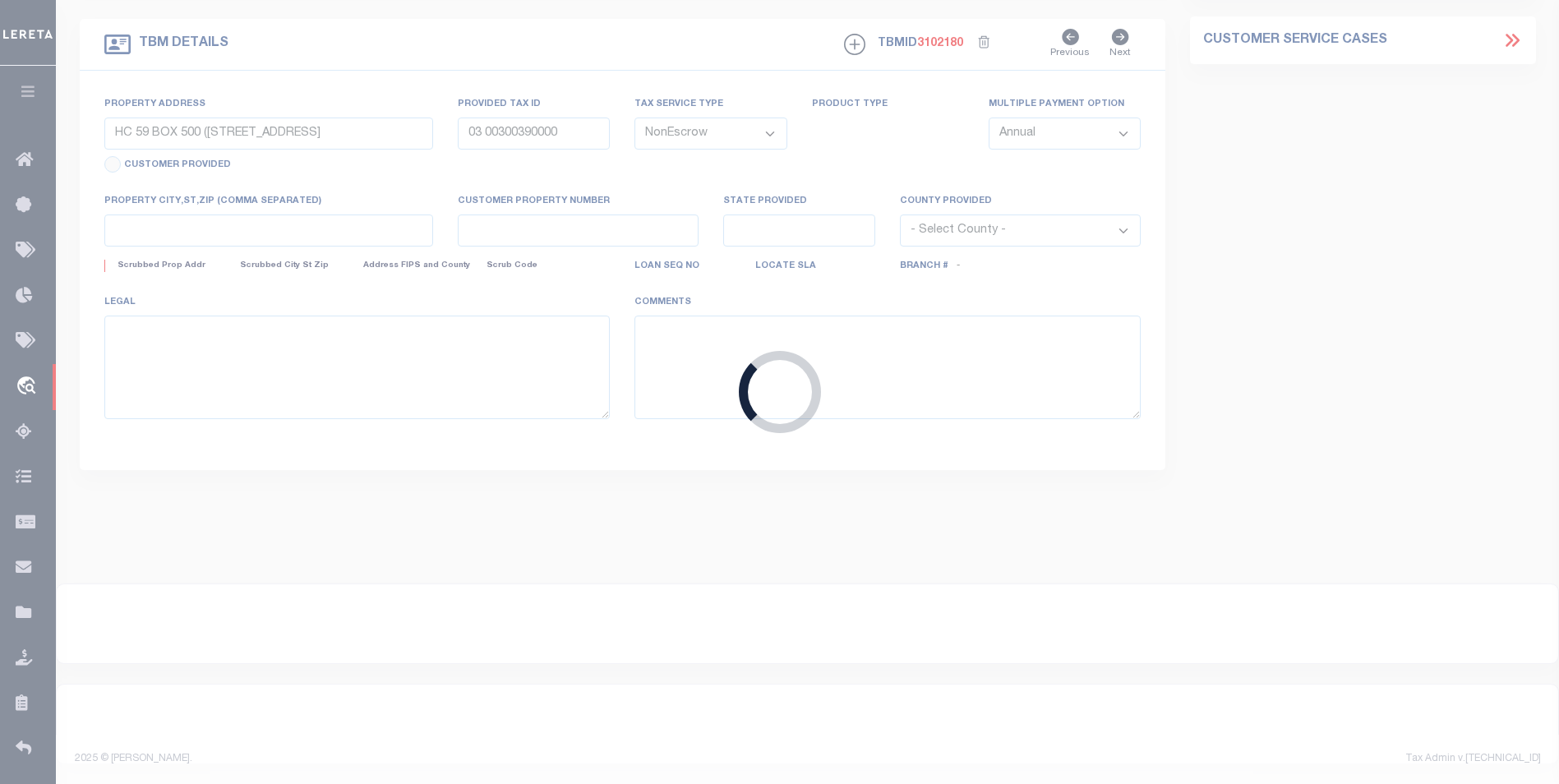
type textarea "Liability subject to parcel provided"
select select
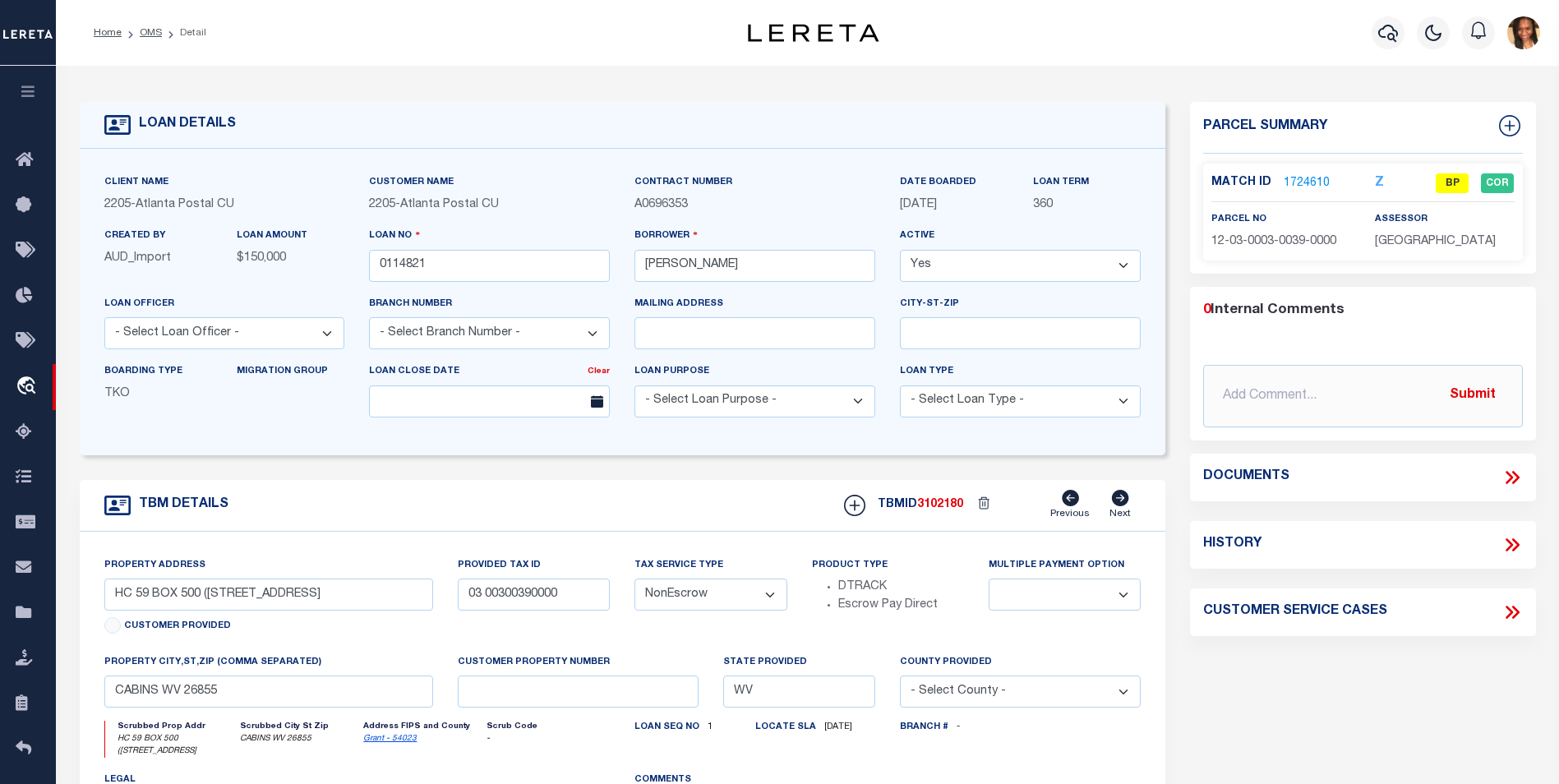
click at [1305, 180] on link "1724610" at bounding box center [1307, 184] width 46 height 17
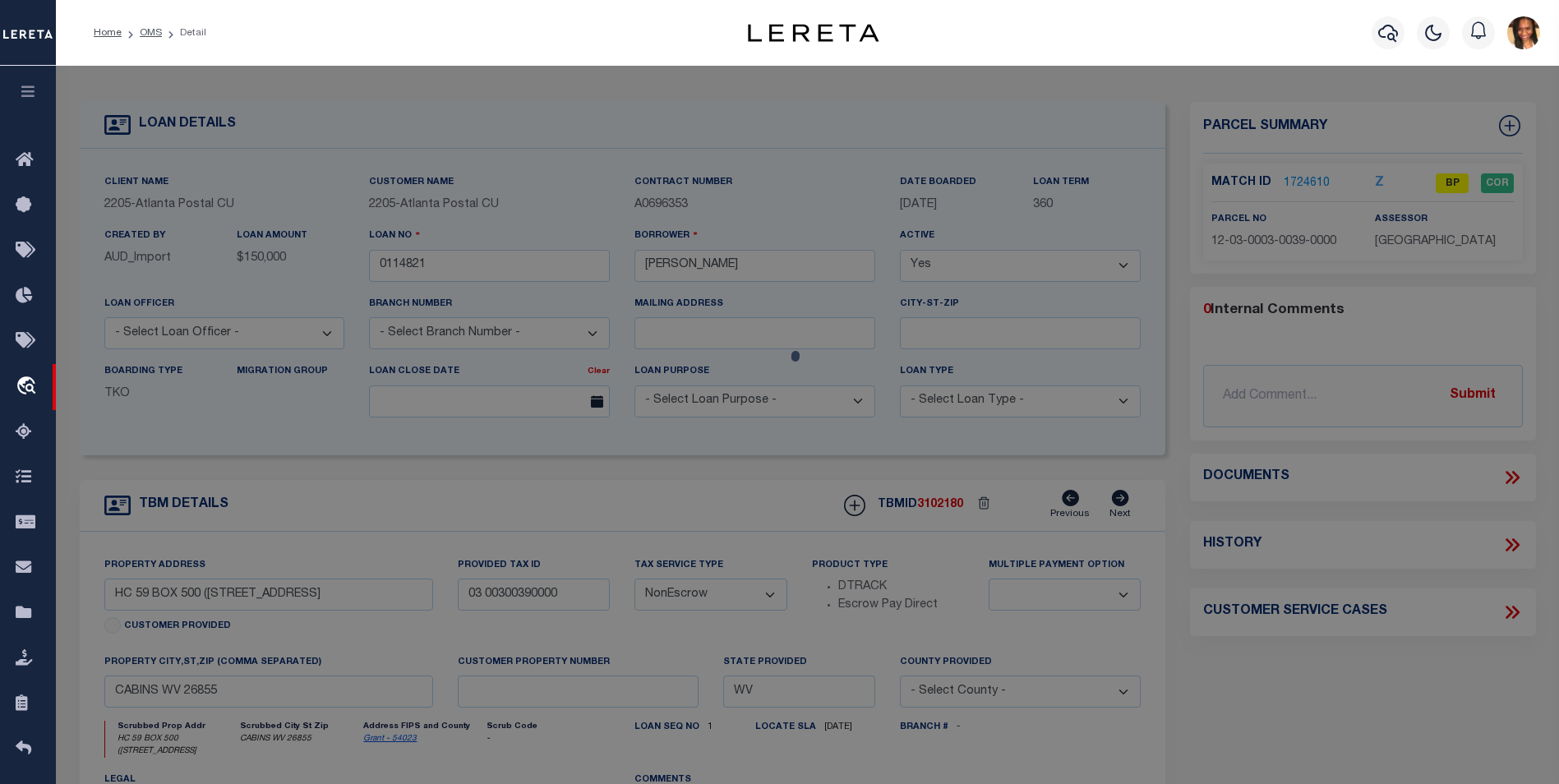
checkbox input "false"
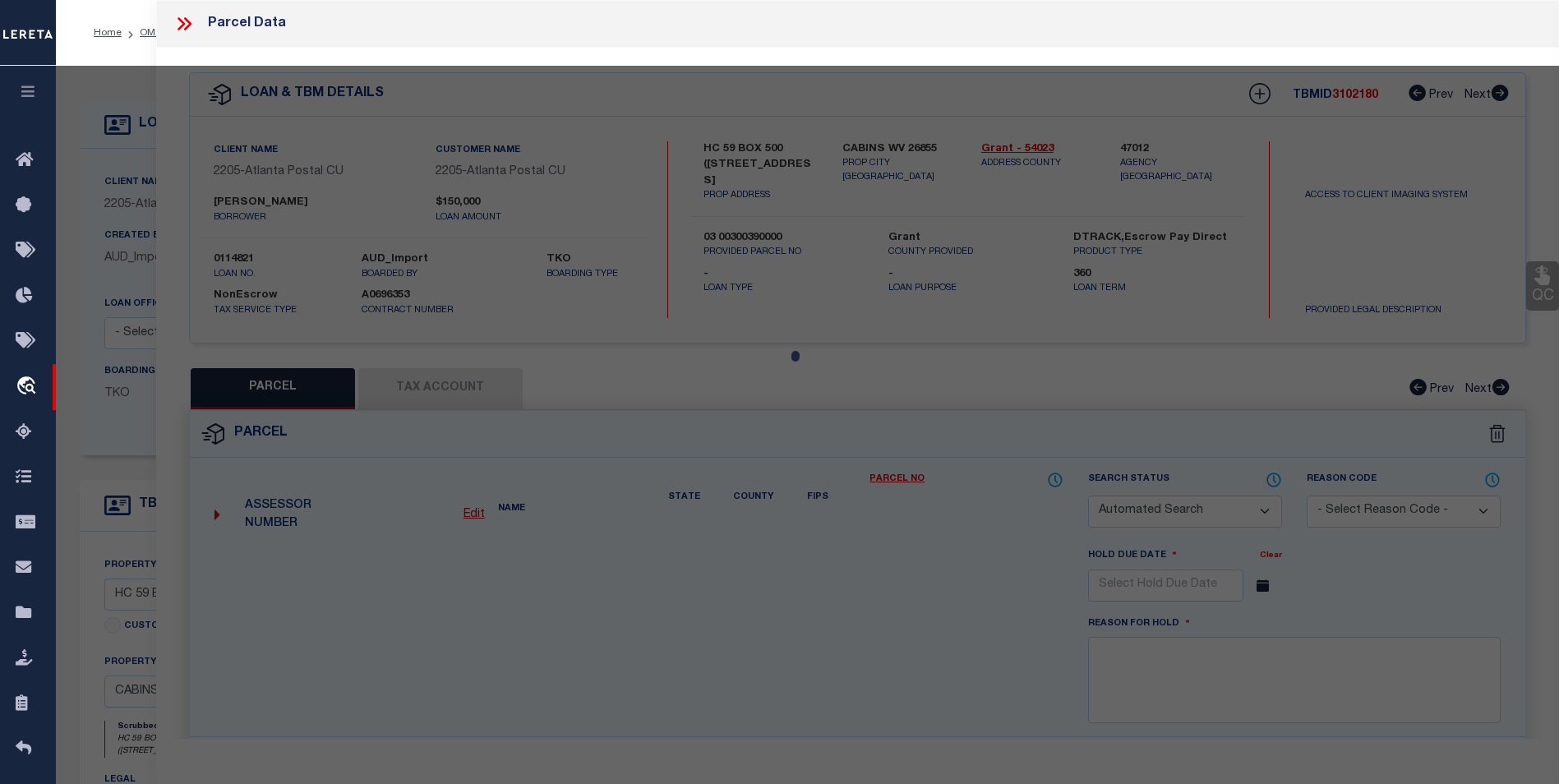
select select "BP"
type input "SIMMONS FRANK"
select select
type input "117 POOR FARM RD"
checkbox input "false"
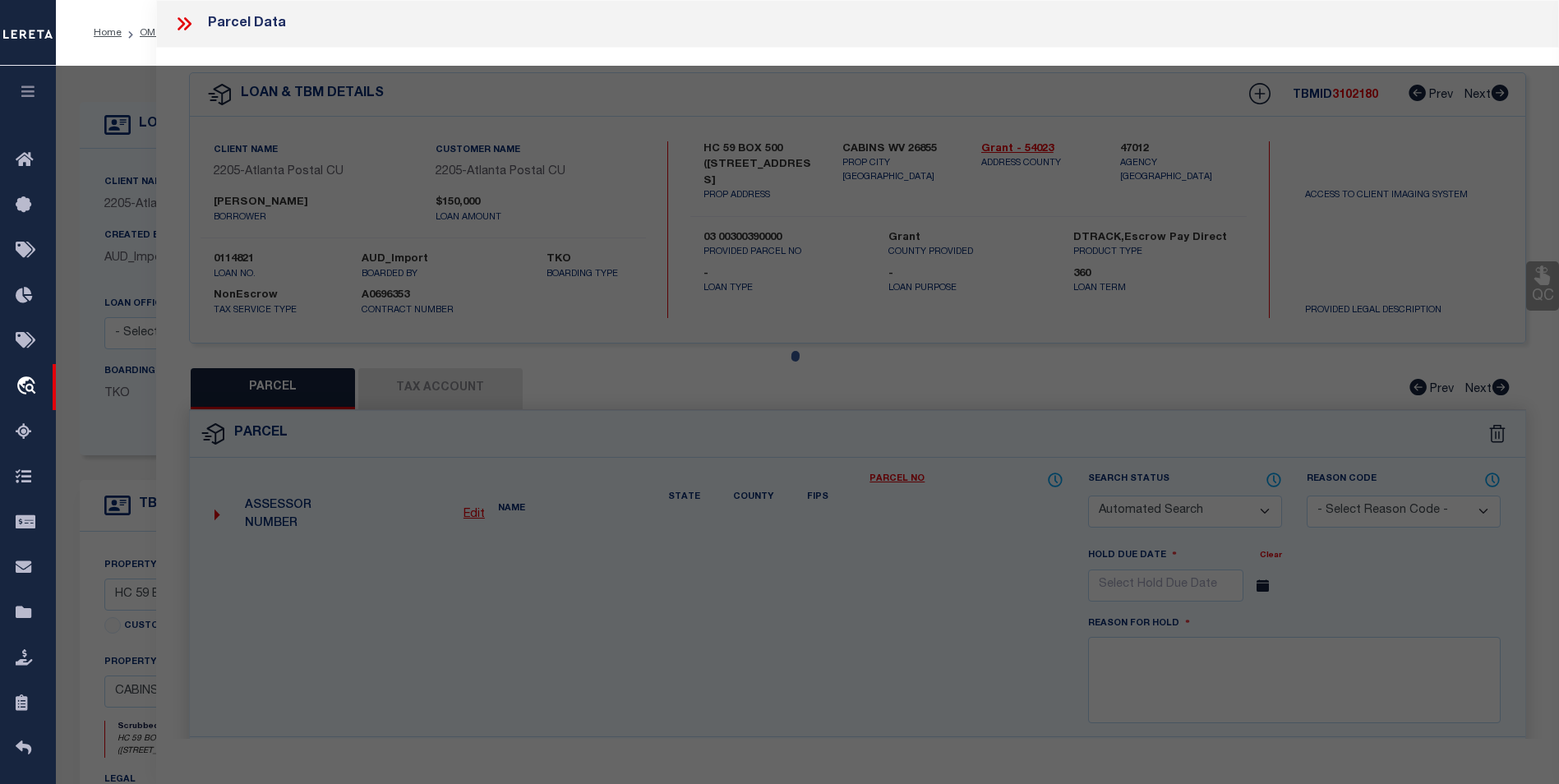
type input "CABINS WV 26855"
type textarea "3.29 AC; POOR FARM"
type textarea "parcel is inactive"
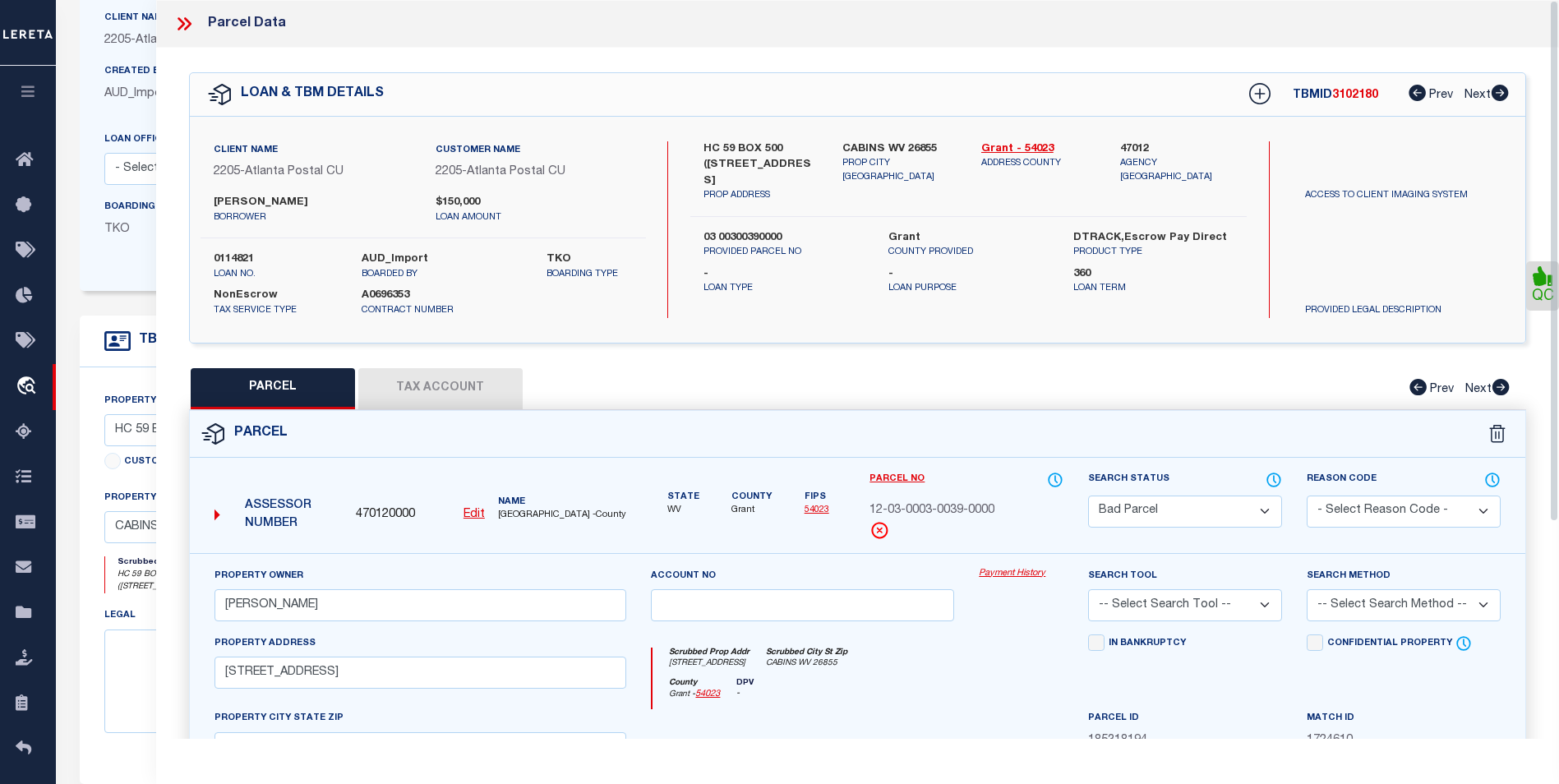
click at [182, 27] on icon at bounding box center [184, 23] width 22 height 22
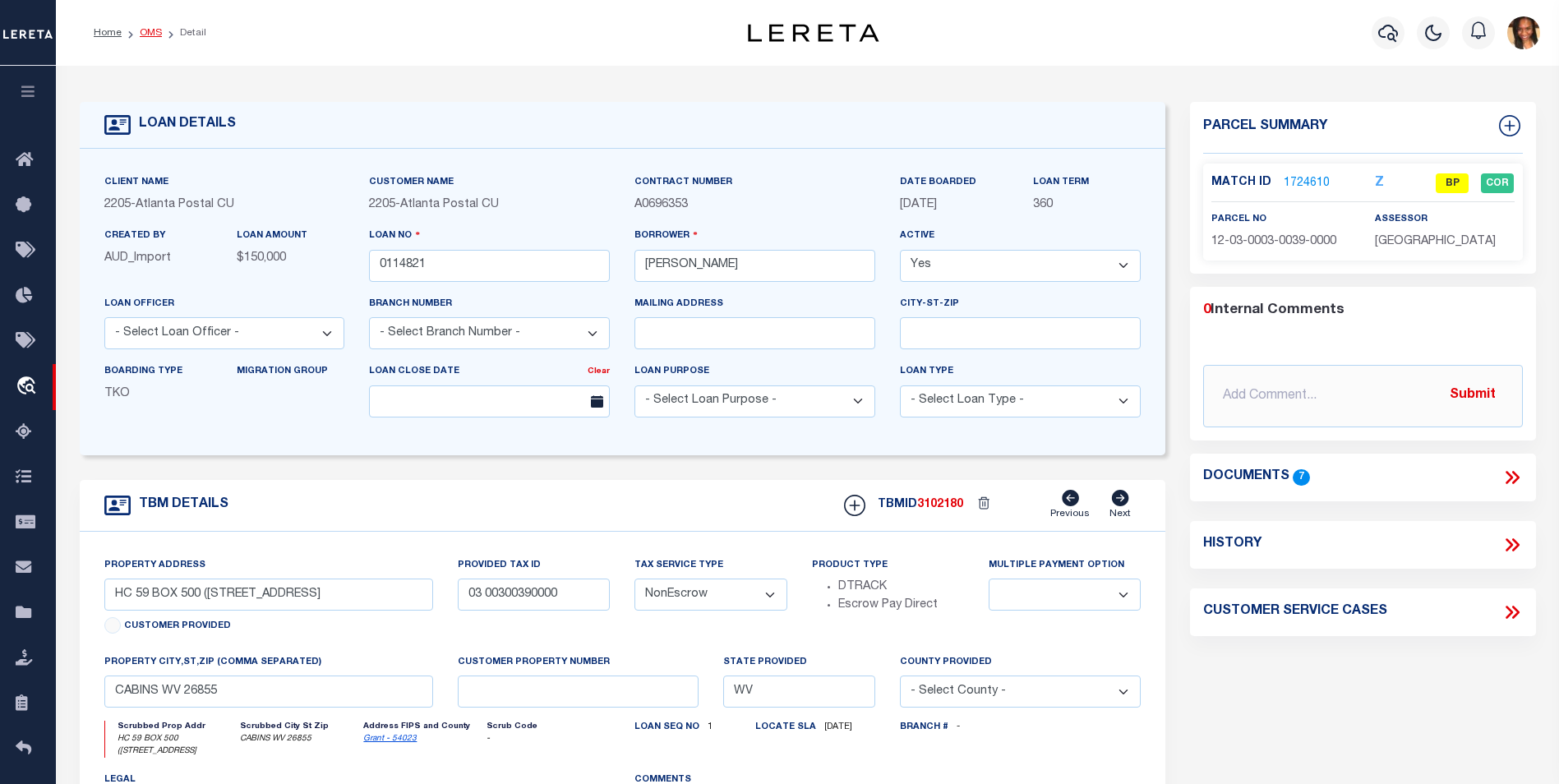
click at [147, 30] on link "OMS" at bounding box center [151, 32] width 22 height 9
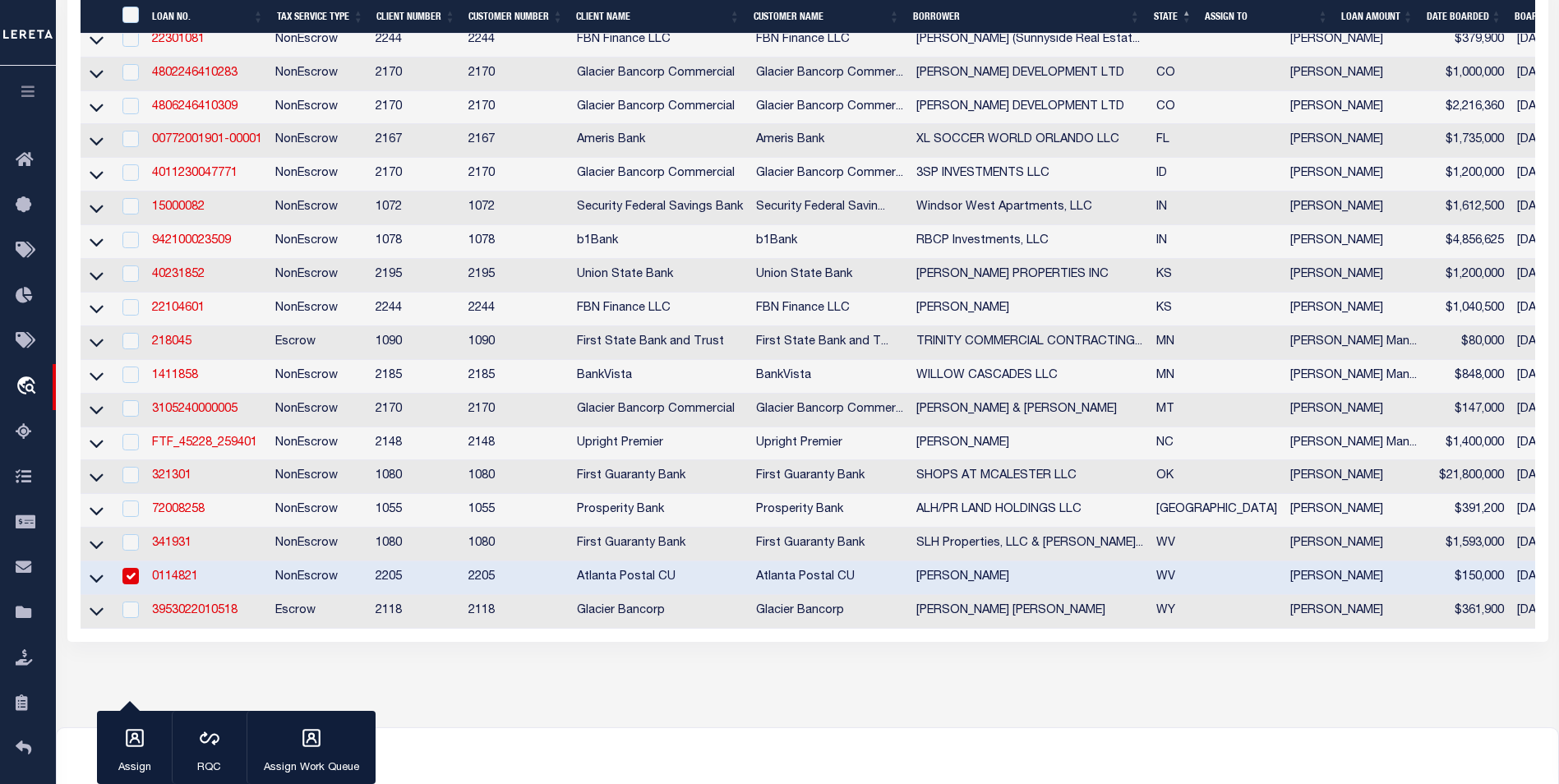
scroll to position [602, 0]
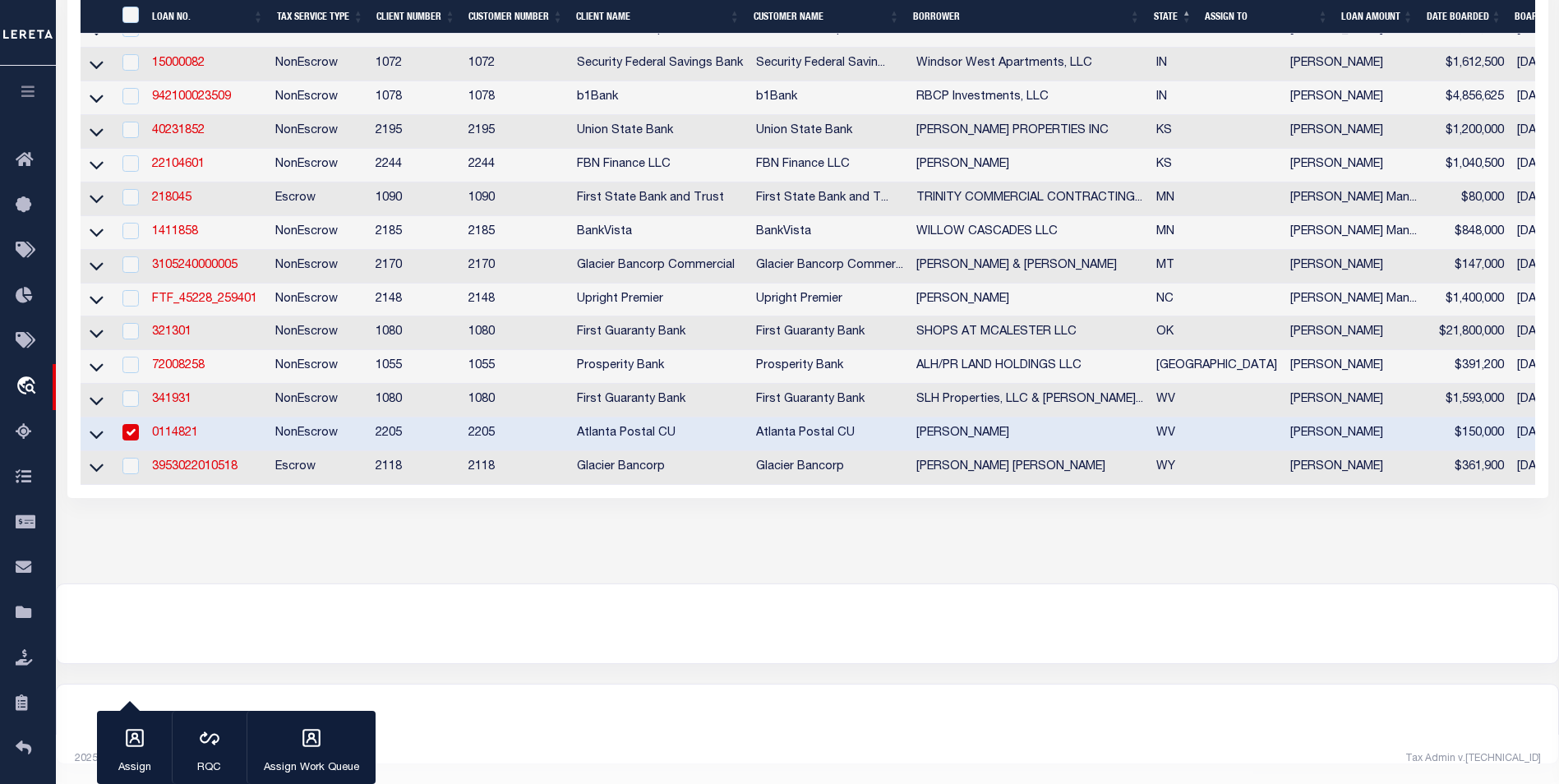
click at [124, 424] on input "checkbox" at bounding box center [130, 432] width 16 height 16
checkbox input "false"
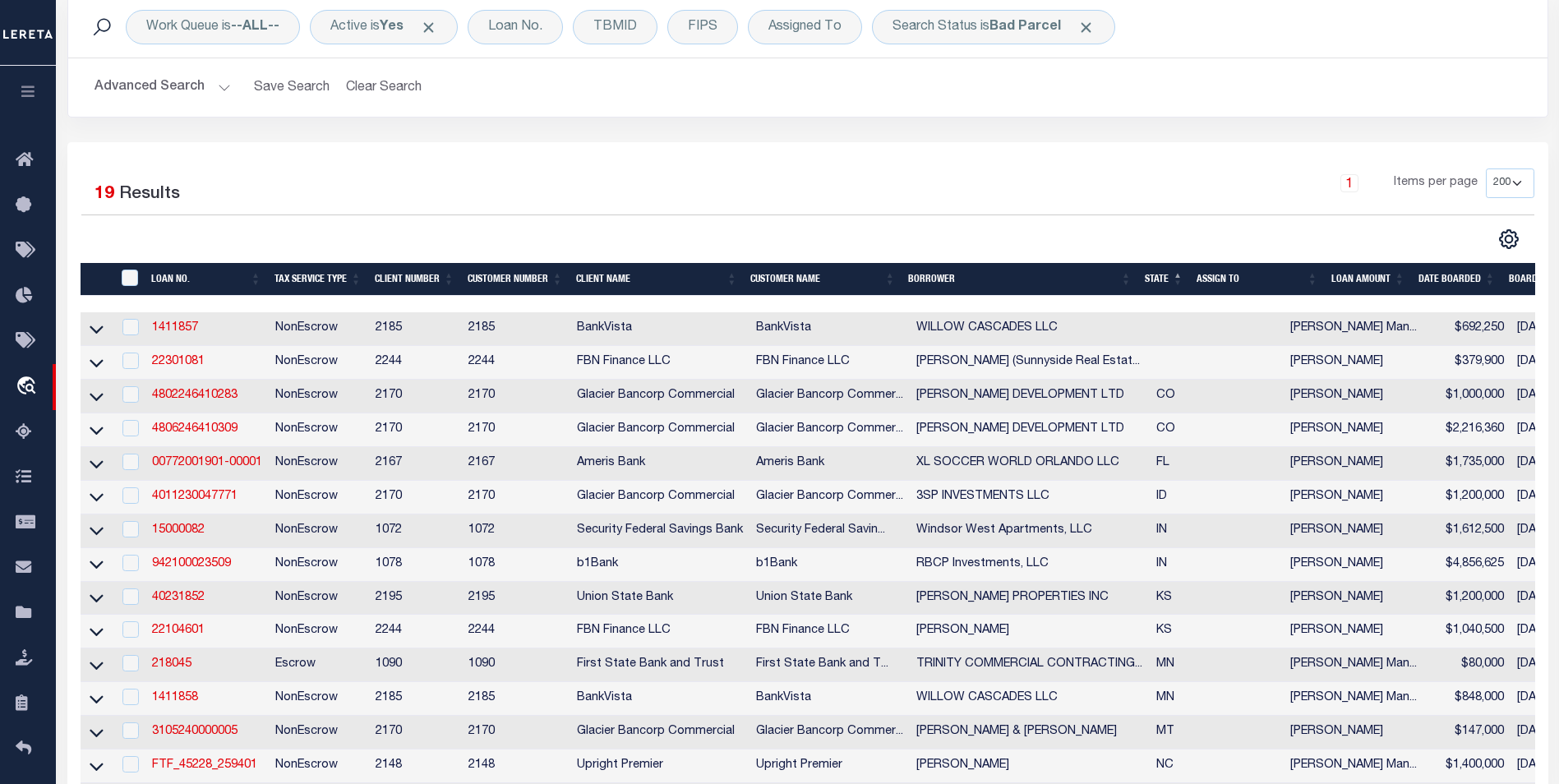
scroll to position [109, 0]
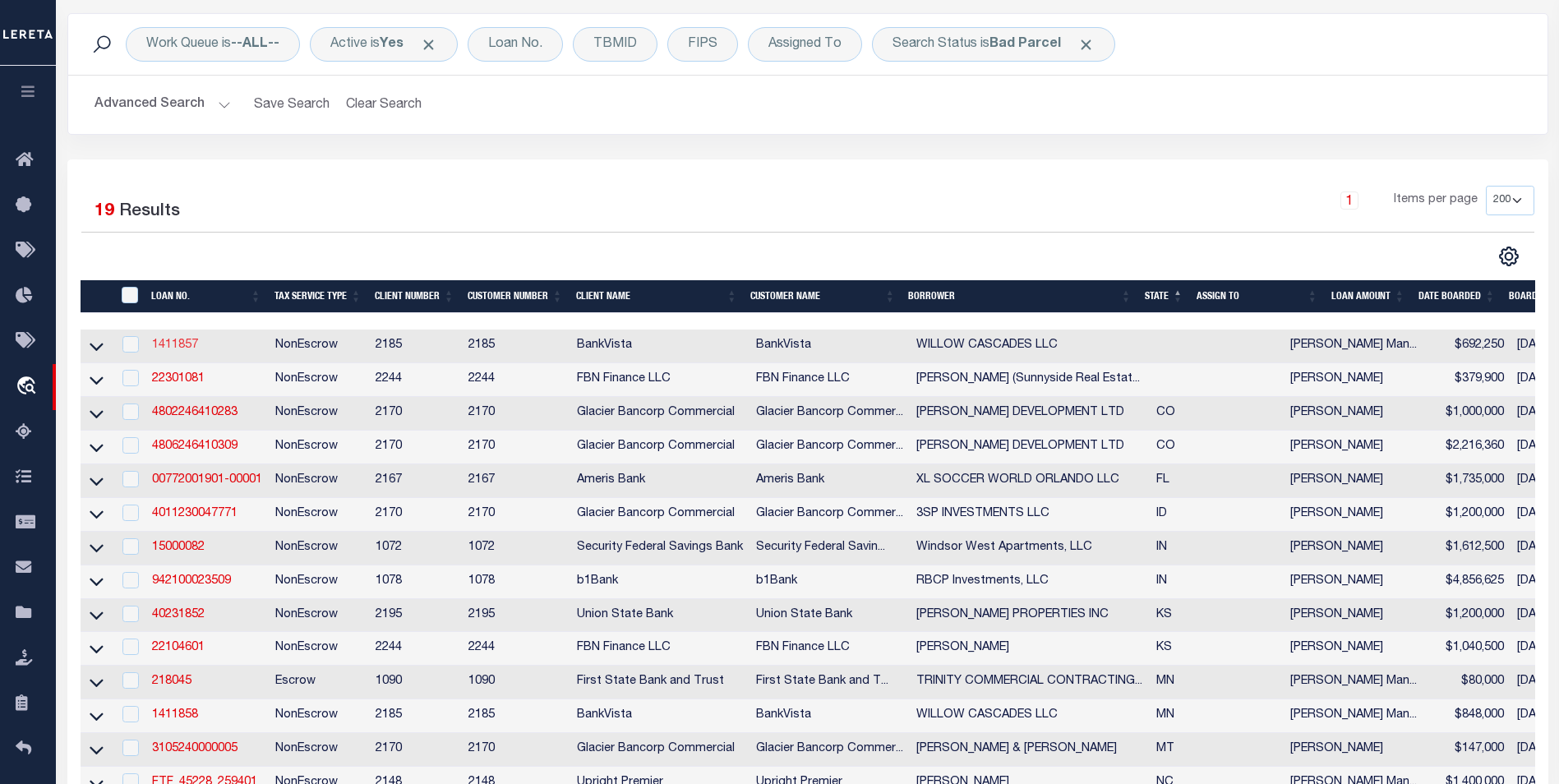
click at [162, 346] on link "1411857" at bounding box center [174, 345] width 46 height 11
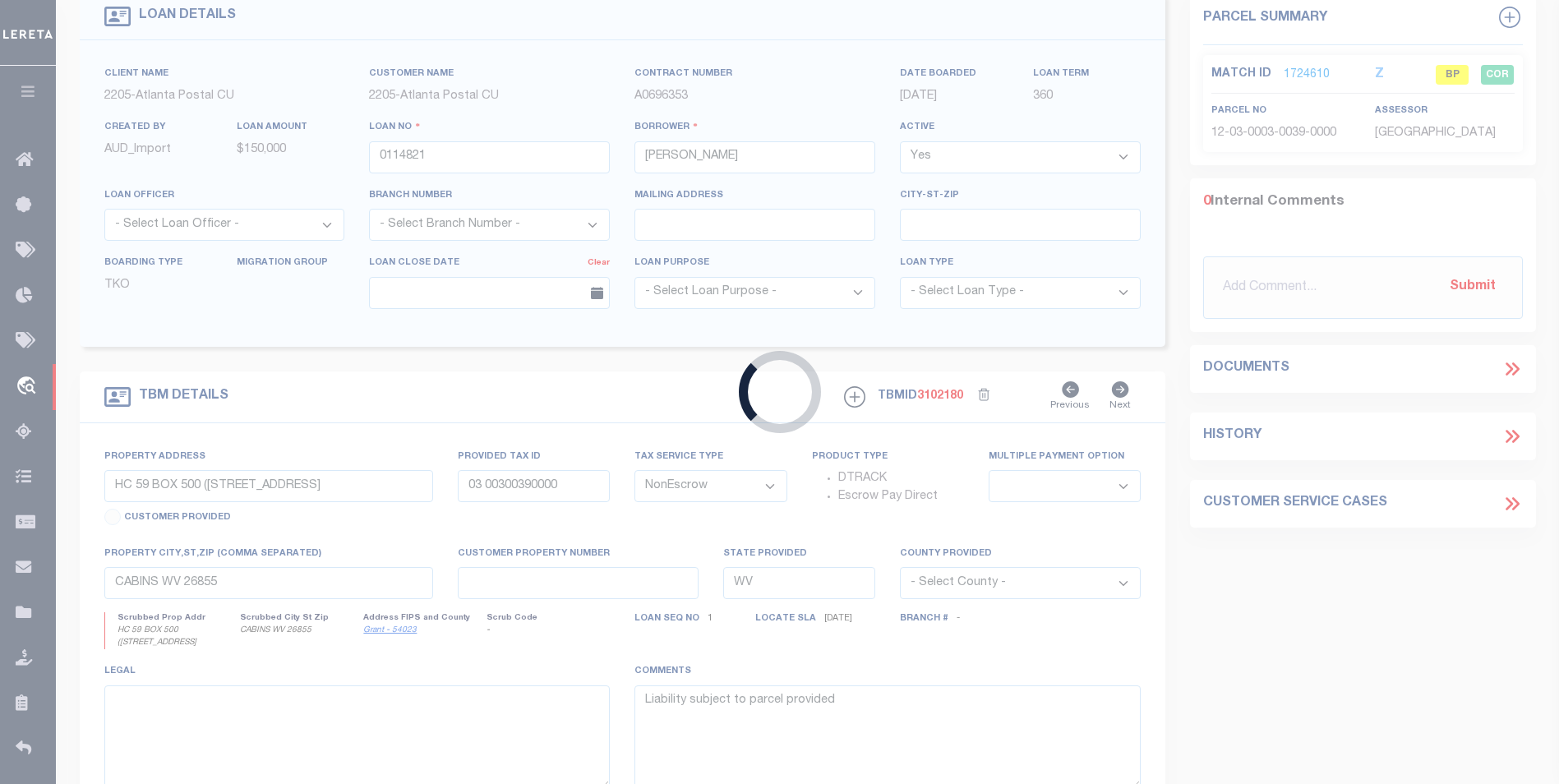
type input "1411857"
type input "WILLOW CASCADES LLC"
select select
type input "60727 230TH ST"
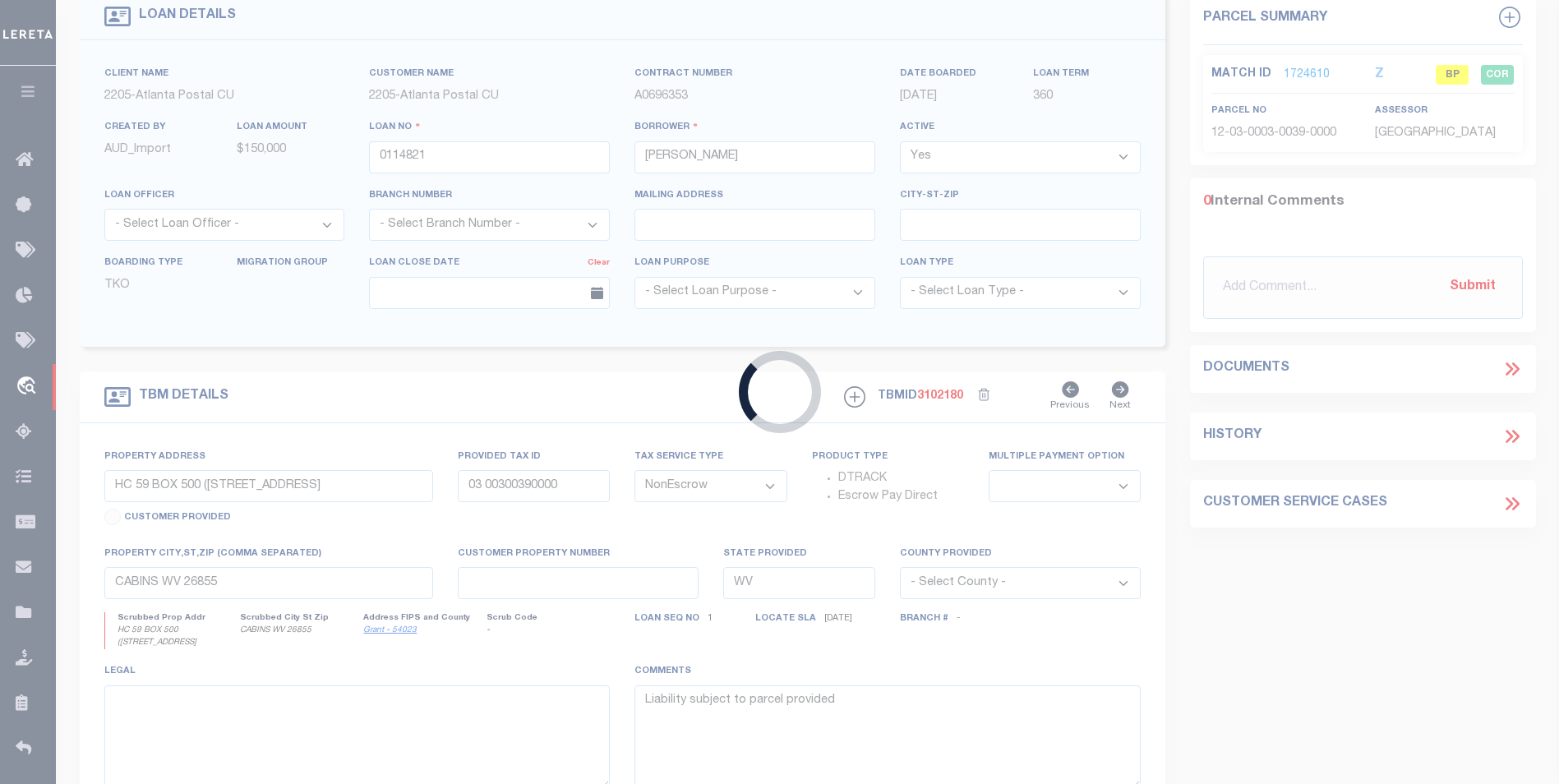
type input "MADISON LAKE, MN 56063"
select select "12348"
select select "4781"
type input "BLUE EARTH"
type input "SEE LIST"
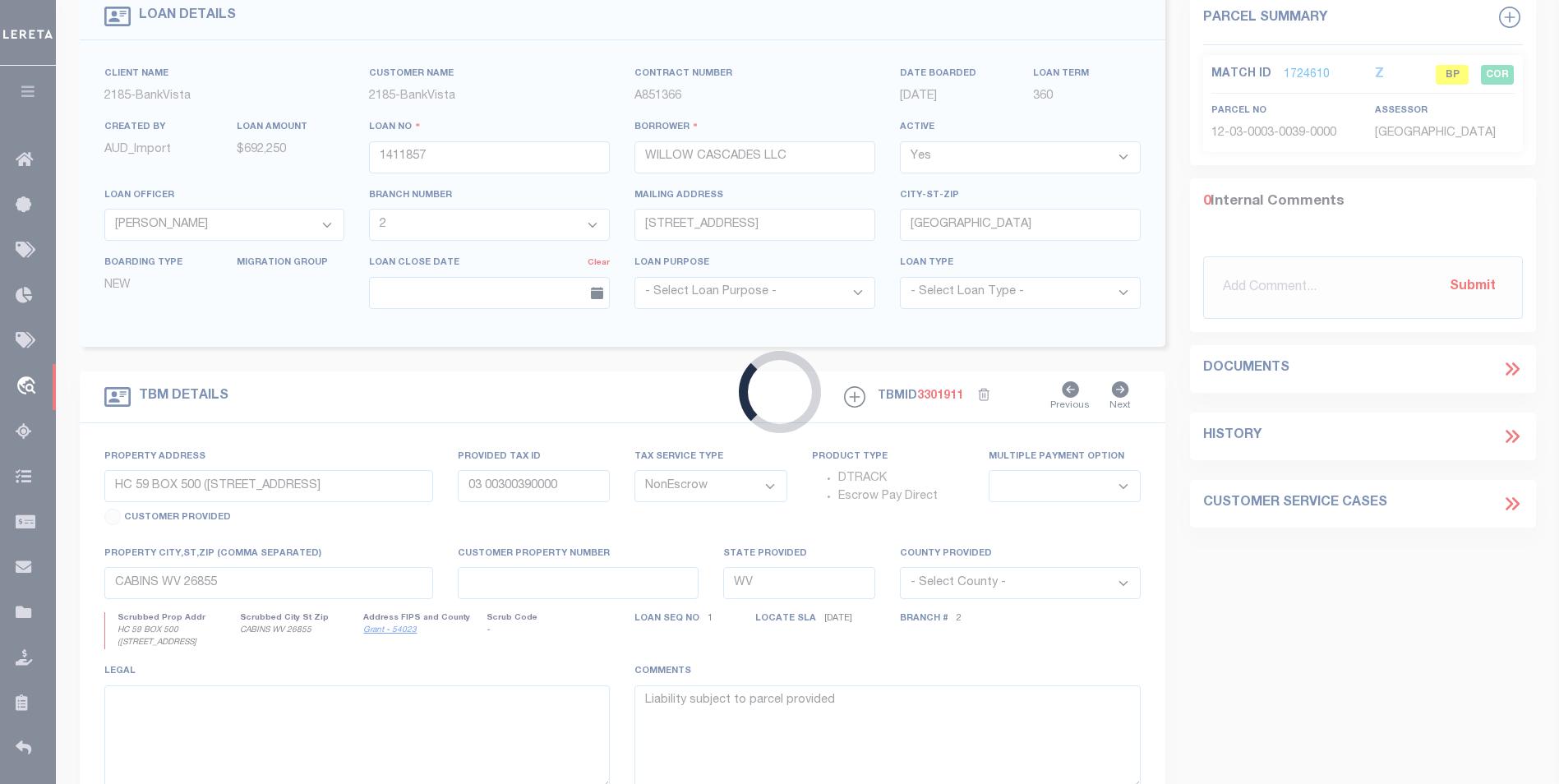
select select
type input "15745"
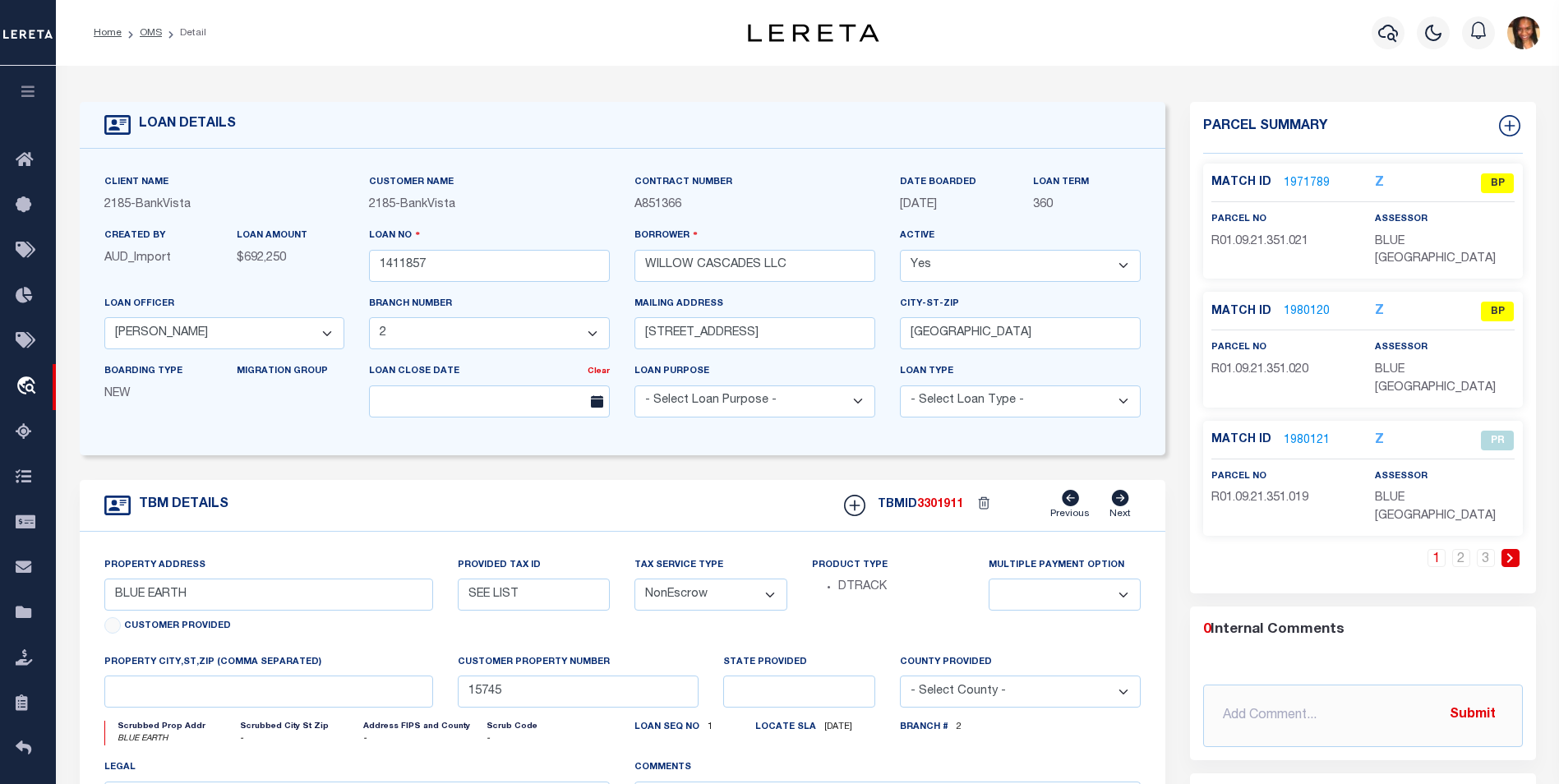
click at [148, 25] on ol "Home OMS Detail" at bounding box center [149, 33] width 139 height 35
click at [147, 30] on link "OMS" at bounding box center [151, 32] width 22 height 9
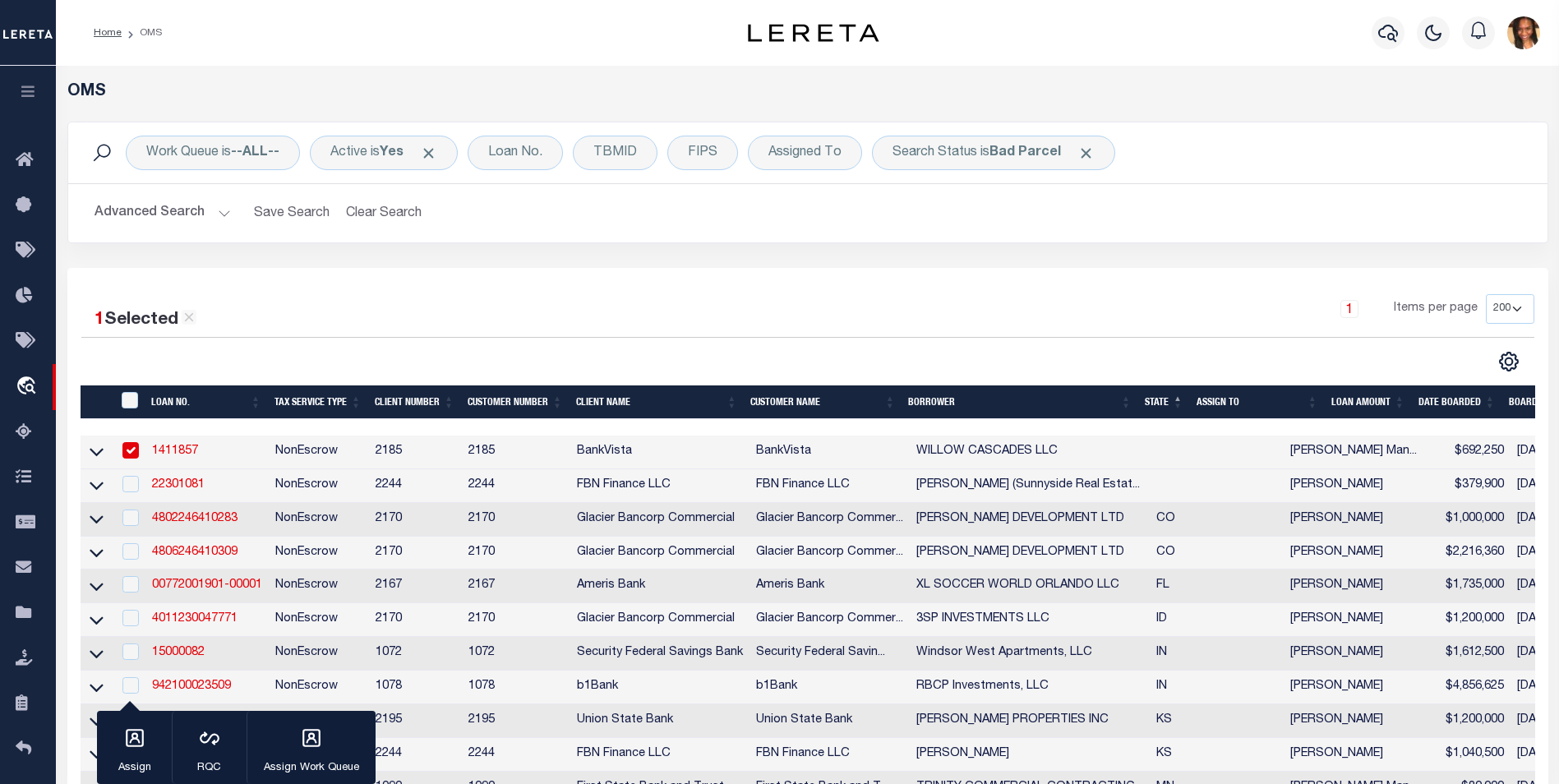
click at [134, 452] on input "checkbox" at bounding box center [130, 450] width 16 height 16
checkbox input "false"
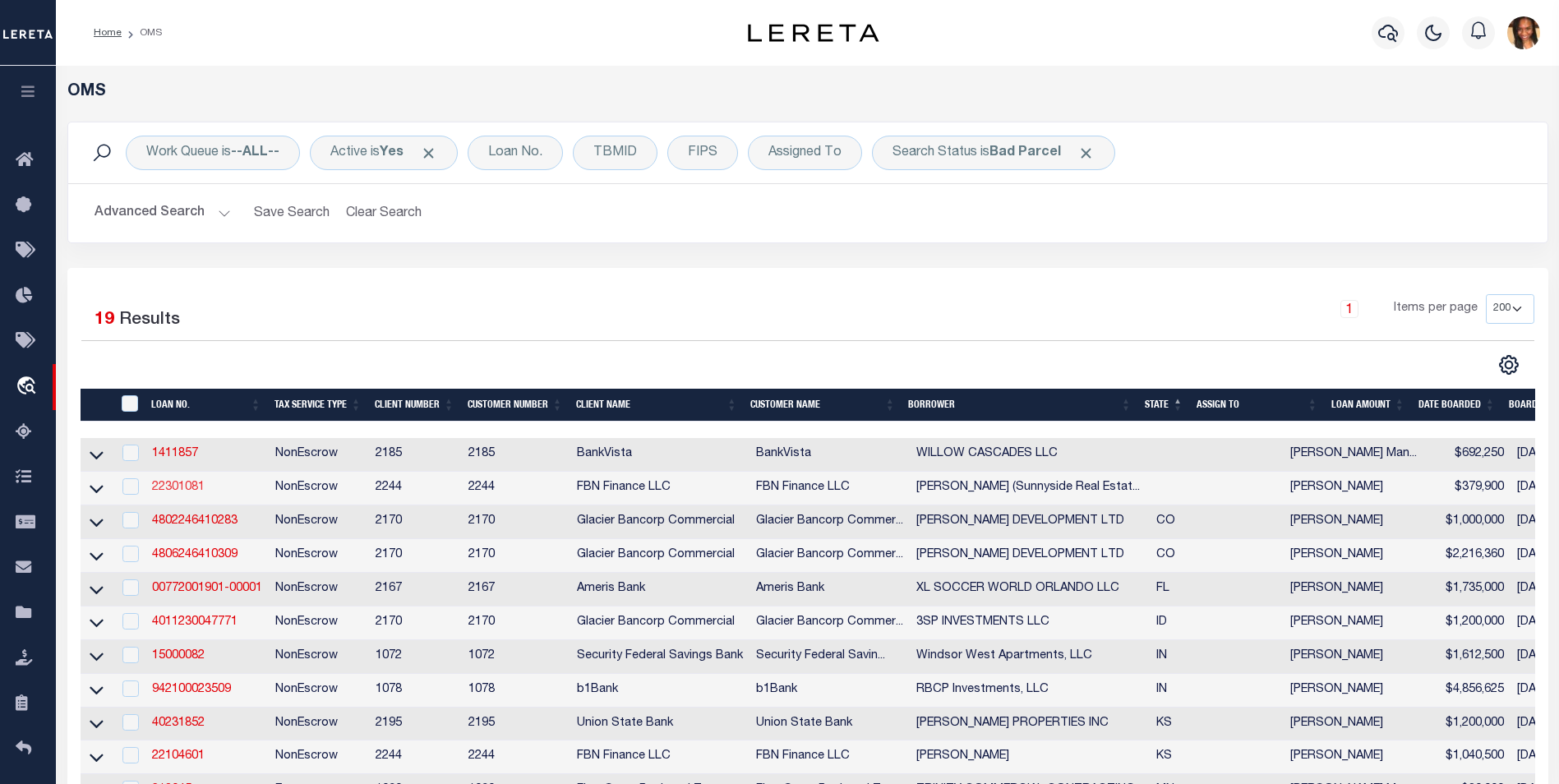
click at [179, 484] on link "22301081" at bounding box center [178, 487] width 53 height 11
type input "22301081"
type input "Miller, Brian (Sunnyside Real Estate)"
select select
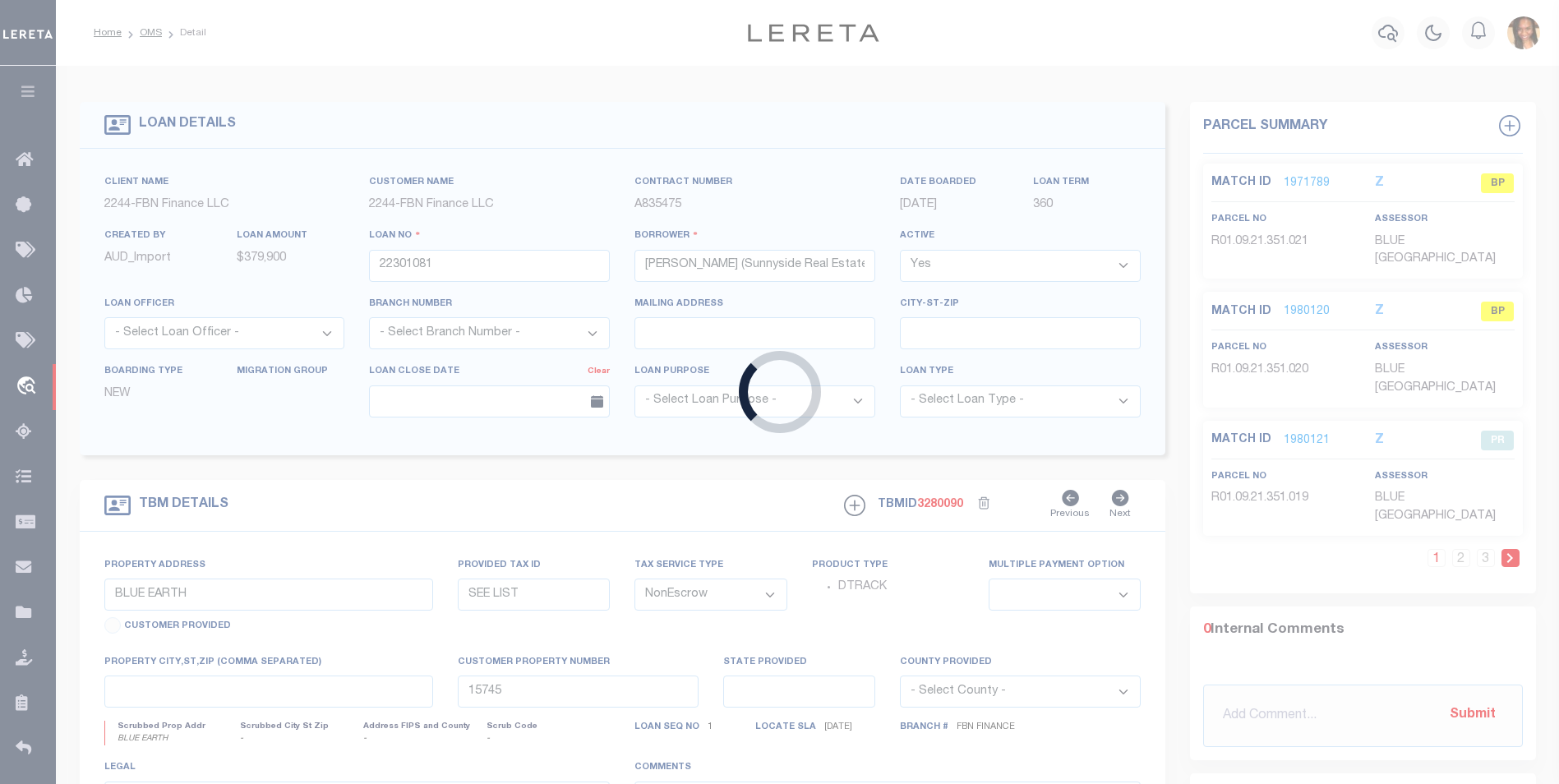
type input "11-57-1-1R"
select select
type input "Granite Falls NC 28630"
type input "FBN"
select select "14078"
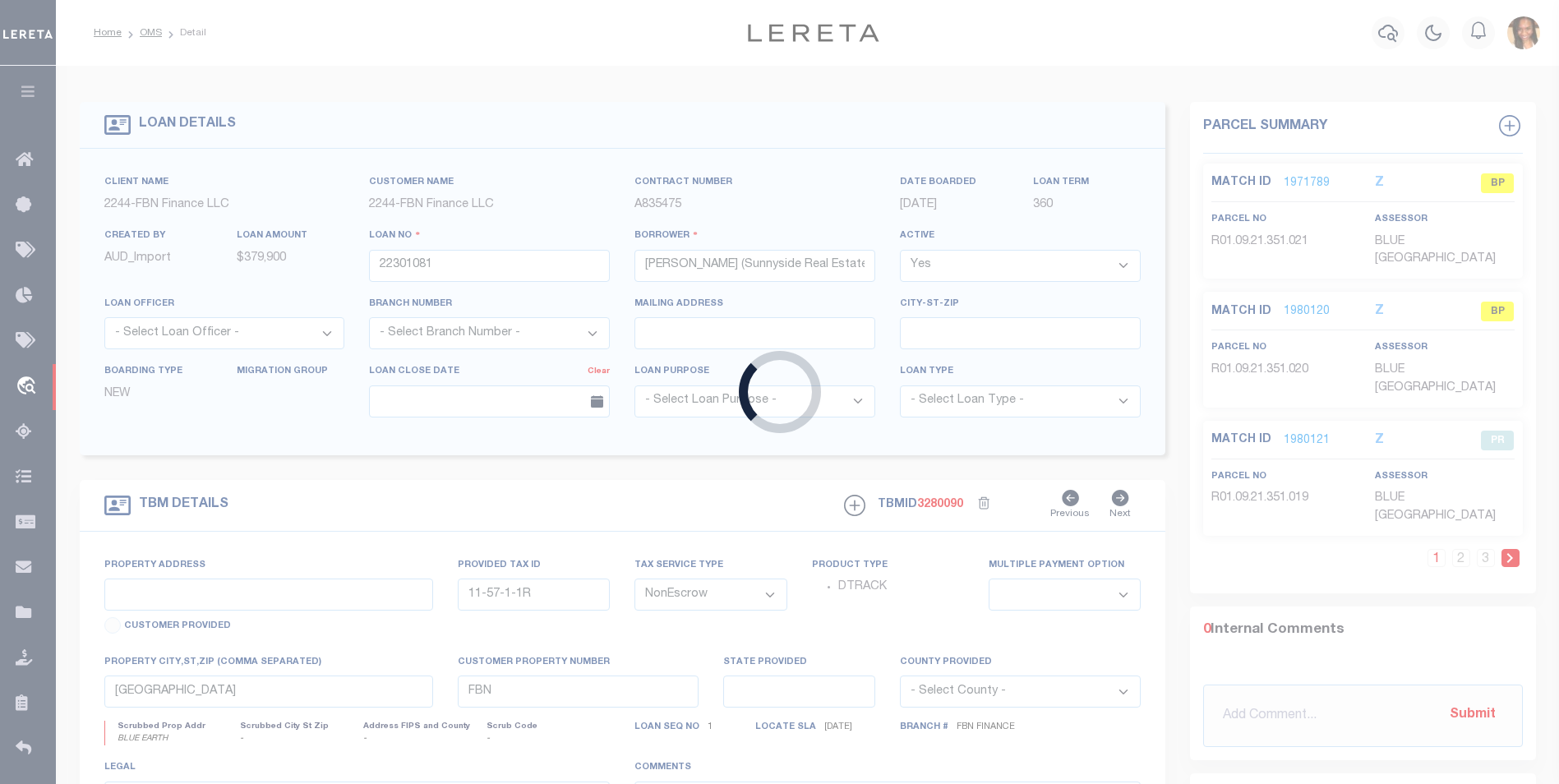
select select "7651"
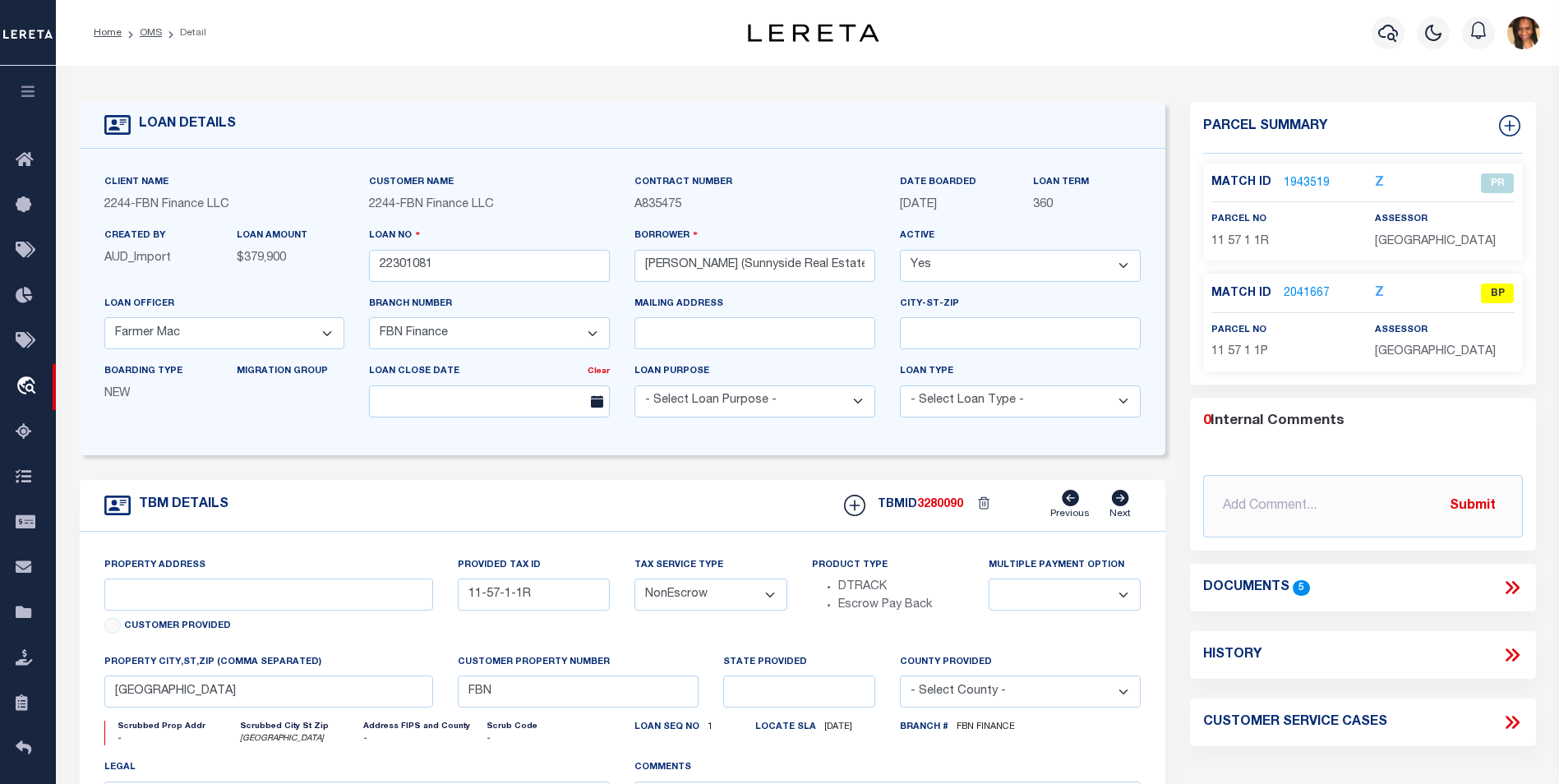
click at [1298, 299] on link "2041667" at bounding box center [1307, 294] width 46 height 17
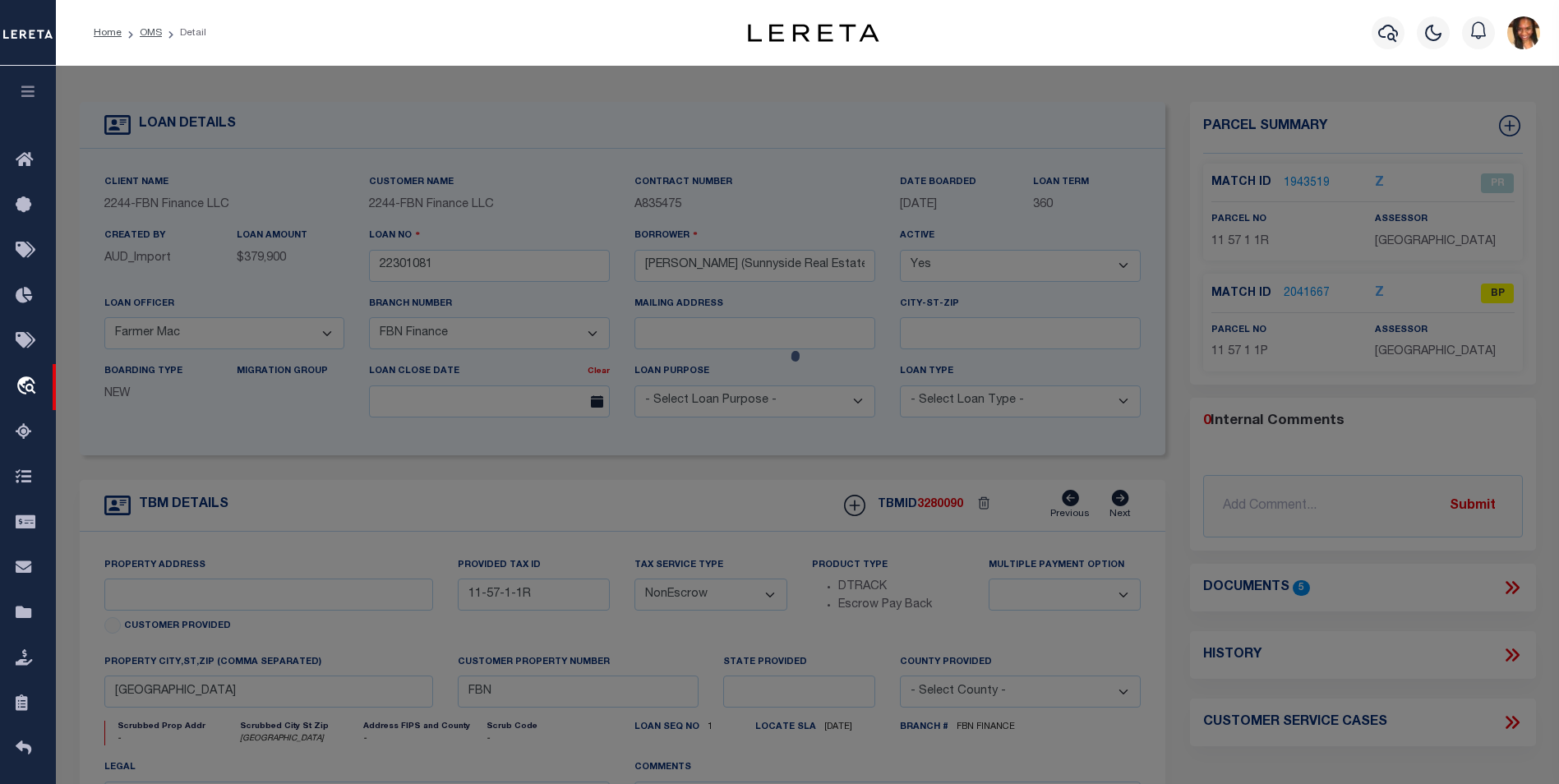
select select "AS"
checkbox input "false"
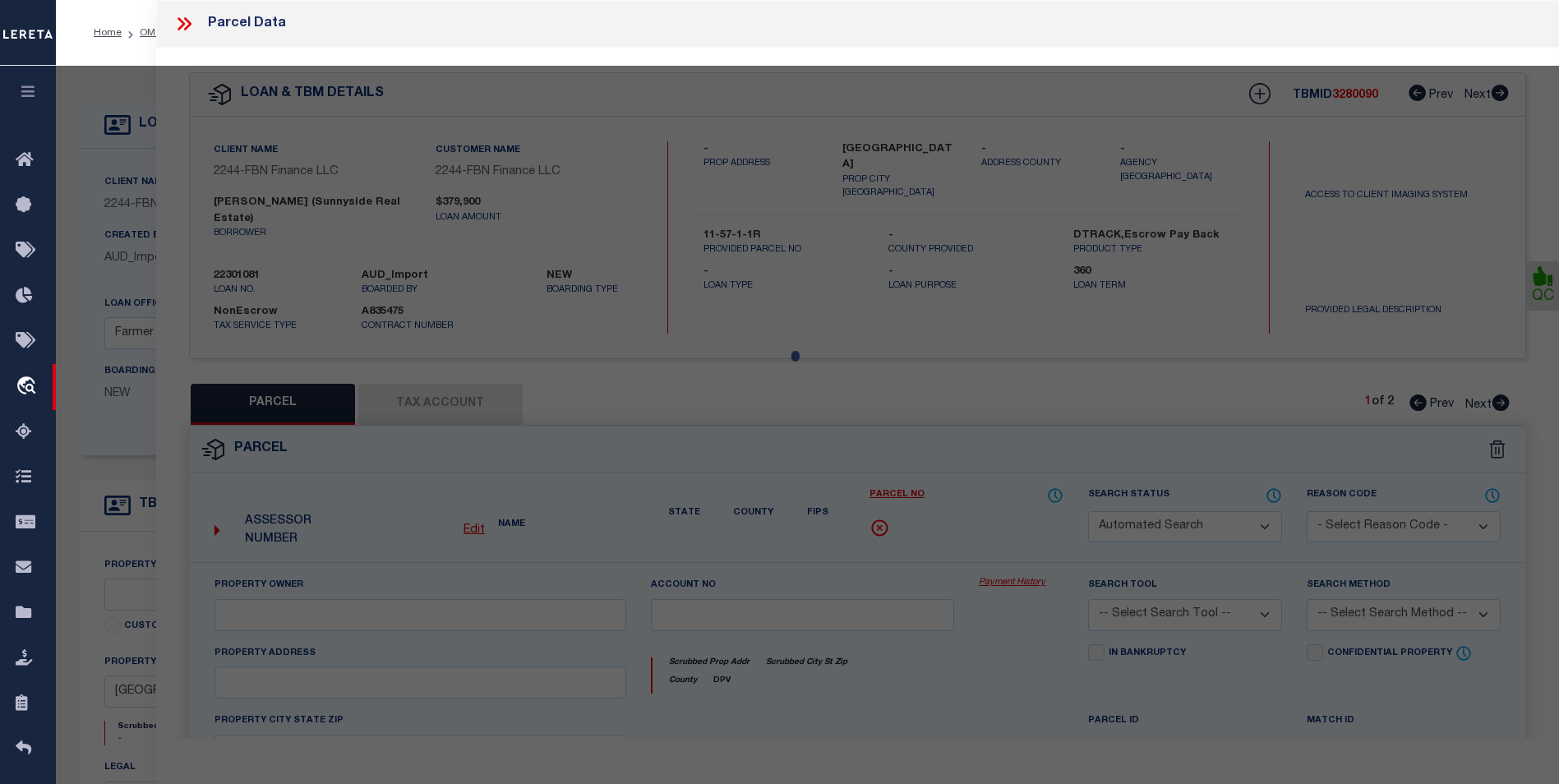
select select "BP"
type input "SUNNYSIDE REAL ESTATE LLC"
select select
type input "1422 E MAIN ST"
checkbox input "false"
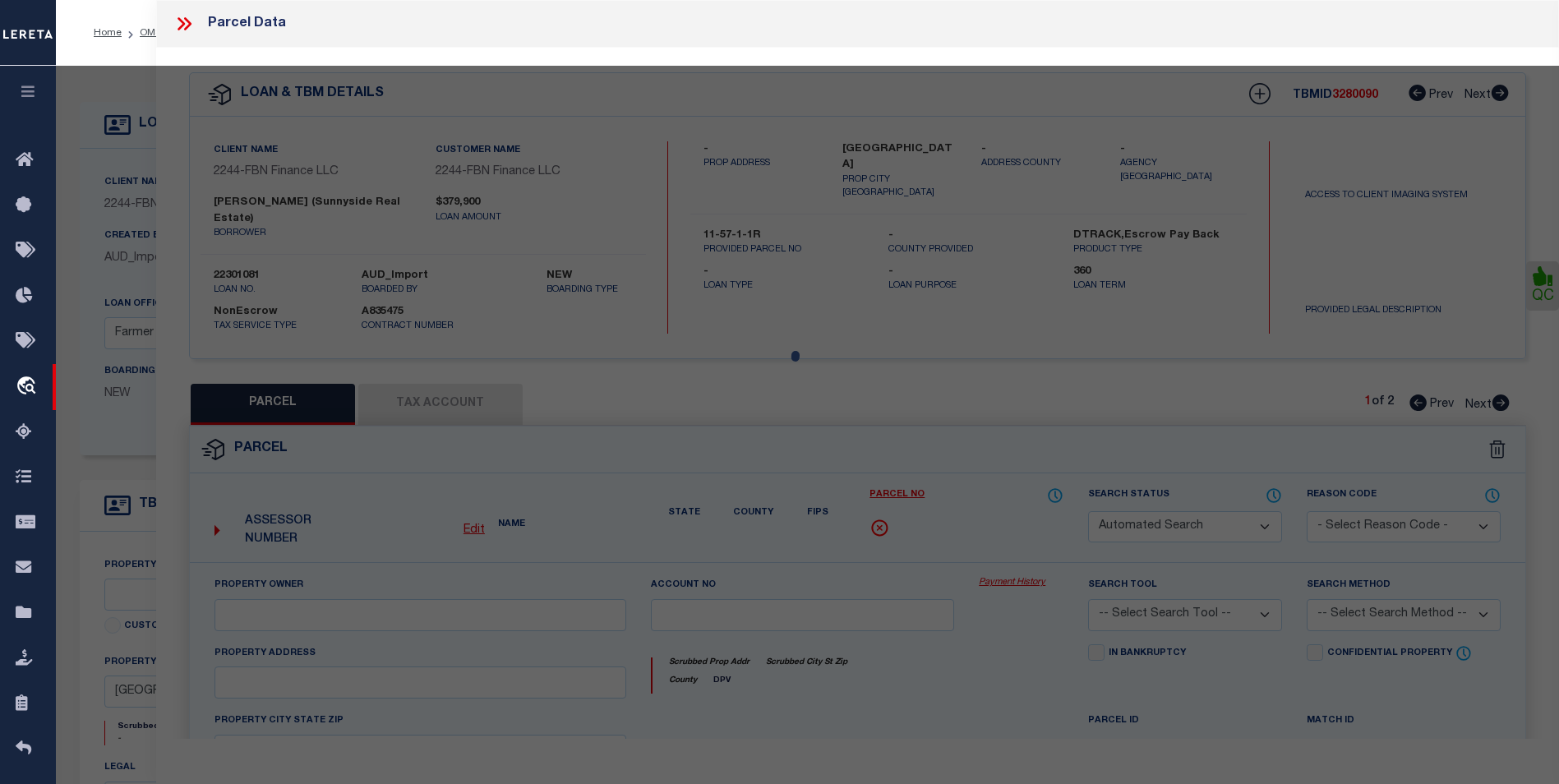
type input "LINCOLNTON NC 28092"
type textarea "65.05 (AC) Legal: BK 2082 PG 156 YR 23 ST 1300.00 PLAT 40/46 TRACT E"
type textarea "Incorrect parcel number"
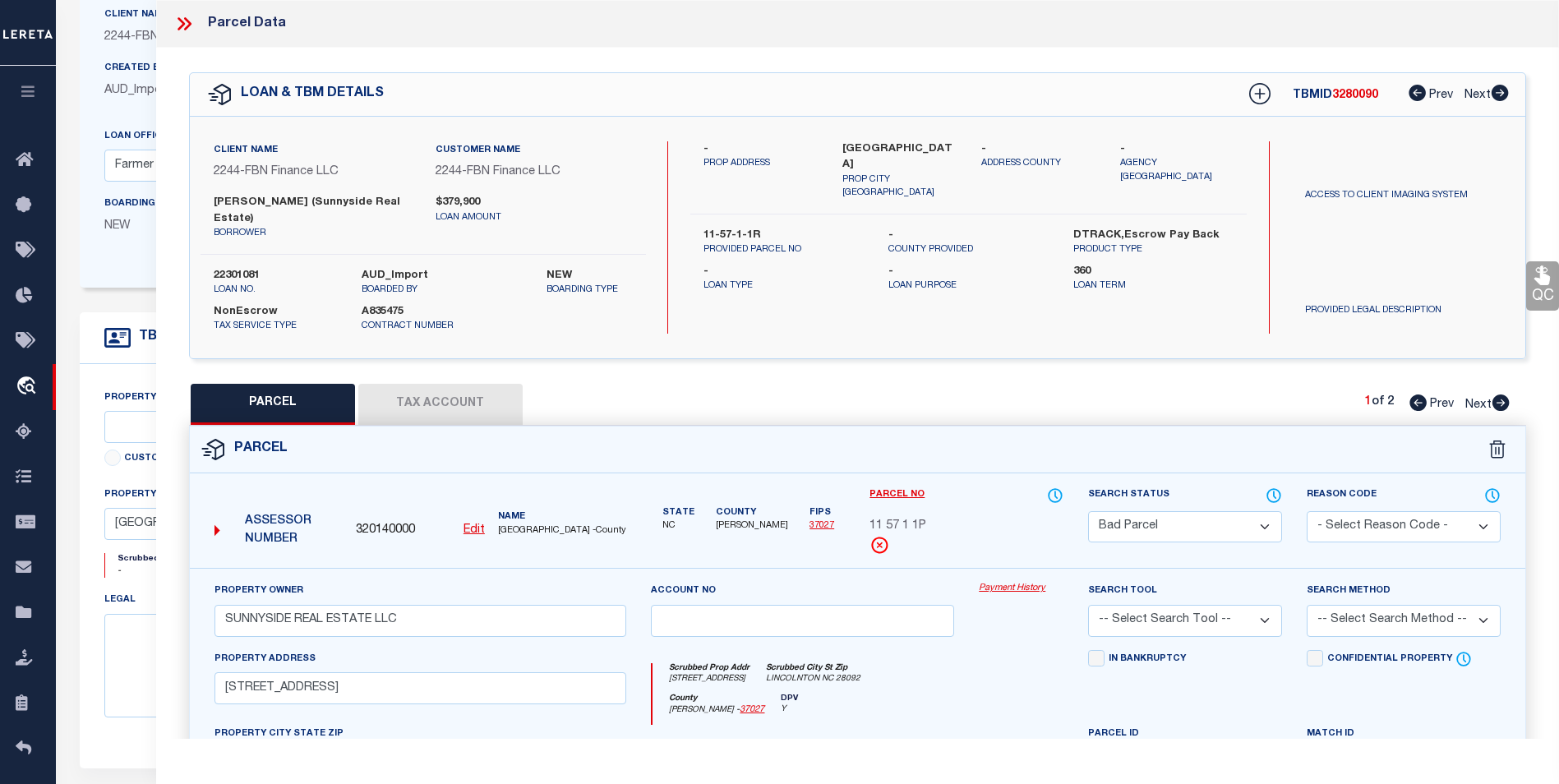
scroll to position [164, 0]
click at [183, 19] on icon at bounding box center [184, 23] width 22 height 22
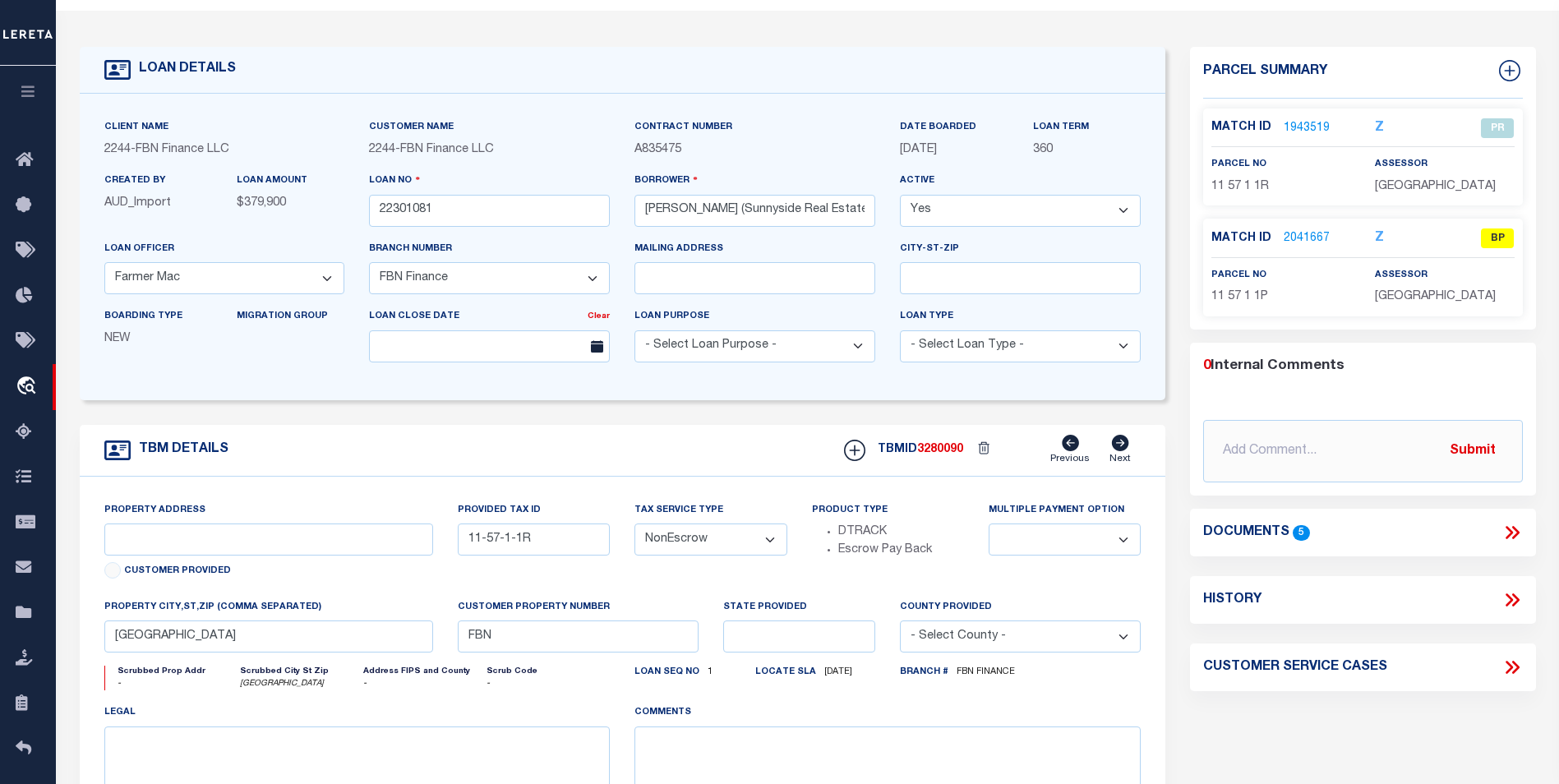
scroll to position [0, 0]
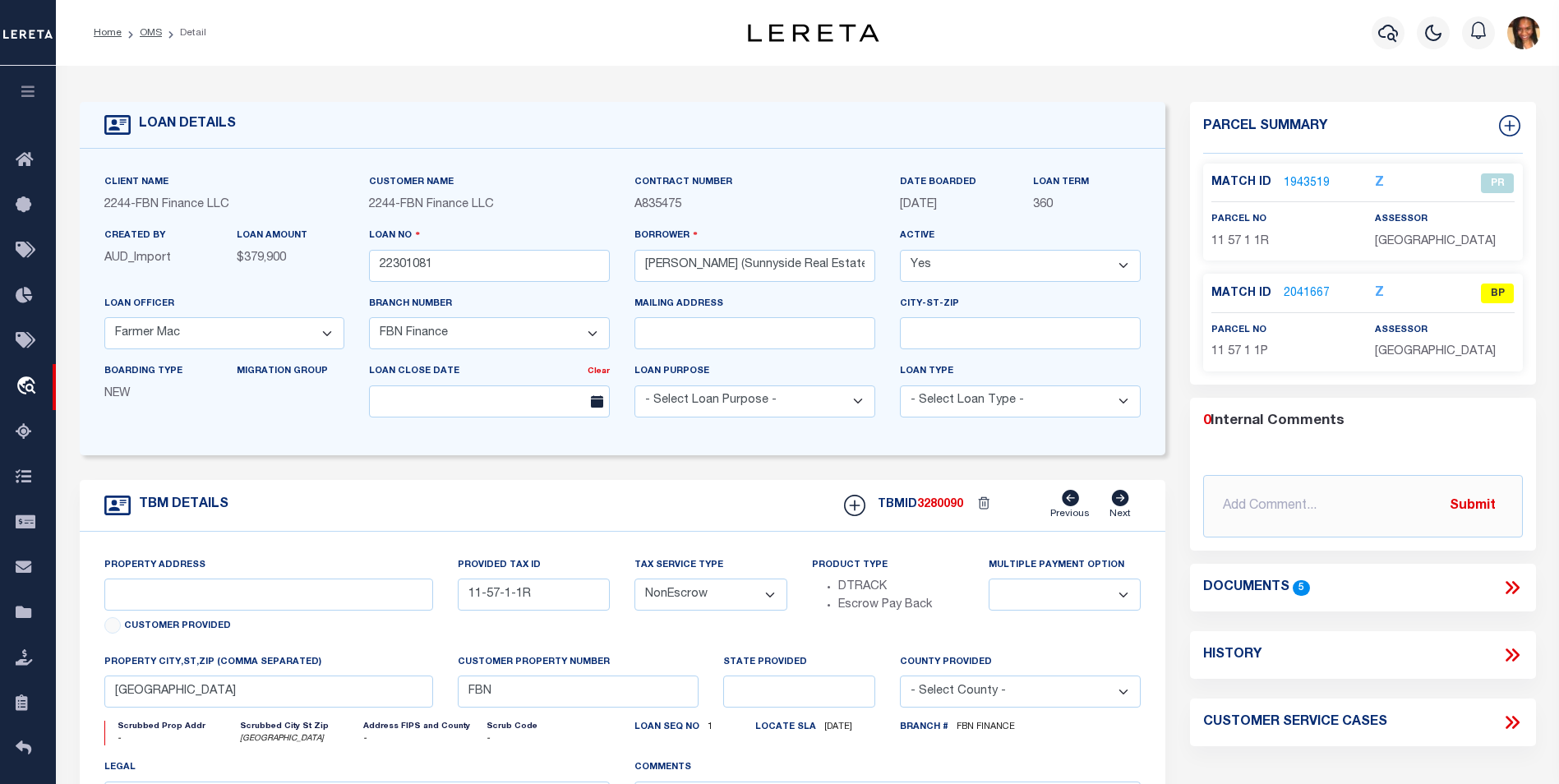
click at [1298, 175] on link "1943519" at bounding box center [1307, 184] width 46 height 17
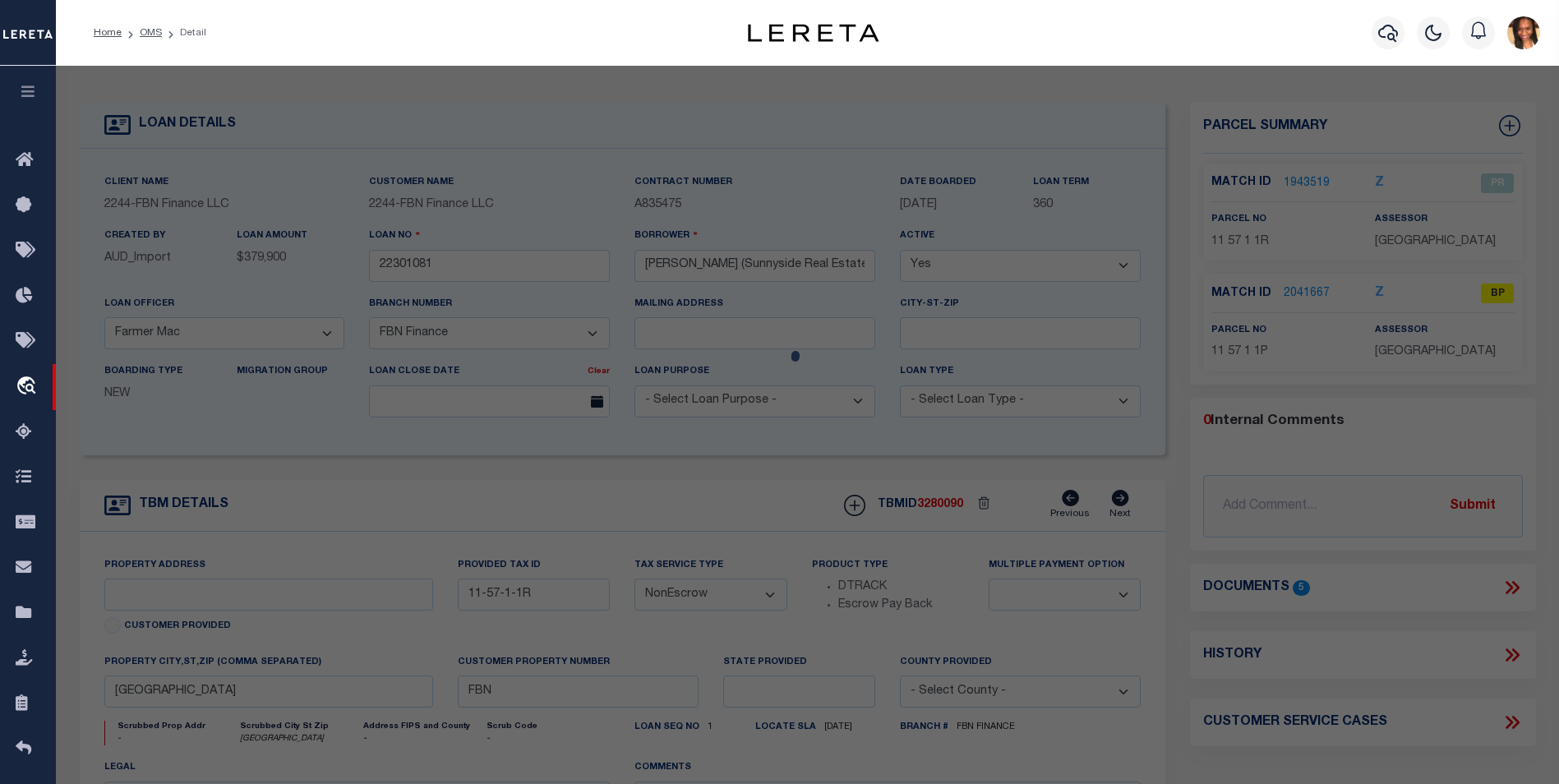
select select "AS"
checkbox input "false"
select select "PR"
type input "SUNNYSIDE REAL ESTATE LLC"
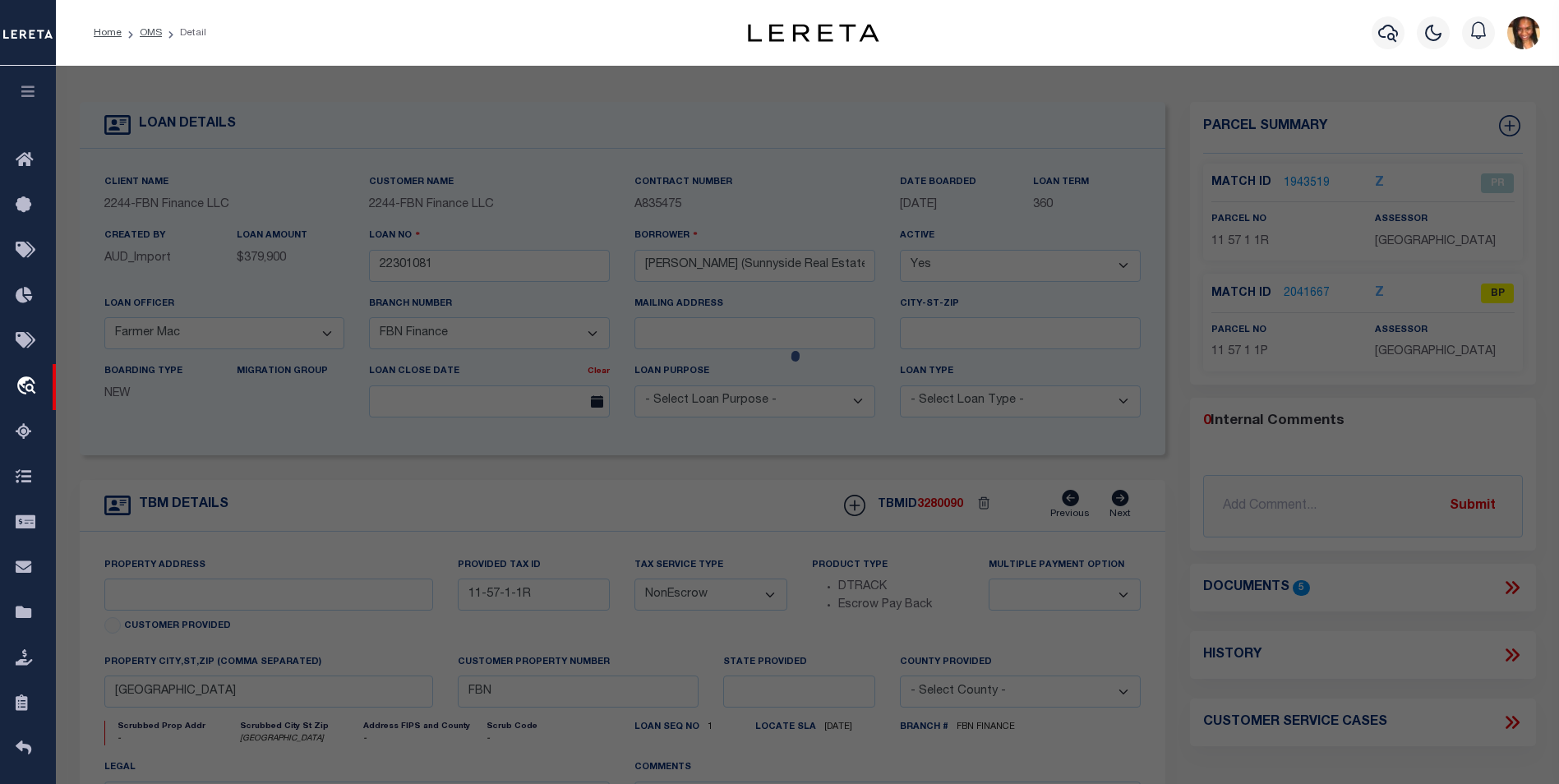
select select
checkbox input "false"
type input "NC"
type textarea "BK 2082 PG 156 YR 23 ST 1300.00"
type textarea "05/22/24-incorrect parcel provided by the client. Completed based on the given …"
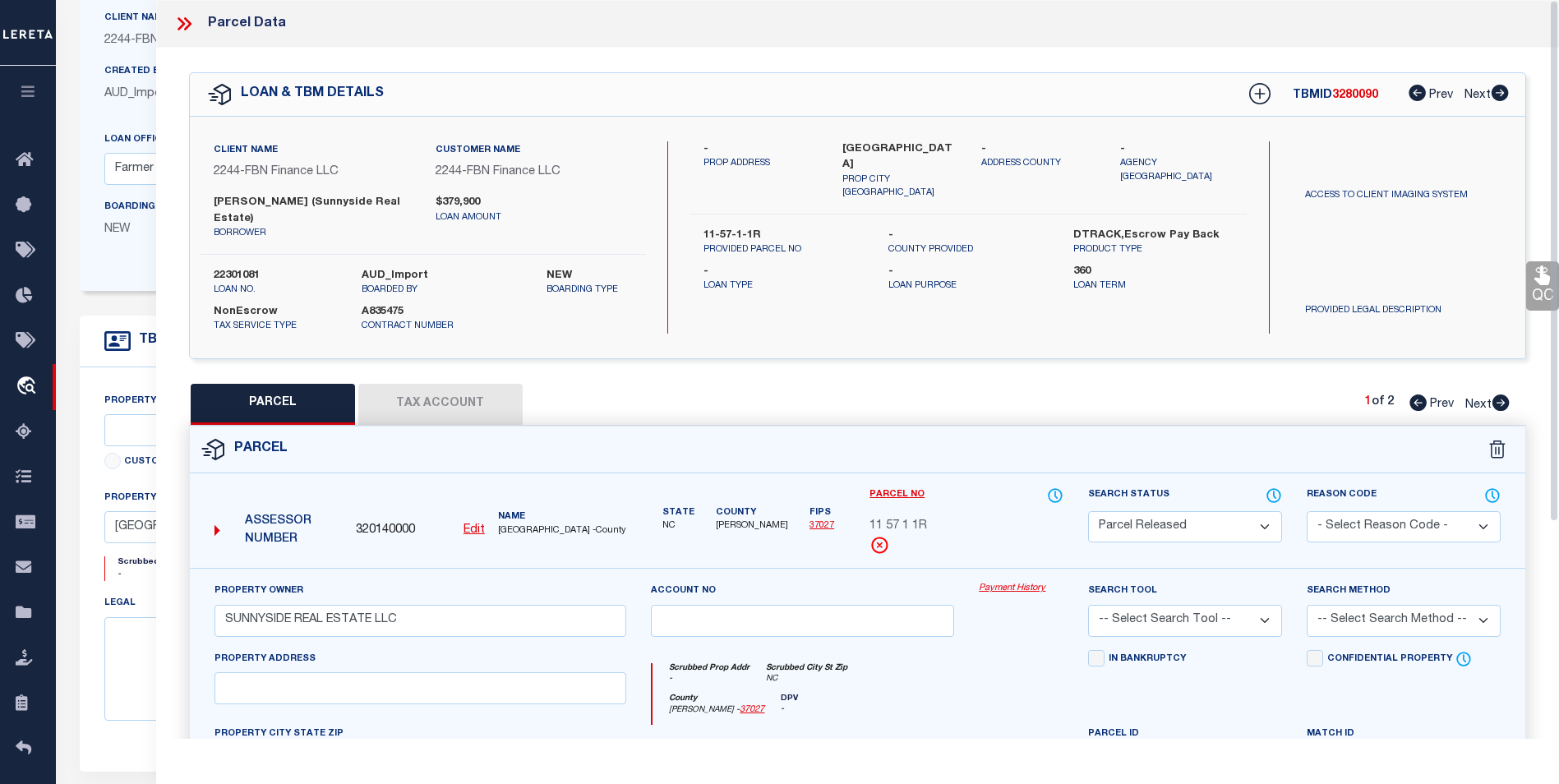
scroll to position [144, 0]
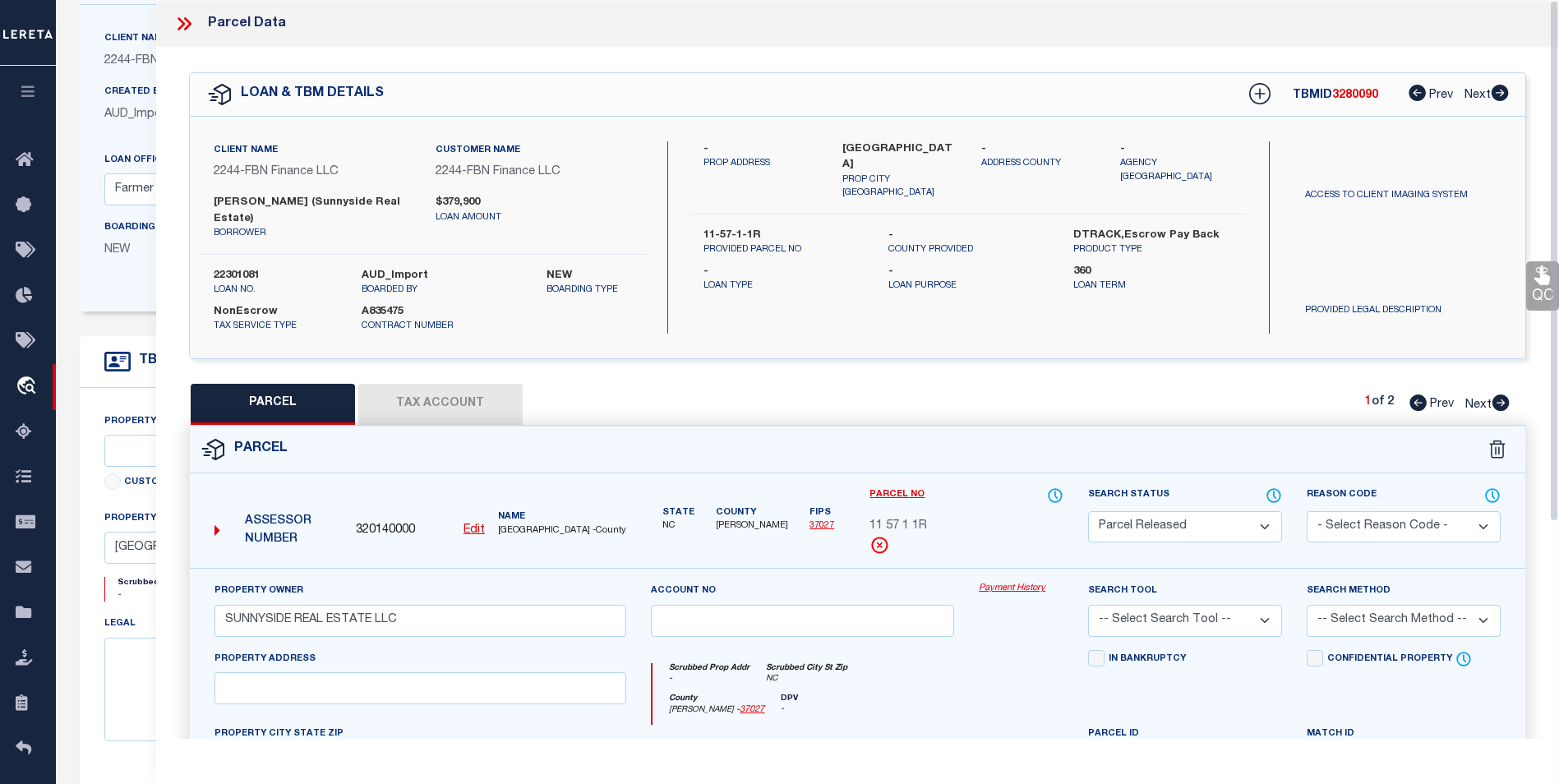
click at [184, 17] on icon at bounding box center [184, 23] width 22 height 22
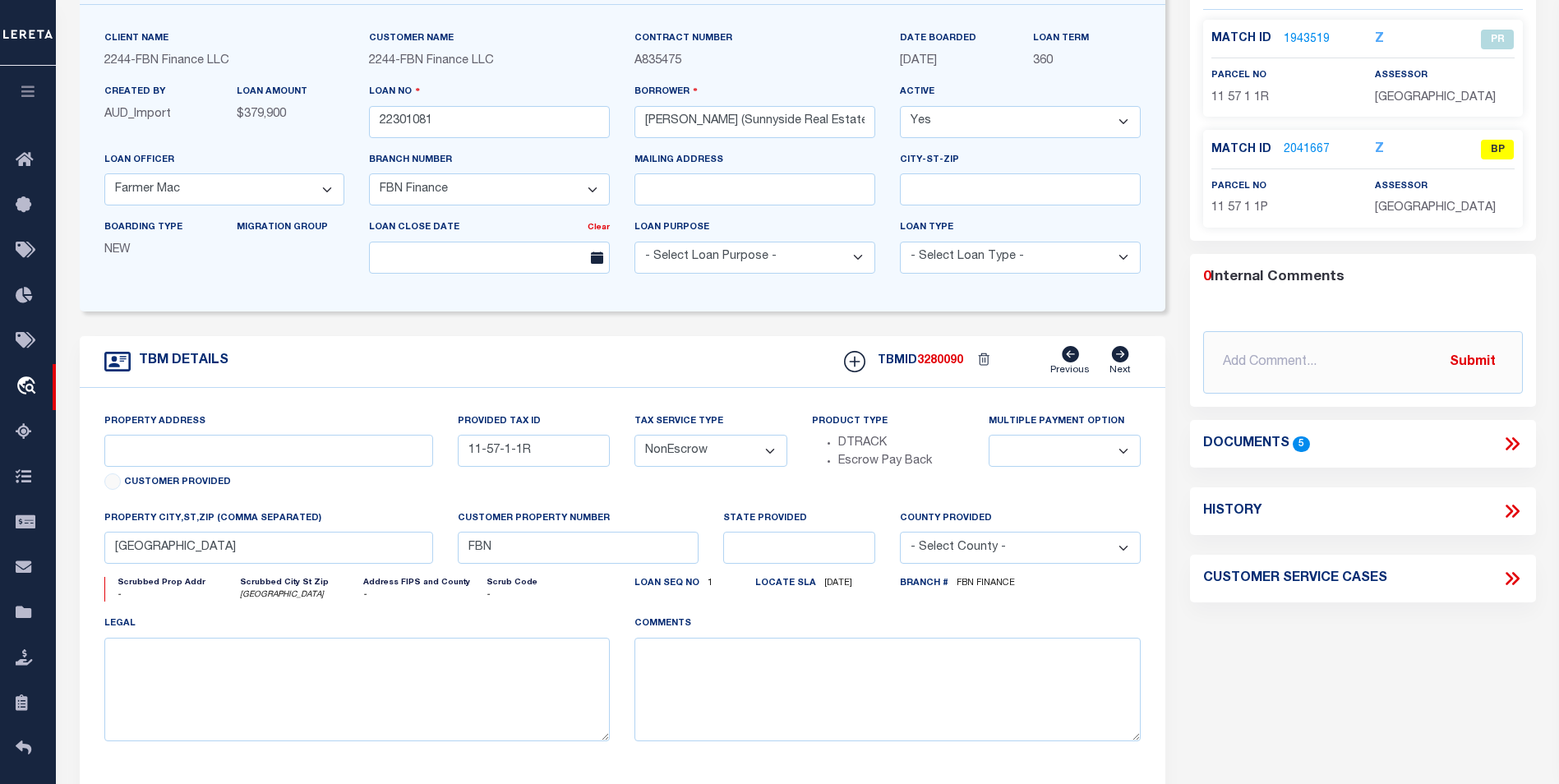
scroll to position [0, 0]
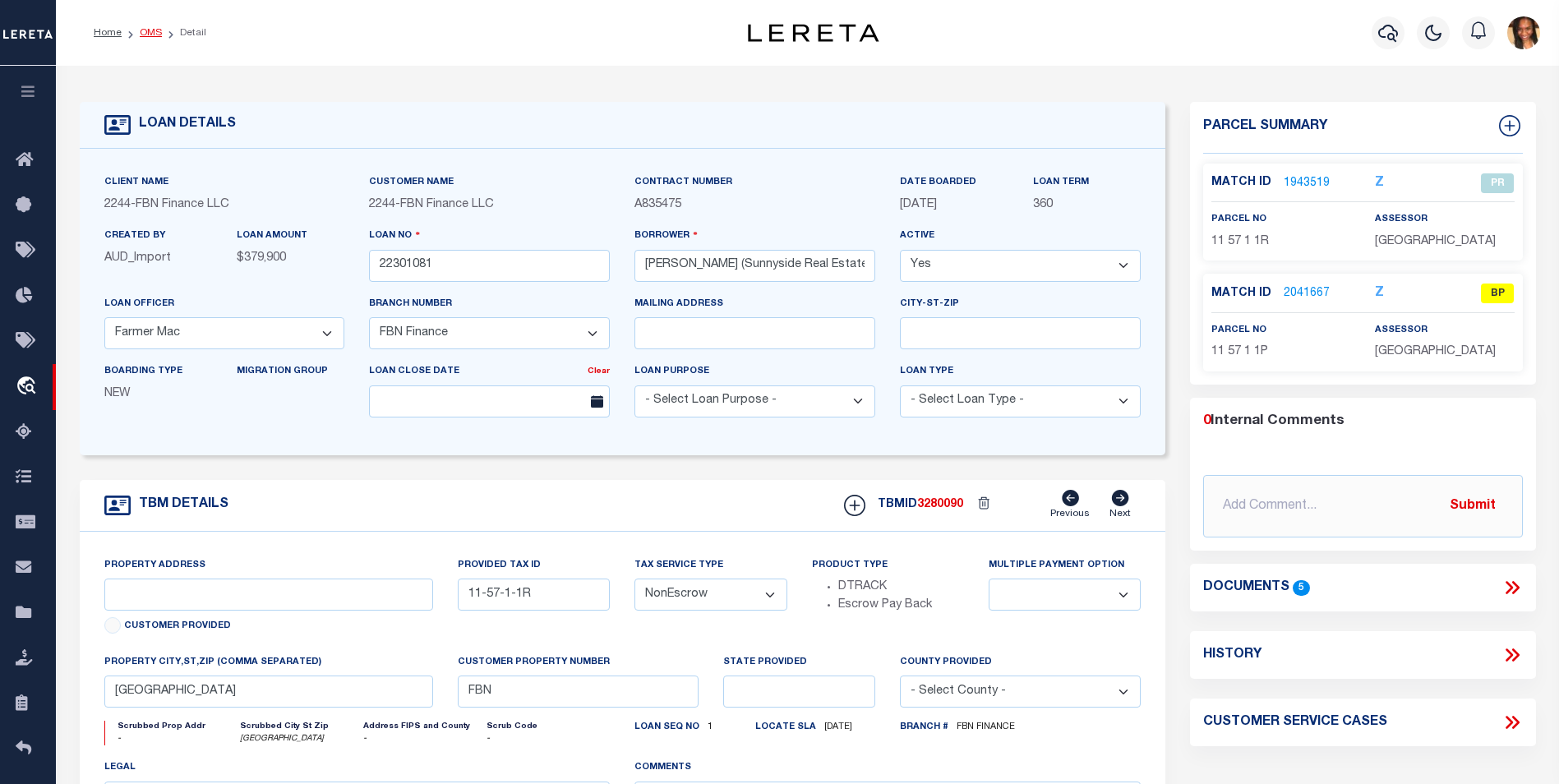
click at [145, 33] on link "OMS" at bounding box center [151, 32] width 22 height 9
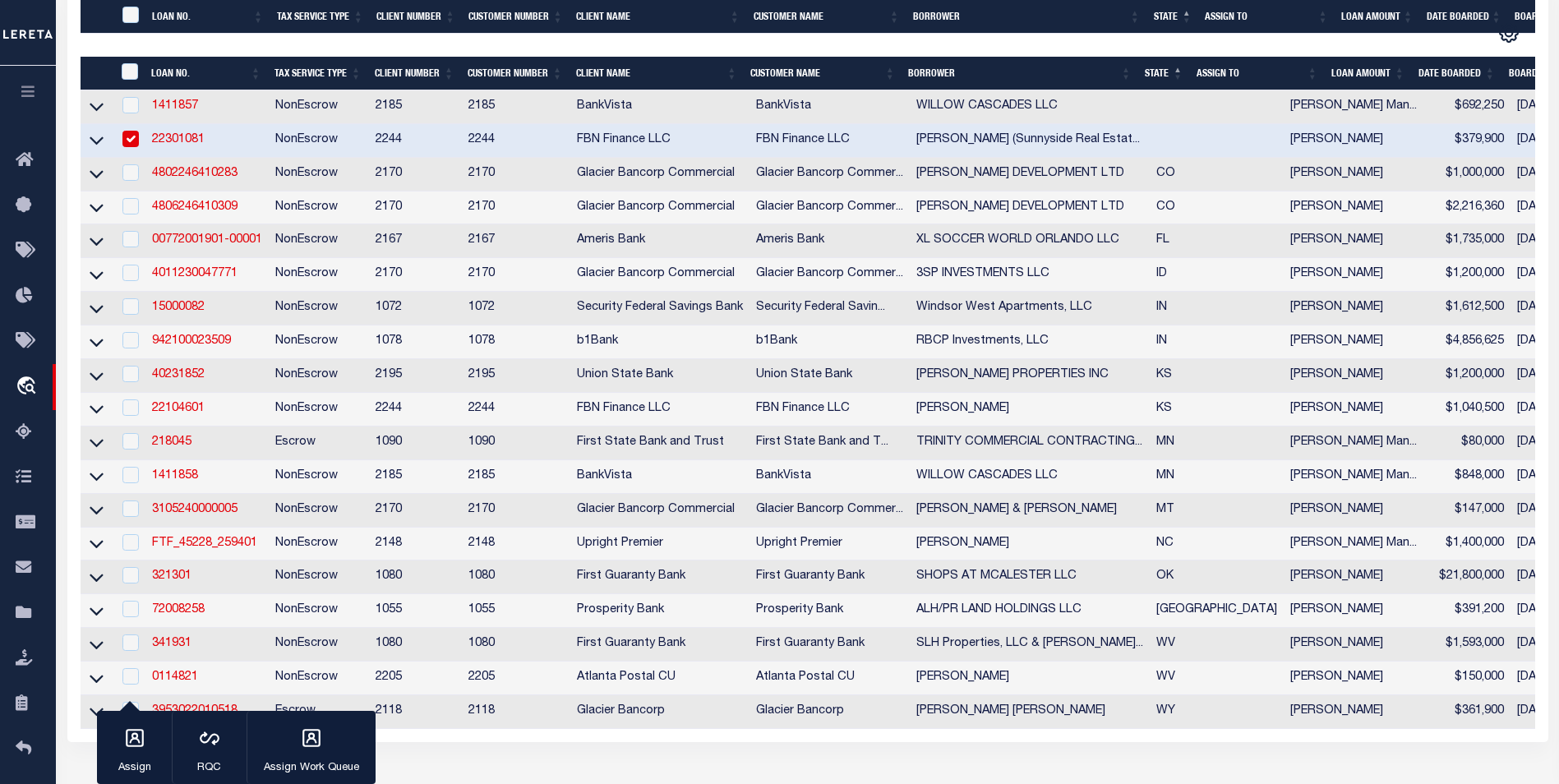
scroll to position [602, 0]
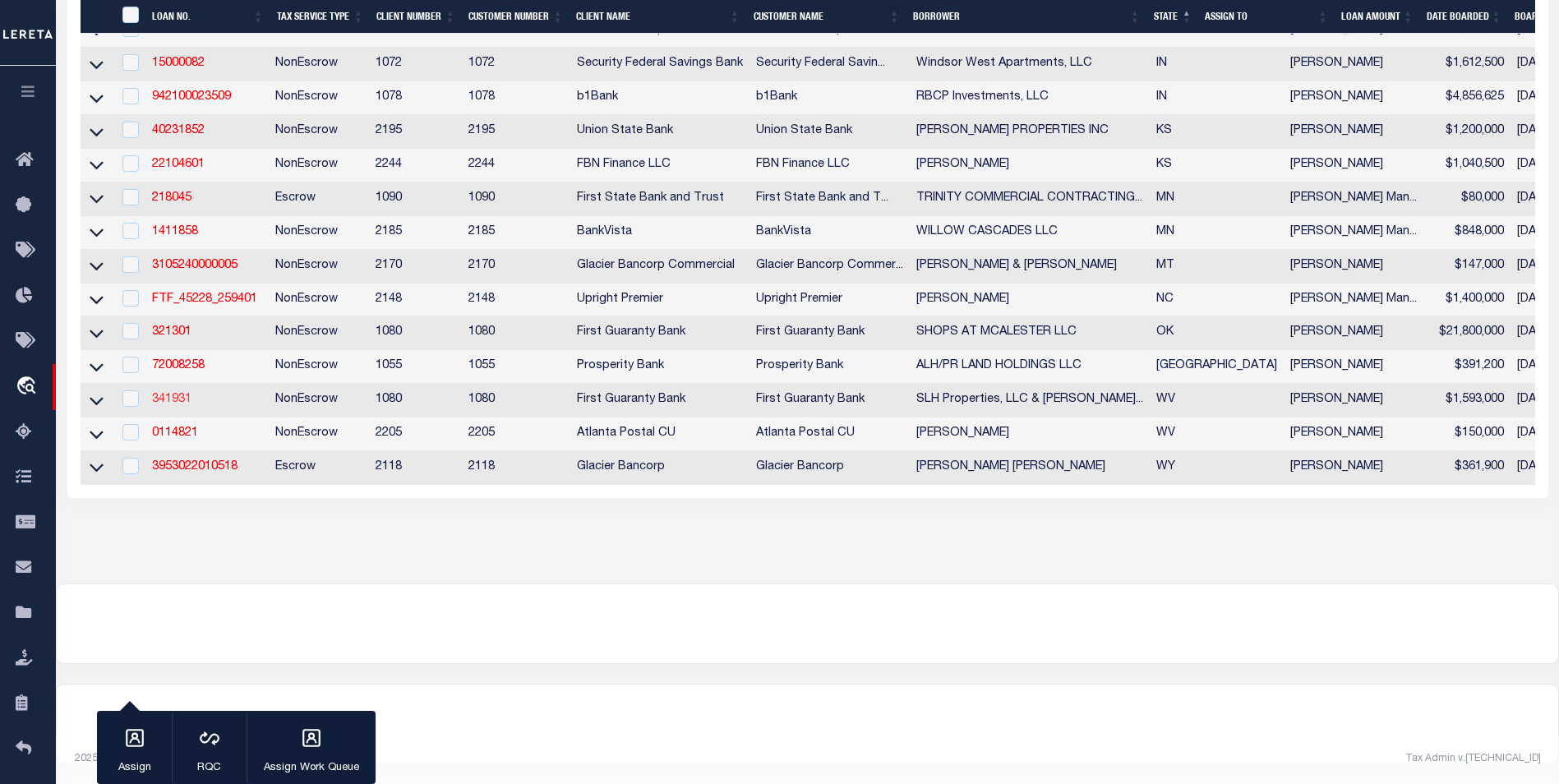
click at [181, 394] on link "341931" at bounding box center [172, 399] width 40 height 11
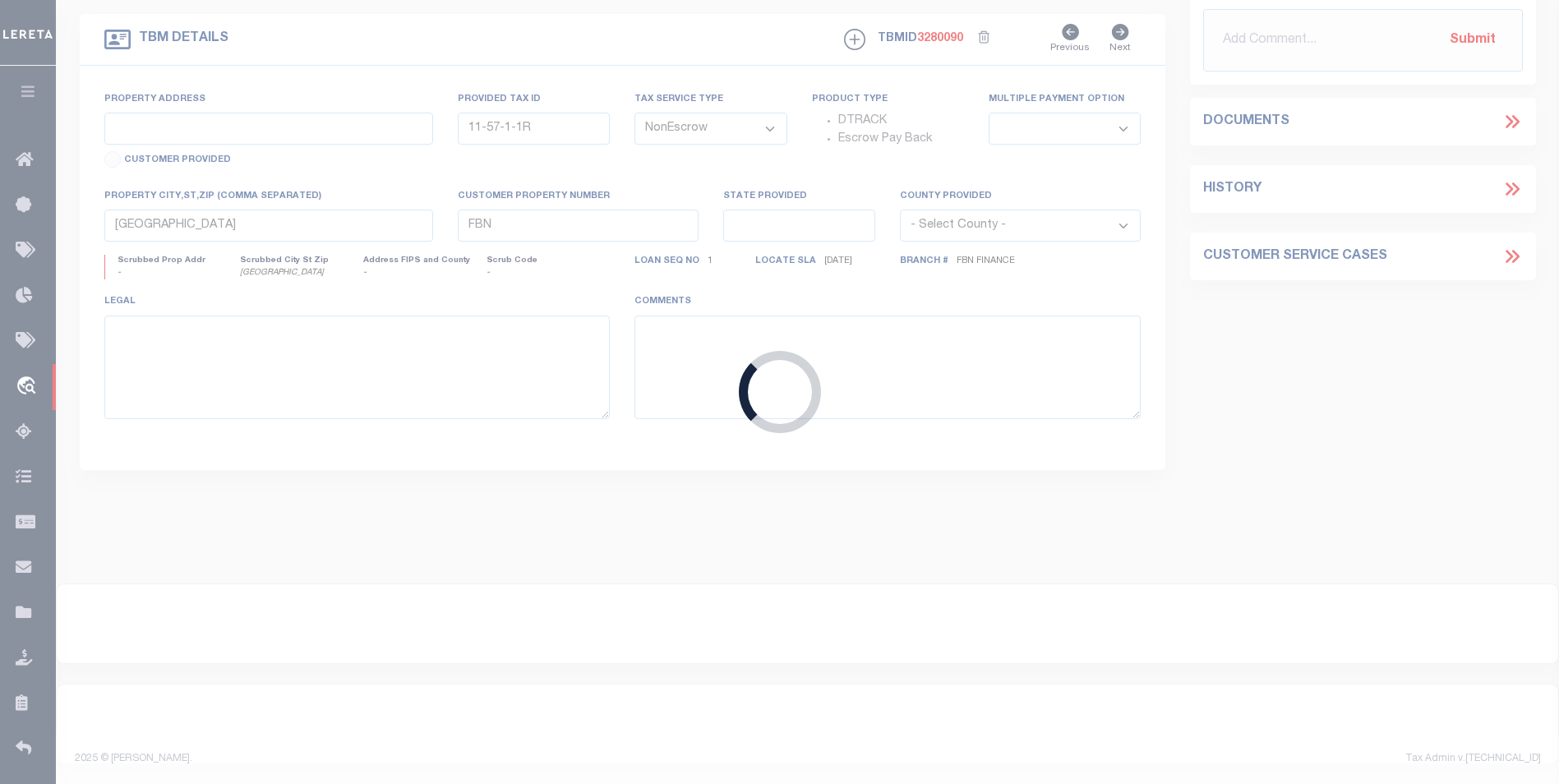
type input "341931"
type input "SLH Properties, LLC & Steven Holbert"
select select
type input "23,25,27 & 29 MACCORKLE AVE AND 315 B ST"
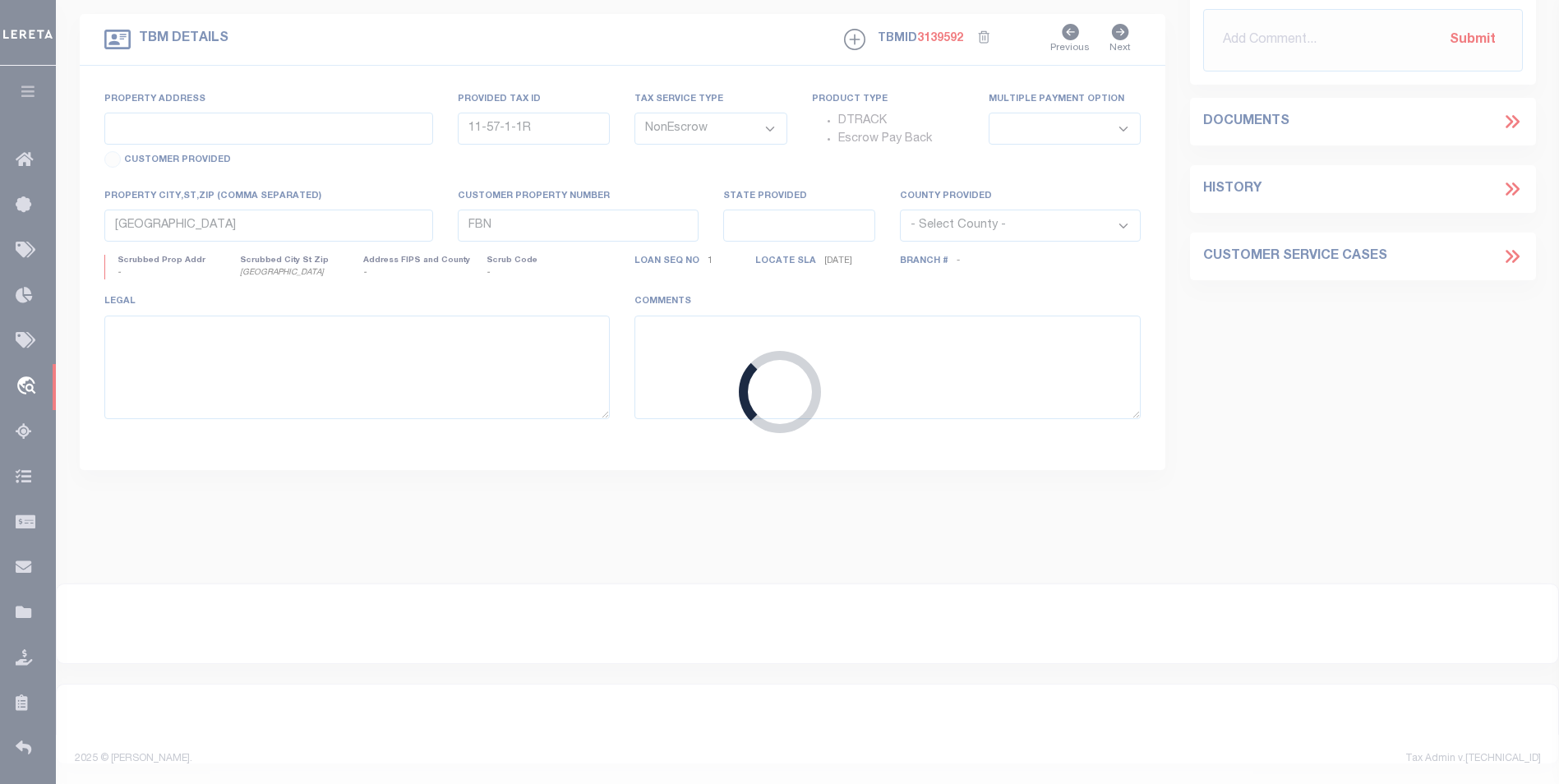
type input "0115-0000-3006"
type input "ST ALBANS WV 25177"
type input "260446193"
type input "WV"
select select
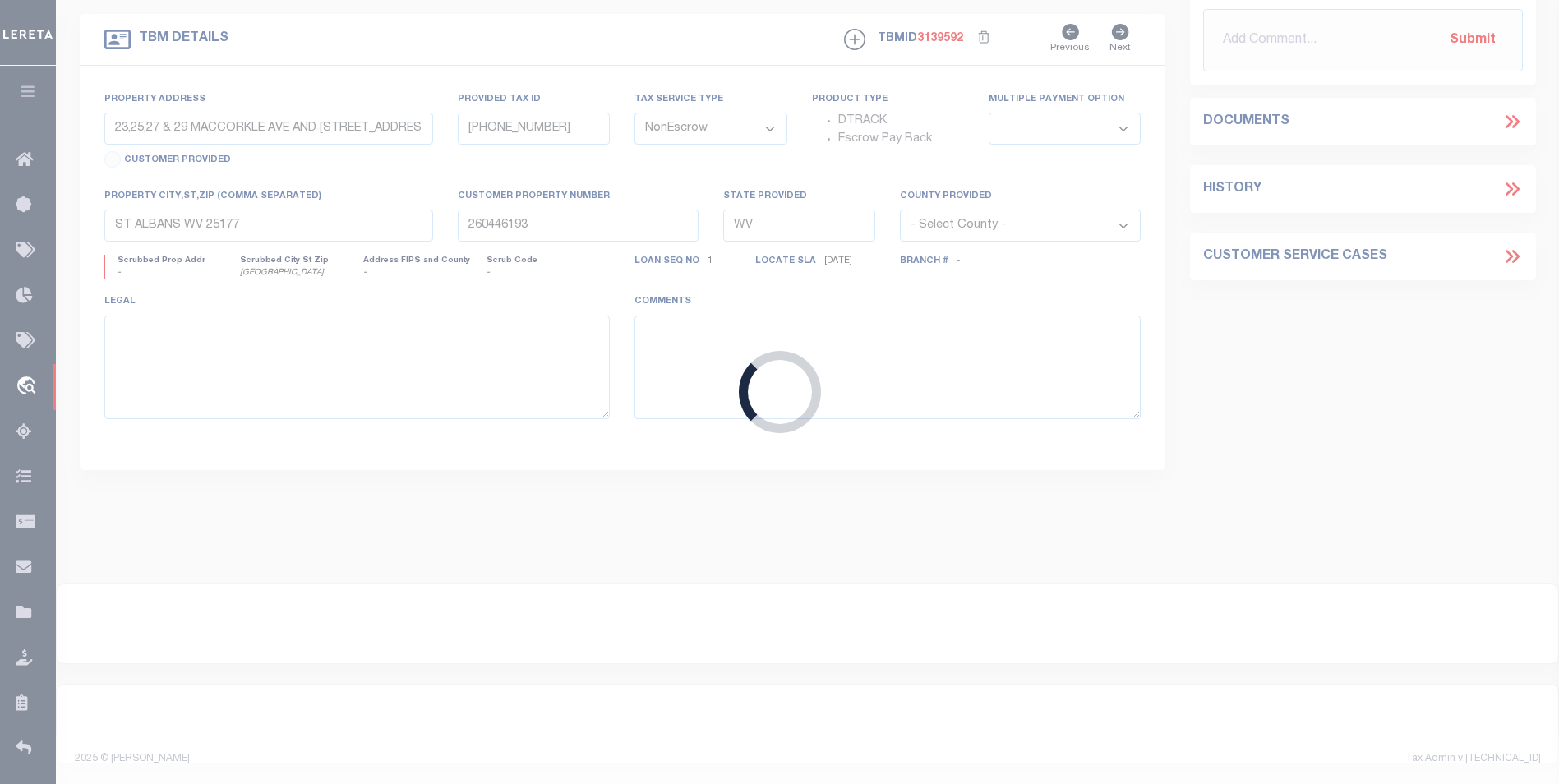
select select
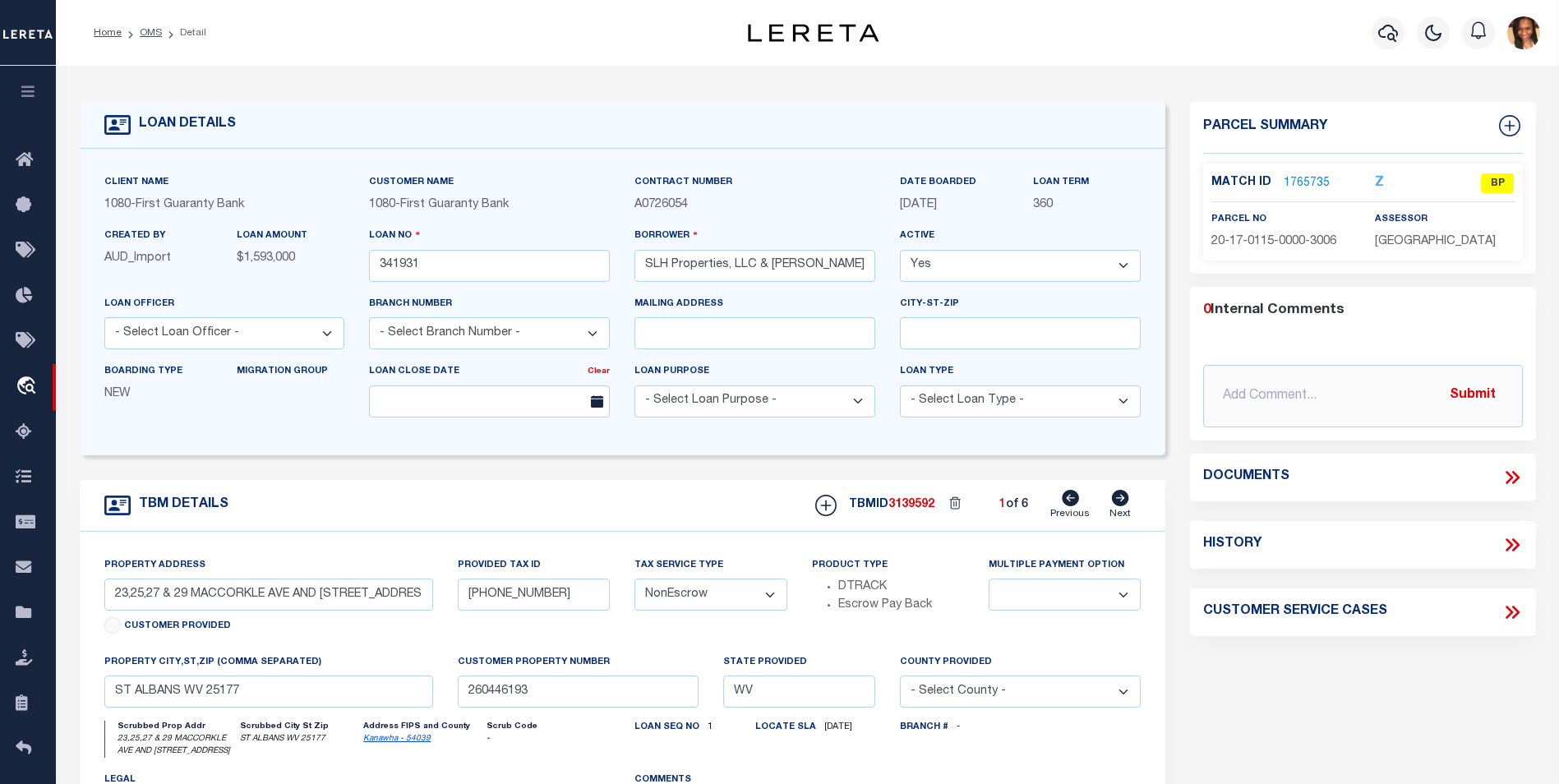
click at [1309, 182] on link "1765735" at bounding box center [1307, 184] width 46 height 17
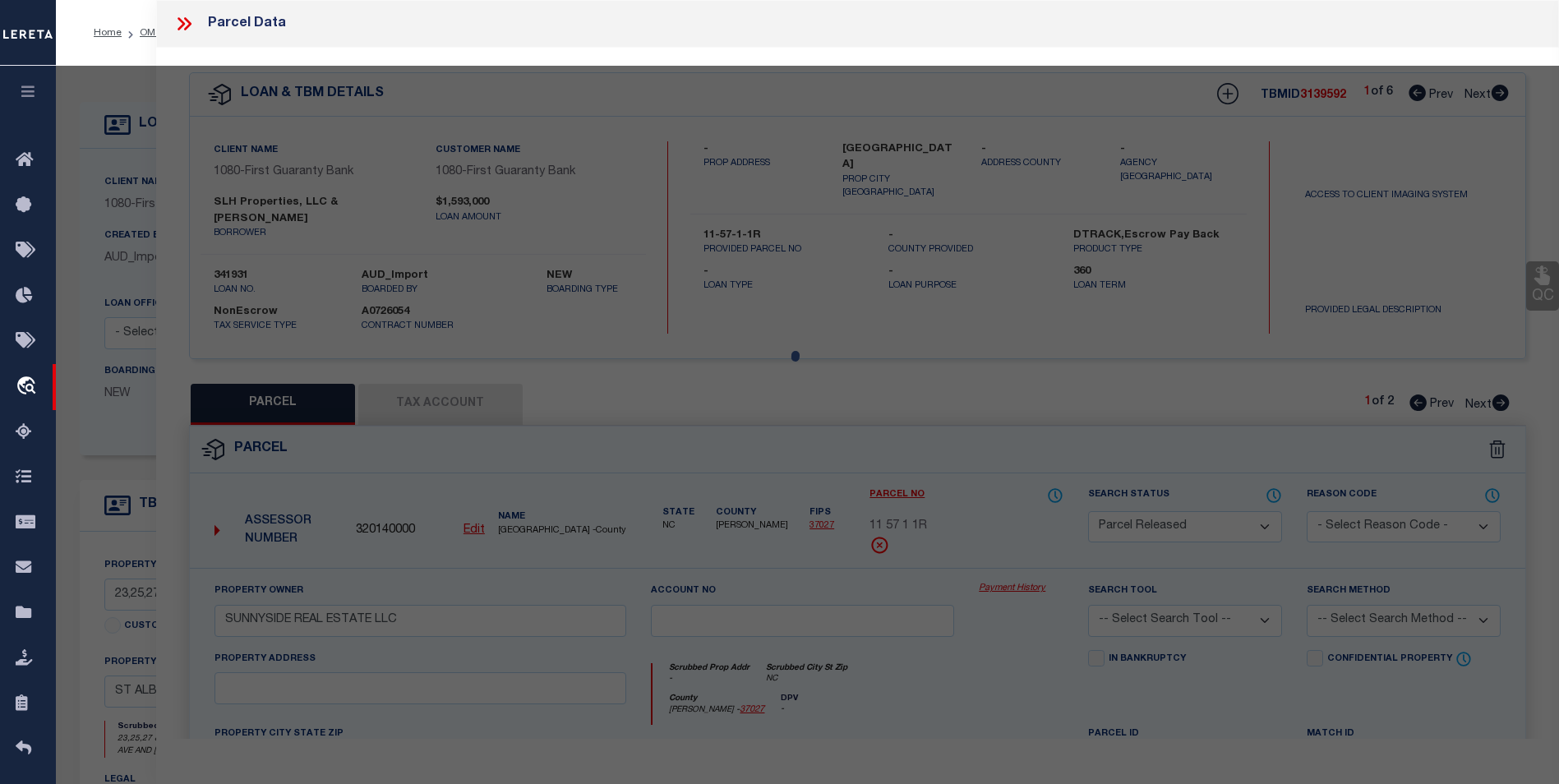
select select "AS"
checkbox input "false"
select select "BP"
type input "MOHLER DANIEL N JR TRUST SEPT DANIEL N MOHLER TRUSTEE"
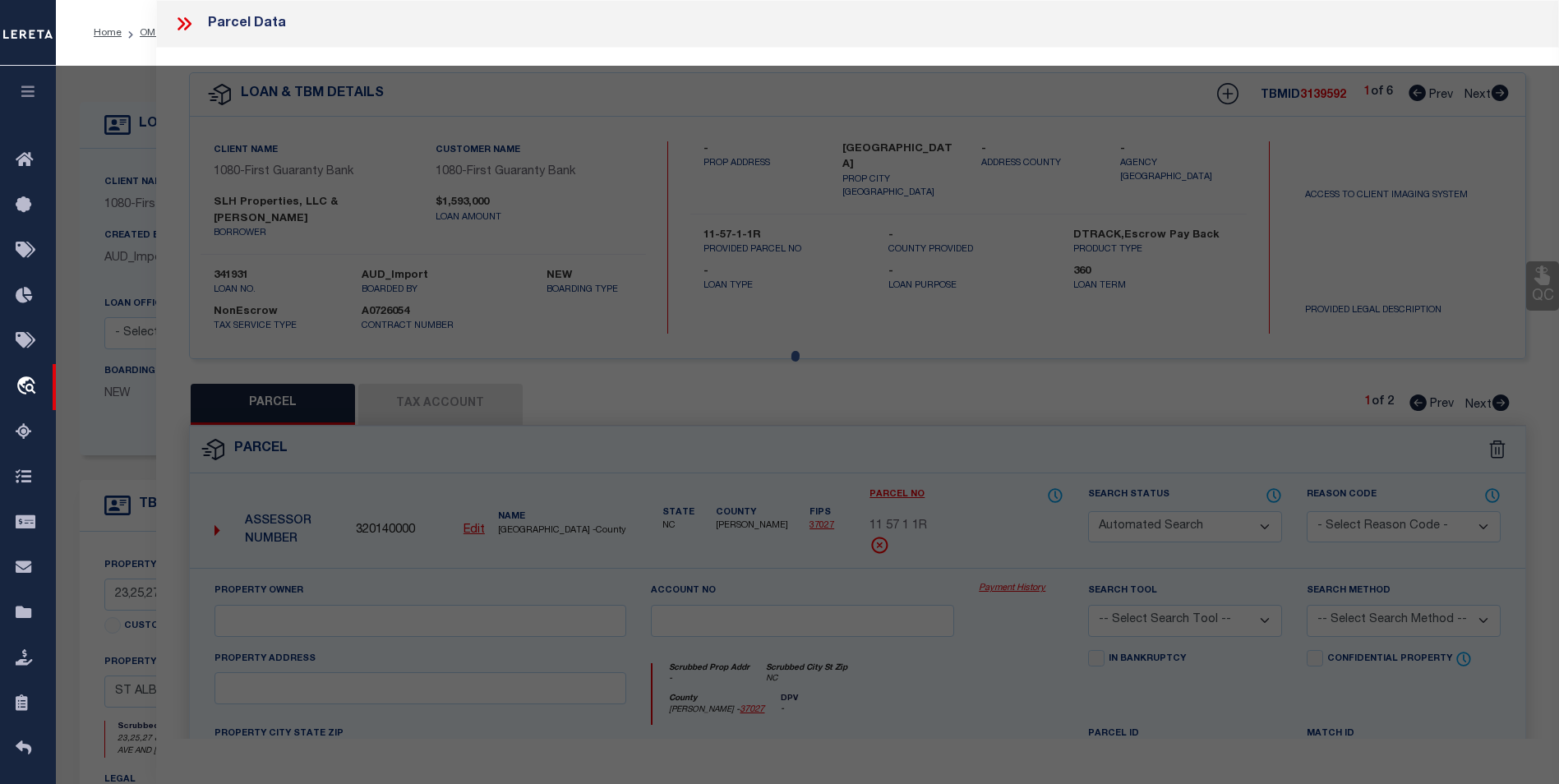
select select "AGW"
select select
type input "CORNER B ST & MCCORKLE AVE"
type input "WV"
type textarea "1/18 UND INT 5-671/1000A S/W CORNER B ST & MCCORKLE AVE GATEWAY SHOP CENTER"
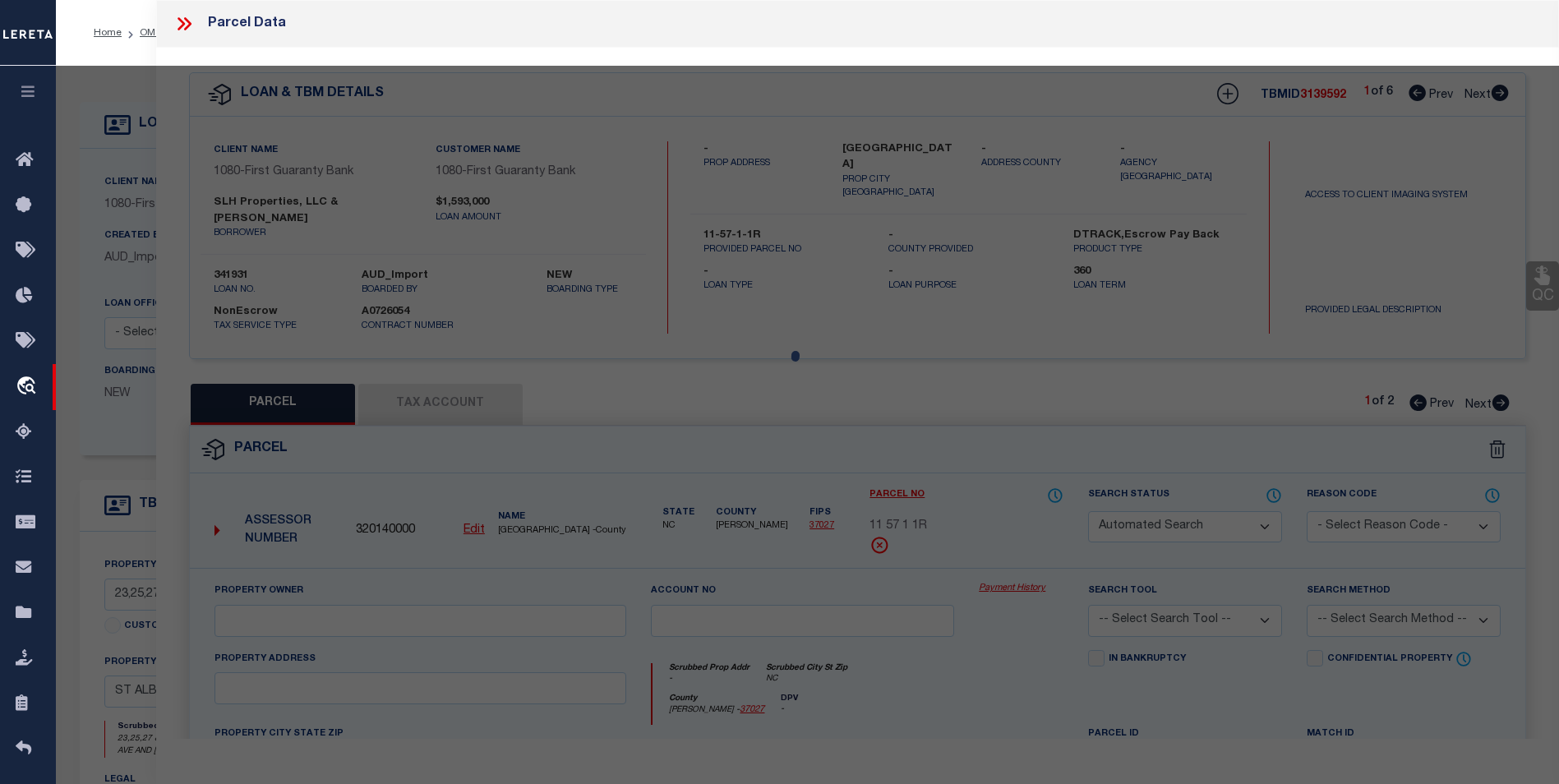
type textarea "incorrect parcel"
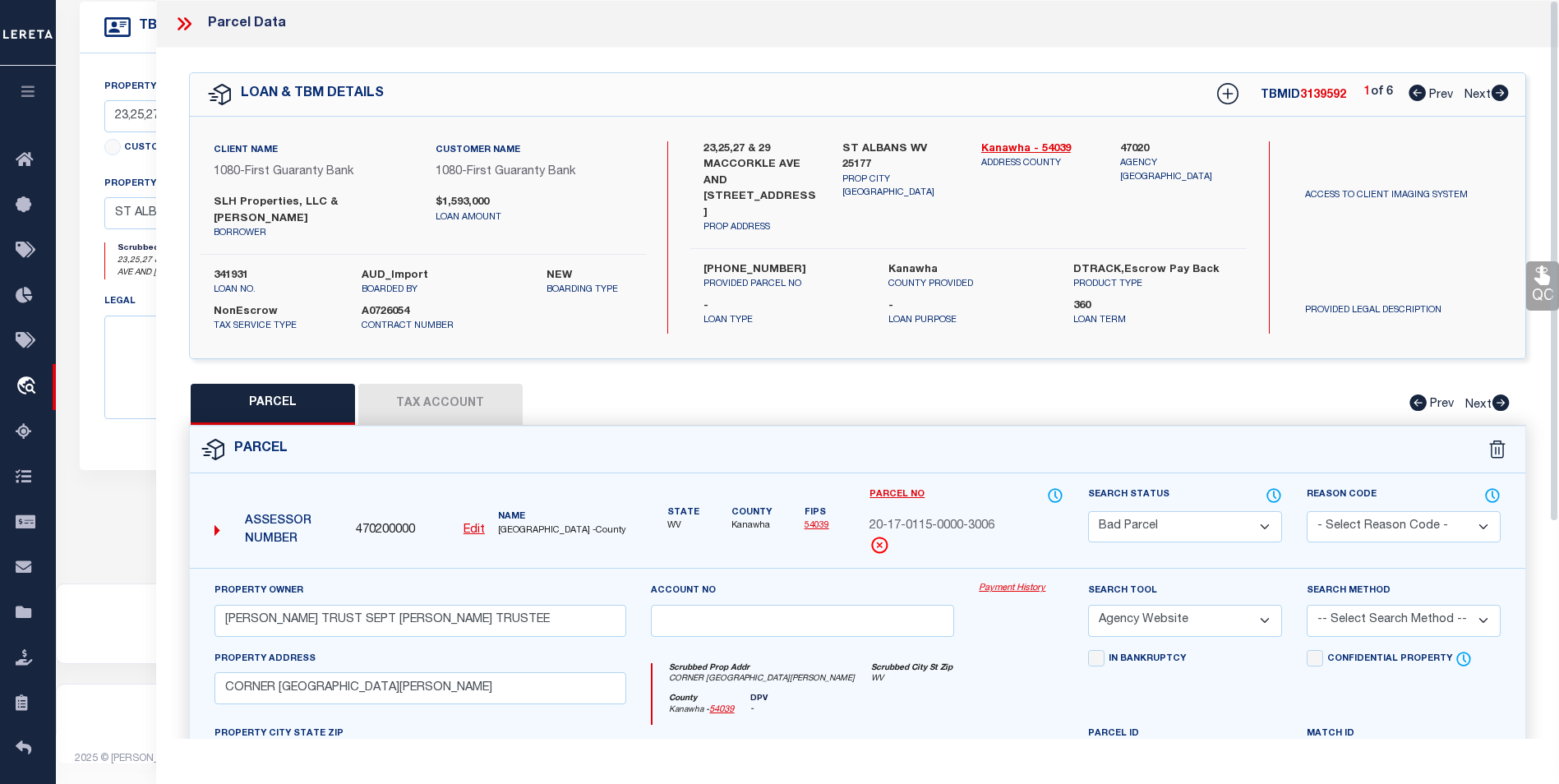
click at [177, 22] on icon at bounding box center [184, 23] width 22 height 22
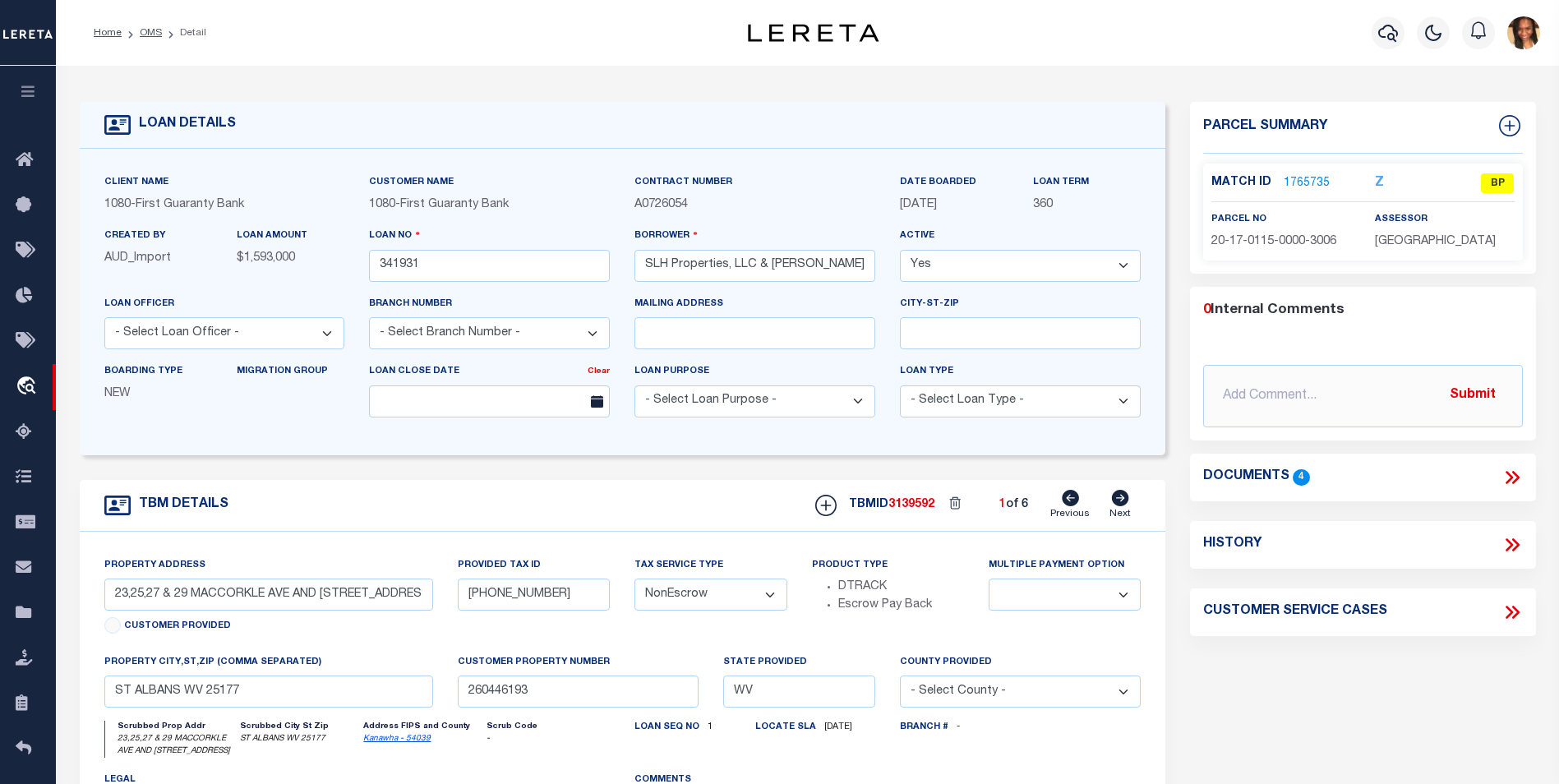
click at [157, 25] on ol "Home OMS Detail" at bounding box center [149, 33] width 139 height 35
click at [149, 37] on link "OMS" at bounding box center [151, 32] width 22 height 9
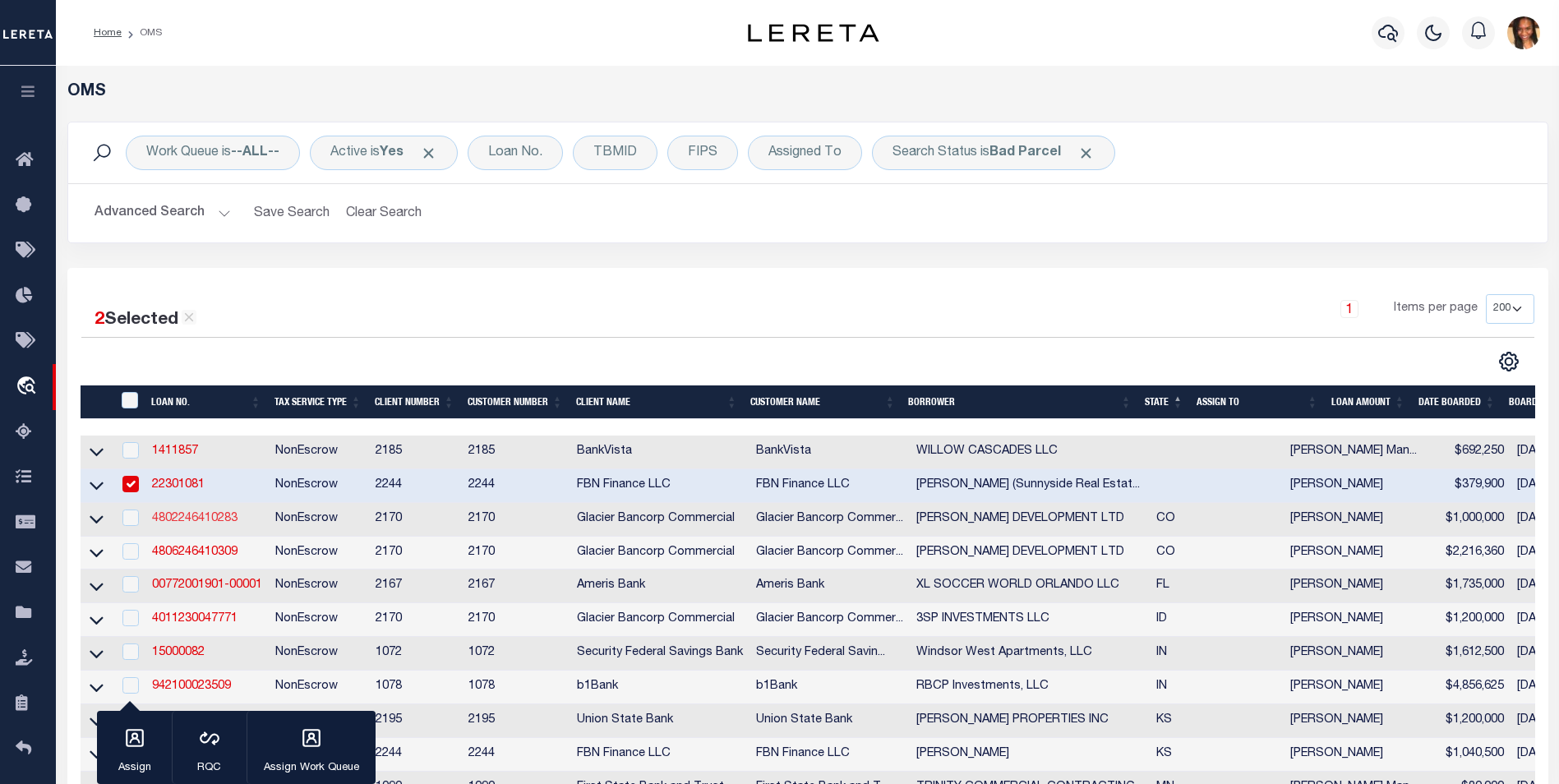
click at [214, 522] on link "4802246410283" at bounding box center [194, 518] width 86 height 11
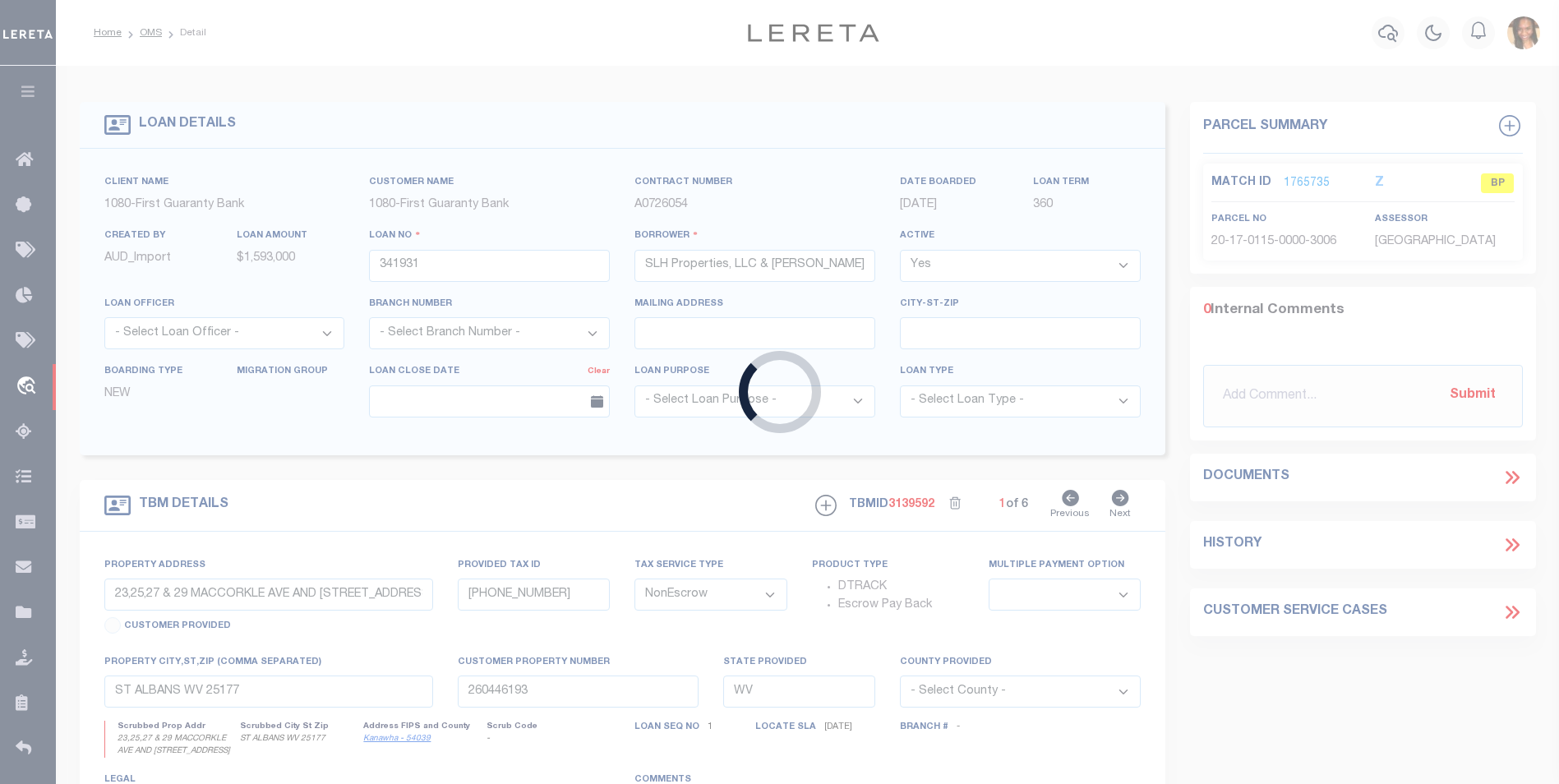
type input "4802246410283"
type input "[PERSON_NAME] DEVELOPMENT LTD"
select select
type input "27999 COUNTY ROAD 301"
type input "BUENA VISTA CO 81211-9700"
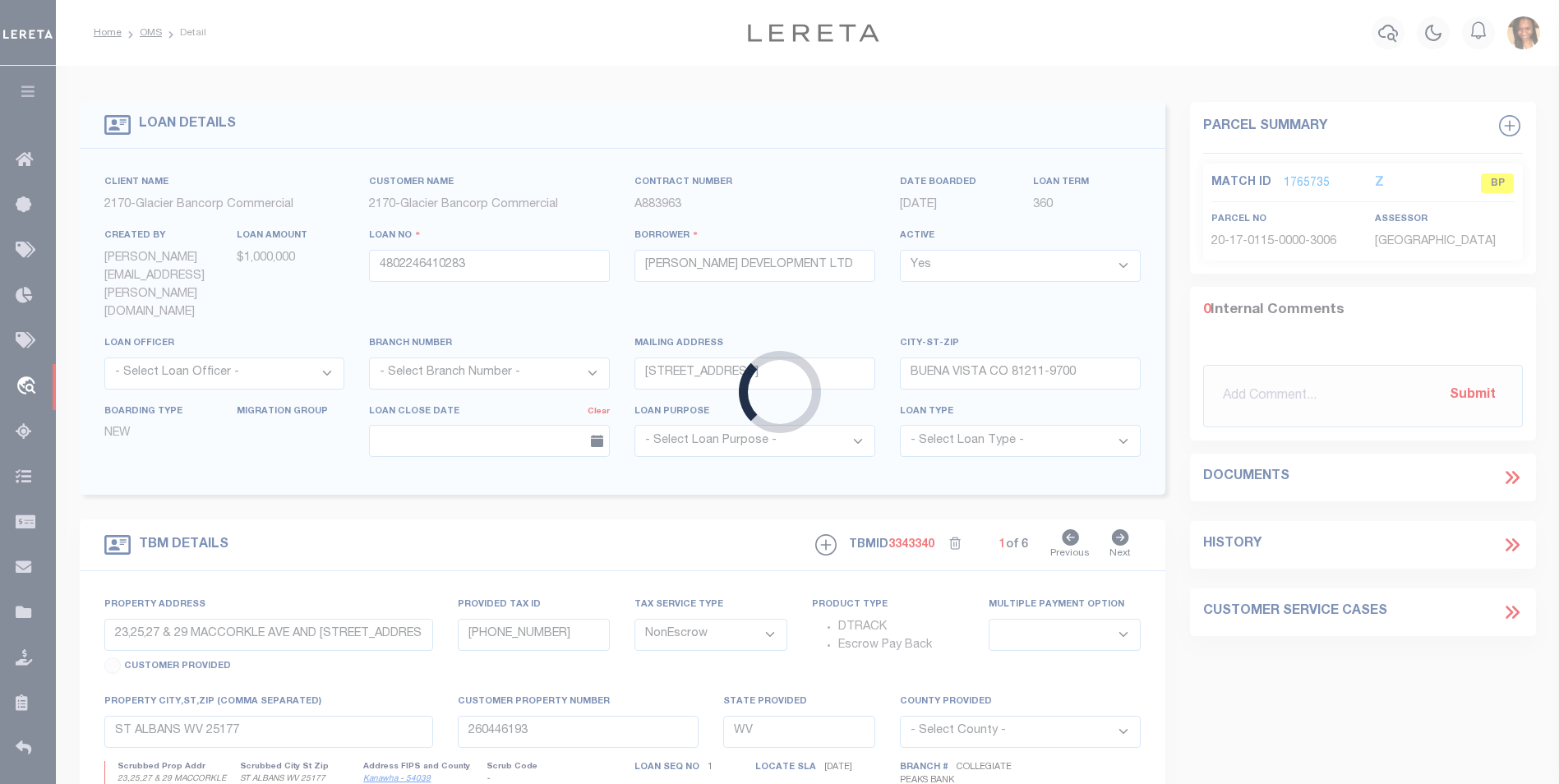
type input "1701 INGALLS STREET"
type input "327108207136,327108211138,327108212182,186,188"
type input "LAKEWOOD CO 80214"
type input "CO"
select select
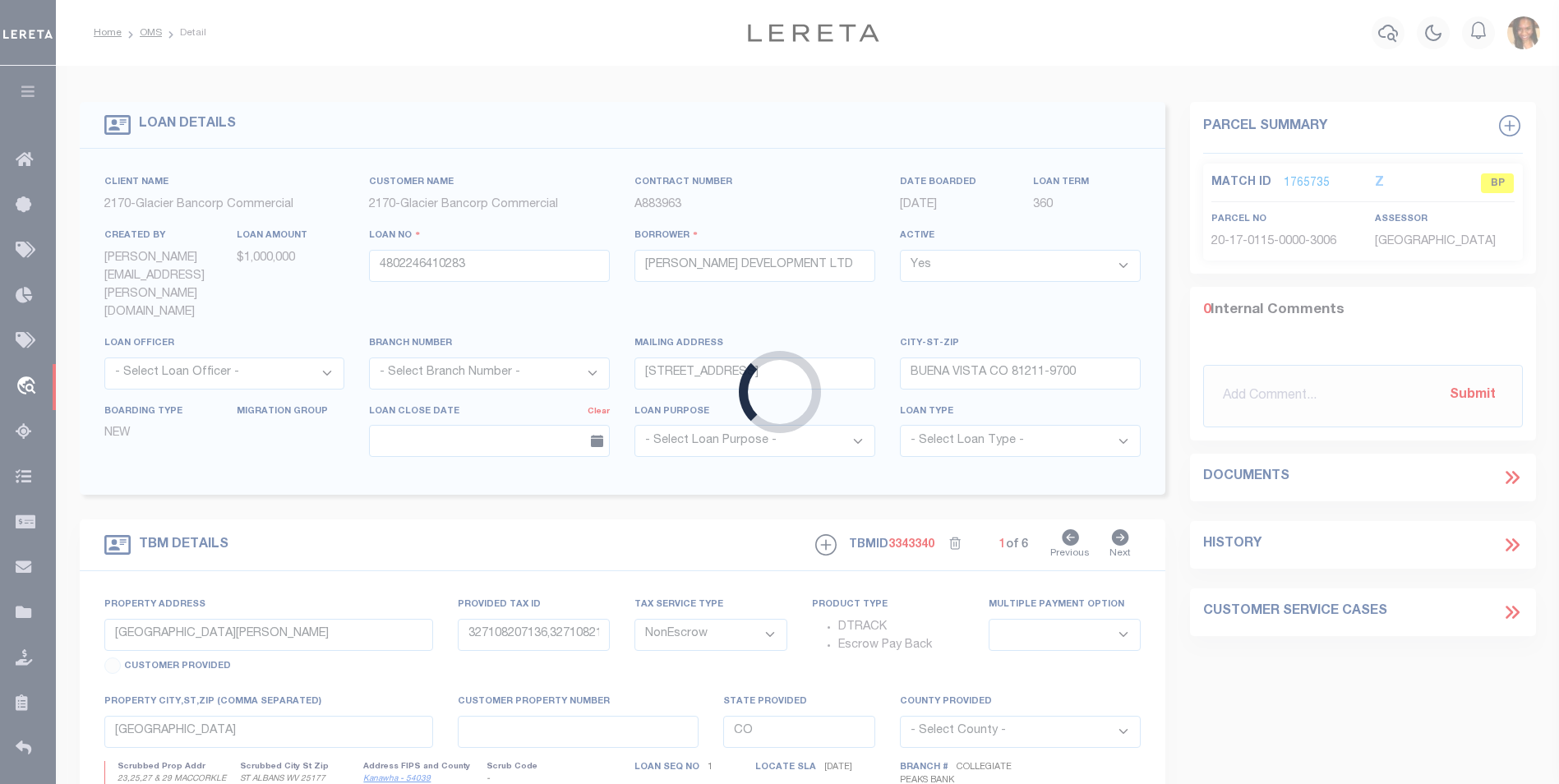
select select "4581"
select select "2"
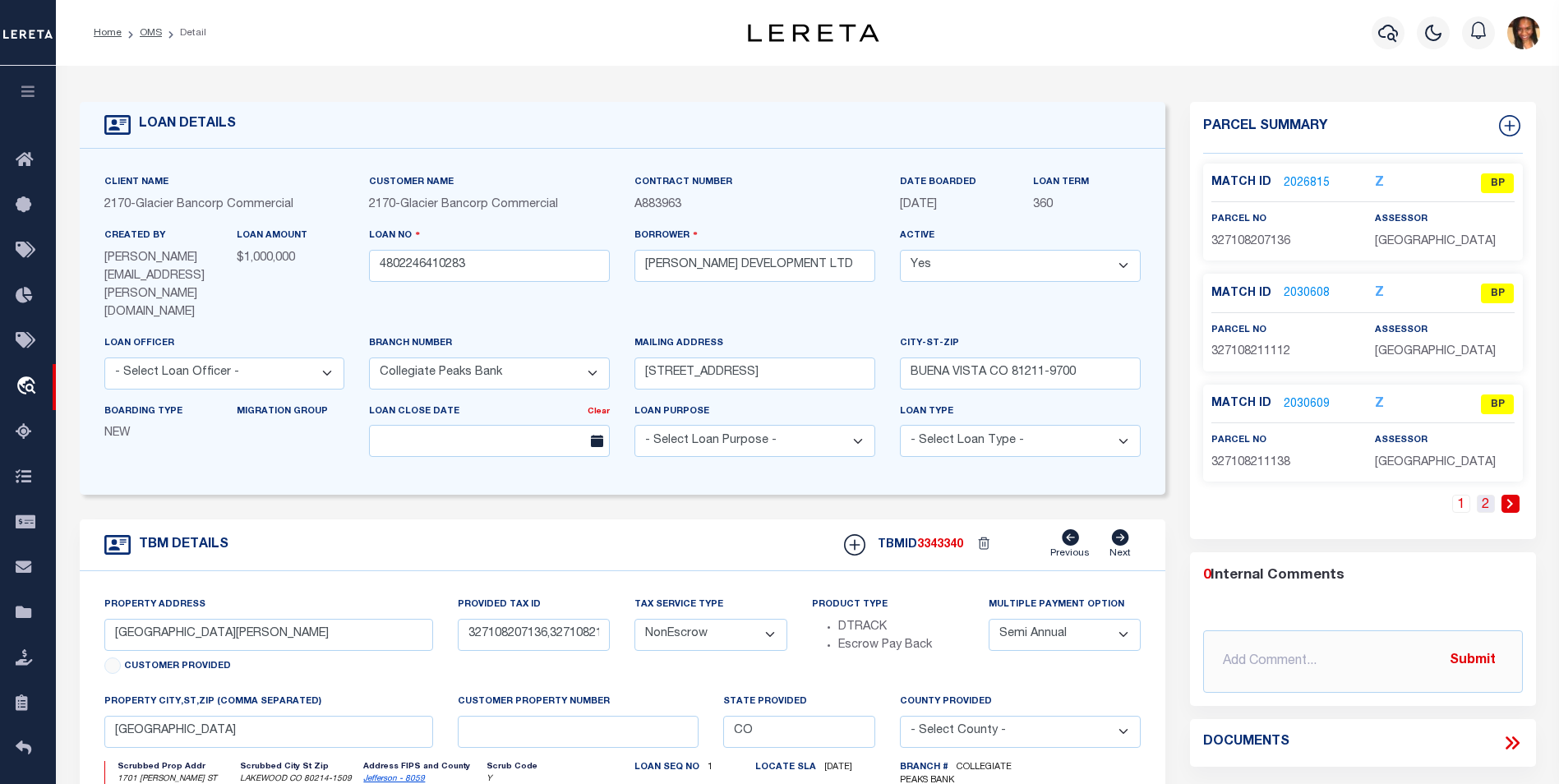
click at [1486, 503] on link "2" at bounding box center [1486, 503] width 18 height 18
click at [1310, 402] on link "2030612" at bounding box center [1307, 405] width 46 height 17
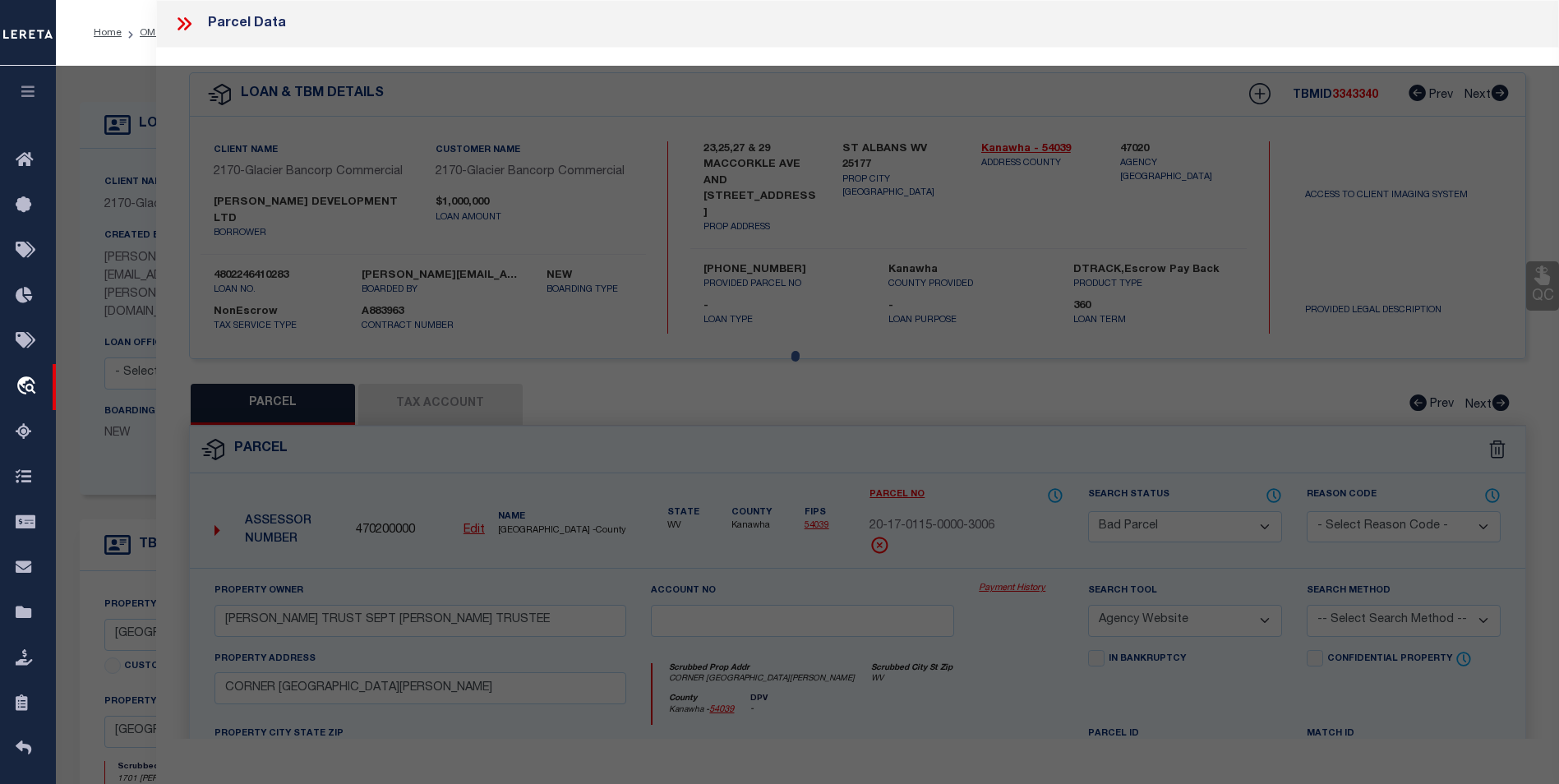
select select "AS"
select select
checkbox input "false"
select select "BP"
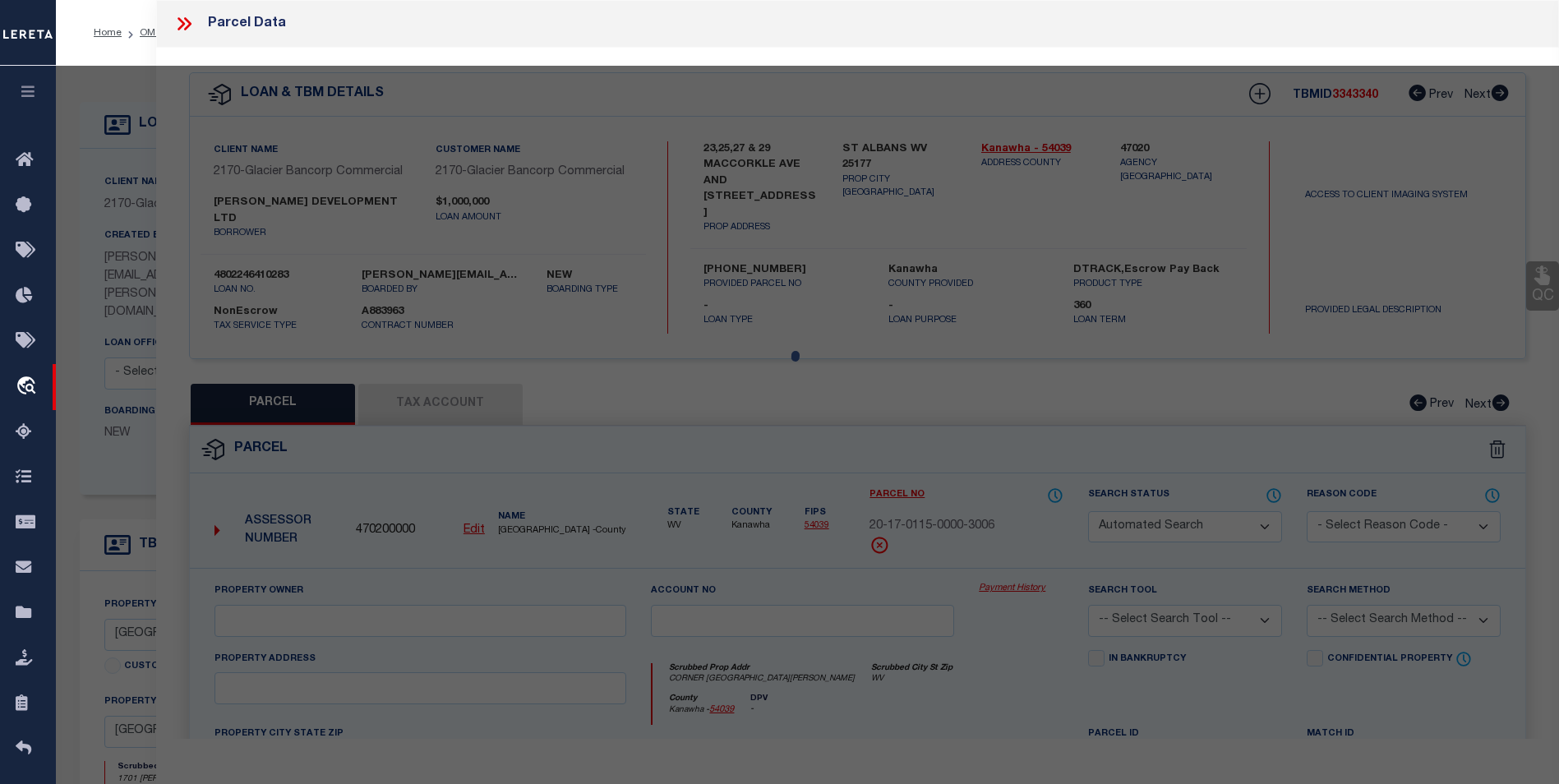
type input "Crossmans Development Ltd"
select select "AGW"
select select
checkbox input "false"
type input "BUENA VISTA, CO"
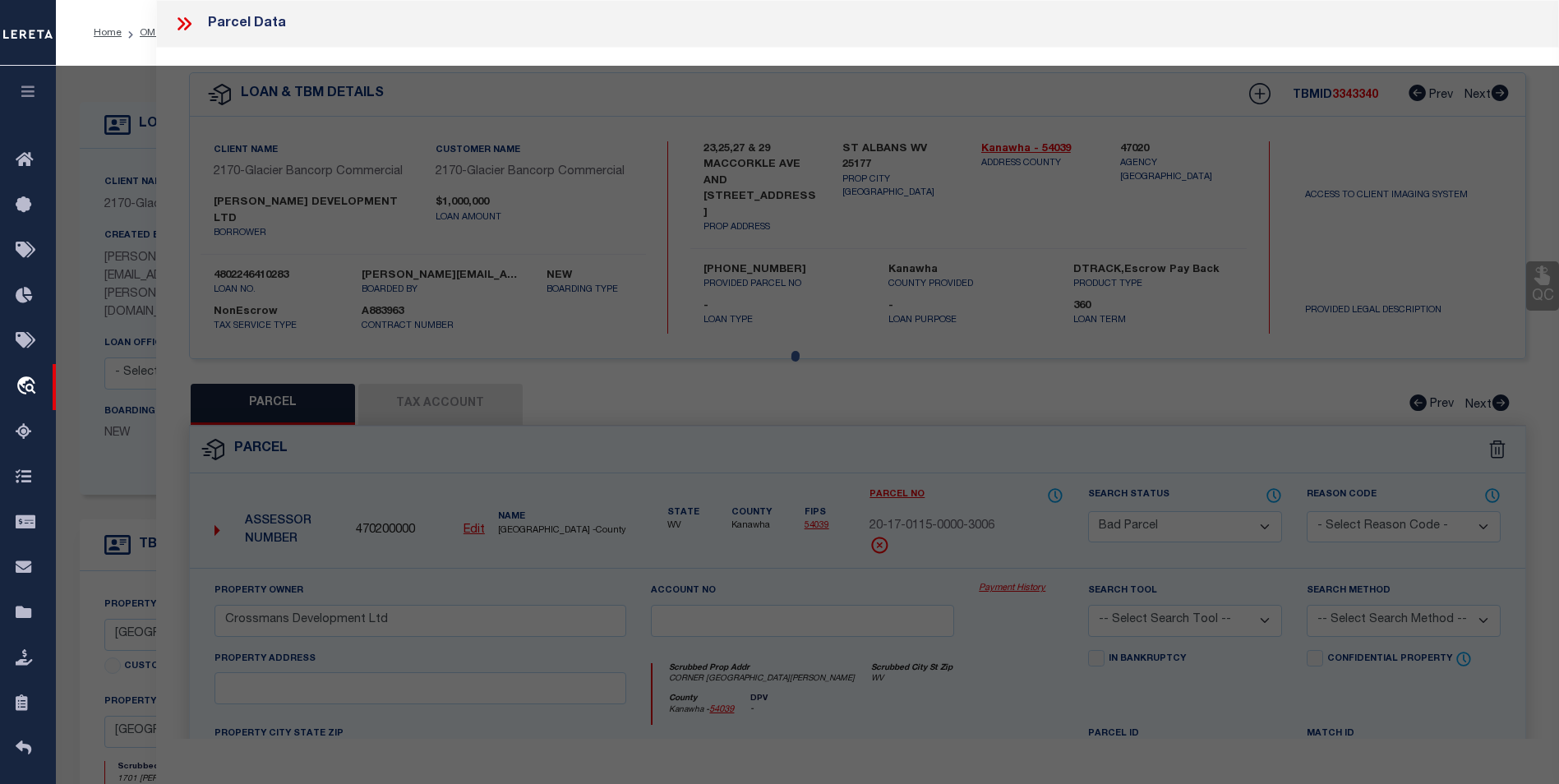
type textarea "LOT 1-13 AND 17-32 BLK 12 CROSSMANS ADD BUENA VISTA PLAT 180883 REC 481592 INCL…"
type textarea "This parcel no longer pulls up on tax or assessor page"
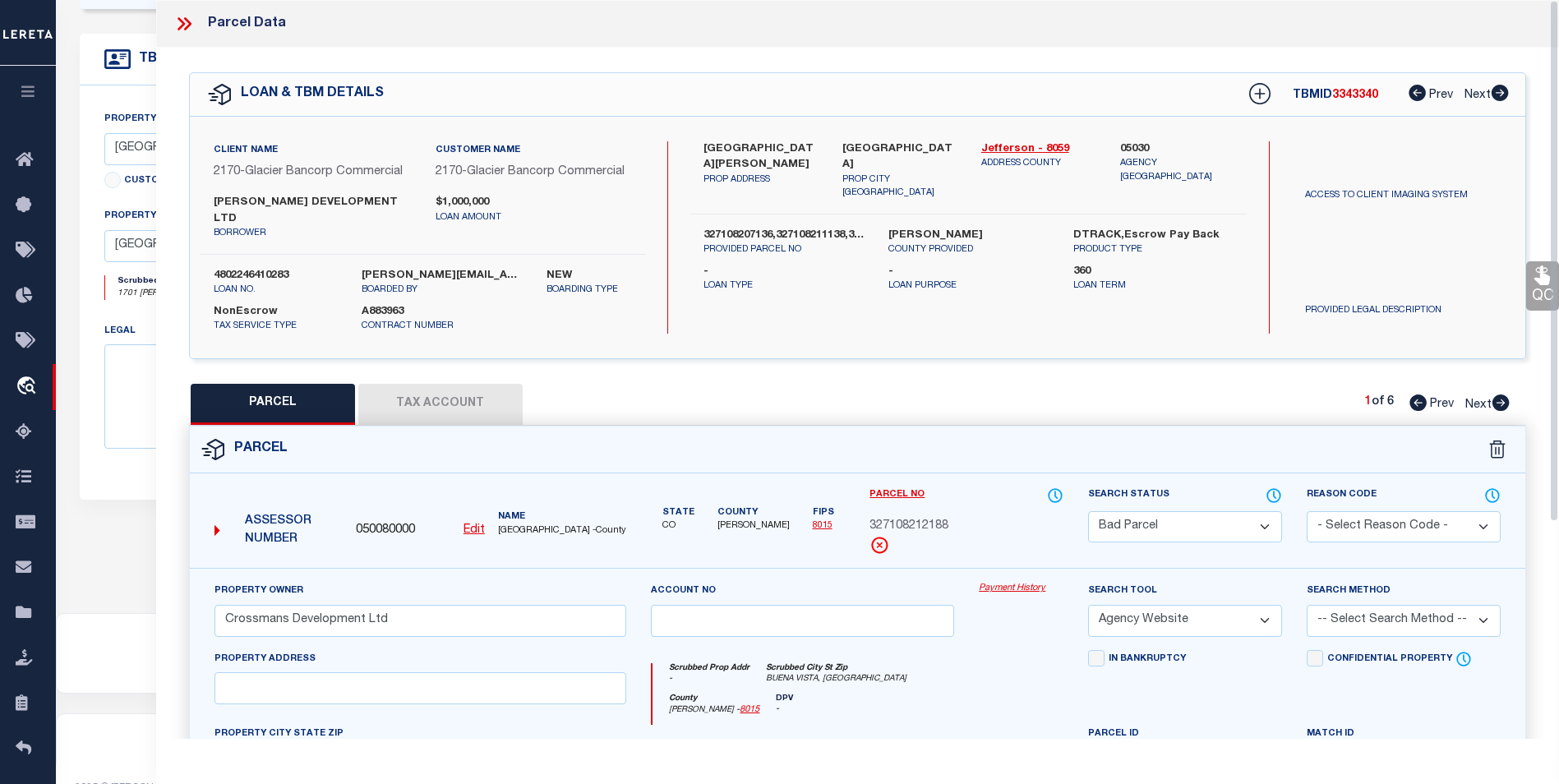
click at [187, 25] on icon at bounding box center [184, 23] width 22 height 22
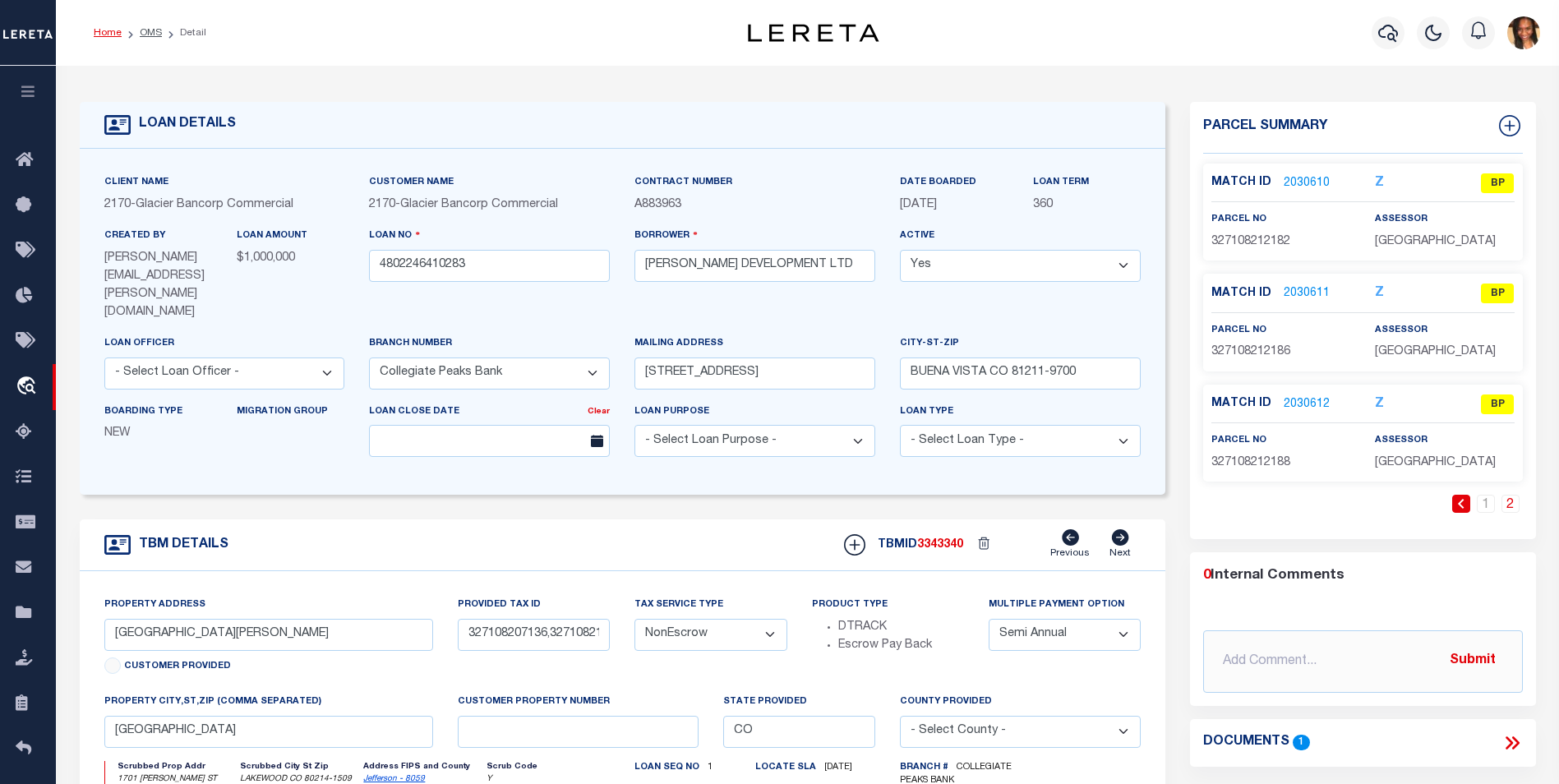
click at [102, 35] on link "Home" at bounding box center [107, 32] width 28 height 9
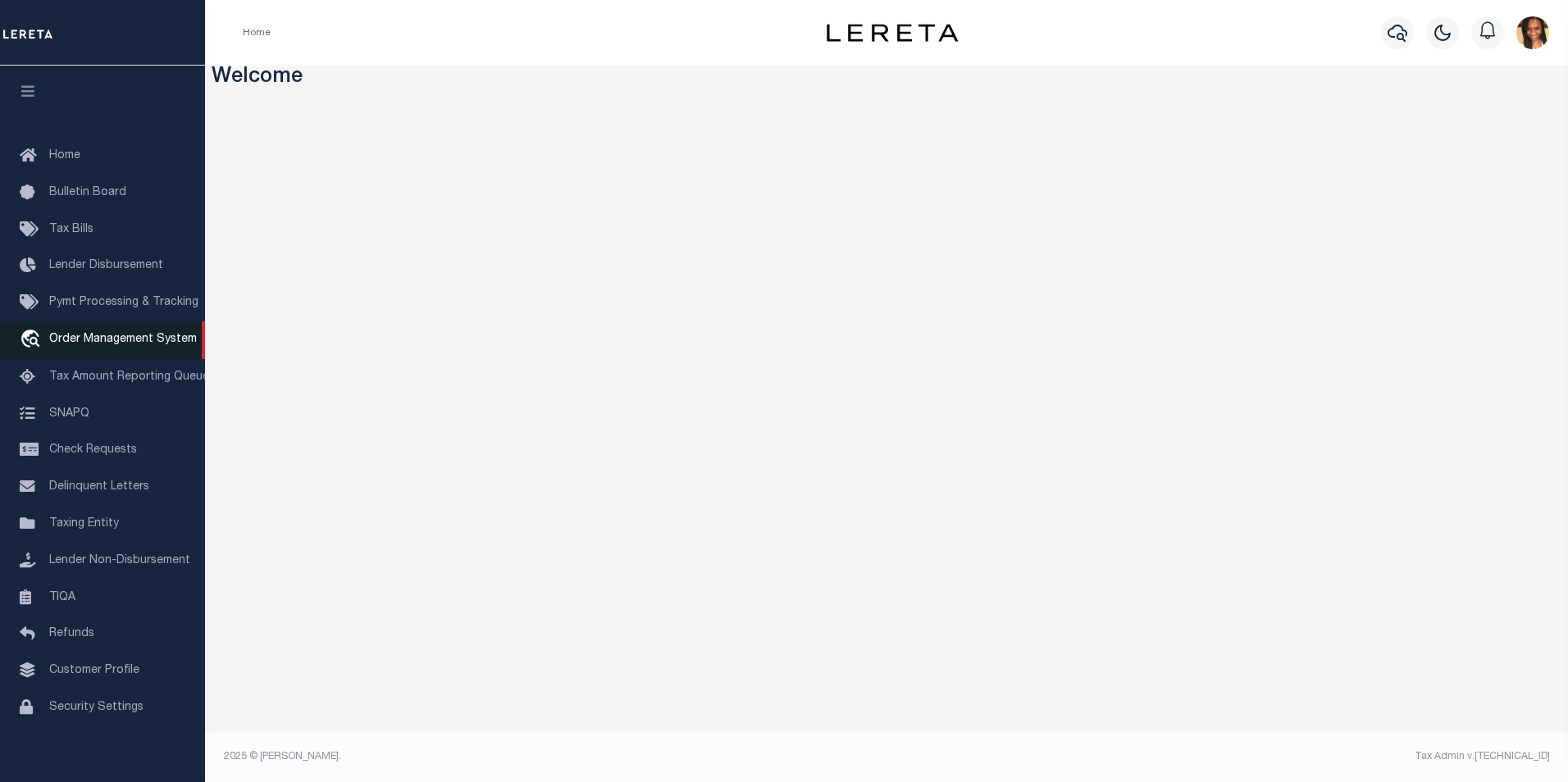
click at [104, 344] on span "Order Management System" at bounding box center [122, 338] width 147 height 11
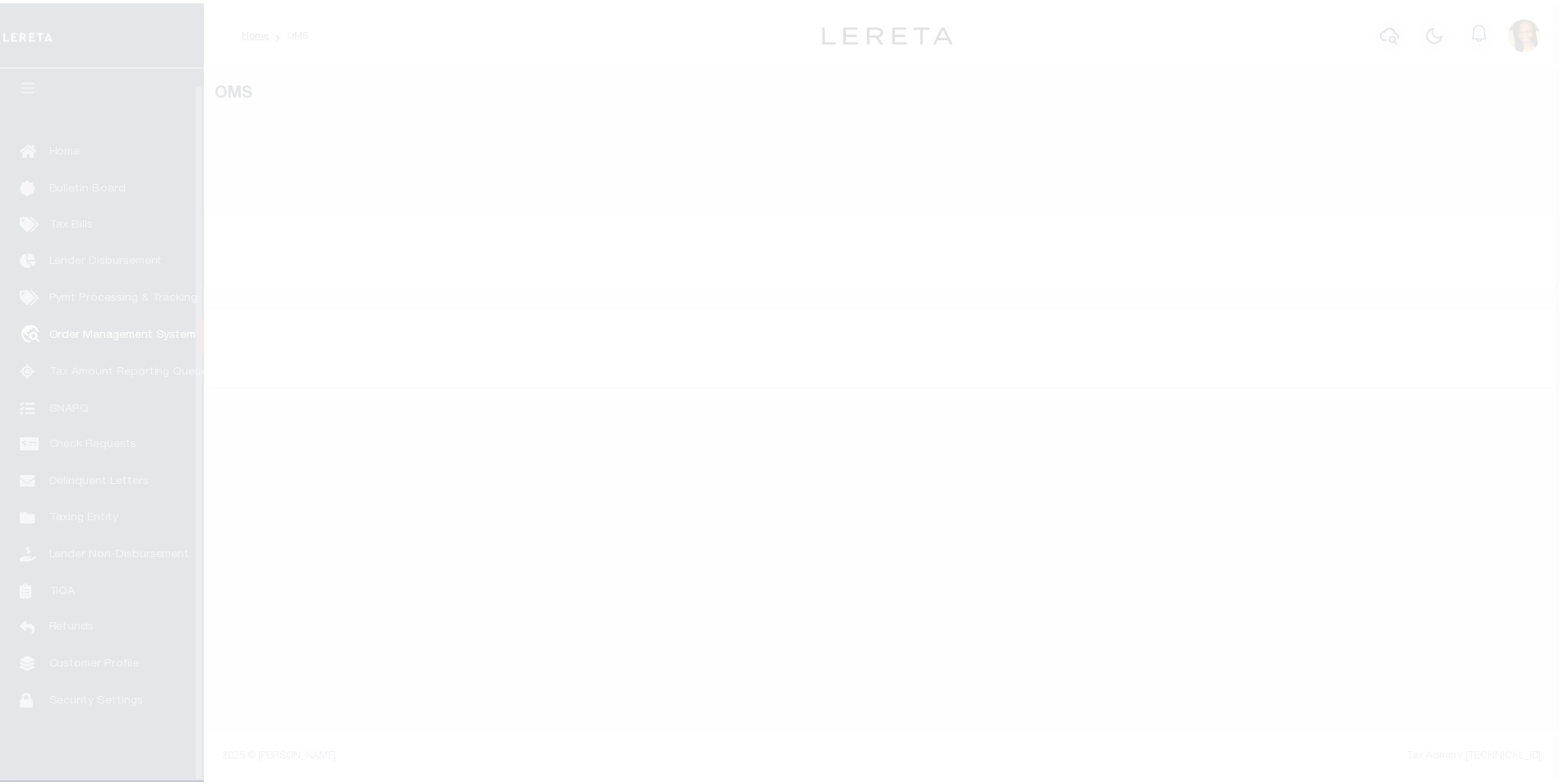
scroll to position [16, 0]
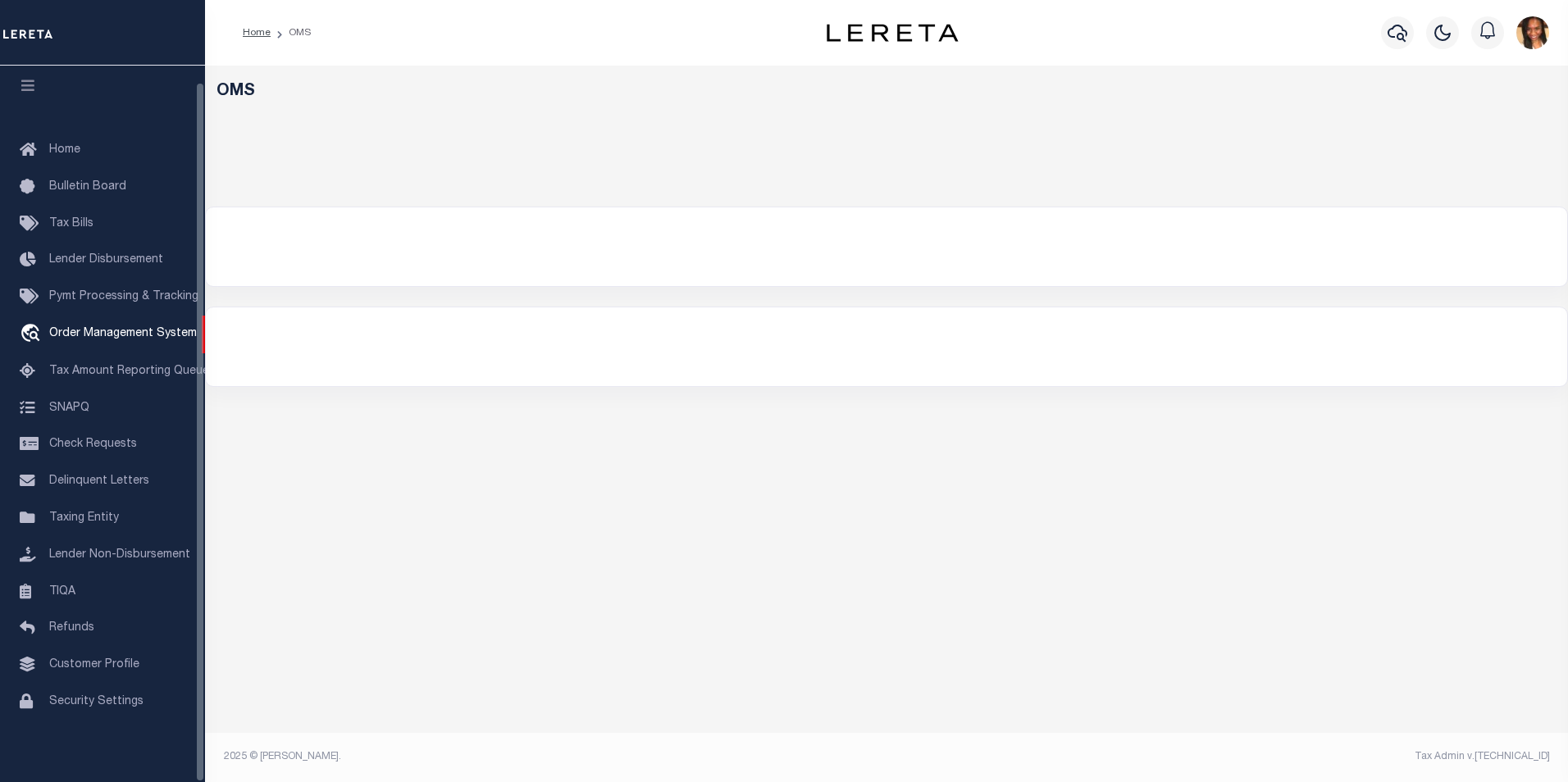
select select "200"
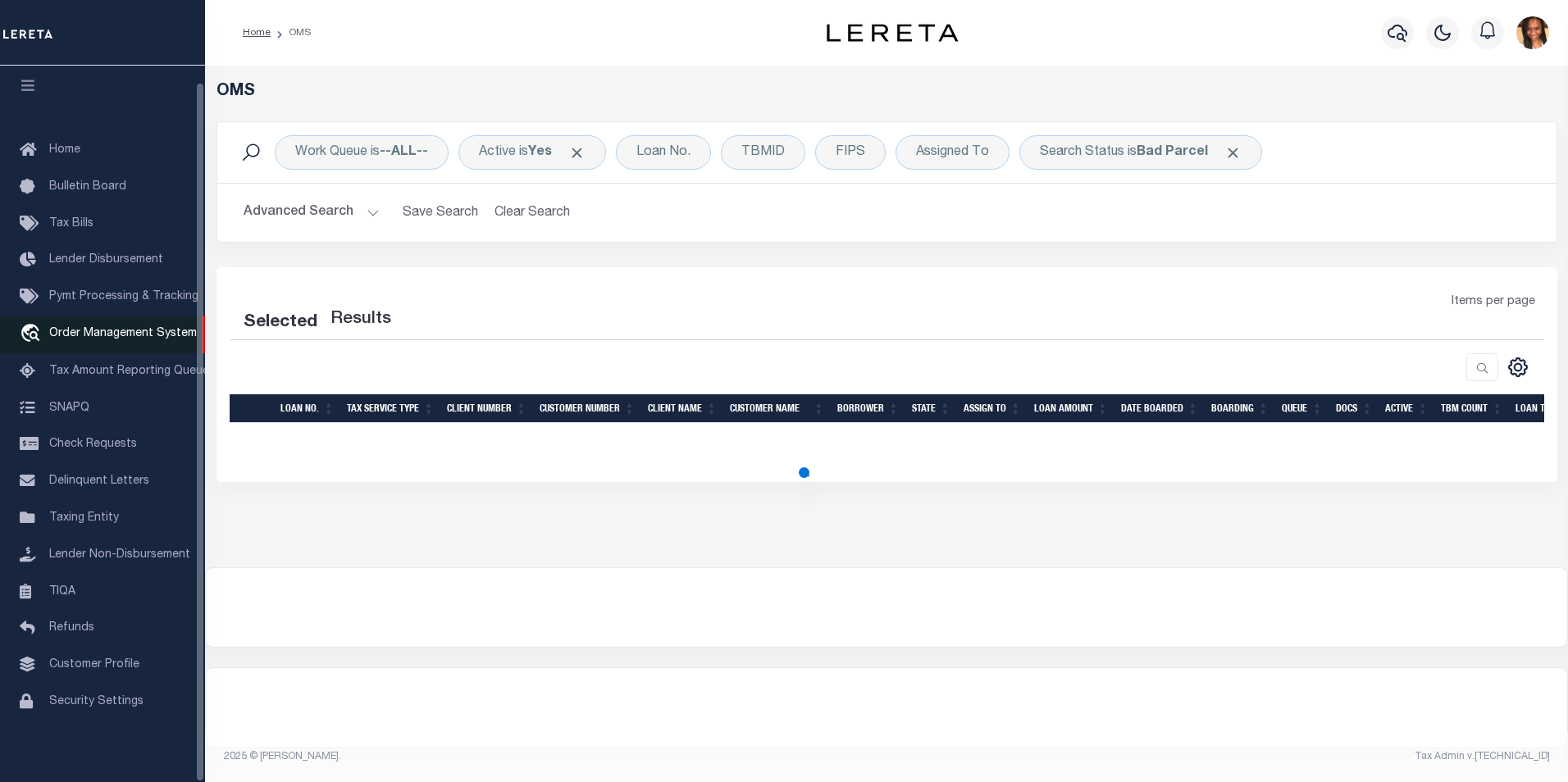
select select "200"
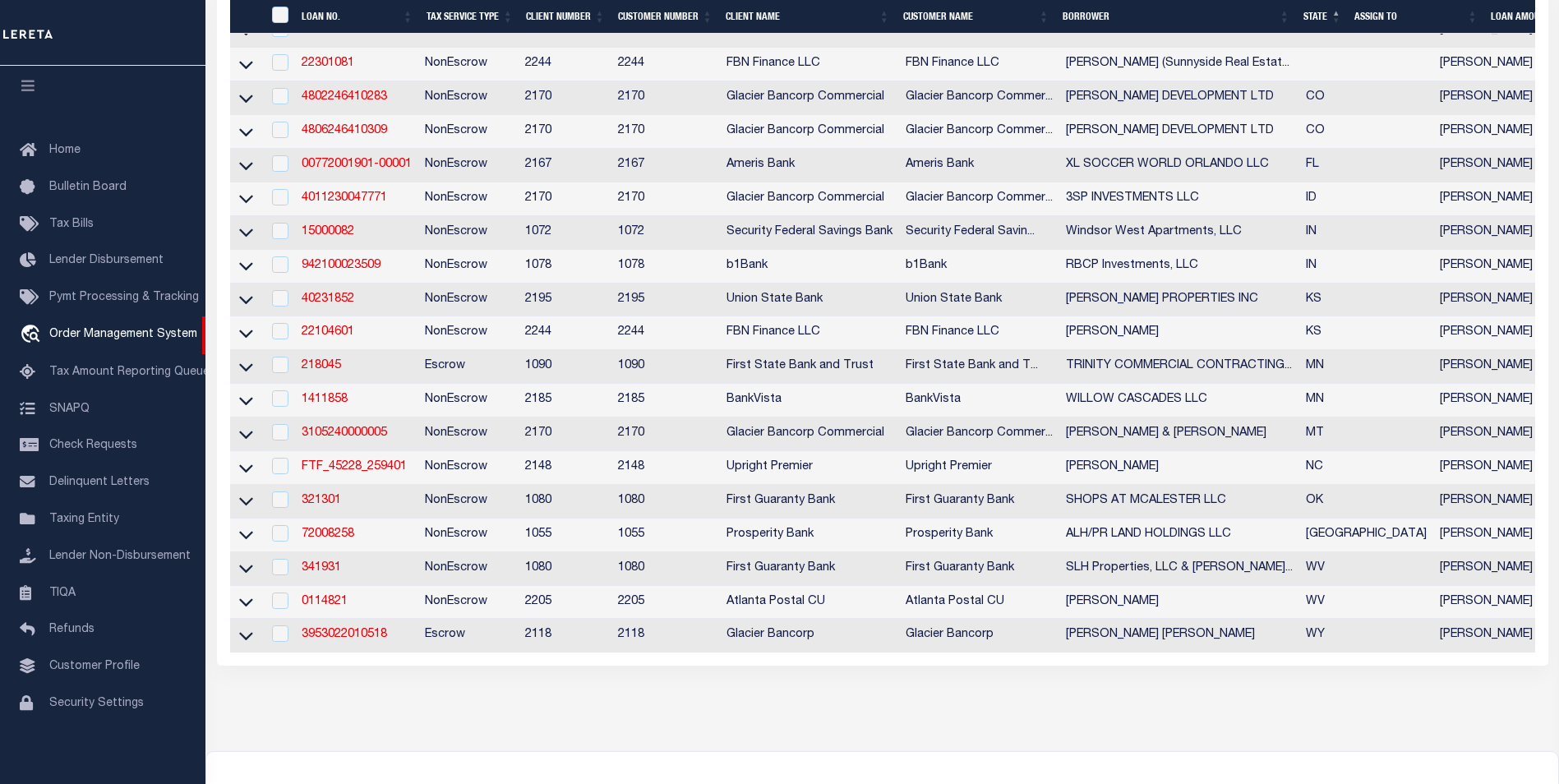
scroll to position [411, 0]
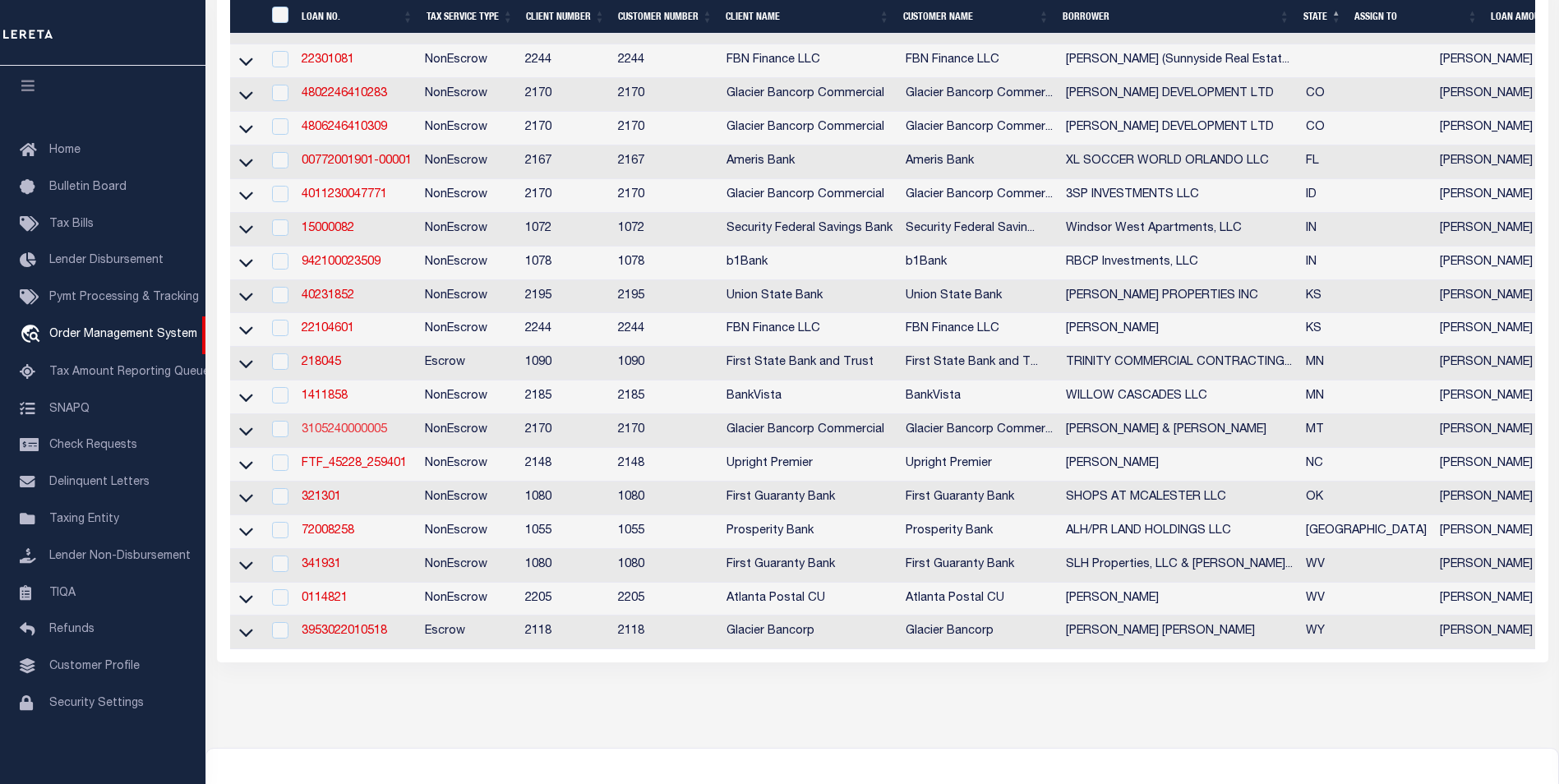
click at [368, 435] on link "3105240000005" at bounding box center [344, 429] width 86 height 11
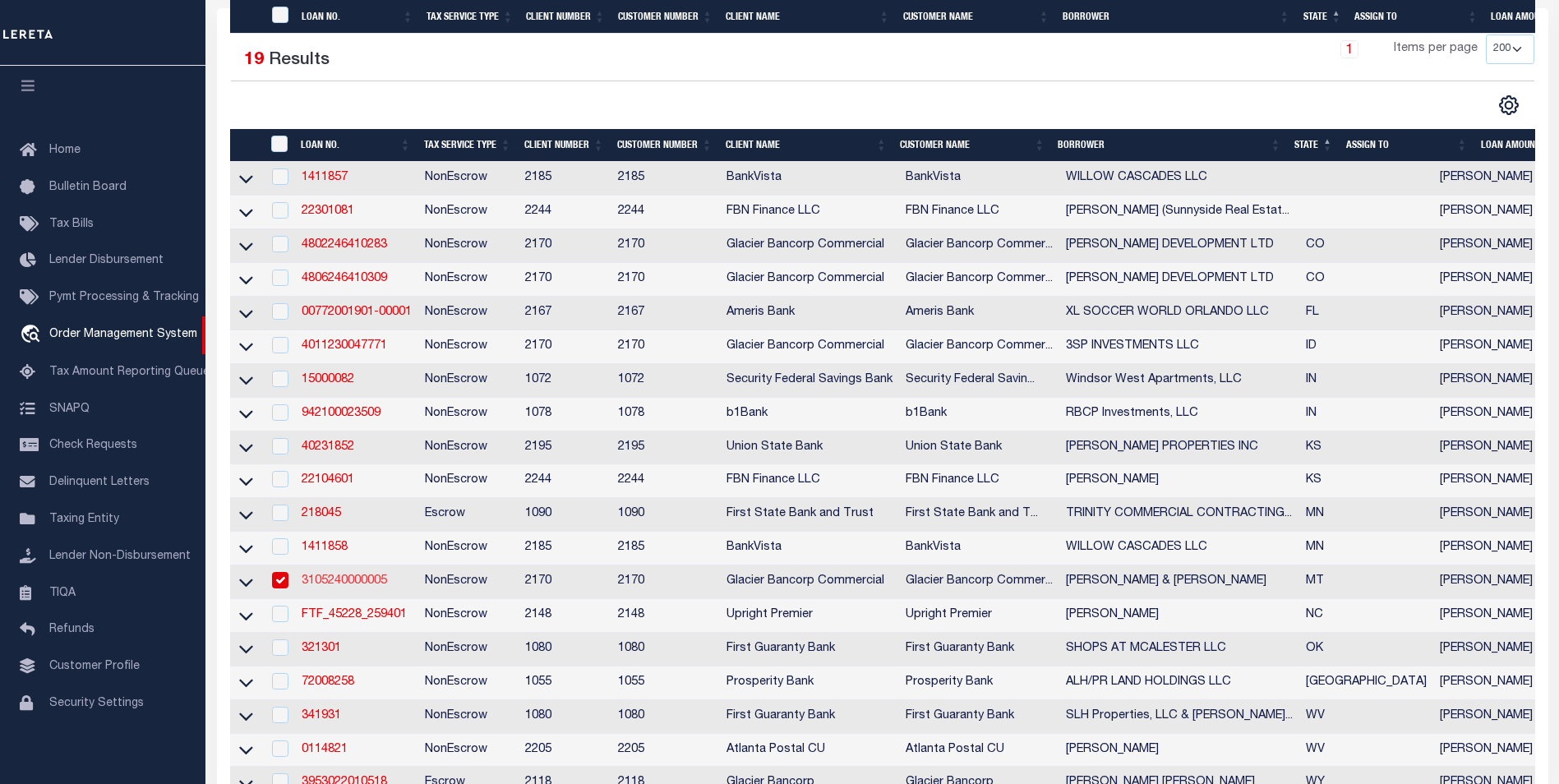
type input "3105240000005"
type input "[PERSON_NAME] & [PERSON_NAME]"
select select
type input "85 EAGLE ROCK"
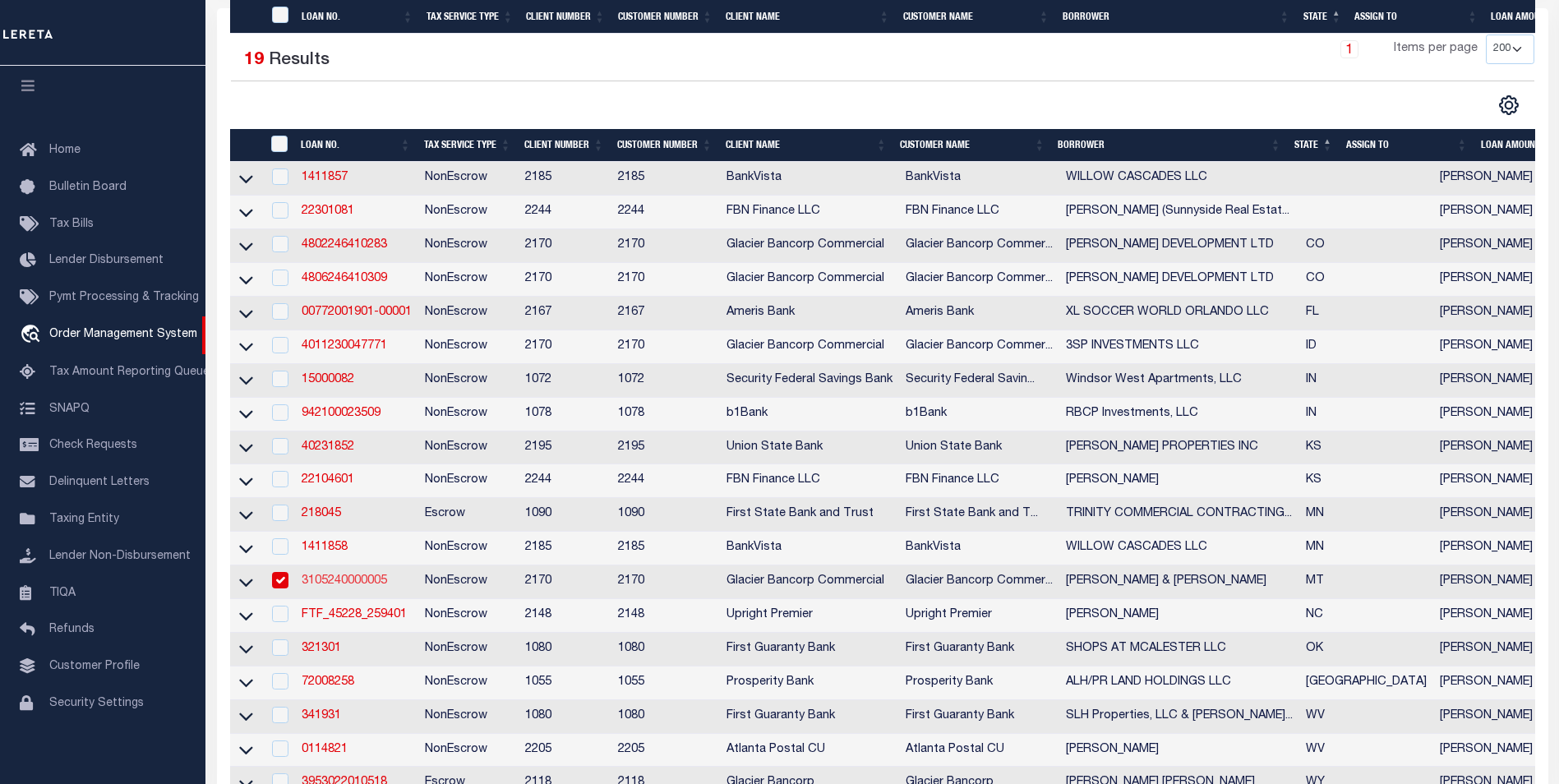
type input "BIGFORK MT 59911-6798"
select select "NonEscrow"
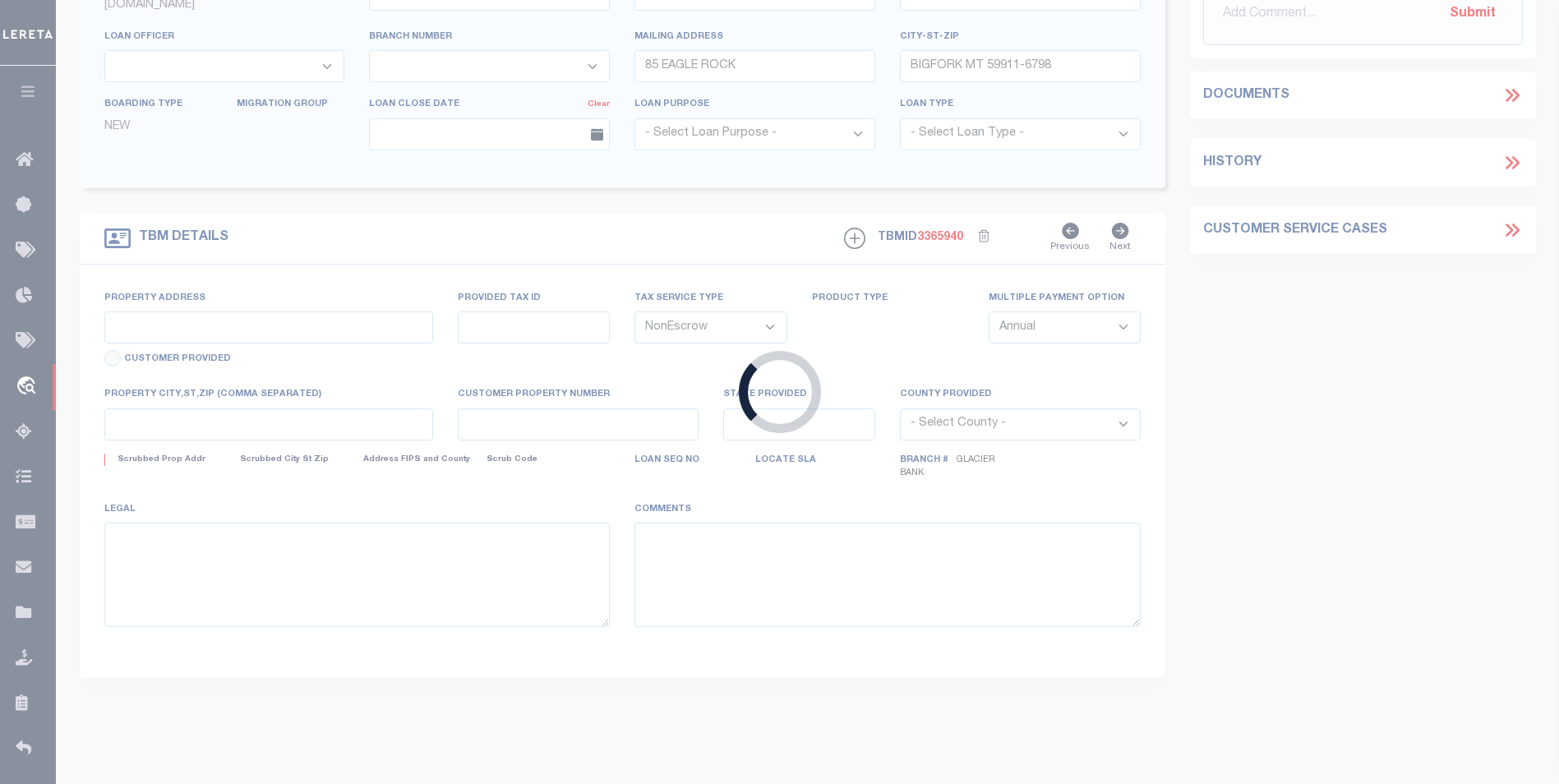
type input "D-2 Eagle Bend [GEOGRAPHIC_DATA]"
type input "0501595"
select select
type input "Bigfork MT 59911"
type input "MT"
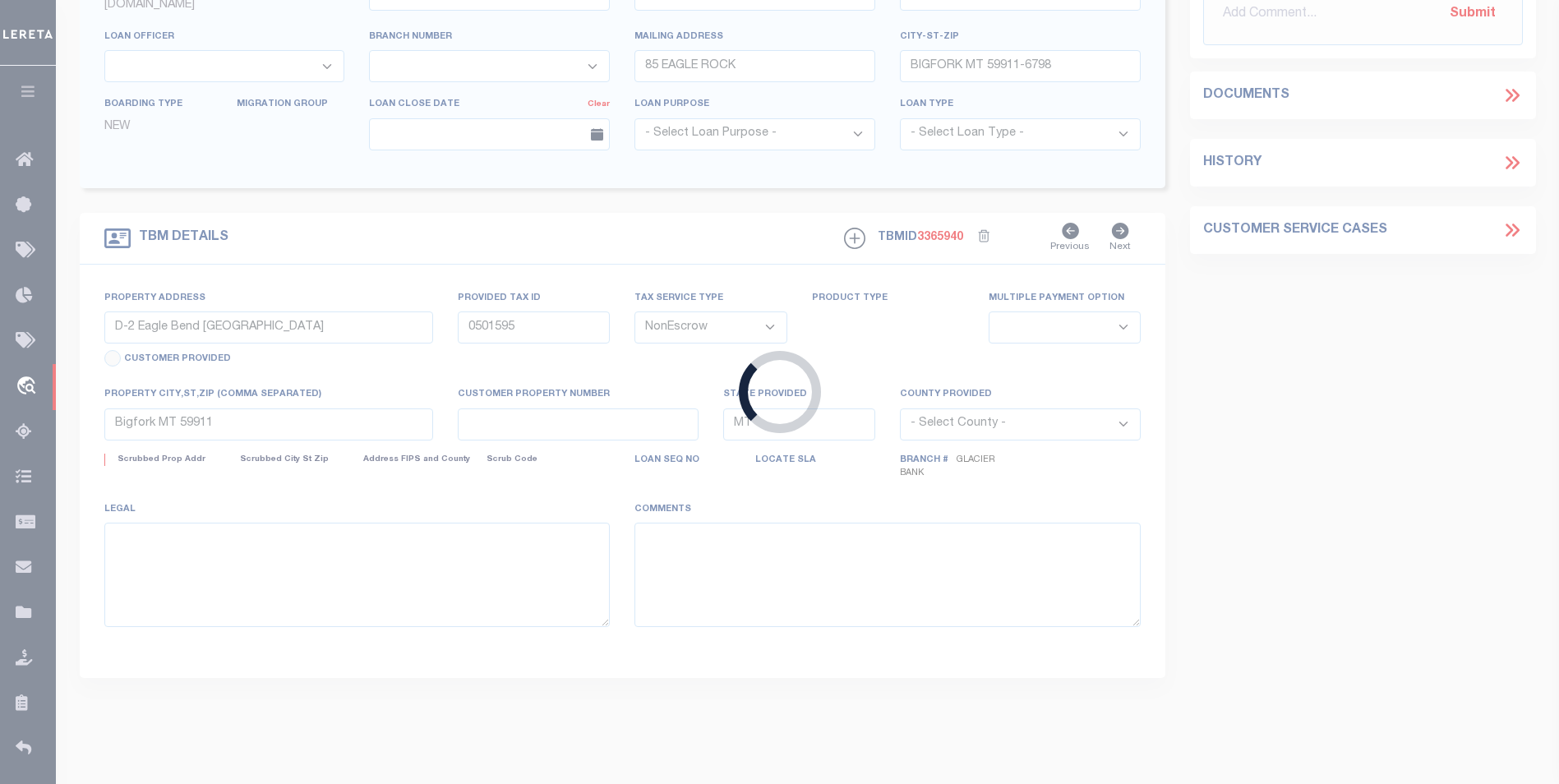
select select "Flathead"
type textarea "All right, title, ownership and interest in, and the exclusive possession, cont…"
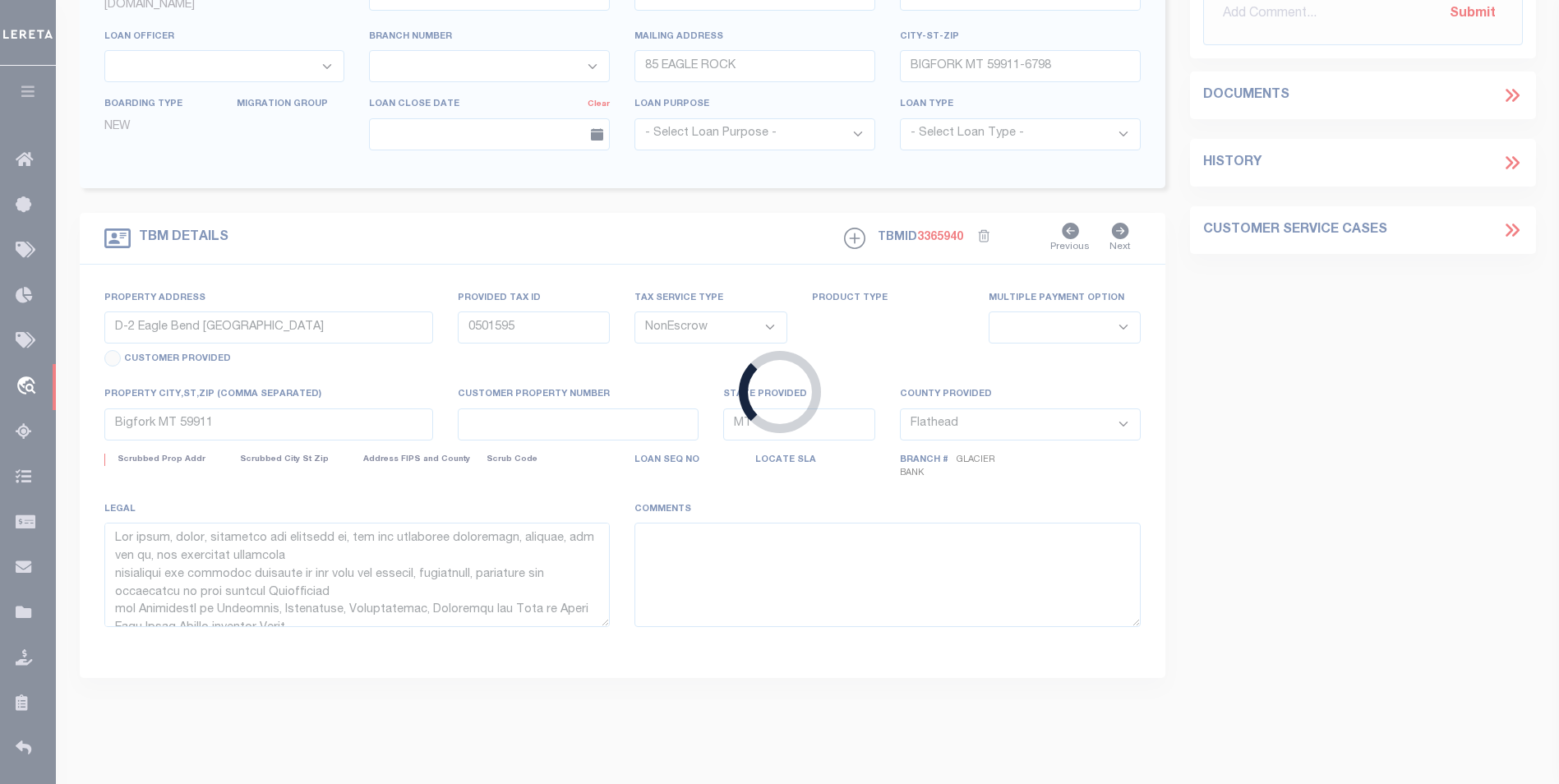
select select "4569"
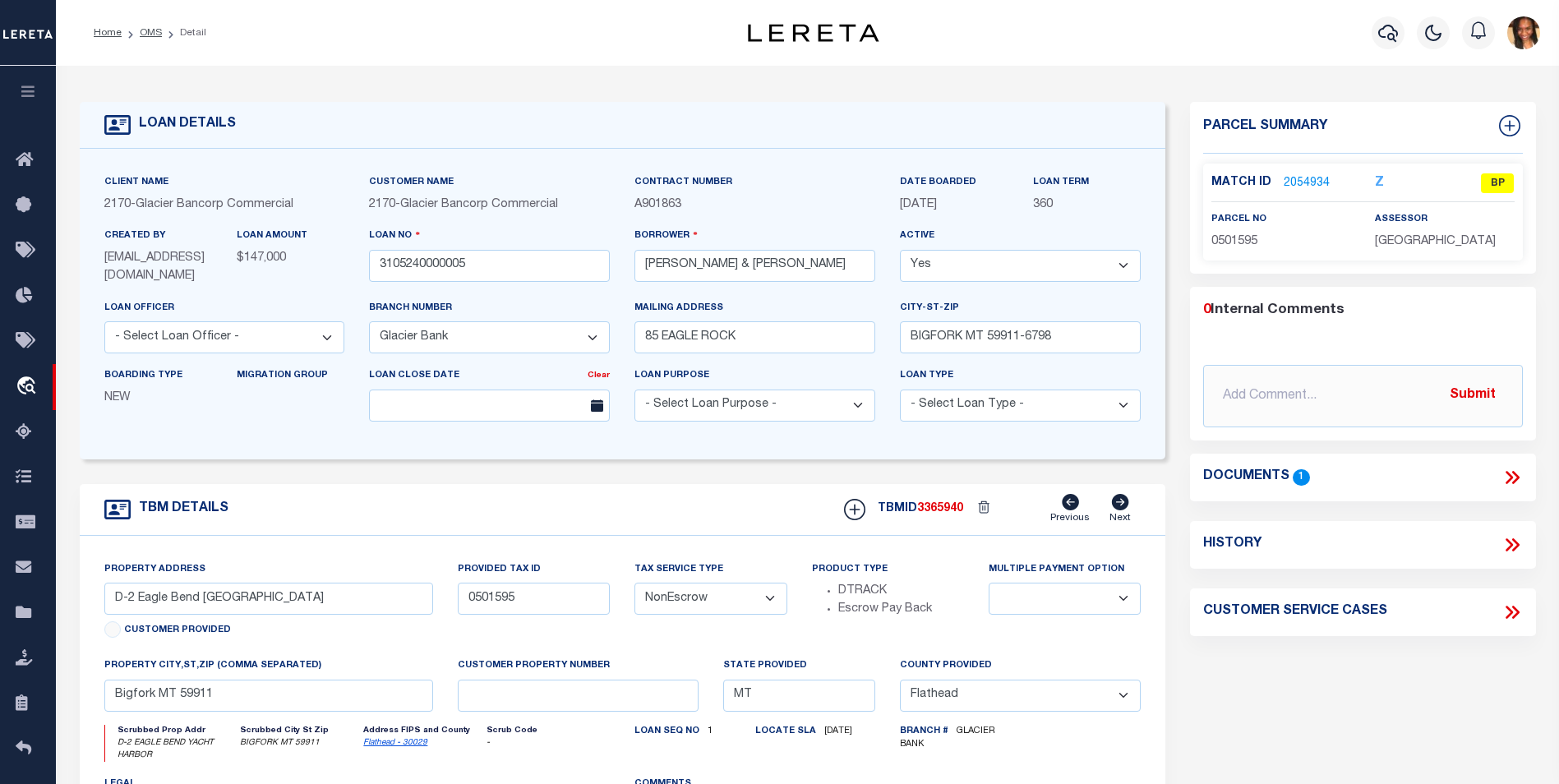
click at [1294, 179] on link "2054934" at bounding box center [1307, 184] width 46 height 17
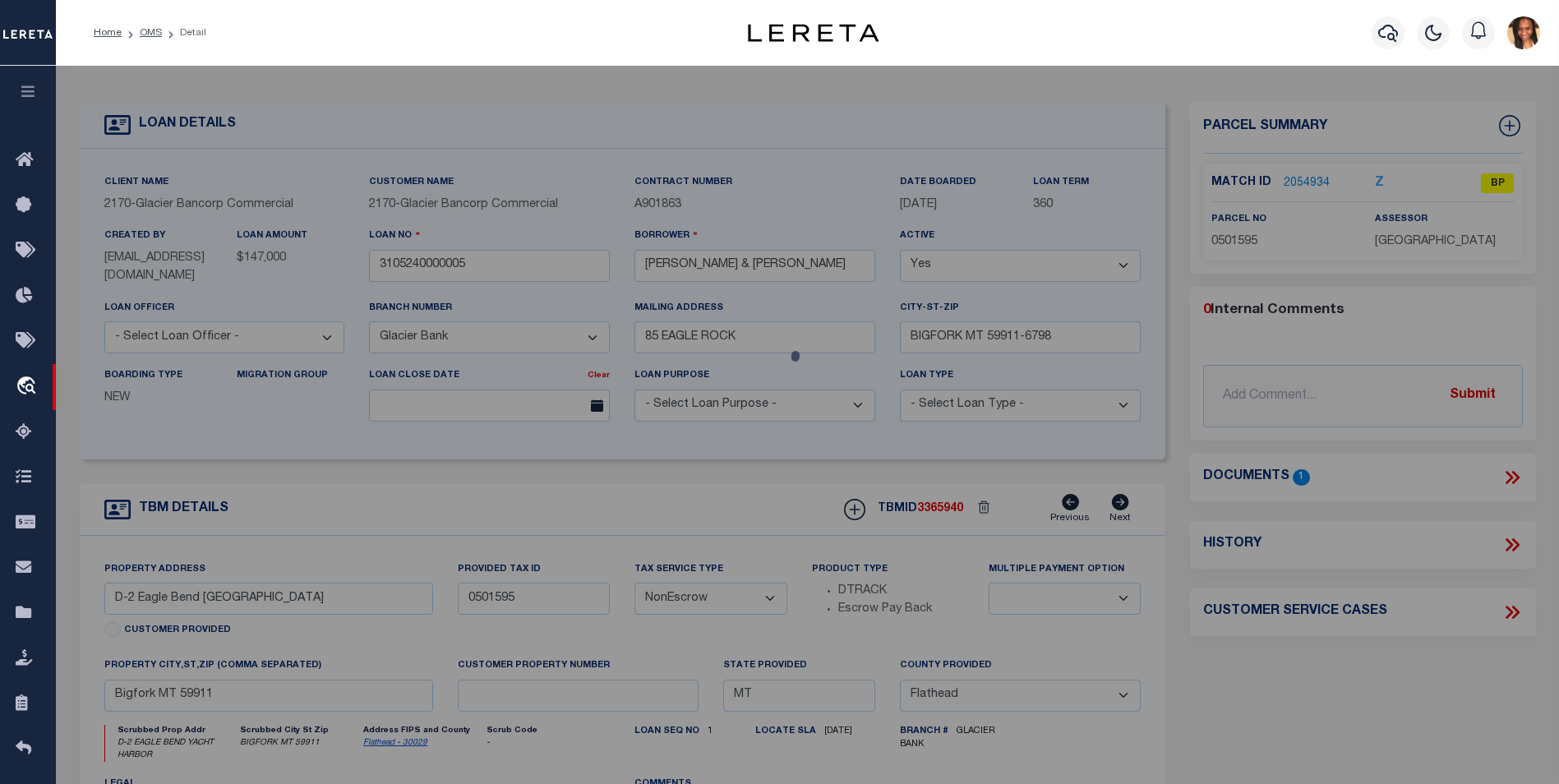
checkbox input "false"
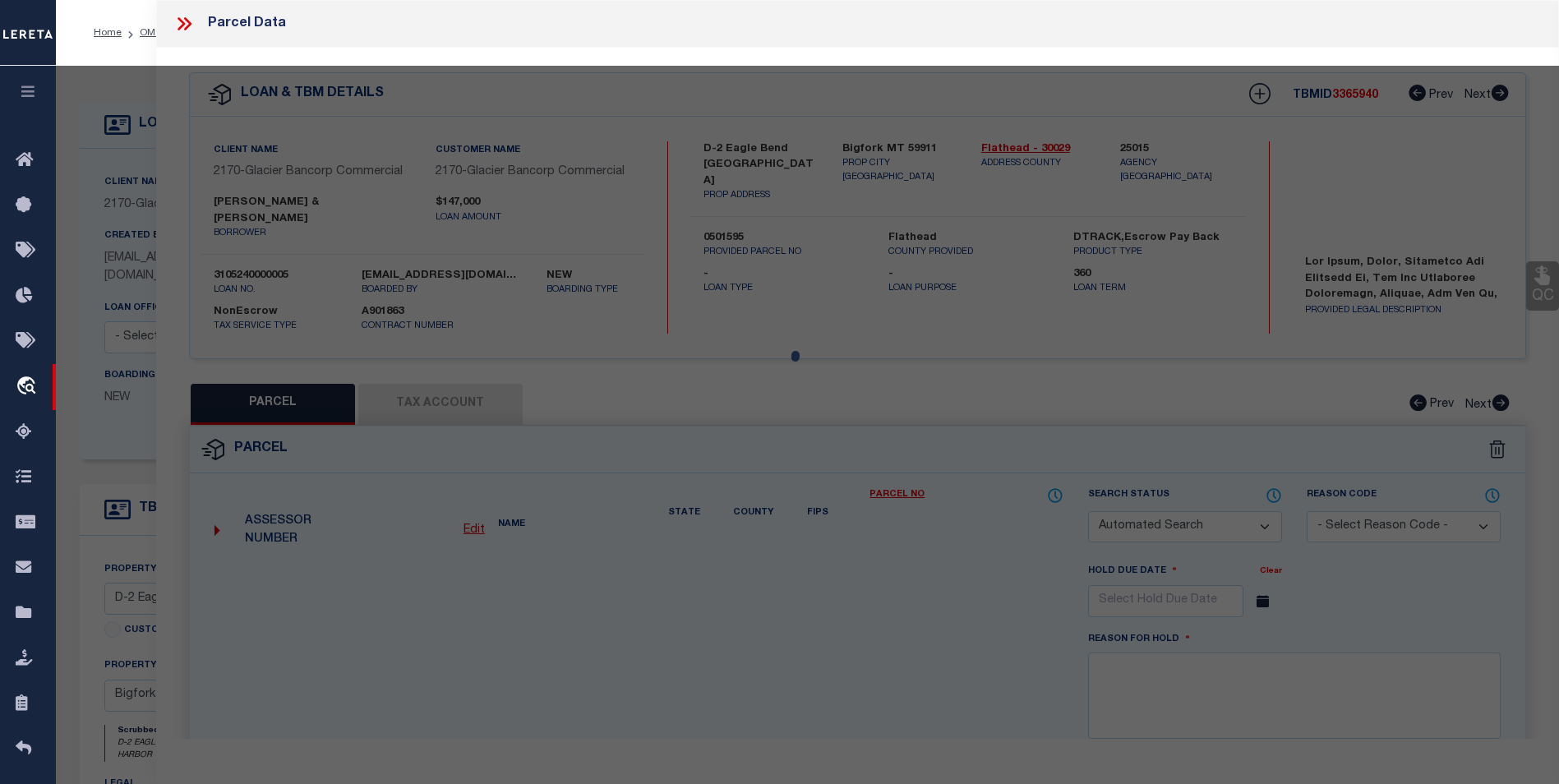
select select "BP"
type input "[PERSON_NAME] A & [PERSON_NAME]"
select select "AGW"
select select
type input "Bigfork MT 59911"
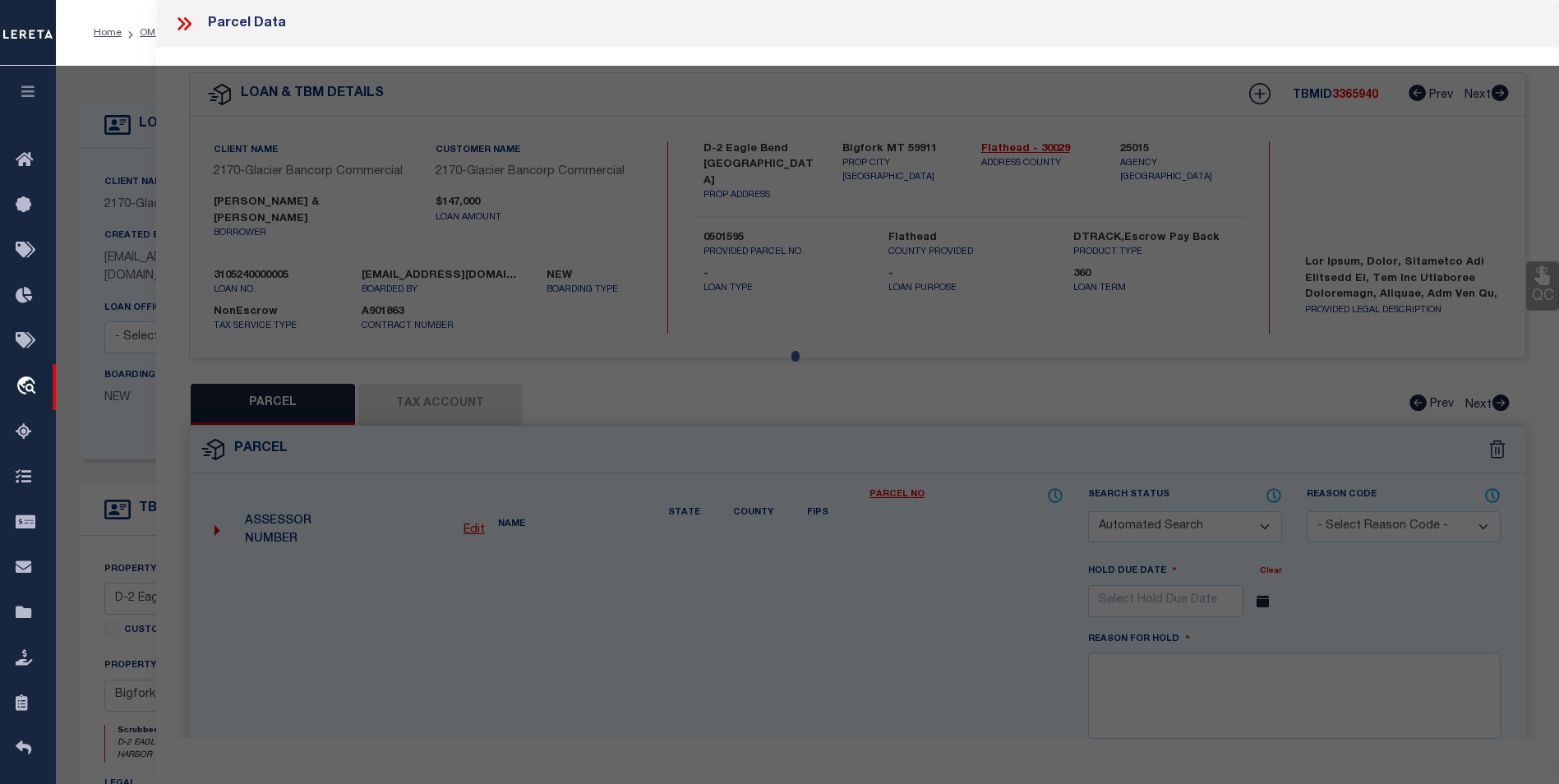
type textarea "EAGLE BEND YACHT HARBOR BOAT SLIPS, S27, T27 N, R20 W, 2 IMP 1697 C"
type textarea "As per Paiten Inactive Parcel for 2024"
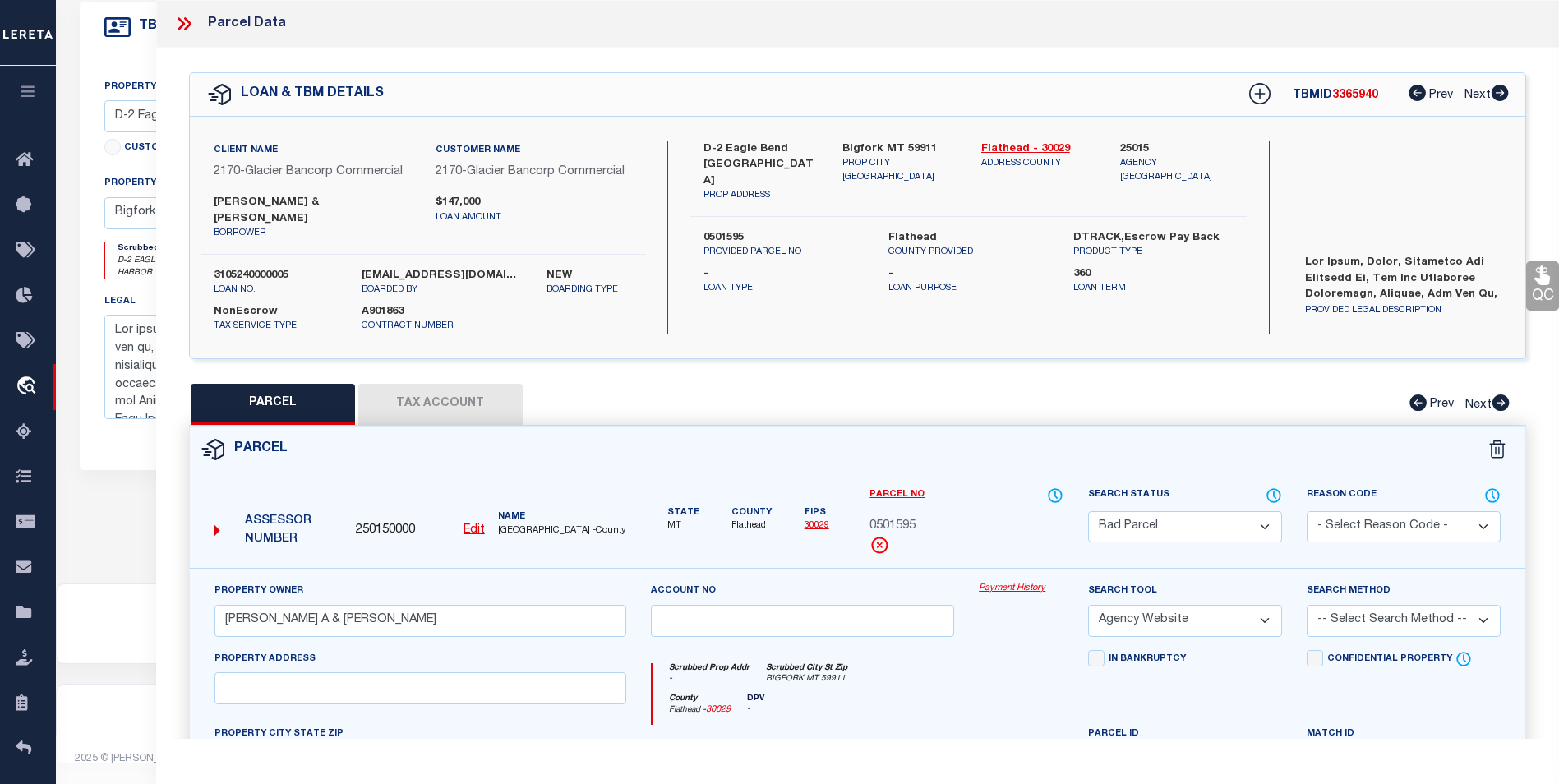
click at [184, 23] on icon at bounding box center [181, 23] width 8 height 13
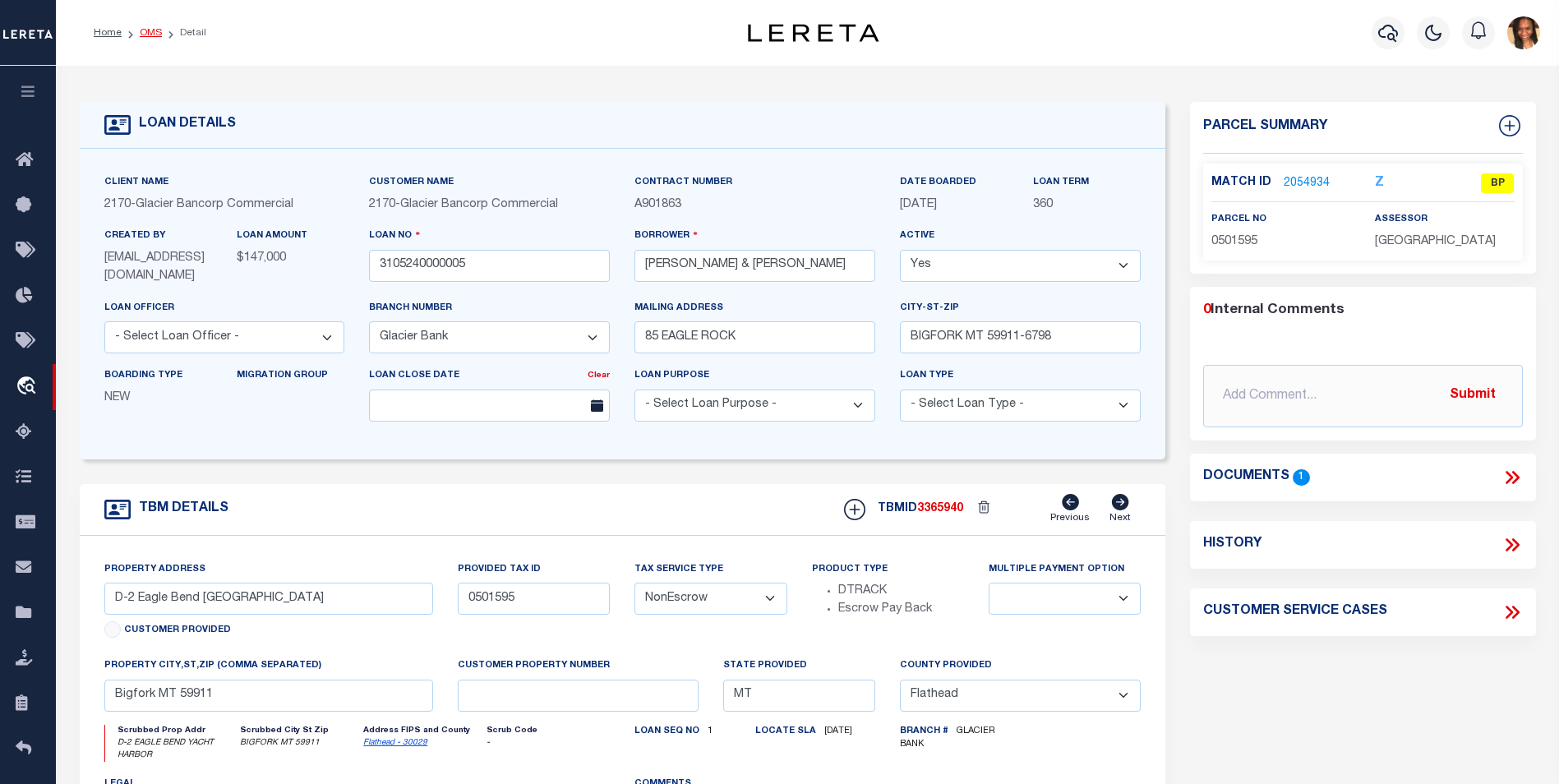
click at [148, 28] on link "OMS" at bounding box center [151, 32] width 22 height 9
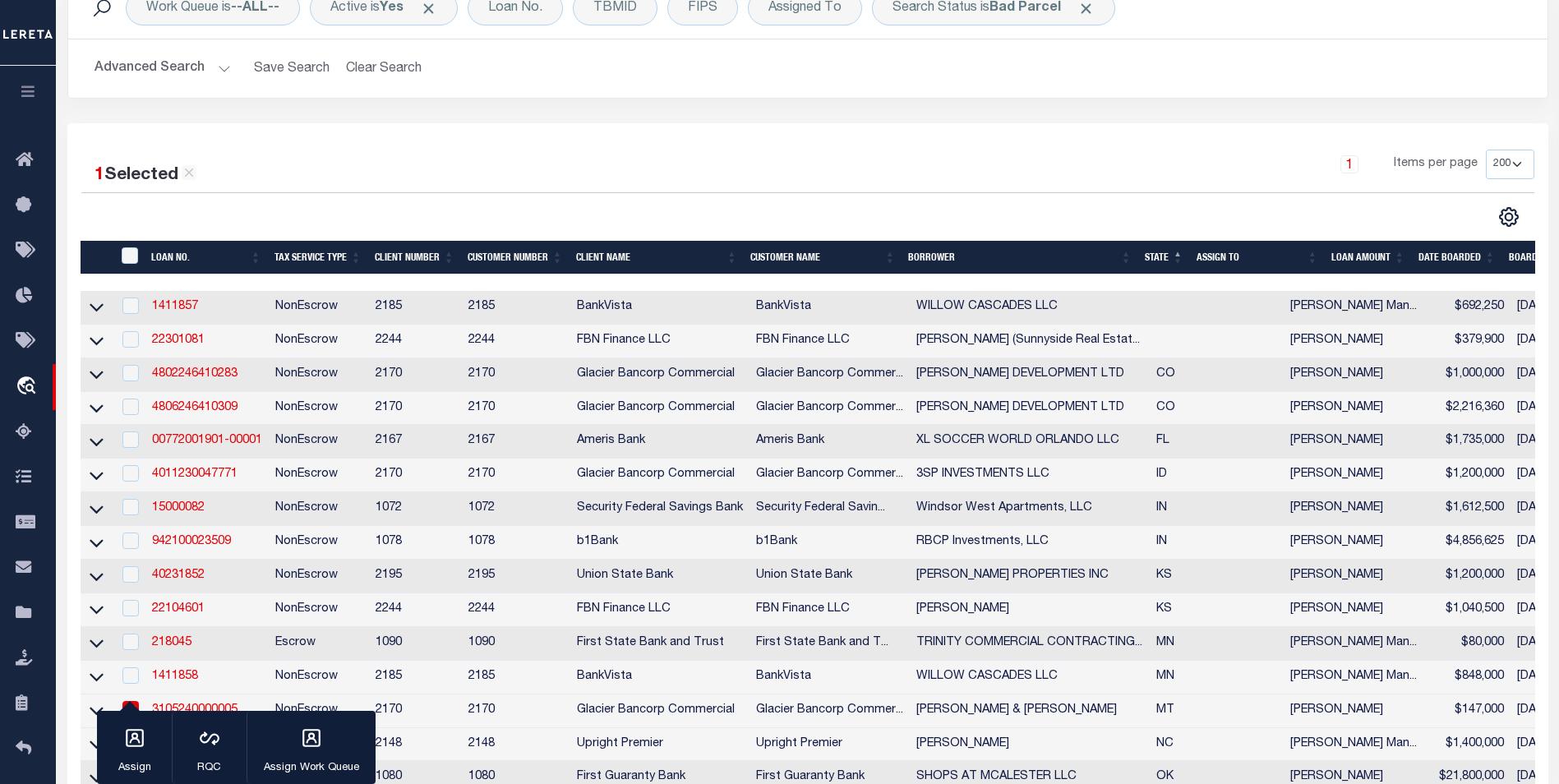
scroll to position [247, 0]
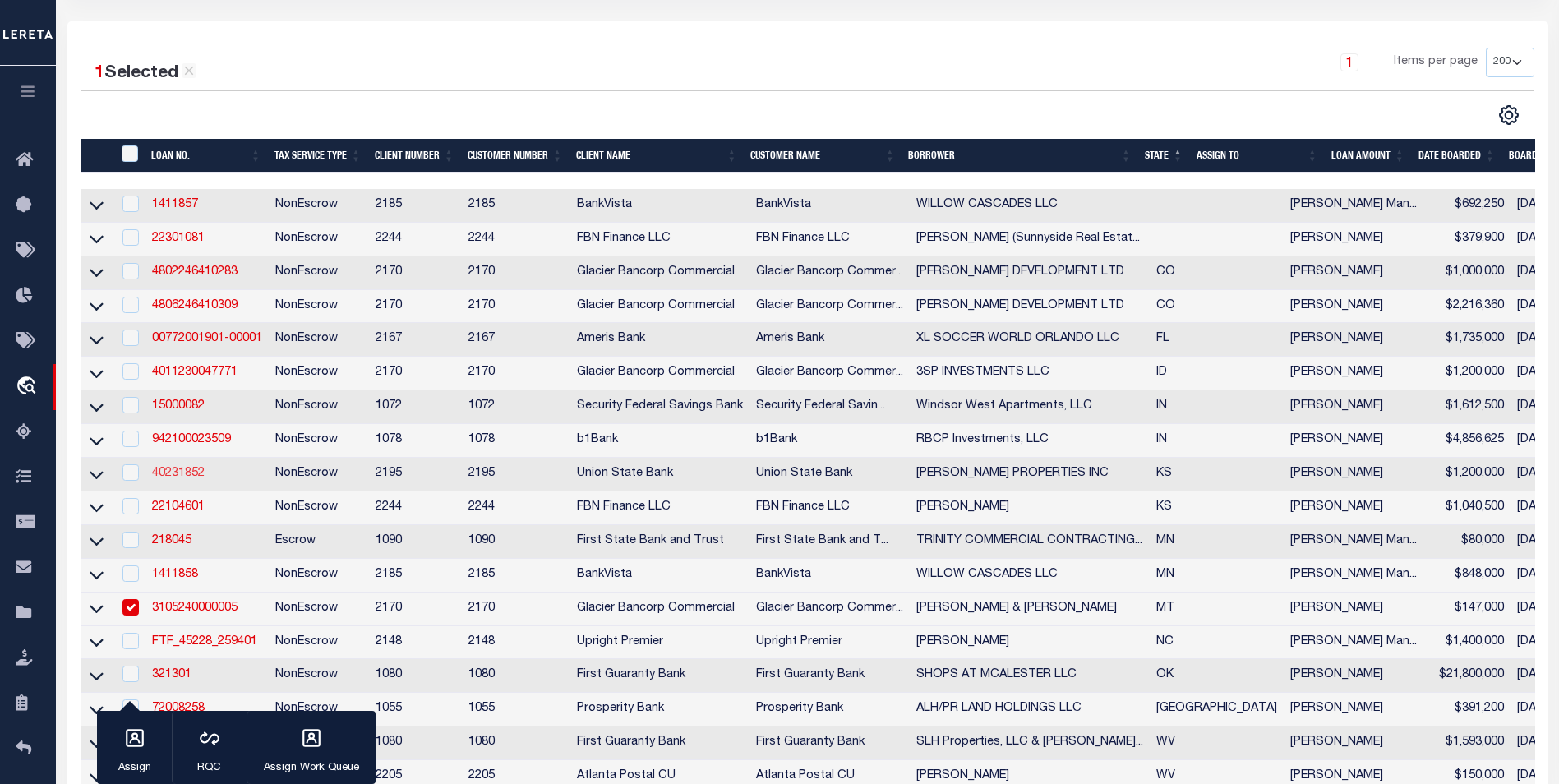
click at [168, 479] on link "40231852" at bounding box center [178, 473] width 53 height 11
type input "40231852"
type input "[PERSON_NAME] PROPERTIES INC"
select select
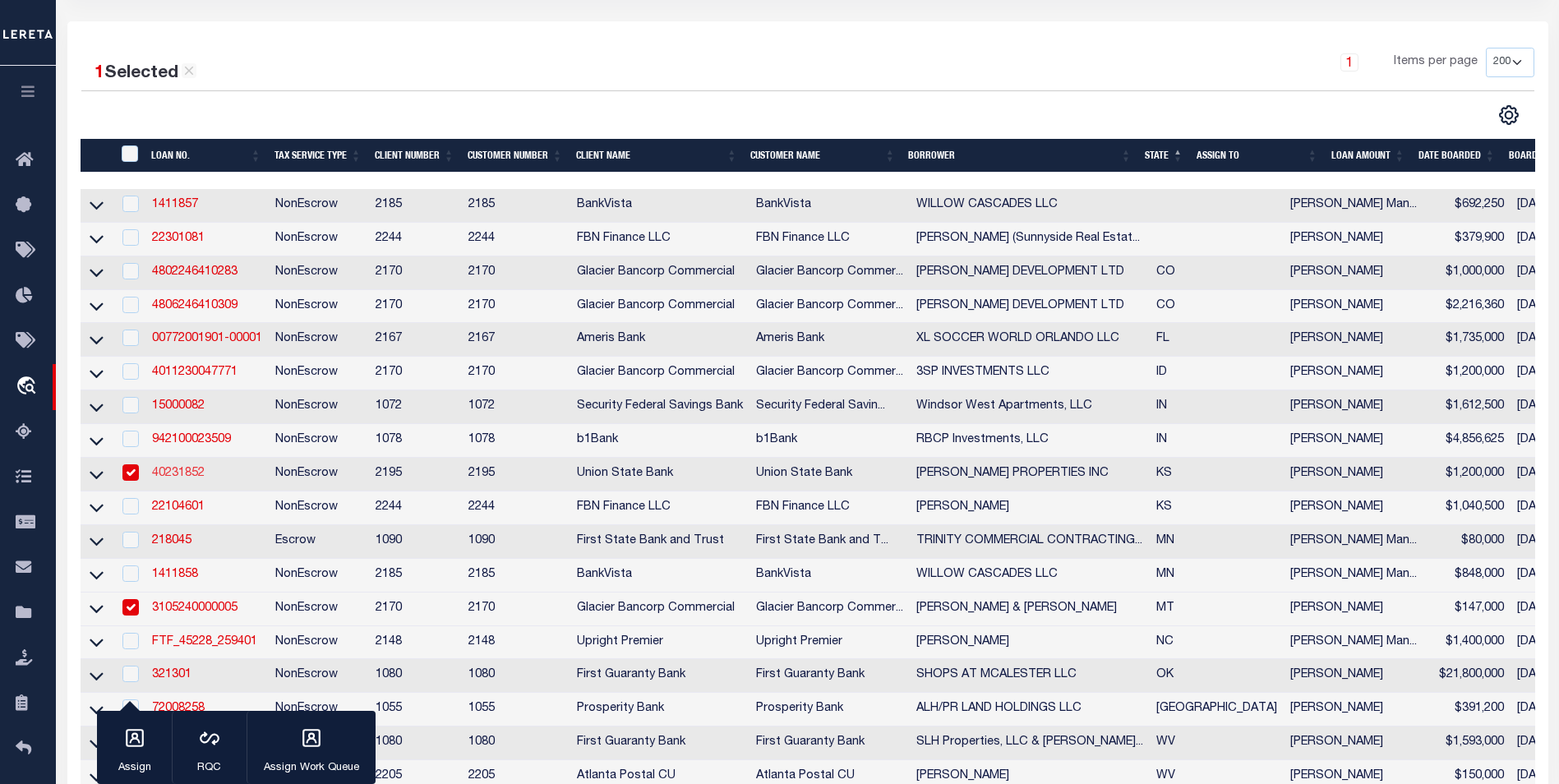
type input "1907 S HYDRAULIC ST"
type input "WICHITA, KS 67211-4557"
select select
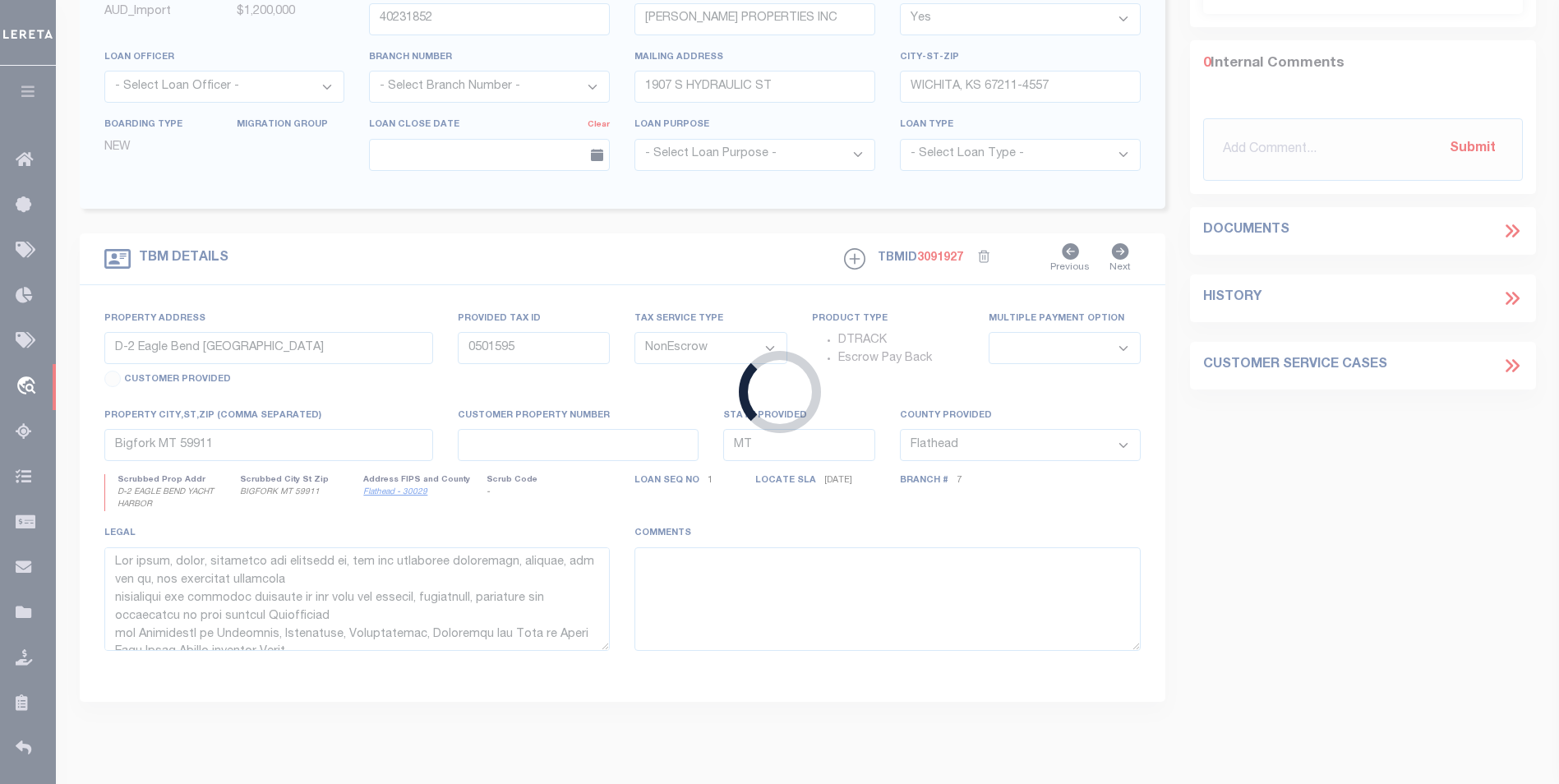
type input "[GEOGRAPHIC_DATA] AT W [GEOGRAPHIC_DATA]"
type input "[GEOGRAPHIC_DATA]"
type input "4350"
type input "KS"
select select
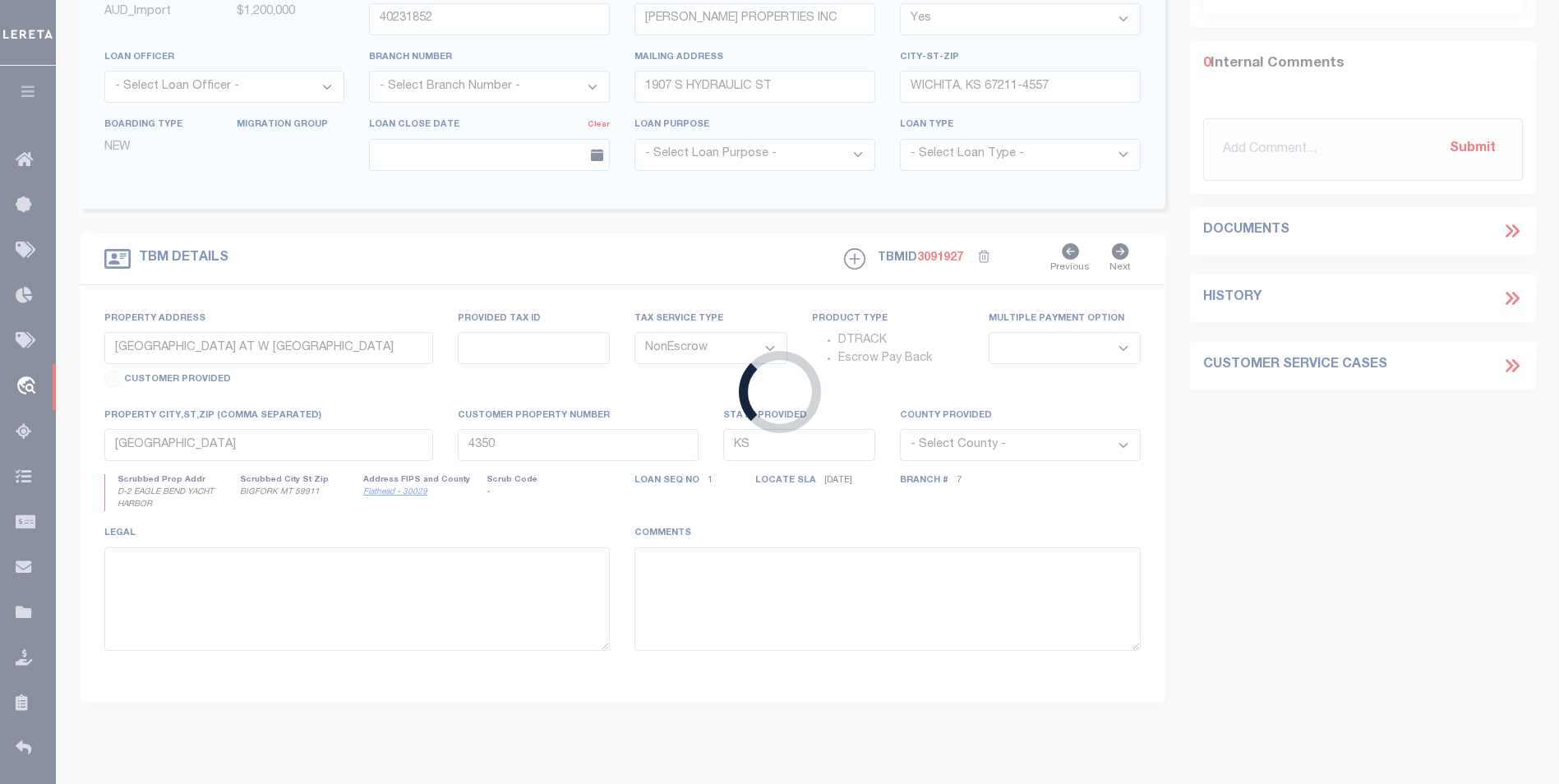
select select "13031"
select select "4990"
select select "2"
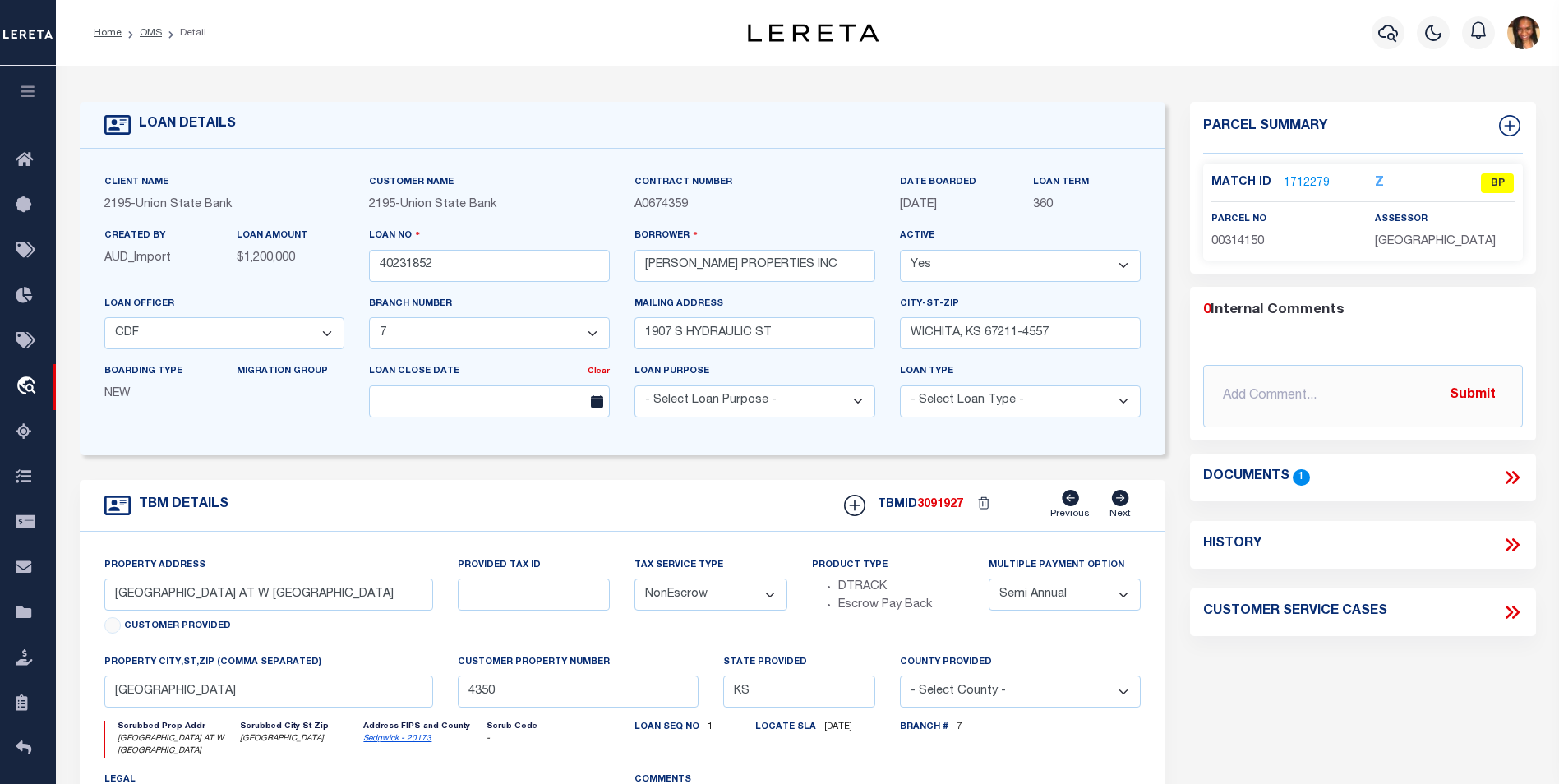
click at [1323, 179] on link "1712279" at bounding box center [1307, 184] width 46 height 17
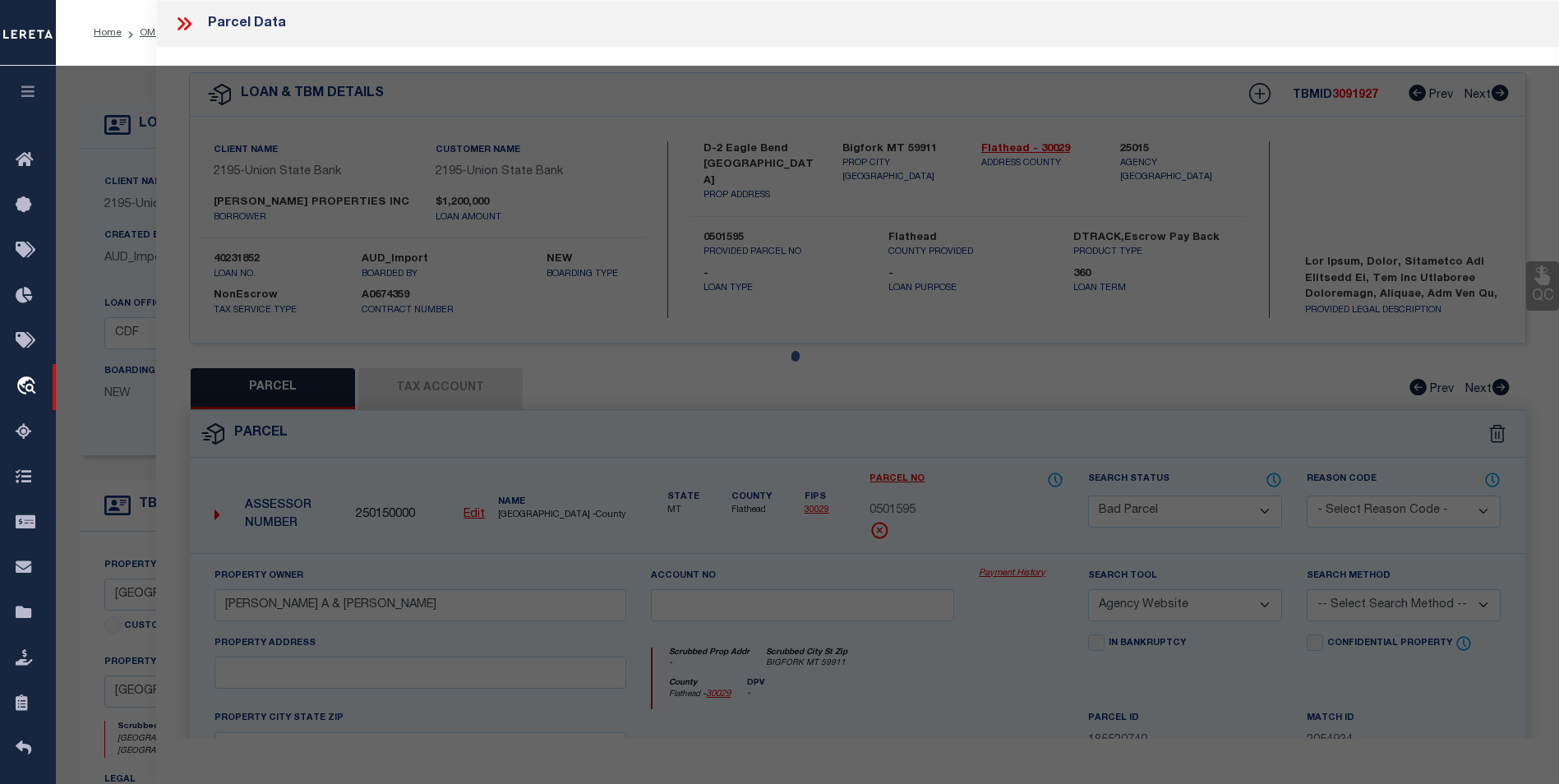
select select "AS"
select select
checkbox input "false"
select select "BP"
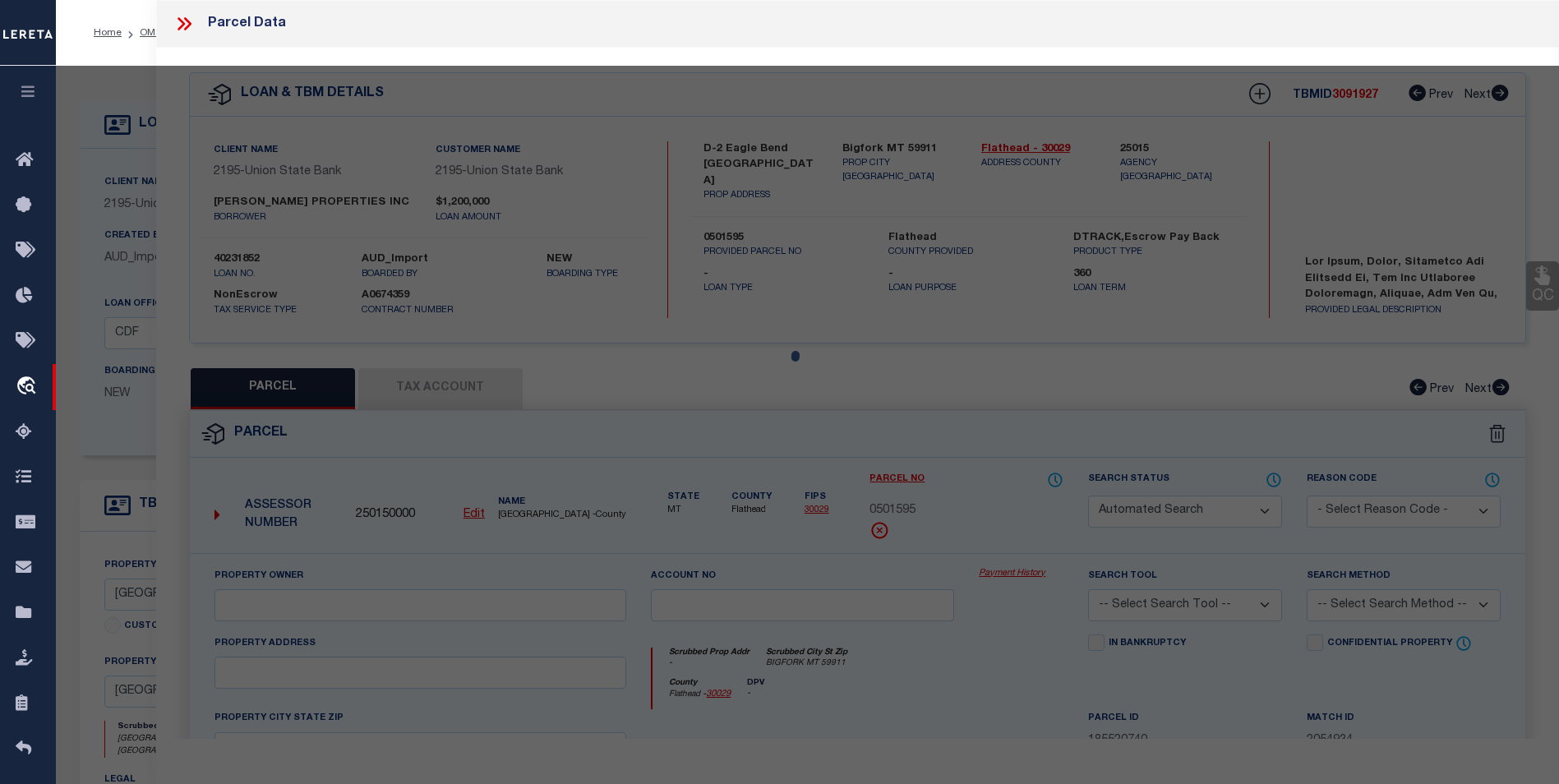
type input "[PERSON_NAME] PROPERTIES INC"
select select
checkbox input "false"
type textarea "S1/2 NE1/4 SEC 36-26-2W"
type textarea "As per TC [PERSON_NAME] parcel is inacive"
